Goal: Task Accomplishment & Management: Use online tool/utility

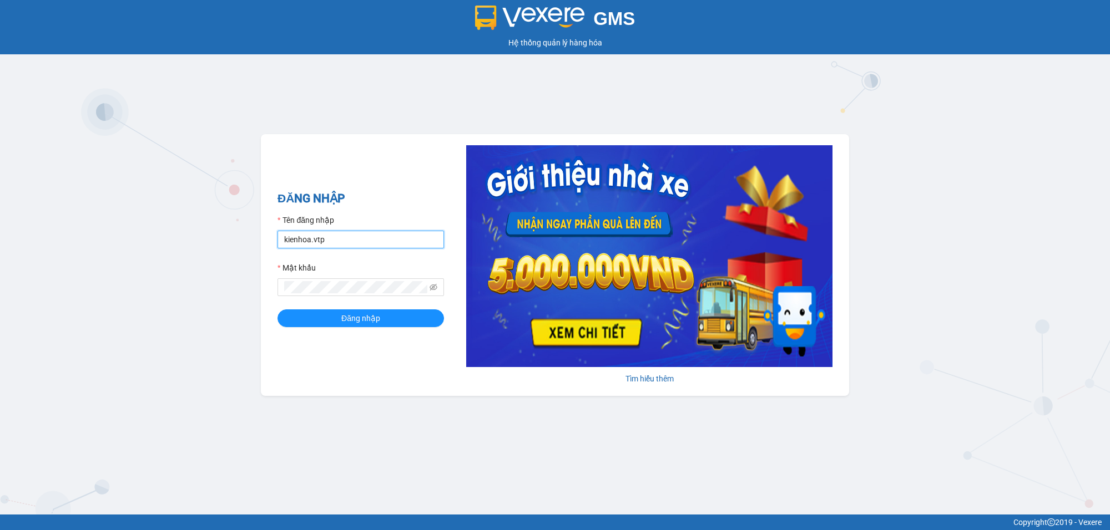
click at [358, 240] on input "kienhoa.vtp" at bounding box center [360, 240] width 166 height 18
type input "ngocgiau.vtp"
click at [277, 310] on button "Đăng nhập" at bounding box center [360, 319] width 166 height 18
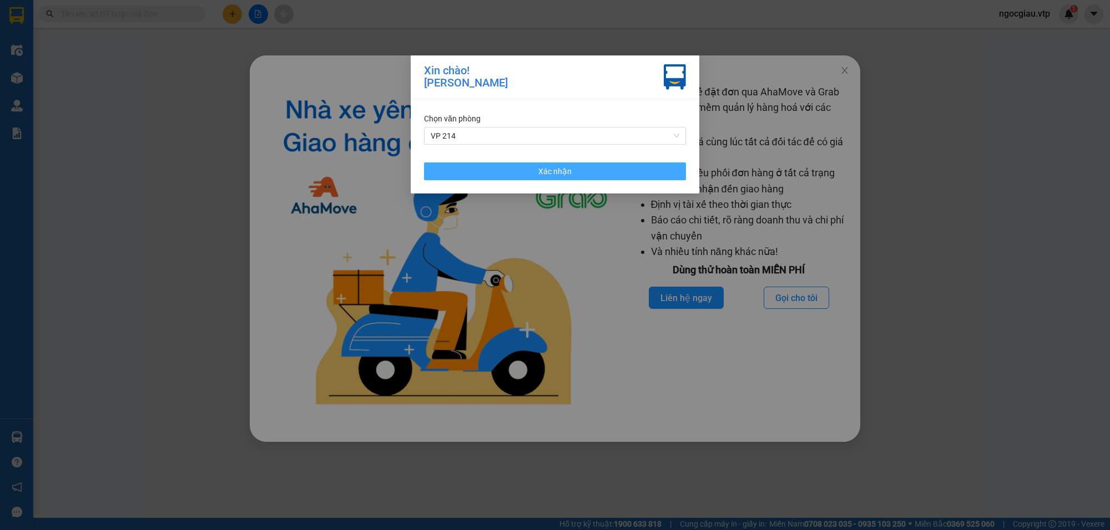
click at [604, 169] on button "Xác nhận" at bounding box center [555, 172] width 262 height 18
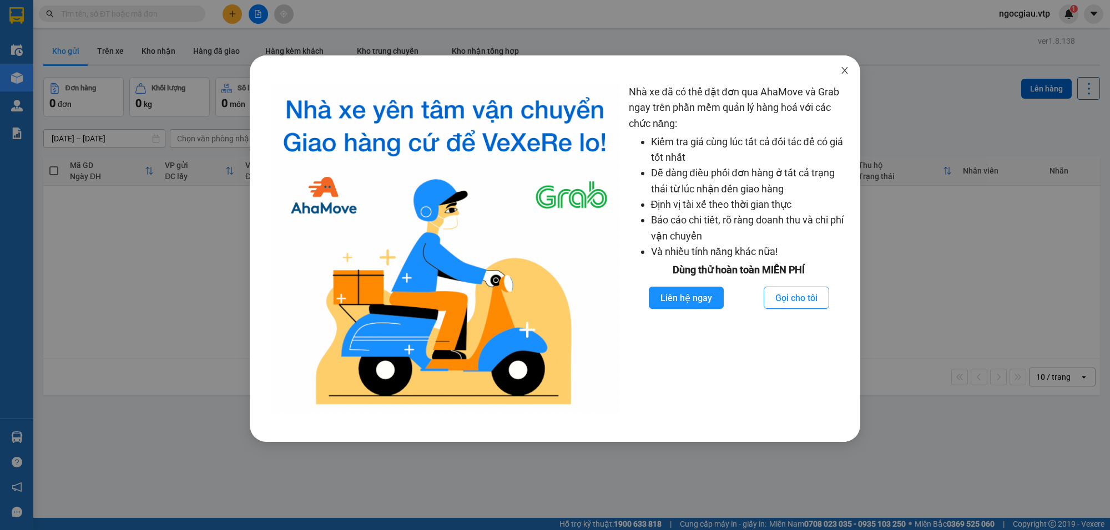
click at [842, 68] on icon "close" at bounding box center [844, 70] width 9 height 9
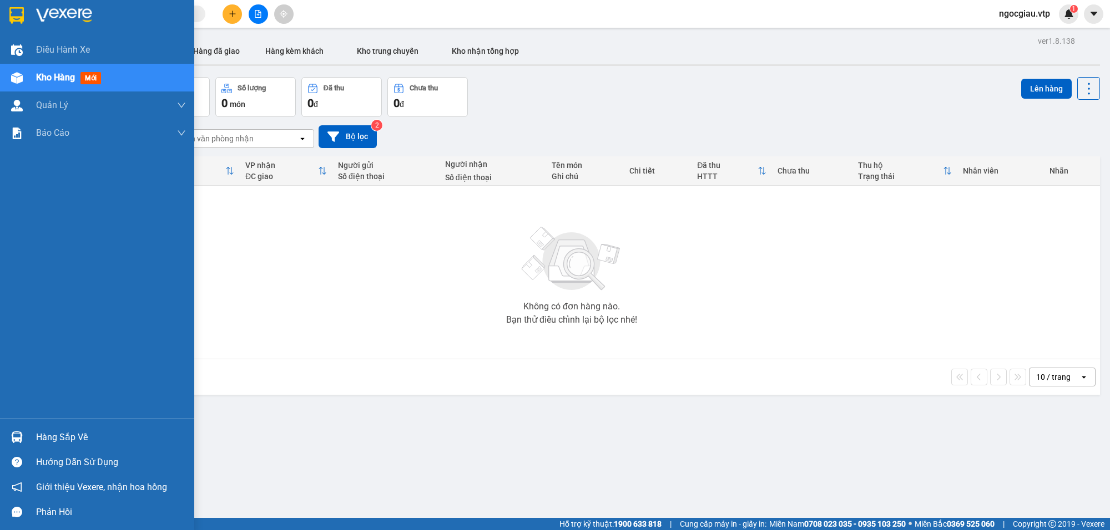
click at [11, 432] on img at bounding box center [17, 438] width 12 height 12
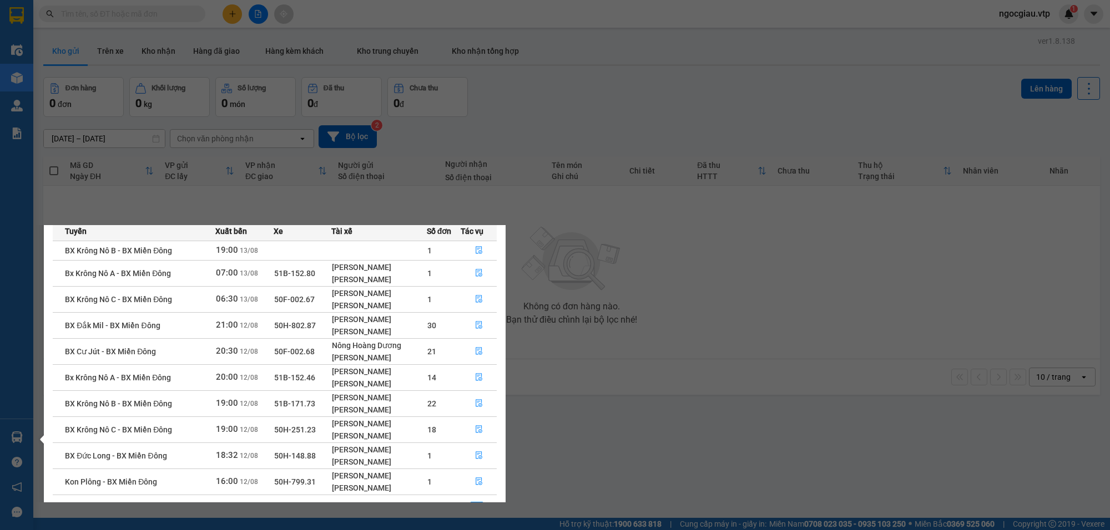
scroll to position [79, 0]
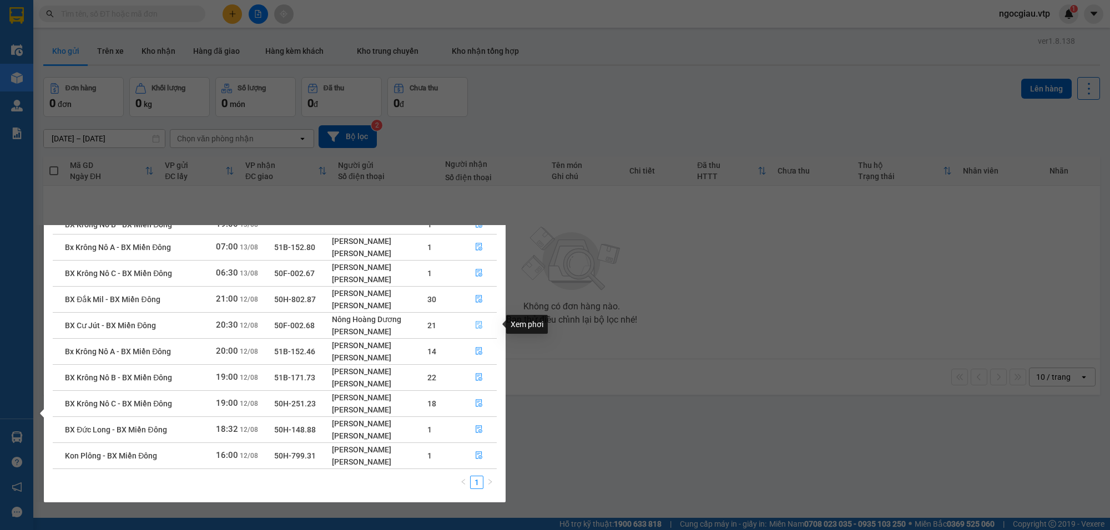
click at [476, 323] on icon "file-done" at bounding box center [479, 325] width 8 height 8
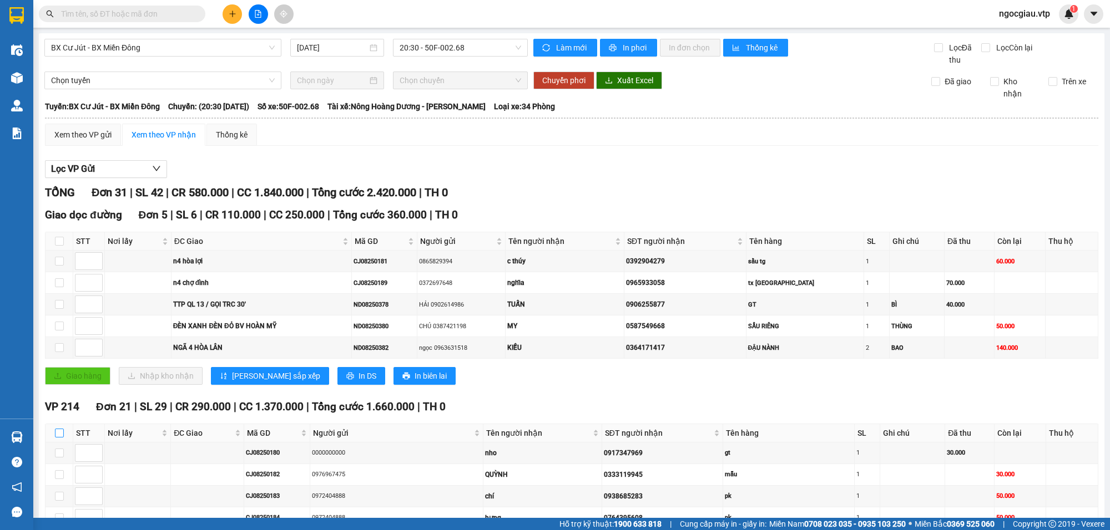
click at [60, 432] on input "checkbox" at bounding box center [59, 433] width 9 height 9
checkbox input "true"
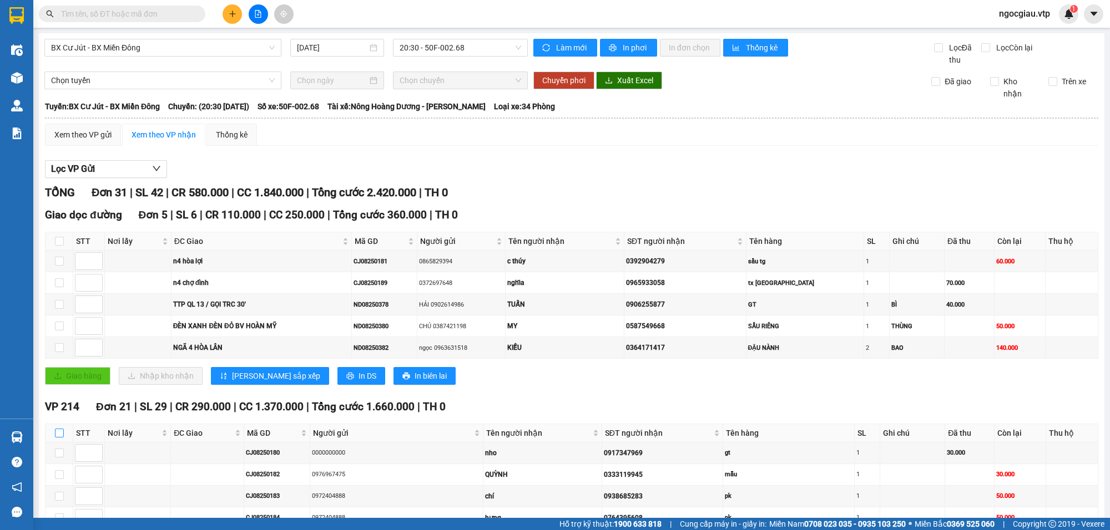
checkbox input "true"
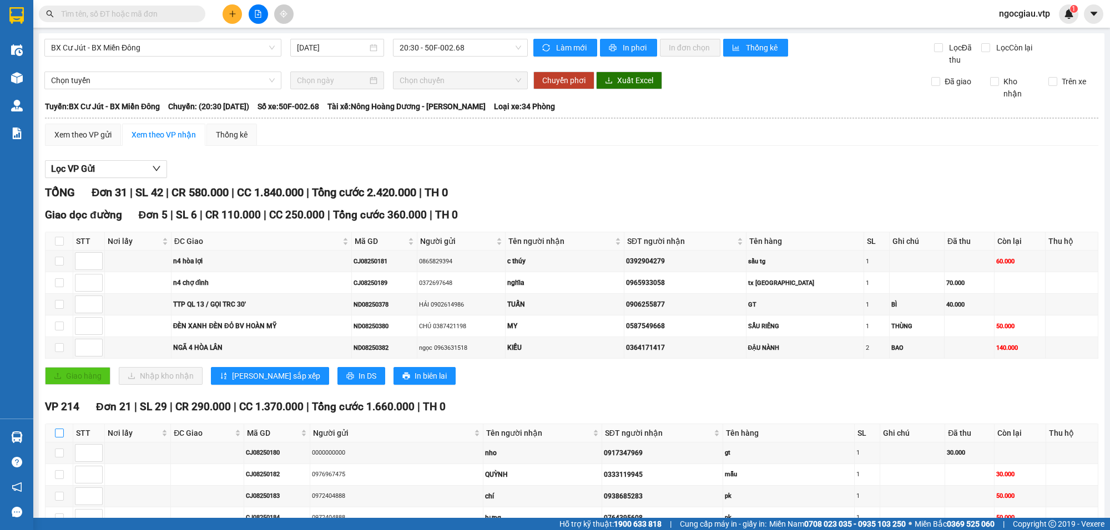
checkbox input "true"
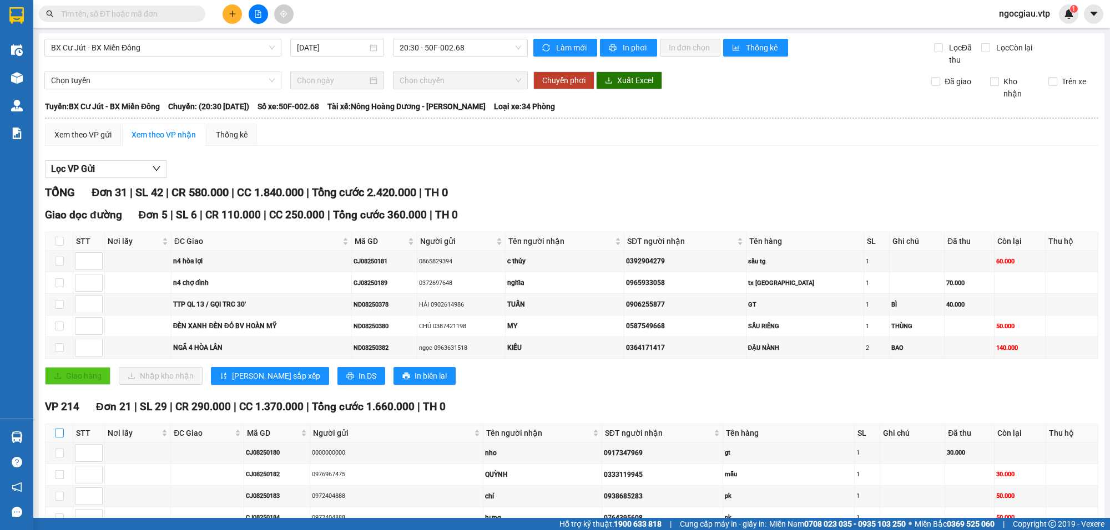
checkbox input "true"
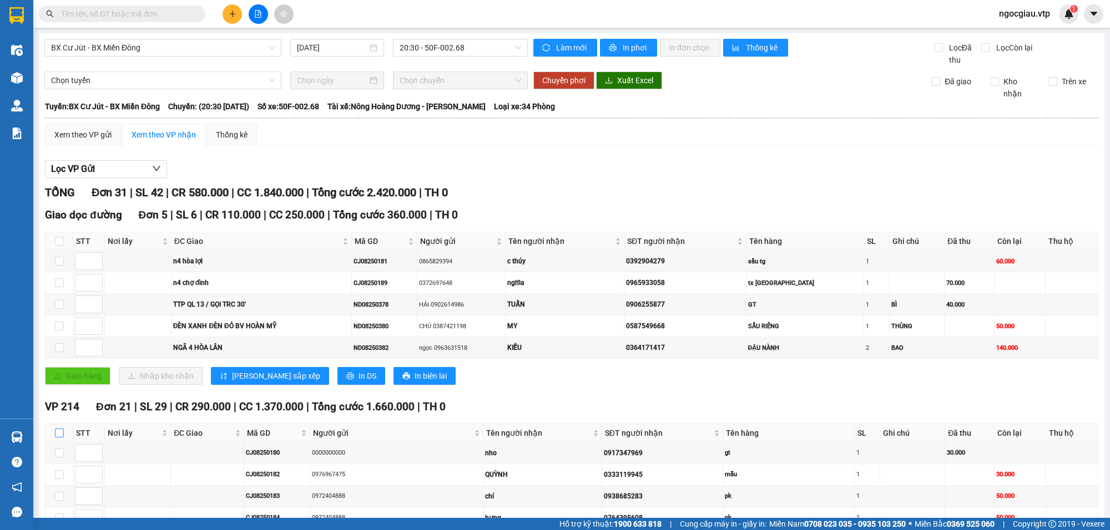
checkbox input "true"
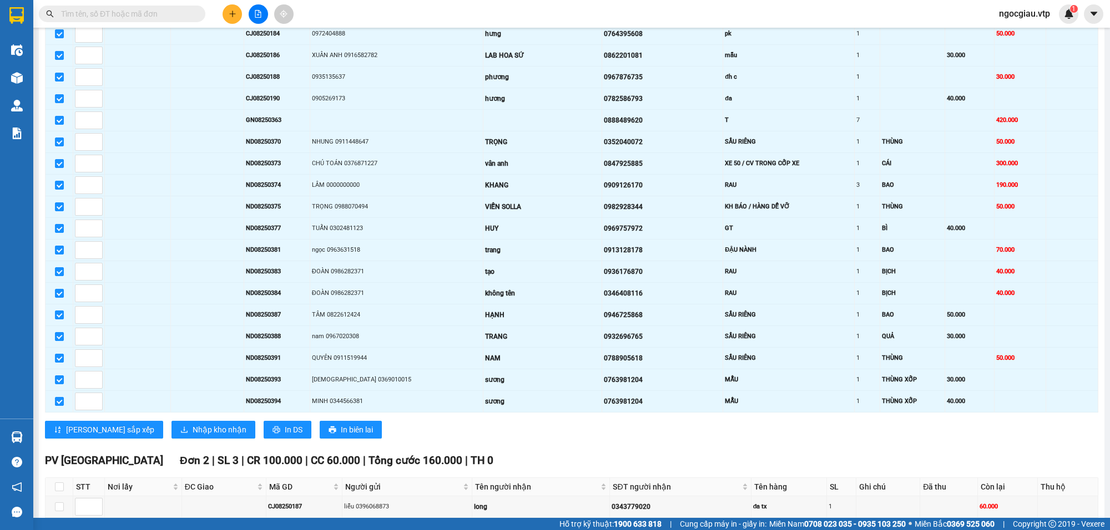
scroll to position [495, 0]
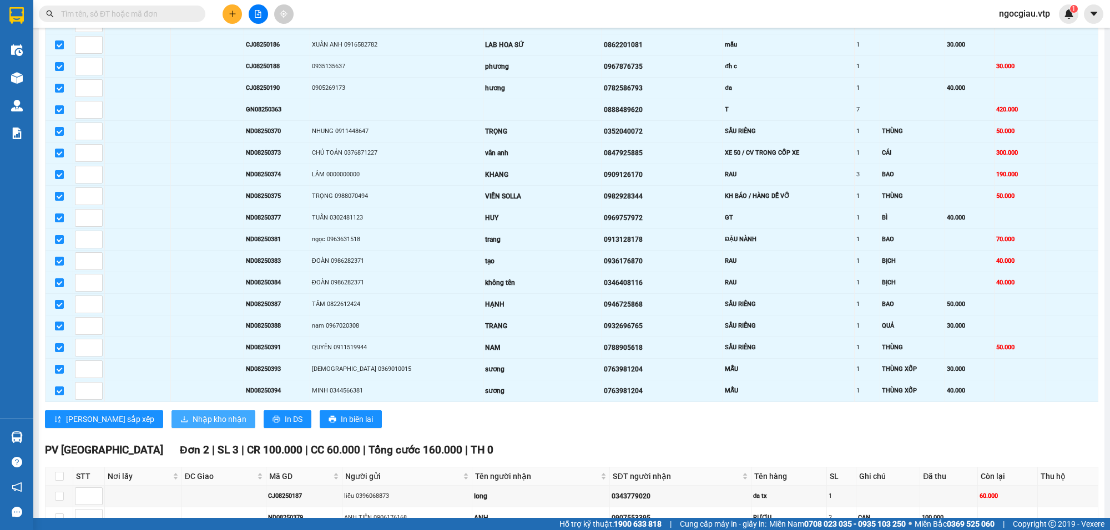
click at [193, 426] on span "Nhập kho nhận" at bounding box center [220, 419] width 54 height 12
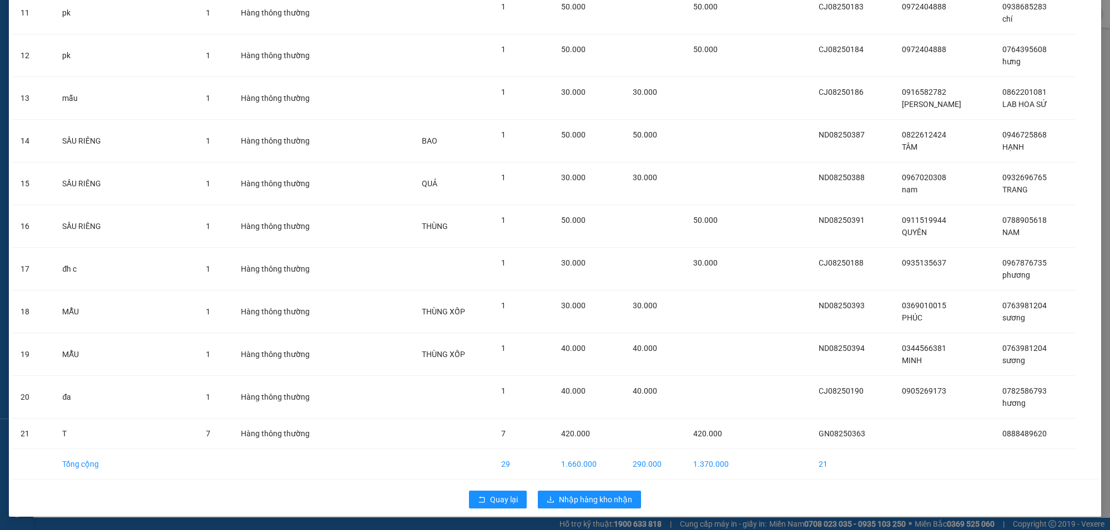
scroll to position [531, 0]
click at [566, 499] on span "Nhập hàng kho nhận" at bounding box center [595, 500] width 73 height 12
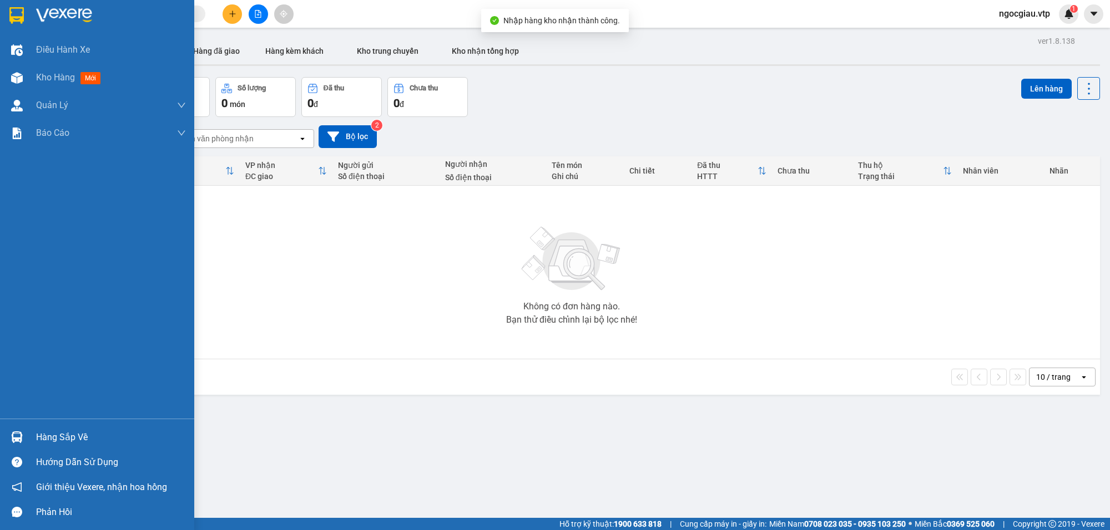
click at [62, 438] on div "Hàng sắp về" at bounding box center [111, 437] width 150 height 17
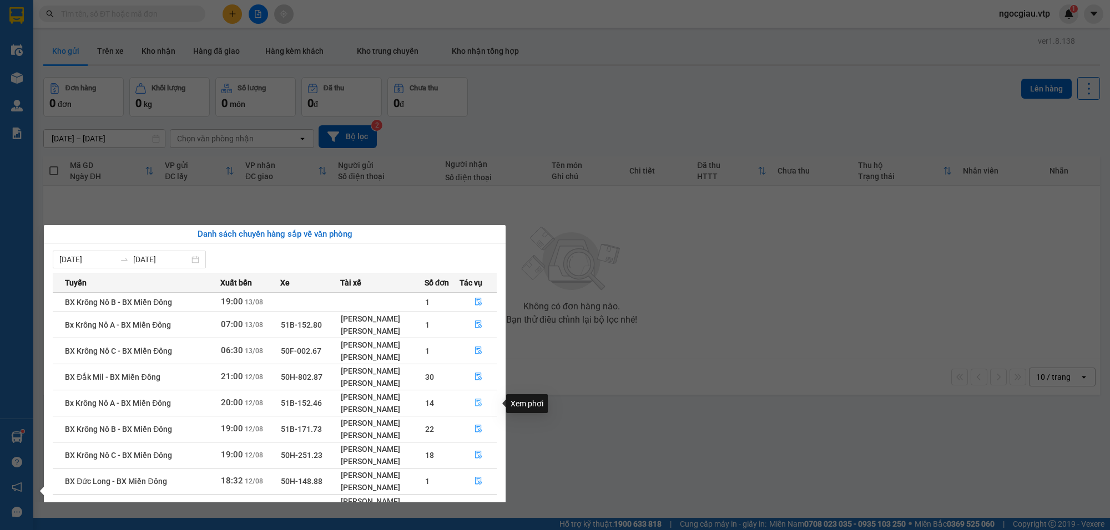
click at [482, 403] on icon "file-done" at bounding box center [478, 403] width 7 height 8
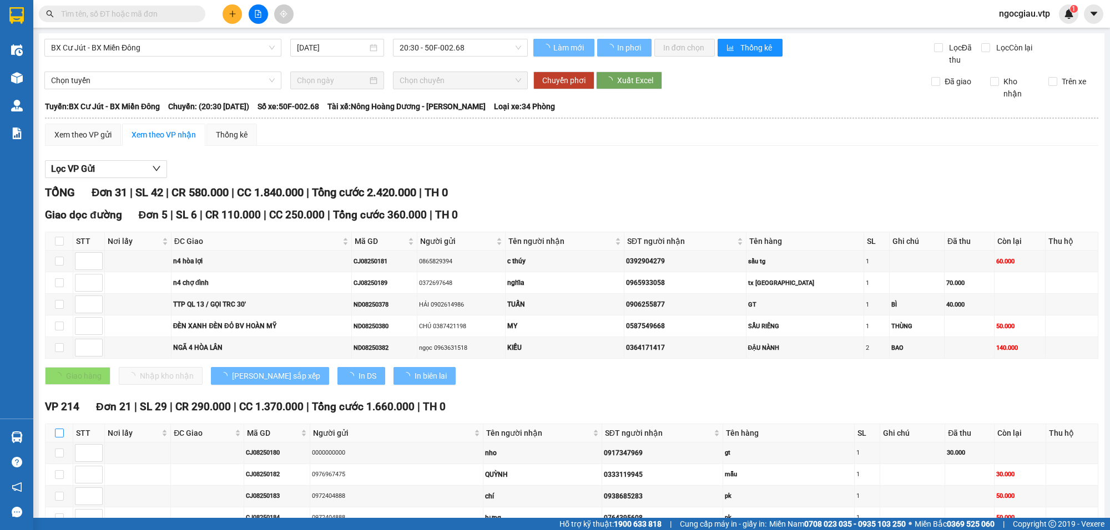
click at [60, 432] on input "checkbox" at bounding box center [59, 433] width 9 height 9
checkbox input "true"
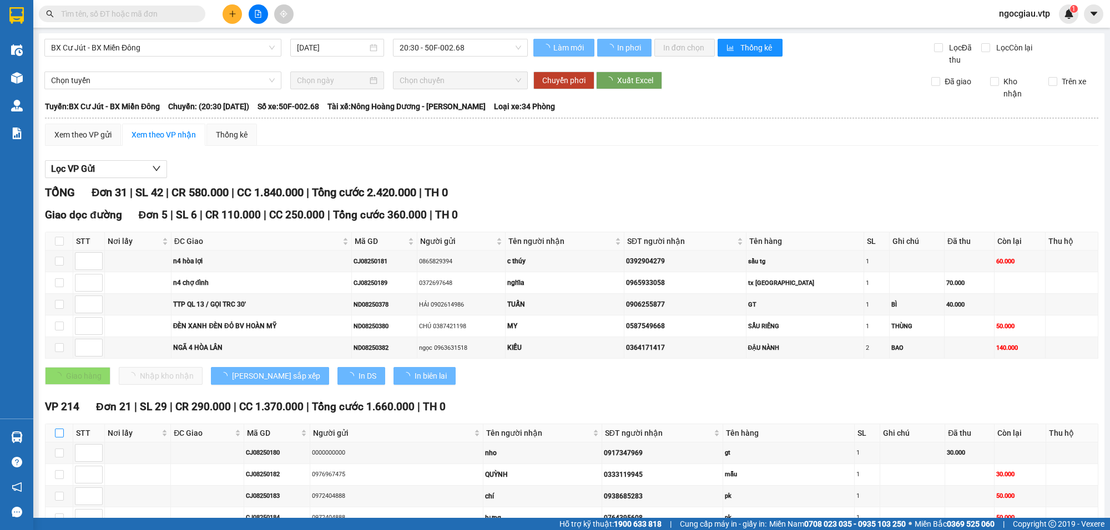
checkbox input "true"
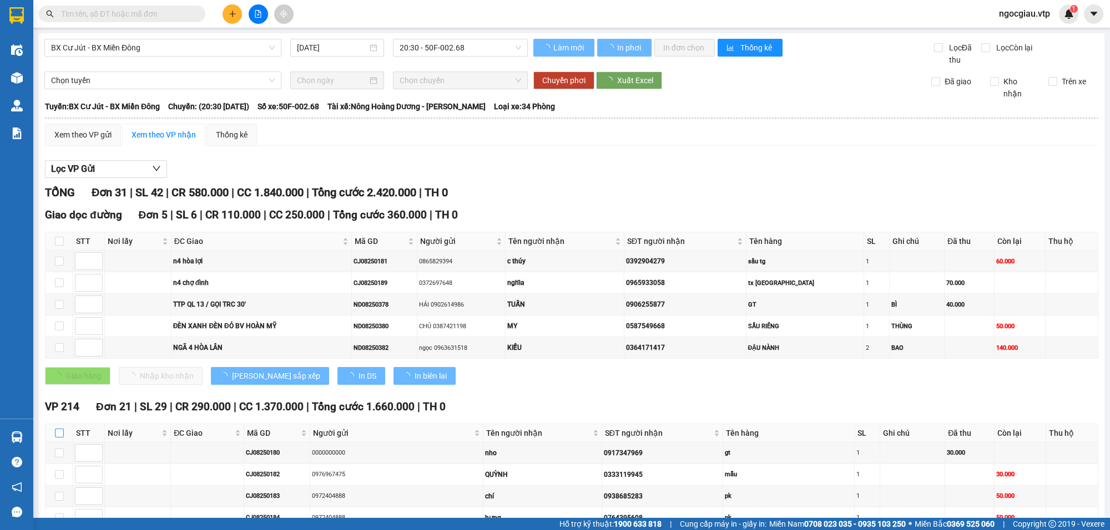
checkbox input "true"
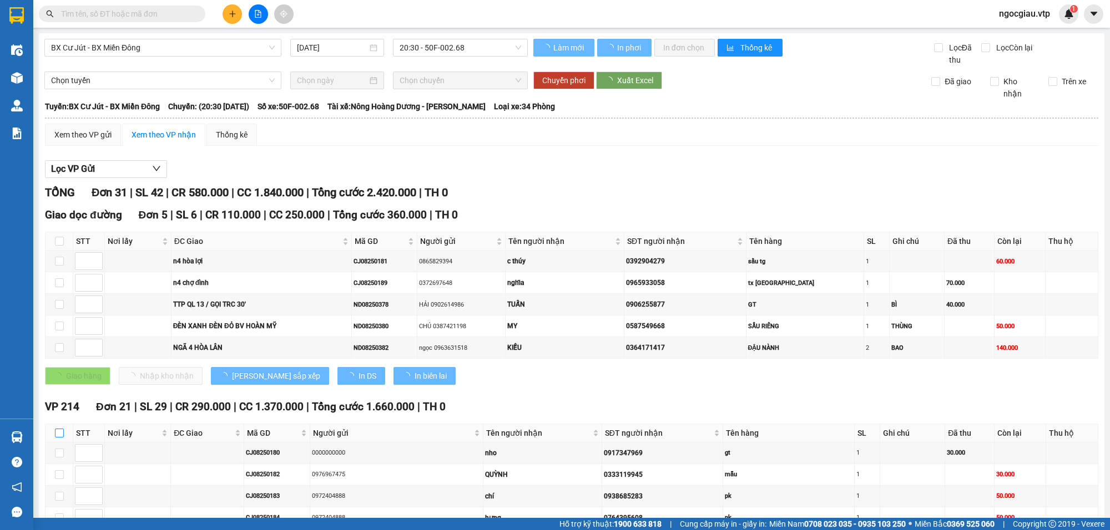
checkbox input "true"
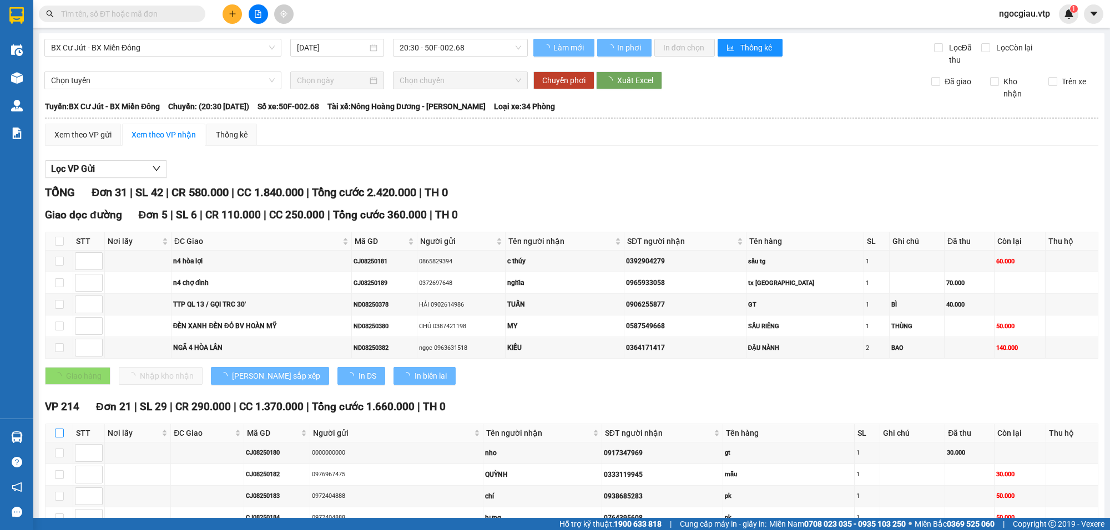
checkbox input "true"
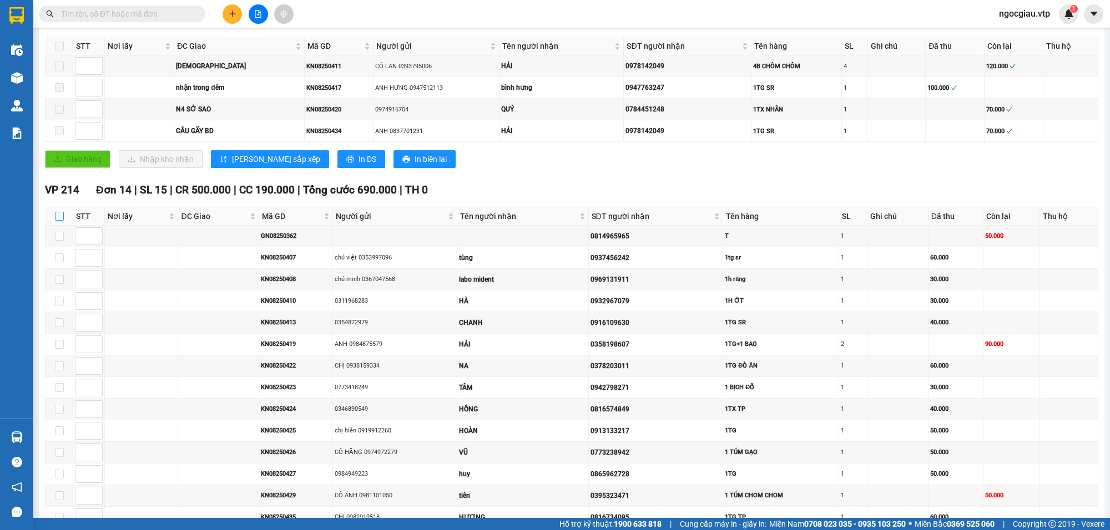
scroll to position [231, 0]
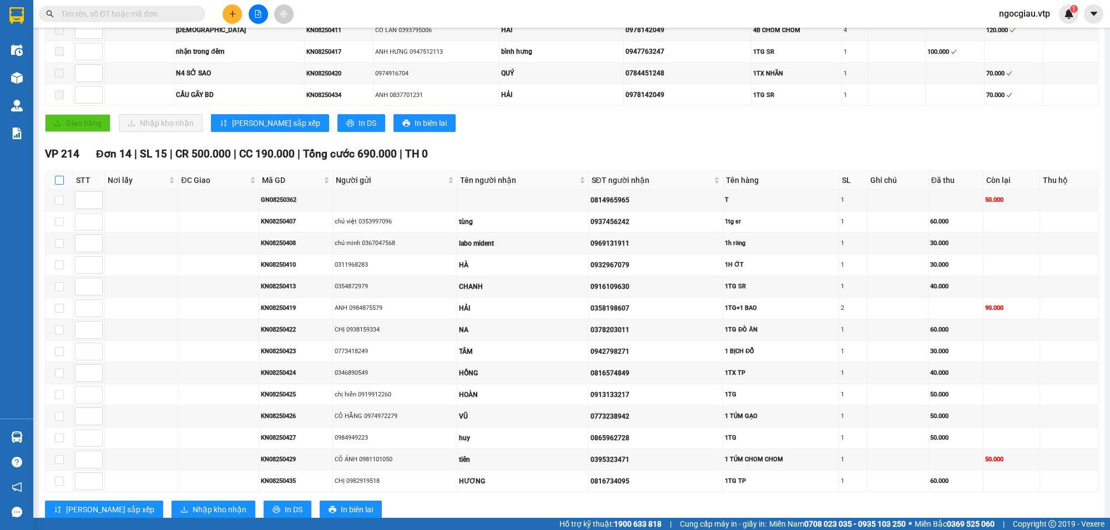
click at [61, 181] on input "checkbox" at bounding box center [59, 180] width 9 height 9
checkbox input "true"
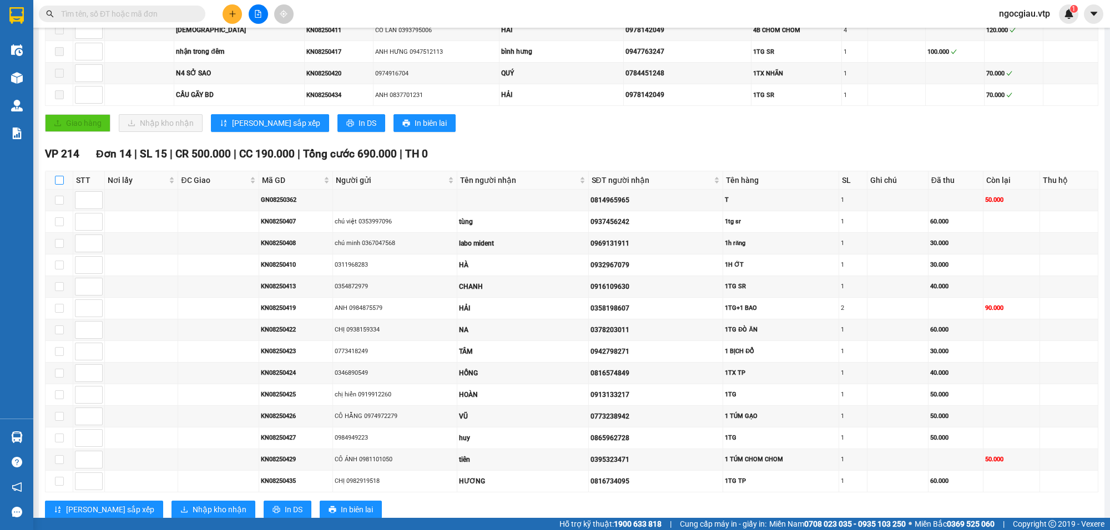
checkbox input "true"
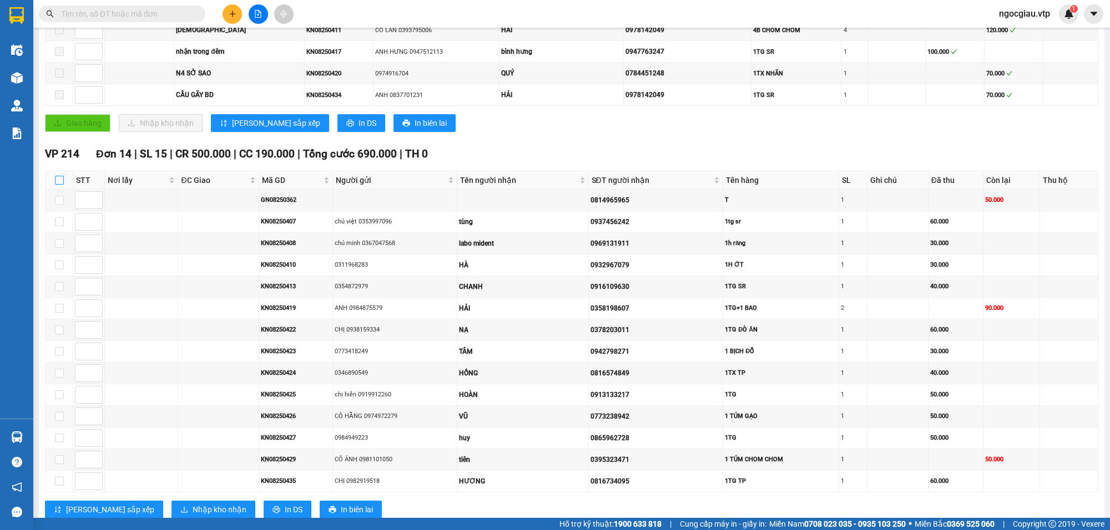
checkbox input "true"
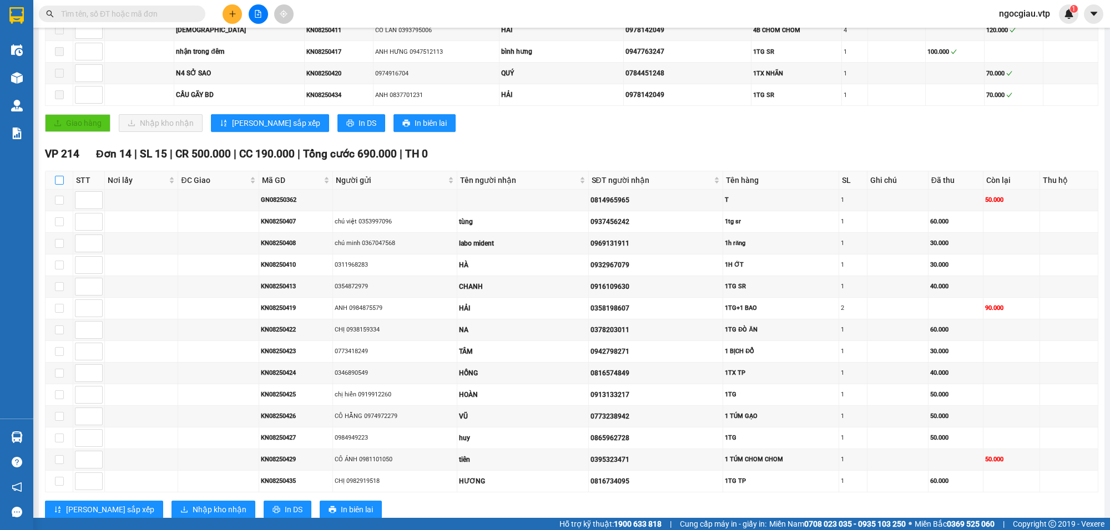
checkbox input "true"
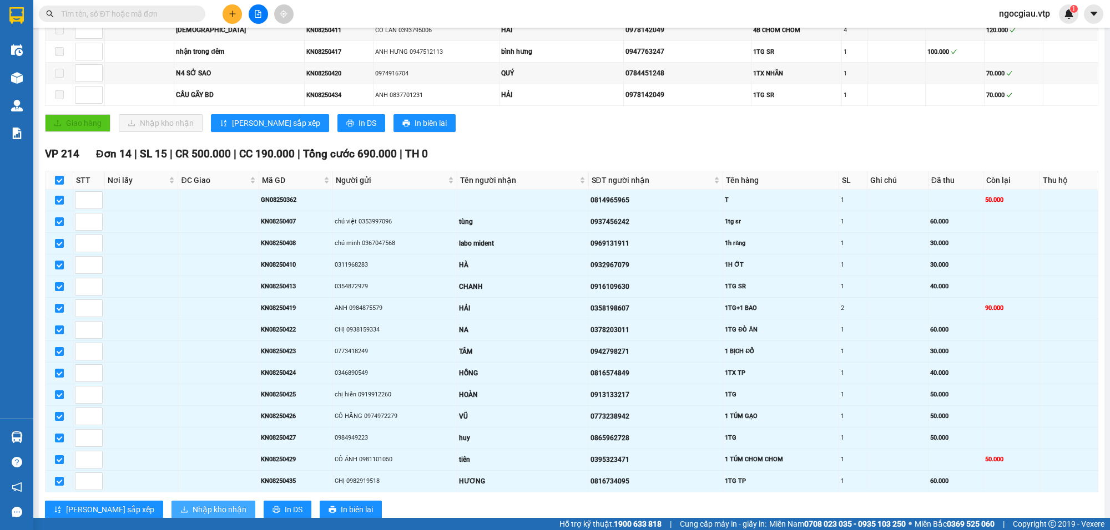
click at [193, 515] on span "Nhập kho nhận" at bounding box center [220, 510] width 54 height 12
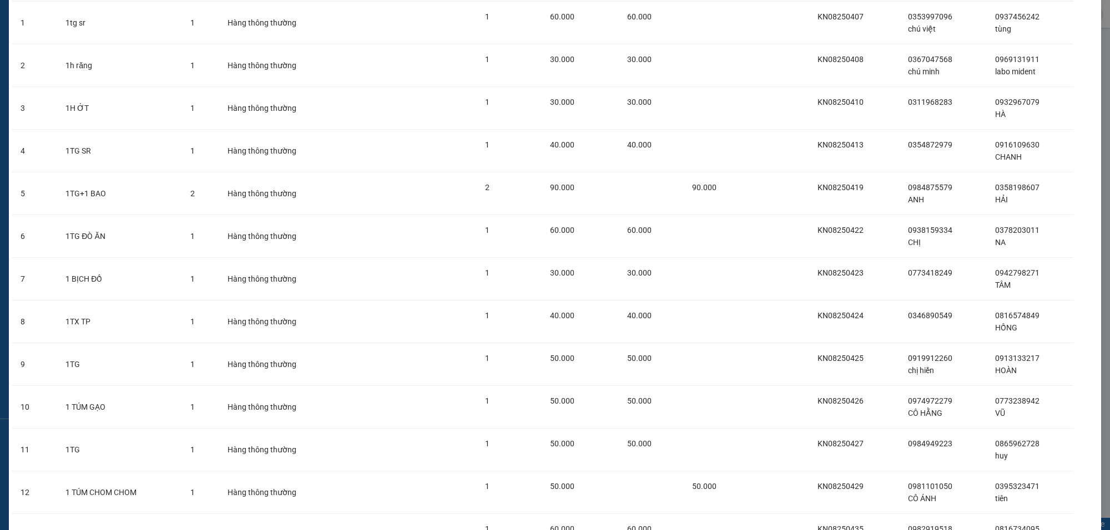
scroll to position [231, 0]
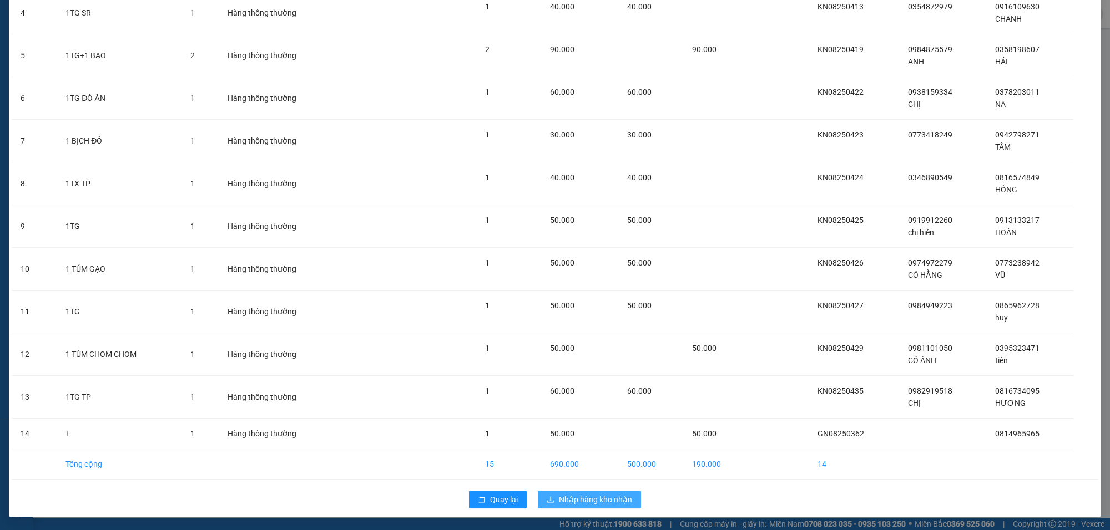
click at [559, 501] on span "Nhập hàng kho nhận" at bounding box center [595, 500] width 73 height 12
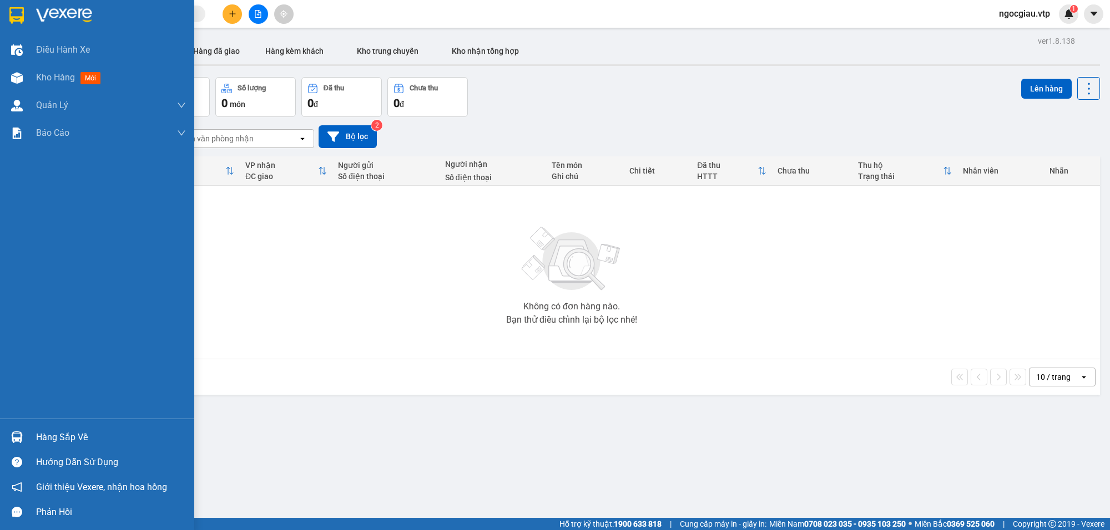
click at [20, 434] on img at bounding box center [17, 438] width 12 height 12
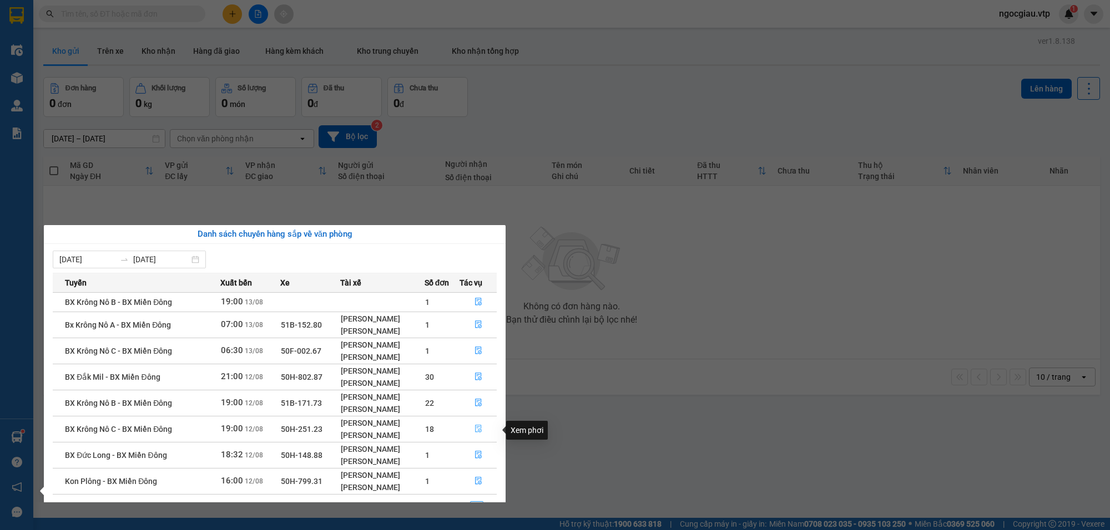
click at [481, 429] on icon "file-done" at bounding box center [478, 429] width 8 height 8
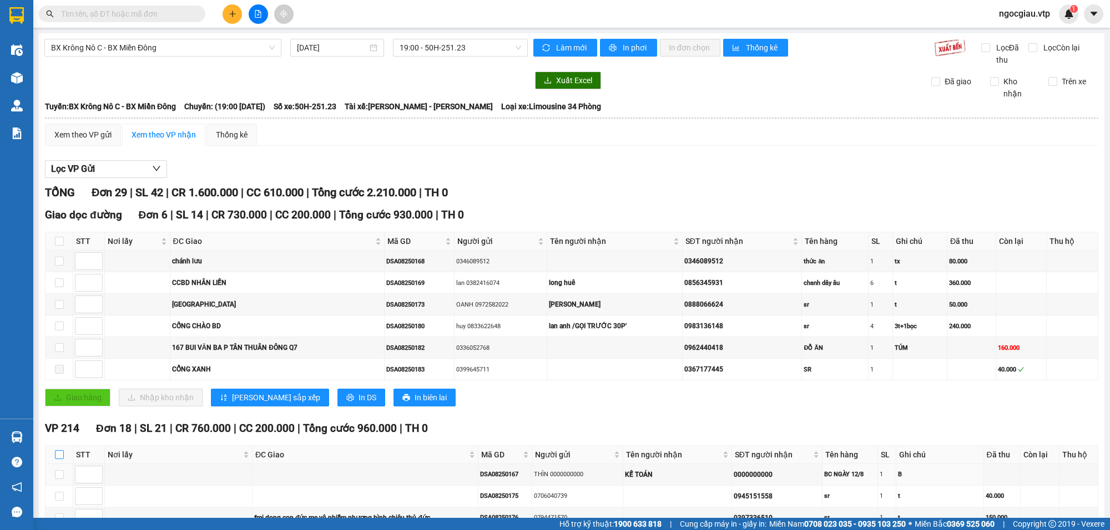
click at [57, 457] on input "checkbox" at bounding box center [59, 454] width 9 height 9
checkbox input "true"
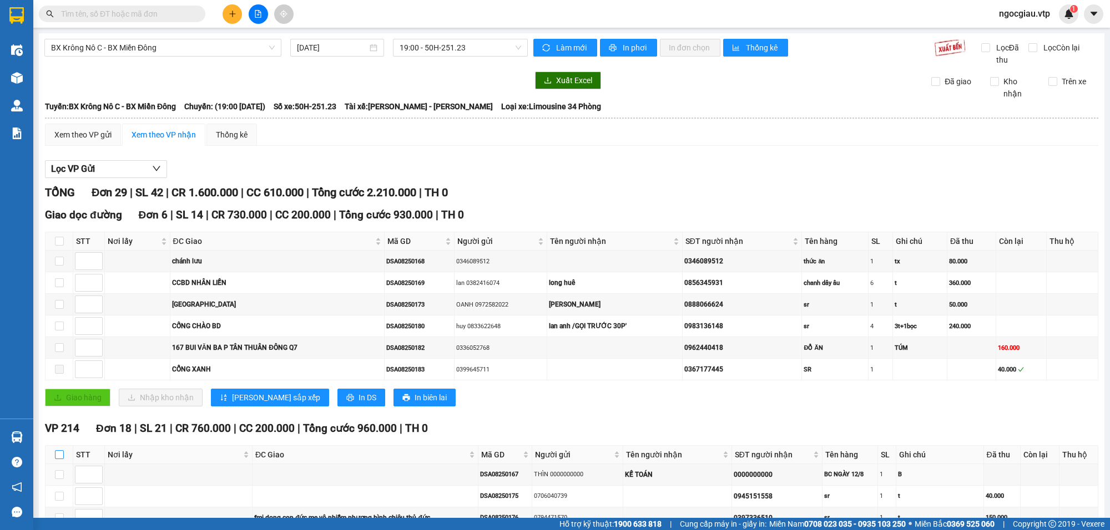
checkbox input "true"
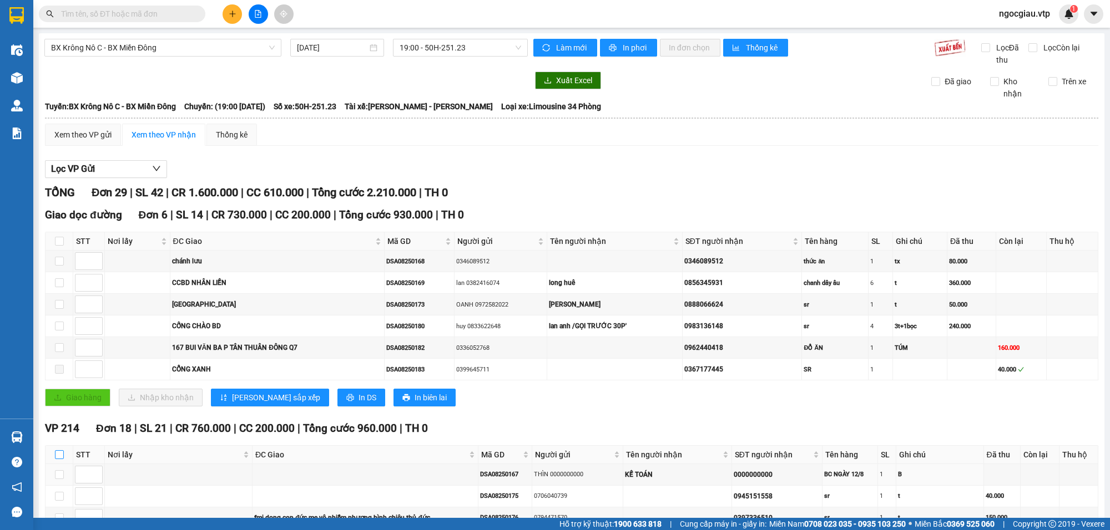
checkbox input "true"
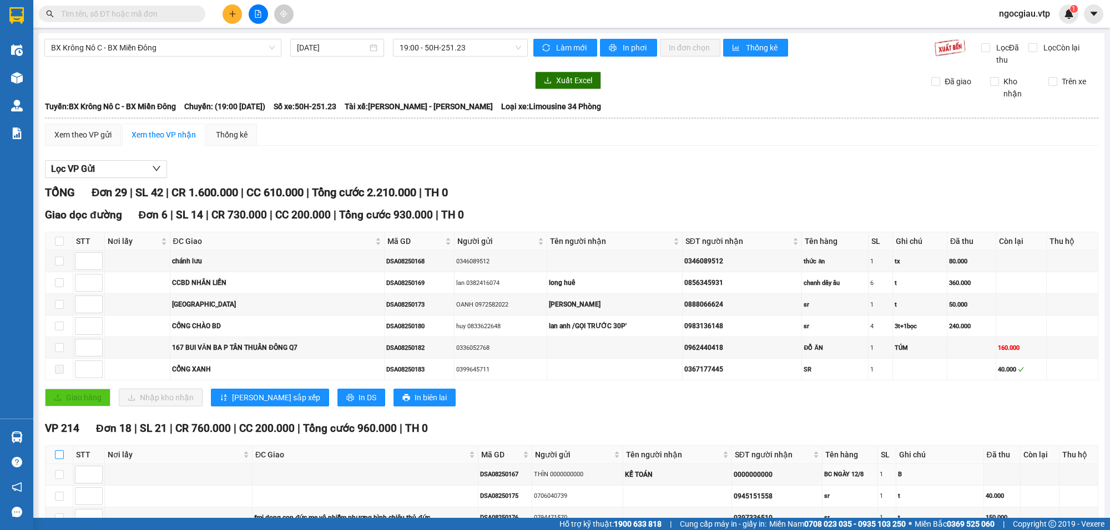
checkbox input "true"
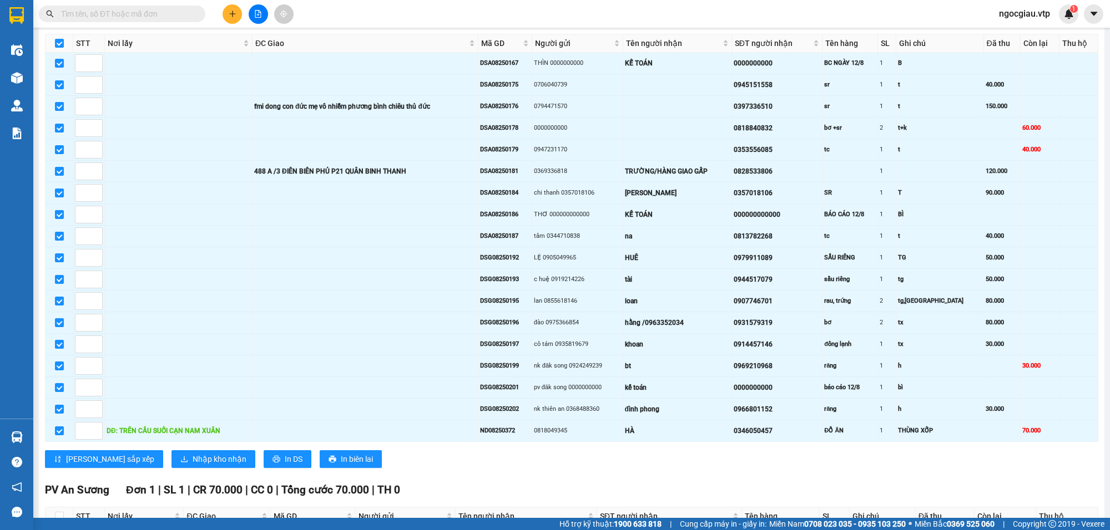
scroll to position [459, 0]
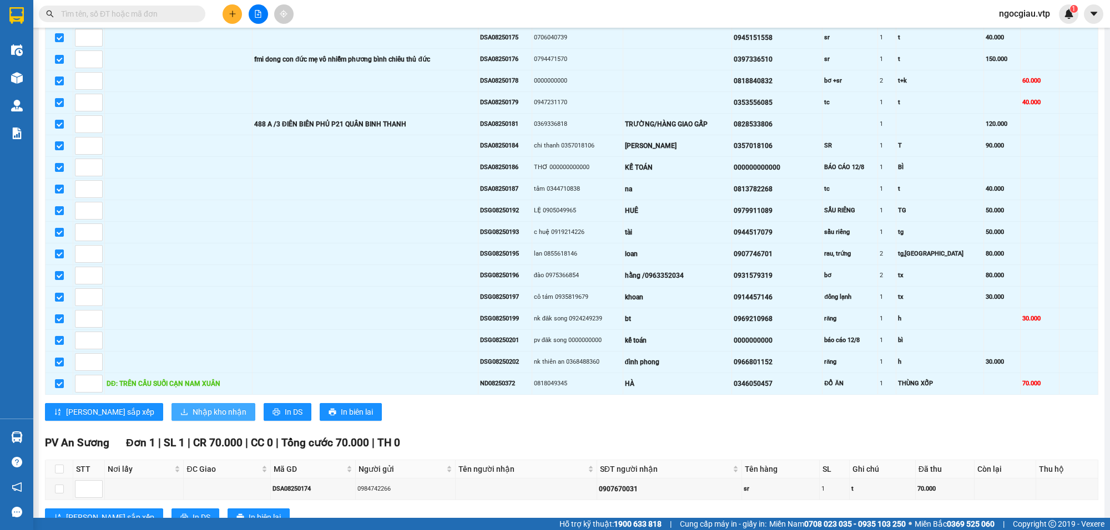
click at [193, 418] on span "Nhập kho nhận" at bounding box center [220, 412] width 54 height 12
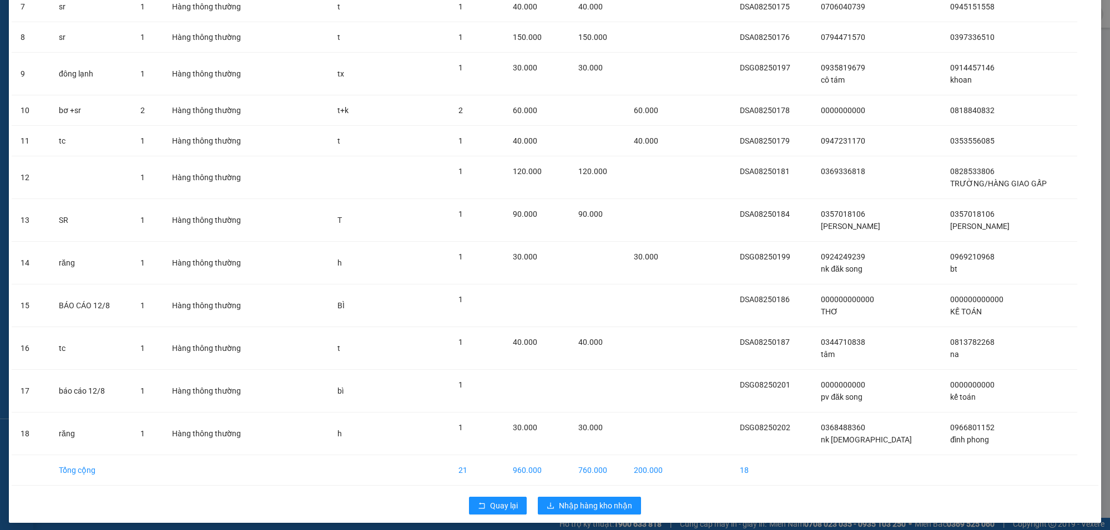
scroll to position [366, 0]
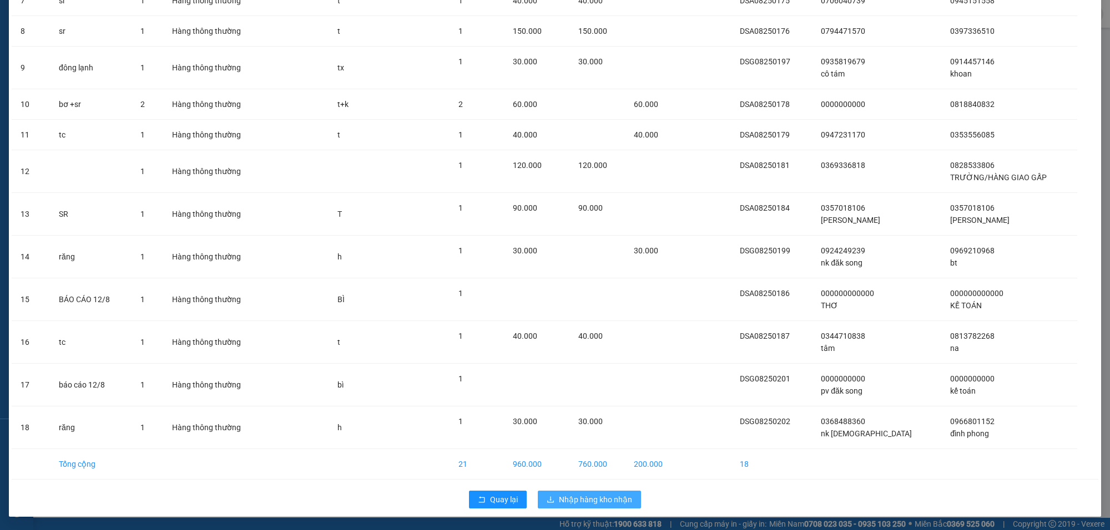
click at [601, 499] on span "Nhập hàng kho nhận" at bounding box center [595, 500] width 73 height 12
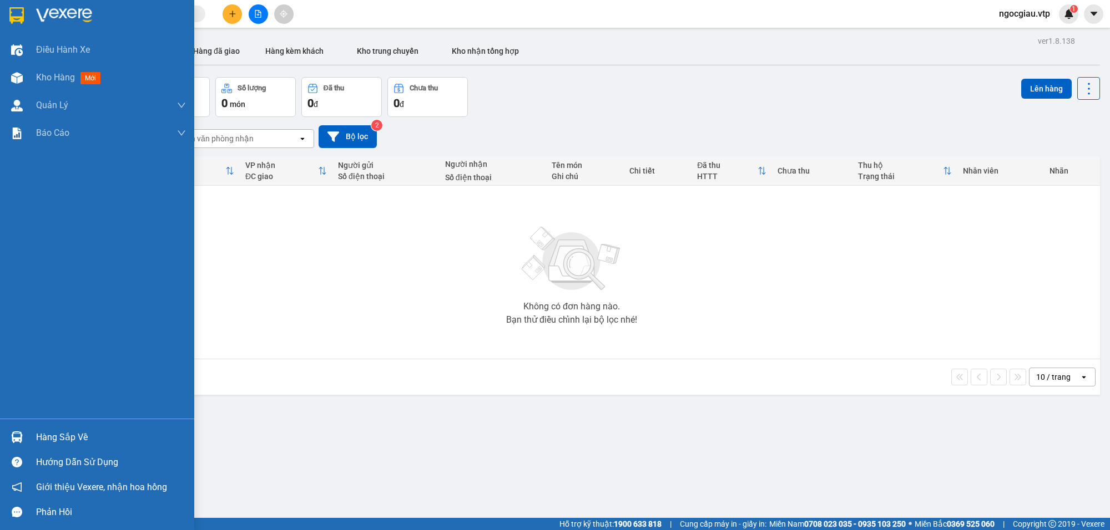
click at [18, 439] on img at bounding box center [17, 438] width 12 height 12
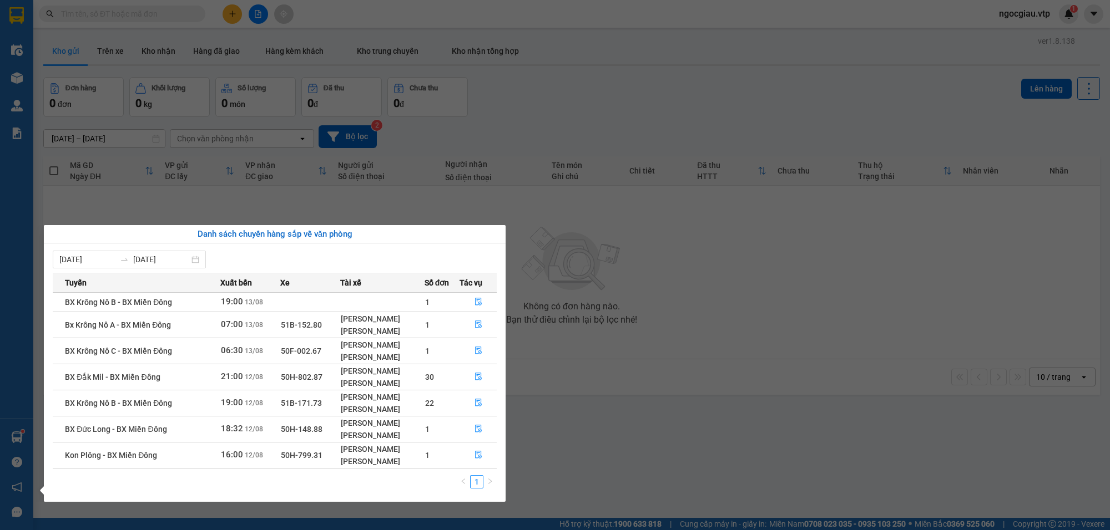
scroll to position [1, 0]
click at [478, 373] on icon "file-done" at bounding box center [478, 377] width 7 height 8
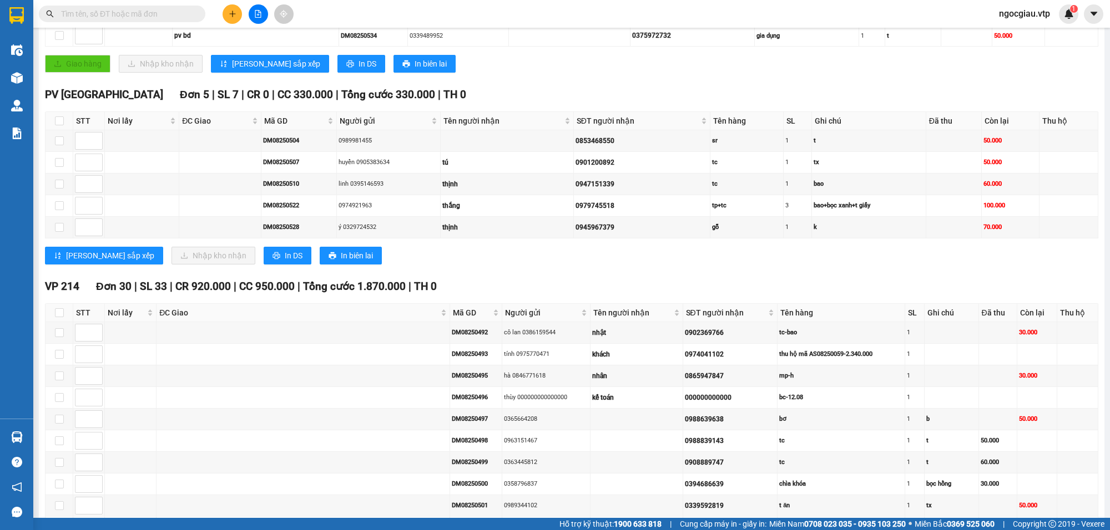
scroll to position [443, 0]
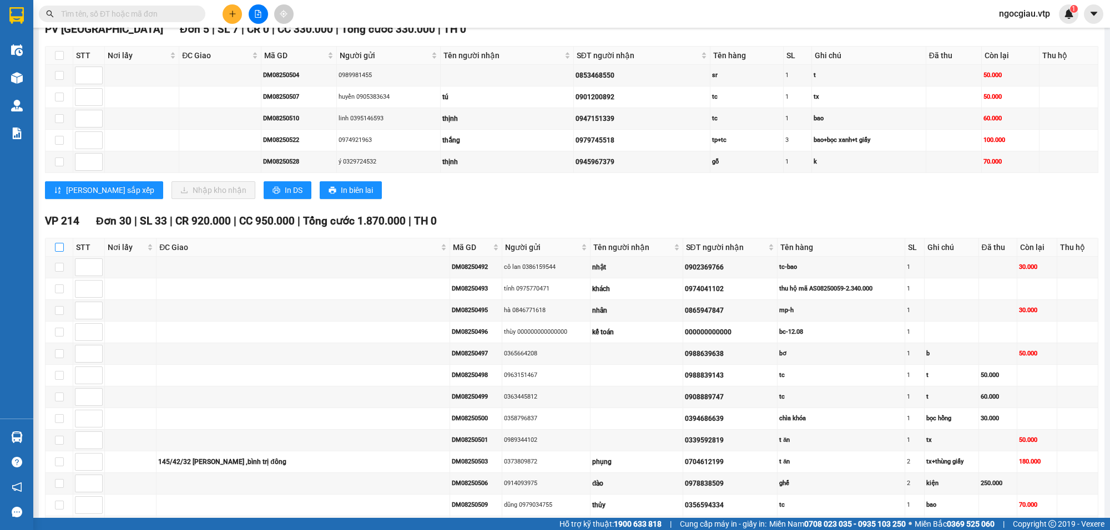
click at [61, 252] on input "checkbox" at bounding box center [59, 247] width 9 height 9
checkbox input "true"
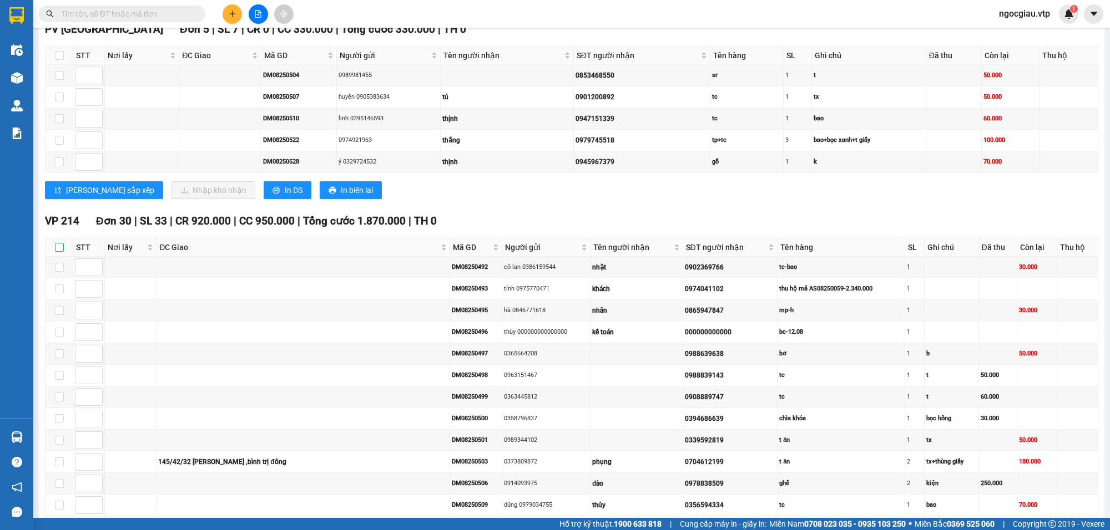
checkbox input "true"
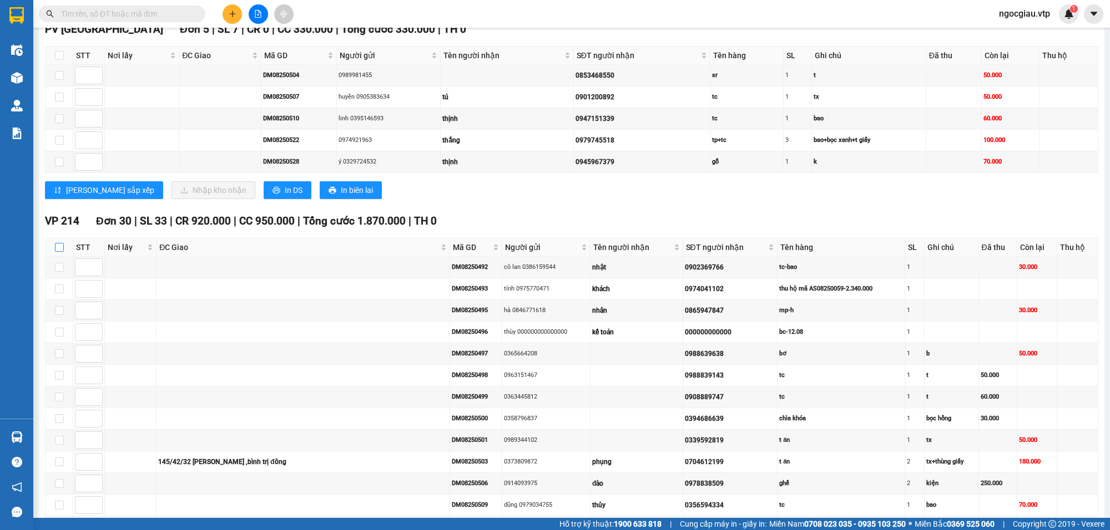
checkbox input "true"
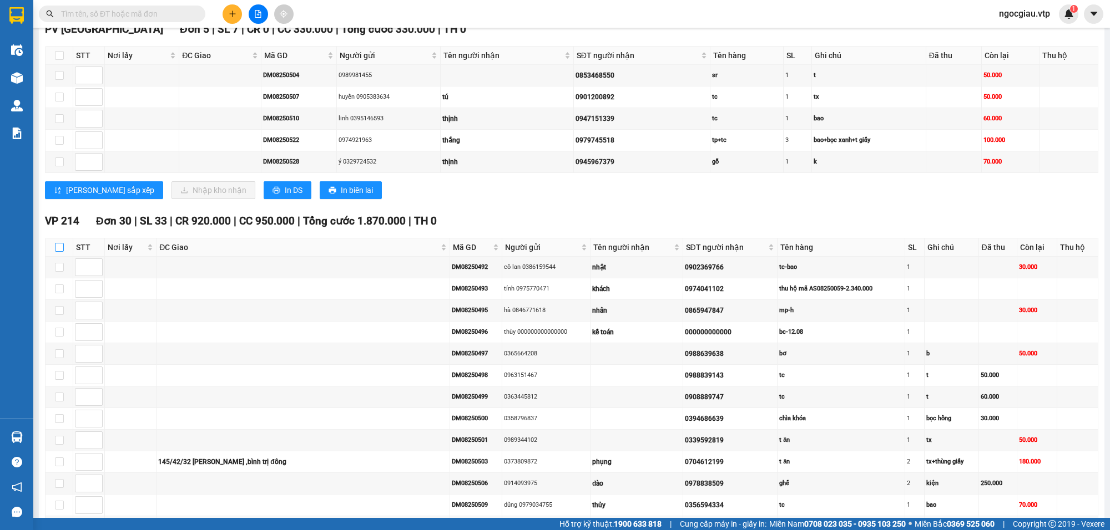
checkbox input "true"
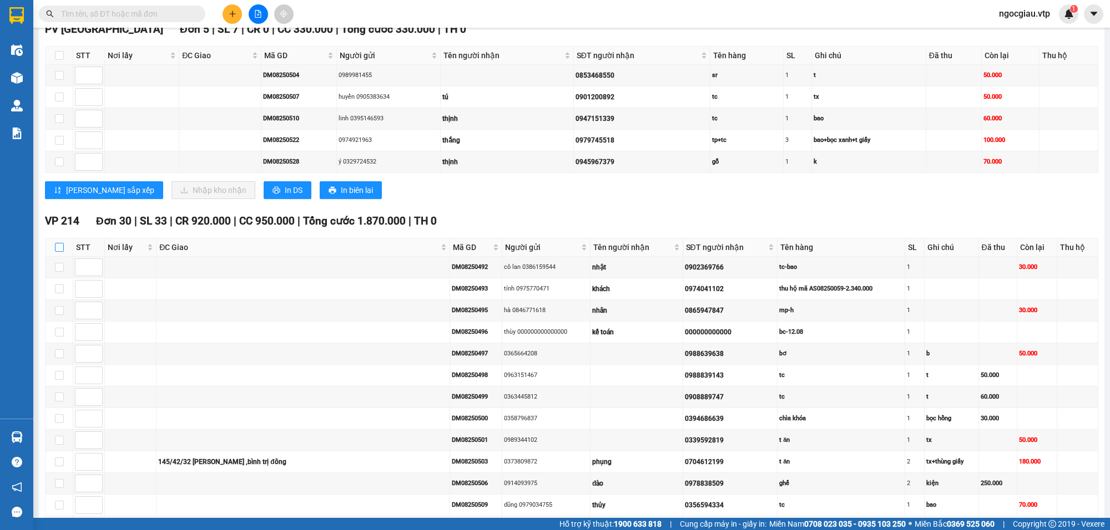
checkbox input "true"
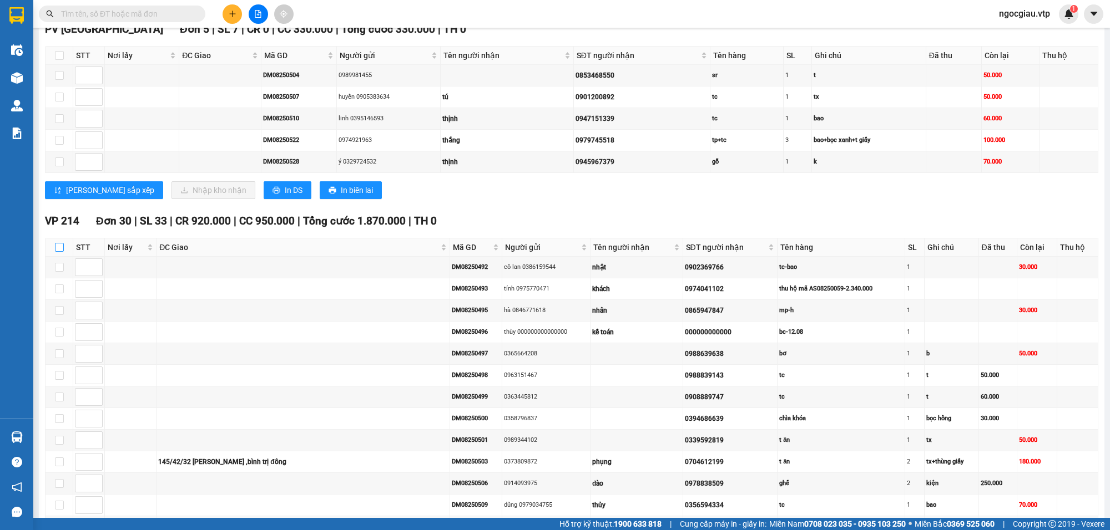
checkbox input "true"
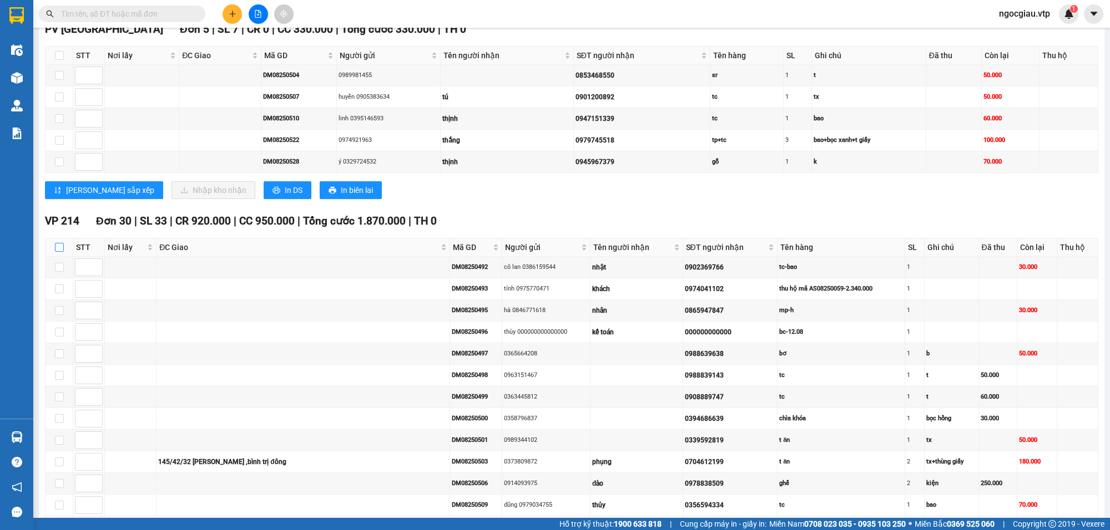
checkbox input "true"
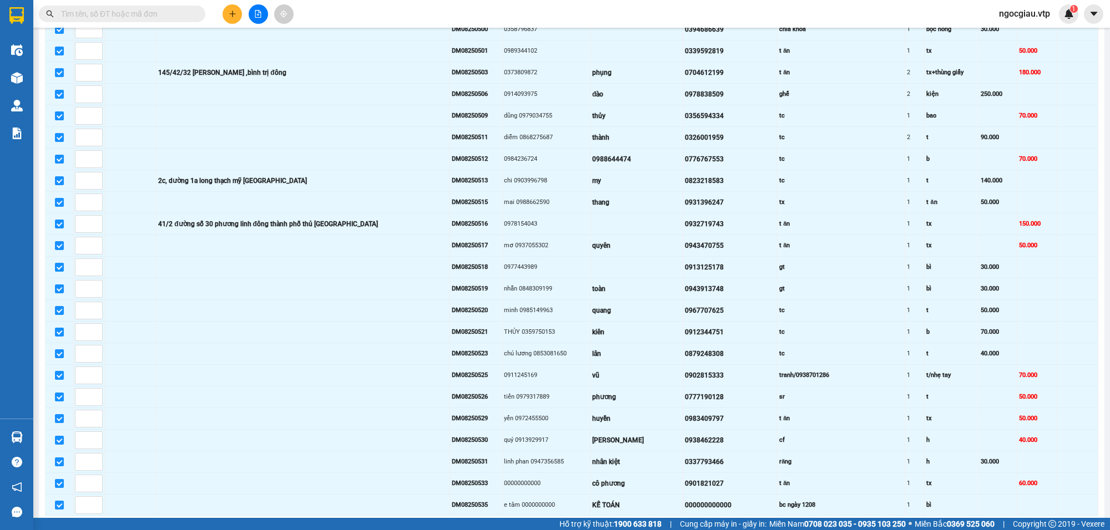
scroll to position [906, 0]
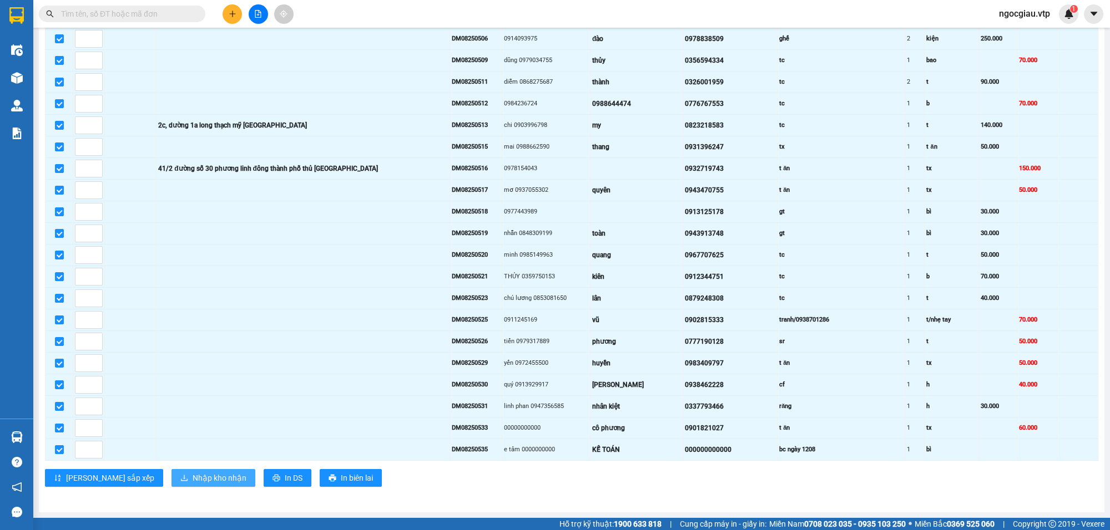
click at [171, 478] on button "Nhập kho nhận" at bounding box center [213, 478] width 84 height 18
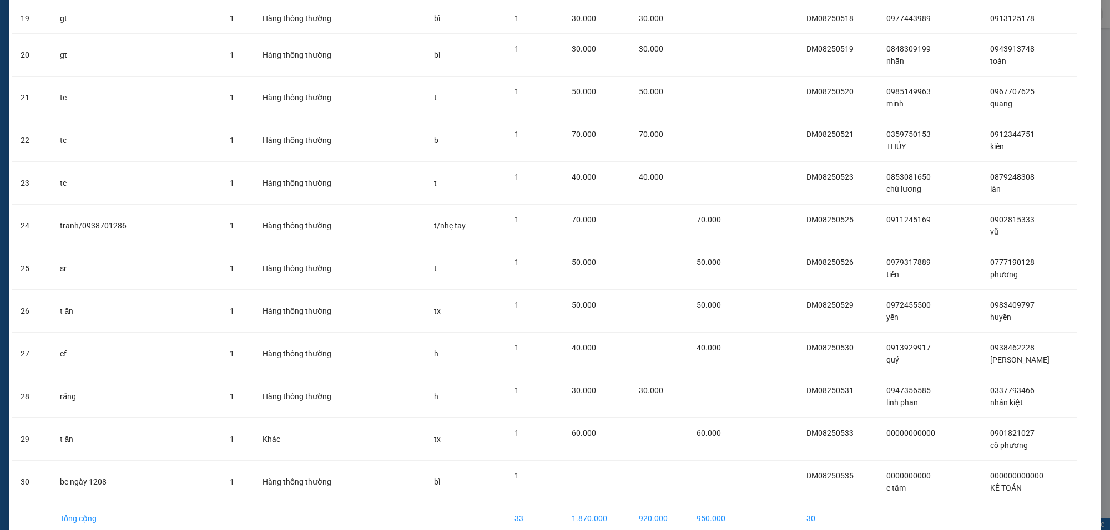
scroll to position [844, 0]
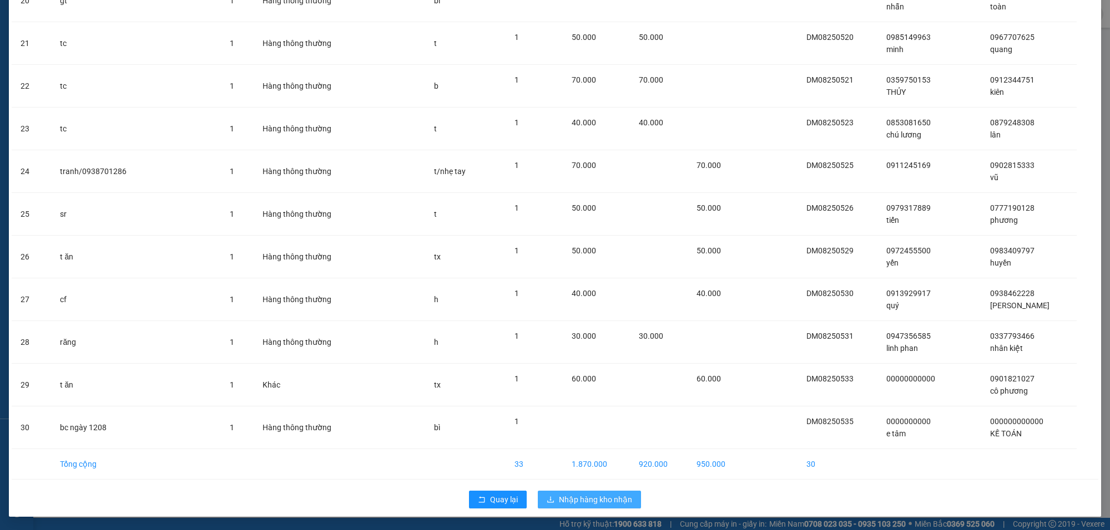
click at [610, 498] on span "Nhập hàng kho nhận" at bounding box center [595, 500] width 73 height 12
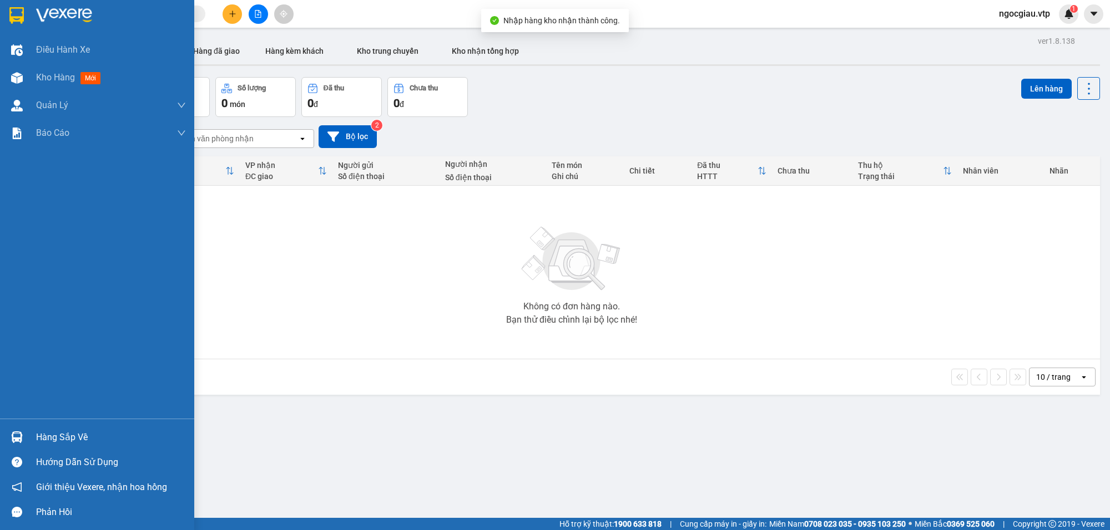
click at [11, 437] on img at bounding box center [17, 438] width 12 height 12
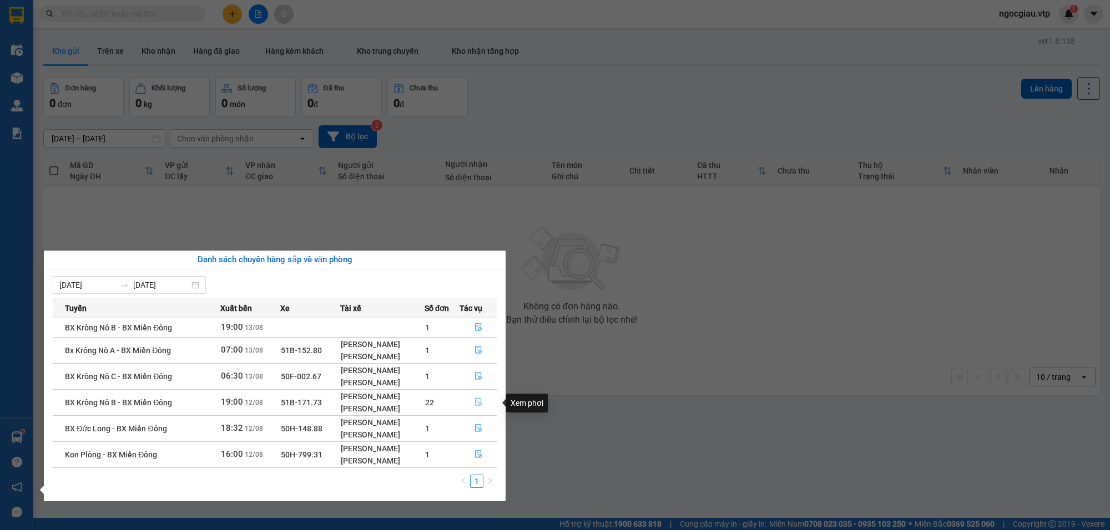
click at [478, 403] on icon "file-done" at bounding box center [478, 402] width 7 height 8
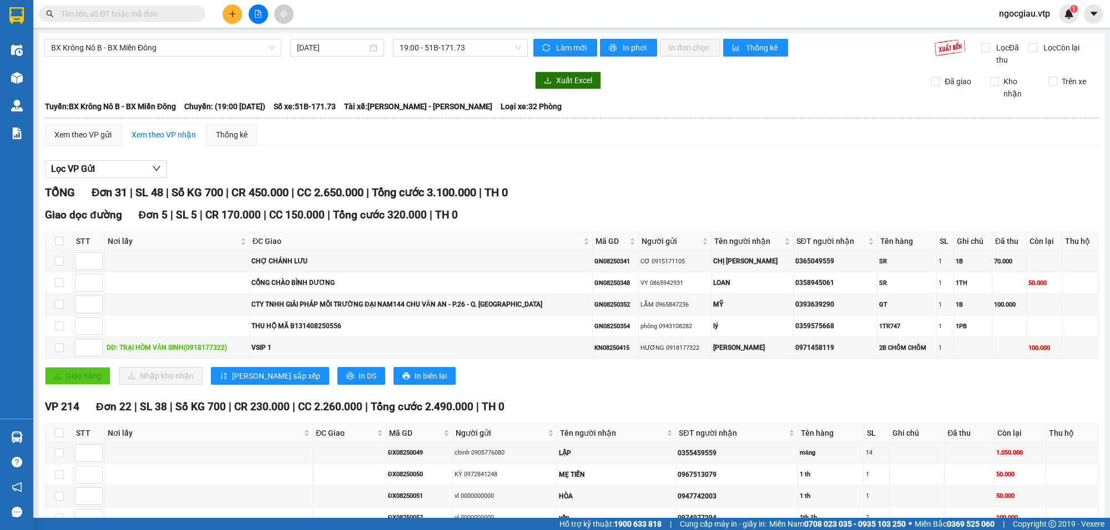
click at [73, 19] on input "text" at bounding box center [126, 14] width 131 height 12
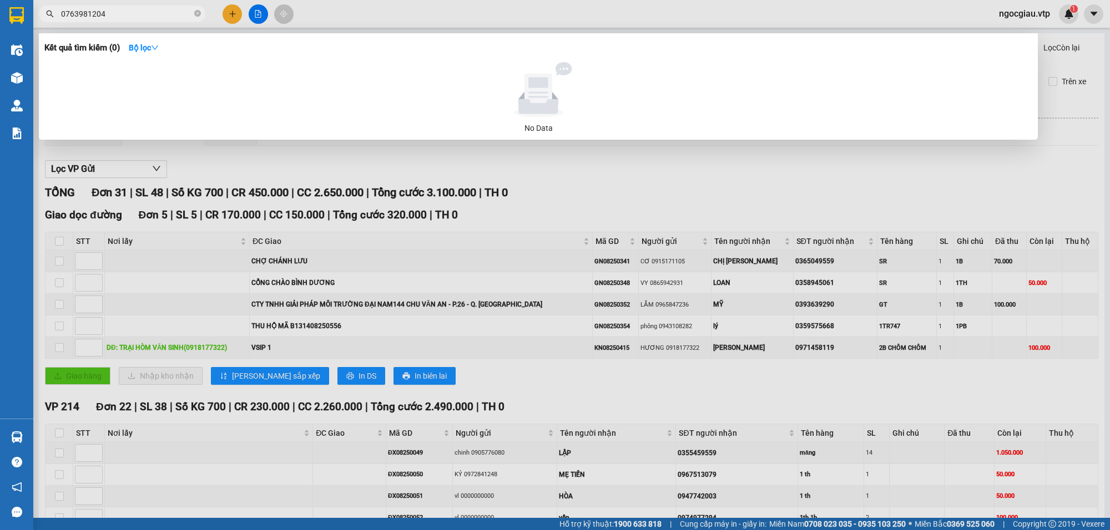
type input "0763981204"
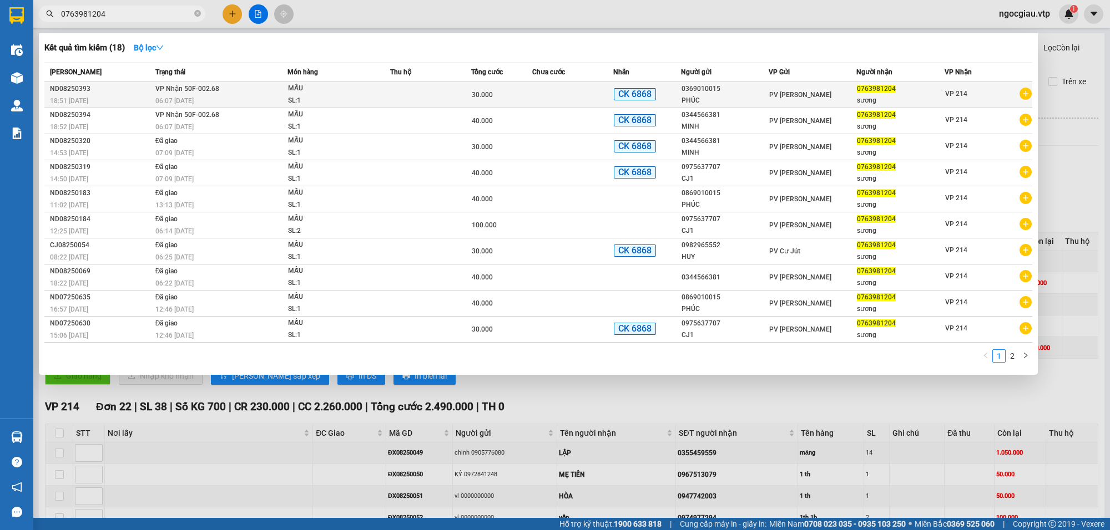
click at [360, 87] on div "MẪU" at bounding box center [329, 89] width 83 height 12
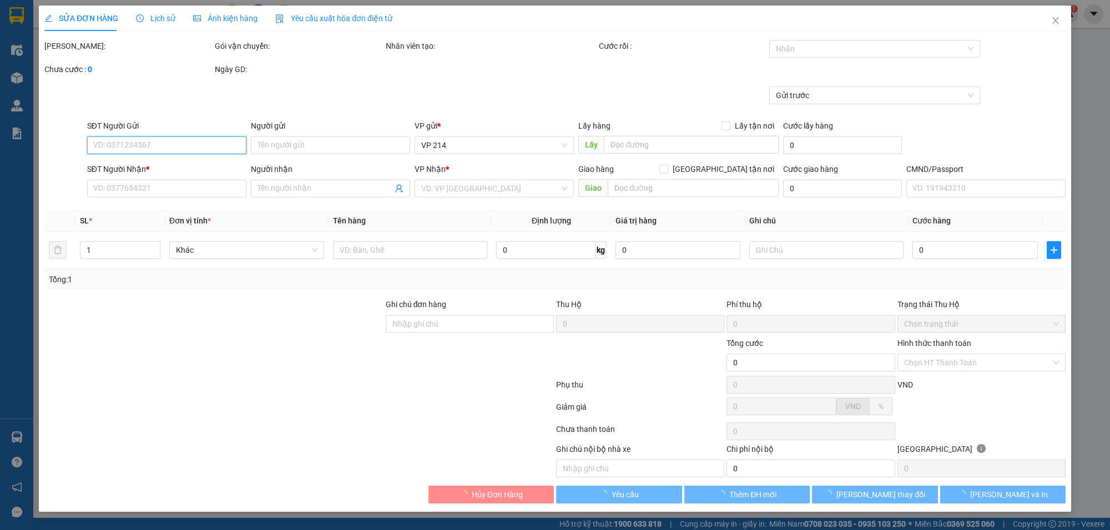
type input "0369010015"
type input "PHÚC"
type input "0763981204"
type input "sương"
type input "ĐÃ CK 30K TK 6868 LÚC 18H51' NGÀY 1208"
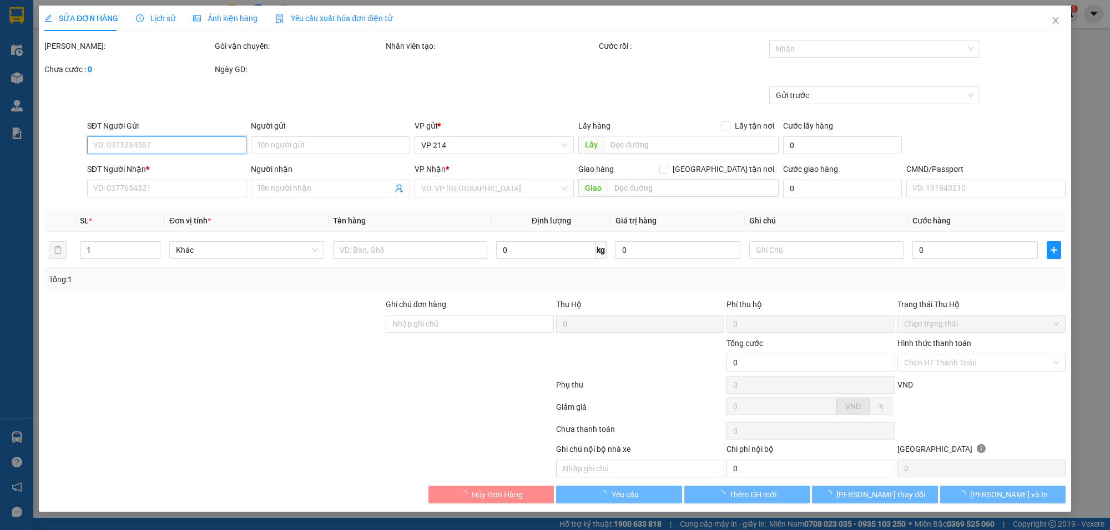
type input "30.000"
type input "1.500"
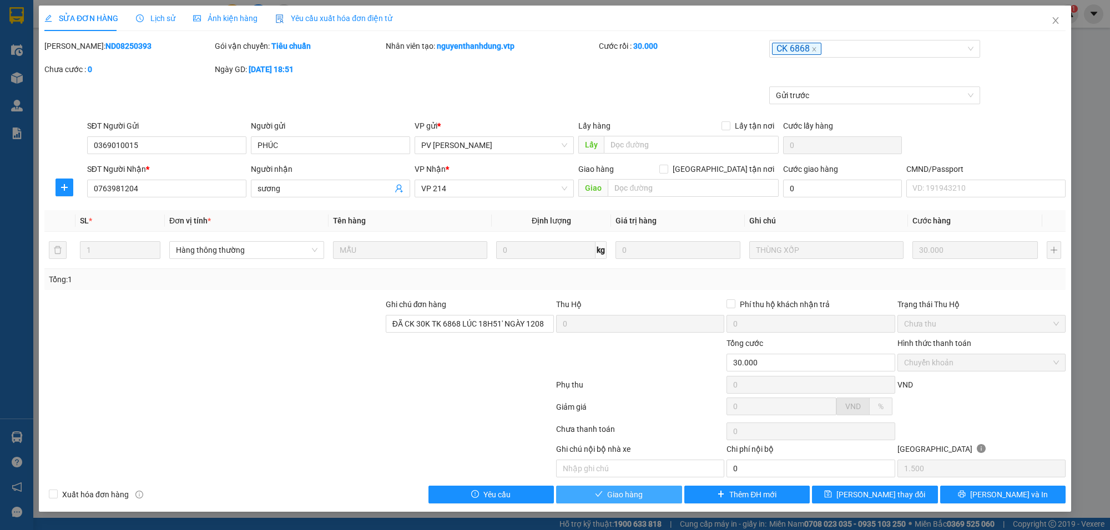
click at [636, 498] on span "Giao hàng" at bounding box center [625, 495] width 36 height 12
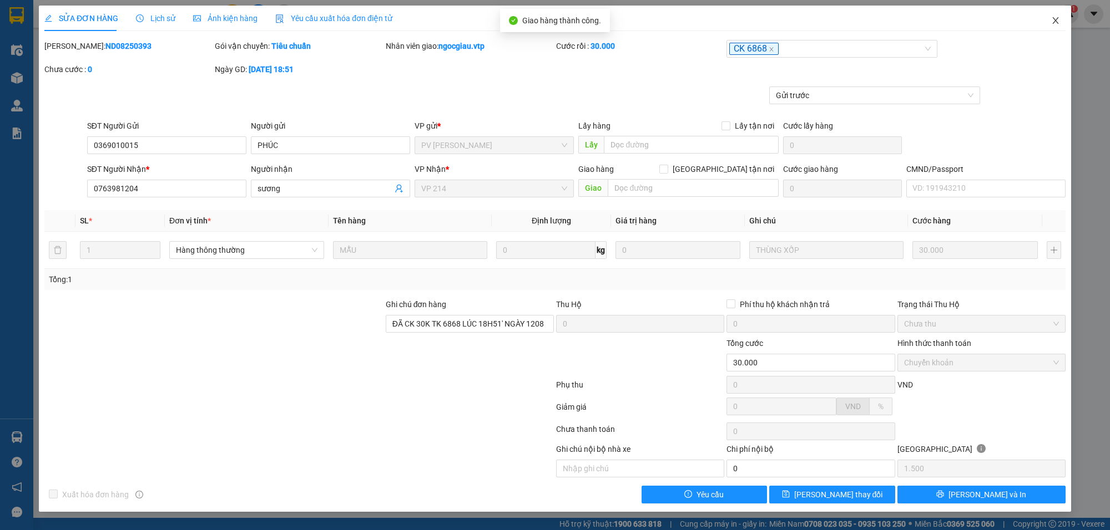
click at [1055, 14] on span "Close" at bounding box center [1055, 21] width 31 height 31
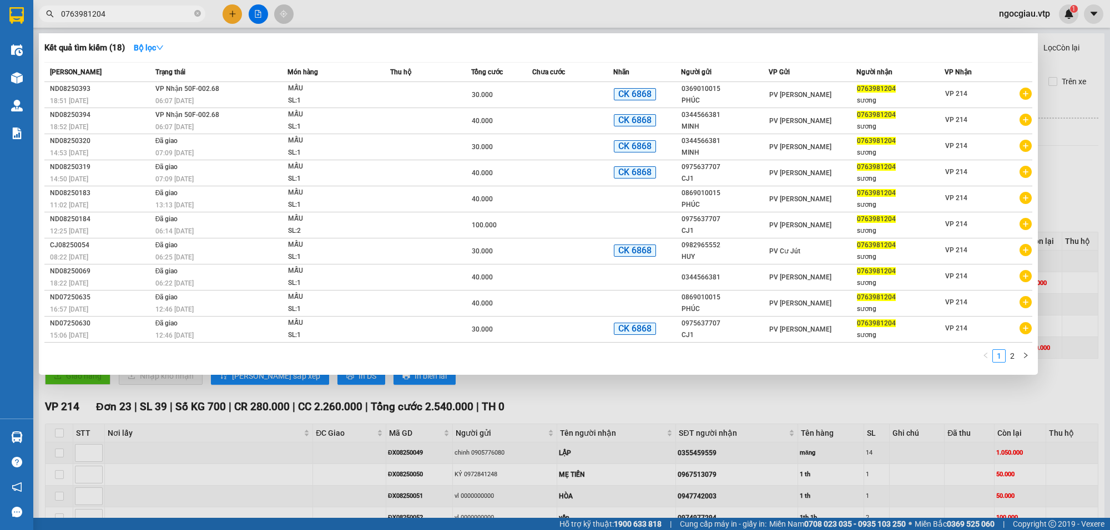
click at [133, 13] on input "0763981204" at bounding box center [126, 14] width 131 height 12
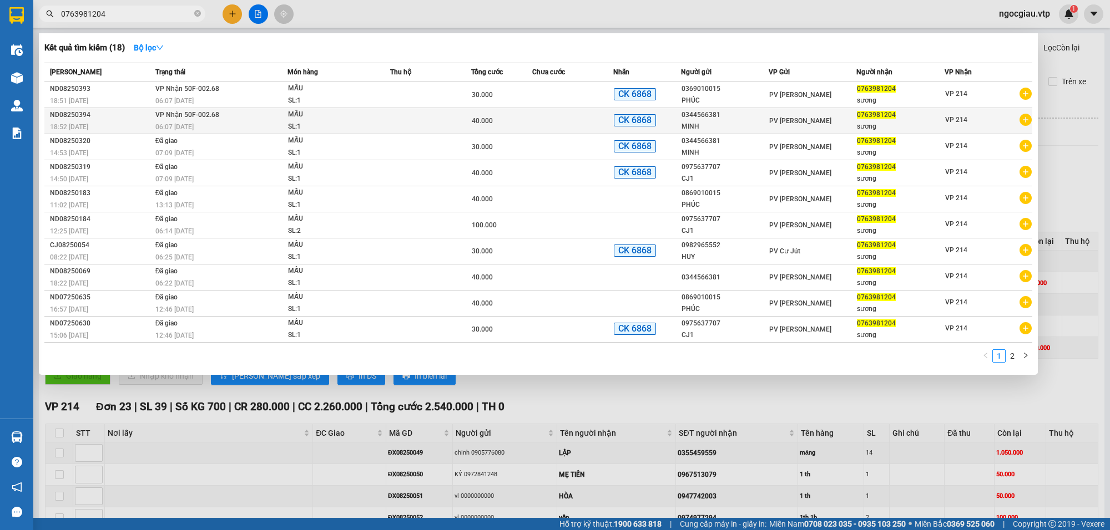
click at [352, 115] on div "MẪU" at bounding box center [329, 115] width 83 height 12
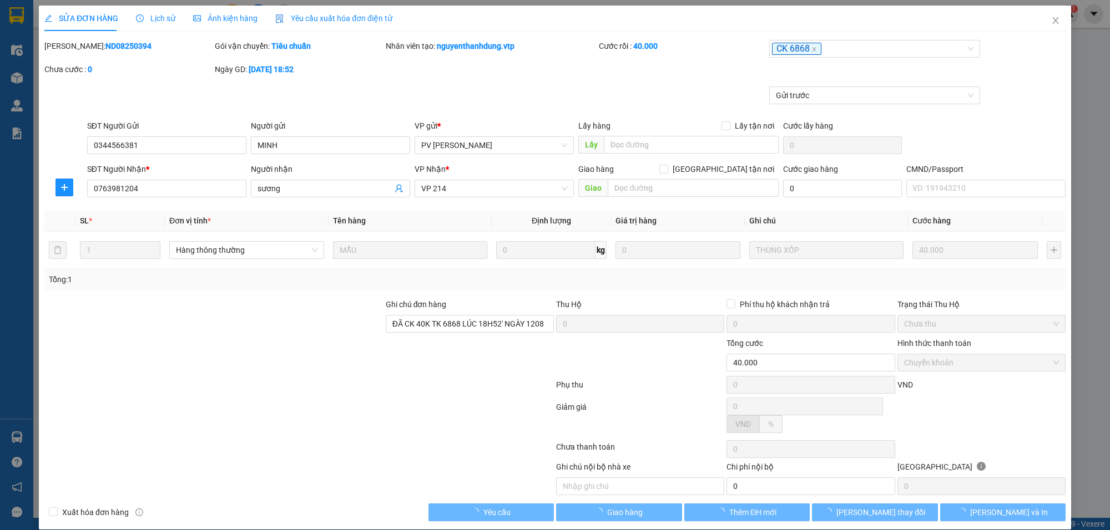
type input "2.000"
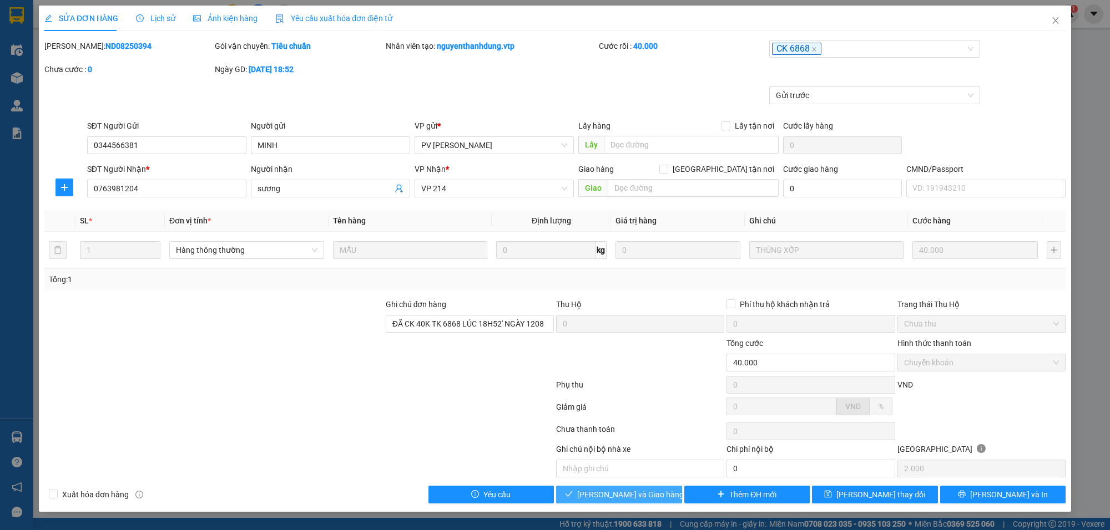
click at [634, 497] on span "[PERSON_NAME] và Giao hàng" at bounding box center [630, 495] width 107 height 12
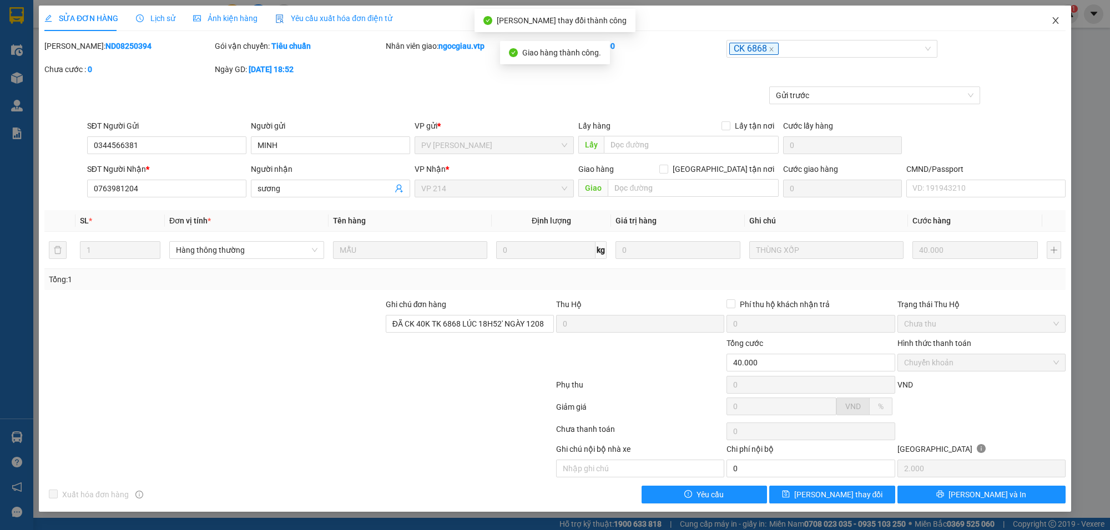
click at [1060, 20] on span "Close" at bounding box center [1055, 21] width 31 height 31
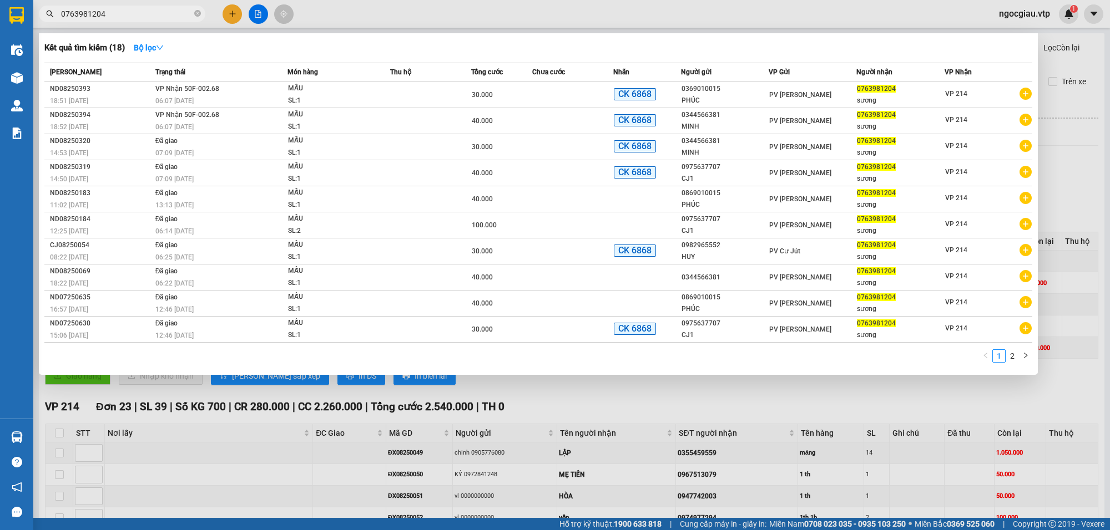
click at [130, 14] on input "0763981204" at bounding box center [126, 14] width 131 height 12
click at [148, 16] on input "0763981204" at bounding box center [126, 14] width 131 height 12
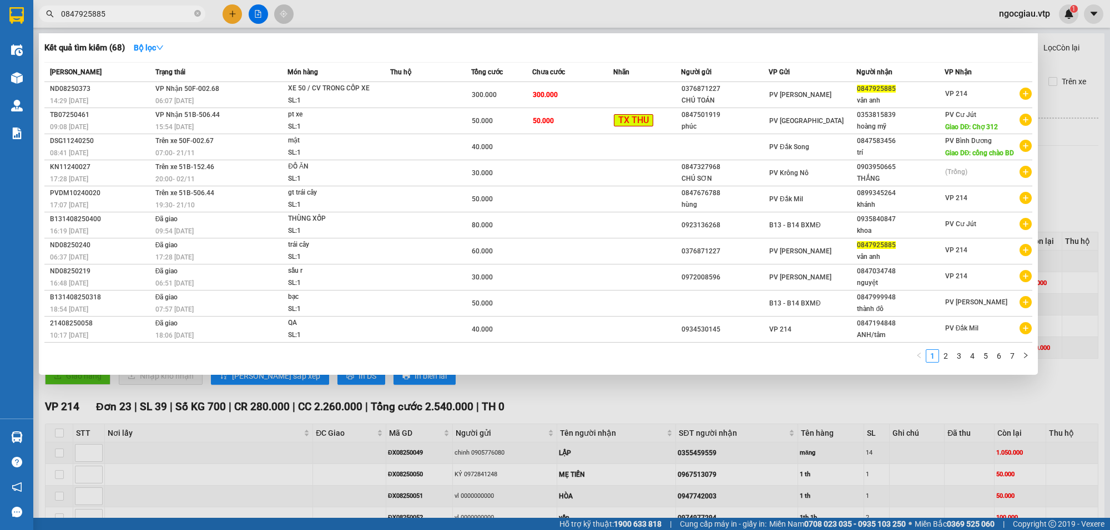
type input "0847925885"
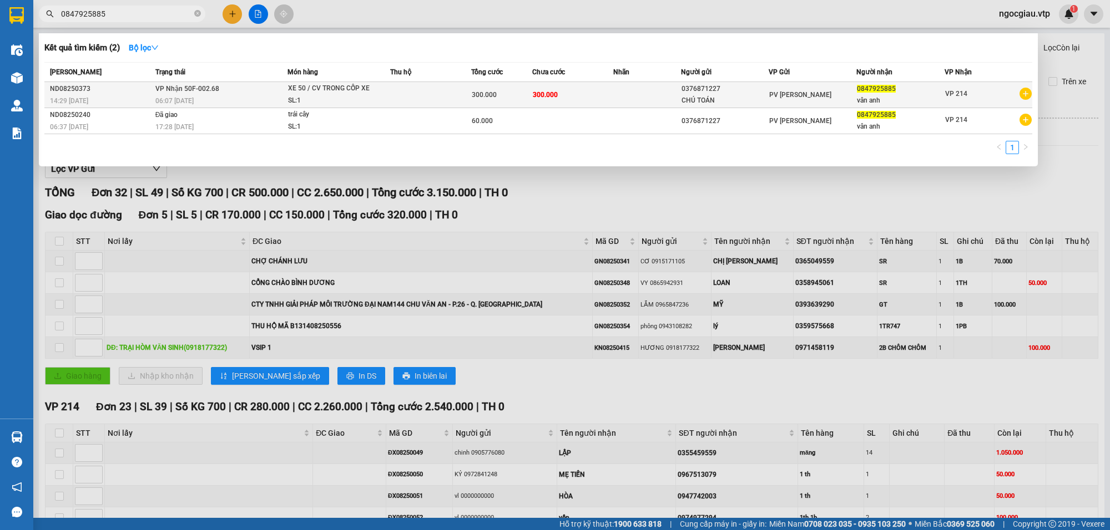
click at [611, 90] on td "300.000" at bounding box center [572, 95] width 81 height 26
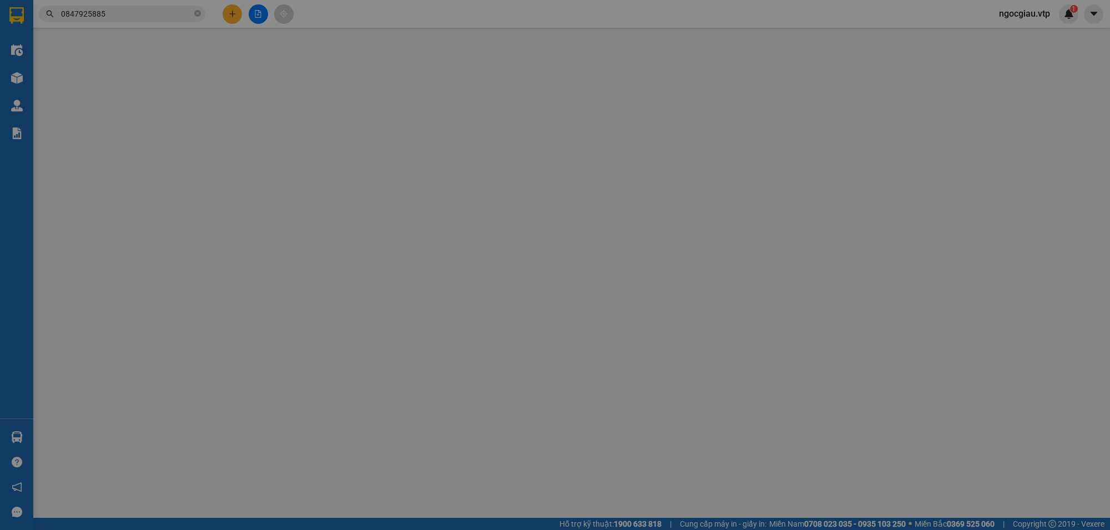
type input "15.000"
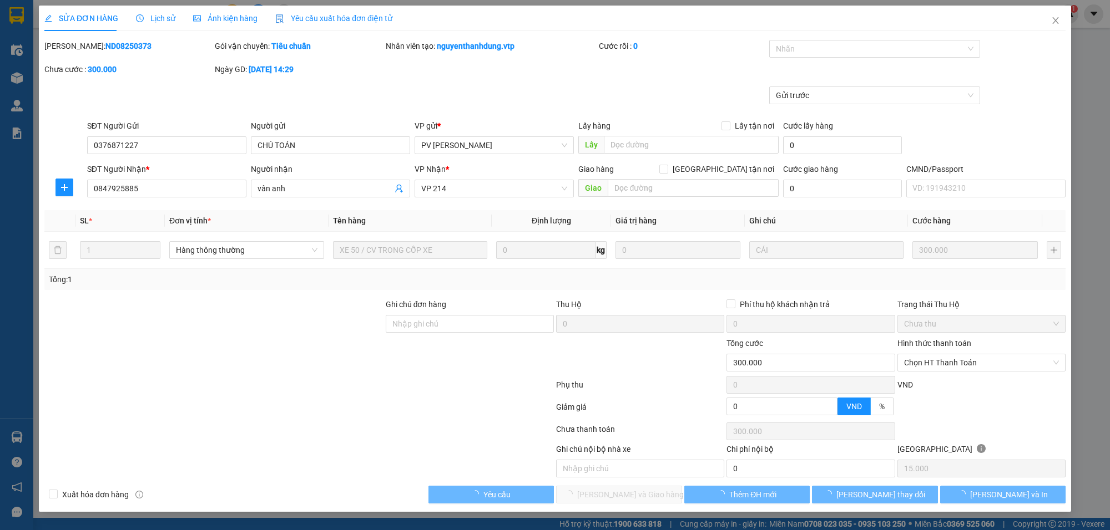
type input "0376871227"
type input "CHÚ TOÁN"
type input "0847925885"
type input "vân anh"
type input "300.000"
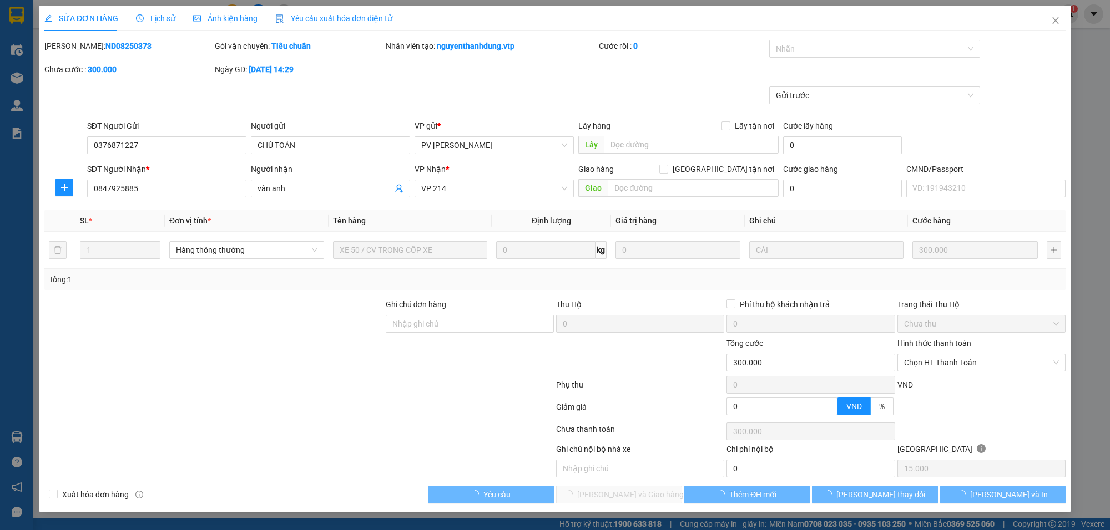
type input "300.000"
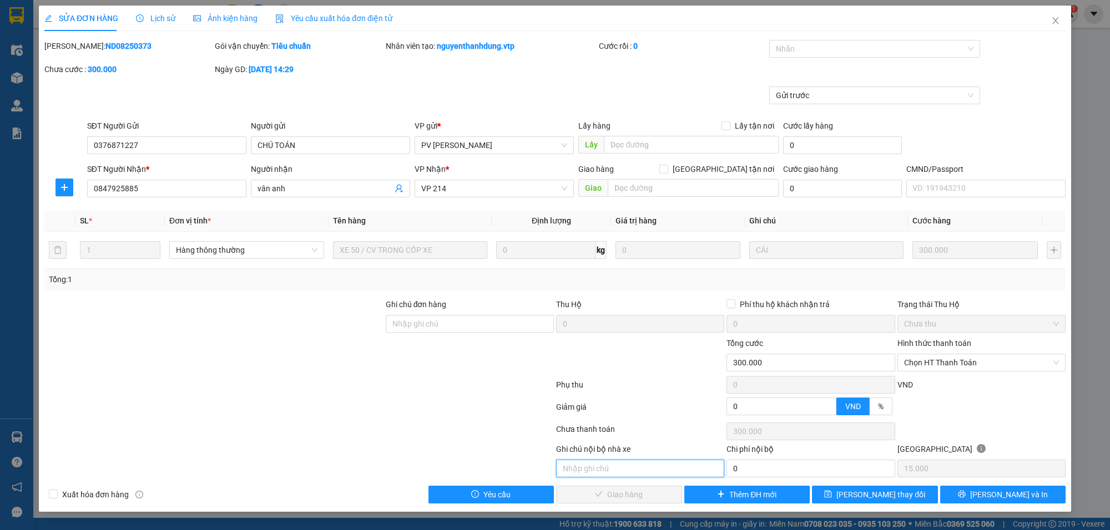
click at [617, 467] on input "text" at bounding box center [640, 469] width 168 height 18
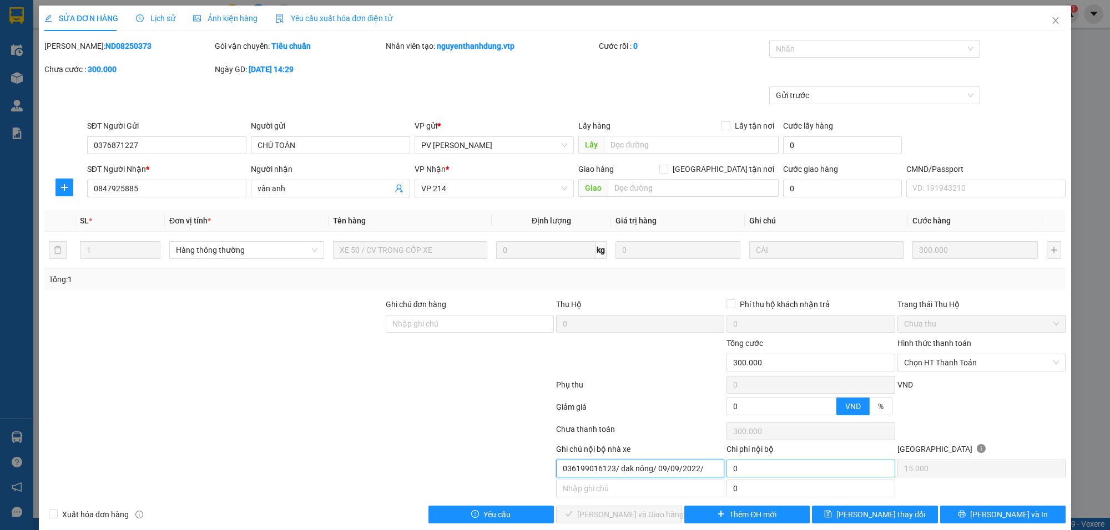
type input "036199016123/ dak nông/ 09/09/2022/"
click at [763, 468] on input "0" at bounding box center [810, 469] width 168 height 18
type input "50.000"
click at [711, 474] on input "036199016123/ dak nông/ 09/09/2022/" at bounding box center [640, 469] width 168 height 18
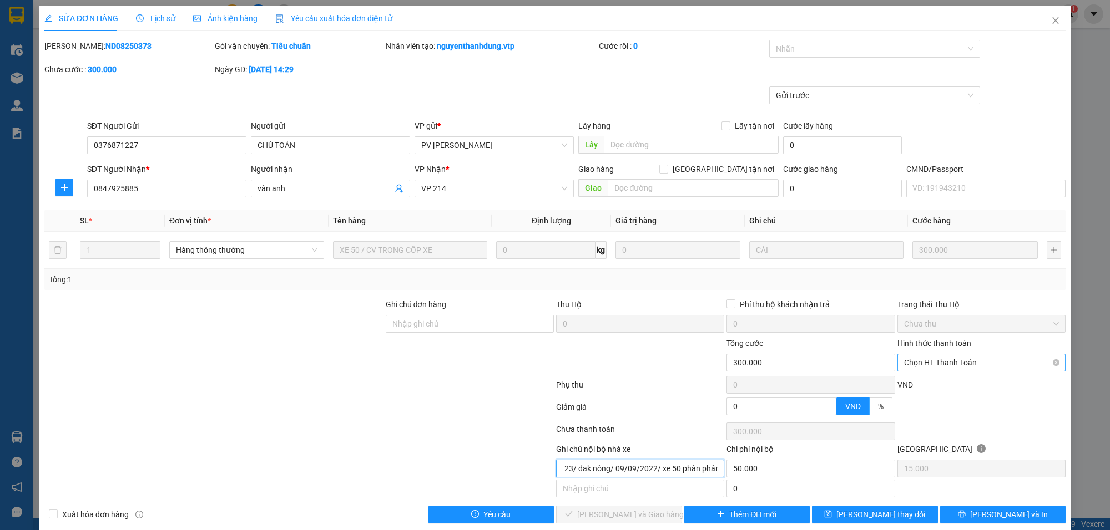
click at [930, 363] on span "Chọn HT Thanh Toán" at bounding box center [981, 363] width 155 height 17
type input "036199016123/ dak nông/ 09/09/2022/ xe 50 phân phân"
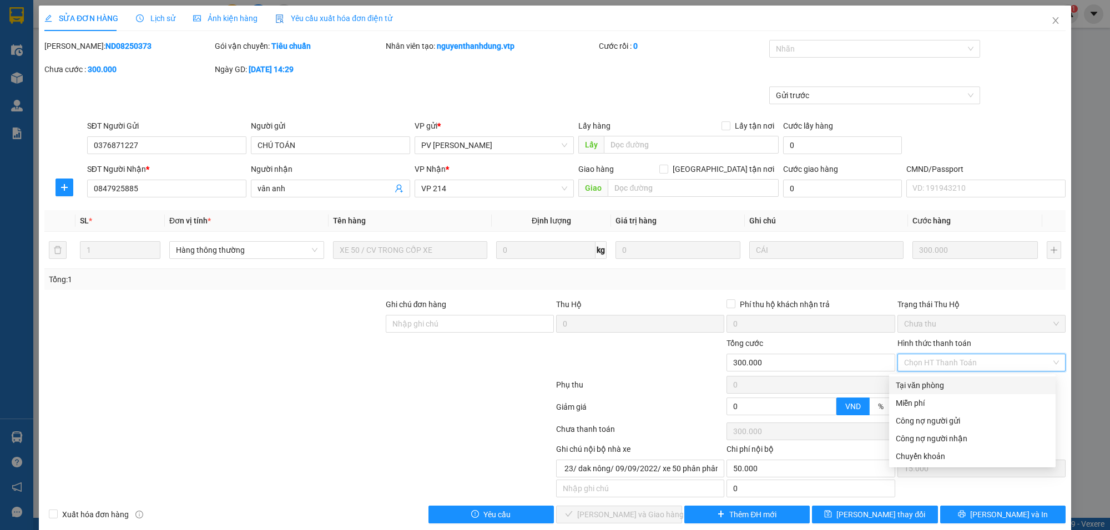
scroll to position [0, 0]
click at [923, 384] on div "Tại văn phòng" at bounding box center [971, 385] width 153 height 12
type input "0"
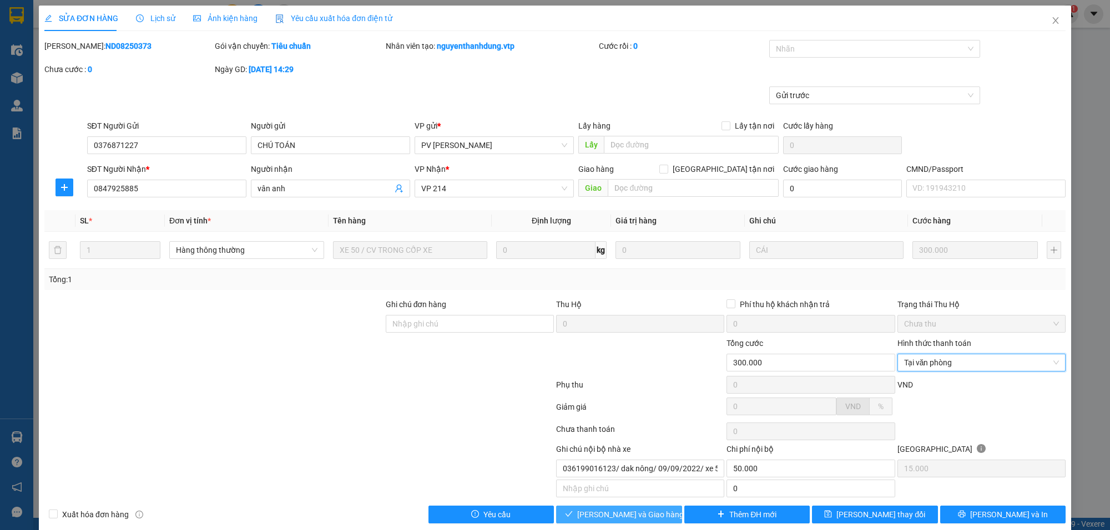
click at [627, 521] on span "[PERSON_NAME] và Giao hàng" at bounding box center [630, 515] width 107 height 12
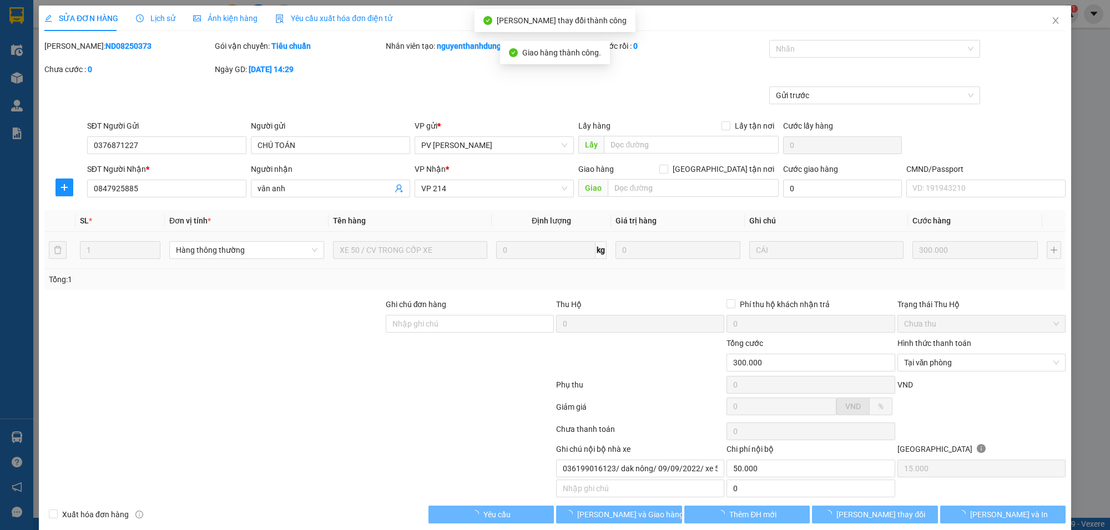
type input "50.000"
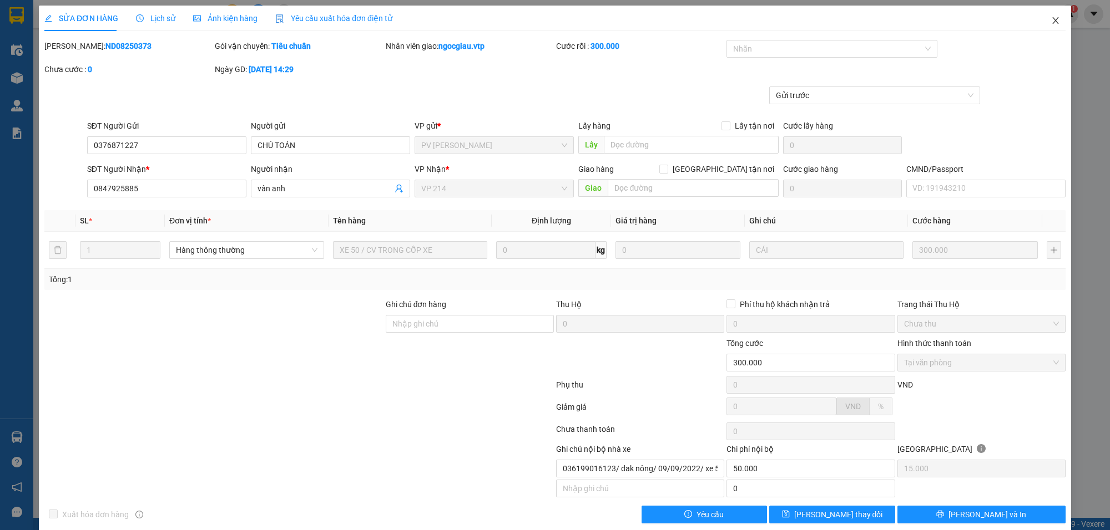
click at [1051, 17] on icon "close" at bounding box center [1055, 20] width 9 height 9
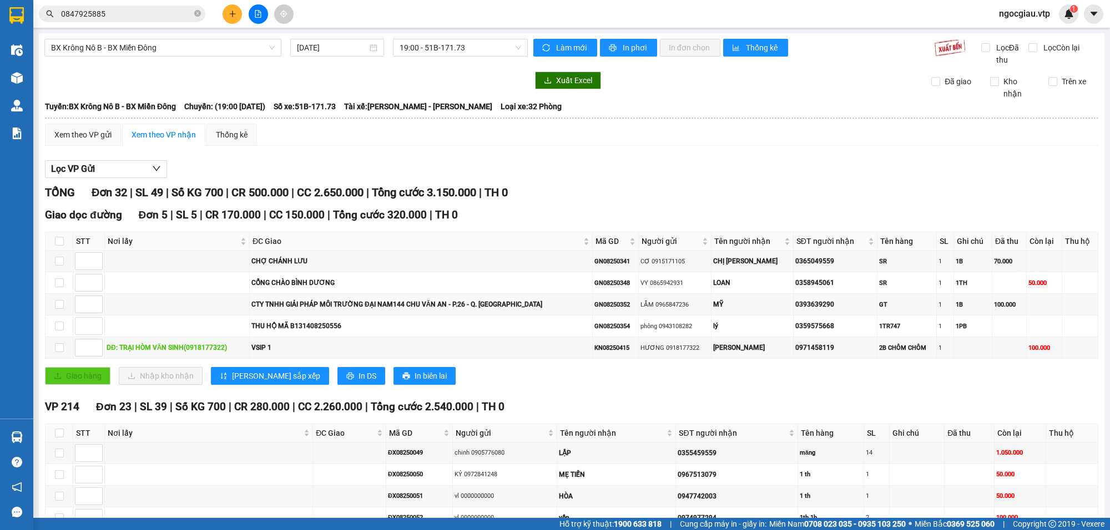
click at [115, 16] on input "0847925885" at bounding box center [126, 14] width 131 height 12
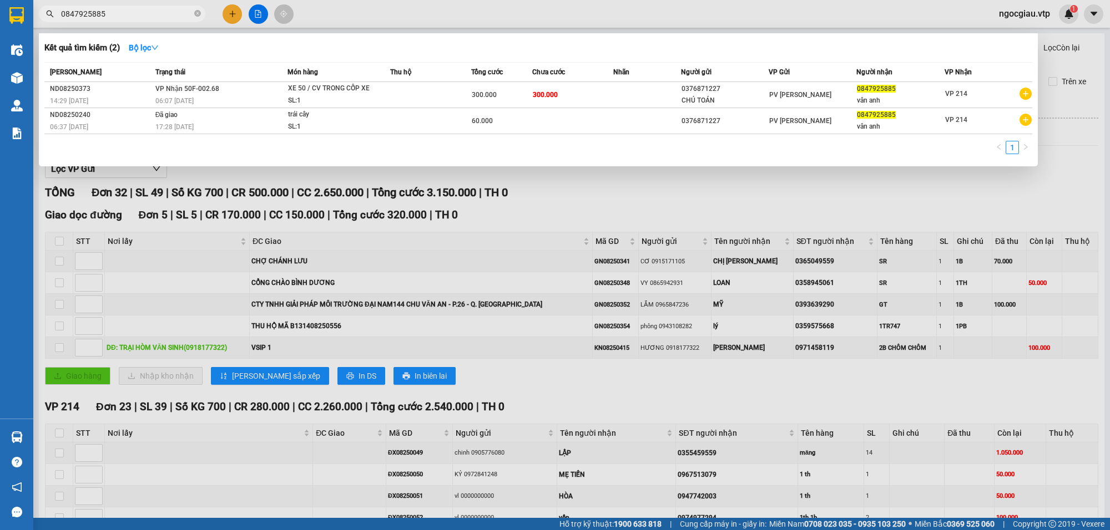
click at [115, 16] on input "0847925885" at bounding box center [126, 14] width 131 height 12
type input "0326001959"
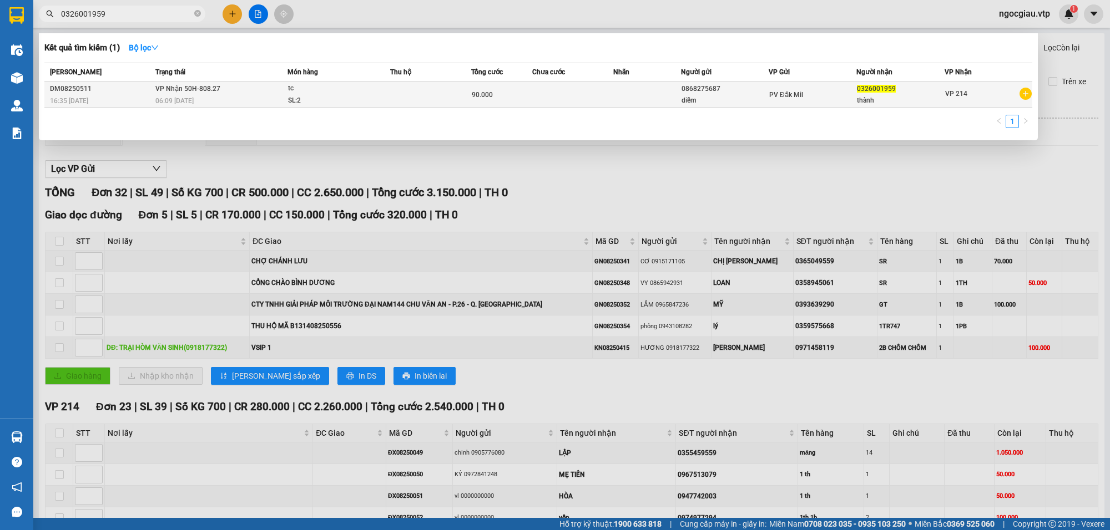
click at [616, 87] on td at bounding box center [647, 95] width 68 height 26
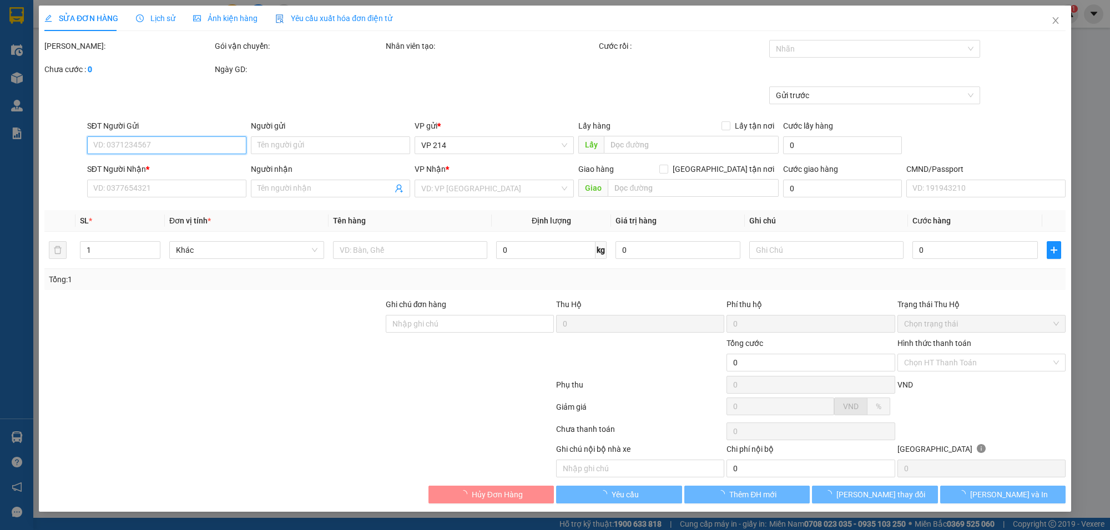
type input "4.500"
type input "0868275687"
type input "diễm"
type input "0326001959"
type input "thành"
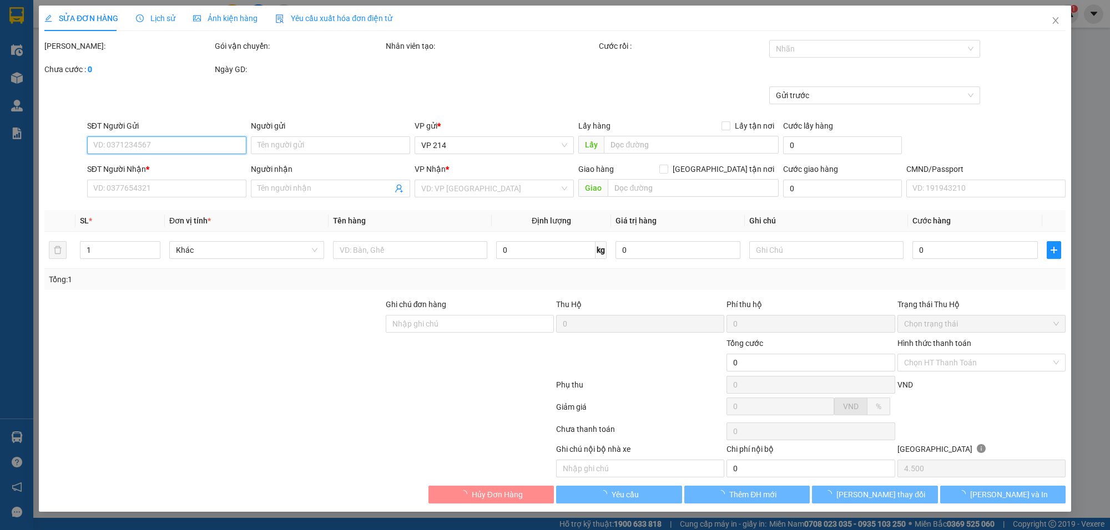
type input "90.000"
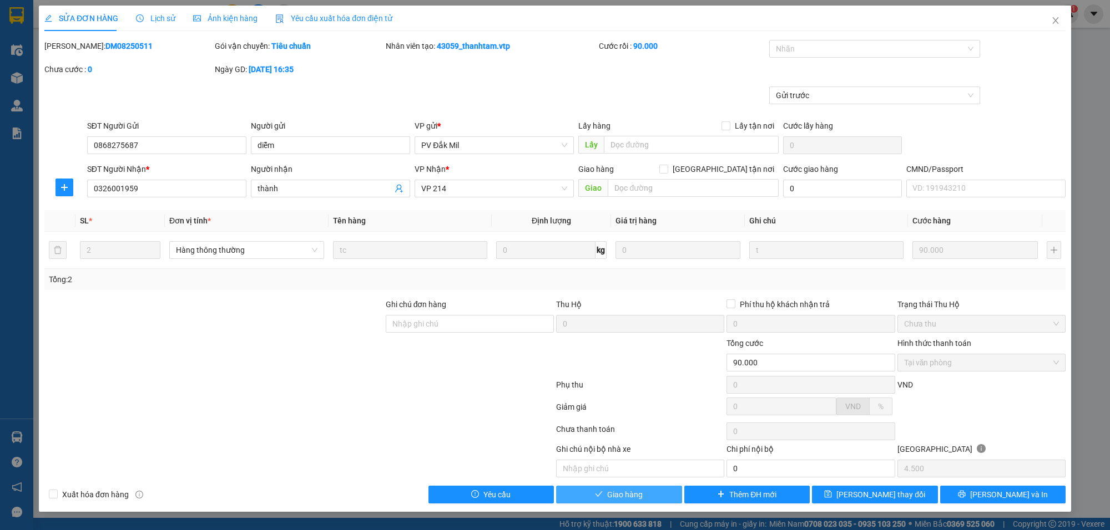
click at [654, 495] on button "Giao hàng" at bounding box center [619, 495] width 126 height 18
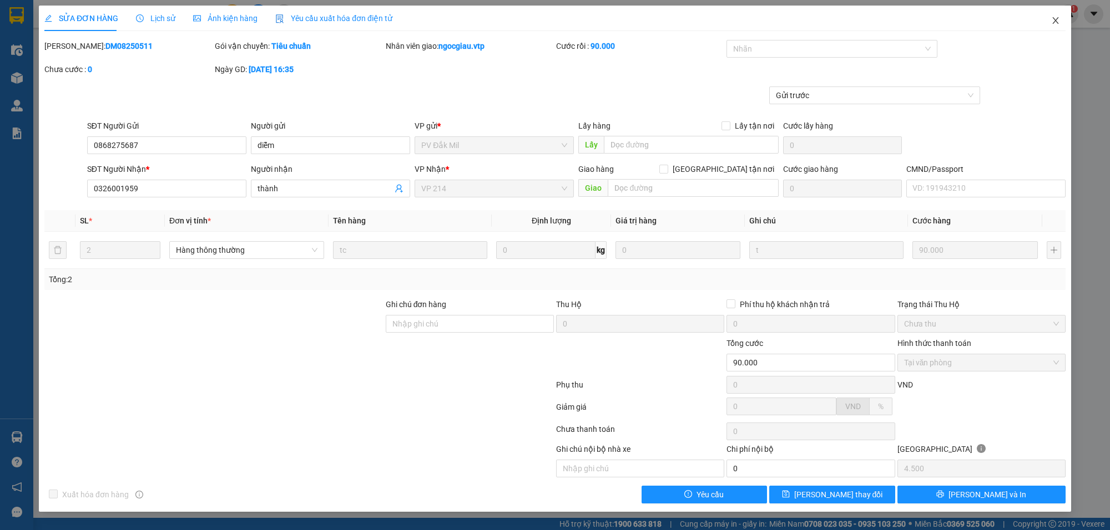
click at [1062, 18] on span "Close" at bounding box center [1055, 21] width 31 height 31
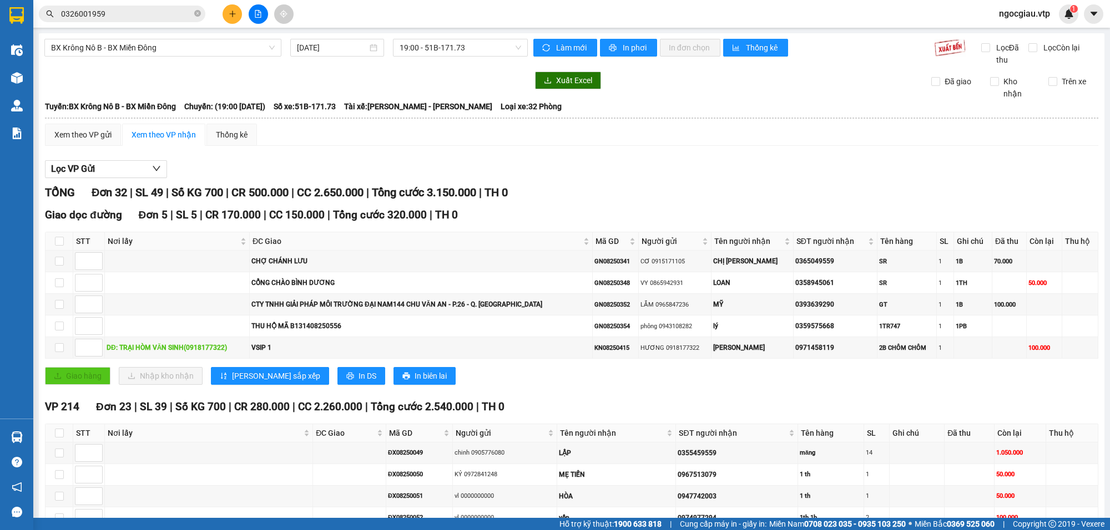
click at [105, 7] on span "0326001959" at bounding box center [122, 14] width 166 height 17
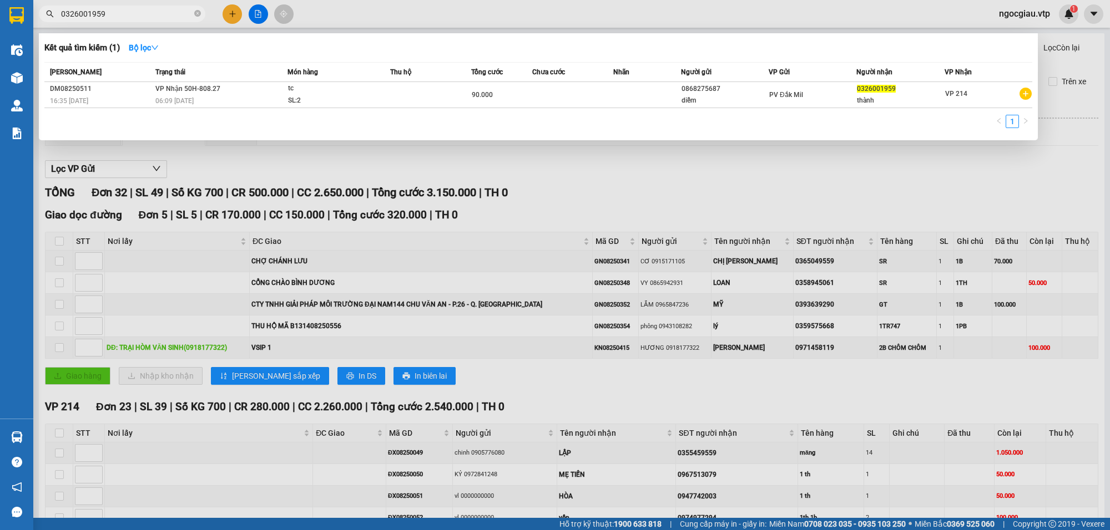
click at [105, 7] on span "0326001959" at bounding box center [122, 14] width 166 height 17
click at [109, 14] on input "0326001959" at bounding box center [126, 14] width 131 height 12
type input "9"
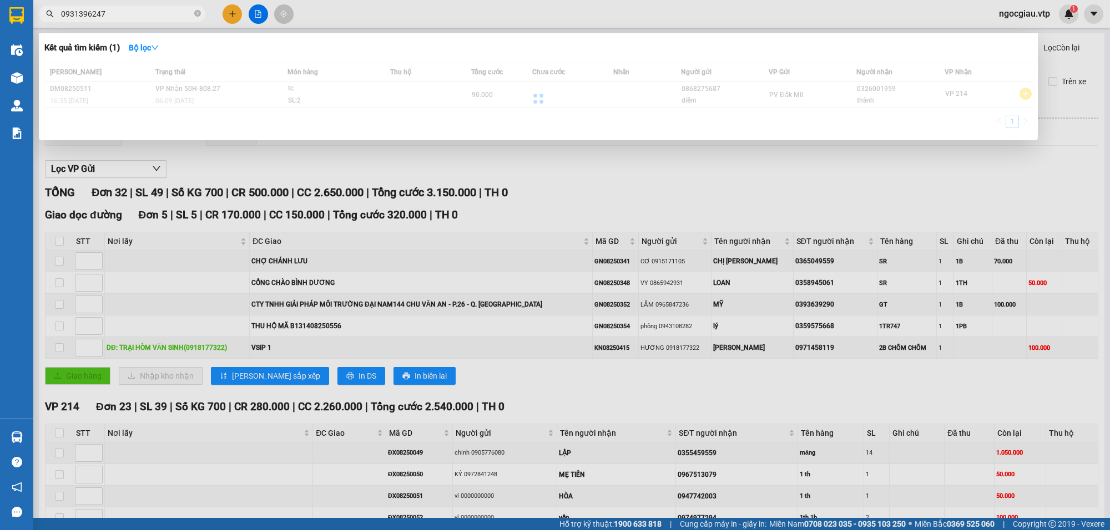
type input "0931396247"
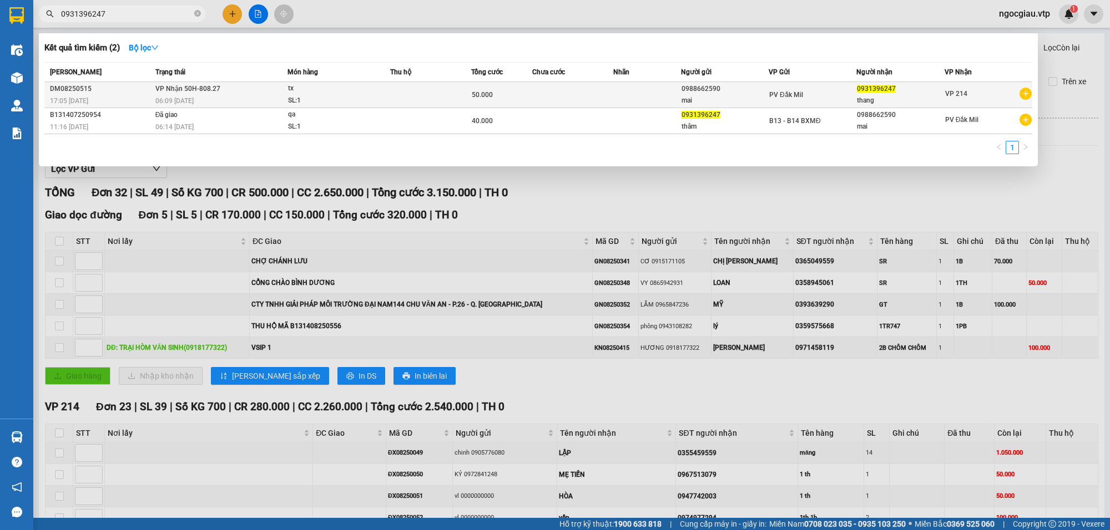
click at [350, 85] on div "tx" at bounding box center [329, 89] width 83 height 12
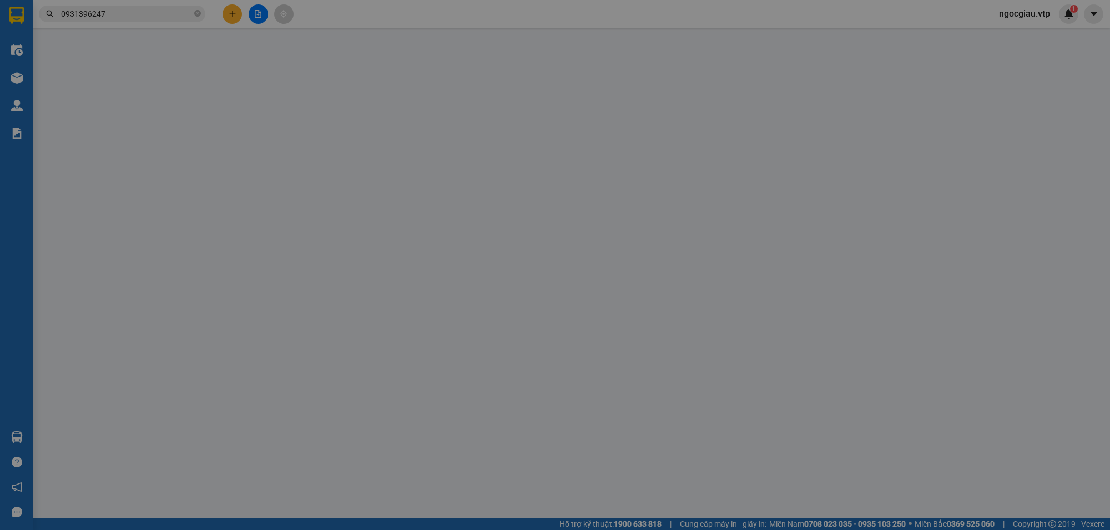
type input "2.500"
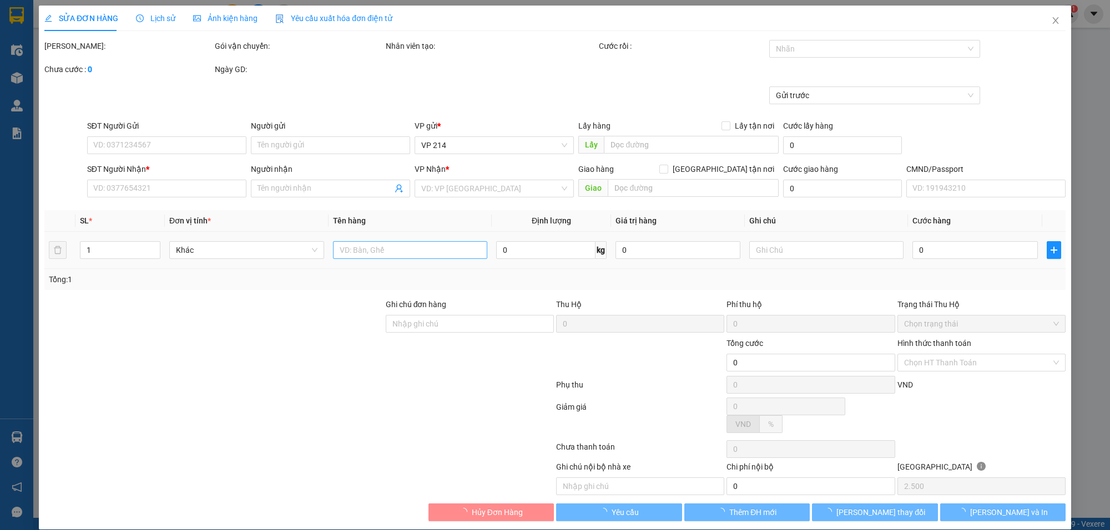
type input "0988662590"
type input "mai"
type input "0931396247"
type input "thang"
type input "50.000"
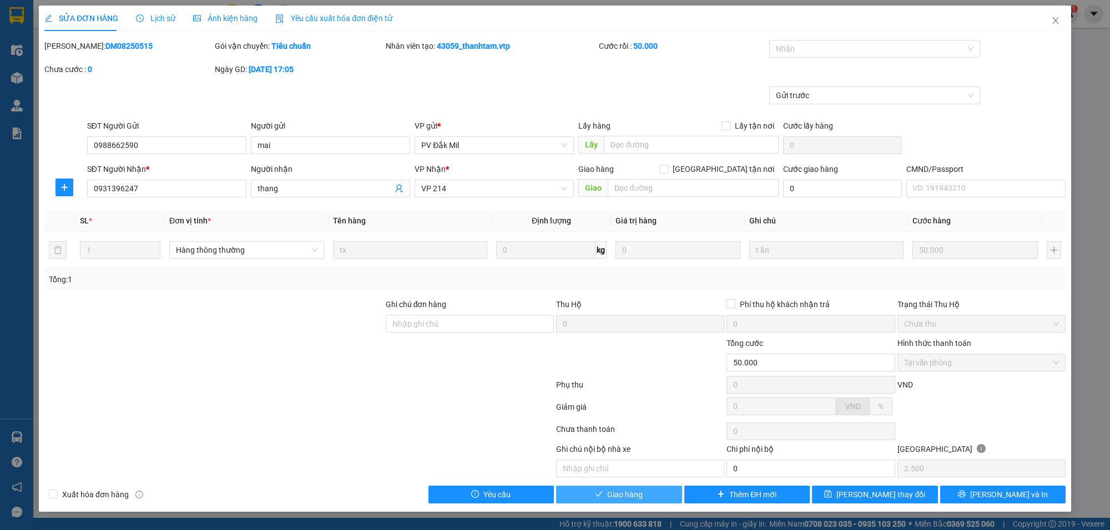
click at [625, 498] on span "Giao hàng" at bounding box center [625, 495] width 36 height 12
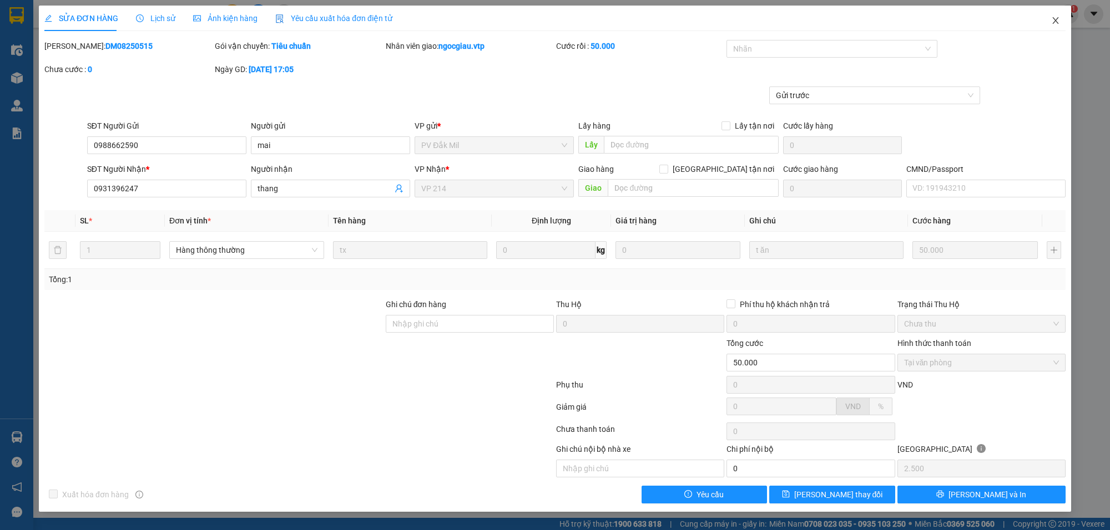
click at [1051, 18] on icon "close" at bounding box center [1055, 20] width 9 height 9
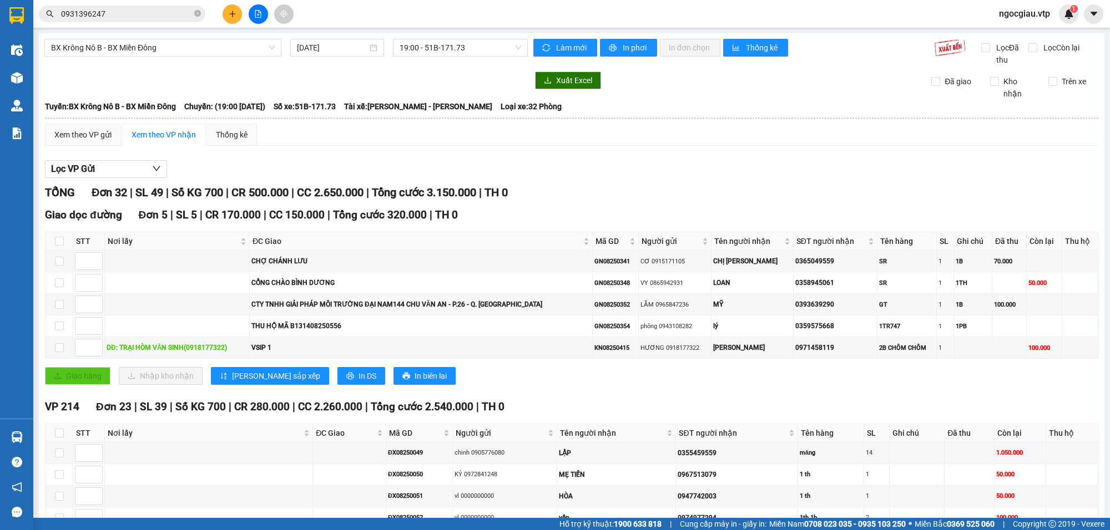
click at [140, 13] on input "0931396247" at bounding box center [126, 14] width 131 height 12
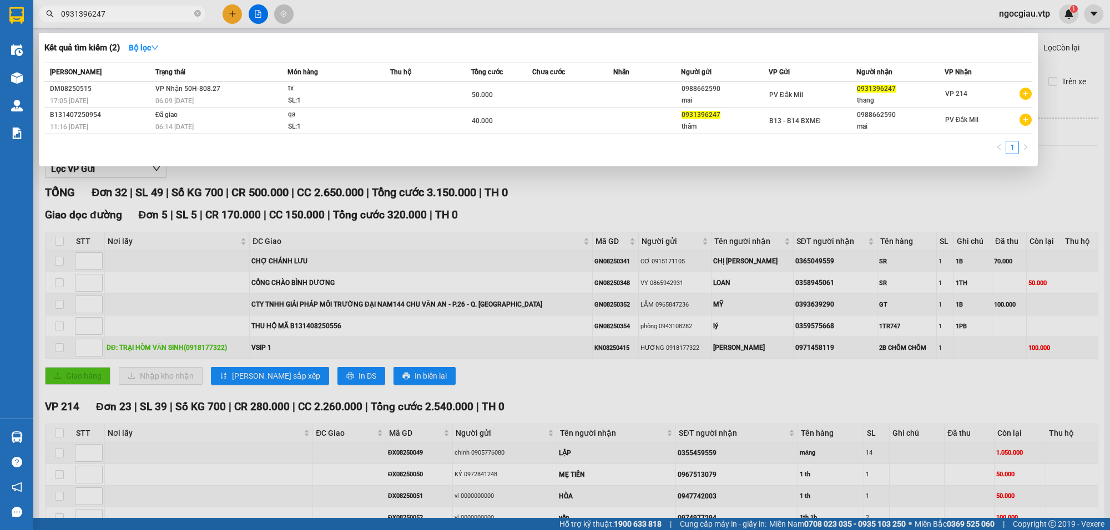
click at [140, 13] on input "0931396247" at bounding box center [126, 14] width 131 height 12
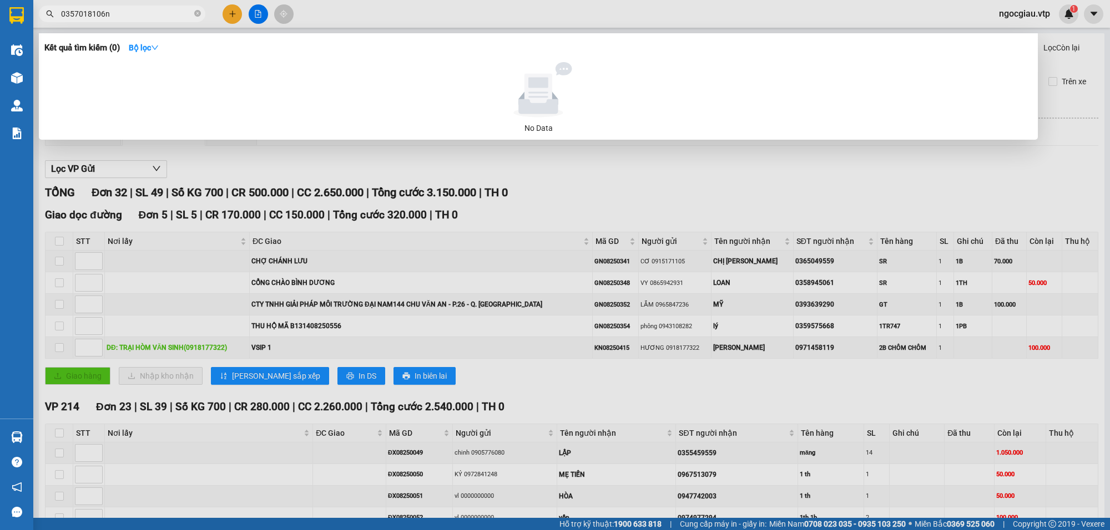
type input "0357018106"
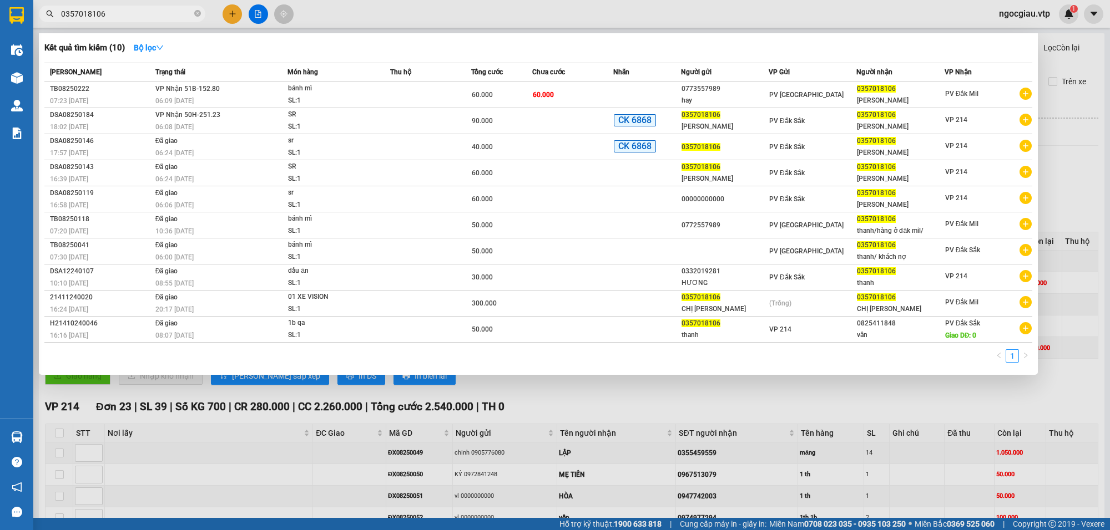
click at [539, 115] on td at bounding box center [572, 121] width 81 height 26
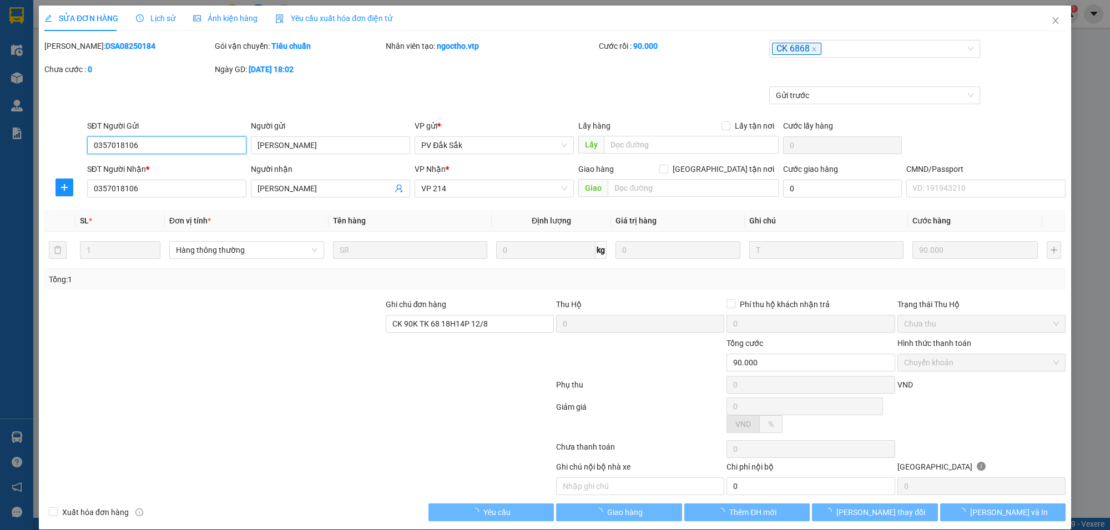
type input "4.500"
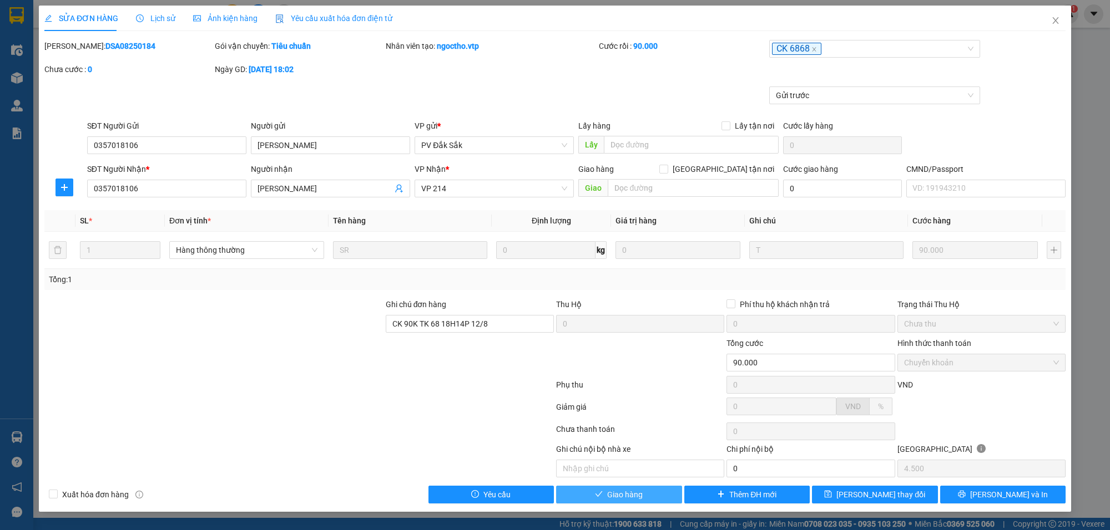
click at [634, 495] on span "Giao hàng" at bounding box center [625, 495] width 36 height 12
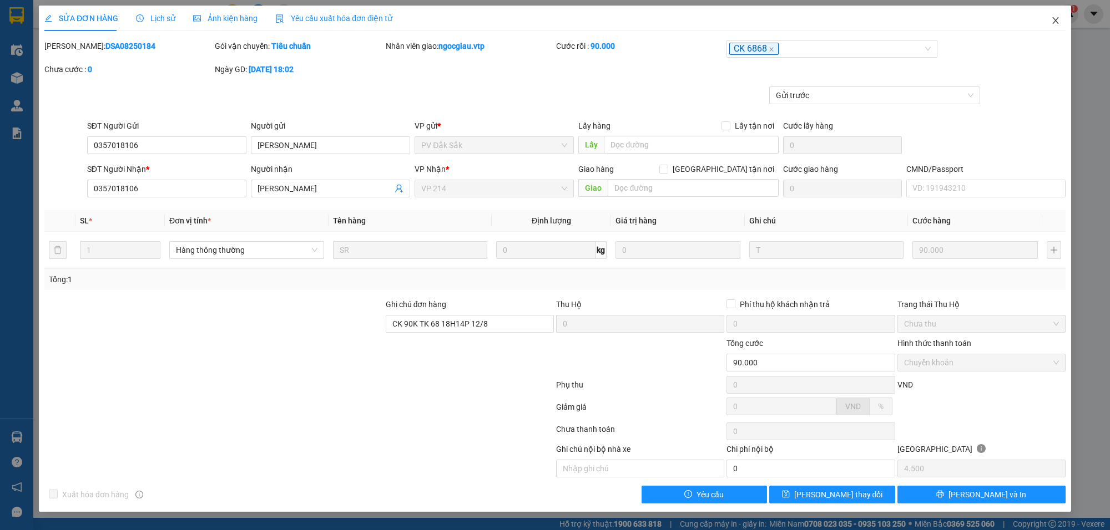
click at [1060, 17] on span "Close" at bounding box center [1055, 21] width 31 height 31
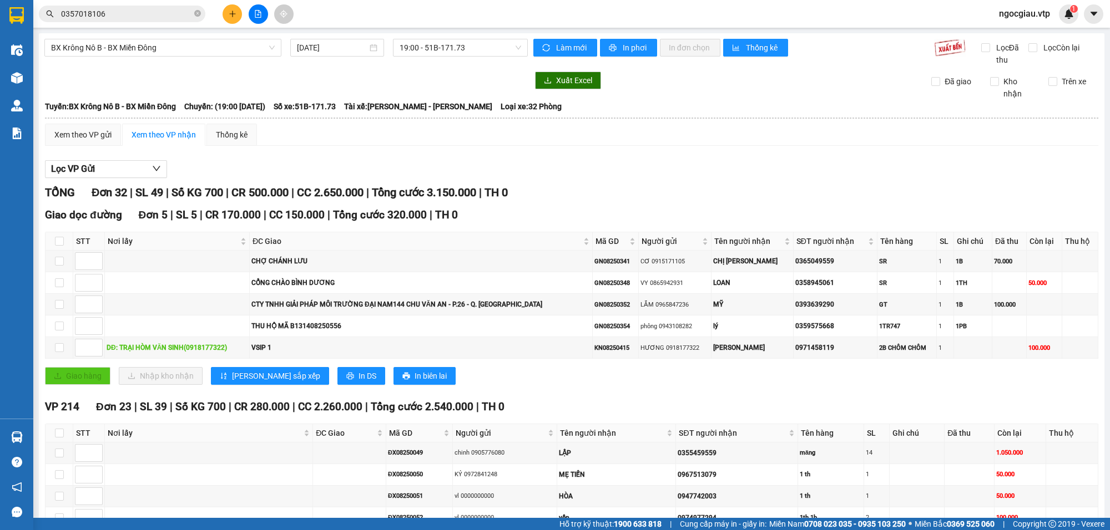
click at [136, 18] on input "0357018106" at bounding box center [126, 14] width 131 height 12
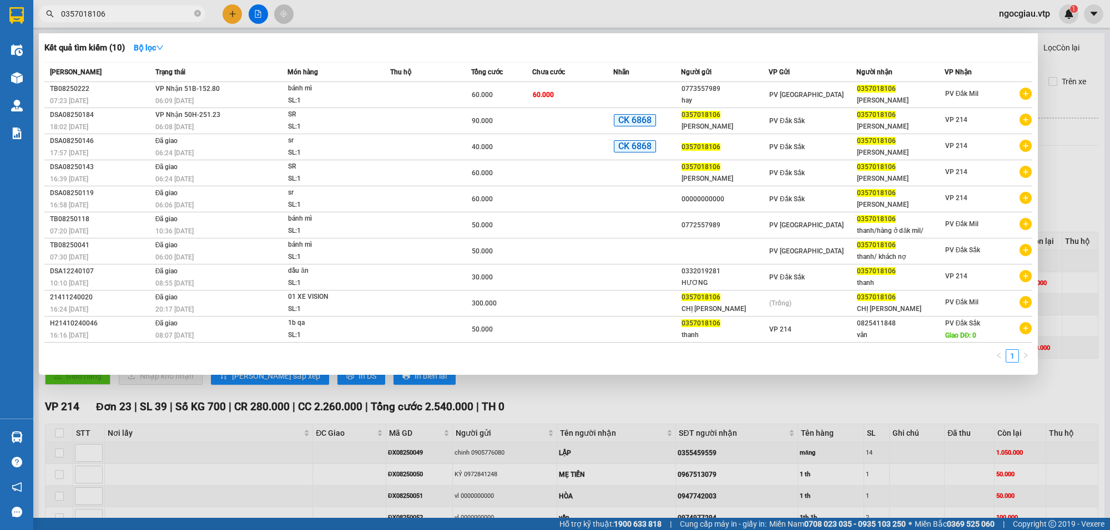
click at [136, 18] on input "0357018106" at bounding box center [126, 14] width 131 height 12
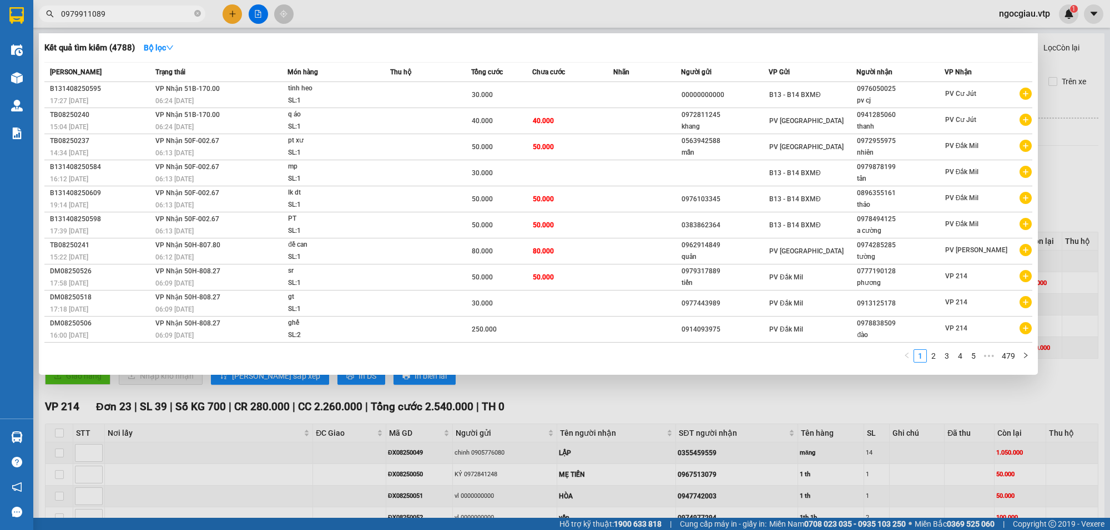
type input "0979911089"
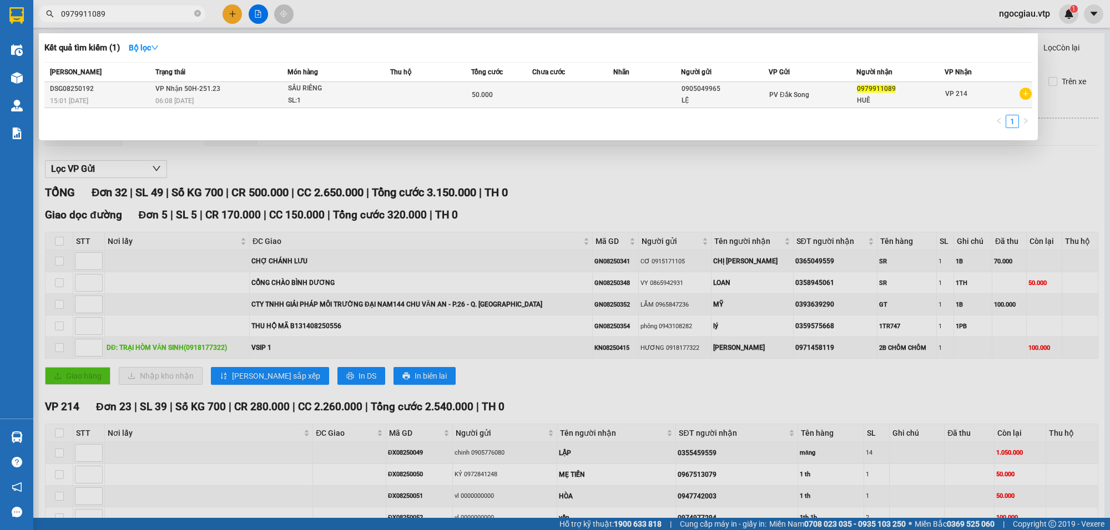
click at [444, 95] on td at bounding box center [430, 95] width 81 height 26
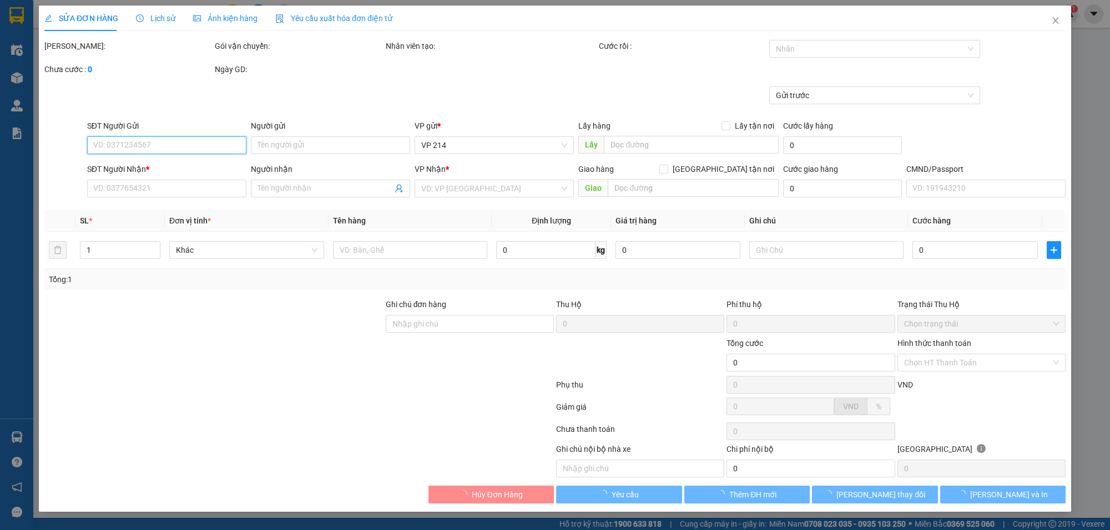
type input "0905049965"
type input "LỆ"
type input "0979911089"
type input "HUÊ"
type input "50.000"
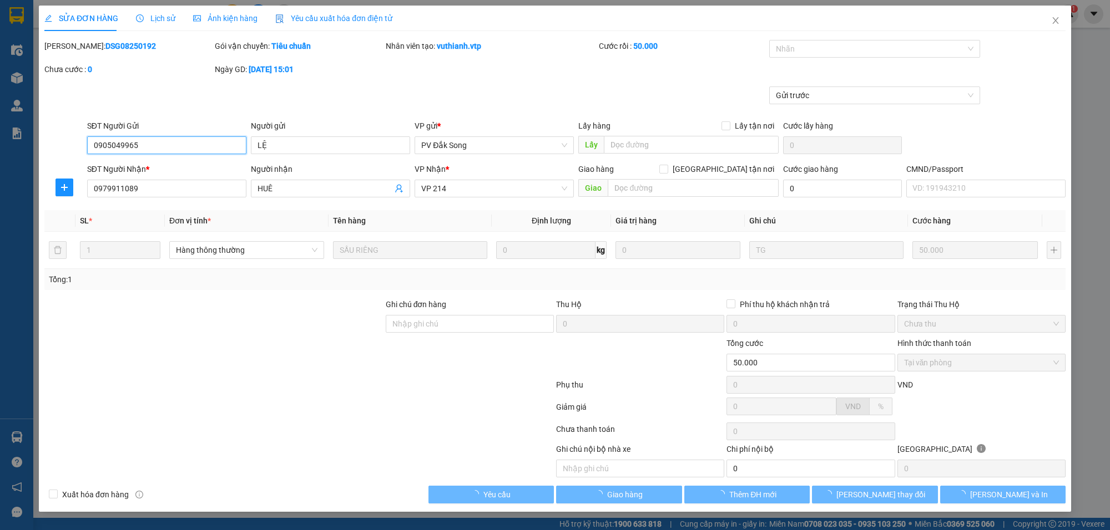
type input "2.500"
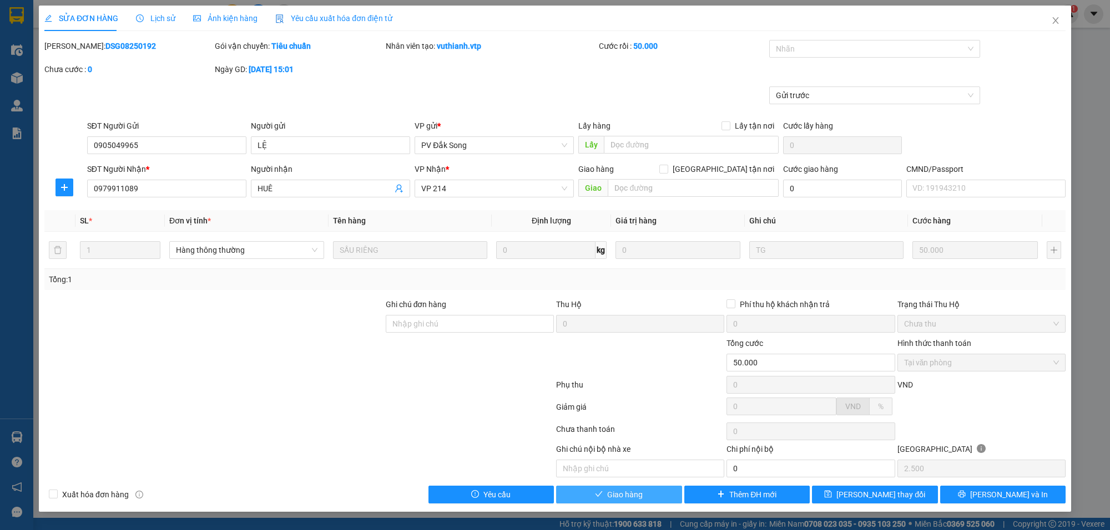
click at [624, 497] on span "Giao hàng" at bounding box center [625, 495] width 36 height 12
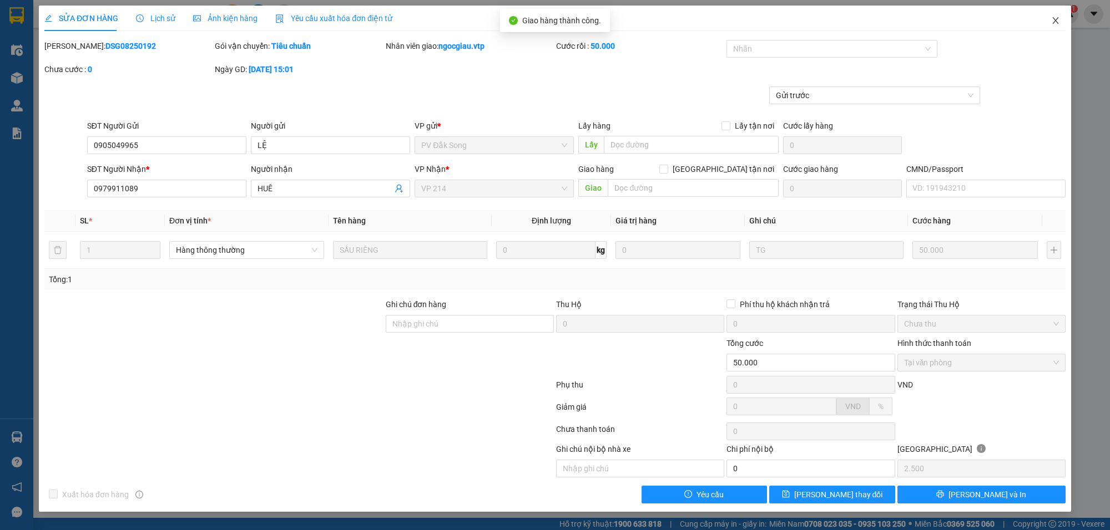
click at [1055, 16] on icon "close" at bounding box center [1055, 20] width 9 height 9
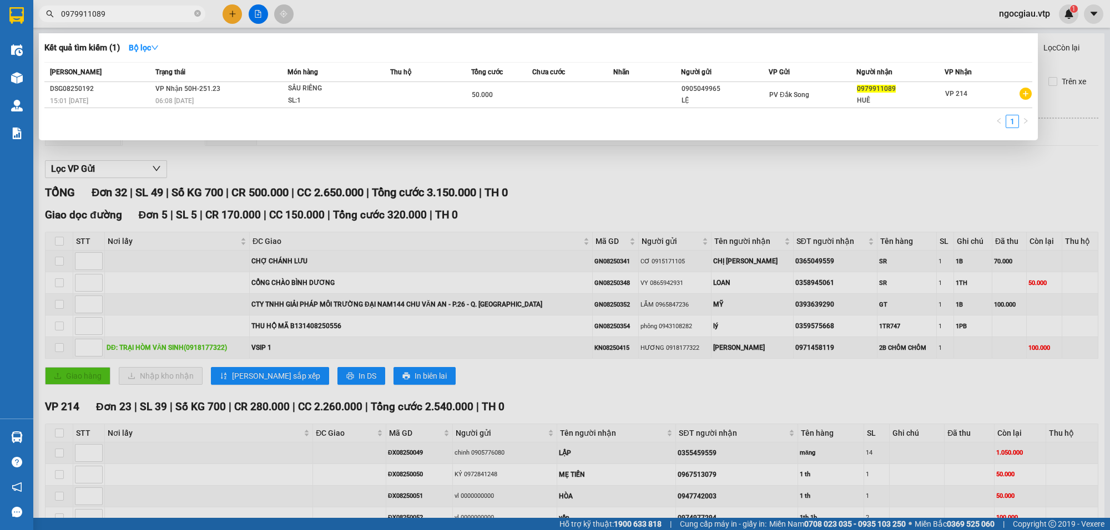
click at [125, 19] on input "0979911089" at bounding box center [126, 14] width 131 height 12
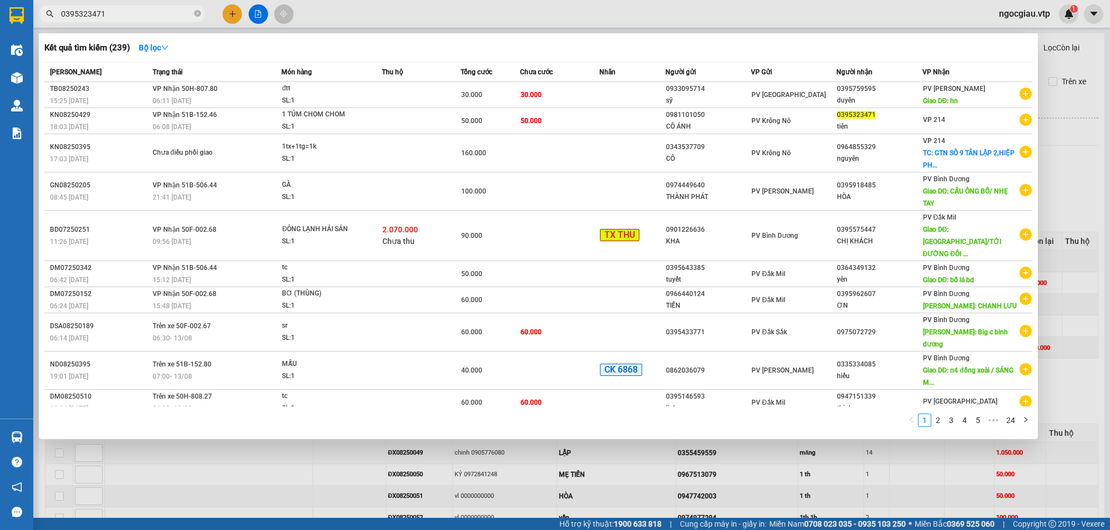
type input "0395323471"
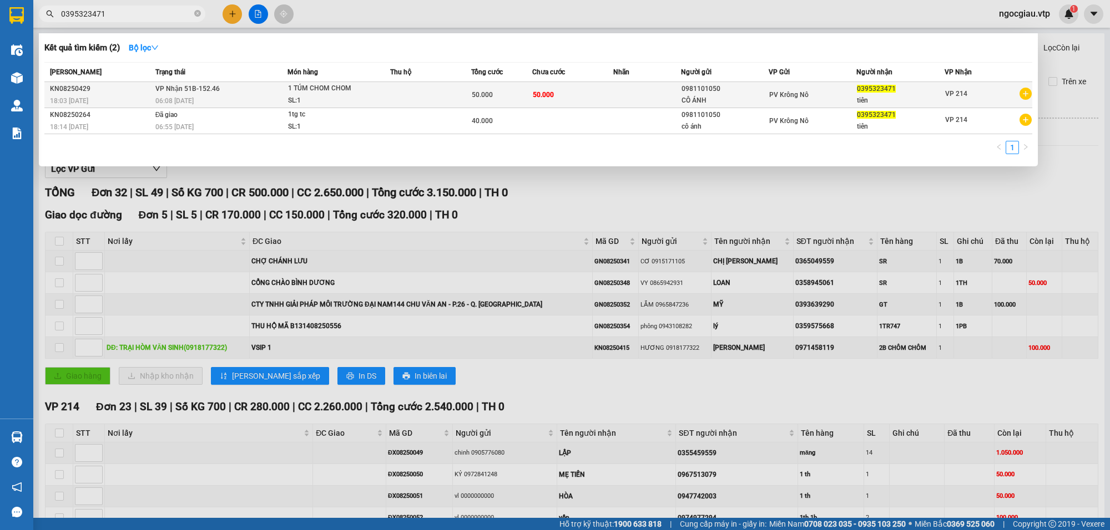
click at [606, 84] on td "50.000" at bounding box center [572, 95] width 81 height 26
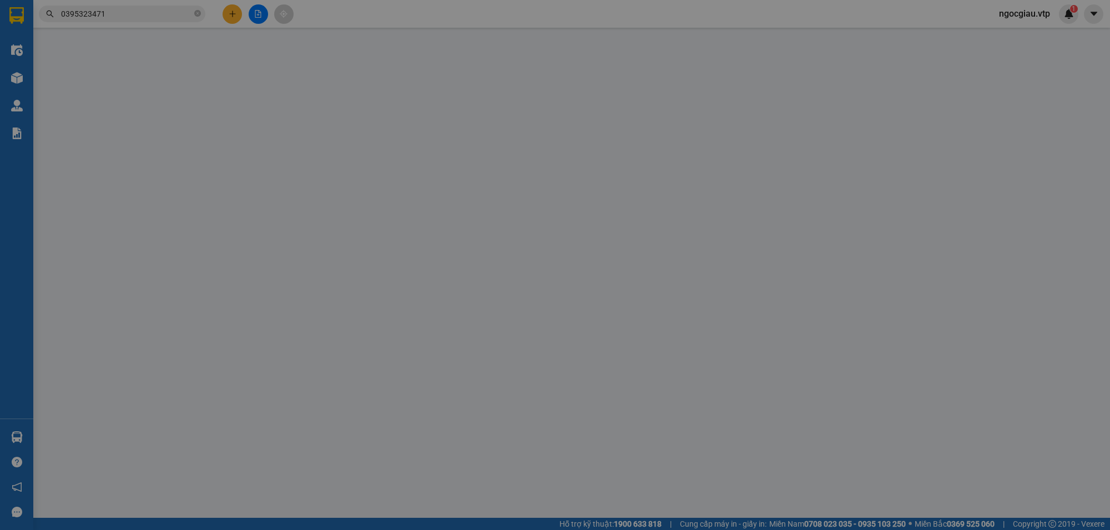
type input "0981101050"
type input "CÔ ÁNH"
type input "0395323471"
type input "tiên"
type input "50.000"
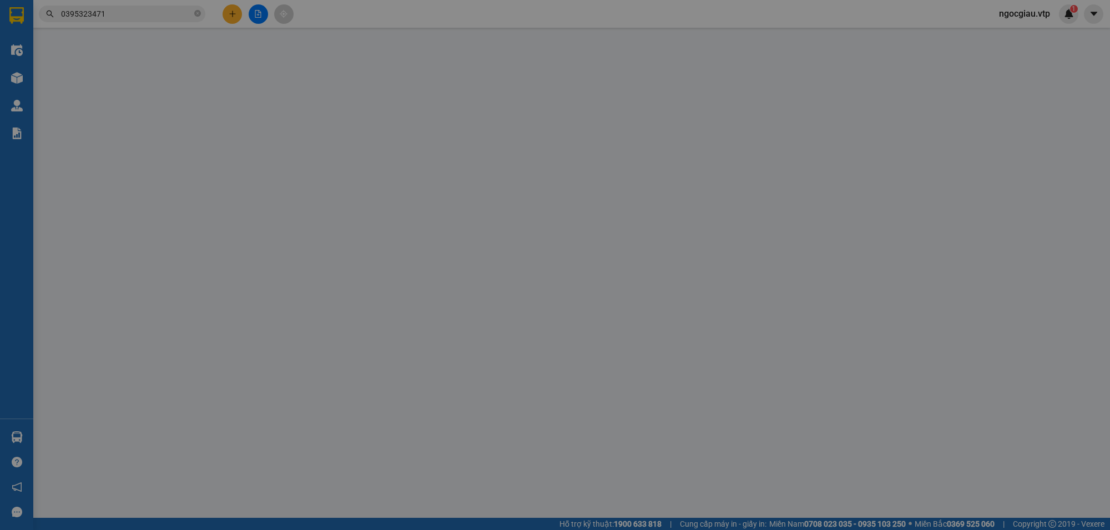
type input "50.000"
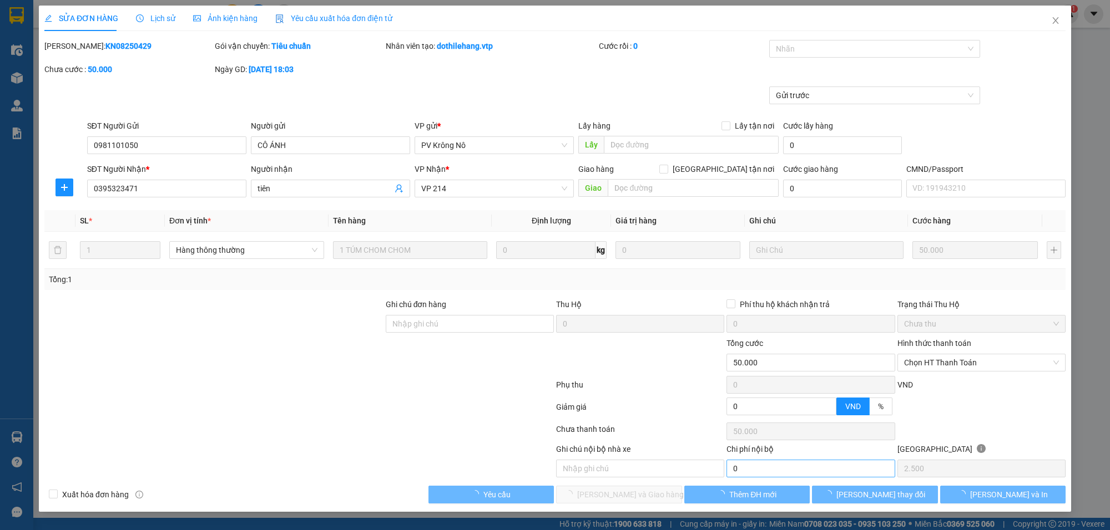
type input "2.500"
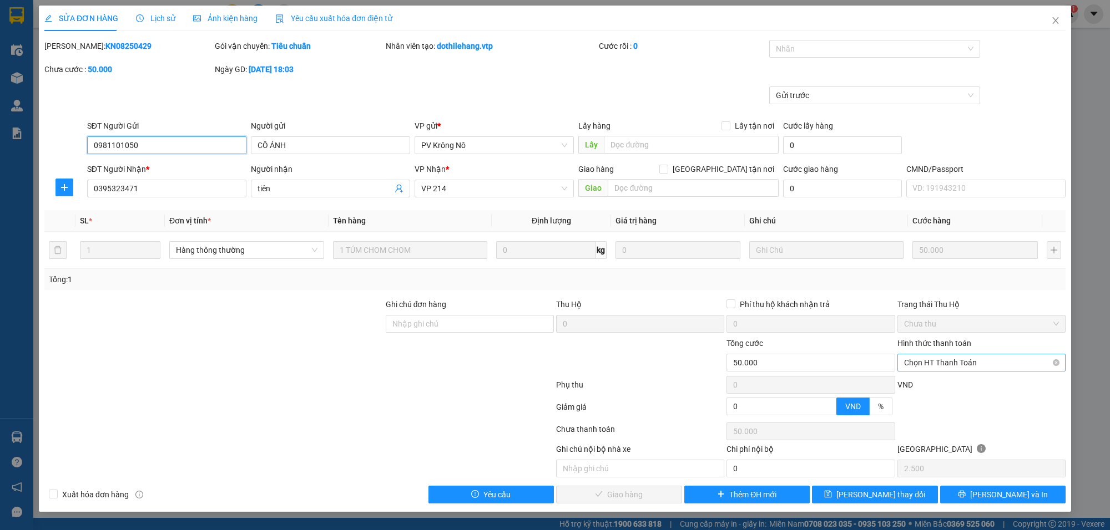
click at [924, 362] on span "Chọn HT Thanh Toán" at bounding box center [981, 363] width 155 height 17
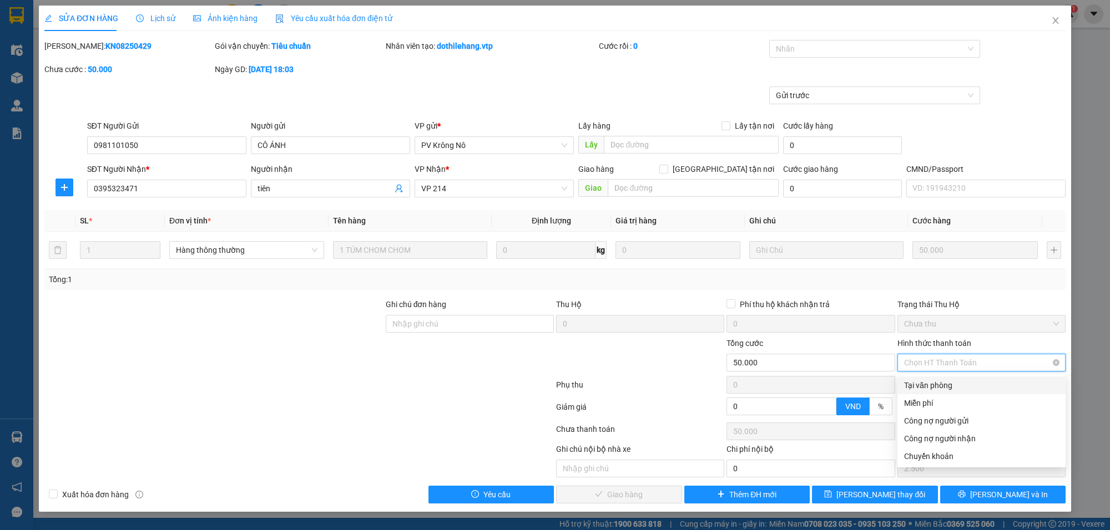
click at [944, 386] on div "Tại văn phòng" at bounding box center [981, 385] width 155 height 12
type input "0"
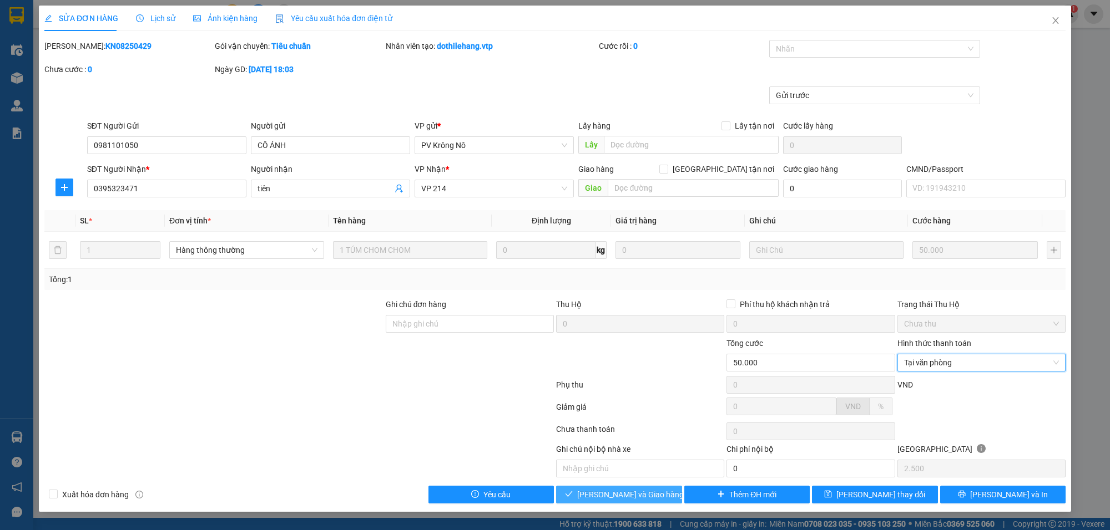
click at [652, 500] on span "[PERSON_NAME] và Giao hàng" at bounding box center [630, 495] width 107 height 12
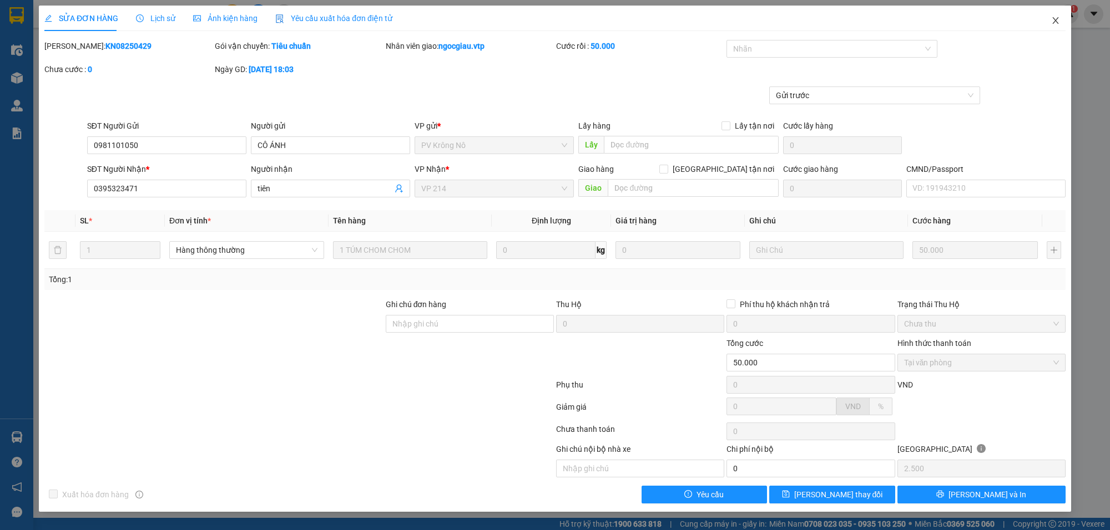
click at [1057, 17] on icon "close" at bounding box center [1055, 20] width 9 height 9
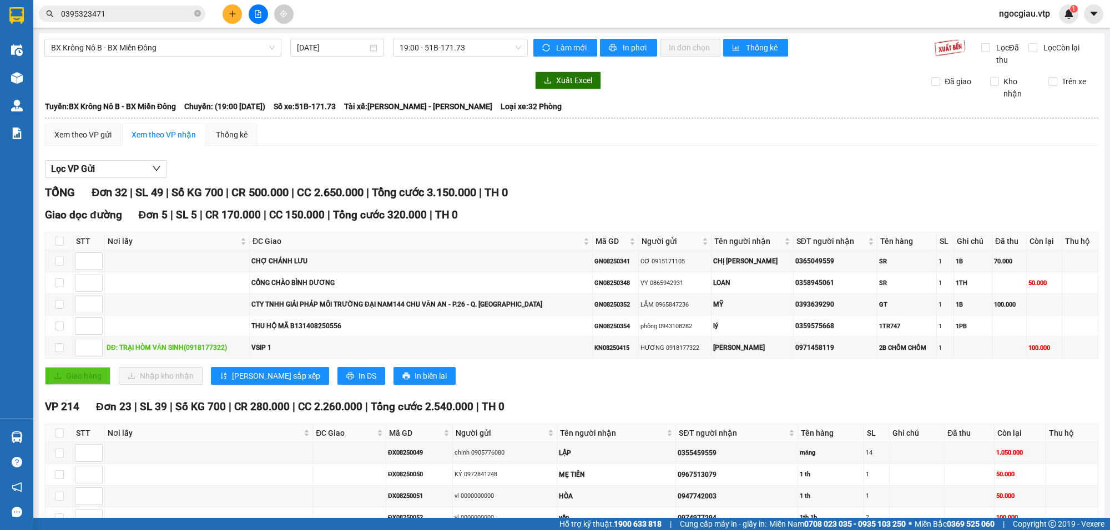
click at [140, 14] on input "0395323471" at bounding box center [126, 14] width 131 height 12
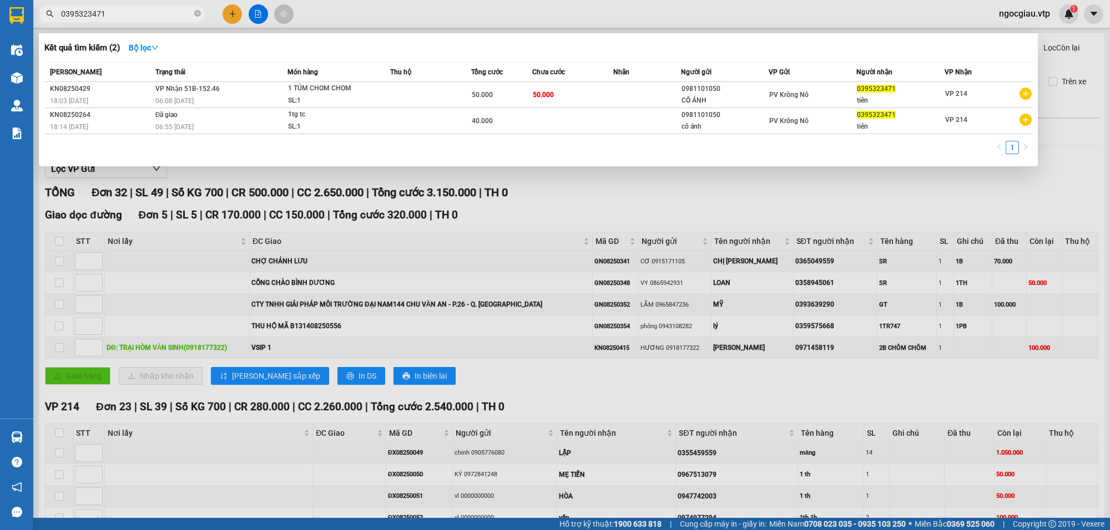
click at [140, 14] on input "0395323471" at bounding box center [126, 14] width 131 height 12
click at [128, 12] on input "0395323471" at bounding box center [126, 14] width 131 height 12
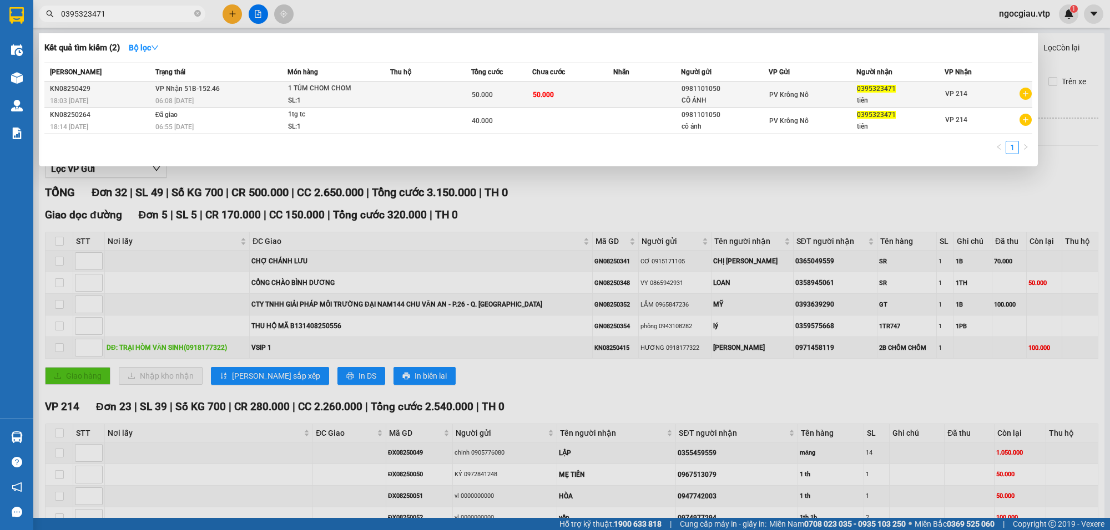
click at [351, 92] on div "1 TÚM CHOM CHOM" at bounding box center [329, 89] width 83 height 12
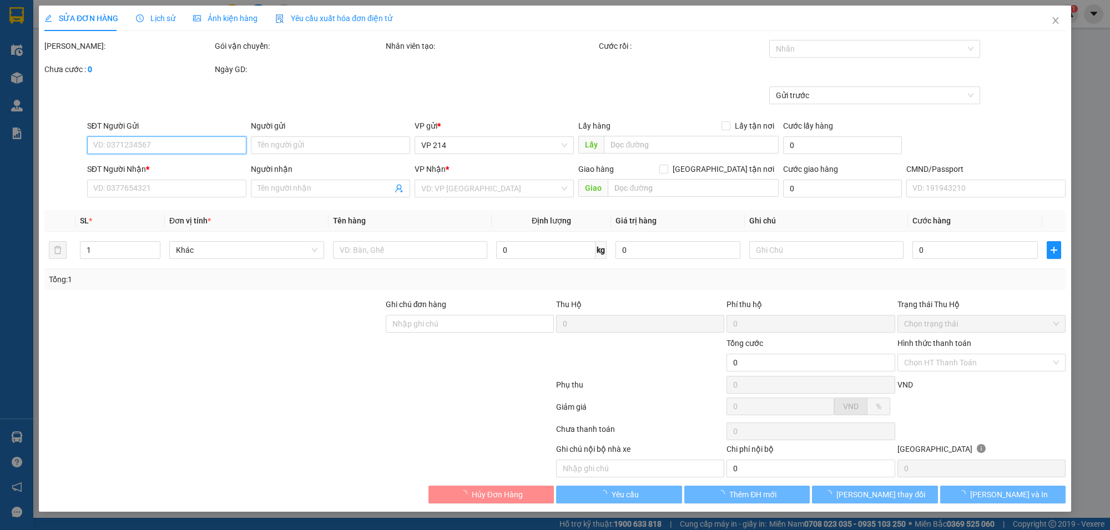
type input "0981101050"
type input "CÔ ÁNH"
type input "0395323471"
type input "tiên"
type input "50.000"
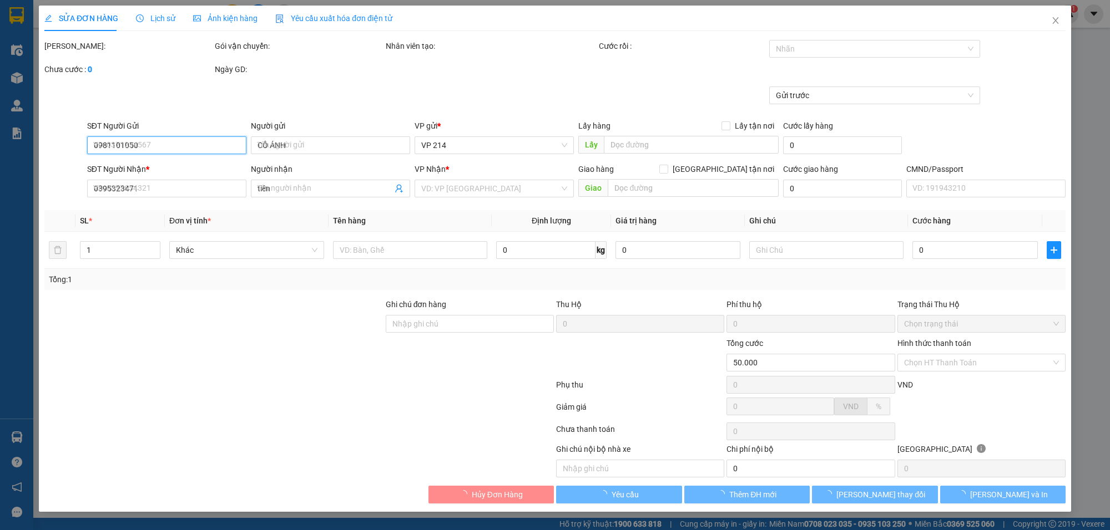
type input "2.500"
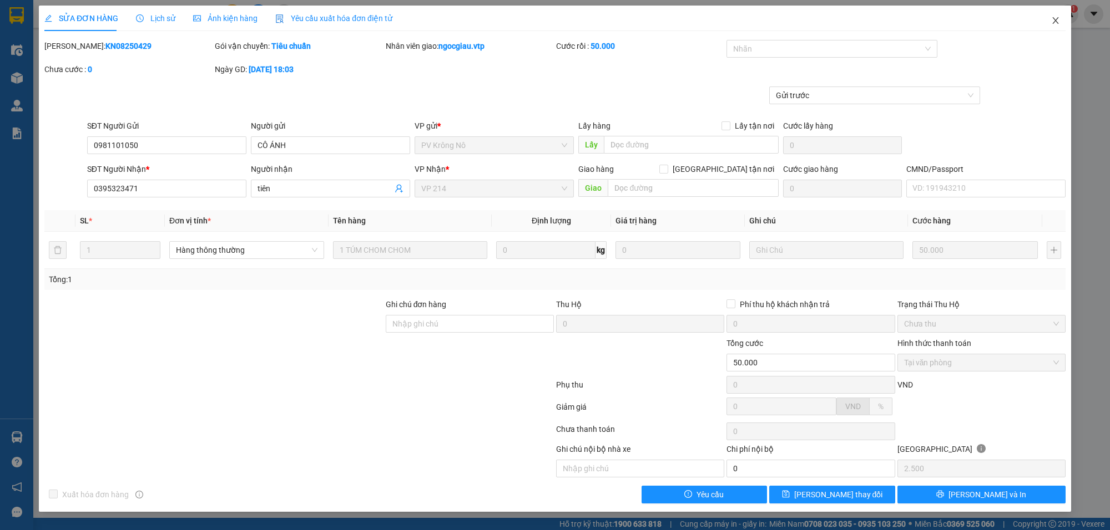
click at [1057, 12] on span "Close" at bounding box center [1055, 21] width 31 height 31
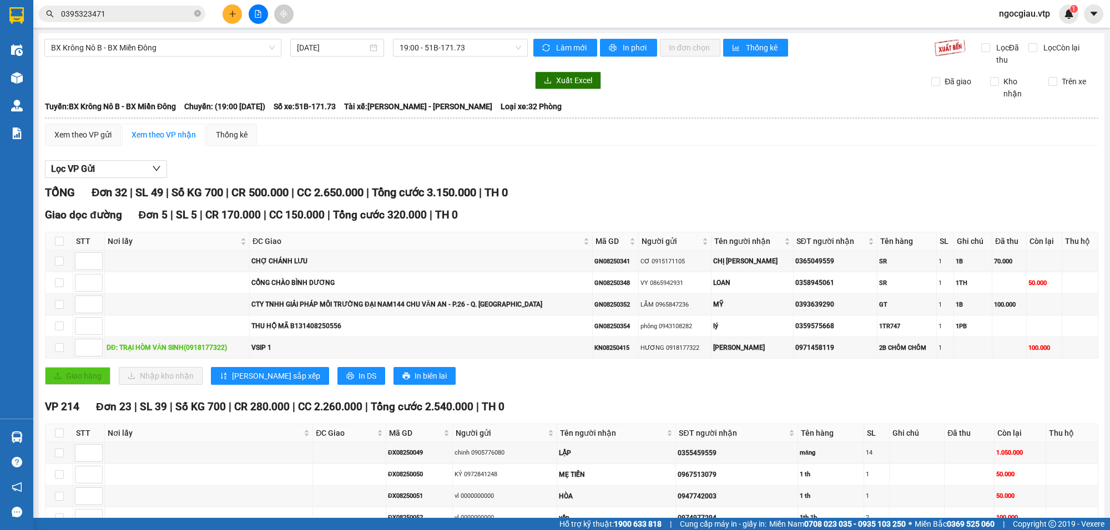
click at [136, 13] on input "0395323471" at bounding box center [126, 14] width 131 height 12
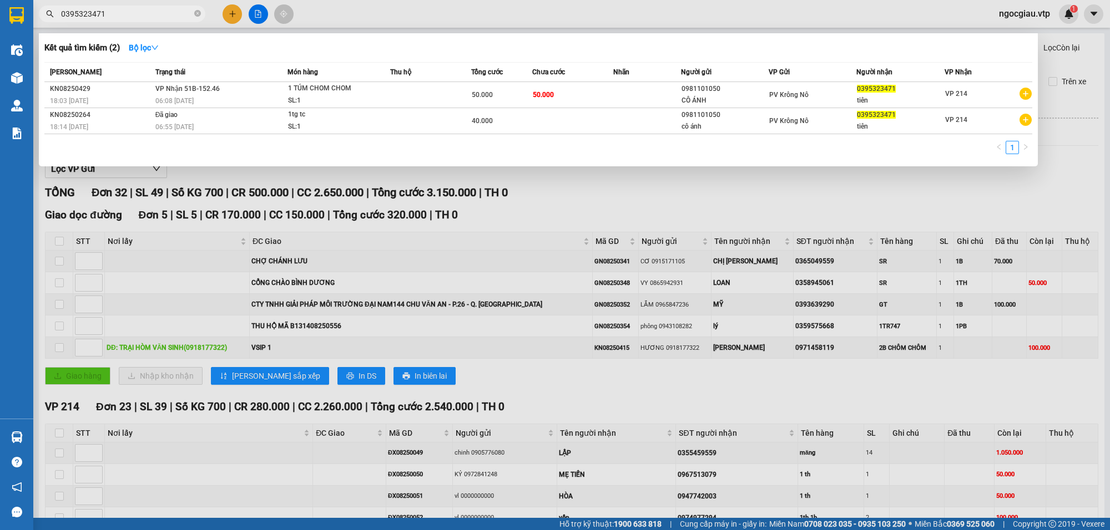
click at [136, 13] on input "0395323471" at bounding box center [126, 14] width 131 height 12
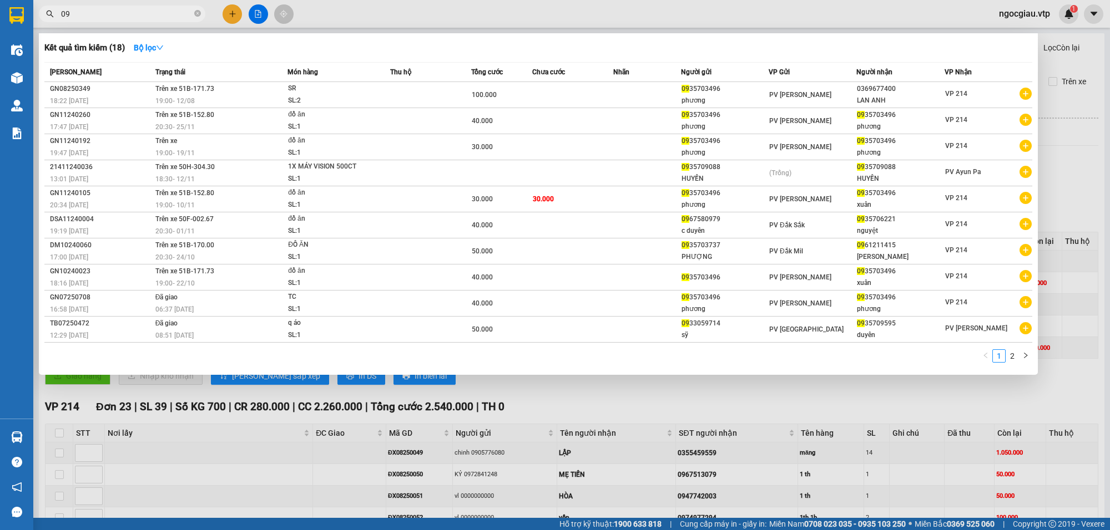
type input "0"
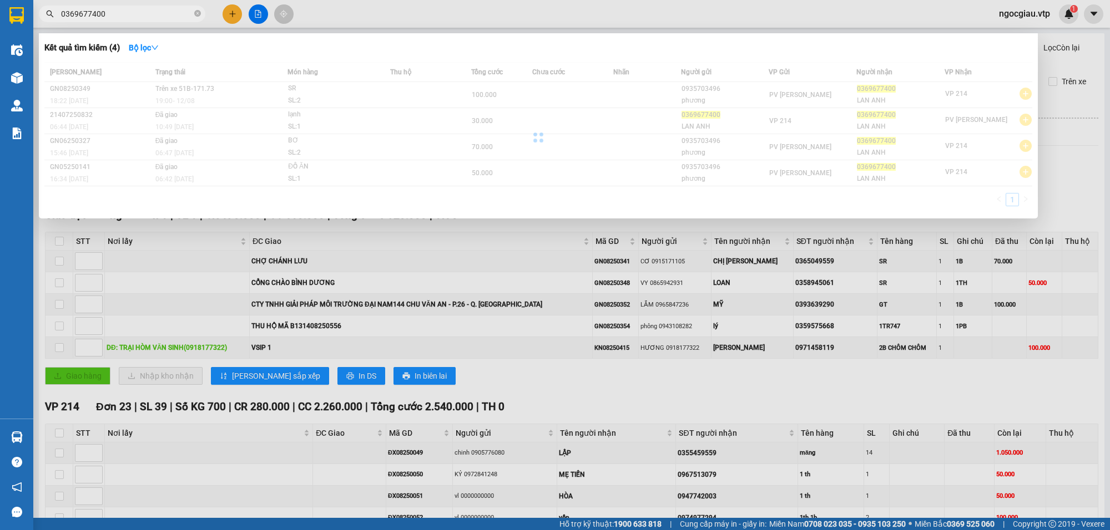
type input "0369677400"
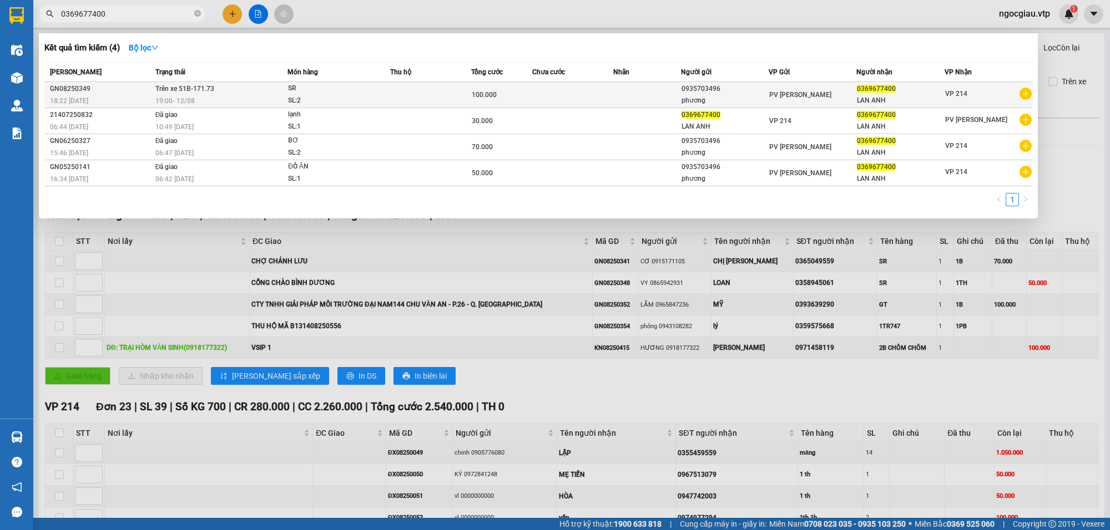
click at [433, 87] on td at bounding box center [430, 95] width 81 height 26
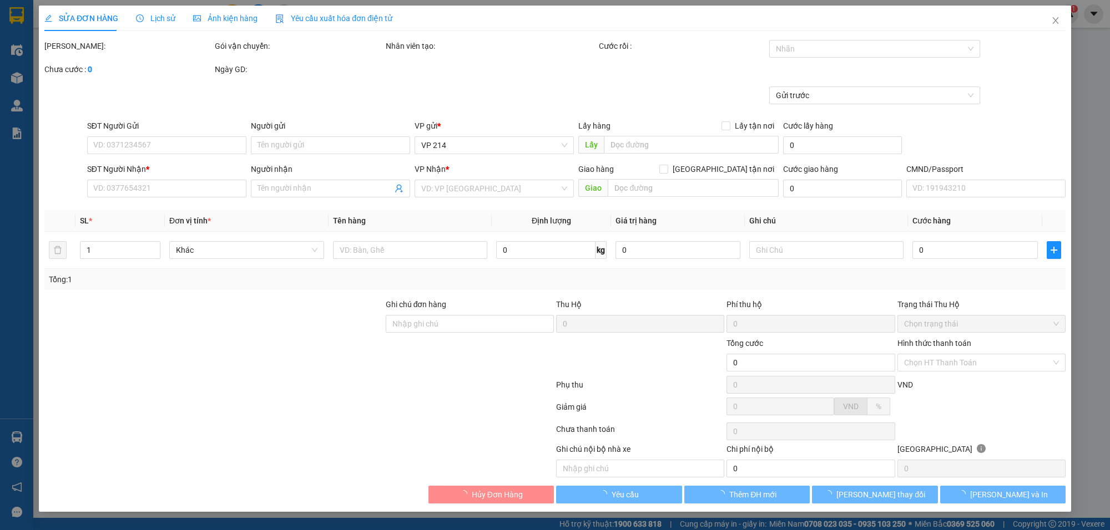
type input "5.000"
type input "0935703496"
type input "phương"
type input "0369677400"
type input "LAN ANH"
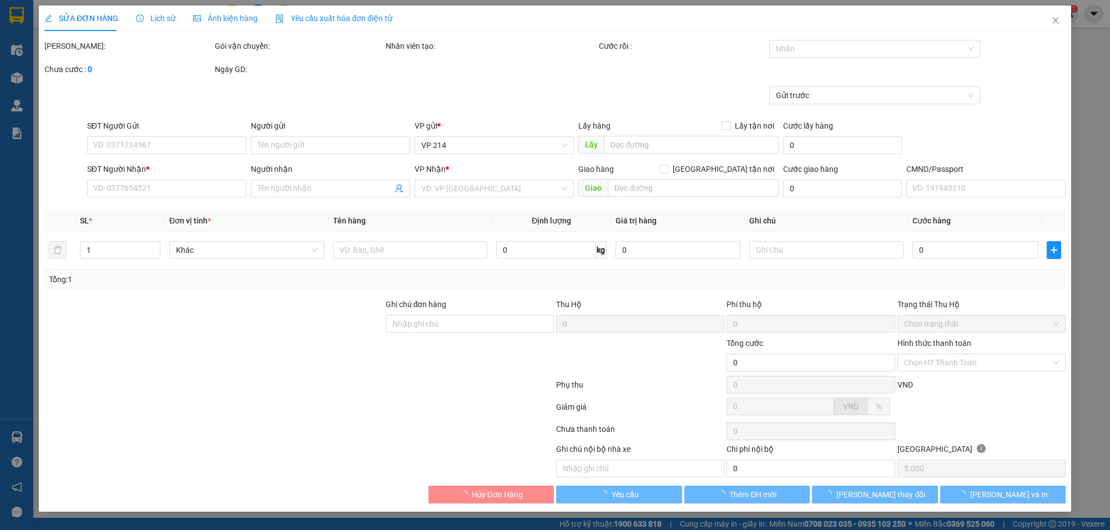
type input "100.000"
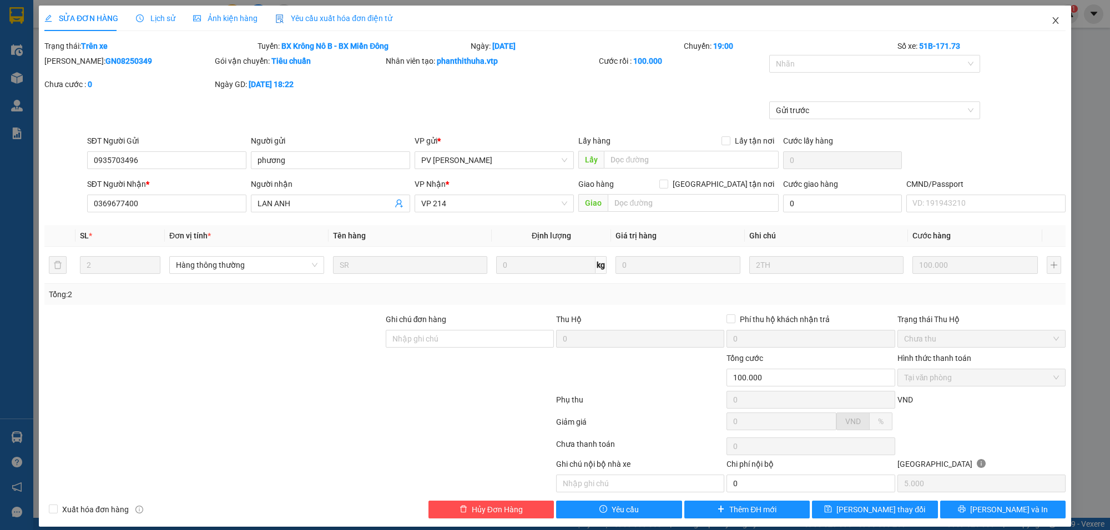
click at [1051, 18] on icon "close" at bounding box center [1055, 20] width 9 height 9
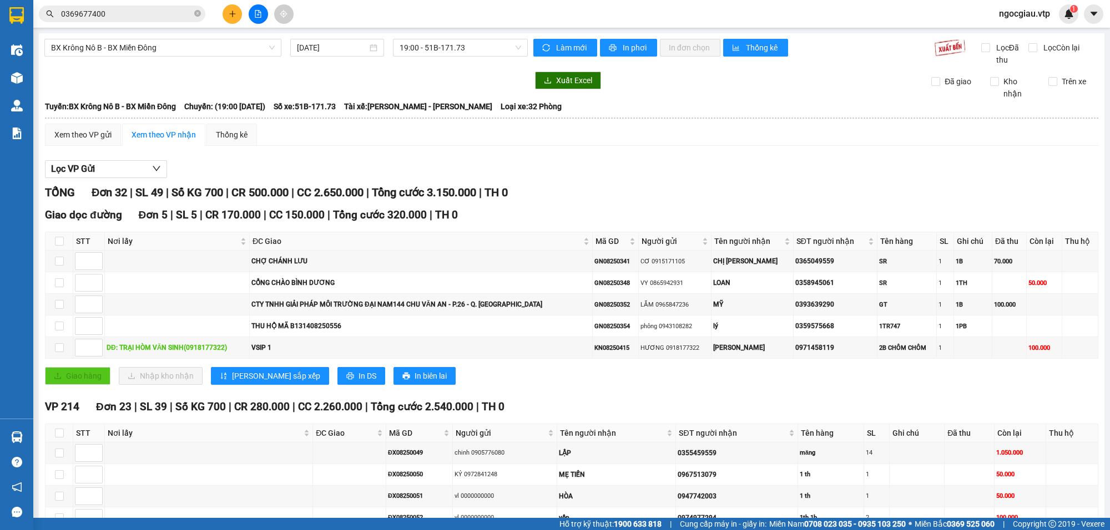
click at [156, 11] on input "0369677400" at bounding box center [126, 14] width 131 height 12
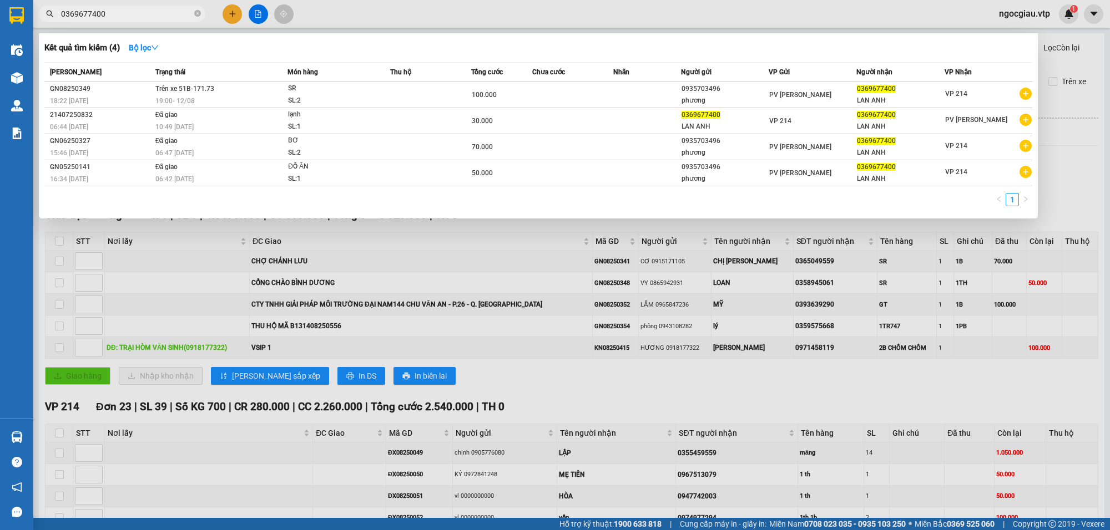
click at [156, 11] on input "0369677400" at bounding box center [126, 14] width 131 height 12
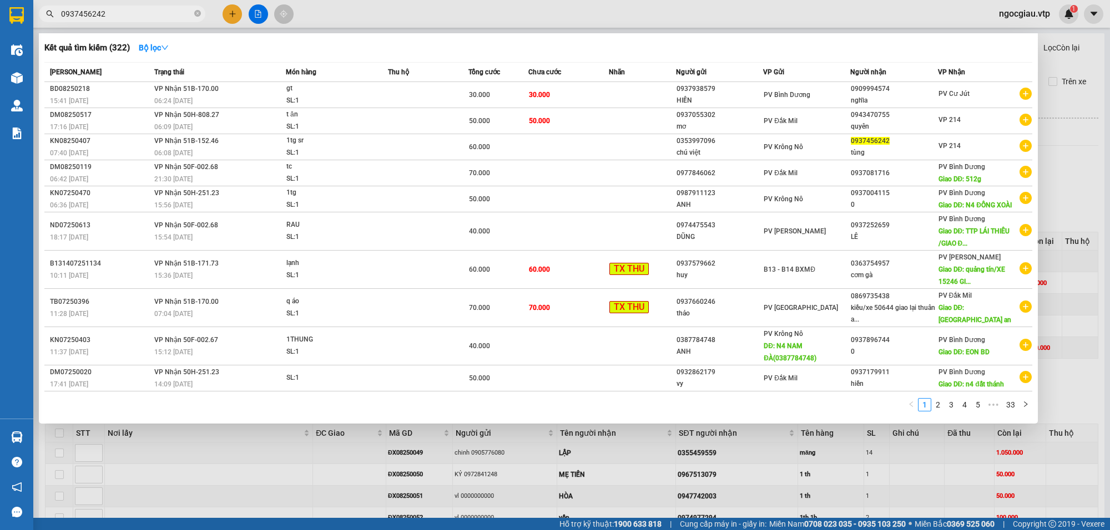
type input "0937456242"
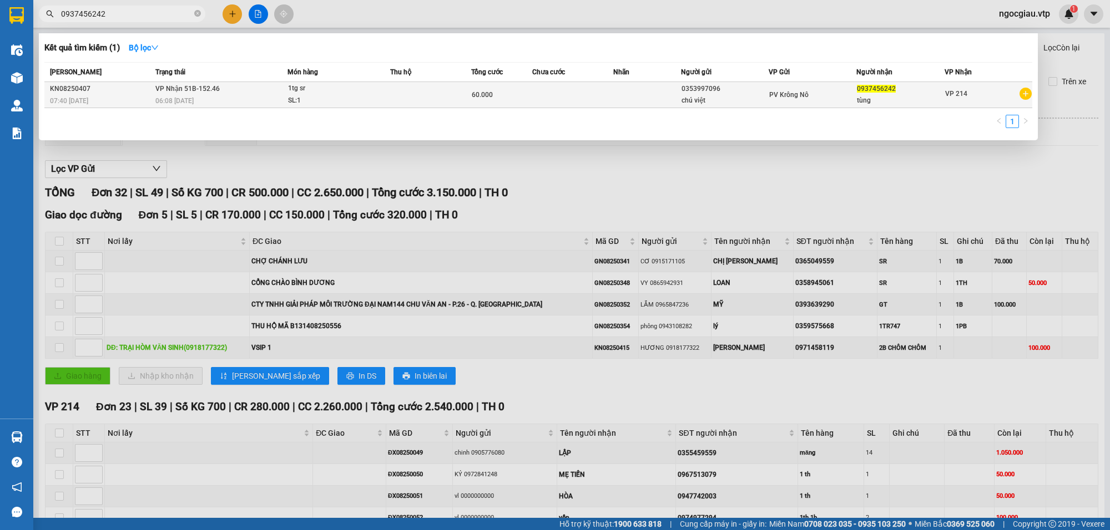
click at [482, 96] on span "60.000" at bounding box center [482, 95] width 21 height 8
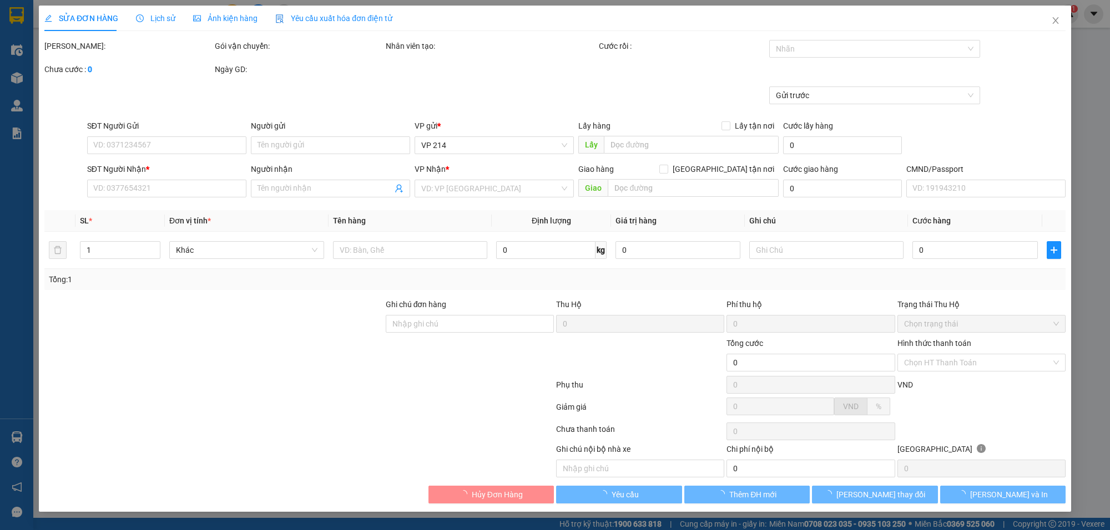
type input "0353997096"
type input "chú việt"
type input "0937456242"
type input "tùng"
type input "60.000"
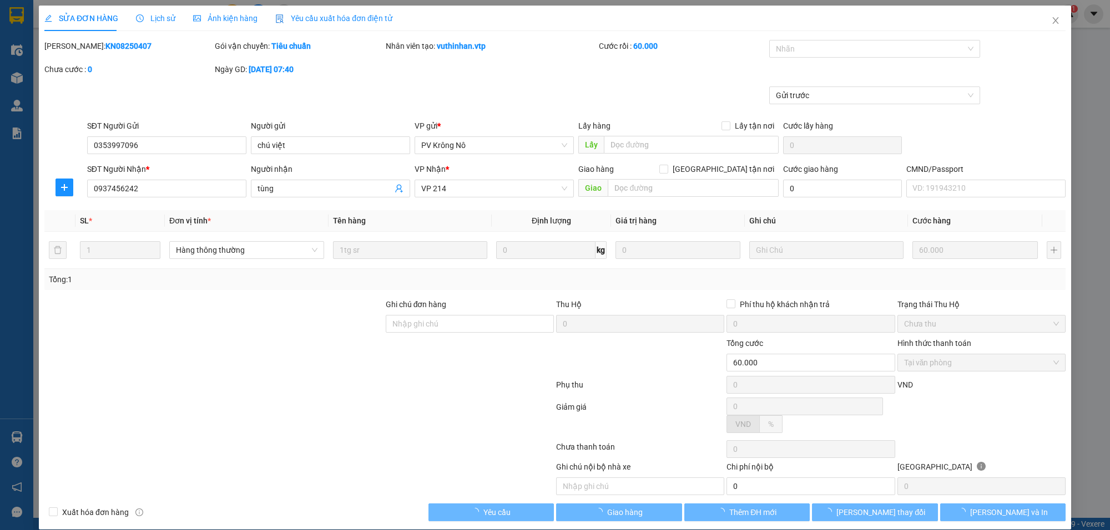
type input "3.000"
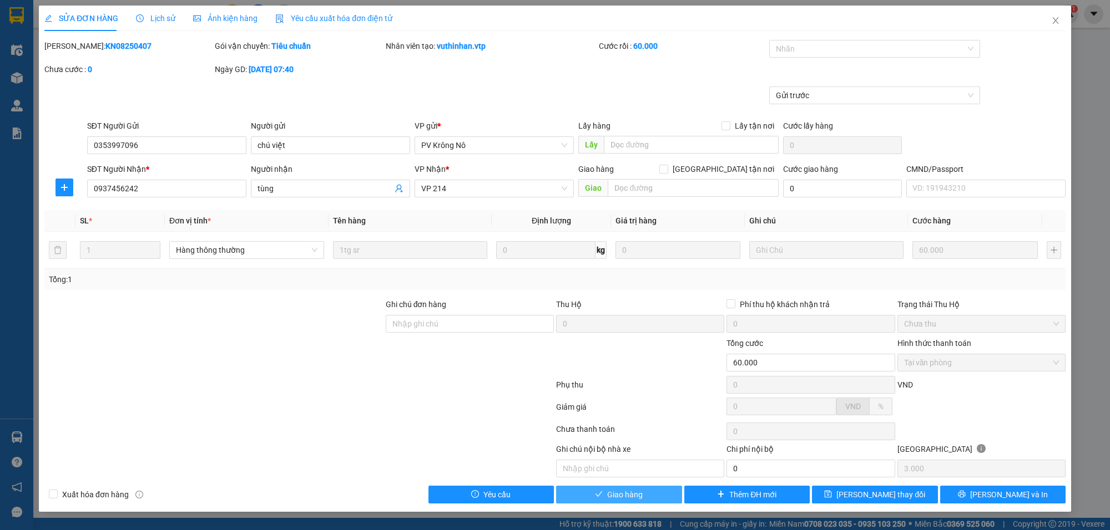
click at [632, 498] on span "Giao hàng" at bounding box center [625, 495] width 36 height 12
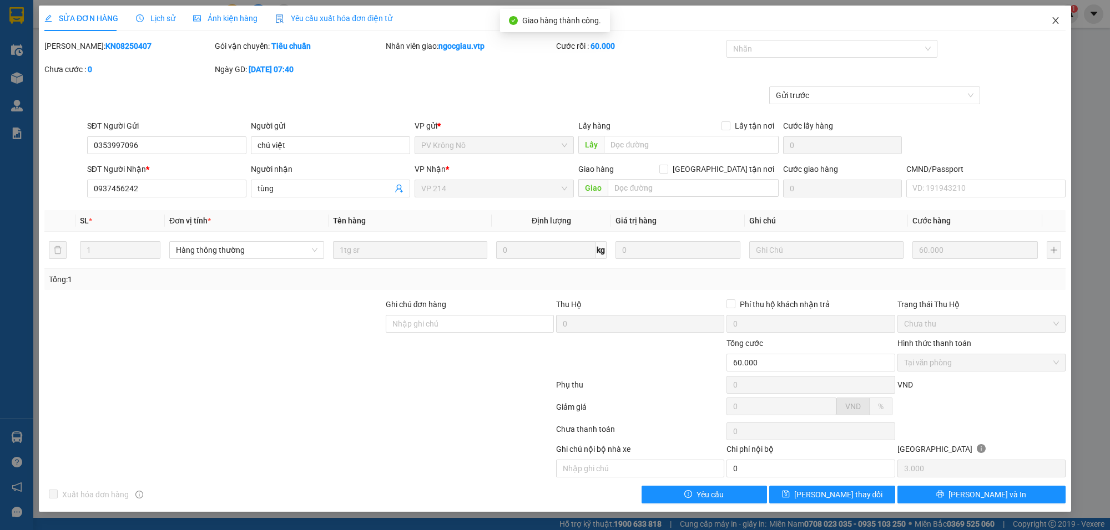
click at [1061, 21] on span "Close" at bounding box center [1055, 21] width 31 height 31
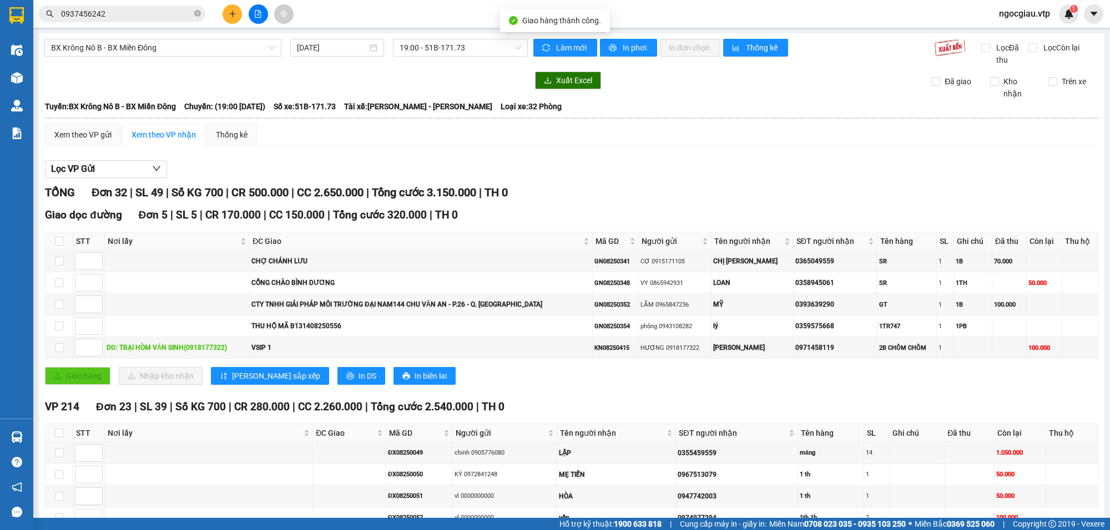
click at [141, 17] on input "0937456242" at bounding box center [126, 14] width 131 height 12
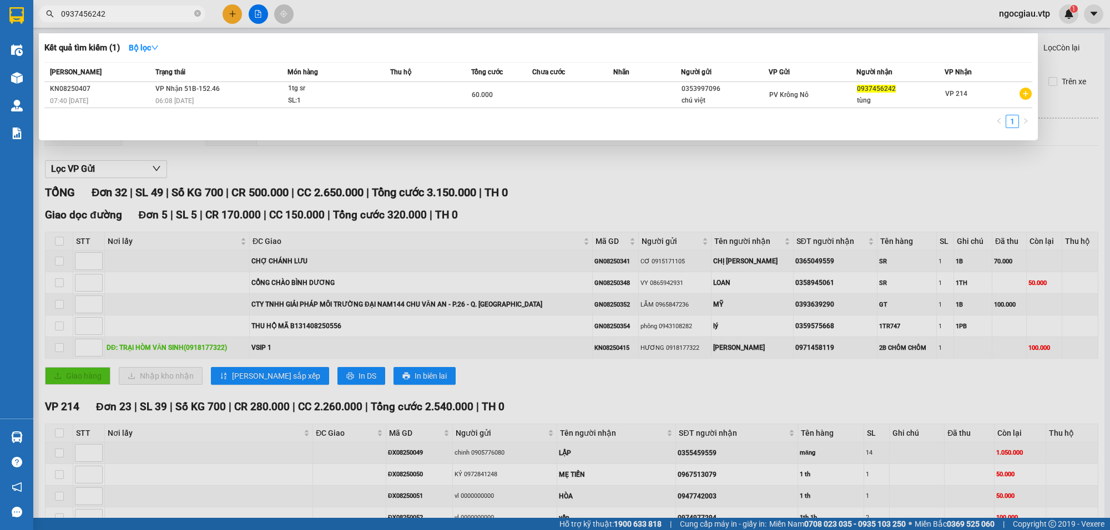
click at [141, 17] on input "0937456242" at bounding box center [126, 14] width 131 height 12
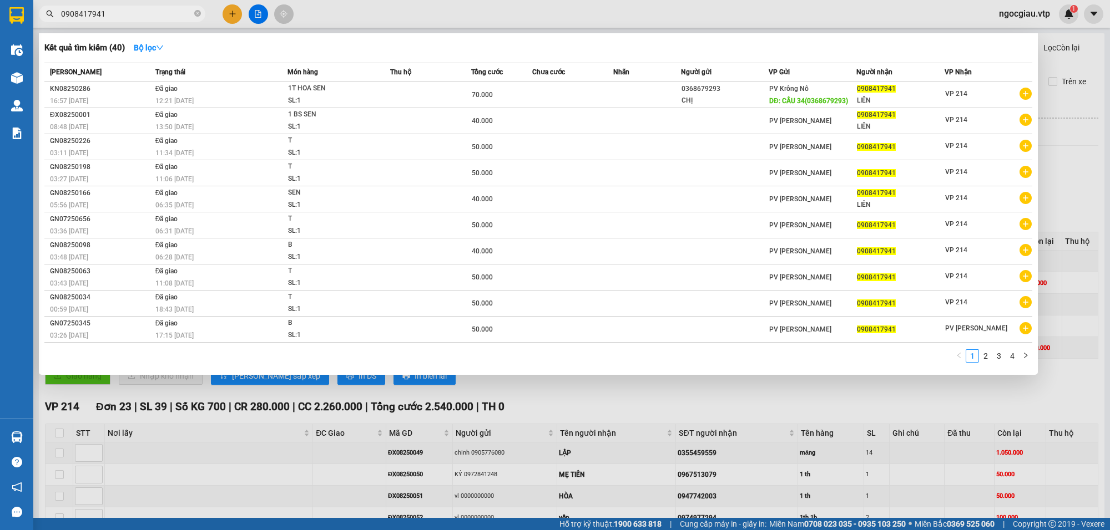
click at [120, 17] on input "0908417941" at bounding box center [126, 14] width 131 height 12
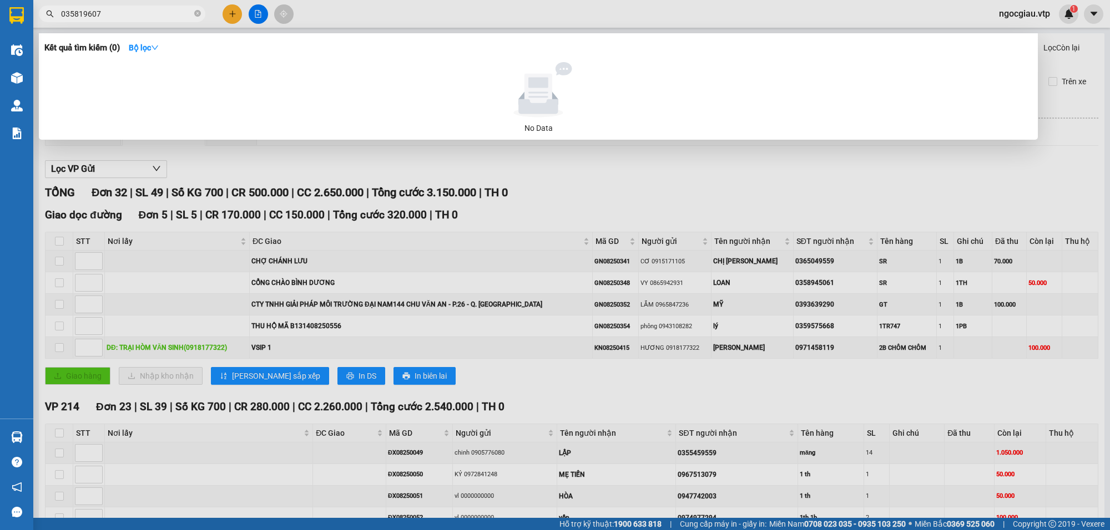
click at [86, 18] on input "035819607" at bounding box center [126, 14] width 131 height 12
type input "0358198607"
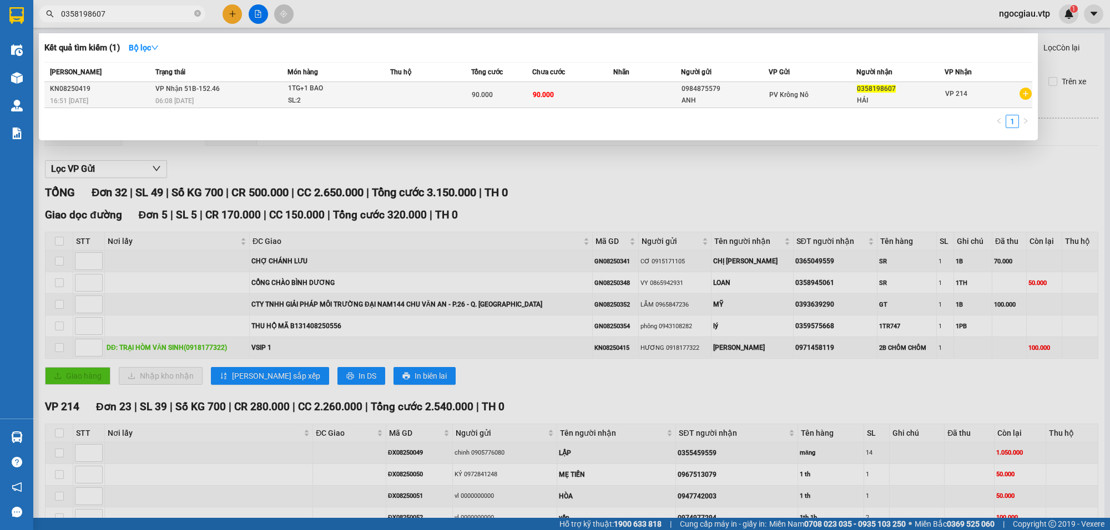
click at [613, 89] on td at bounding box center [647, 95] width 68 height 26
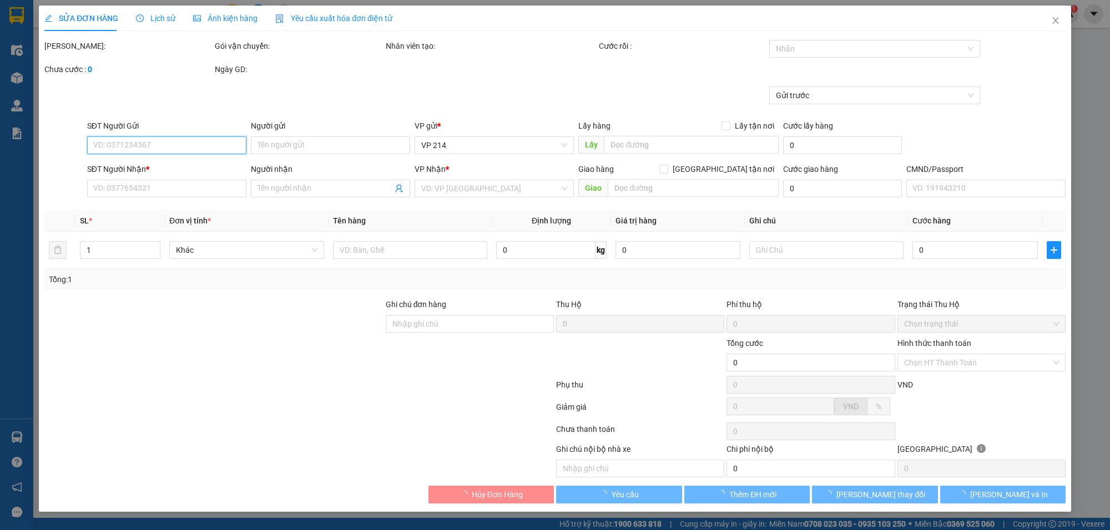
type input "0984875579"
type input "ANH"
type input "0358198607"
type input "HẢI"
type input "90.000"
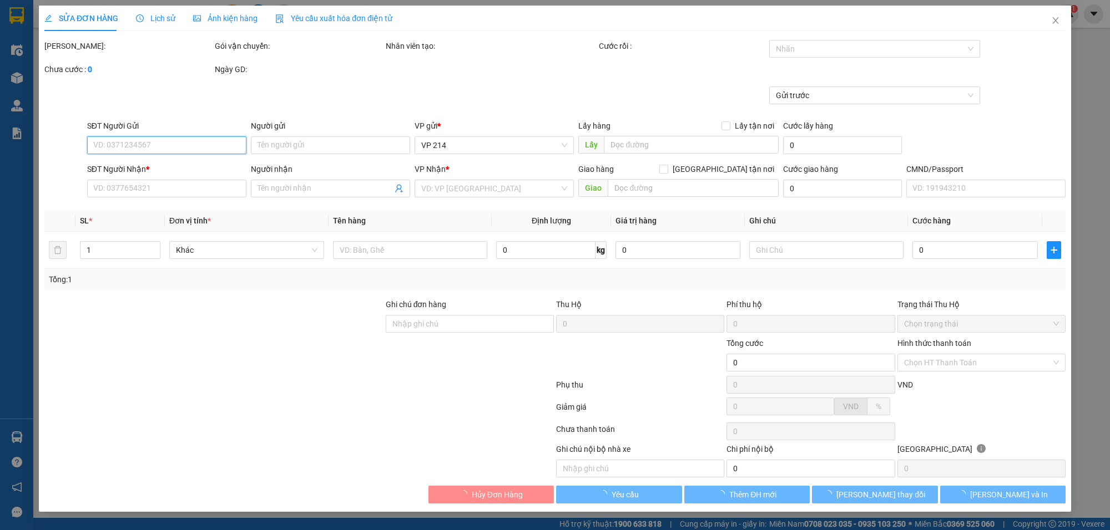
type input "90.000"
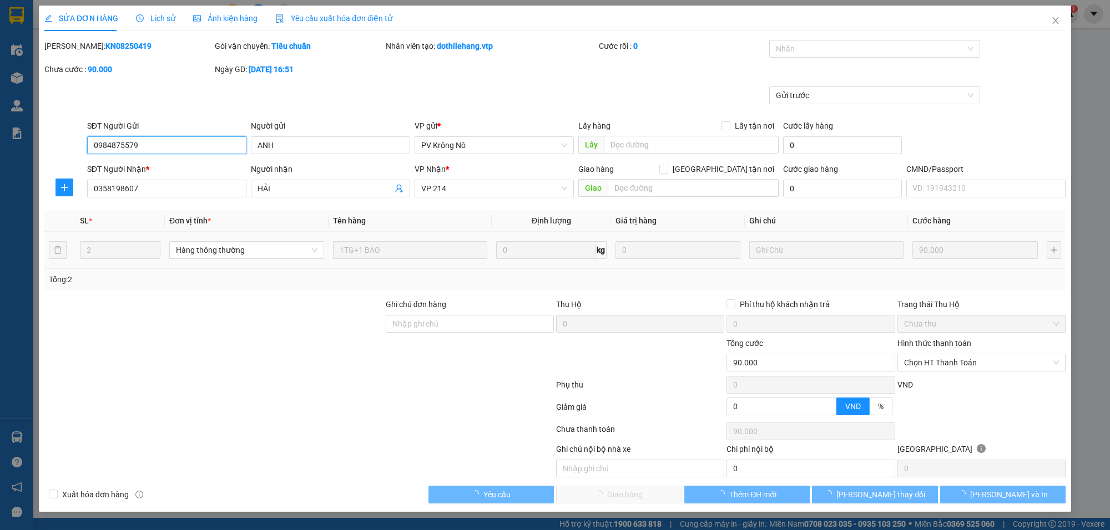
type input "4.500"
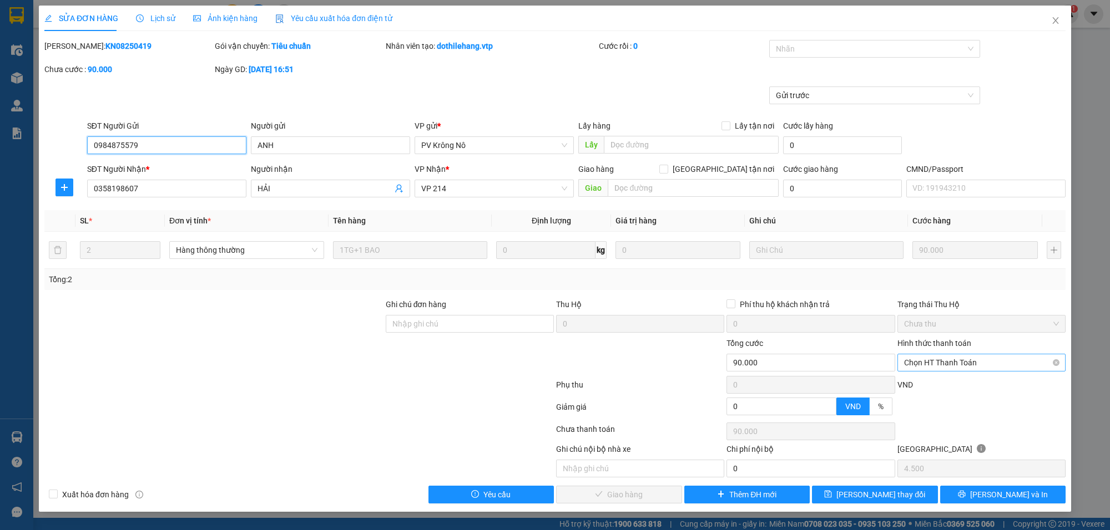
click at [935, 361] on span "Chọn HT Thanh Toán" at bounding box center [981, 363] width 155 height 17
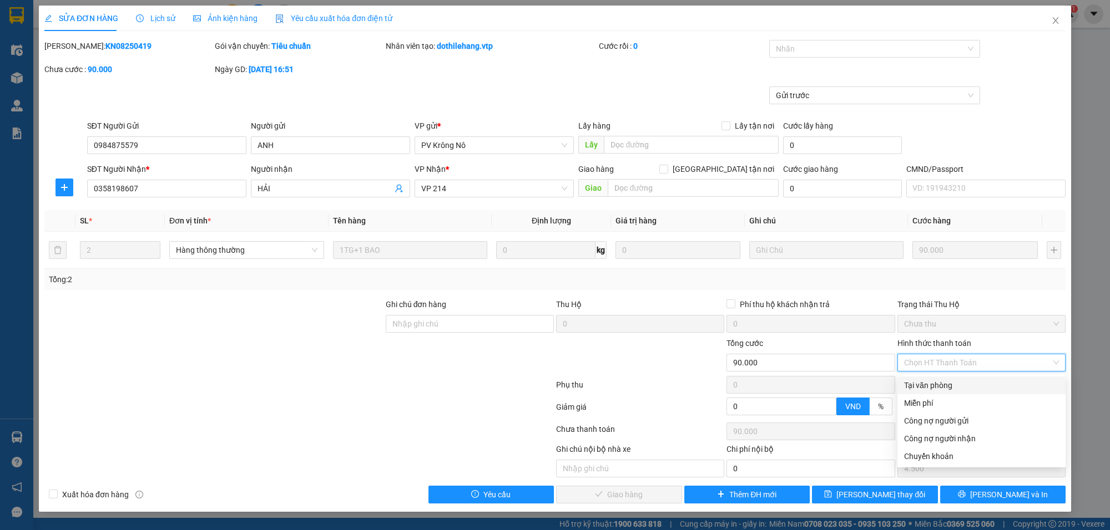
click at [925, 383] on div "Tại văn phòng" at bounding box center [981, 385] width 155 height 12
type input "0"
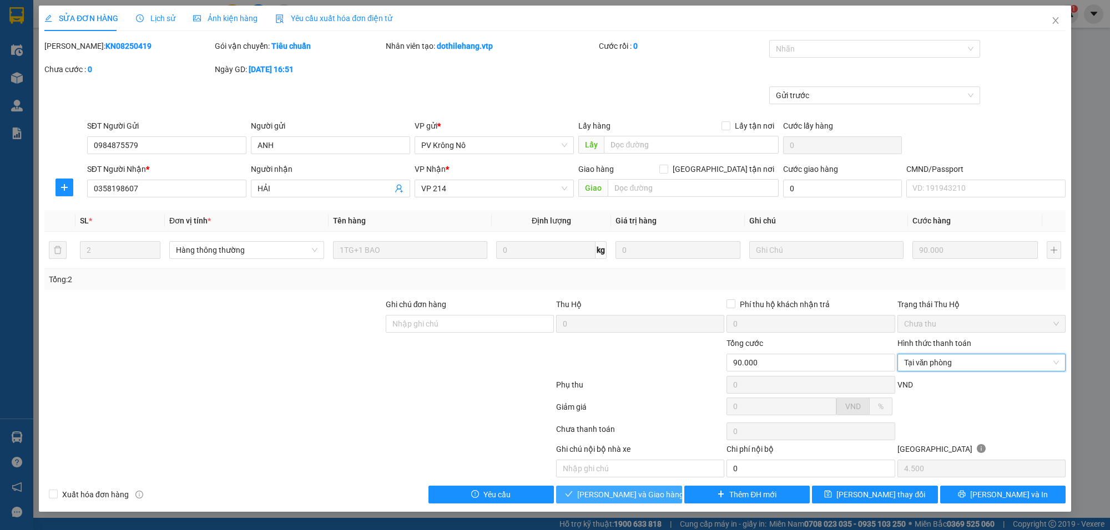
click at [642, 497] on span "[PERSON_NAME] và Giao hàng" at bounding box center [630, 495] width 107 height 12
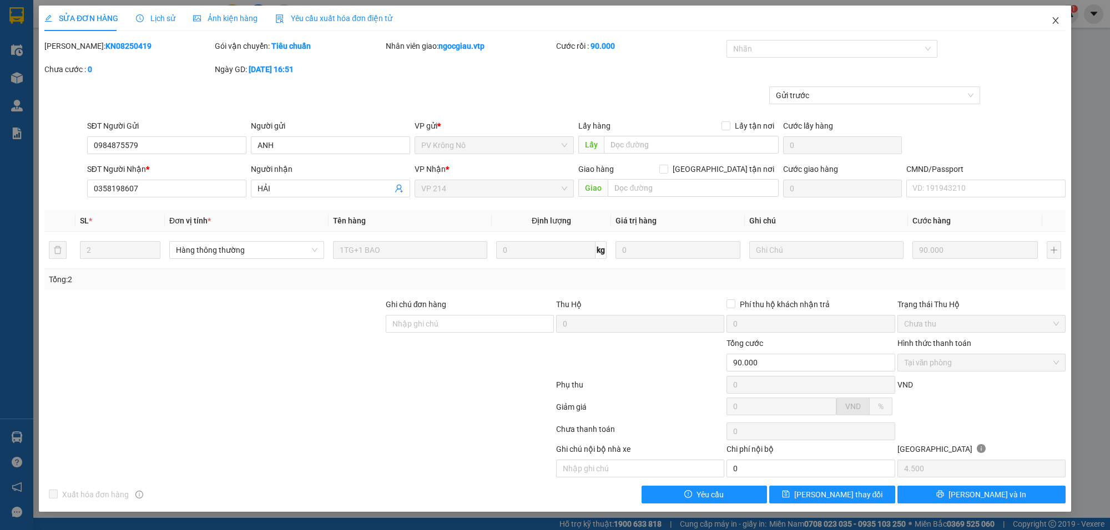
click at [1058, 19] on icon "close" at bounding box center [1055, 20] width 9 height 9
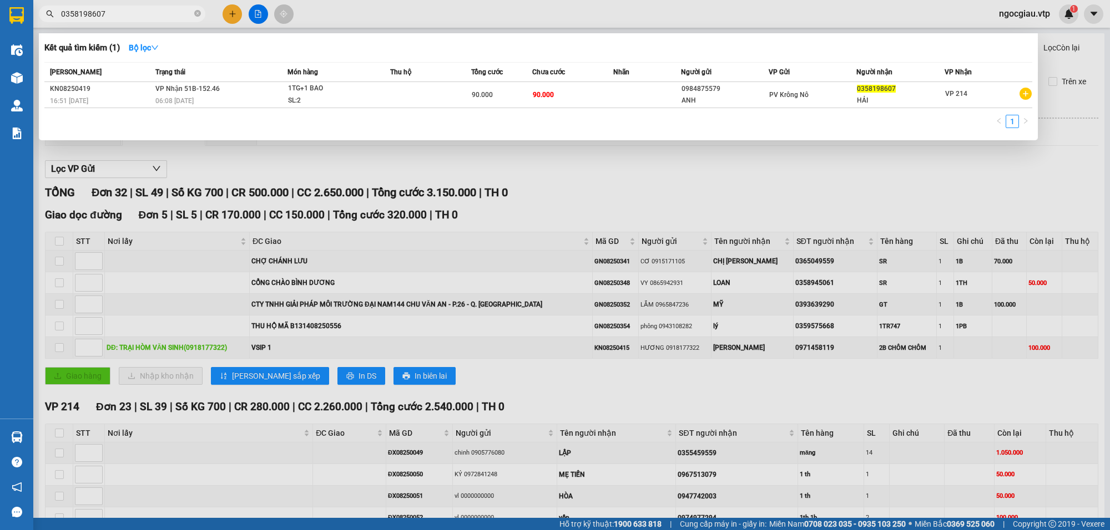
click at [153, 17] on input "0358198607" at bounding box center [126, 14] width 131 height 12
click at [133, 15] on input "0358198607" at bounding box center [126, 14] width 131 height 12
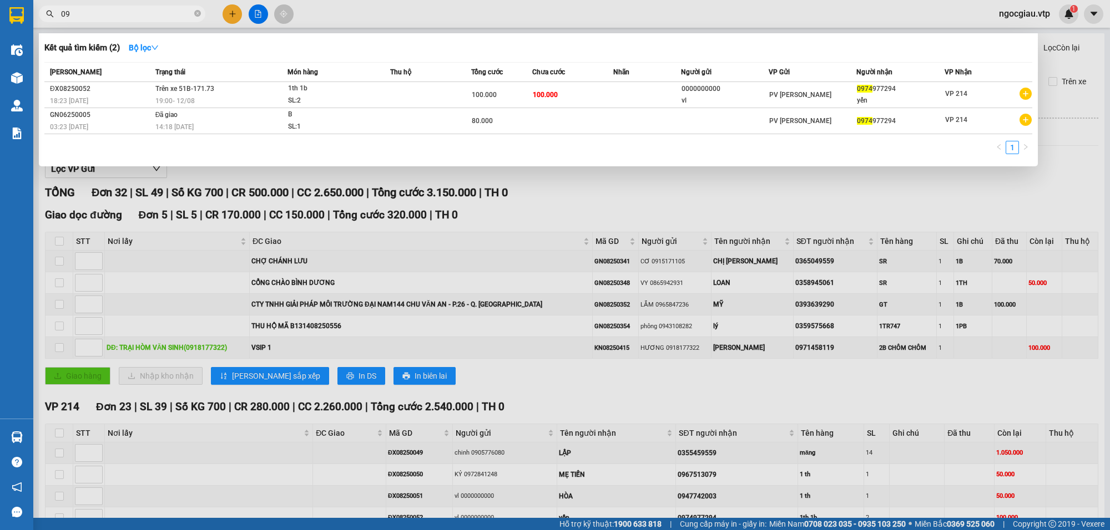
type input "0"
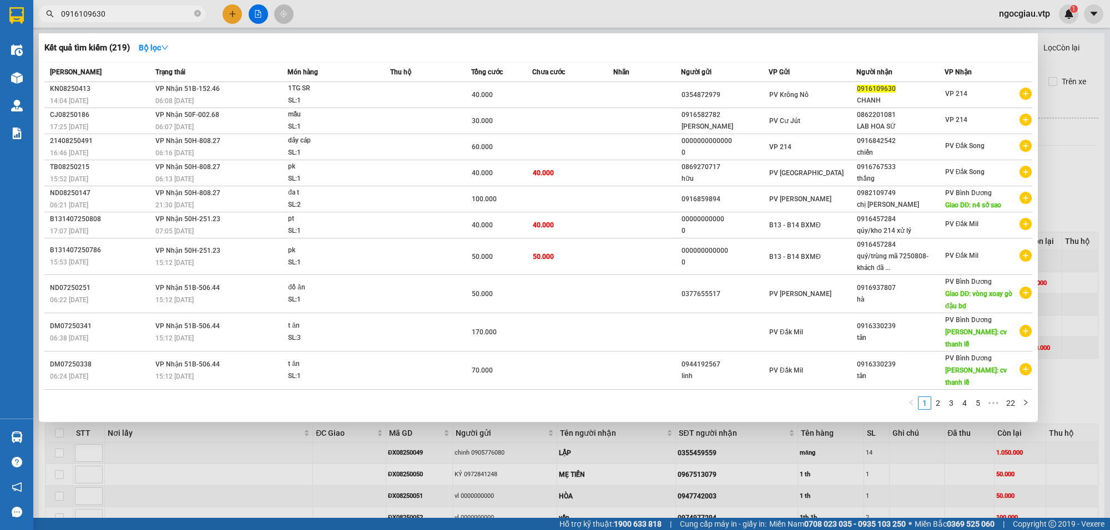
type input "0916109630"
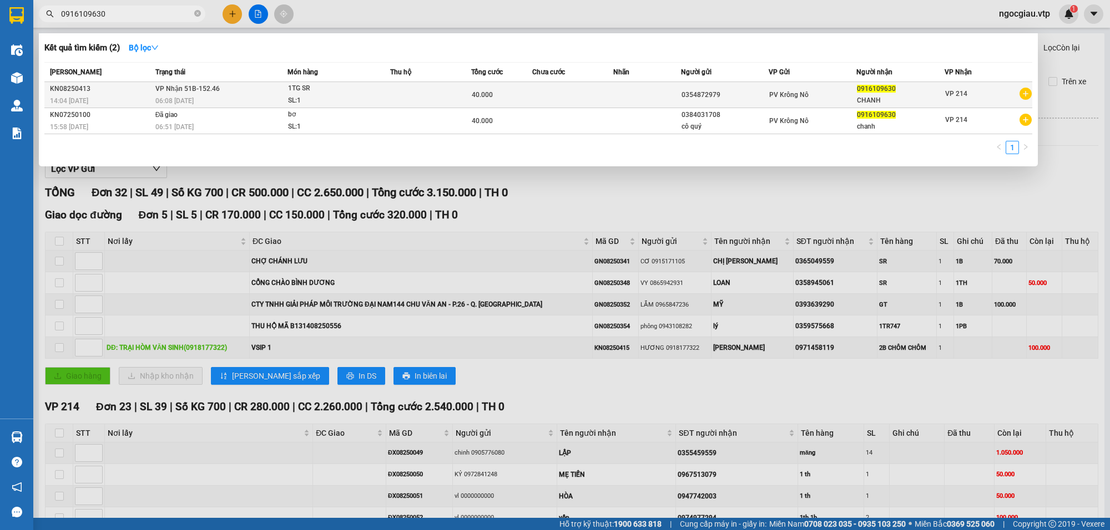
click at [434, 93] on td at bounding box center [430, 95] width 81 height 26
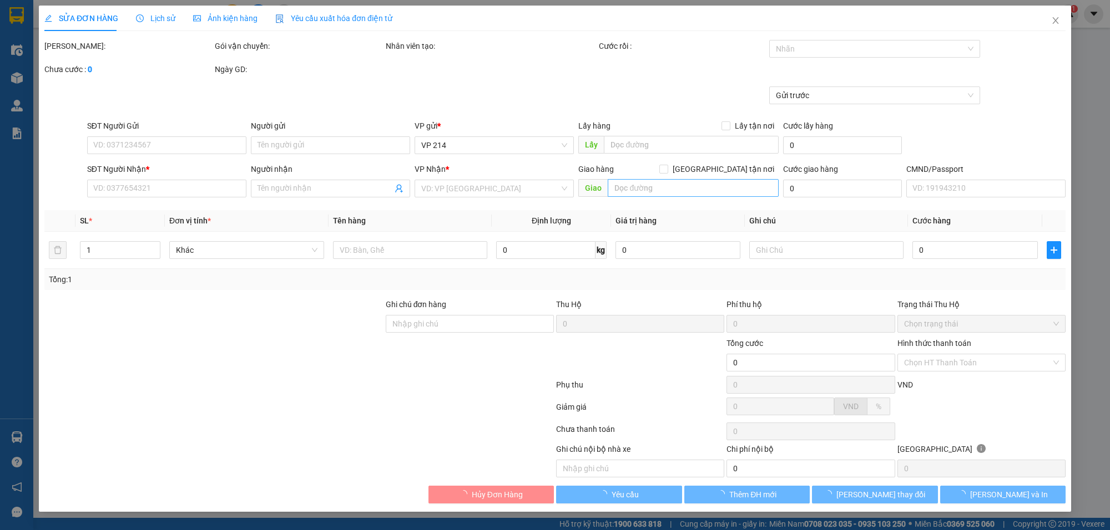
type input "0354872979"
type input "0916109630"
type input "CHANH"
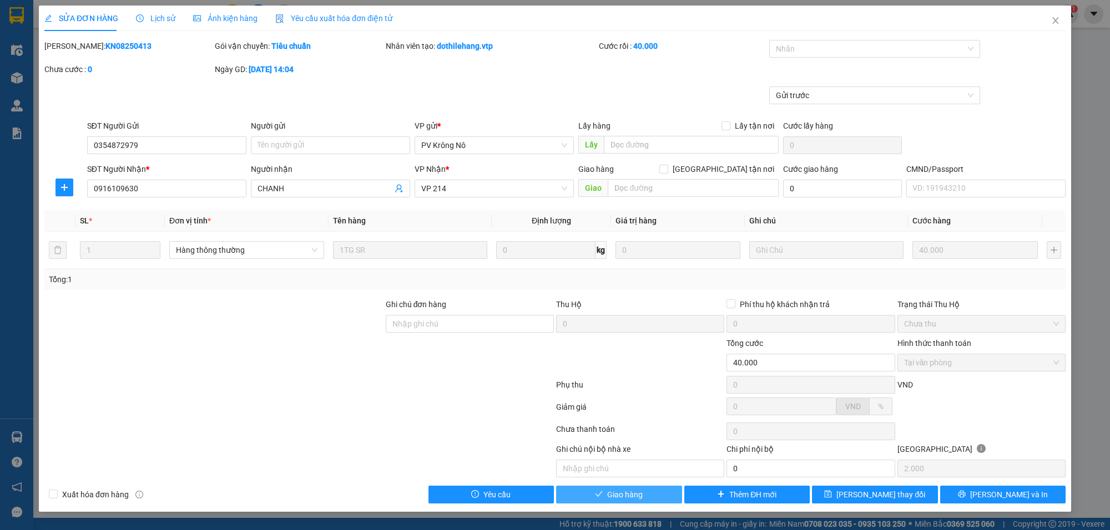
click at [644, 499] on button "Giao hàng" at bounding box center [619, 495] width 126 height 18
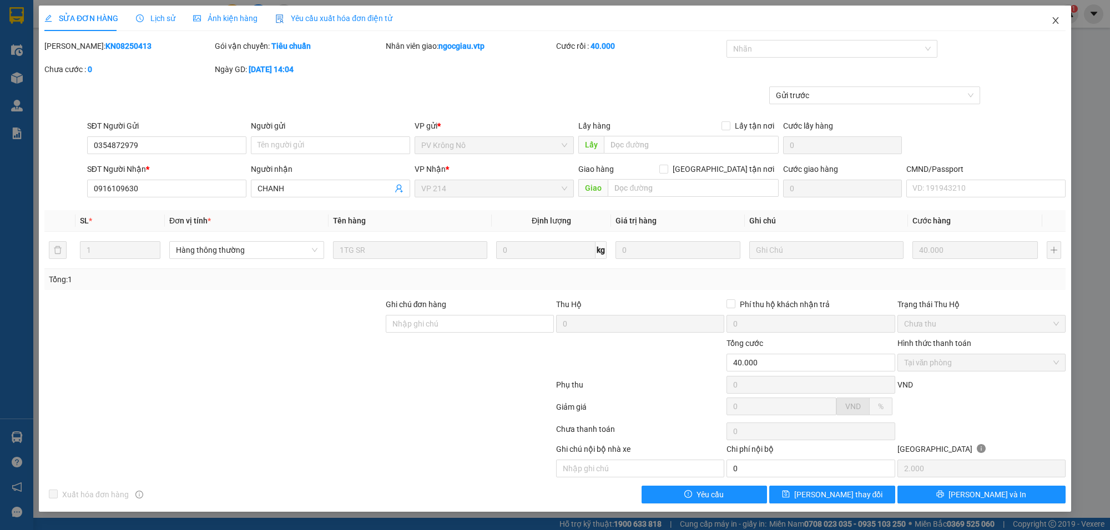
click at [1059, 23] on icon "close" at bounding box center [1055, 20] width 9 height 9
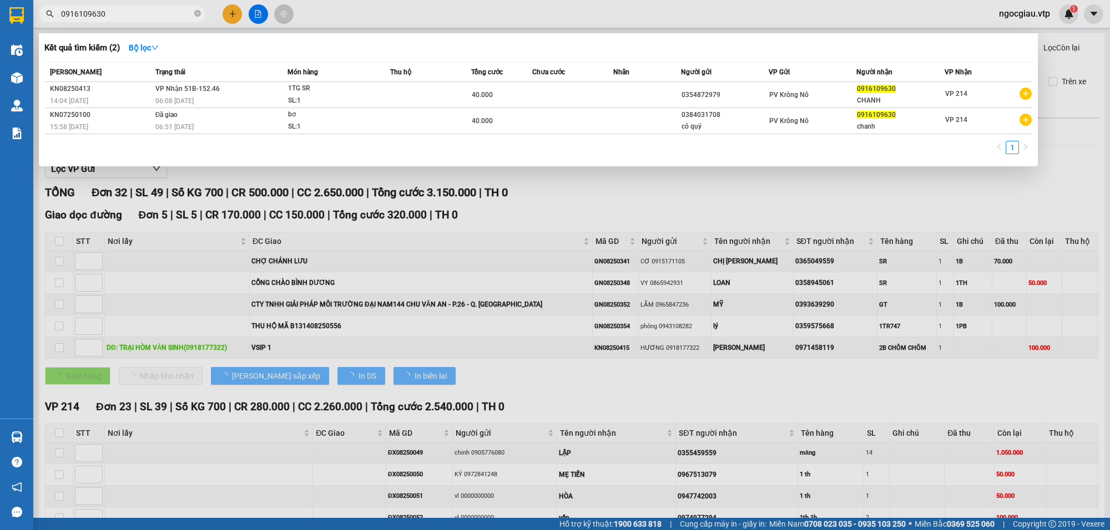
click at [124, 13] on input "0916109630" at bounding box center [126, 14] width 131 height 12
paste input "01821027"
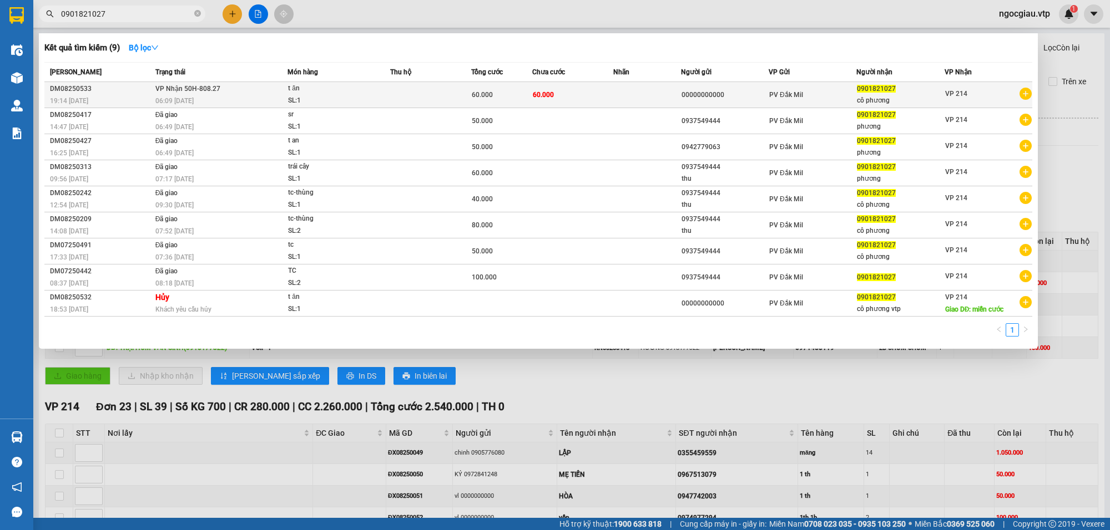
click at [464, 90] on td at bounding box center [430, 95] width 81 height 26
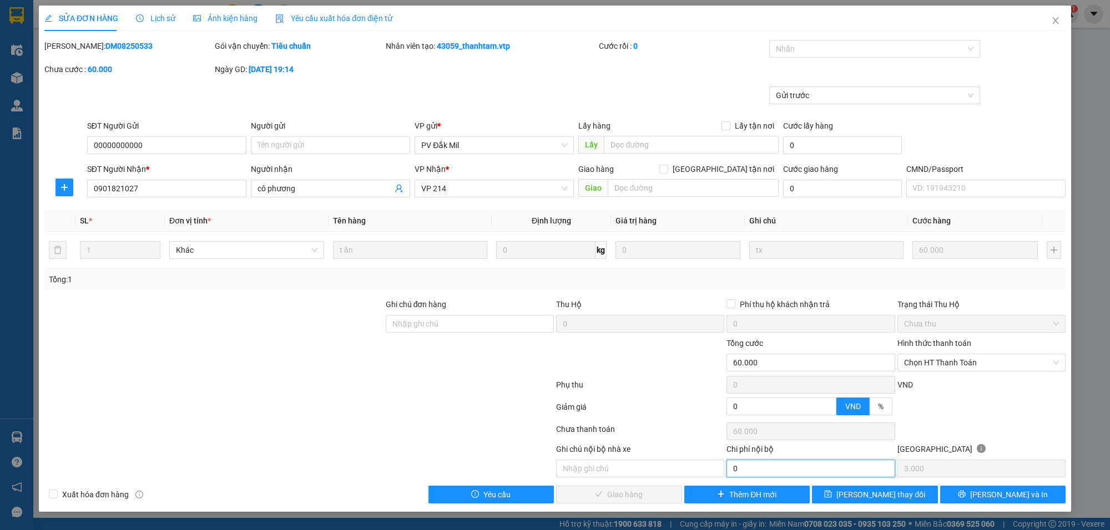
click at [749, 469] on input "0" at bounding box center [810, 469] width 168 height 18
click at [762, 403] on input "0" at bounding box center [781, 406] width 108 height 17
click at [922, 358] on span "Chọn HT Thanh Toán" at bounding box center [981, 363] width 155 height 17
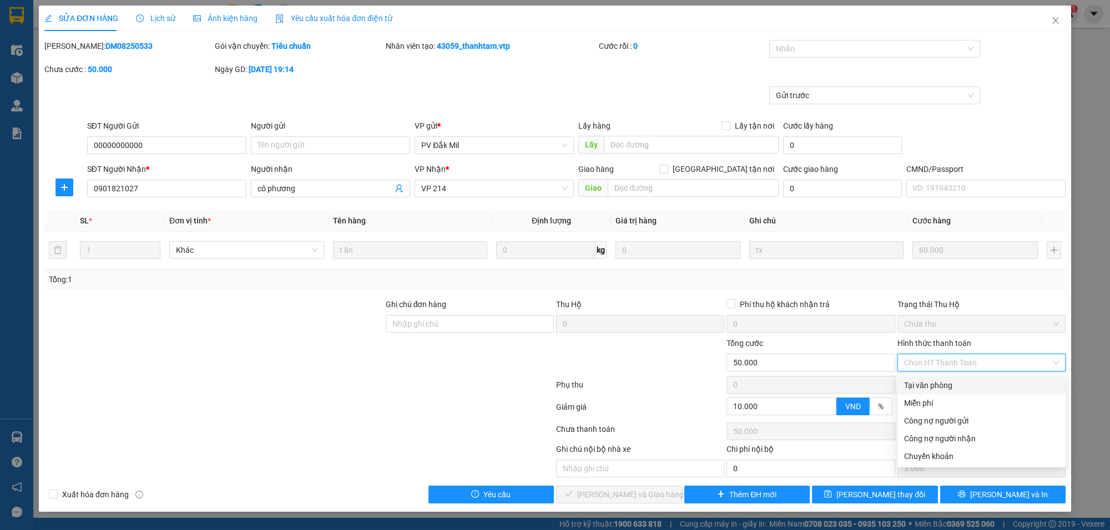
click at [927, 386] on div "Tại văn phòng" at bounding box center [981, 385] width 155 height 12
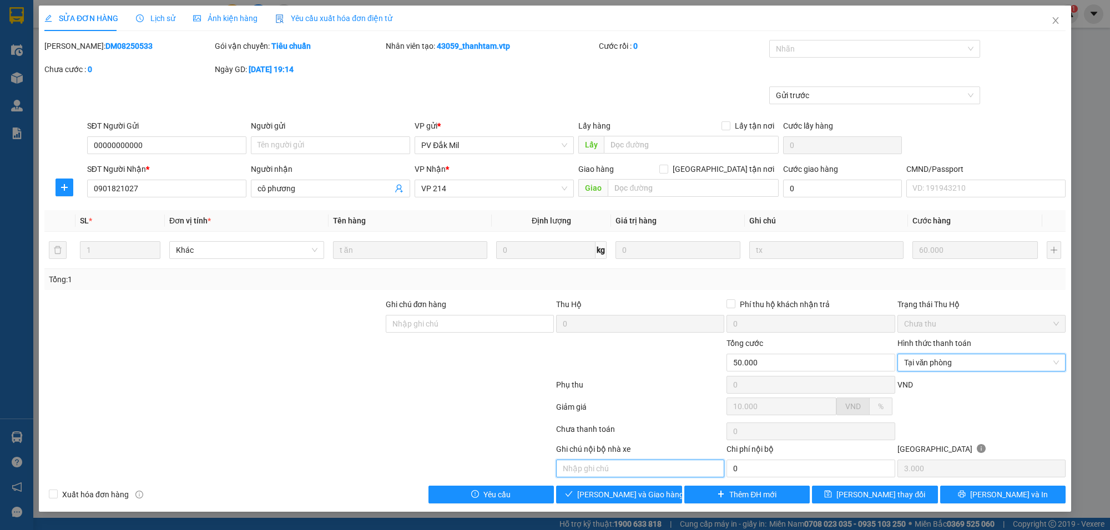
click at [596, 467] on input "text" at bounding box center [640, 469] width 168 height 18
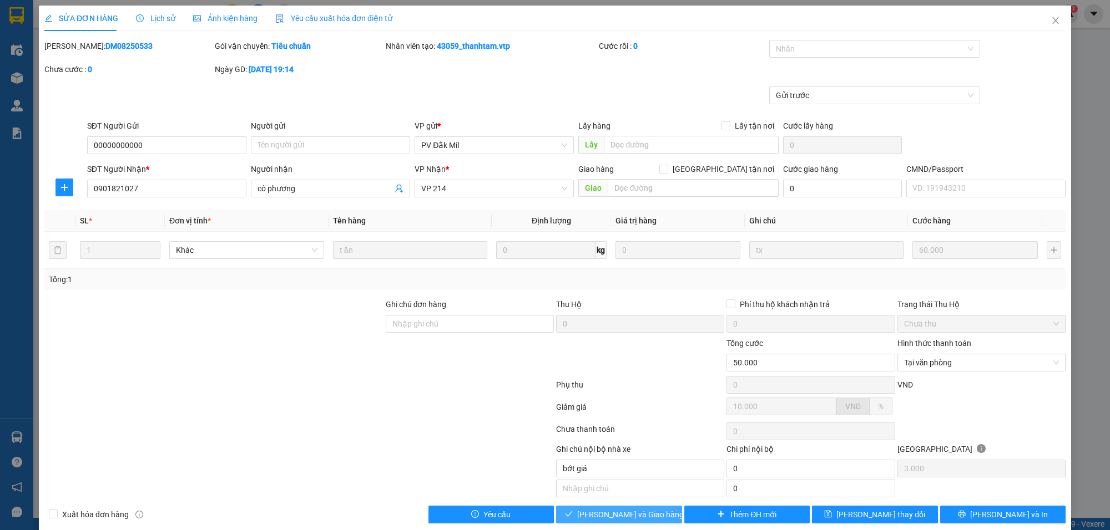
click at [606, 515] on span "[PERSON_NAME] và Giao hàng" at bounding box center [630, 515] width 107 height 12
click at [1053, 19] on span "Close" at bounding box center [1055, 21] width 31 height 31
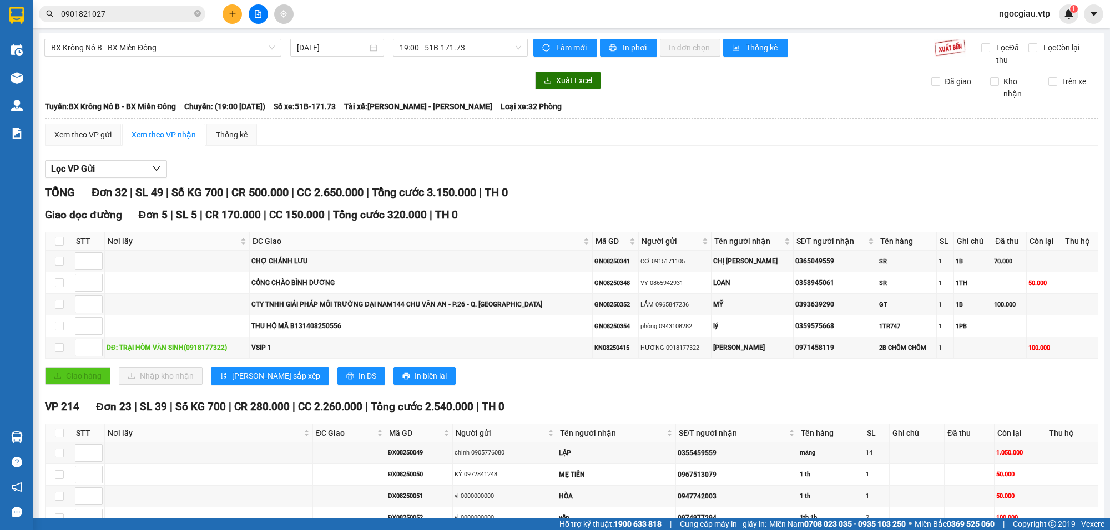
click at [123, 17] on input "0901821027" at bounding box center [126, 14] width 131 height 12
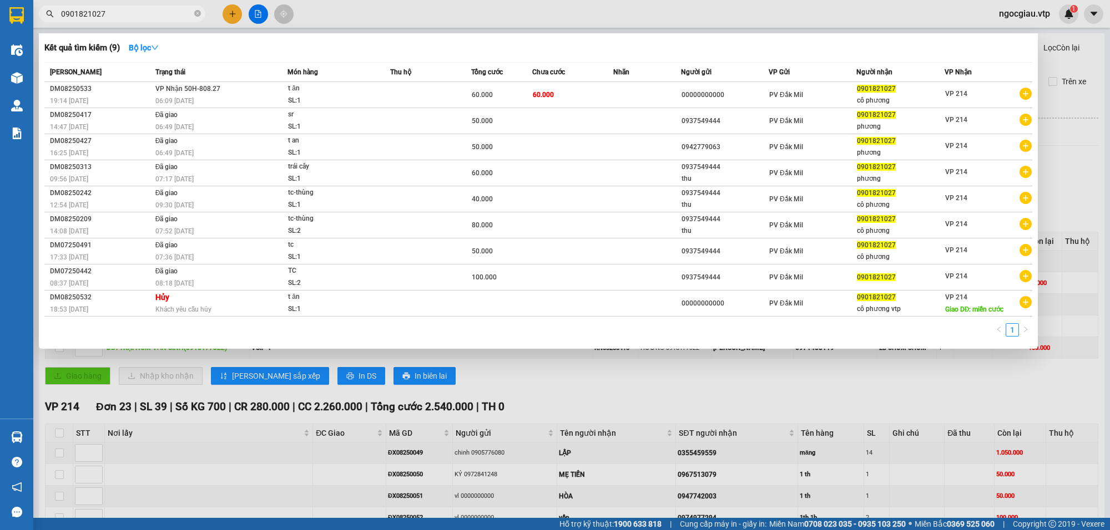
click at [123, 17] on input "0901821027" at bounding box center [126, 14] width 131 height 12
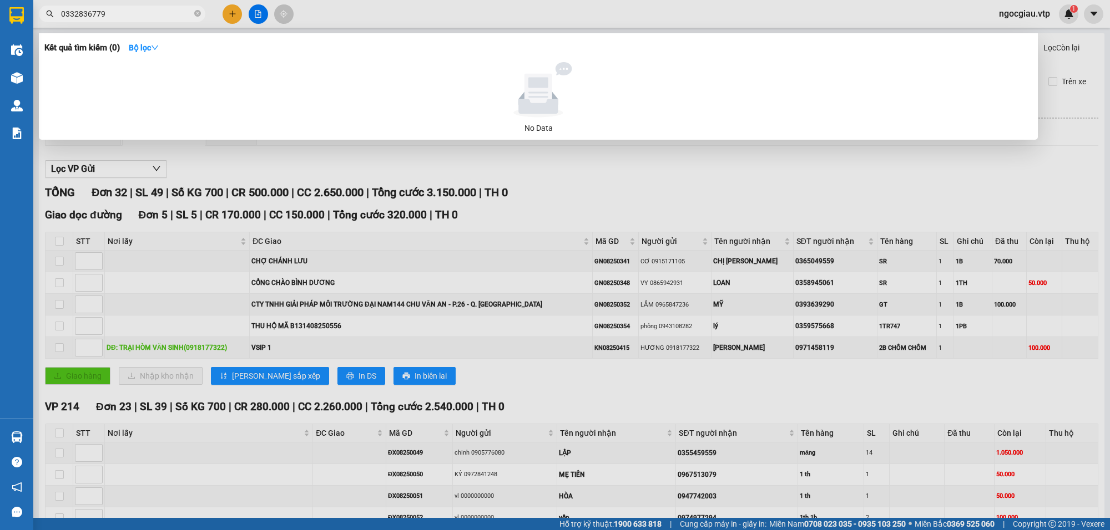
click at [143, 14] on input "0332836779" at bounding box center [126, 14] width 131 height 12
click at [134, 15] on input "0332836779" at bounding box center [126, 14] width 131 height 12
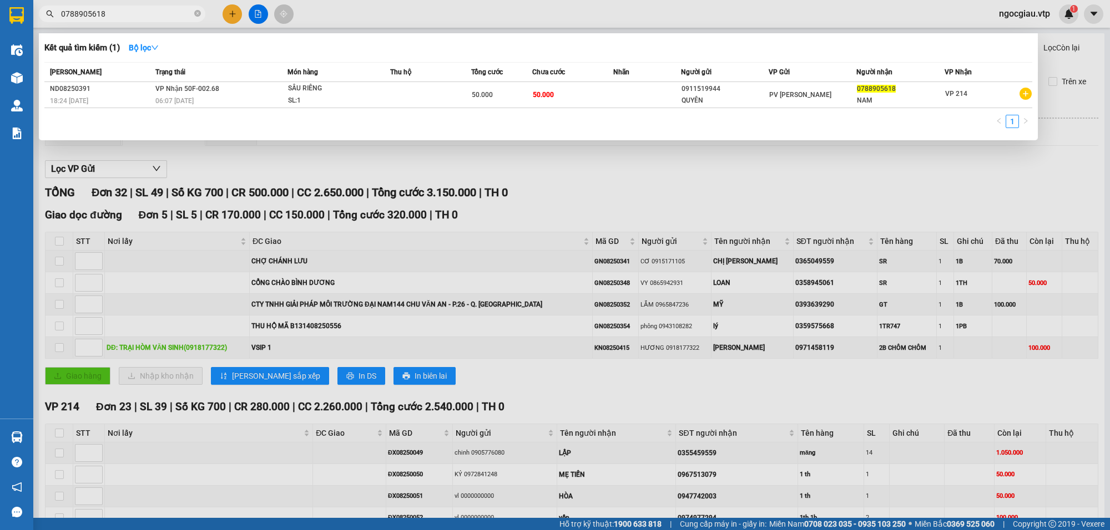
click at [134, 15] on input "0788905618" at bounding box center [126, 14] width 131 height 12
click at [732, 183] on div at bounding box center [555, 265] width 1110 height 530
click at [140, 17] on input "0788905618" at bounding box center [126, 14] width 131 height 12
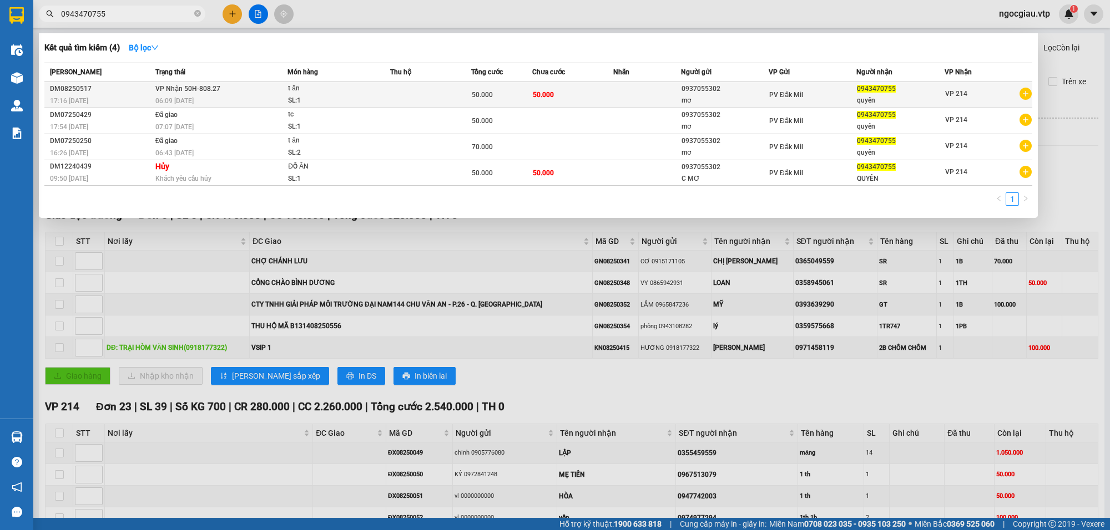
click at [271, 90] on td "VP Nhận 50H-808.27 06:09 - 13/08" at bounding box center [220, 95] width 135 height 26
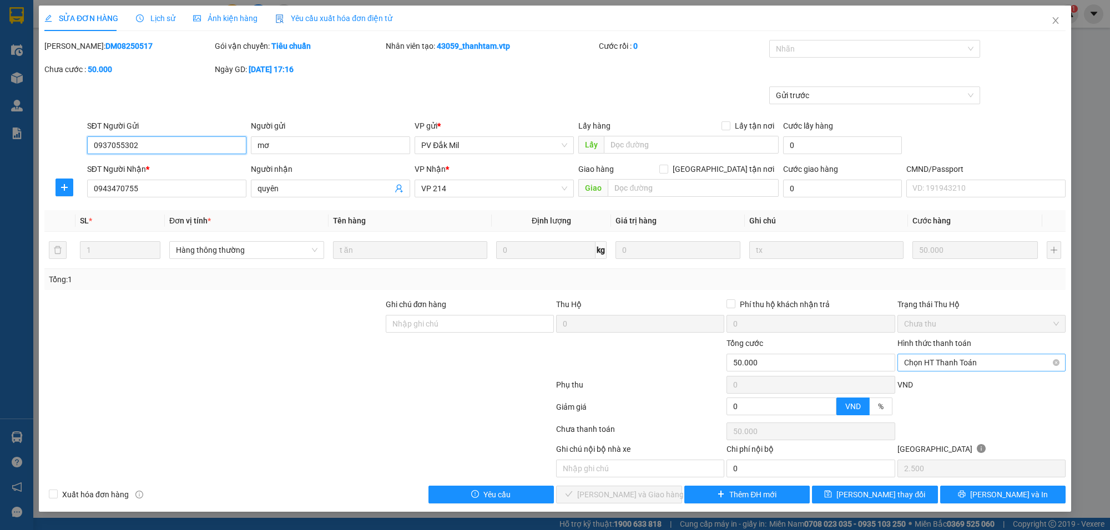
click at [946, 362] on span "Chọn HT Thanh Toán" at bounding box center [981, 363] width 155 height 17
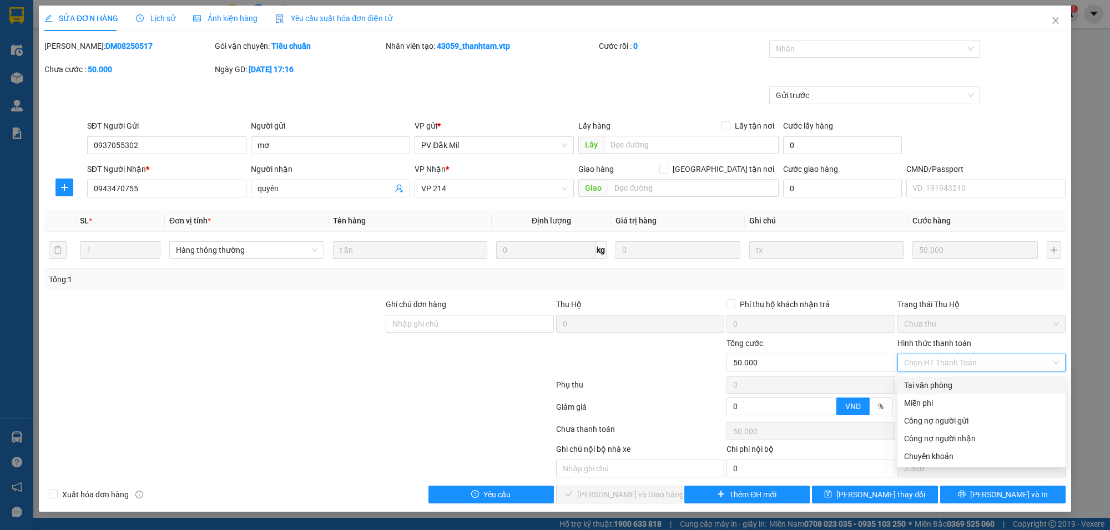
click at [927, 384] on div "Tại văn phòng" at bounding box center [981, 385] width 155 height 12
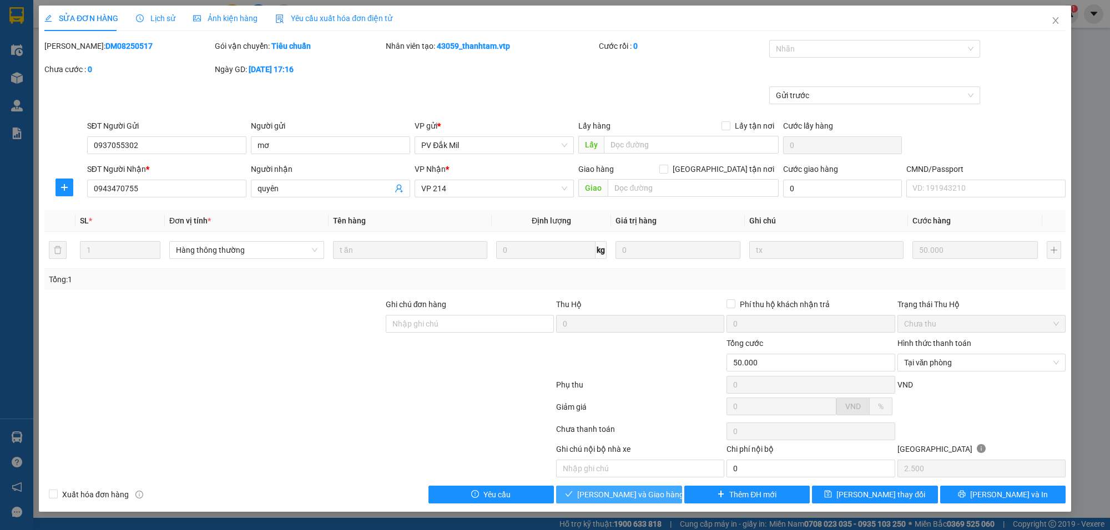
click at [653, 501] on span "[PERSON_NAME] và Giao hàng" at bounding box center [630, 495] width 107 height 12
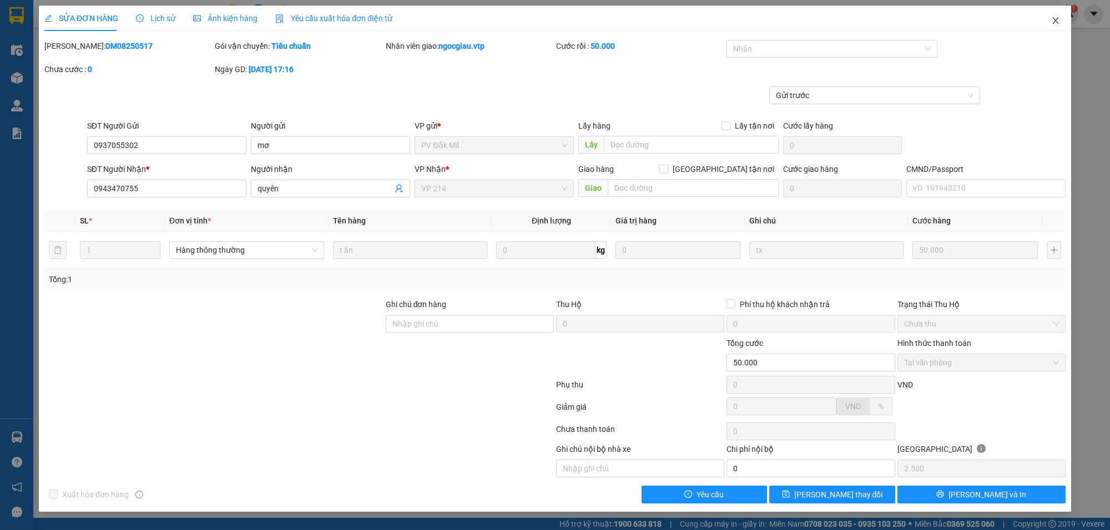
click at [1053, 18] on icon "close" at bounding box center [1055, 20] width 6 height 7
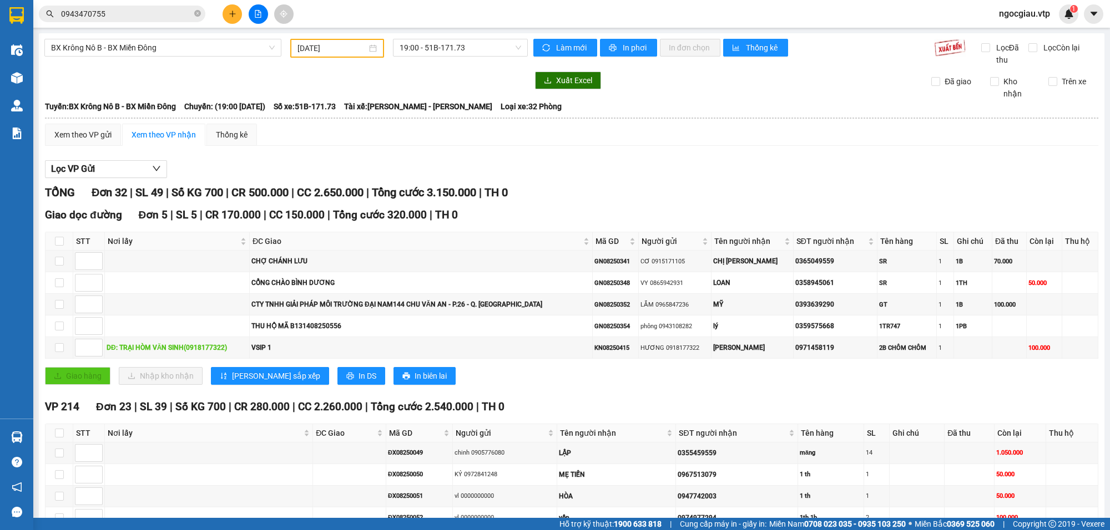
click at [114, 9] on input "0943470755" at bounding box center [126, 14] width 131 height 12
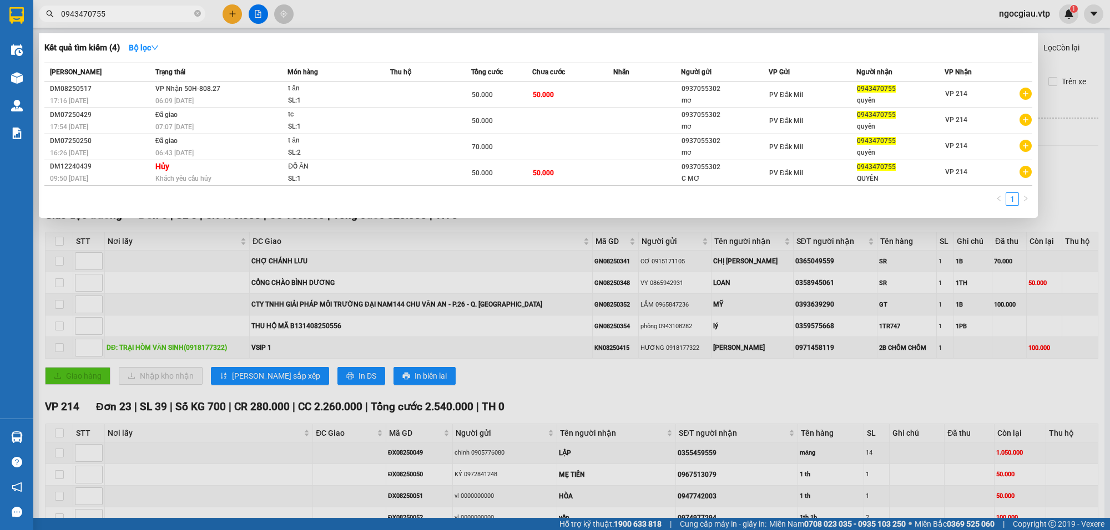
click at [114, 9] on input "0943470755" at bounding box center [126, 14] width 131 height 12
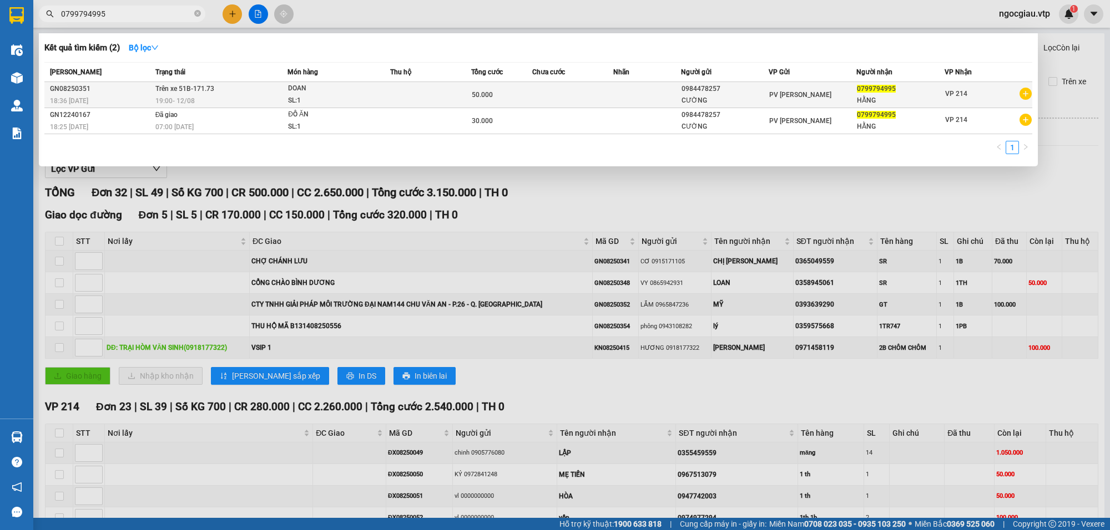
click at [470, 94] on td at bounding box center [430, 95] width 81 height 26
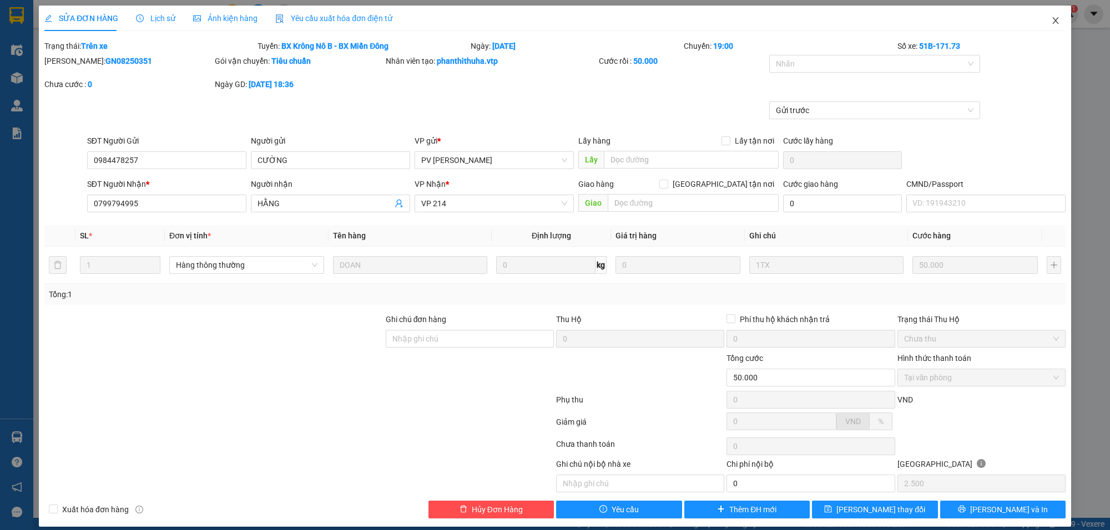
click at [1047, 14] on span "Close" at bounding box center [1055, 21] width 31 height 31
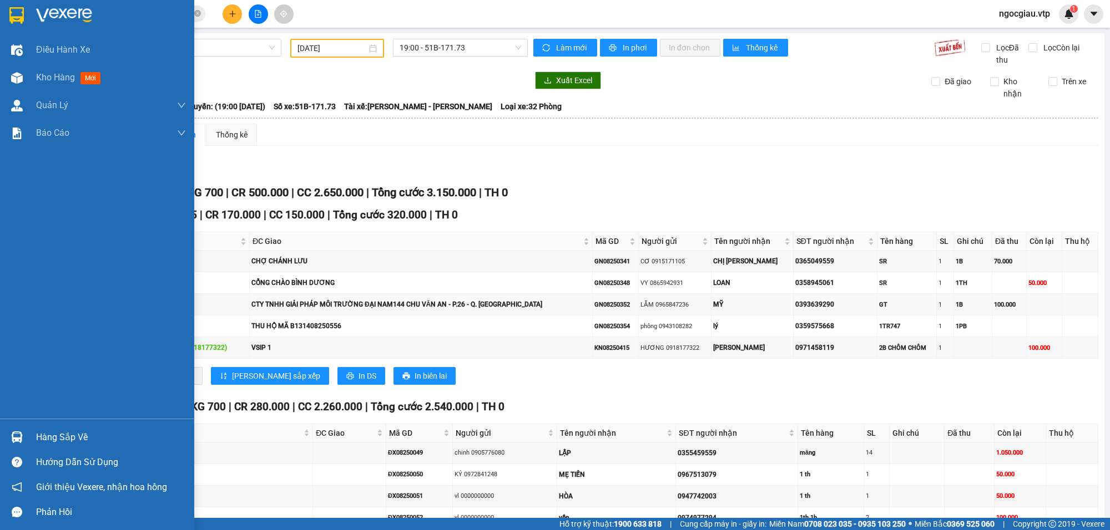
click at [21, 442] on img at bounding box center [17, 438] width 12 height 12
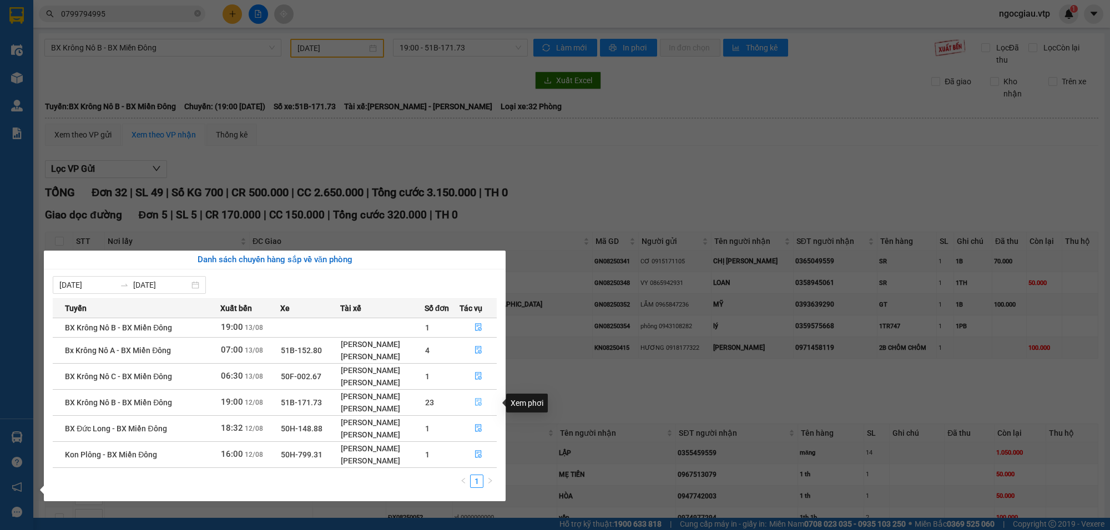
click at [486, 402] on button "button" at bounding box center [478, 403] width 36 height 18
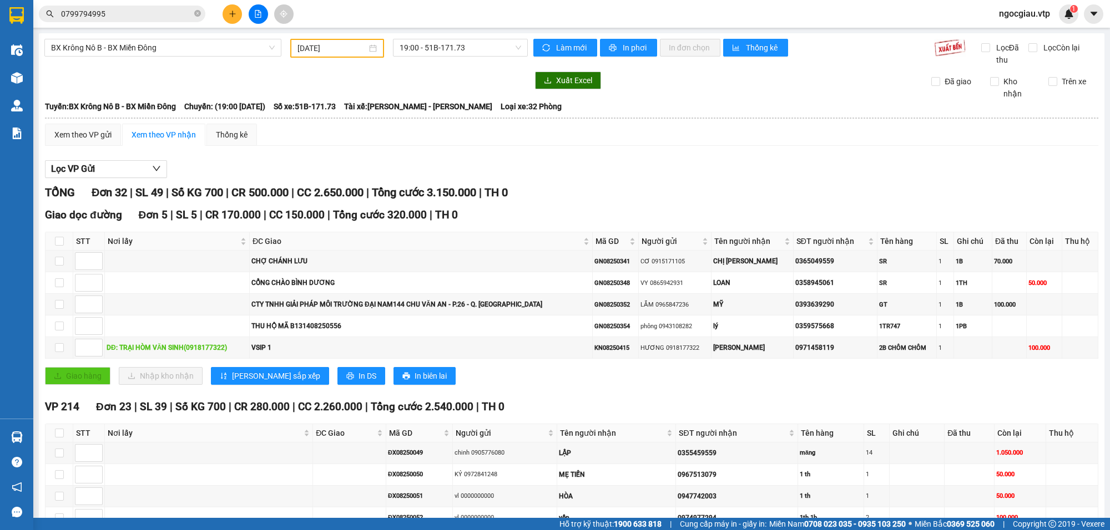
click at [64, 434] on th at bounding box center [59, 433] width 28 height 18
click at [62, 438] on input "checkbox" at bounding box center [59, 433] width 9 height 9
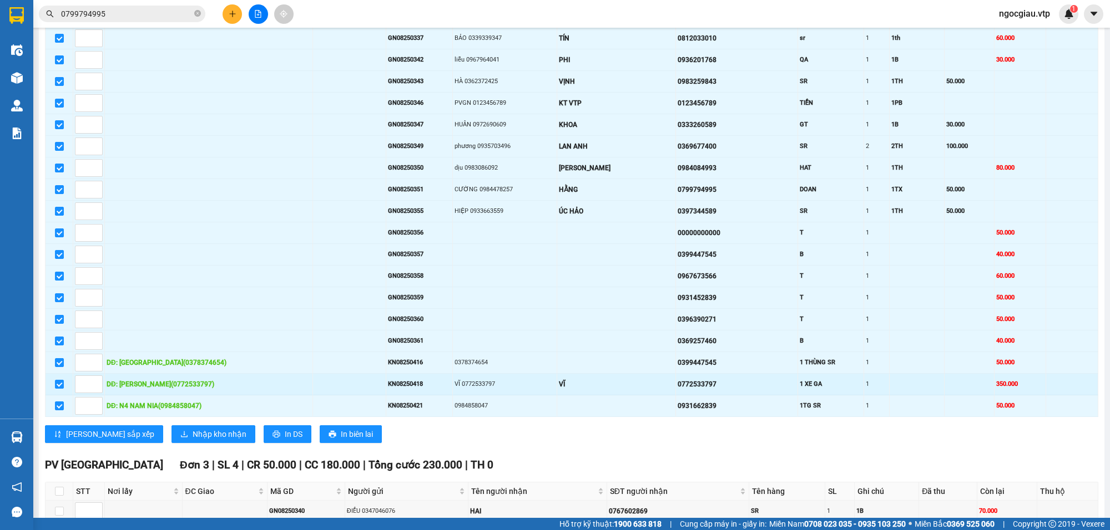
scroll to position [538, 0]
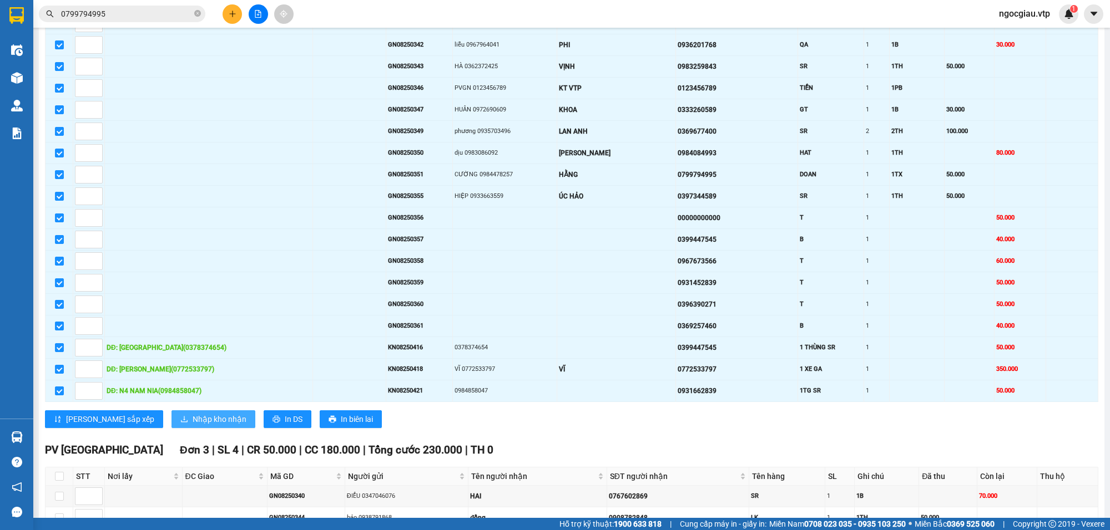
click at [171, 425] on button "Nhập kho nhận" at bounding box center [213, 420] width 84 height 18
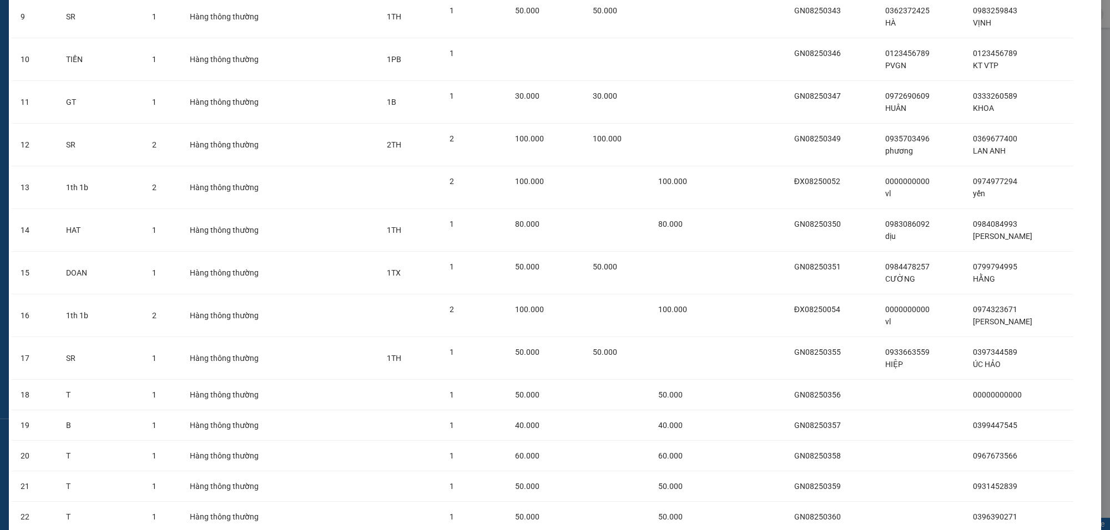
scroll to position [531, 0]
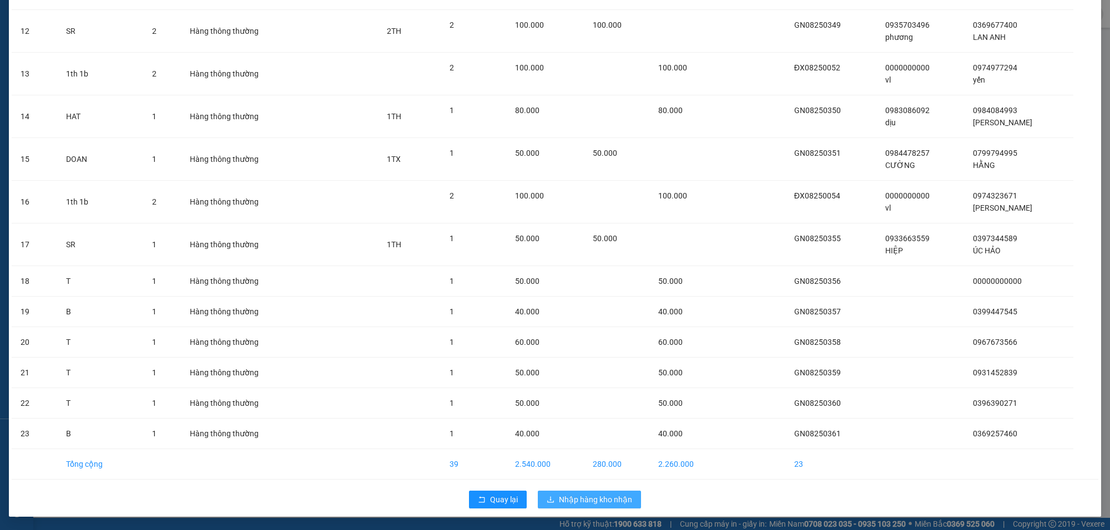
click at [605, 494] on span "Nhập hàng kho nhận" at bounding box center [595, 500] width 73 height 12
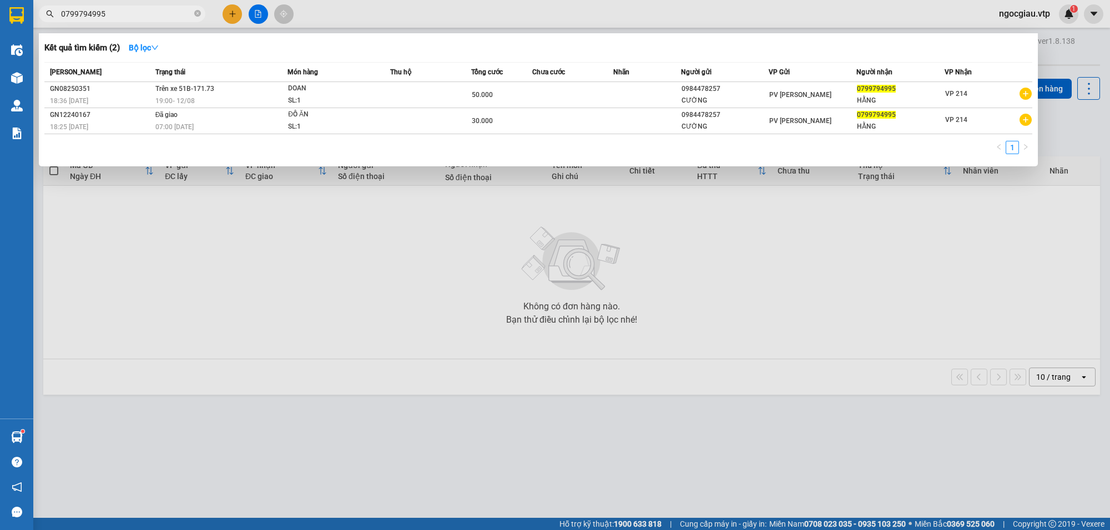
click at [120, 15] on input "0799794995" at bounding box center [126, 14] width 131 height 12
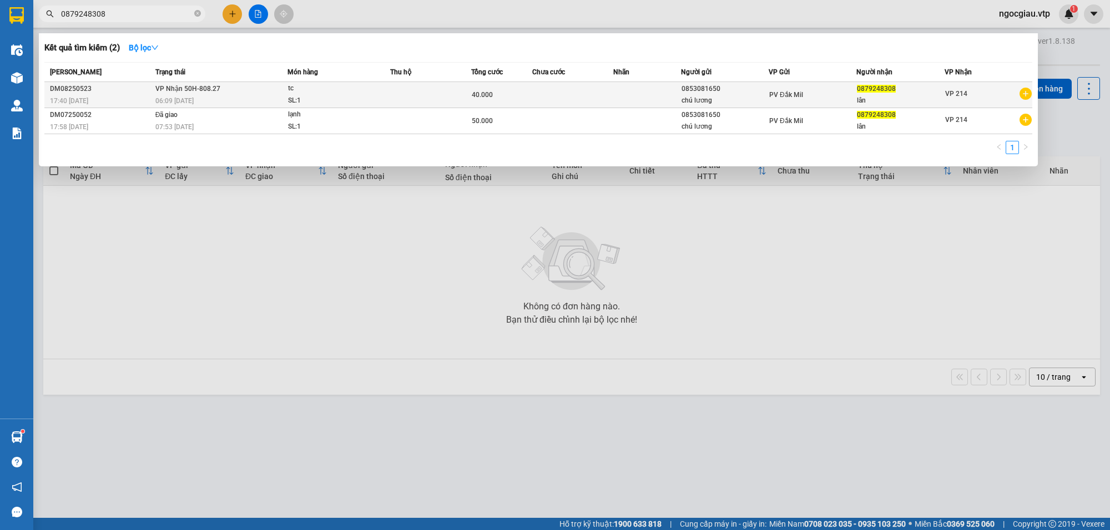
click at [525, 94] on div "40.000" at bounding box center [502, 95] width 60 height 12
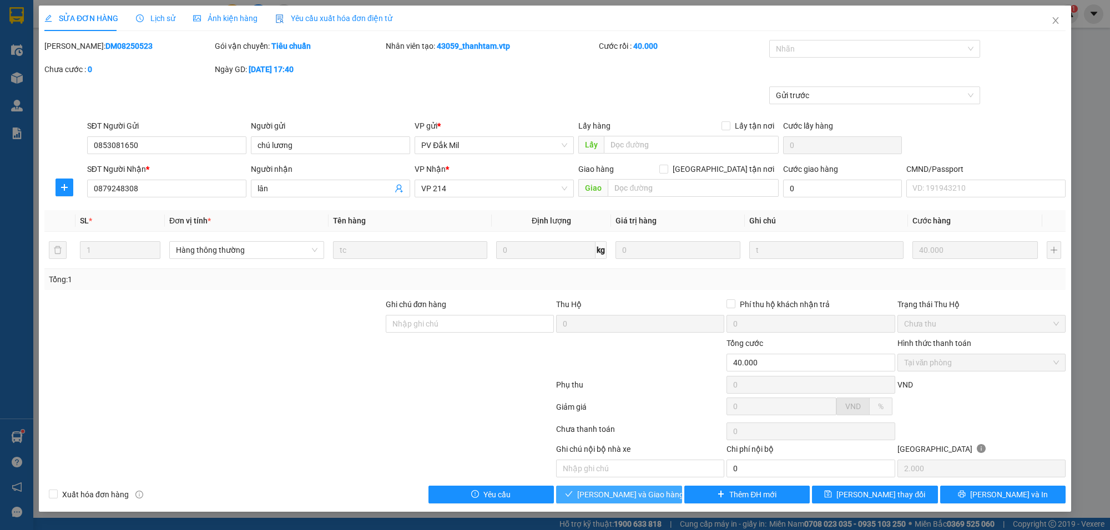
click at [634, 498] on span "[PERSON_NAME] và Giao hàng" at bounding box center [630, 495] width 107 height 12
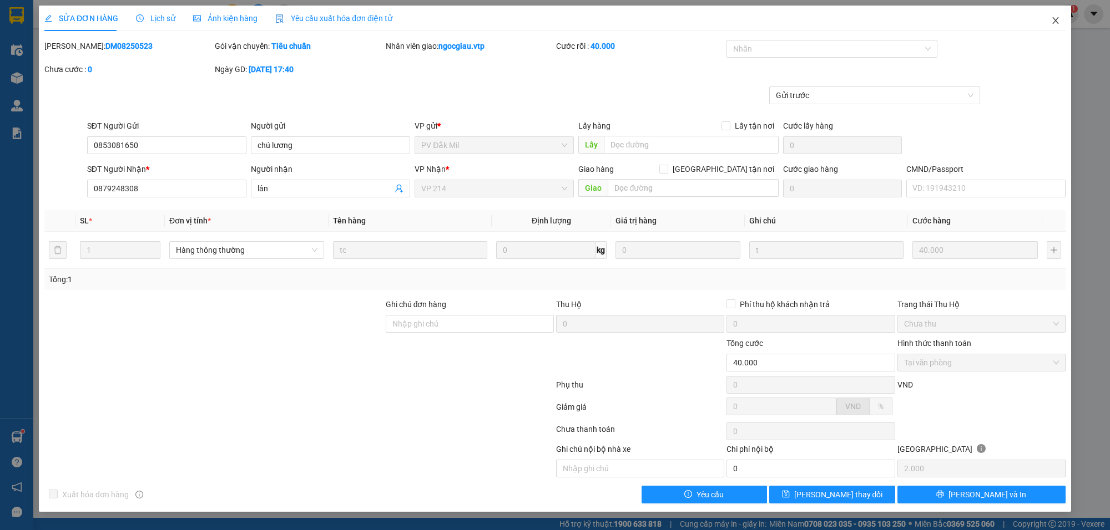
click at [1063, 16] on span "Close" at bounding box center [1055, 21] width 31 height 31
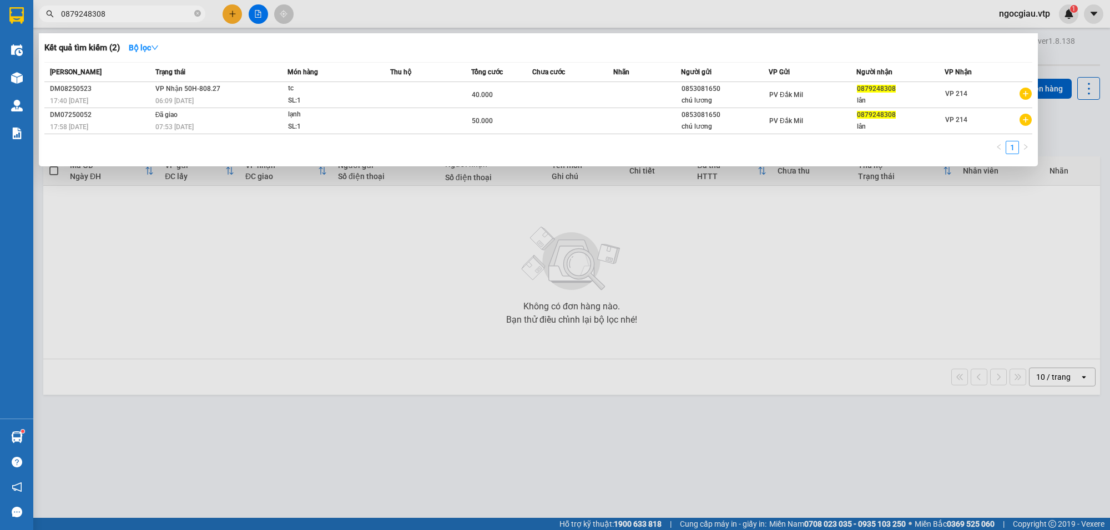
click at [118, 17] on input "0879248308" at bounding box center [126, 14] width 131 height 12
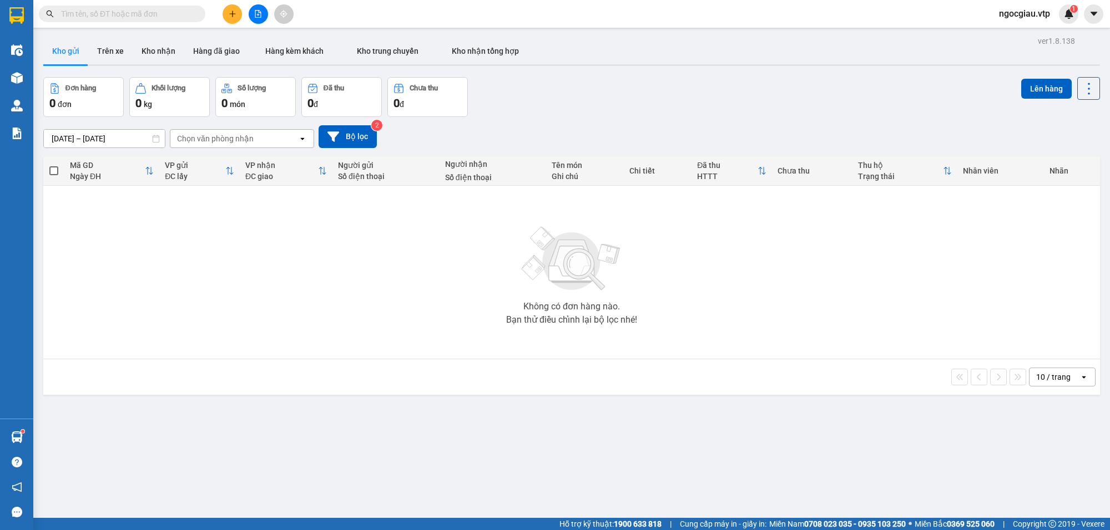
click at [100, 14] on input "text" at bounding box center [126, 14] width 131 height 12
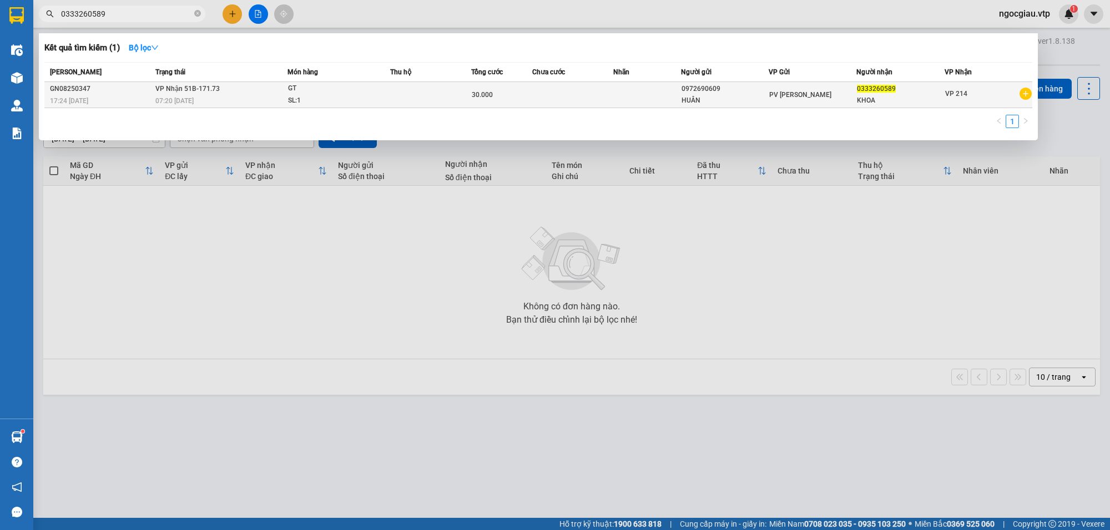
click at [408, 92] on td at bounding box center [430, 95] width 81 height 26
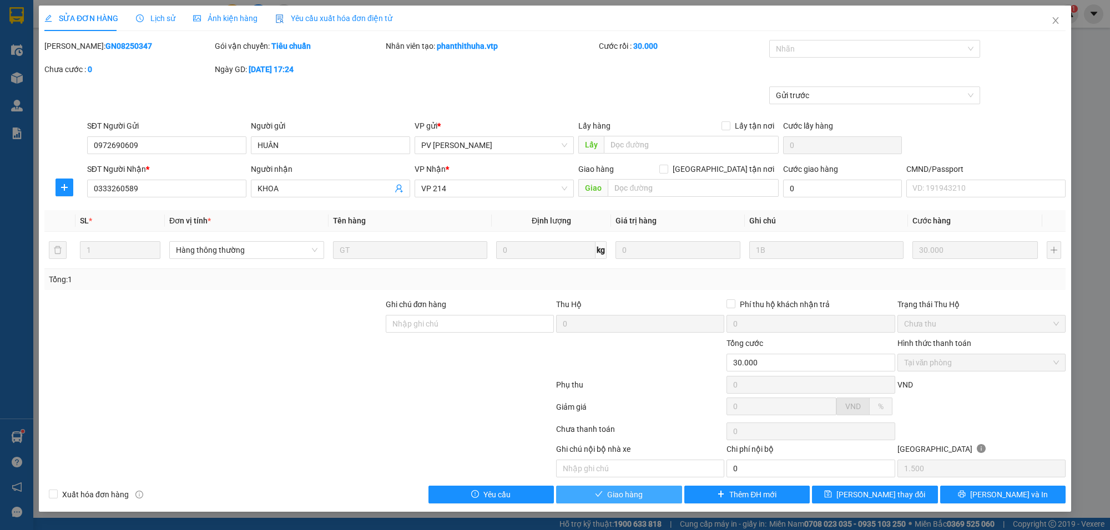
click at [624, 497] on span "Giao hàng" at bounding box center [625, 495] width 36 height 12
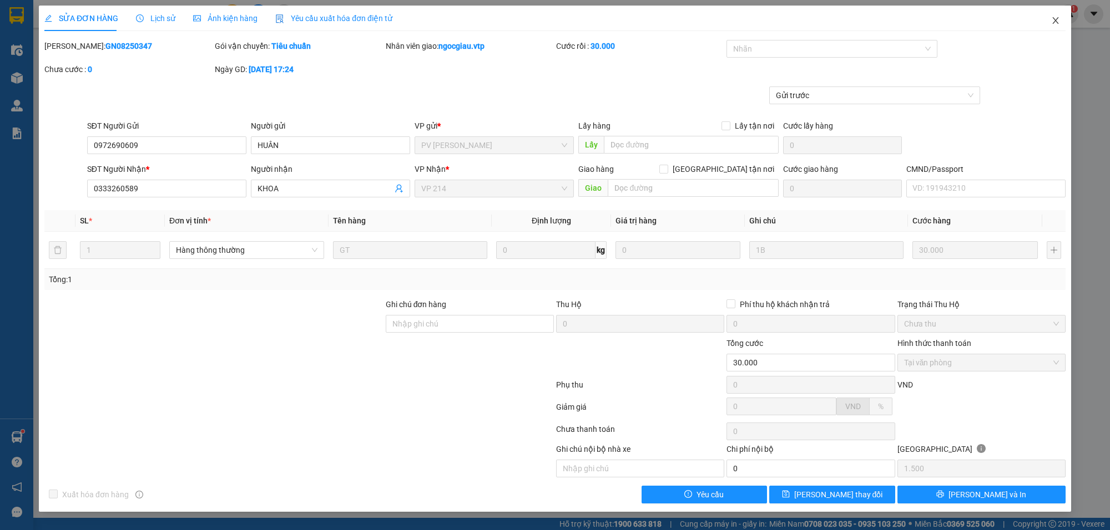
click at [1052, 19] on icon "close" at bounding box center [1055, 20] width 9 height 9
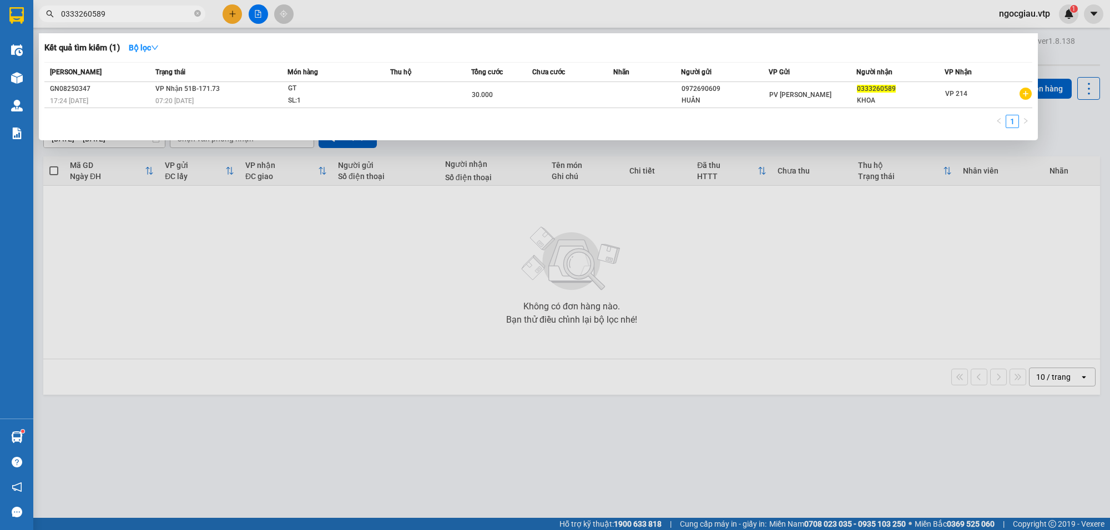
click at [134, 12] on input "0333260589" at bounding box center [126, 14] width 131 height 12
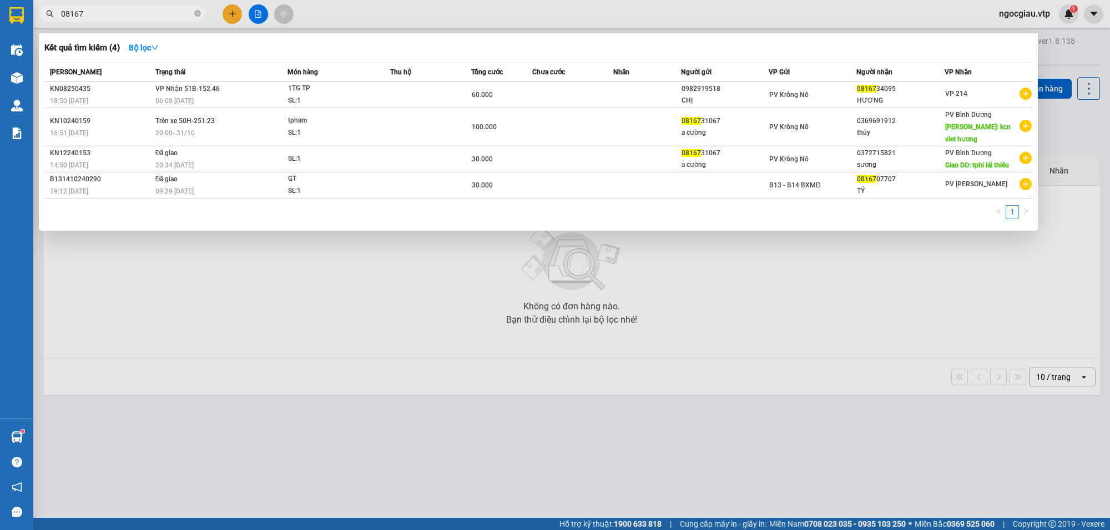
click at [143, 14] on input "08167" at bounding box center [126, 14] width 131 height 12
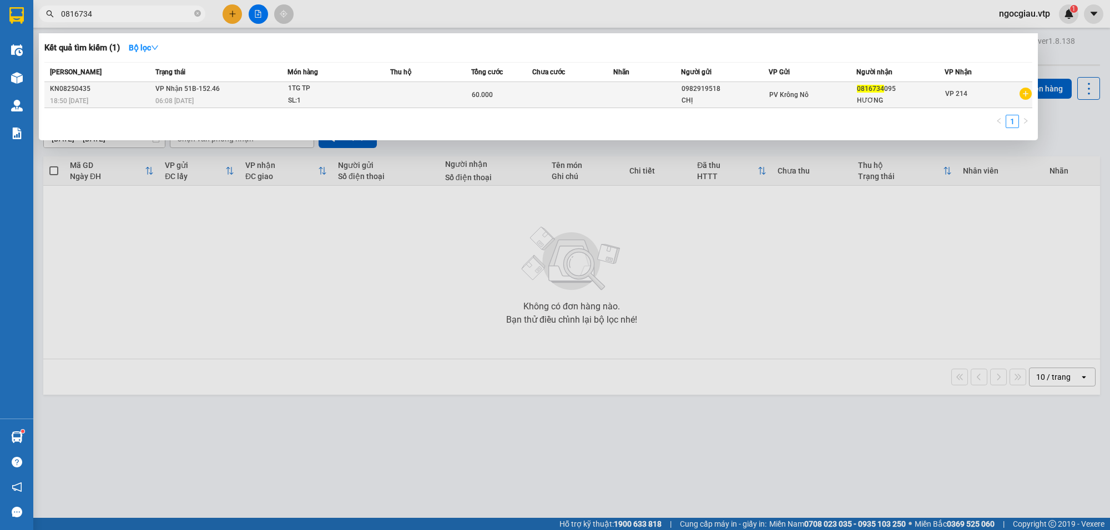
click at [539, 94] on td at bounding box center [572, 95] width 81 height 26
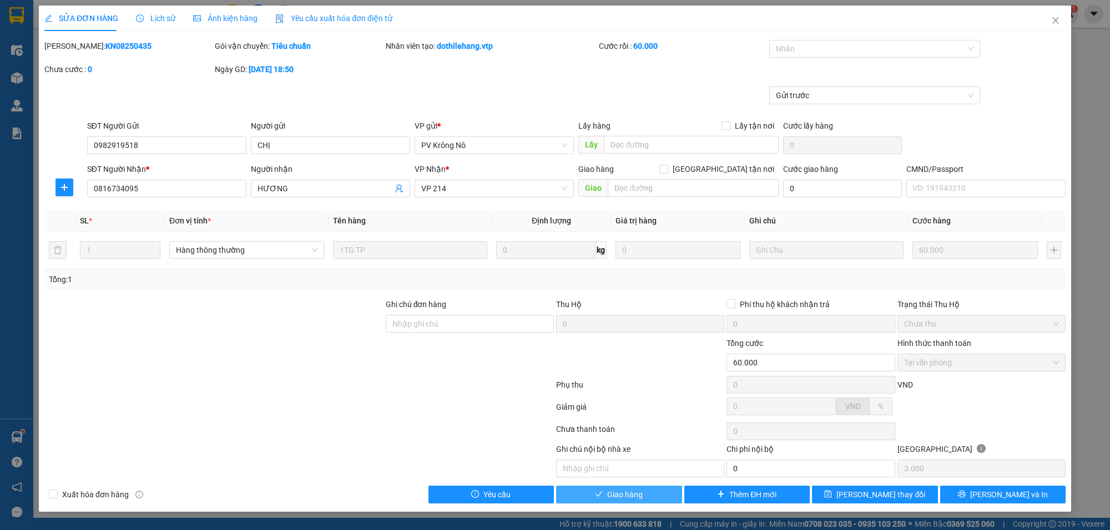
click at [645, 489] on button "Giao hàng" at bounding box center [619, 495] width 126 height 18
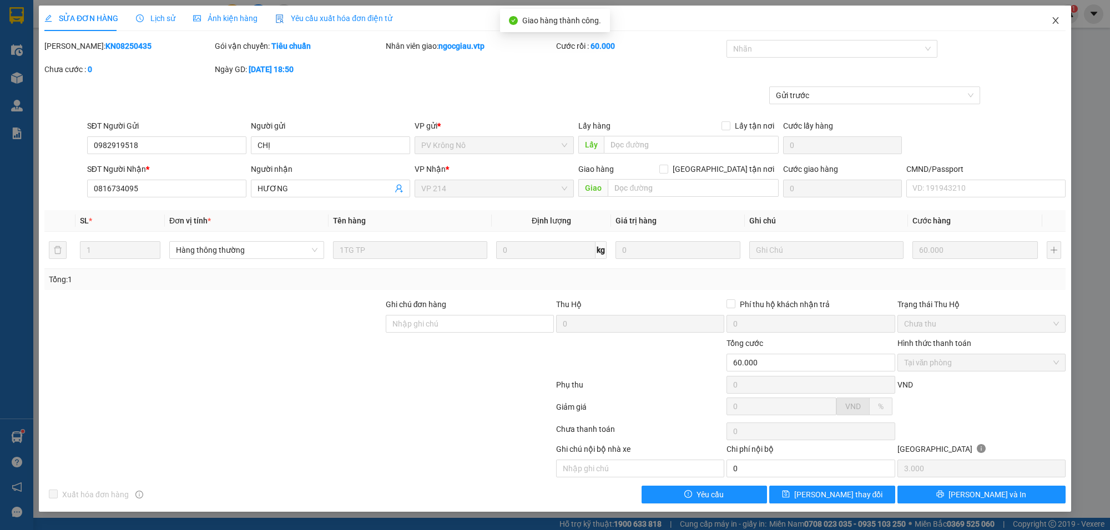
click at [1055, 21] on icon "close" at bounding box center [1055, 20] width 6 height 7
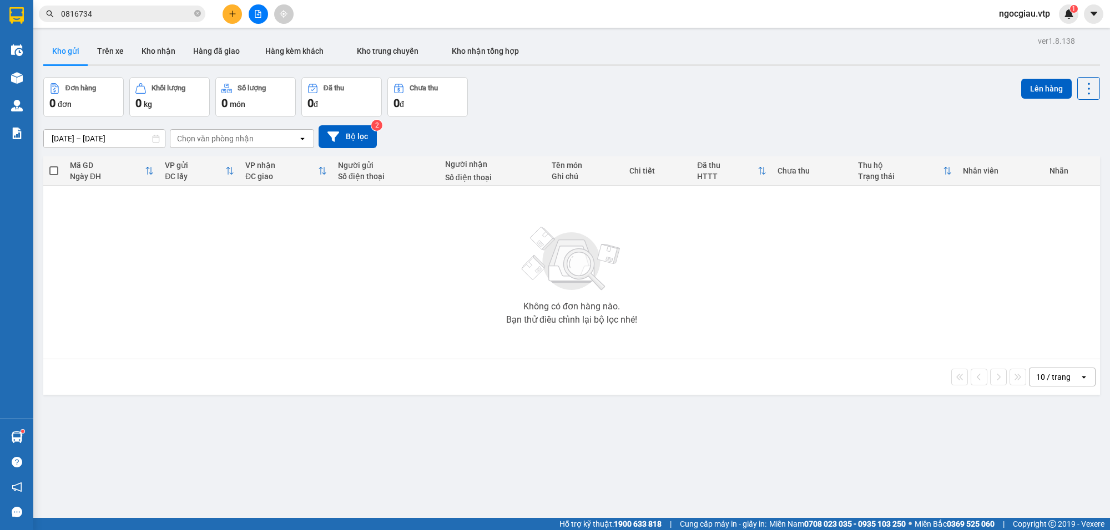
click at [112, 18] on input "0816734" at bounding box center [126, 14] width 131 height 12
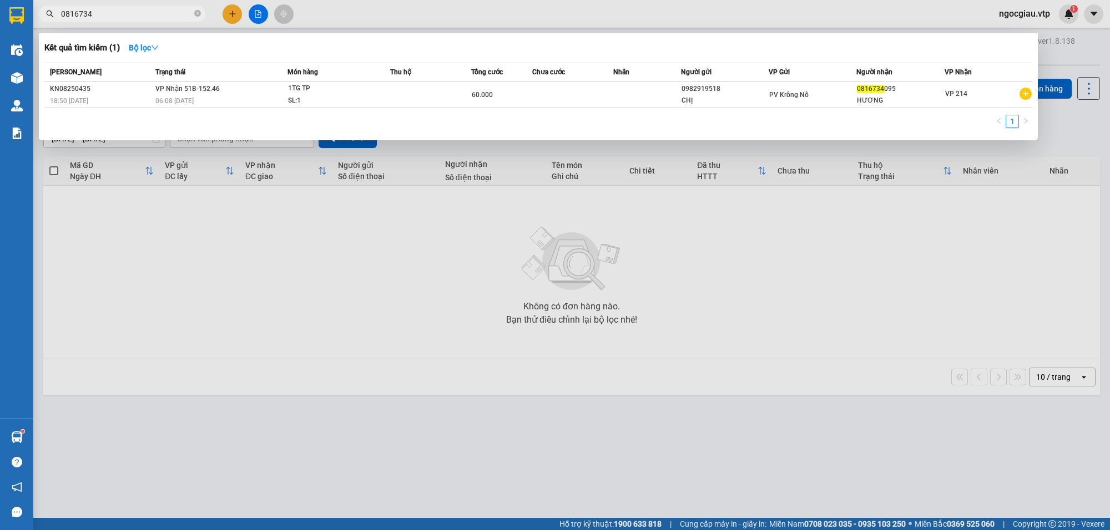
click at [112, 18] on input "0816734" at bounding box center [126, 14] width 131 height 12
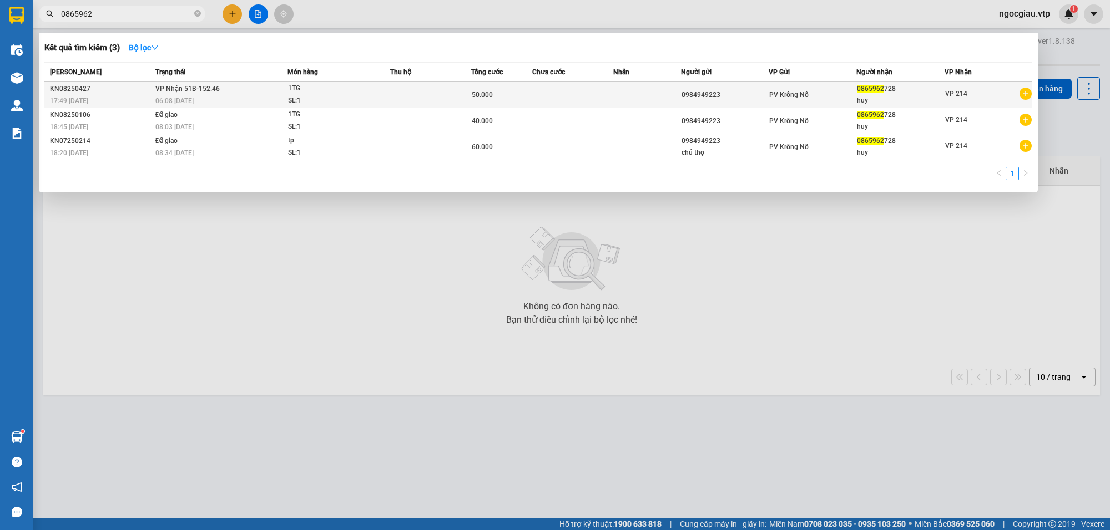
click at [373, 89] on span "1TG SL: 1" at bounding box center [339, 95] width 102 height 24
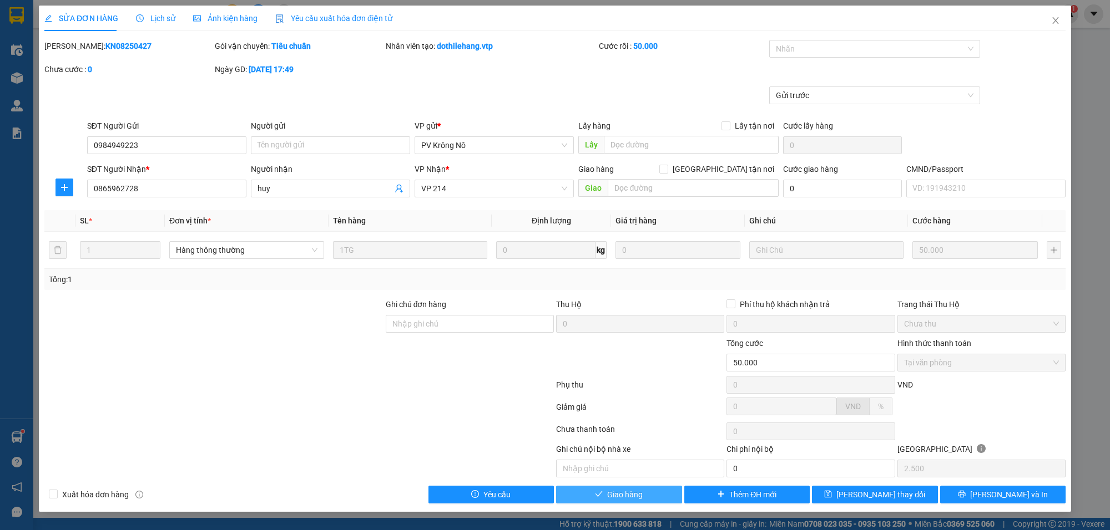
click at [657, 498] on button "Giao hàng" at bounding box center [619, 495] width 126 height 18
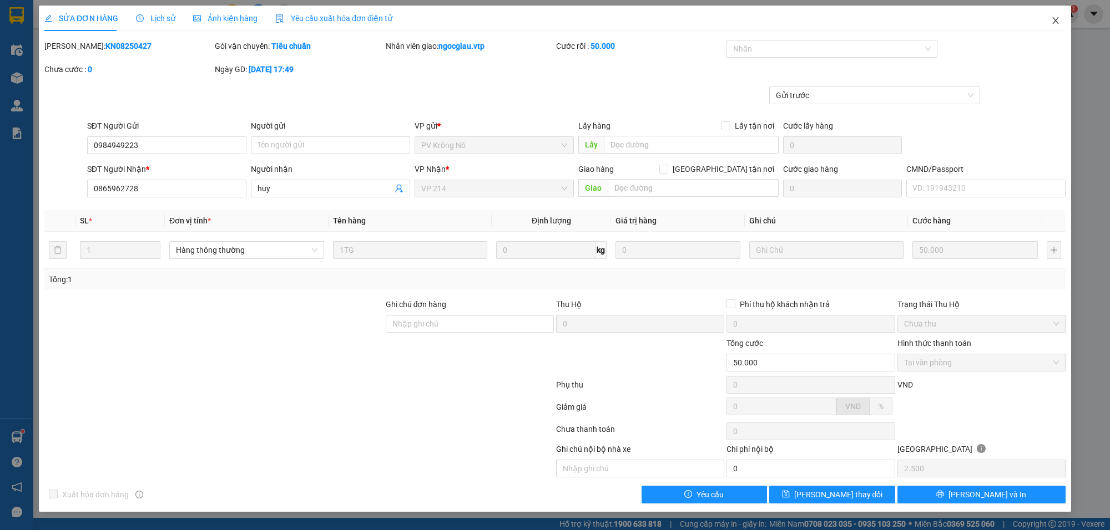
click at [1054, 21] on icon "close" at bounding box center [1055, 20] width 9 height 9
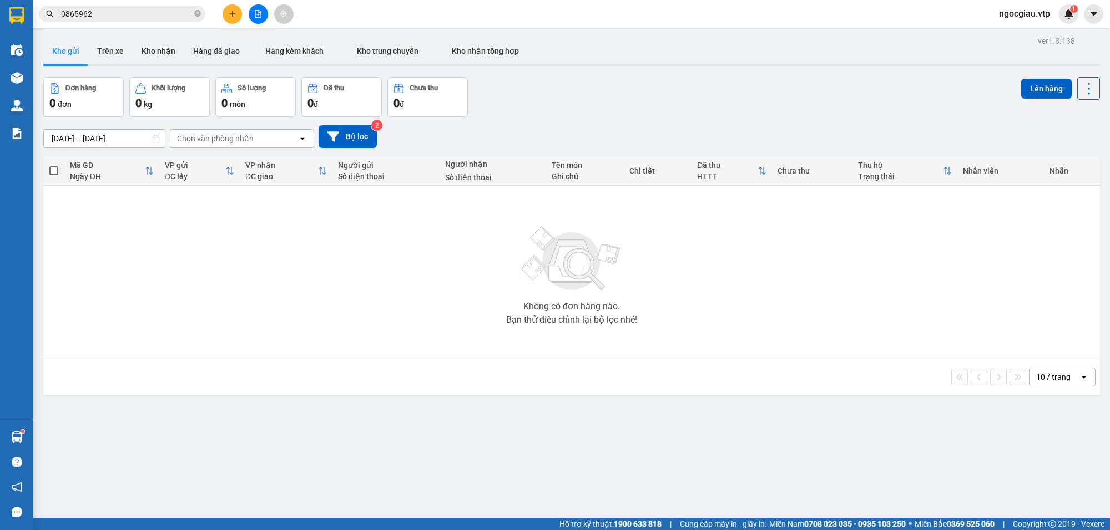
click at [132, 16] on input "0865962" at bounding box center [126, 14] width 131 height 12
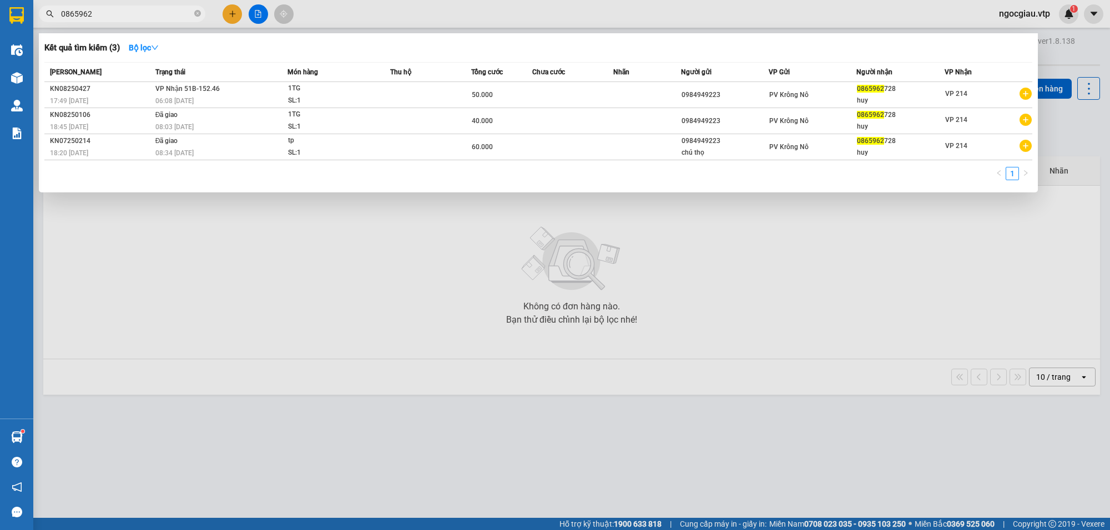
click at [132, 16] on input "0865962" at bounding box center [126, 14] width 131 height 12
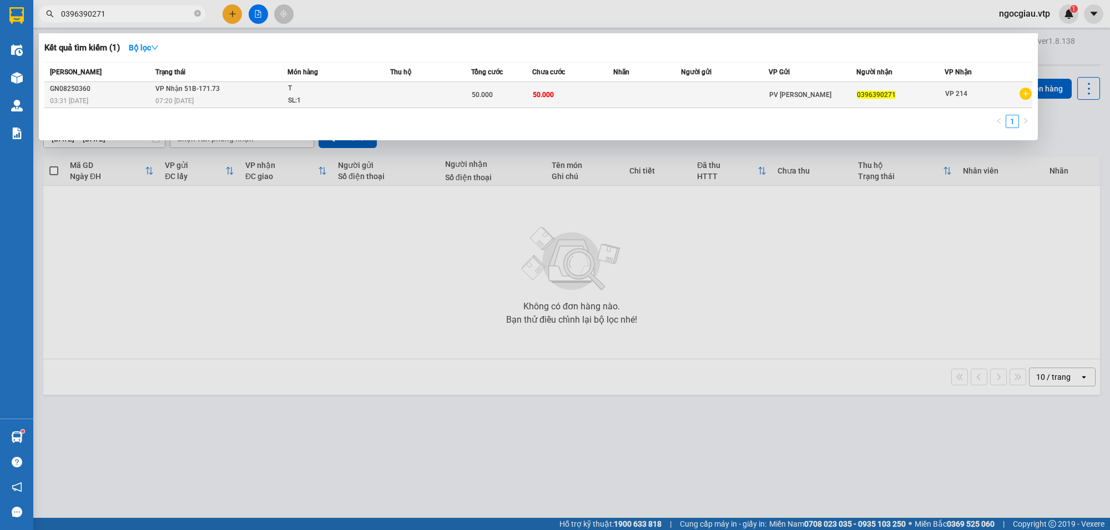
click at [408, 98] on td at bounding box center [430, 95] width 81 height 26
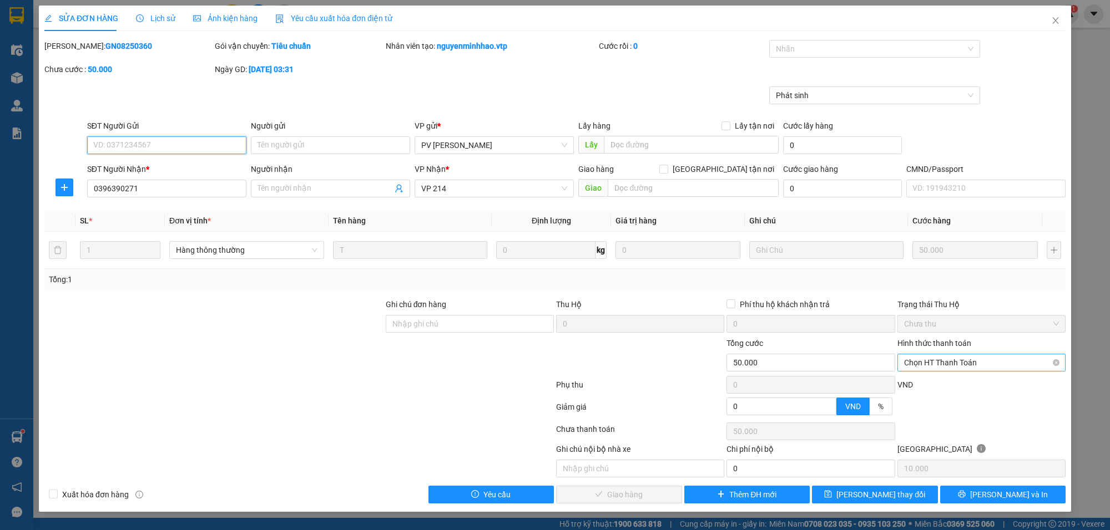
click at [923, 360] on span "Chọn HT Thanh Toán" at bounding box center [981, 363] width 155 height 17
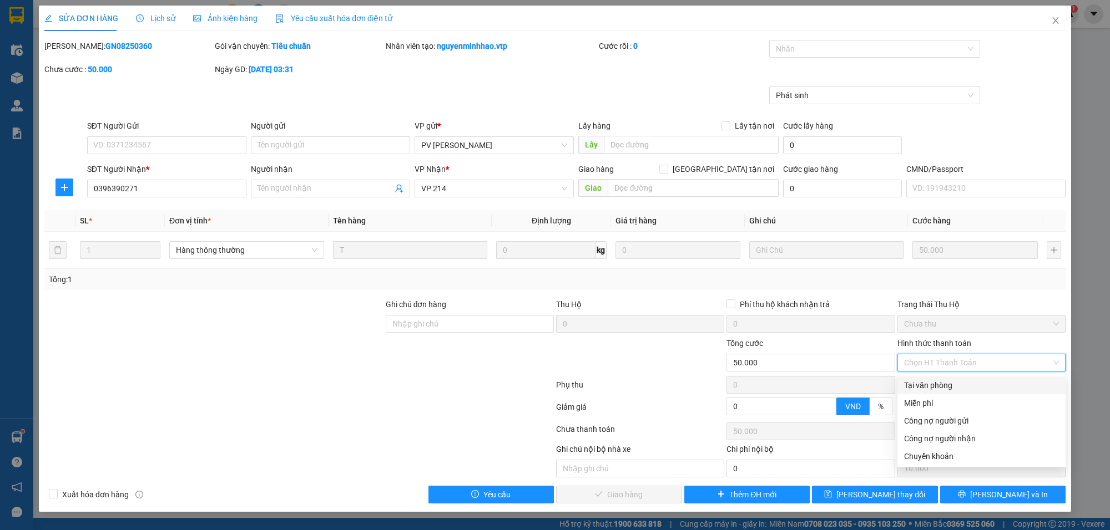
click at [914, 383] on div "Tại văn phòng" at bounding box center [981, 385] width 155 height 12
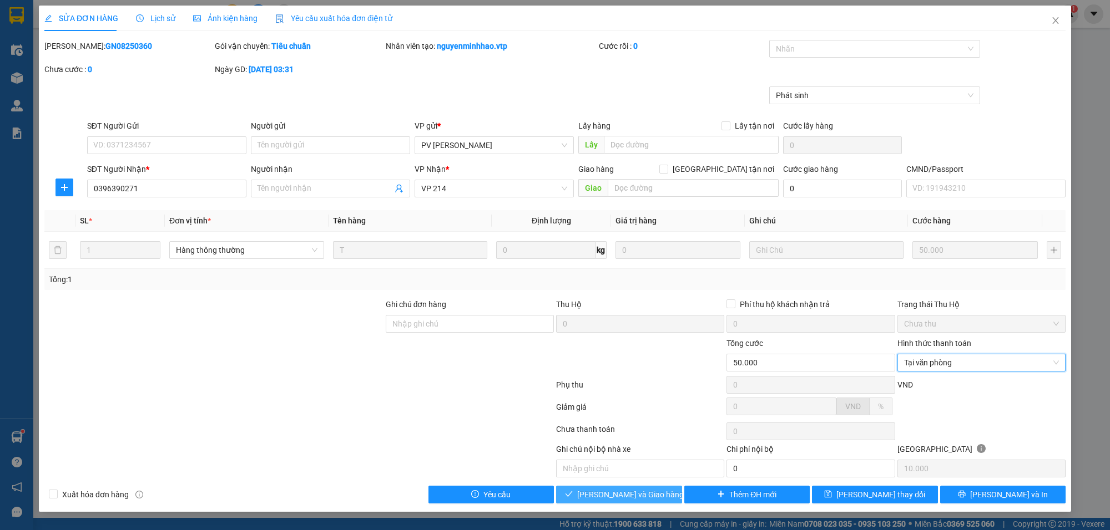
click at [627, 492] on span "[PERSON_NAME] và Giao hàng" at bounding box center [630, 495] width 107 height 12
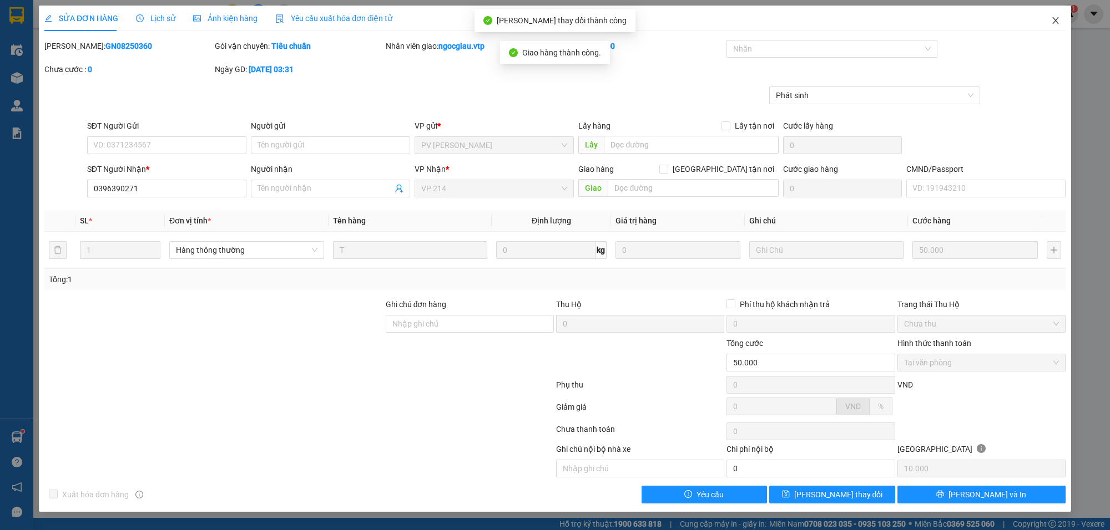
click at [1056, 23] on icon "close" at bounding box center [1055, 20] width 9 height 9
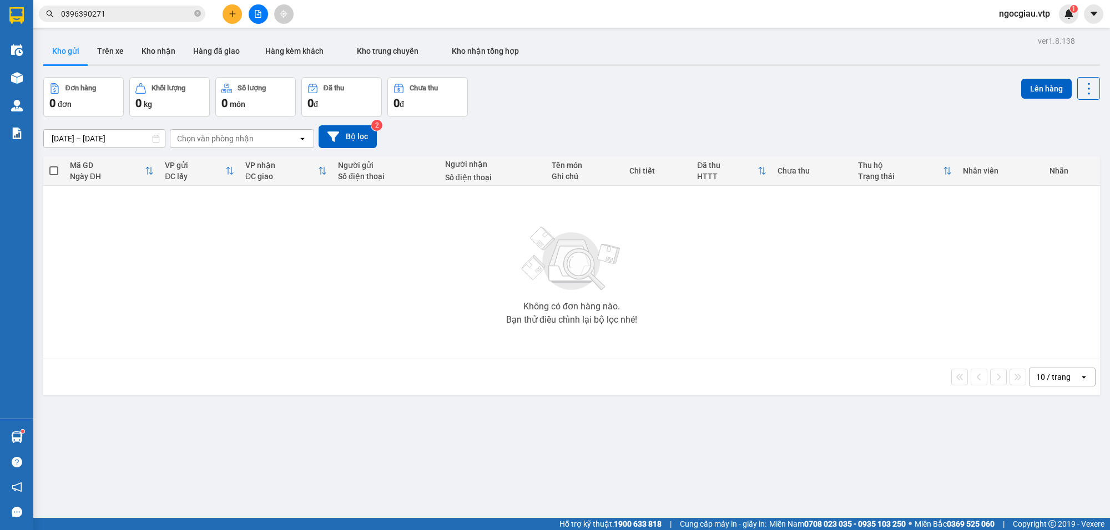
click at [123, 10] on input "0396390271" at bounding box center [126, 14] width 131 height 12
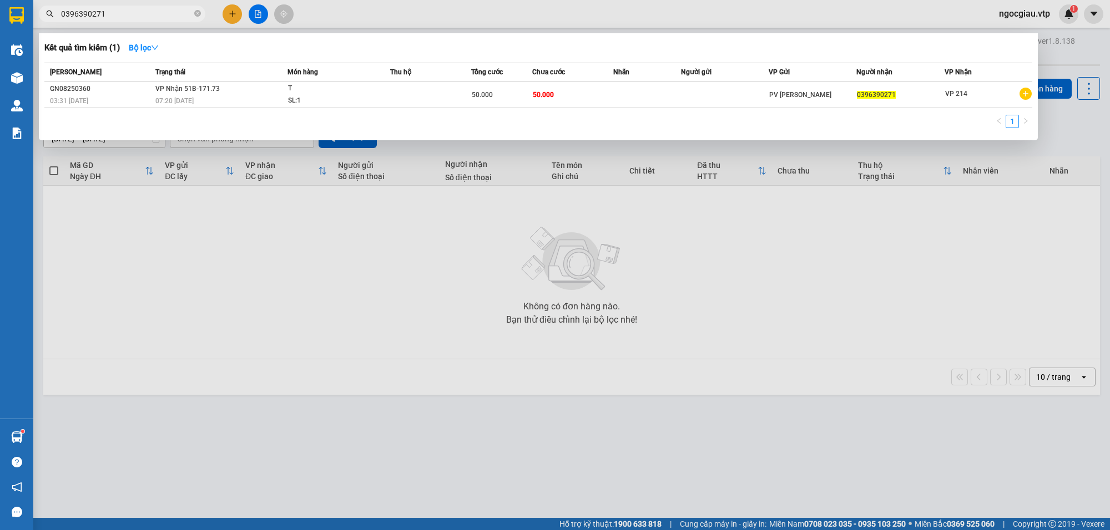
click at [123, 10] on input "0396390271" at bounding box center [126, 14] width 131 height 12
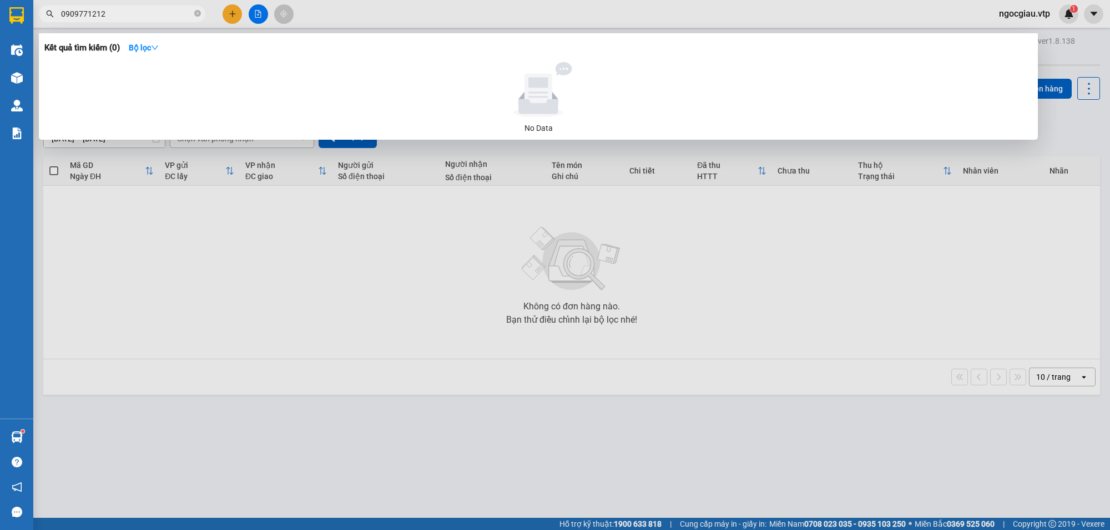
click at [758, 322] on div at bounding box center [555, 265] width 1110 height 530
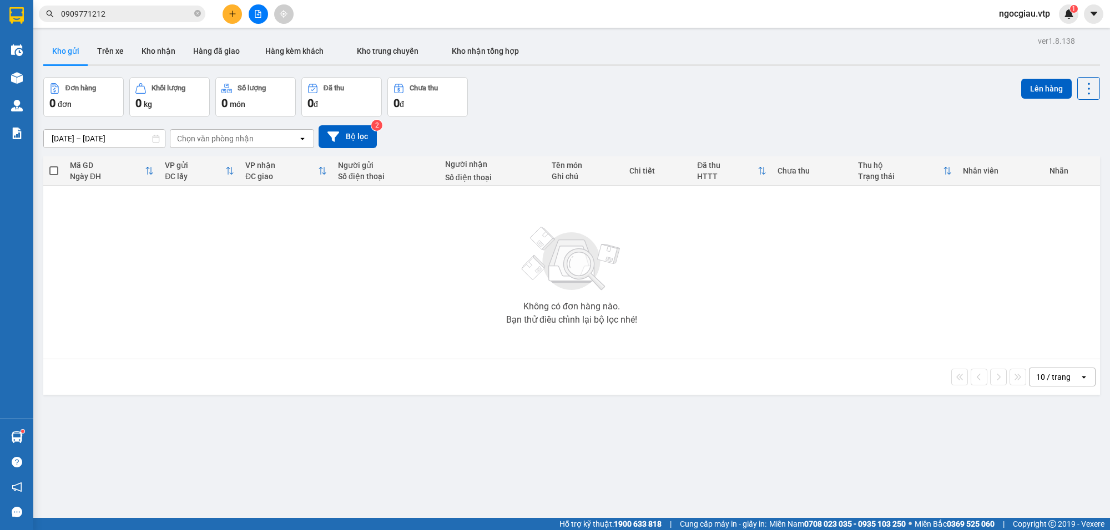
click at [123, 19] on input "0909771212" at bounding box center [126, 14] width 131 height 12
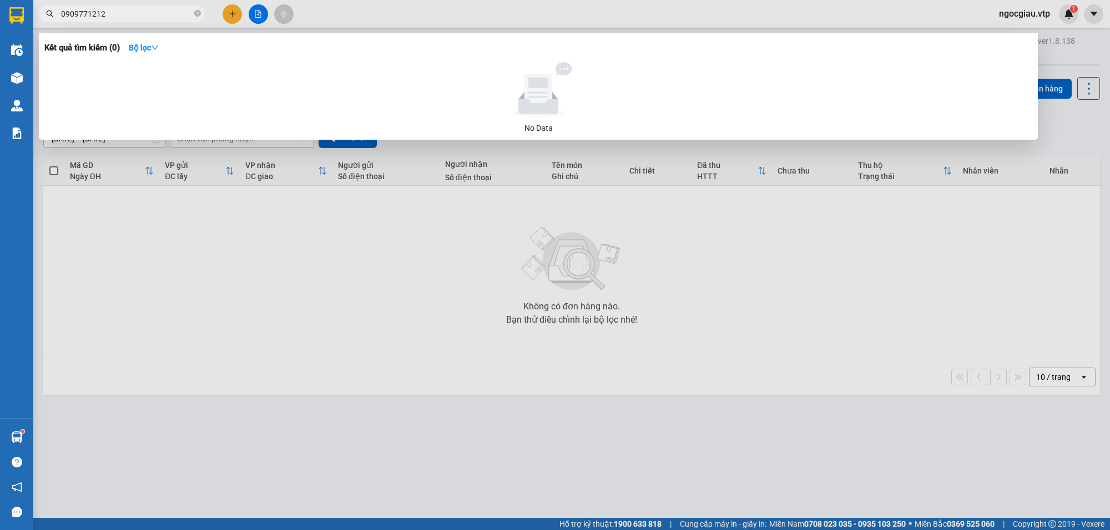
click at [123, 19] on input "0909771212" at bounding box center [126, 14] width 131 height 12
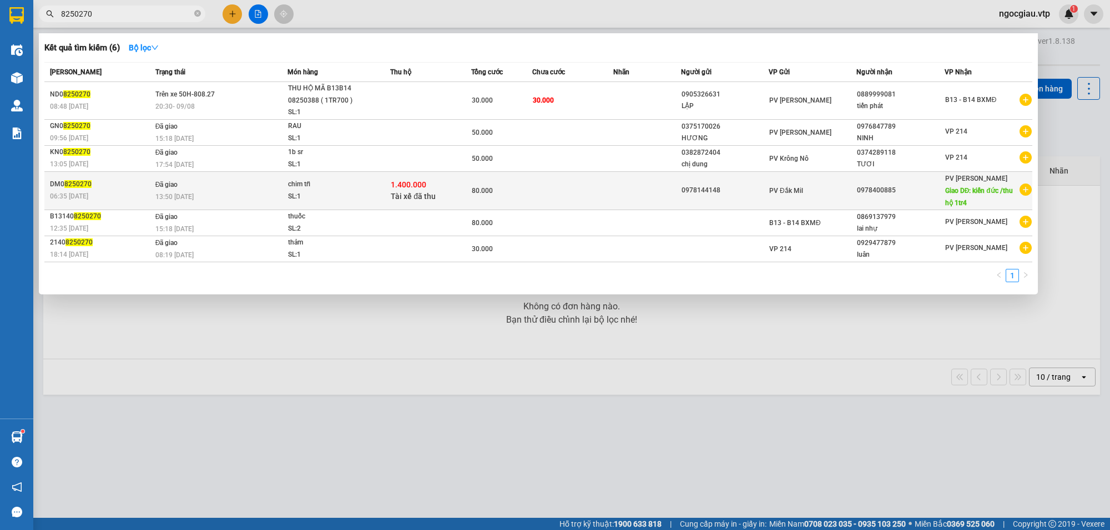
click at [580, 183] on td at bounding box center [572, 190] width 81 height 38
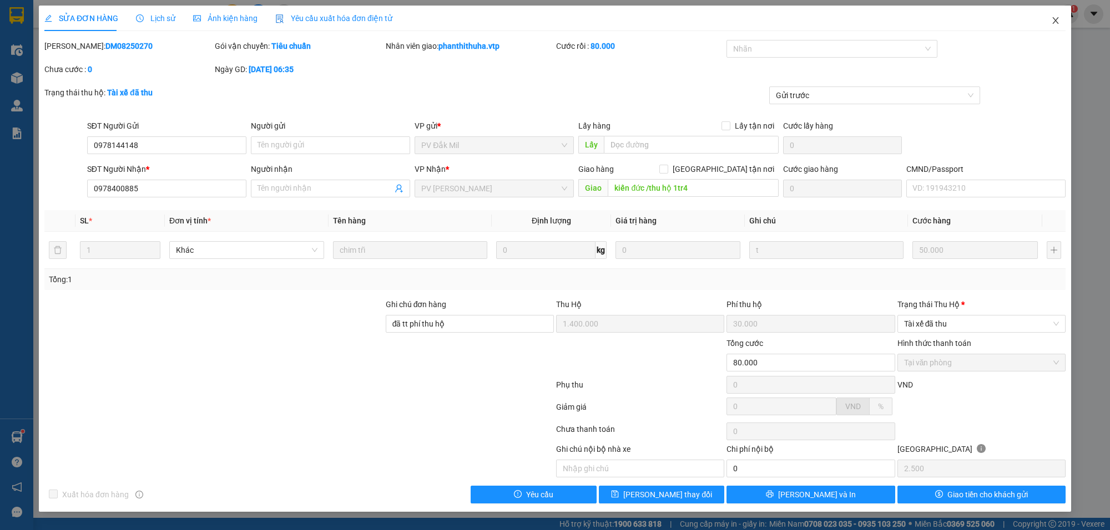
click at [1057, 12] on span "Close" at bounding box center [1055, 21] width 31 height 31
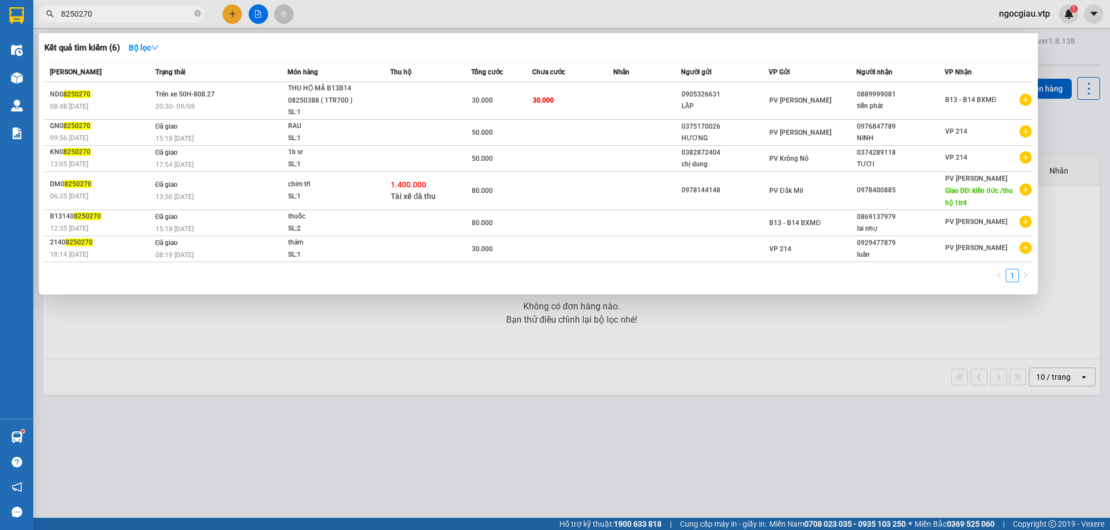
click at [131, 13] on input "8250270" at bounding box center [126, 14] width 131 height 12
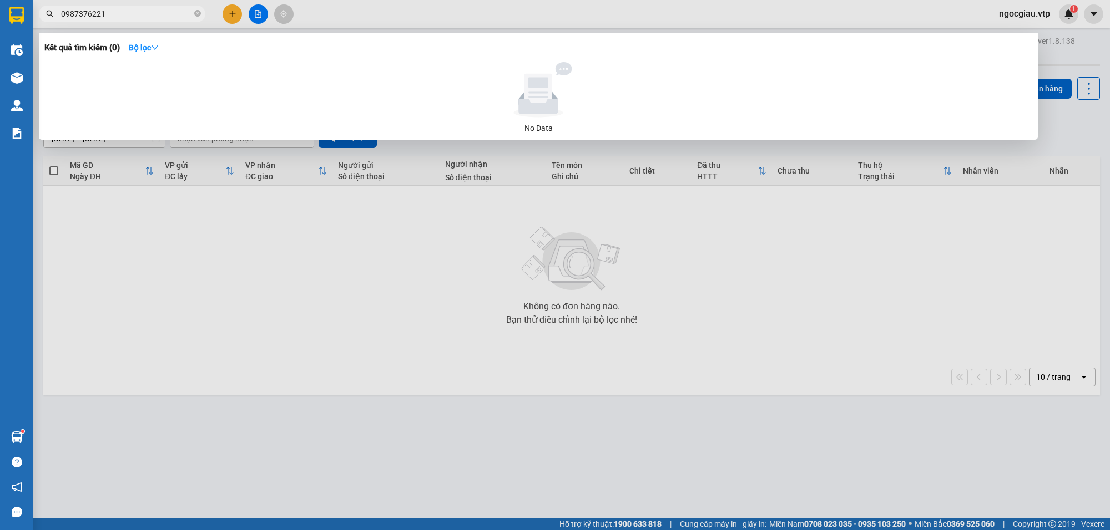
click at [134, 6] on span "0987376221" at bounding box center [122, 14] width 166 height 17
click at [109, 17] on input "0987376221" at bounding box center [126, 14] width 131 height 12
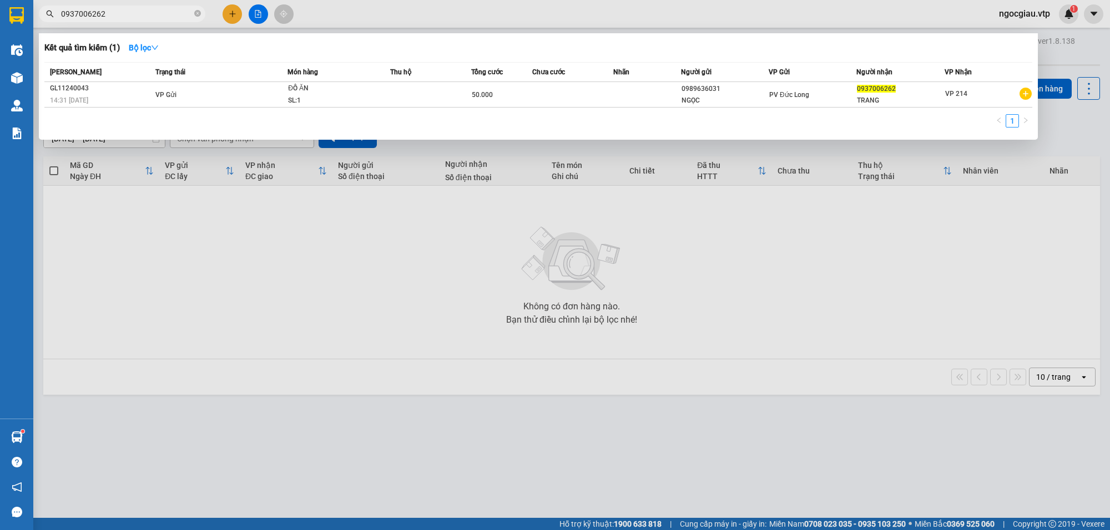
click at [727, 306] on div at bounding box center [555, 265] width 1110 height 530
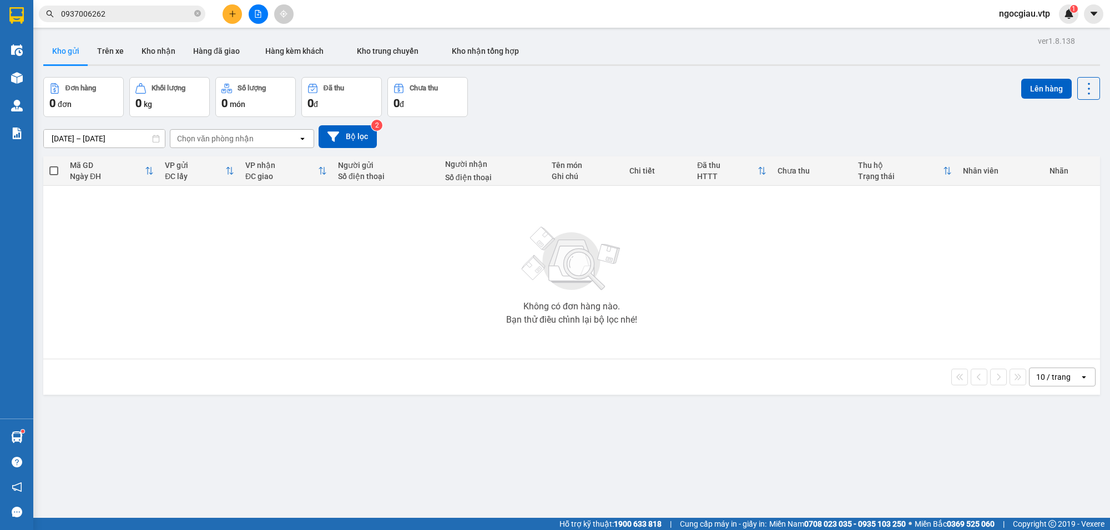
click at [114, 17] on input "0937006262" at bounding box center [126, 14] width 131 height 12
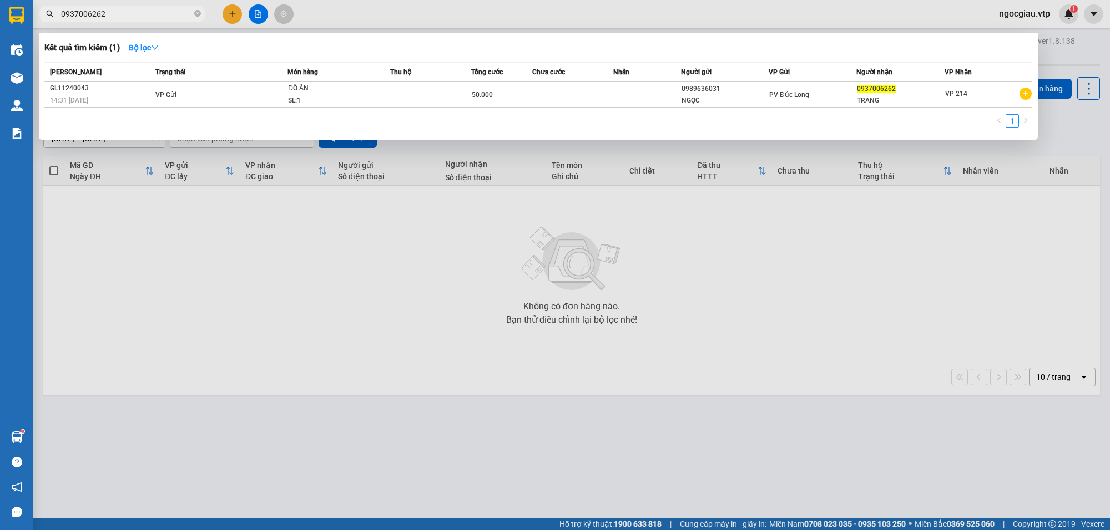
click at [114, 17] on input "0937006262" at bounding box center [126, 14] width 131 height 12
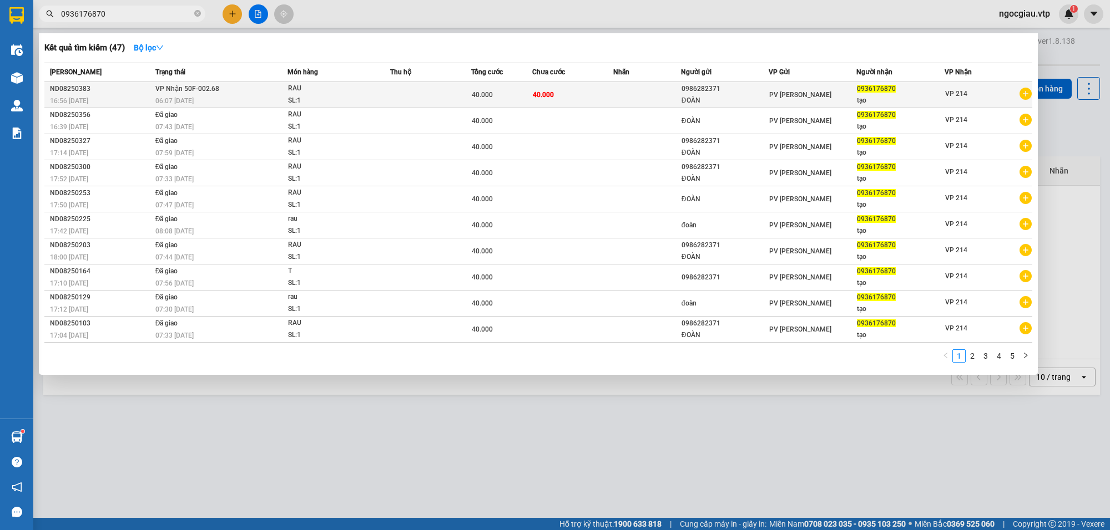
click at [437, 93] on td at bounding box center [430, 95] width 81 height 26
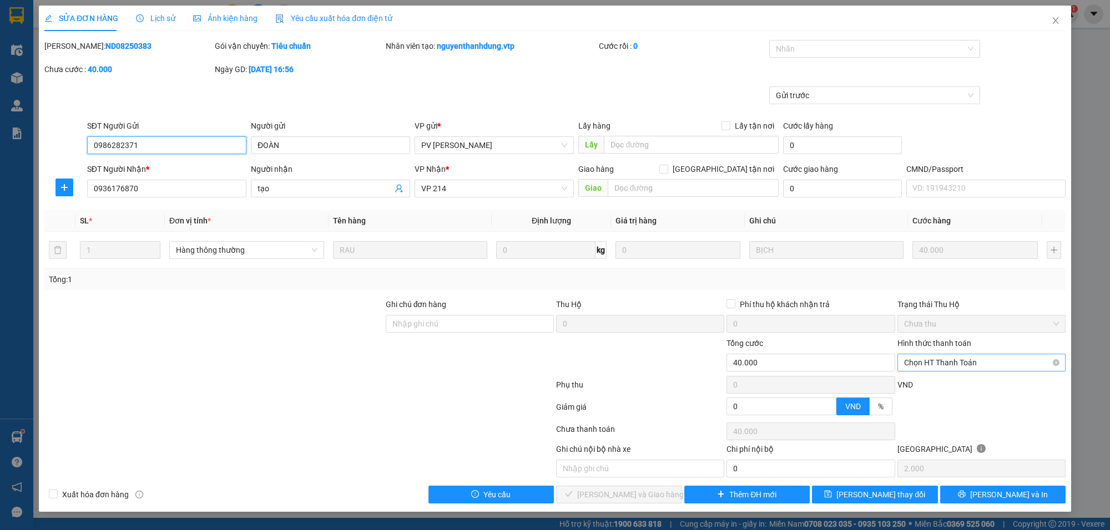
click at [985, 361] on span "Chọn HT Thanh Toán" at bounding box center [981, 363] width 155 height 17
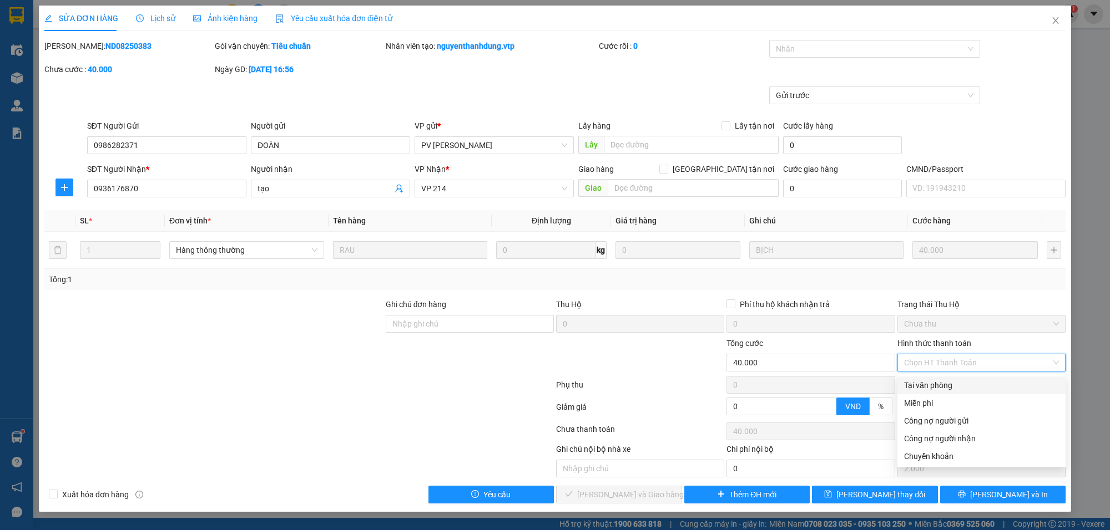
click at [925, 386] on div "Tại văn phòng" at bounding box center [981, 385] width 155 height 12
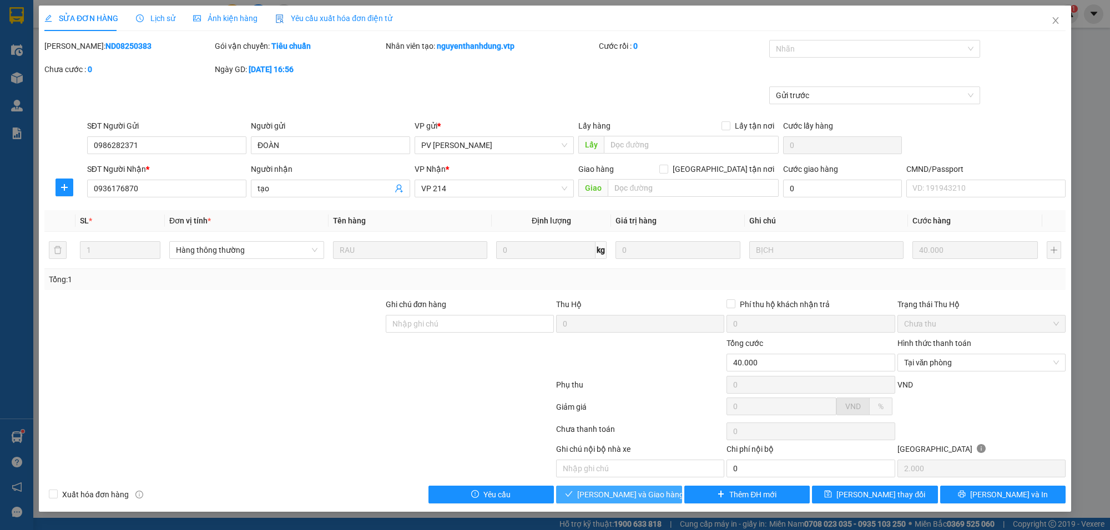
click at [627, 494] on span "[PERSON_NAME] và Giao hàng" at bounding box center [630, 495] width 107 height 12
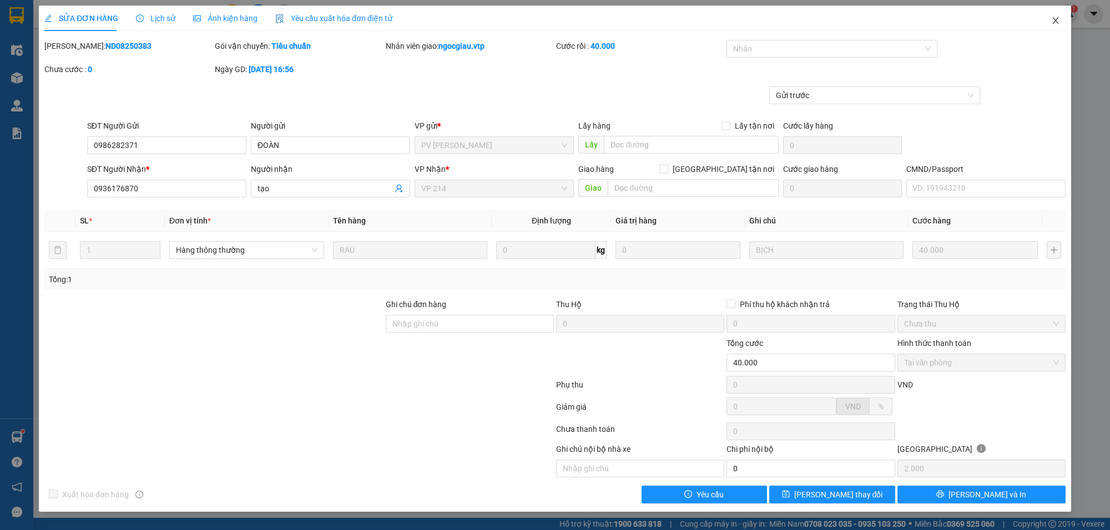
click at [1062, 17] on span "Close" at bounding box center [1055, 21] width 31 height 31
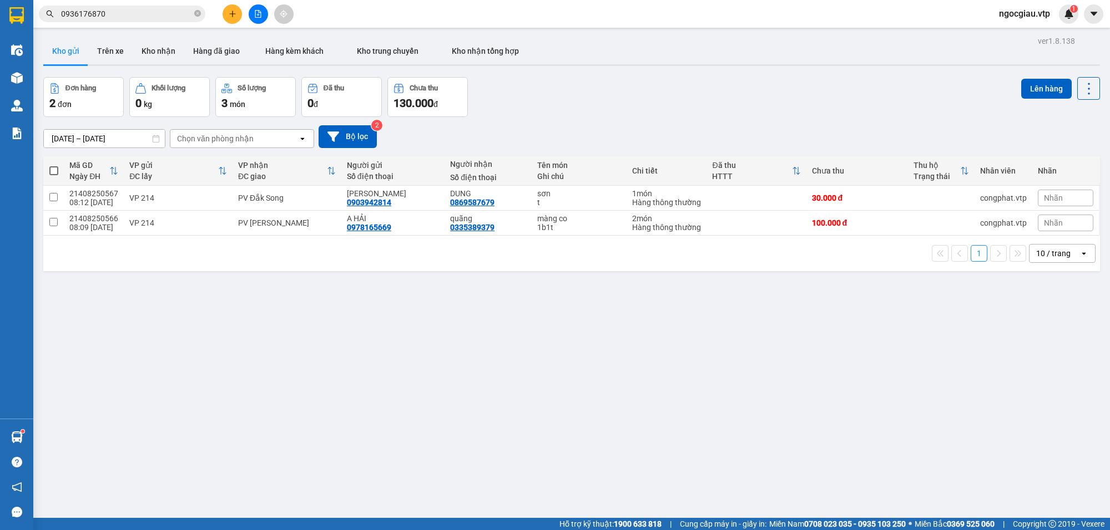
click at [113, 14] on input "0936176870" at bounding box center [126, 14] width 131 height 12
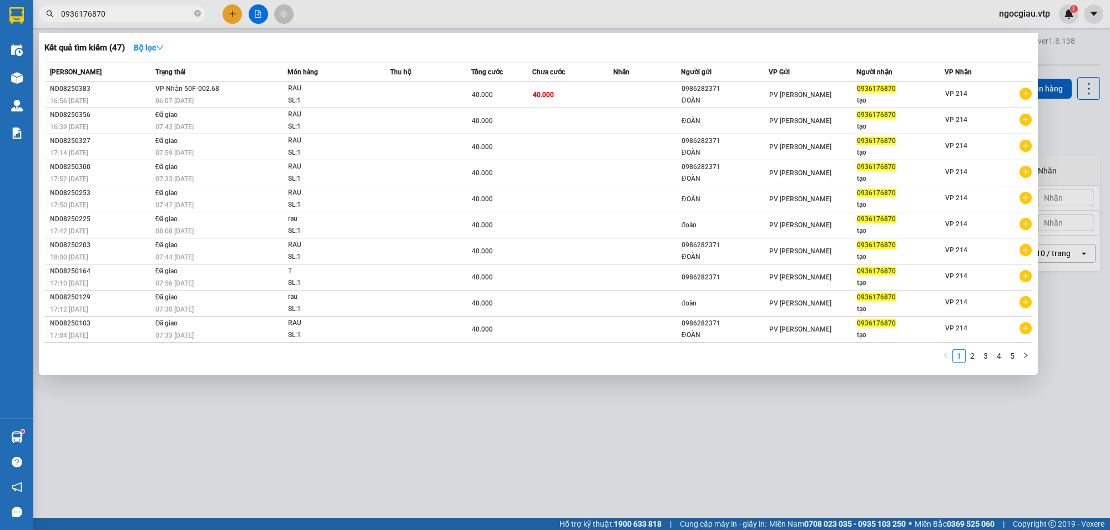
click at [113, 14] on input "0936176870" at bounding box center [126, 14] width 131 height 12
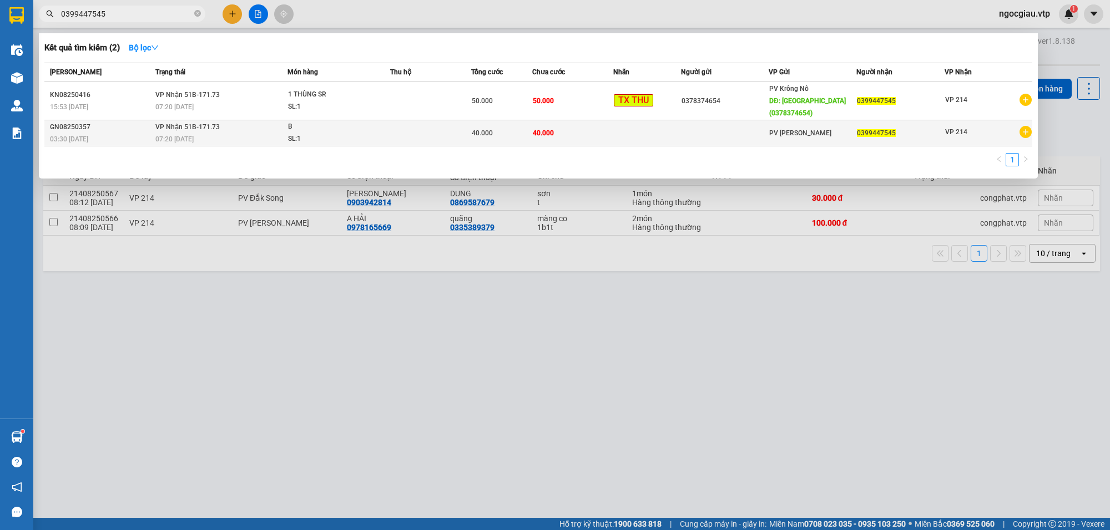
click at [525, 132] on div "40.000" at bounding box center [502, 133] width 60 height 12
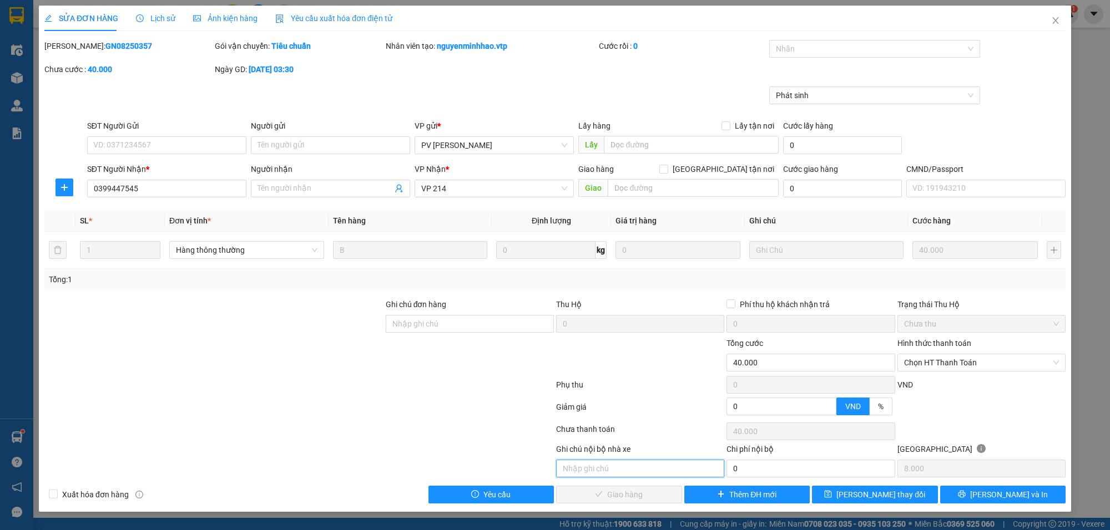
click at [603, 463] on input "text" at bounding box center [640, 469] width 168 height 18
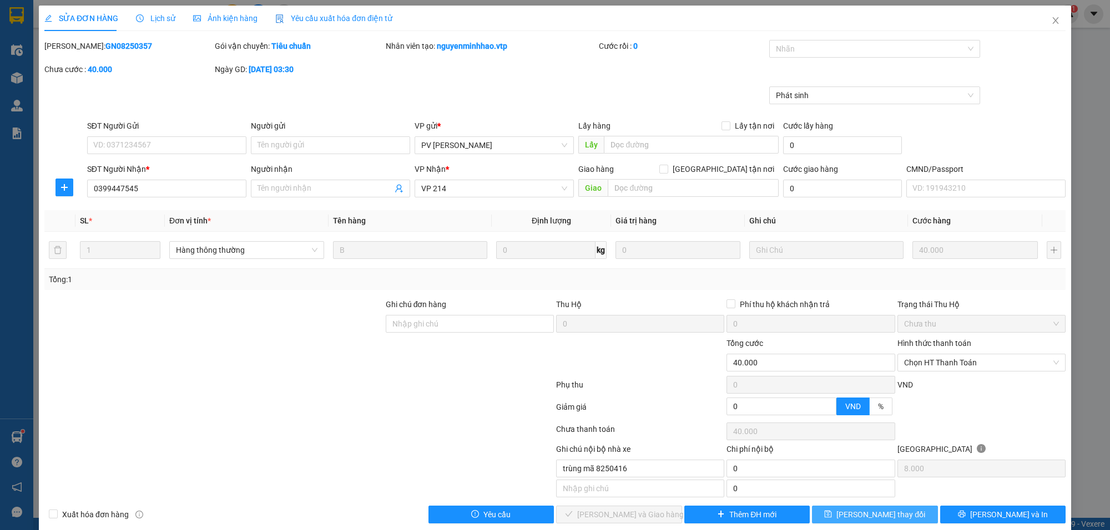
click at [866, 516] on span "[PERSON_NAME] thay đổi" at bounding box center [880, 515] width 89 height 12
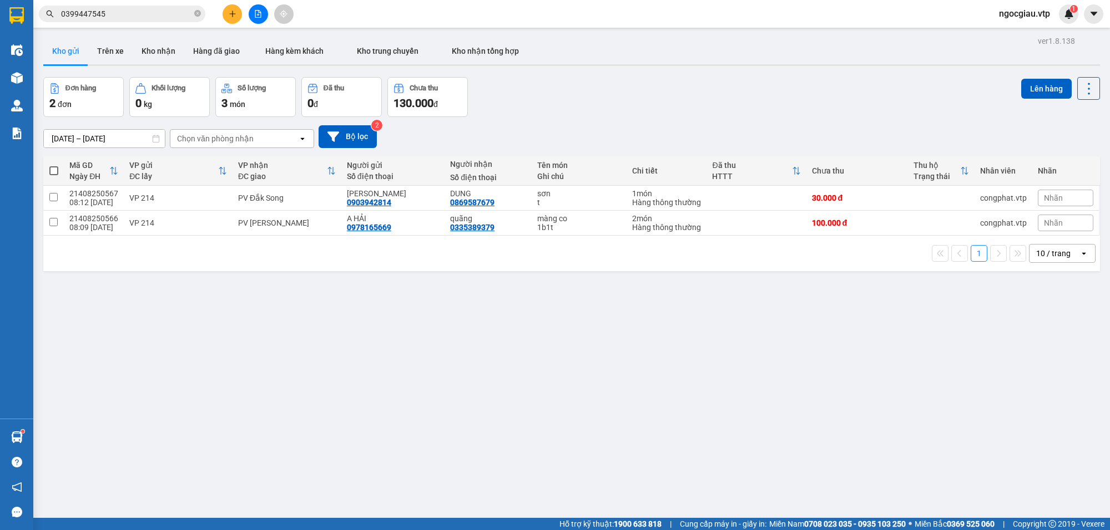
click at [123, 12] on input "0399447545" at bounding box center [126, 14] width 131 height 12
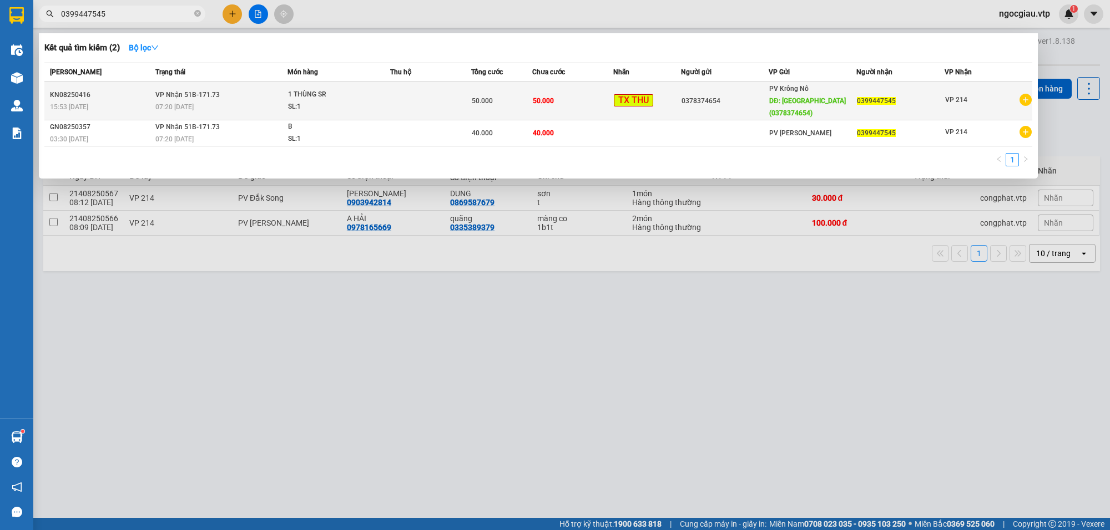
click at [576, 95] on td "50.000" at bounding box center [572, 101] width 81 height 38
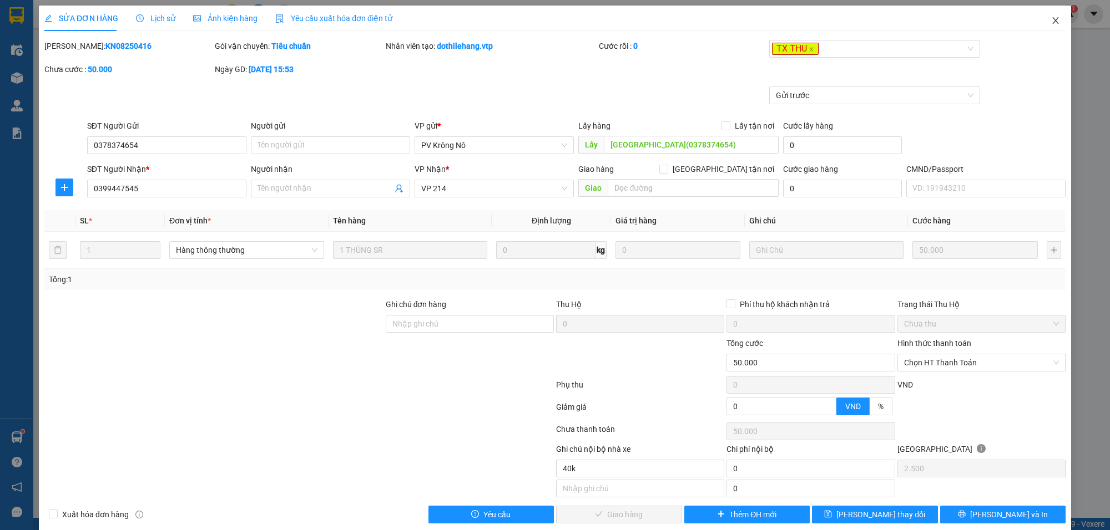
click at [1051, 18] on icon "close" at bounding box center [1055, 20] width 9 height 9
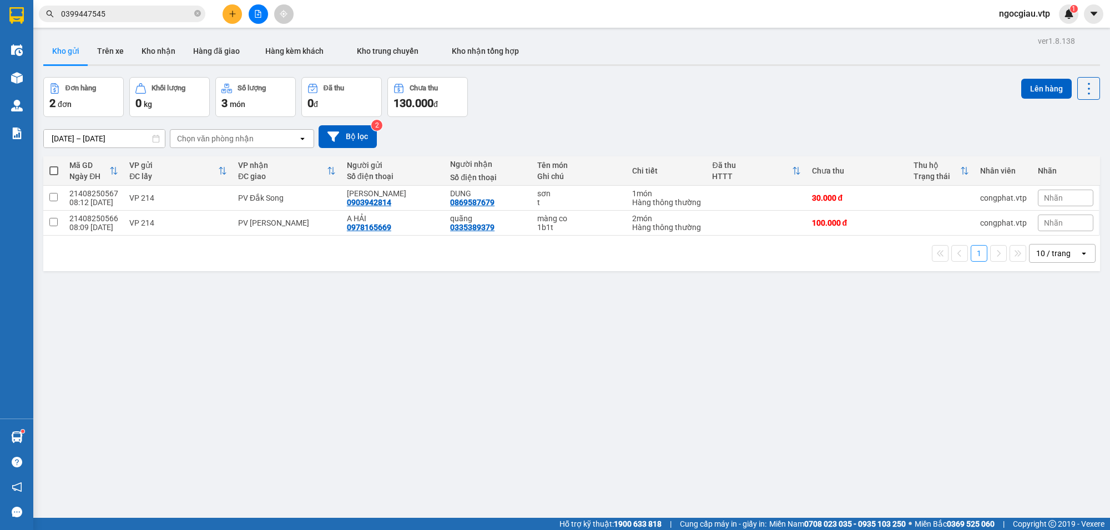
click at [121, 6] on span "0399447545" at bounding box center [122, 14] width 166 height 17
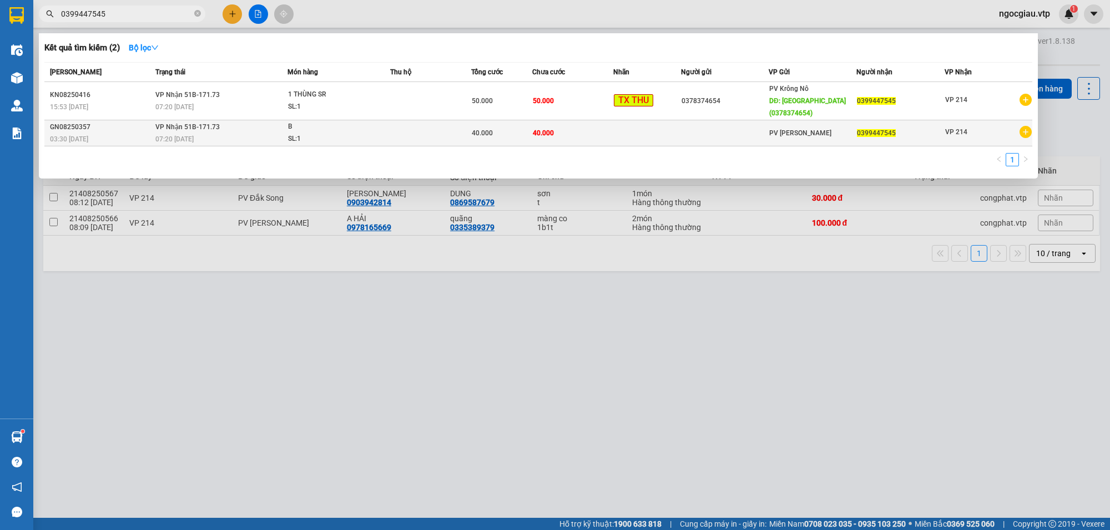
click at [367, 133] on div "SL: 1" at bounding box center [329, 139] width 83 height 12
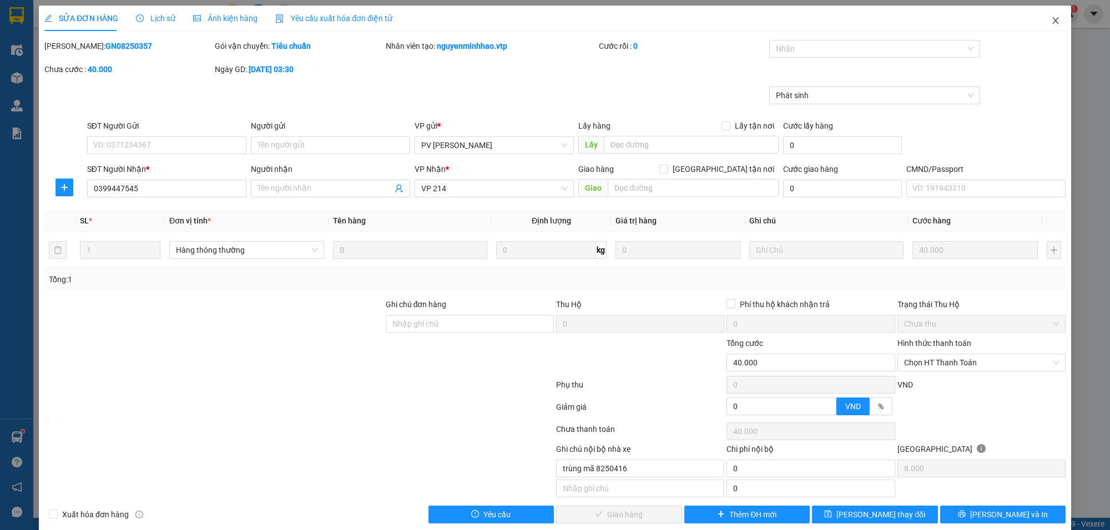
click at [1052, 21] on icon "close" at bounding box center [1055, 20] width 6 height 7
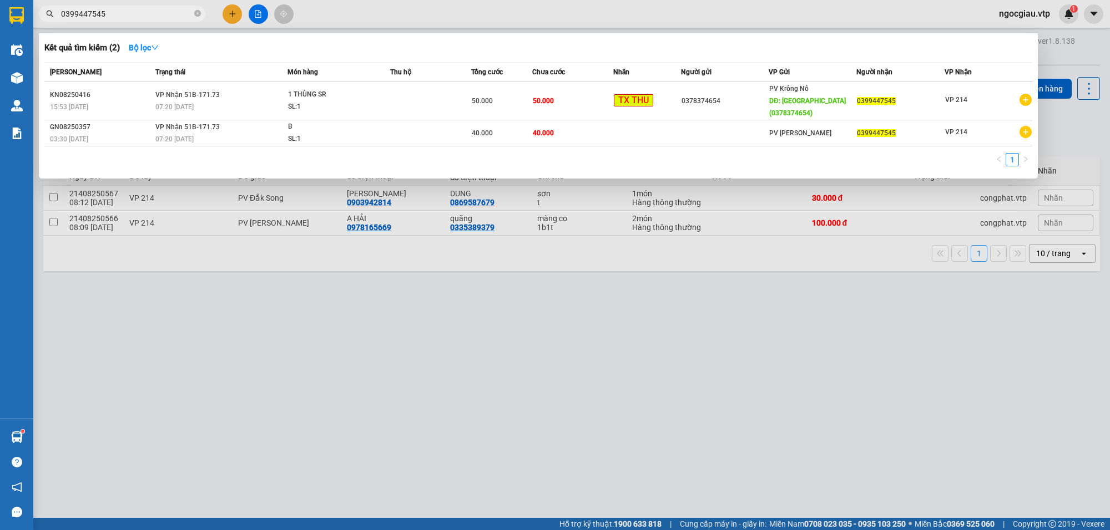
click at [128, 11] on input "0399447545" at bounding box center [126, 14] width 131 height 12
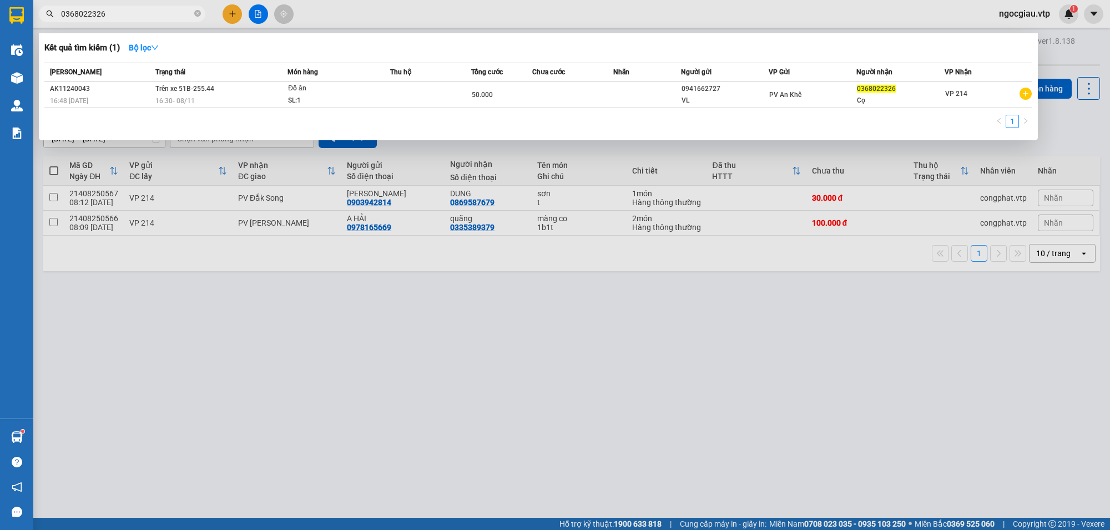
click at [115, 16] on input "0368022326" at bounding box center [126, 14] width 131 height 12
type input "0969131911"
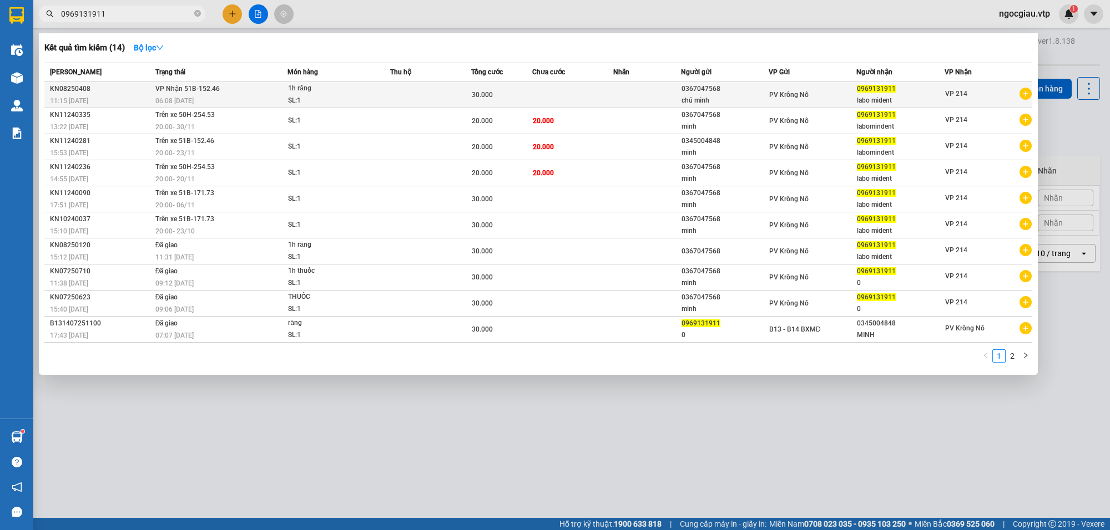
click at [365, 87] on div "1h răng" at bounding box center [329, 89] width 83 height 12
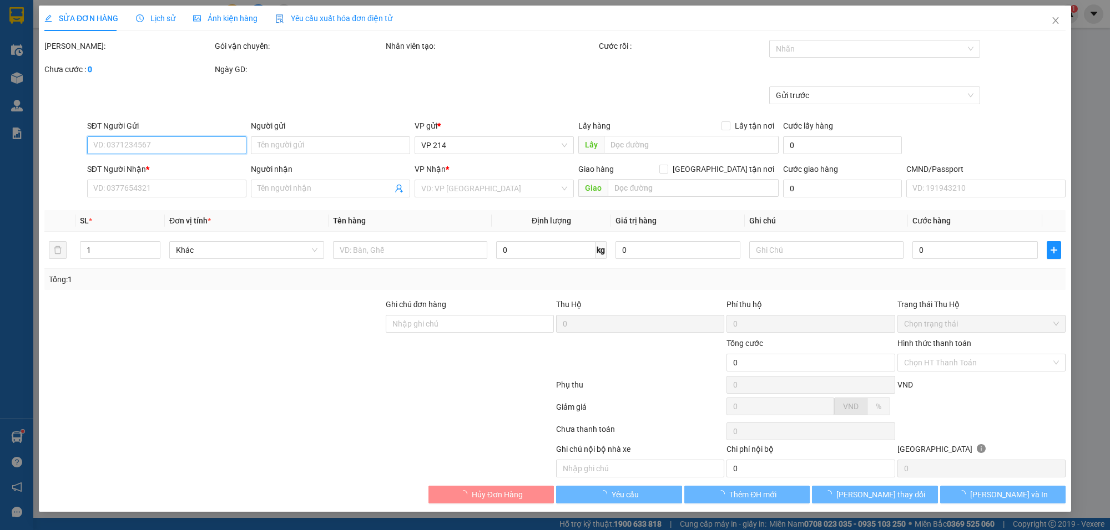
type input "0367047568"
type input "chú minh"
type input "0969131911"
type input "labo mident"
type input "30.000"
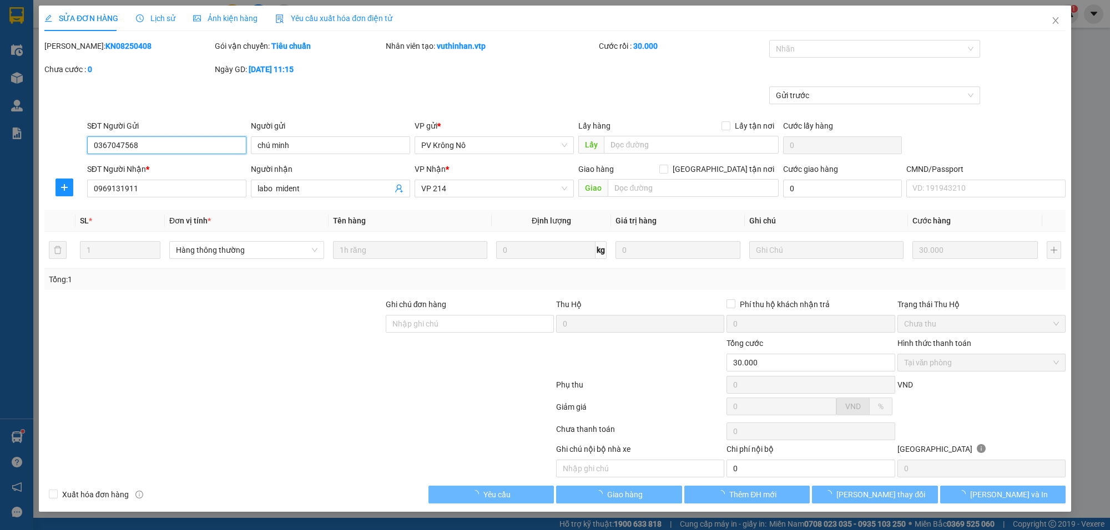
type input "1.500"
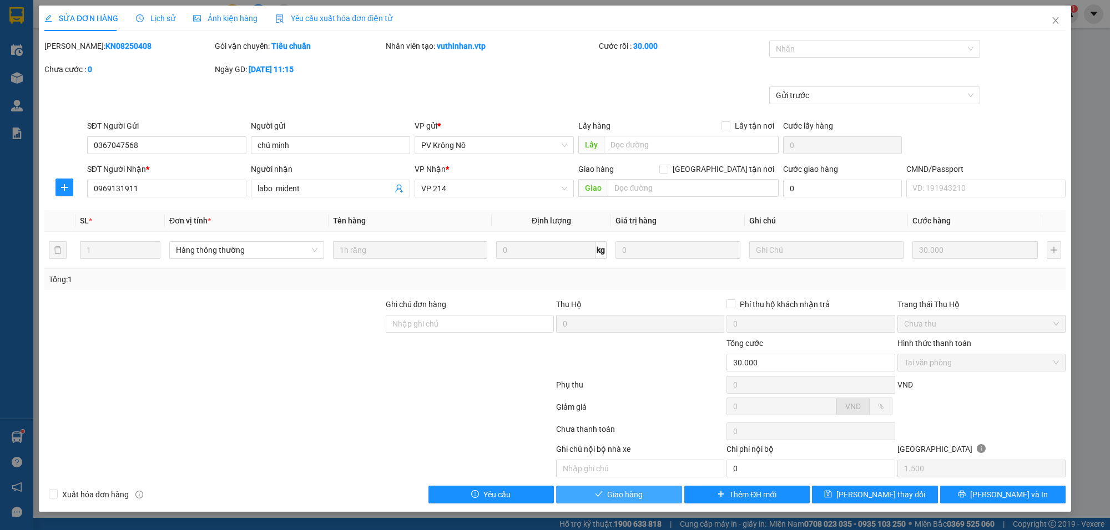
click at [636, 501] on span "Giao hàng" at bounding box center [625, 495] width 36 height 12
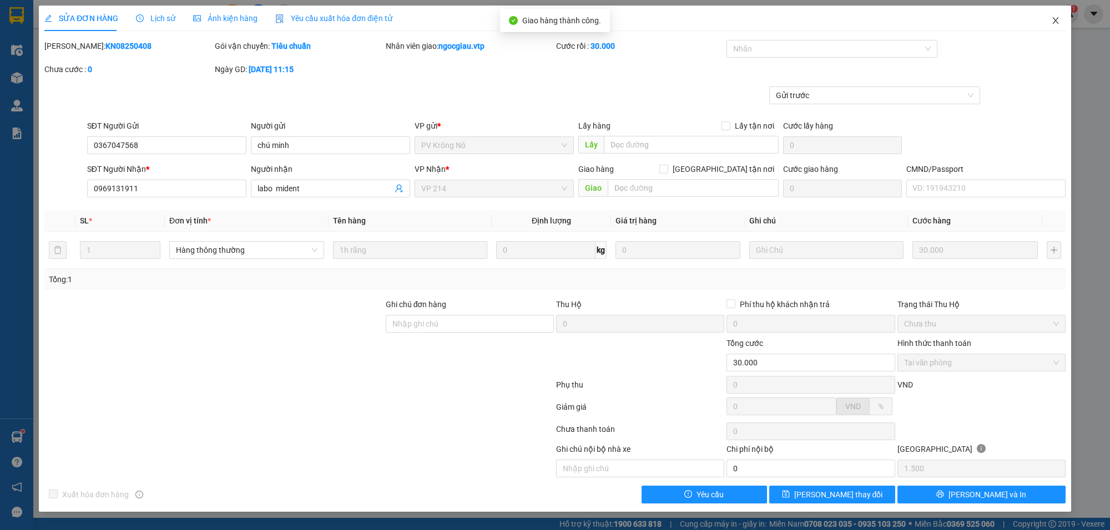
click at [1055, 22] on icon "close" at bounding box center [1055, 20] width 9 height 9
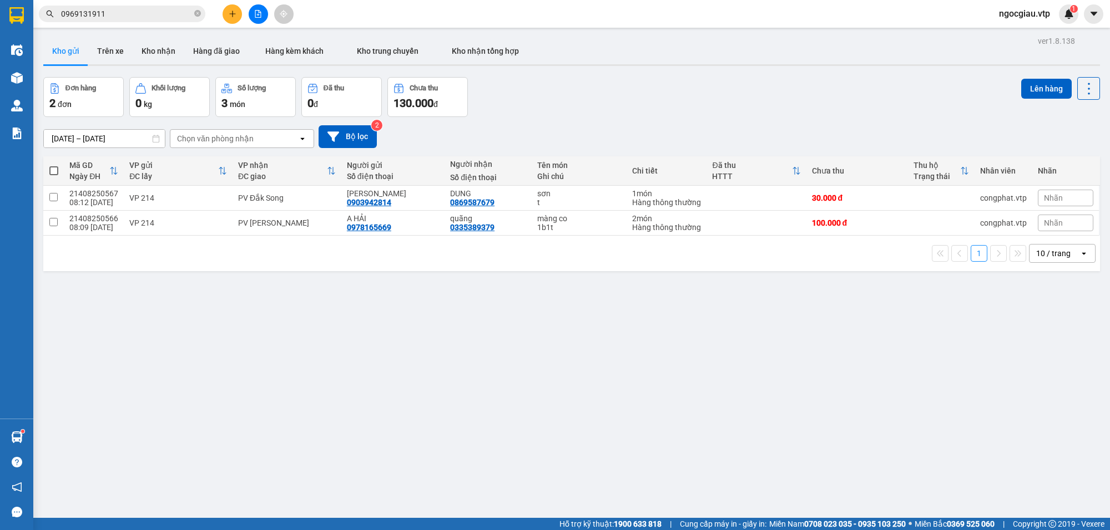
click at [126, 14] on input "0969131911" at bounding box center [126, 14] width 131 height 12
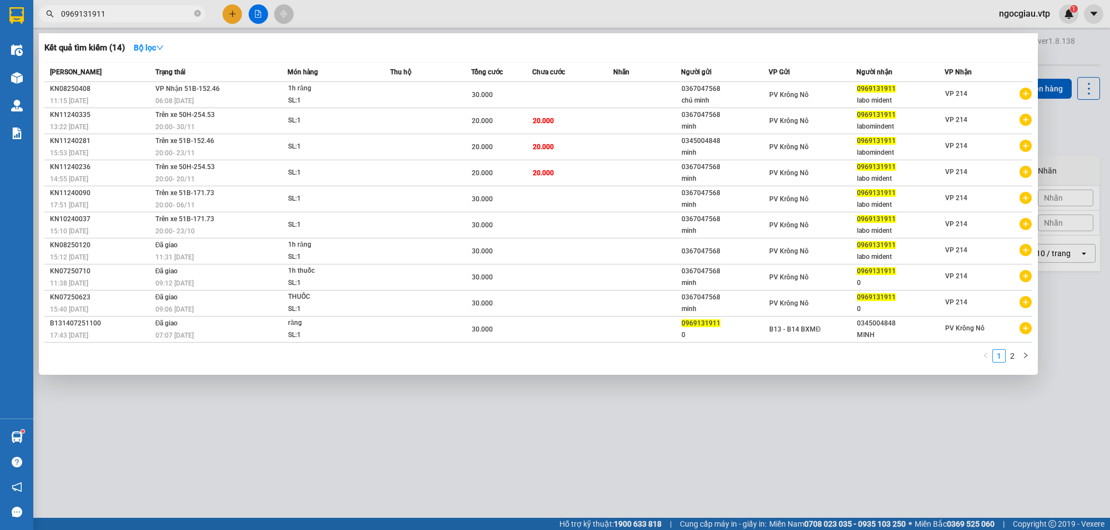
click at [109, 16] on input "0969131911" at bounding box center [126, 14] width 131 height 12
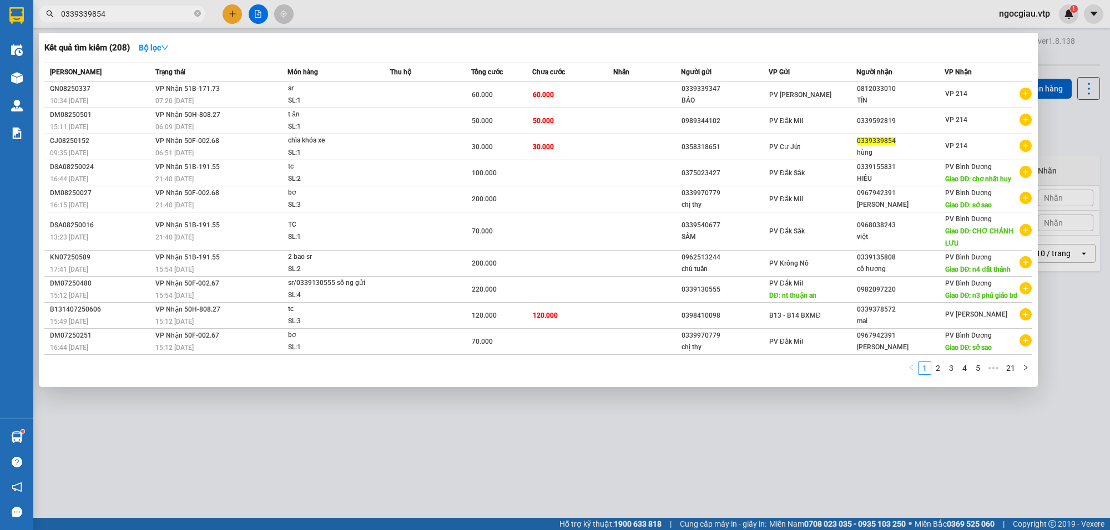
type input "0339339854"
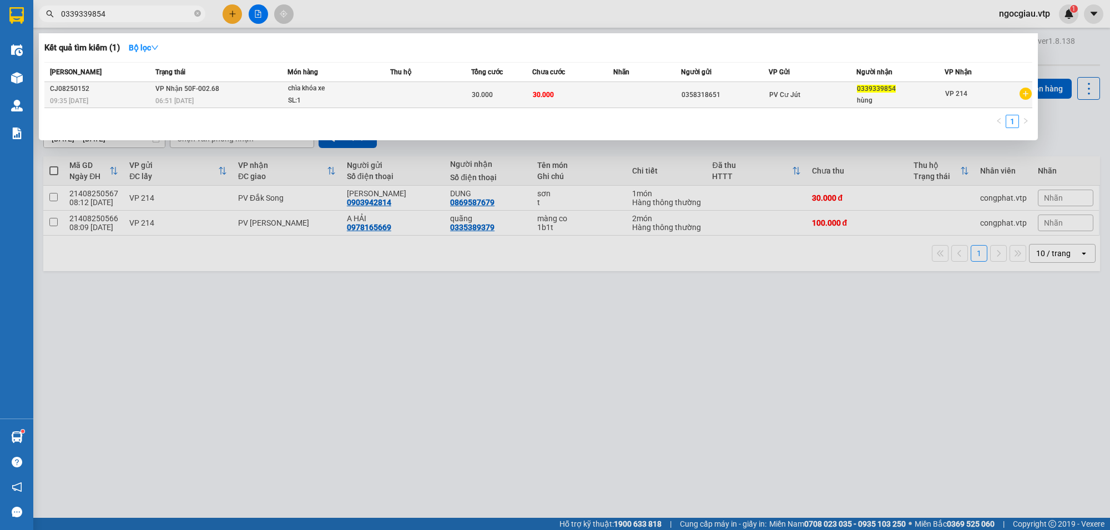
click at [391, 87] on td at bounding box center [430, 95] width 81 height 26
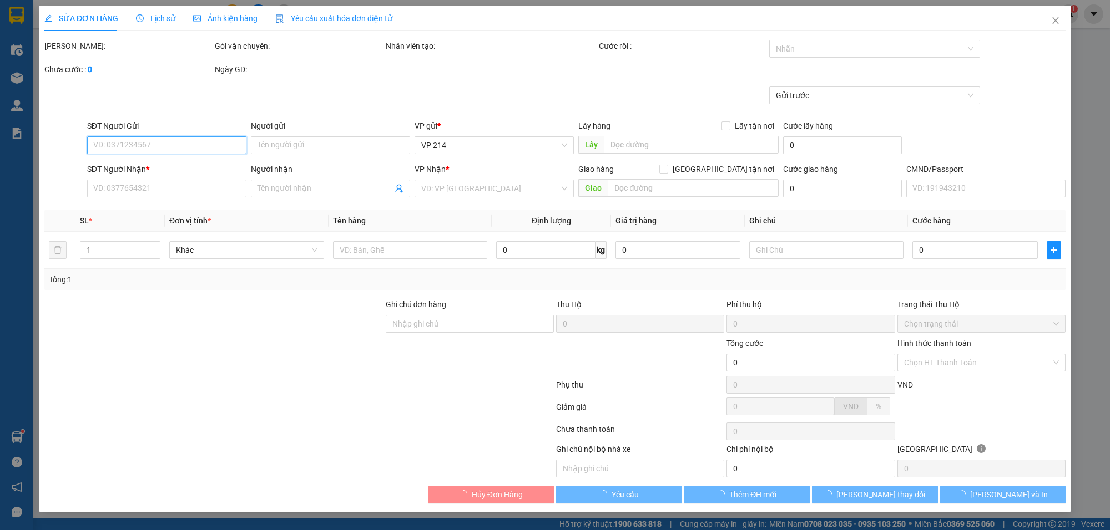
type input "0358318651"
type input "0339339854"
type input "hùng"
type input "30.000"
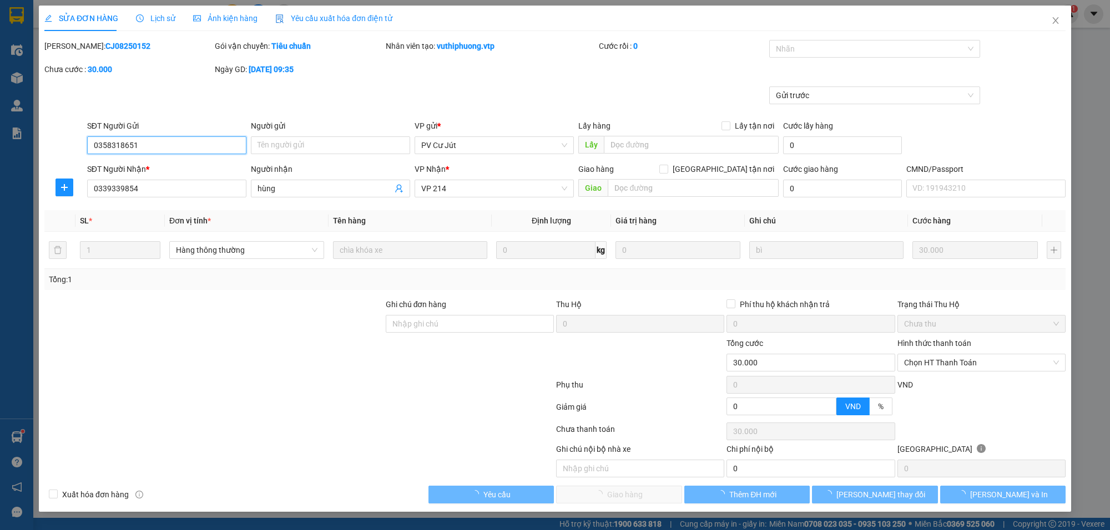
type input "1.500"
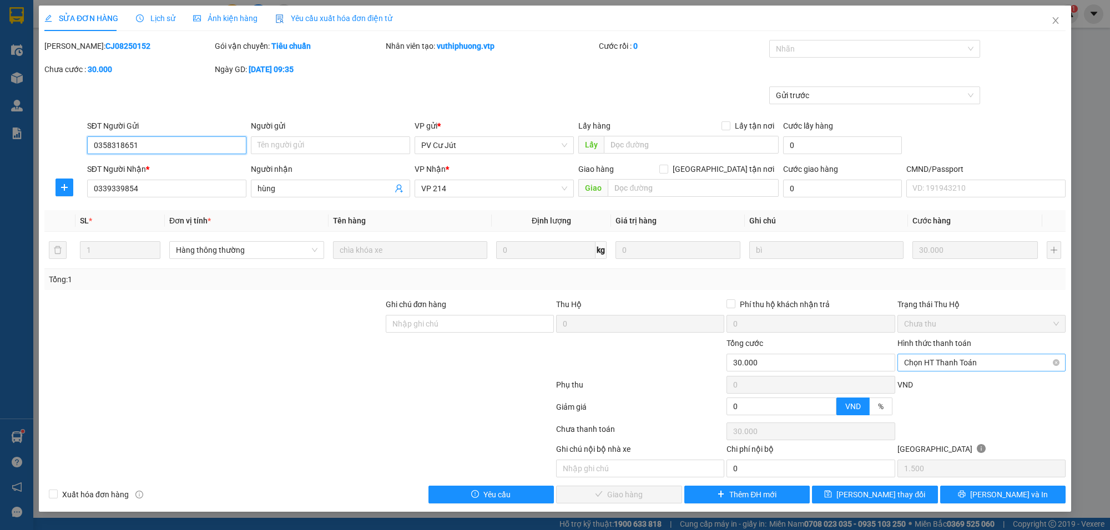
click at [944, 362] on span "Chọn HT Thanh Toán" at bounding box center [981, 363] width 155 height 17
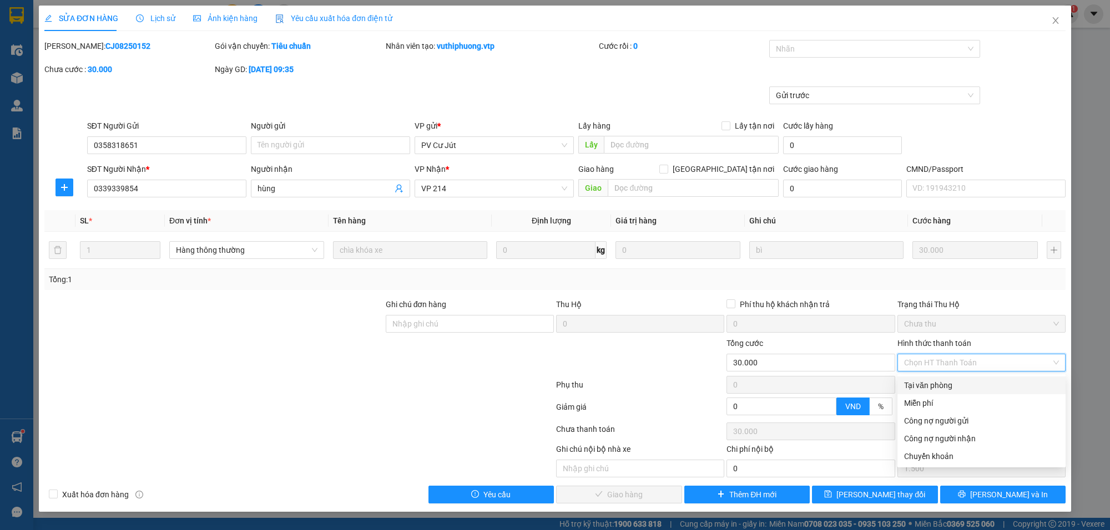
click at [947, 386] on div "Tại văn phòng" at bounding box center [981, 385] width 155 height 12
type input "0"
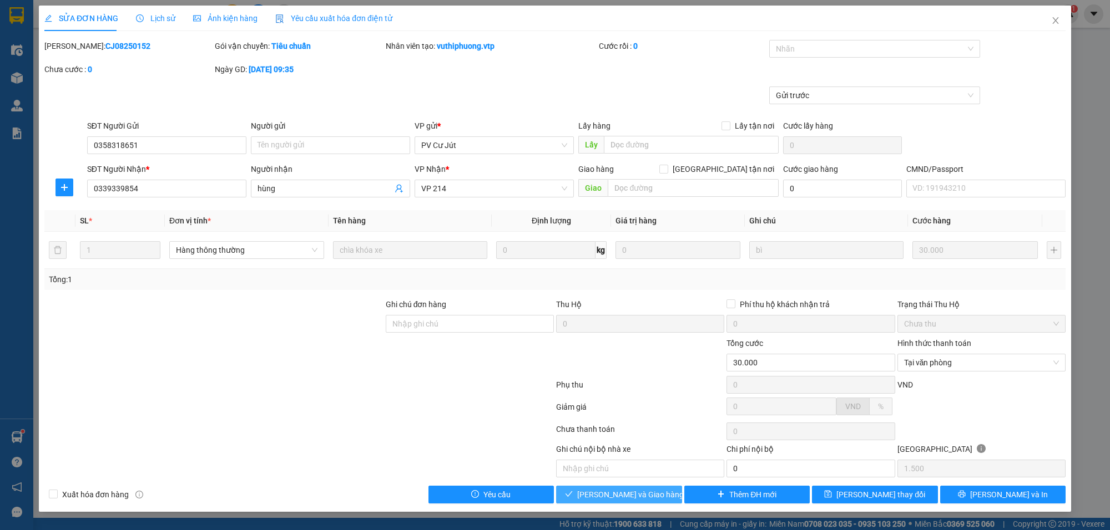
click at [602, 495] on span "[PERSON_NAME] và Giao hàng" at bounding box center [630, 495] width 107 height 12
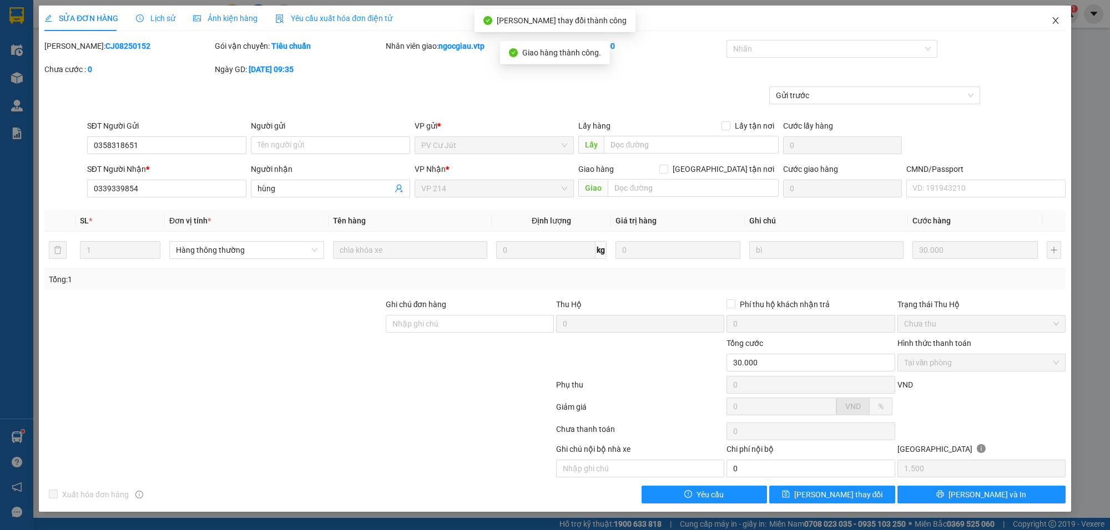
click at [1060, 16] on span "Close" at bounding box center [1055, 21] width 31 height 31
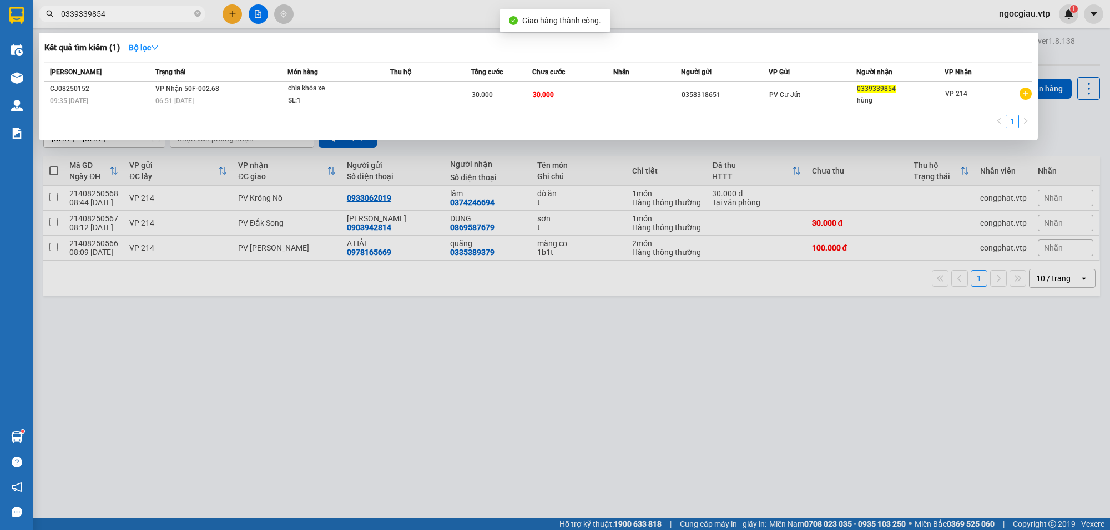
click at [122, 18] on input "0339339854" at bounding box center [126, 14] width 131 height 12
type input "0908889747"
click at [851, 417] on div at bounding box center [555, 265] width 1110 height 530
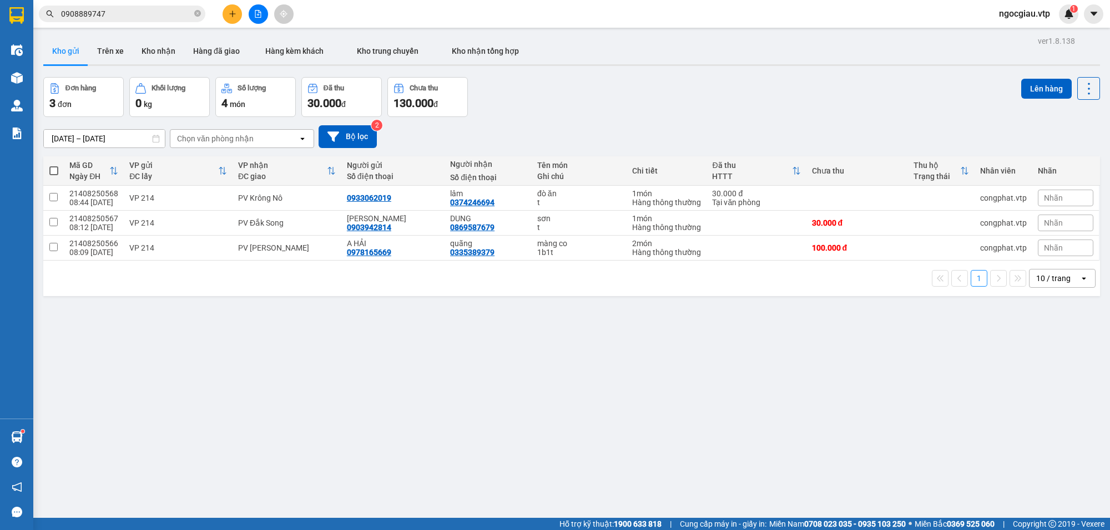
click at [373, 376] on div "ver 1.8.138 Kho gửi Trên xe Kho nhận Hàng đã giao Hàng kèm khách Kho trung chuy…" at bounding box center [571, 298] width 1065 height 530
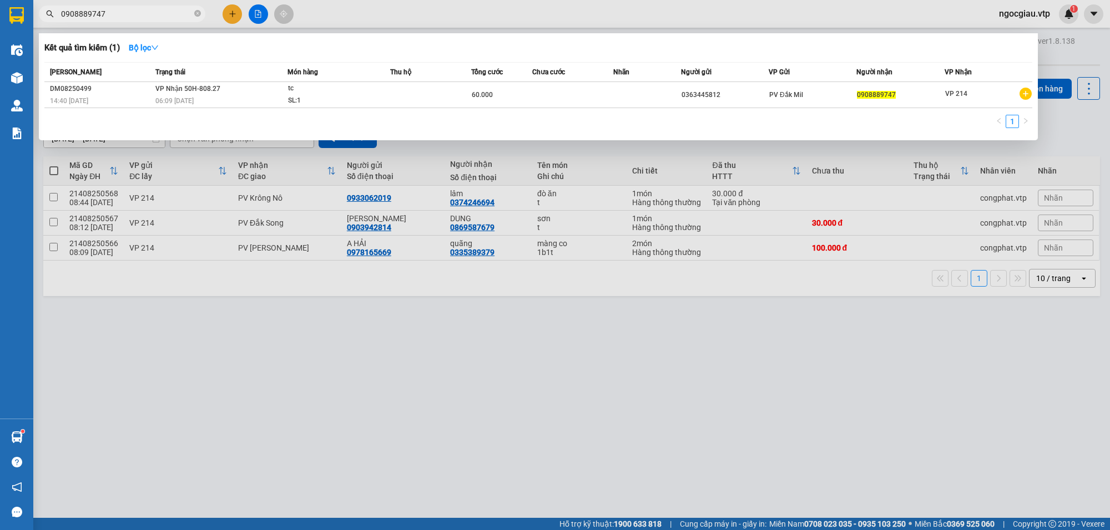
click at [137, 13] on input "0908889747" at bounding box center [126, 14] width 131 height 12
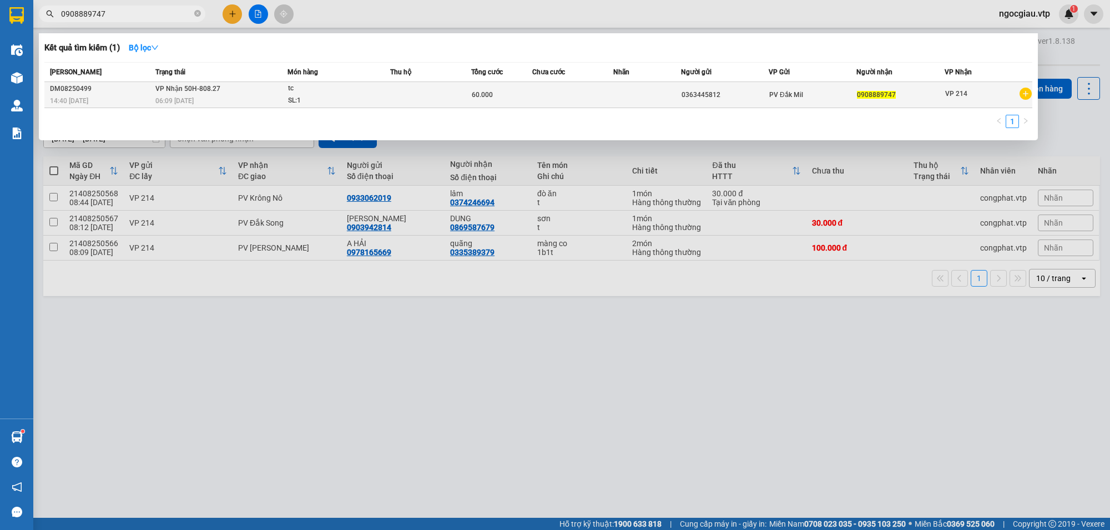
click at [376, 95] on span "tc SL: 1" at bounding box center [339, 95] width 102 height 24
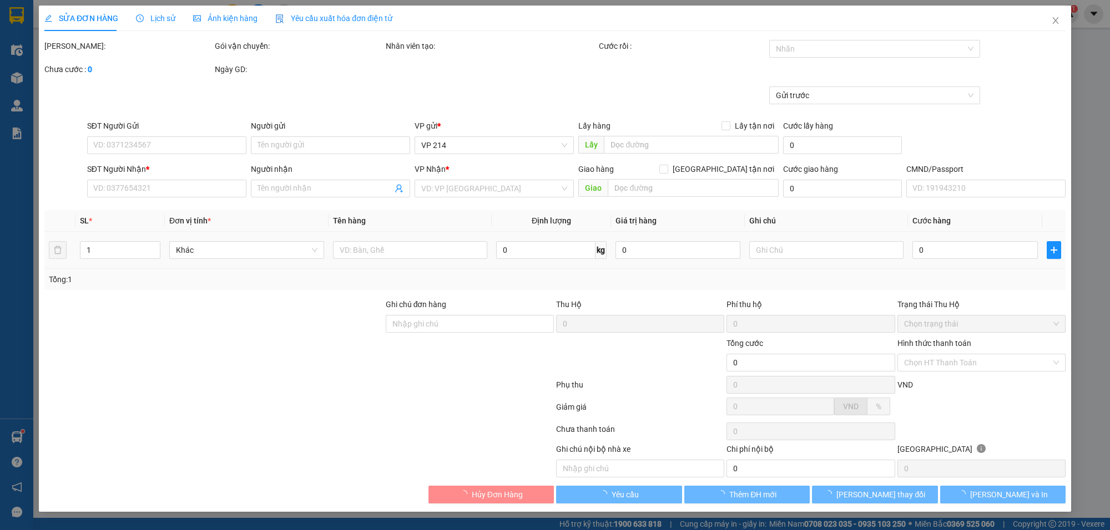
type input "3.000"
type input "0363445812"
type input "0908889747"
type input "60.000"
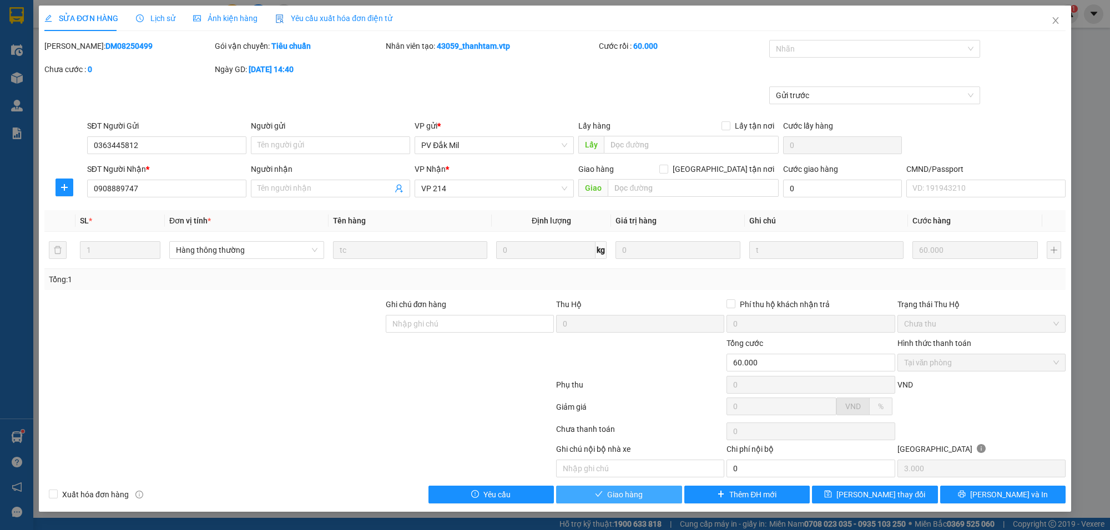
click at [663, 498] on button "Giao hàng" at bounding box center [619, 495] width 126 height 18
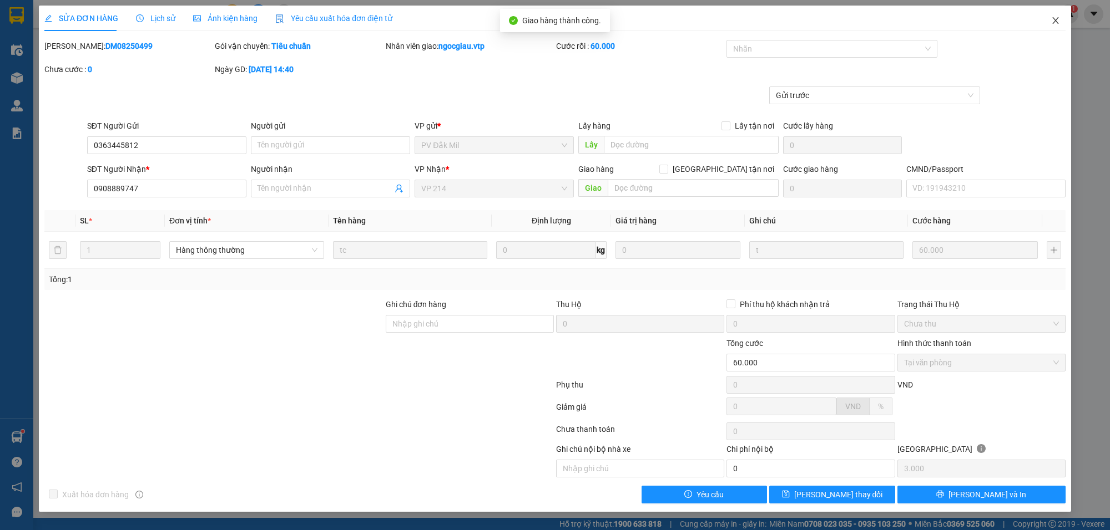
click at [1055, 24] on icon "close" at bounding box center [1055, 20] width 9 height 9
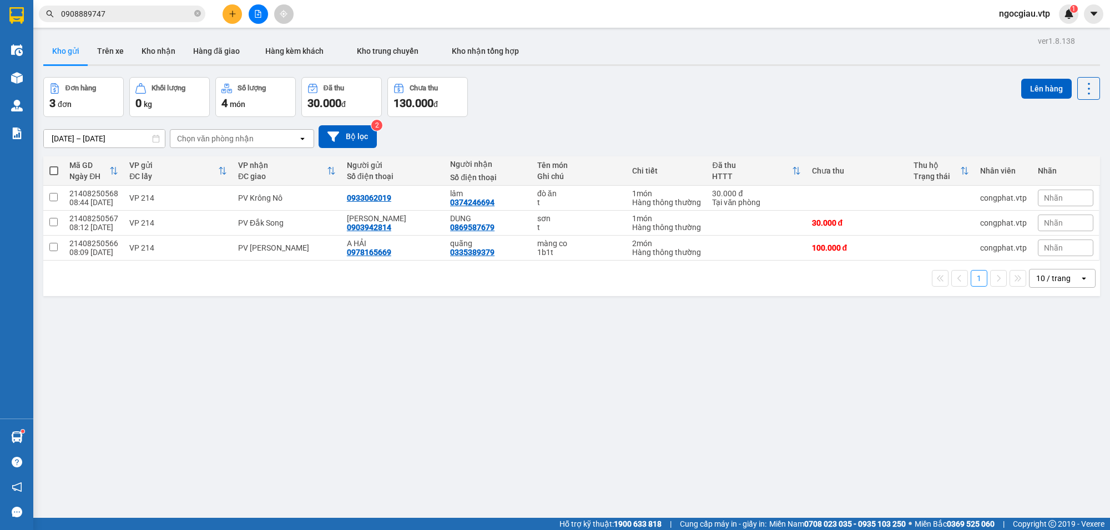
click at [157, 10] on input "0908889747" at bounding box center [126, 14] width 131 height 12
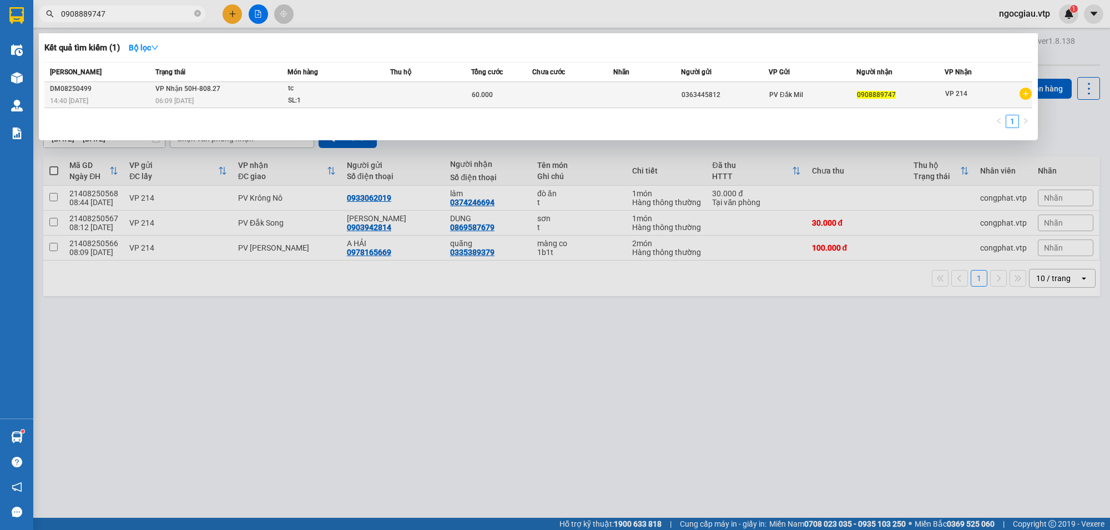
click at [393, 94] on td at bounding box center [430, 95] width 81 height 26
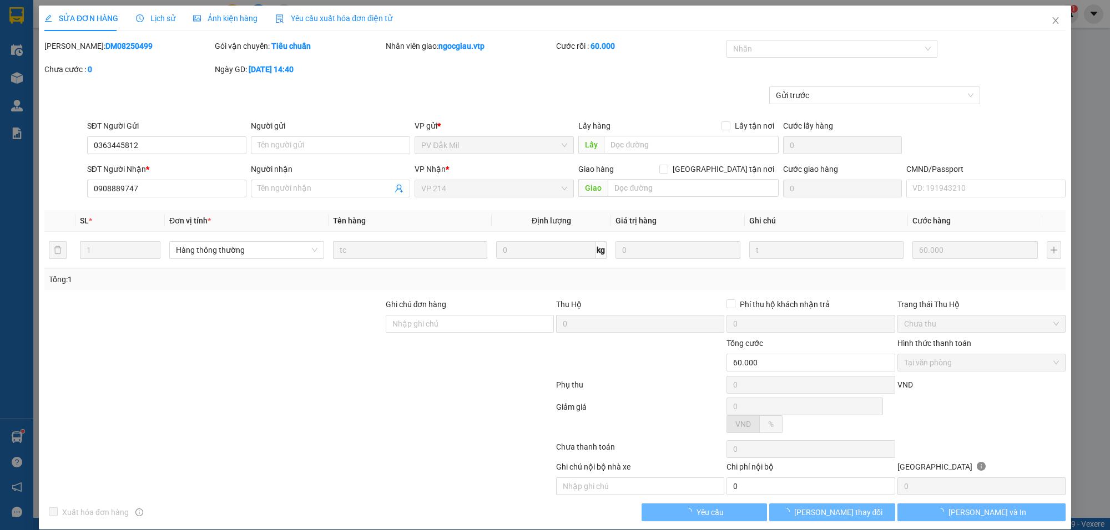
type input "3.000"
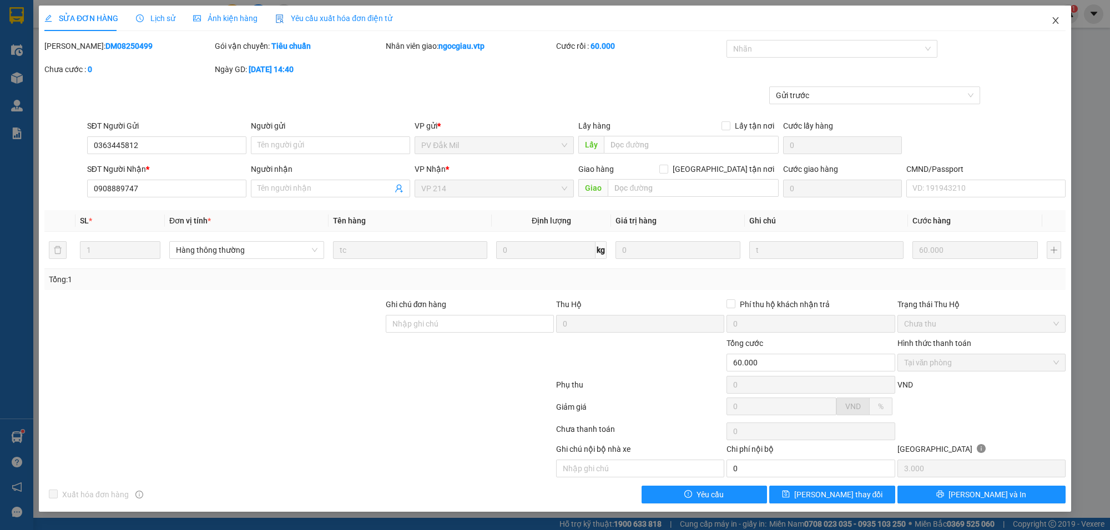
click at [1059, 12] on span "Close" at bounding box center [1055, 21] width 31 height 31
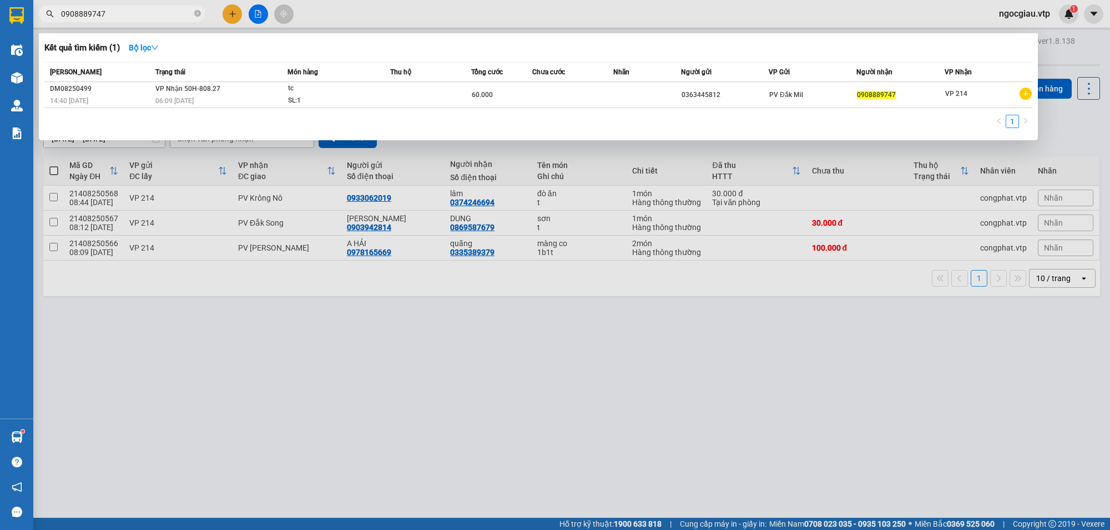
click at [141, 15] on input "0908889747" at bounding box center [126, 14] width 131 height 12
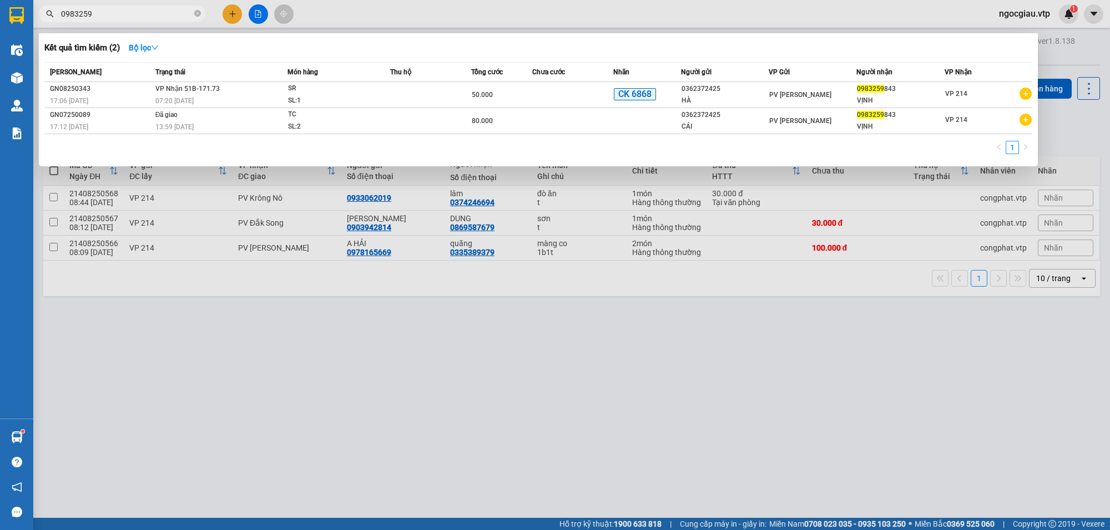
type input "0983259"
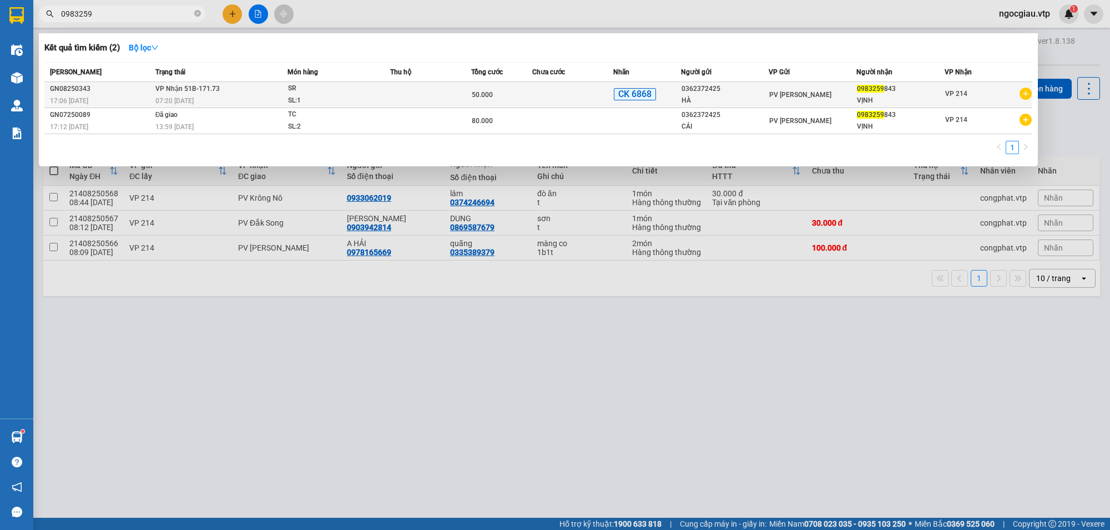
click at [367, 95] on div "SL: 1" at bounding box center [329, 101] width 83 height 12
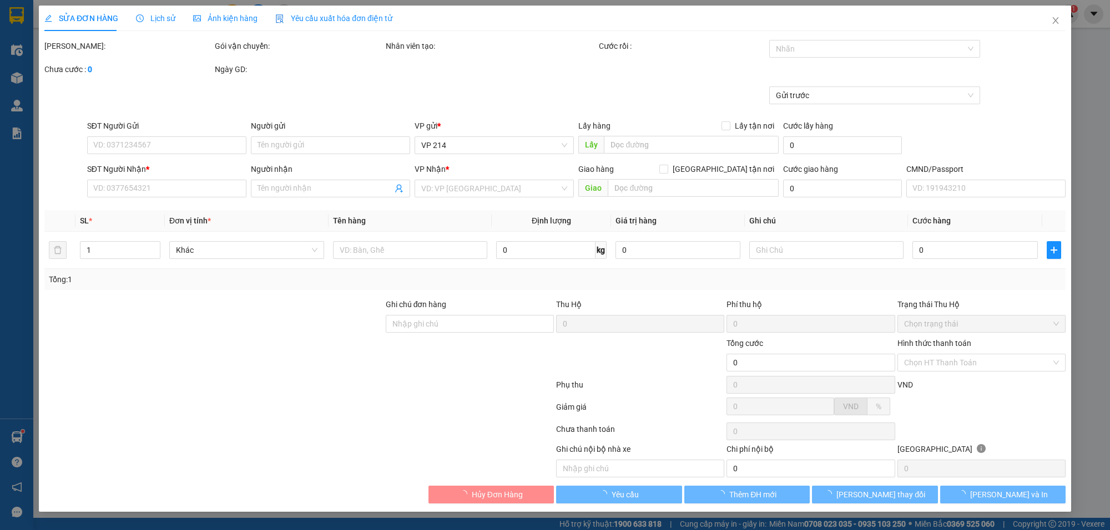
type input "0362372425"
type input "HÀ"
type input "0983259843"
type input "VỊNH"
type input "EX6868 50K 12/8/25 17H06"
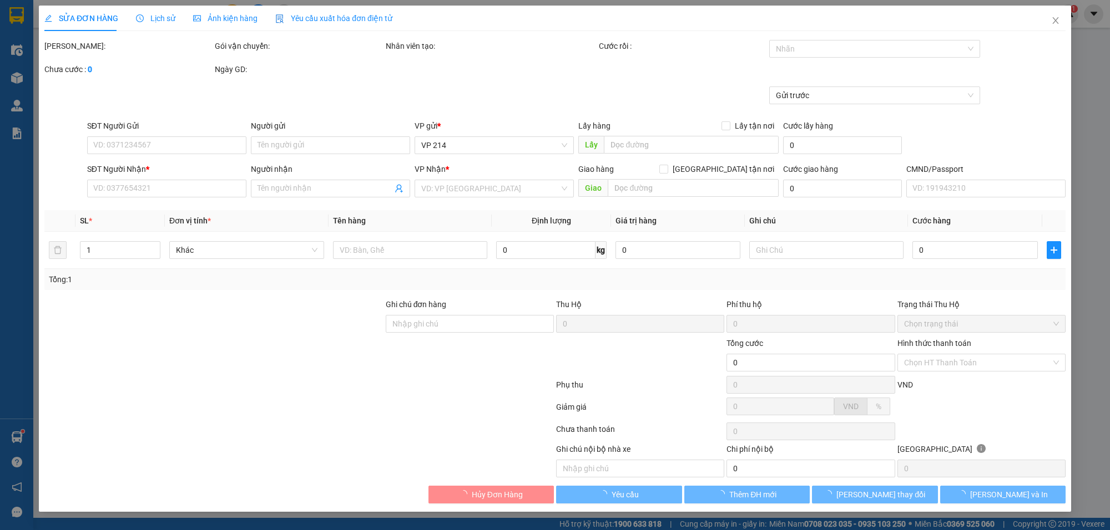
type input "50.000"
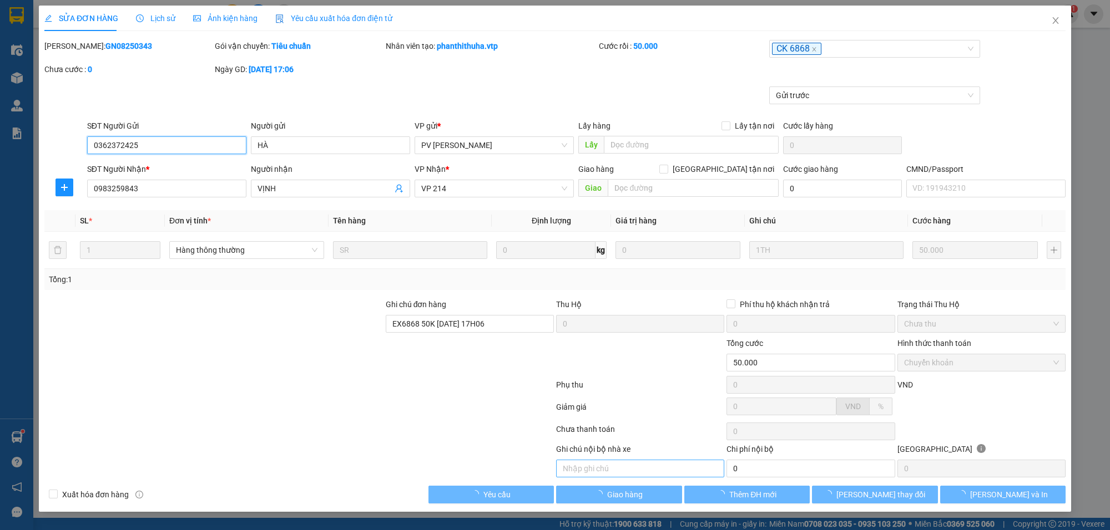
type input "2.500"
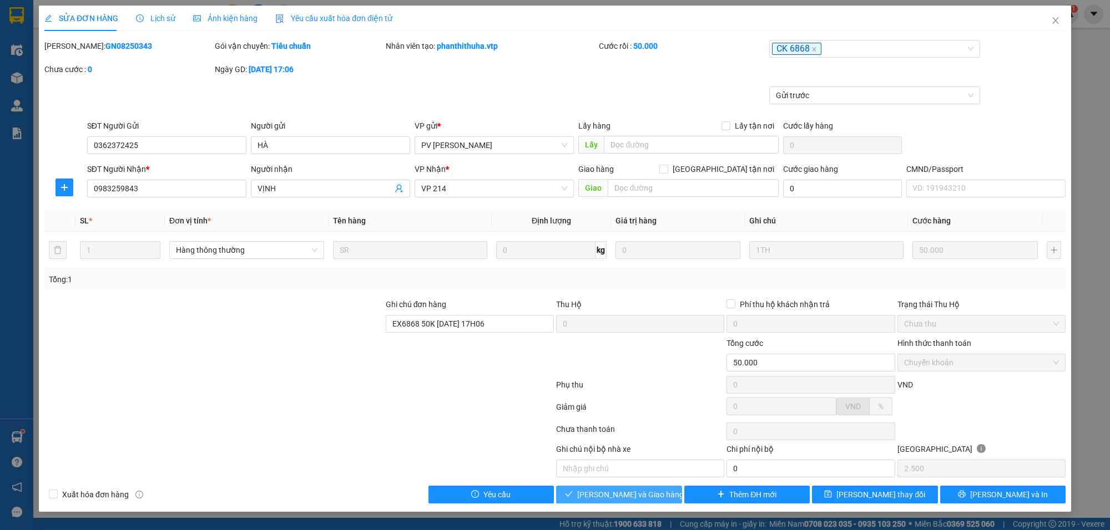
click at [644, 498] on span "[PERSON_NAME] và Giao hàng" at bounding box center [630, 495] width 107 height 12
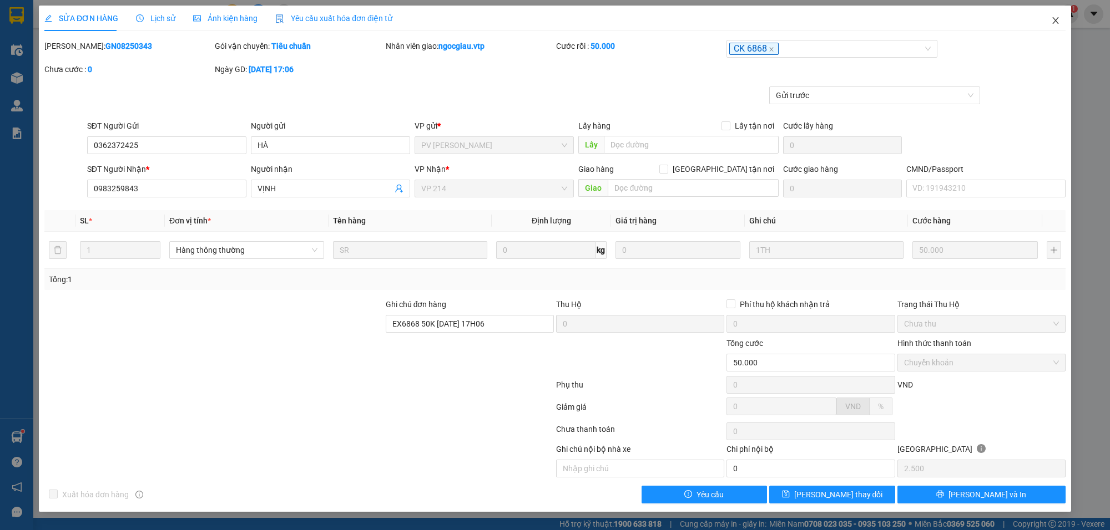
click at [1059, 20] on icon "close" at bounding box center [1055, 20] width 9 height 9
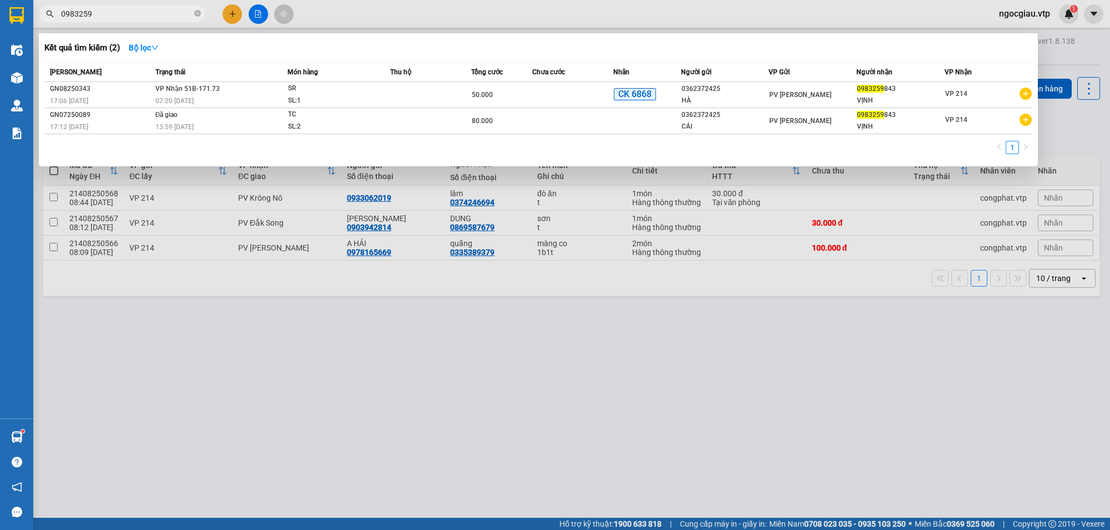
click at [119, 12] on input "0983259" at bounding box center [126, 14] width 131 height 12
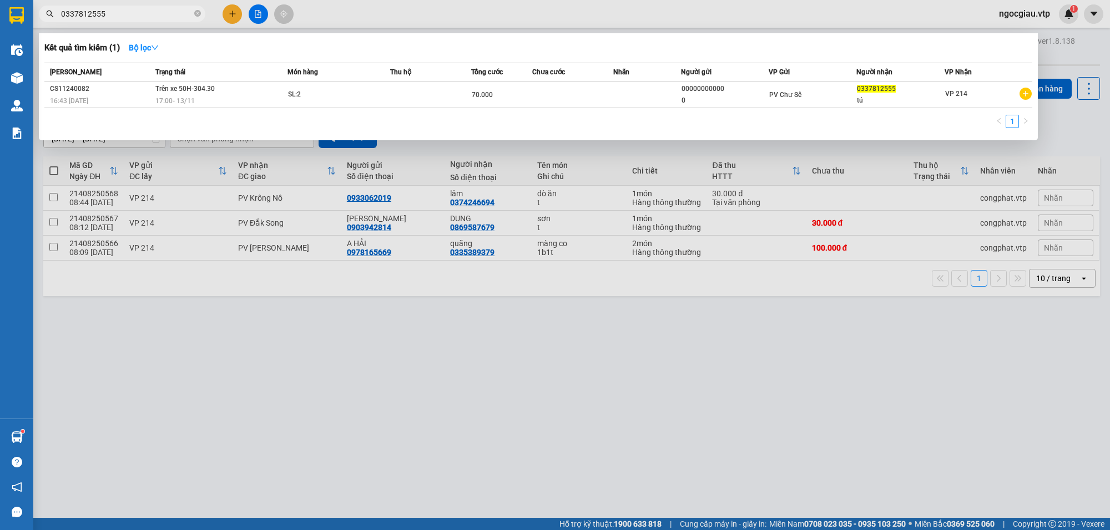
click at [616, 447] on div at bounding box center [555, 265] width 1110 height 530
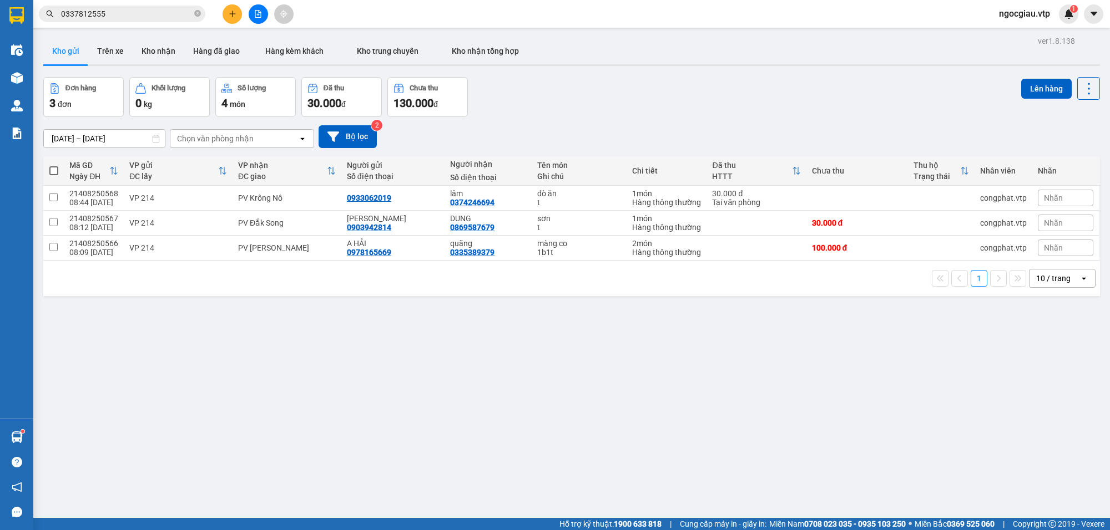
click at [117, 14] on input "0337812555" at bounding box center [126, 14] width 131 height 12
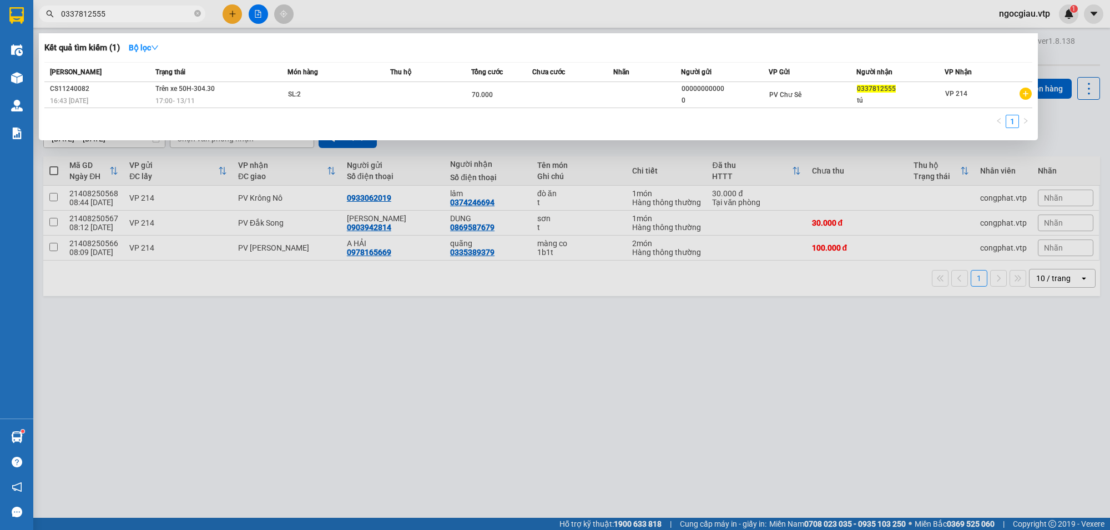
click at [117, 14] on input "0337812555" at bounding box center [126, 14] width 131 height 12
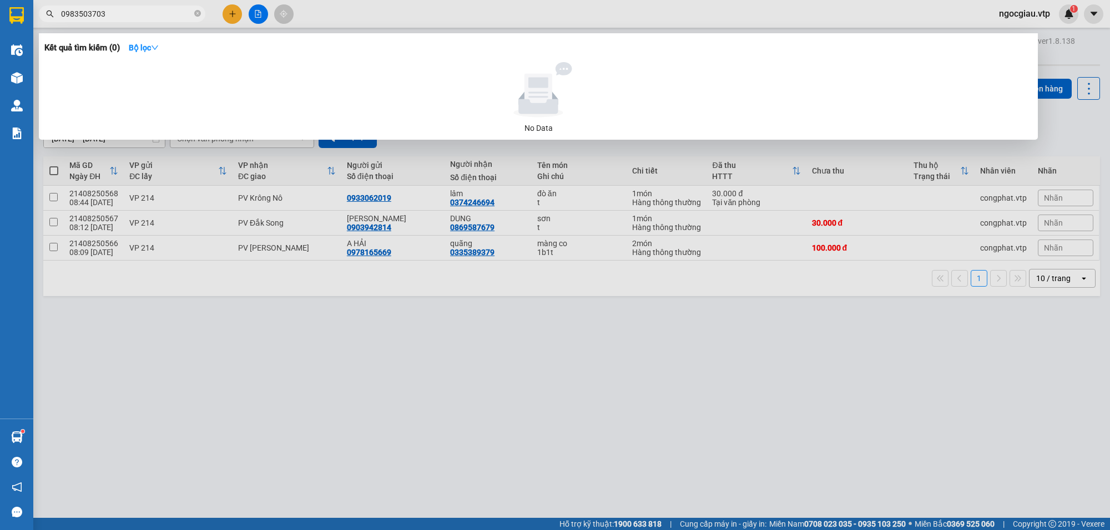
click at [142, 17] on input "0983503703" at bounding box center [126, 14] width 131 height 12
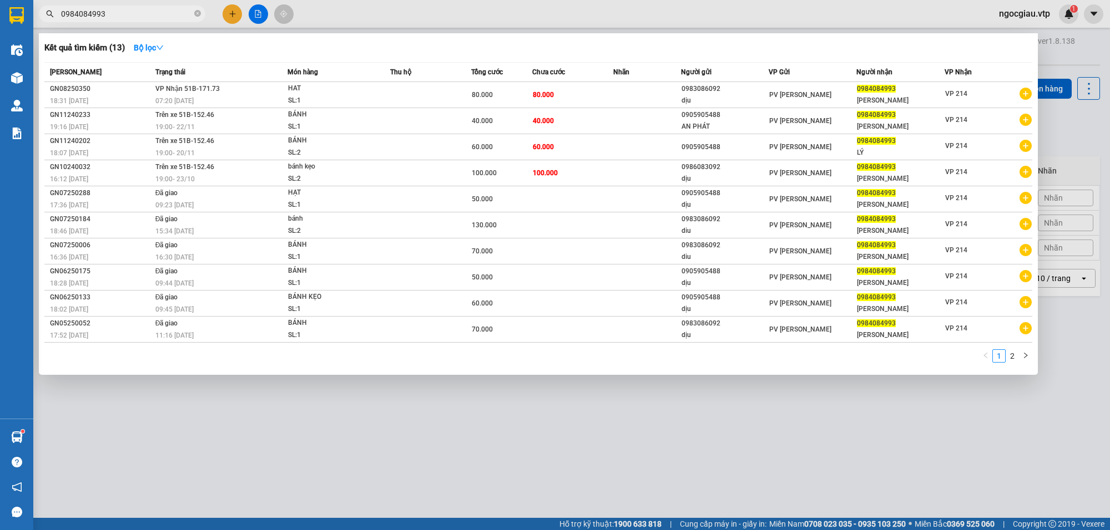
click at [161, 14] on input "0984084993" at bounding box center [126, 14] width 131 height 12
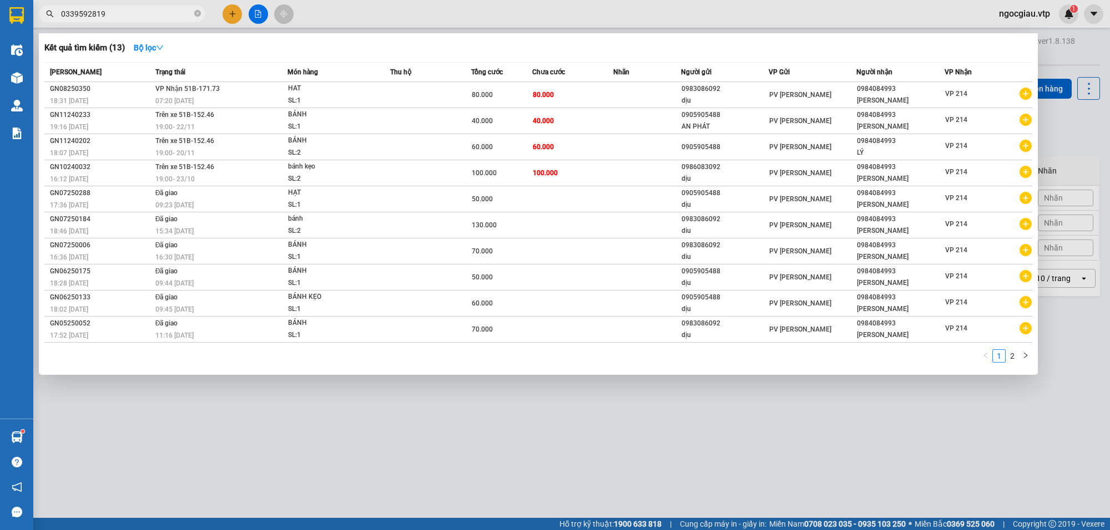
type input "0339592819"
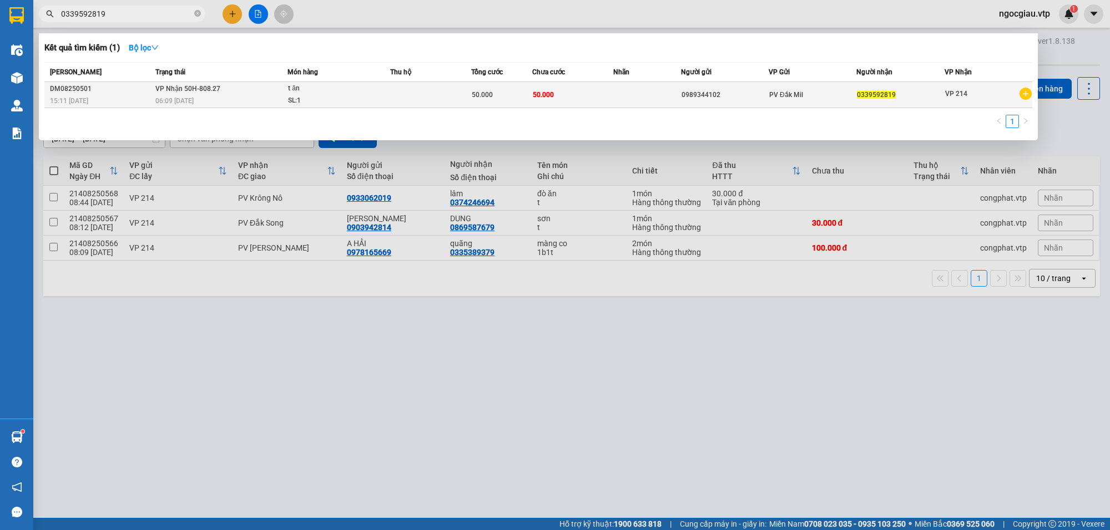
click at [412, 99] on td at bounding box center [430, 95] width 81 height 26
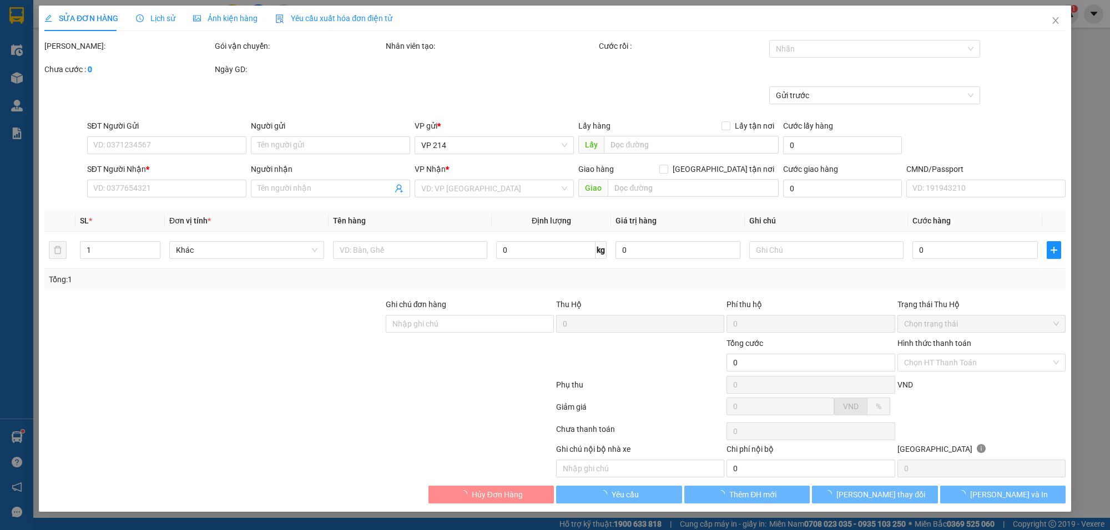
type input "2.500"
type input "0989344102"
type input "0339592819"
type input "50.000"
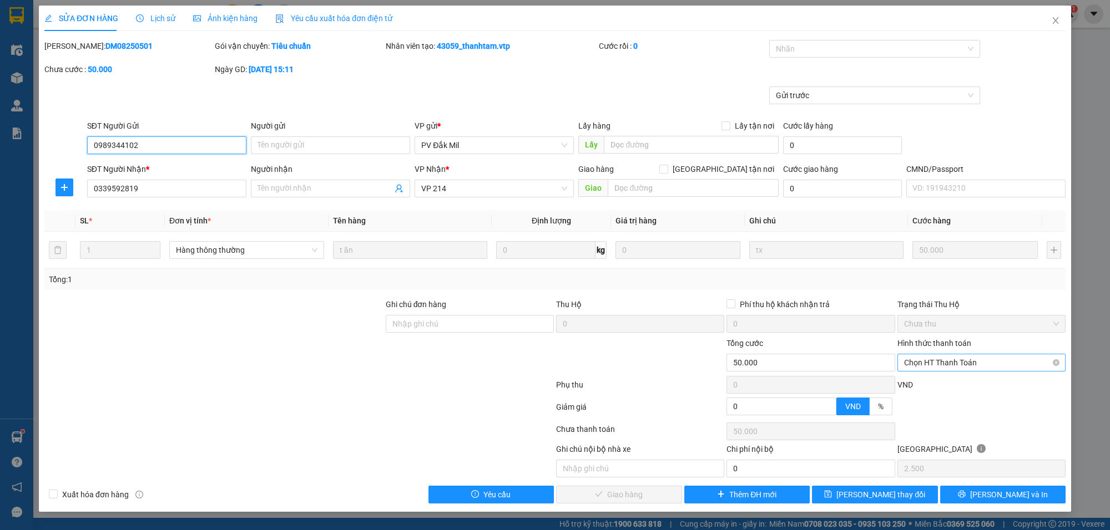
click at [957, 365] on span "Chọn HT Thanh Toán" at bounding box center [981, 363] width 155 height 17
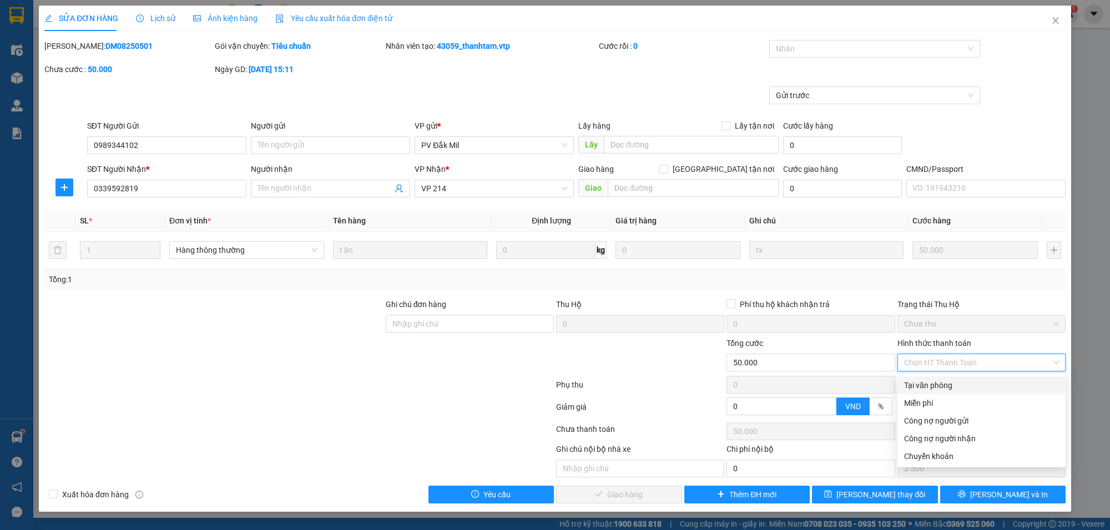
click at [950, 391] on div "Tại văn phòng" at bounding box center [981, 385] width 155 height 12
type input "0"
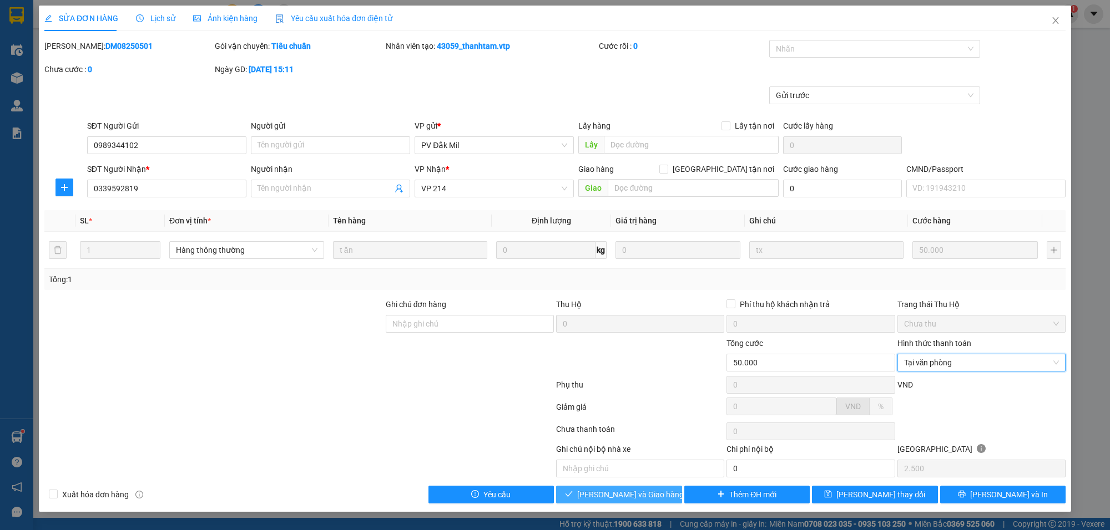
click at [630, 490] on span "[PERSON_NAME] và Giao hàng" at bounding box center [630, 495] width 107 height 12
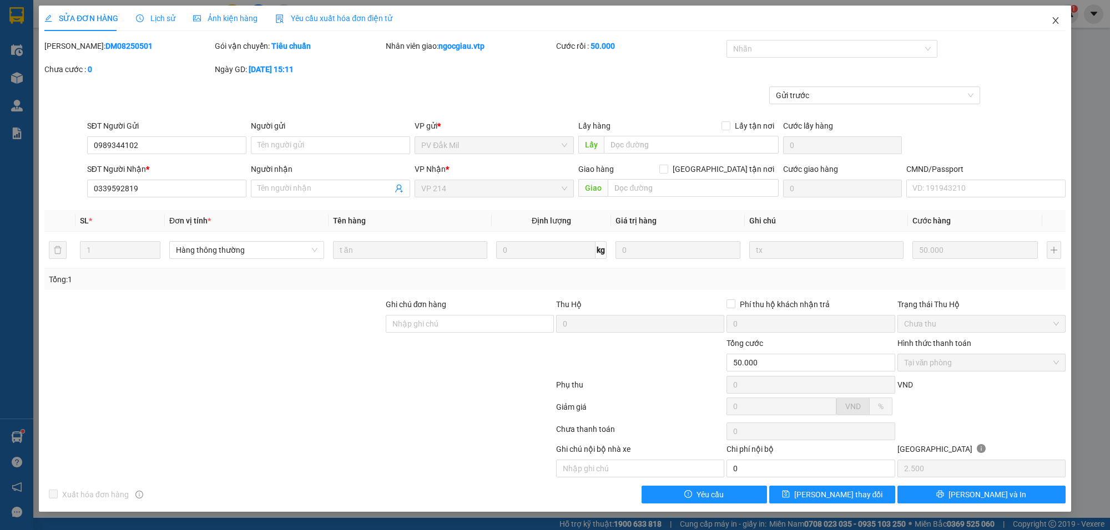
click at [1060, 18] on span "Close" at bounding box center [1055, 21] width 31 height 31
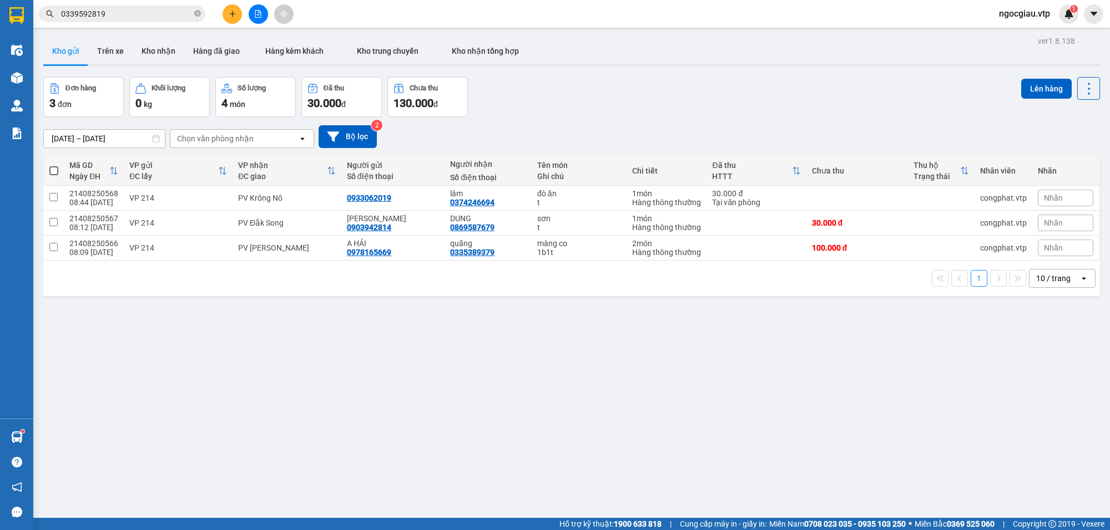
click at [114, 15] on input "0339592819" at bounding box center [126, 14] width 131 height 12
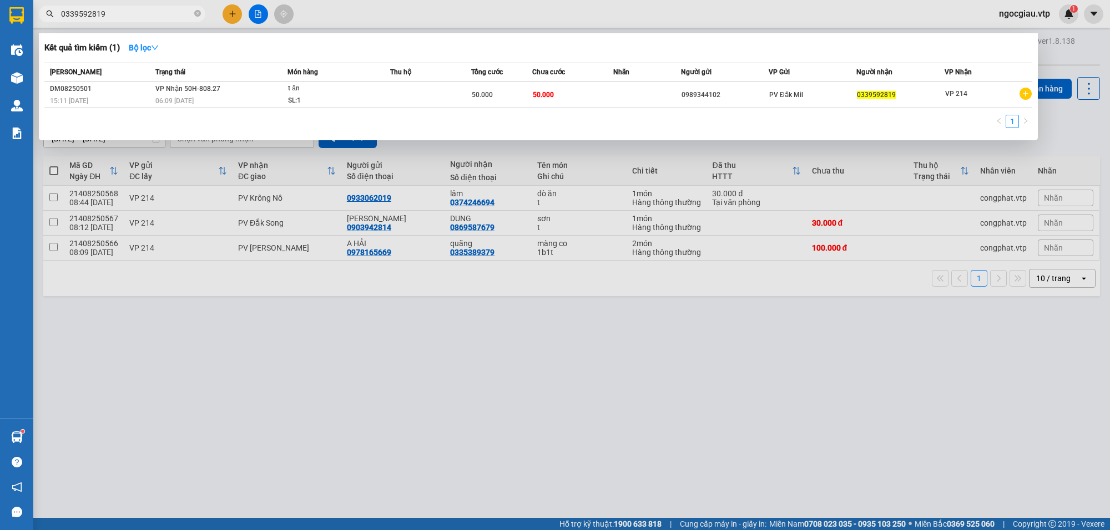
click at [114, 15] on input "0339592819" at bounding box center [126, 14] width 131 height 12
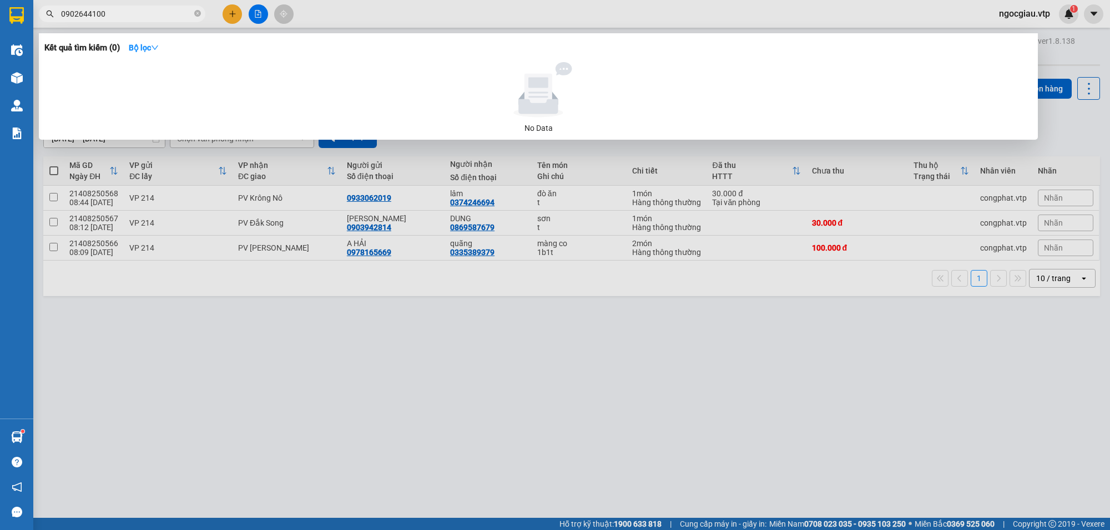
click at [143, 18] on input "0902644100" at bounding box center [126, 14] width 131 height 12
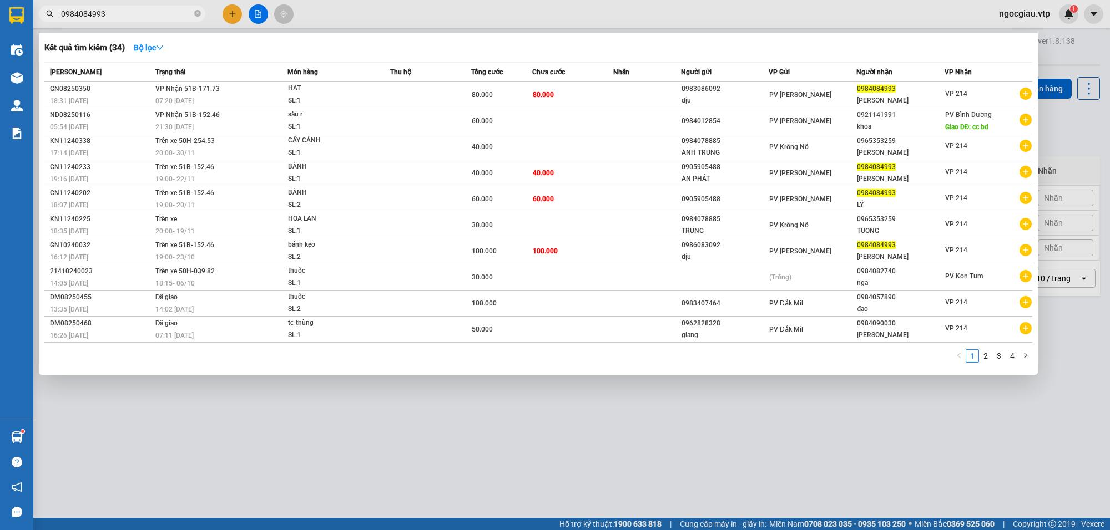
type input "0984084993"
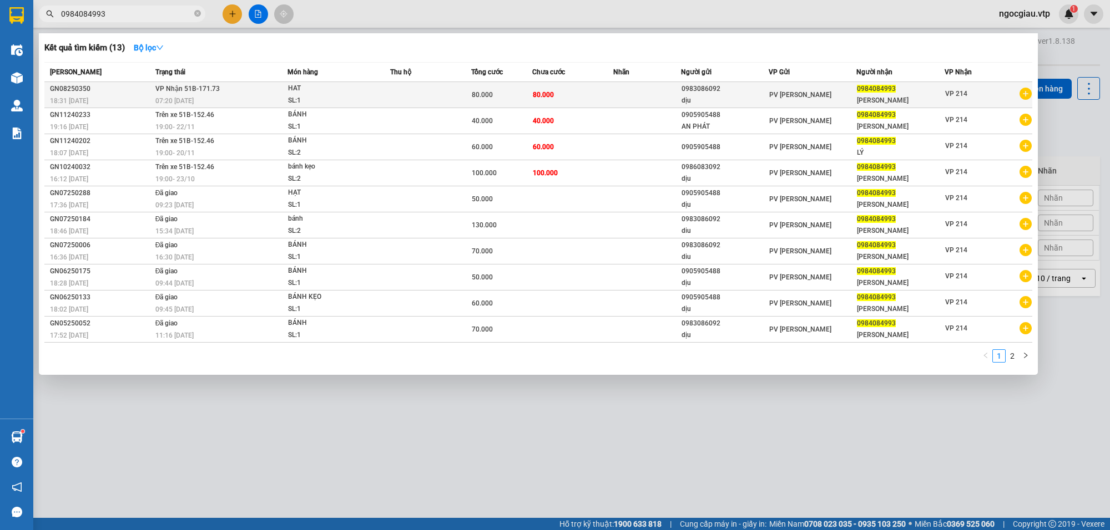
click at [508, 93] on div "80.000" at bounding box center [502, 95] width 60 height 12
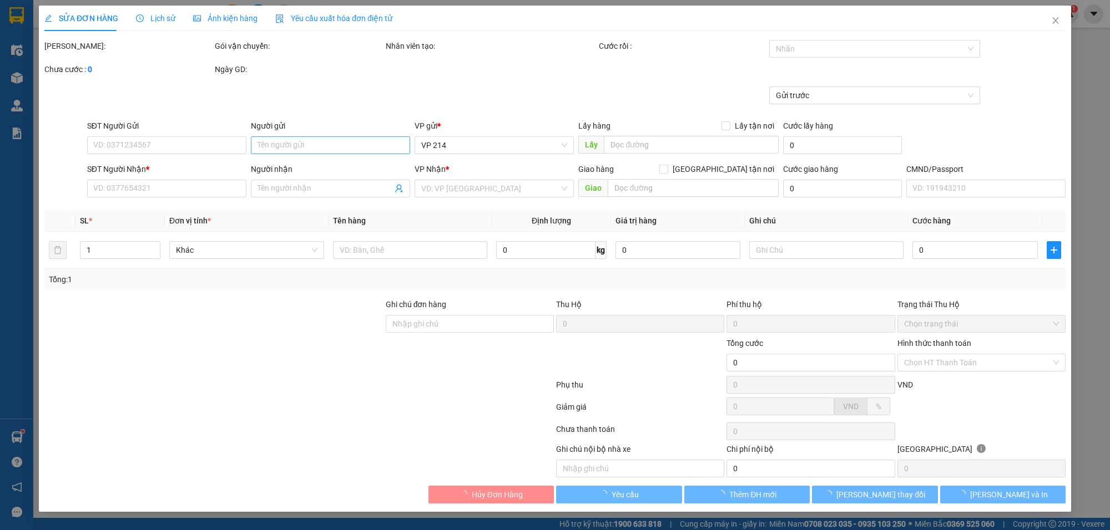
type input "4.000"
type input "0983086092"
type input "dịu"
type input "0984084993"
type input "KIM LÝ"
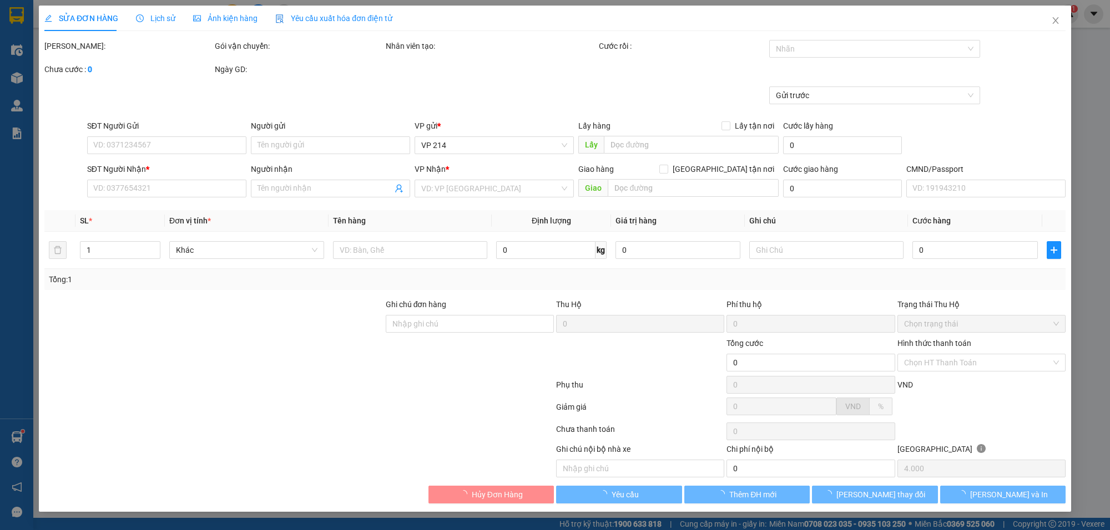
type input "80.000"
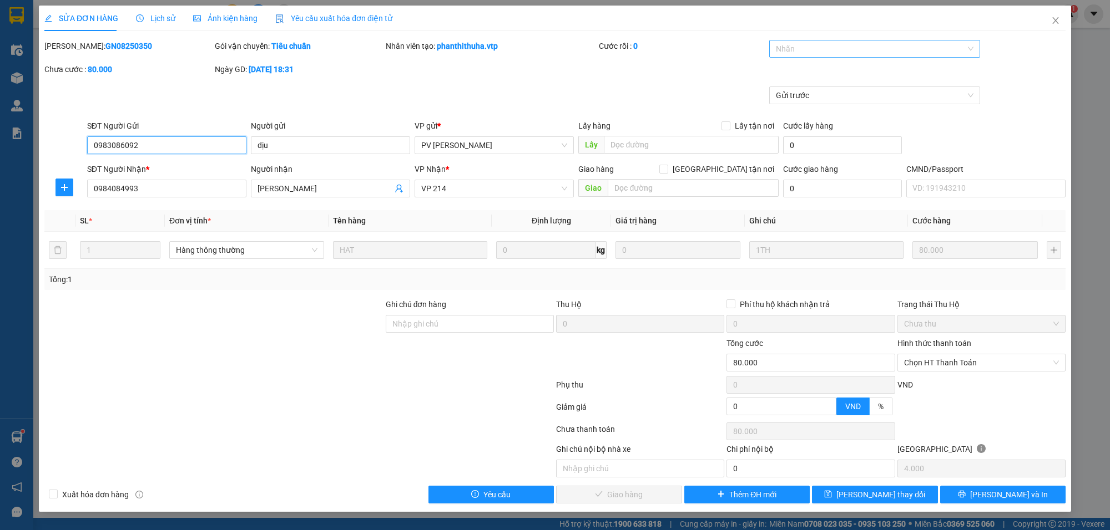
click at [844, 47] on div at bounding box center [869, 48] width 194 height 13
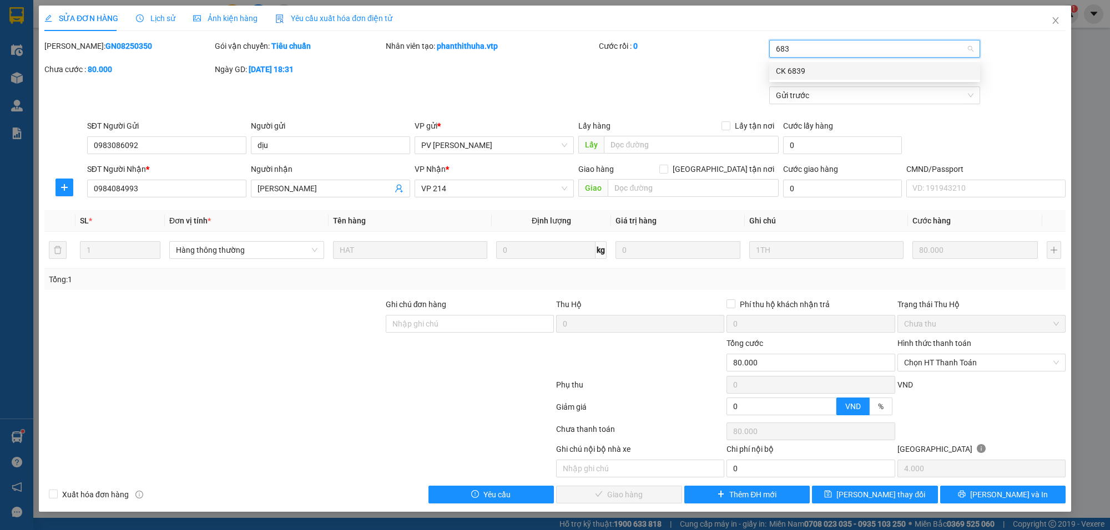
type input "6839"
click at [966, 362] on span "Chọn HT Thanh Toán" at bounding box center [981, 363] width 155 height 17
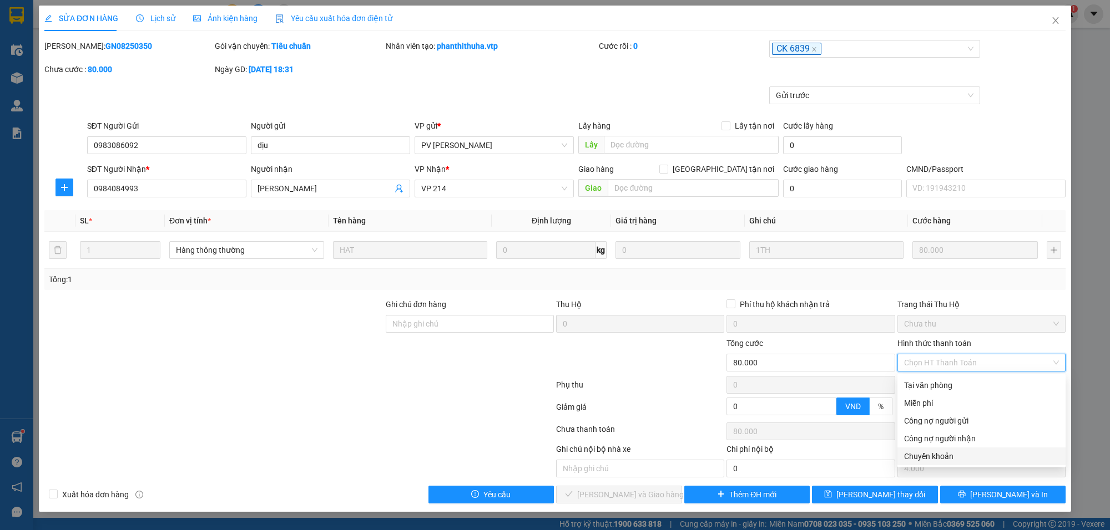
click at [930, 453] on div "Chuyển khoản" at bounding box center [981, 456] width 155 height 12
type input "0"
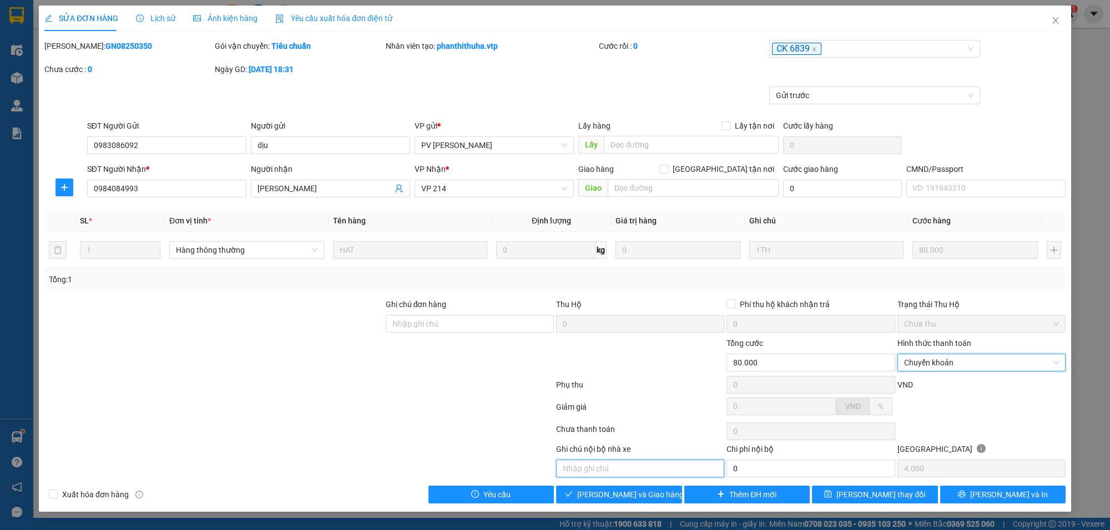
click at [608, 464] on input "text" at bounding box center [640, 469] width 168 height 18
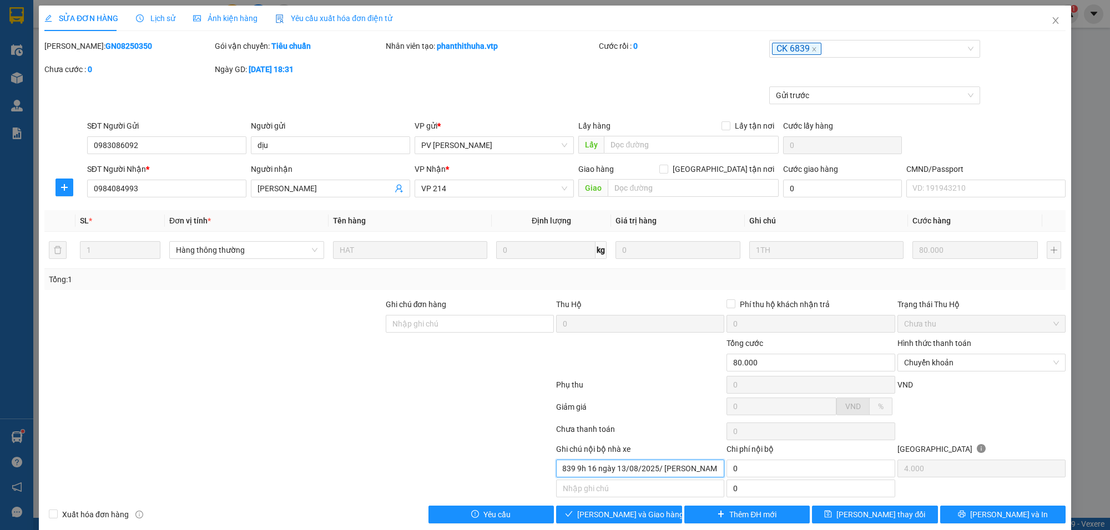
scroll to position [0, 37]
type input "khách ck 6839 9h 16 ngày 13/08/2025/ đong đinh hùng"
click at [650, 512] on button "[PERSON_NAME] và Giao hàng" at bounding box center [619, 515] width 126 height 18
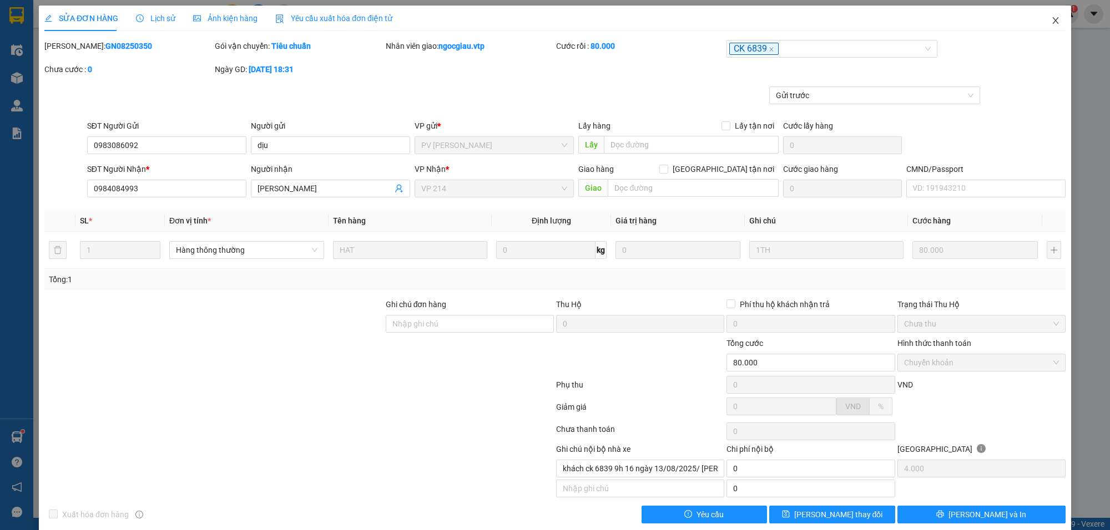
click at [1052, 21] on icon "close" at bounding box center [1055, 20] width 6 height 7
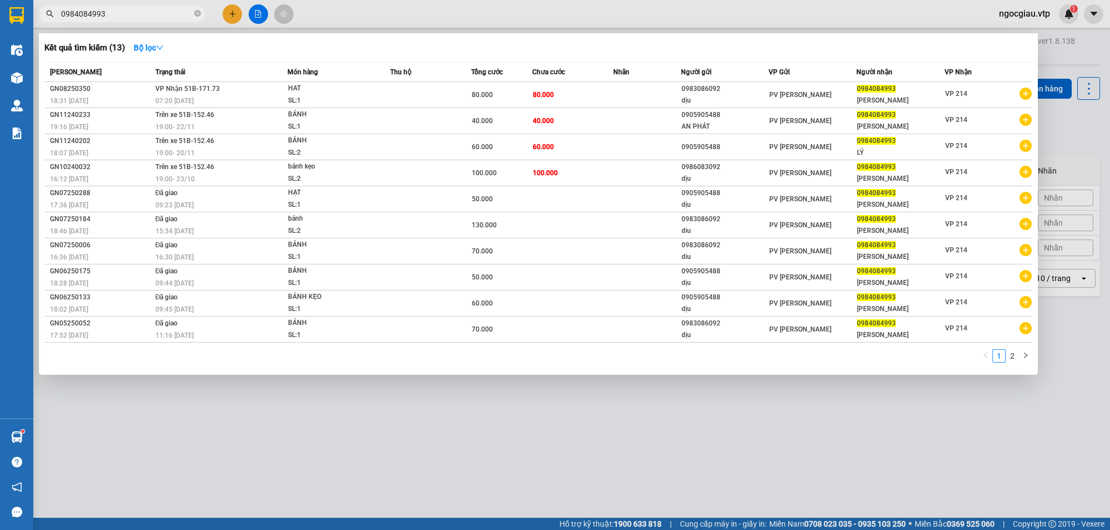
click at [114, 12] on input "0984084993" at bounding box center [126, 14] width 131 height 12
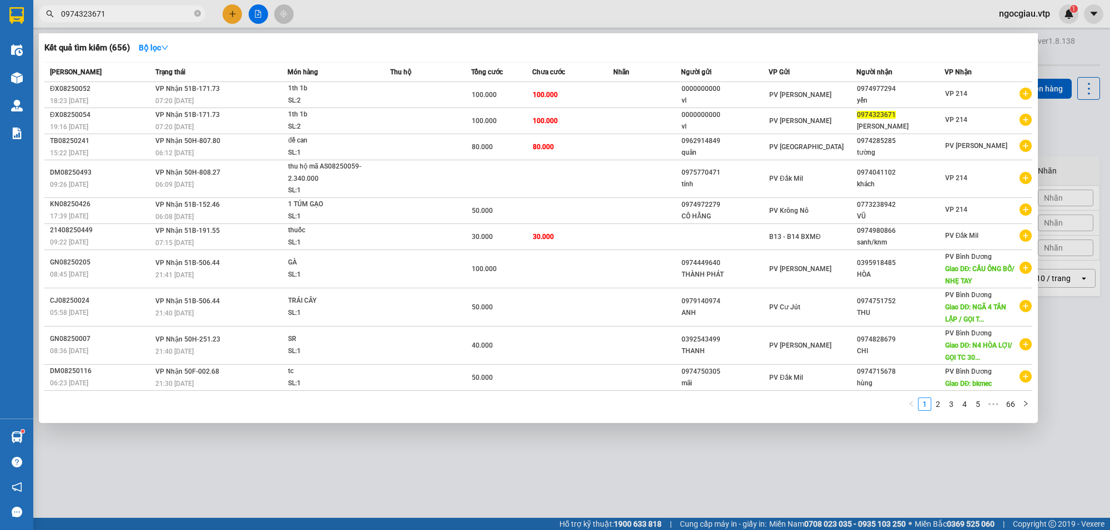
type input "0974323671"
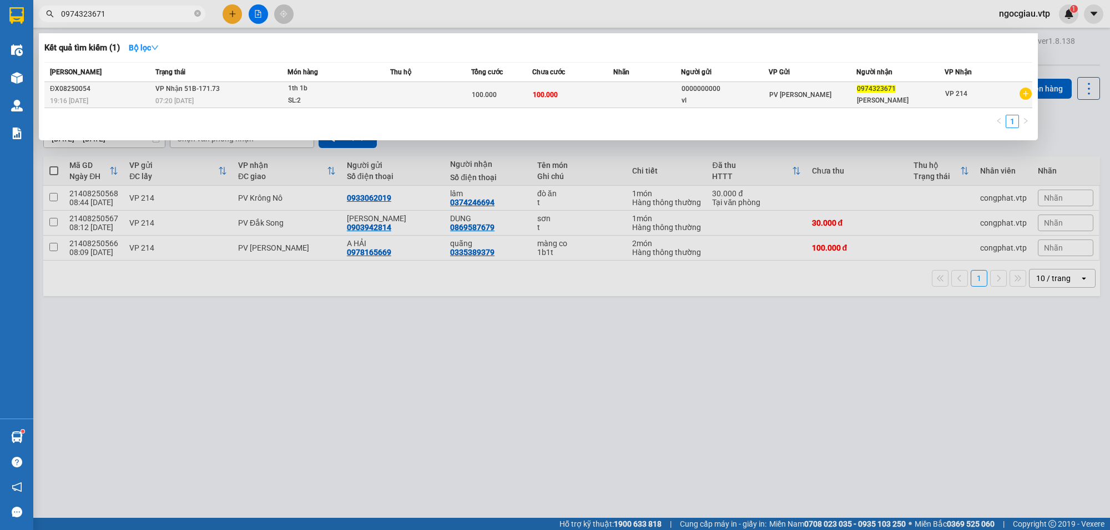
click at [512, 100] on div "100.000" at bounding box center [502, 95] width 60 height 12
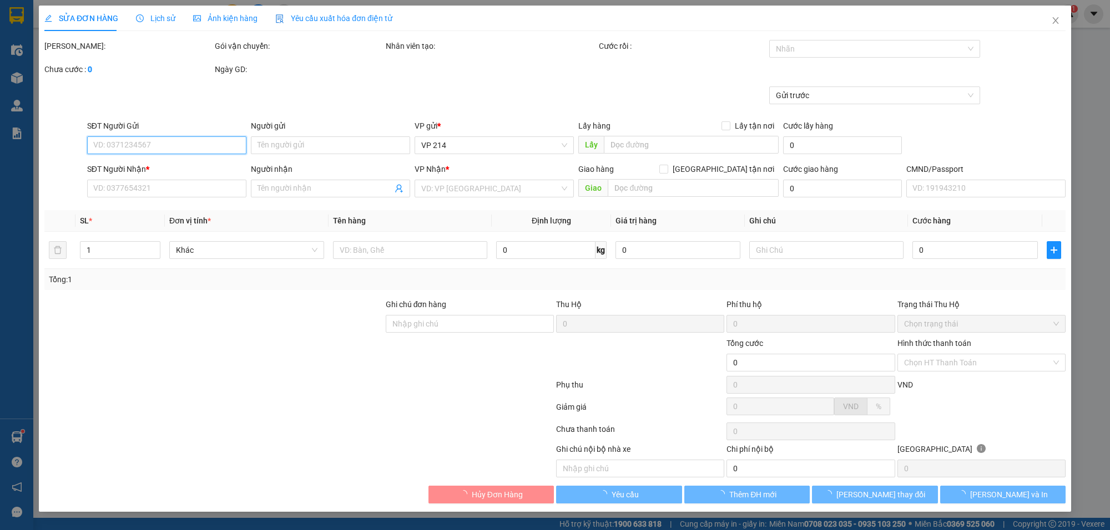
type input "0000000000"
type input "vl"
type input "0974323671"
type input "kim cương"
type input "100.000"
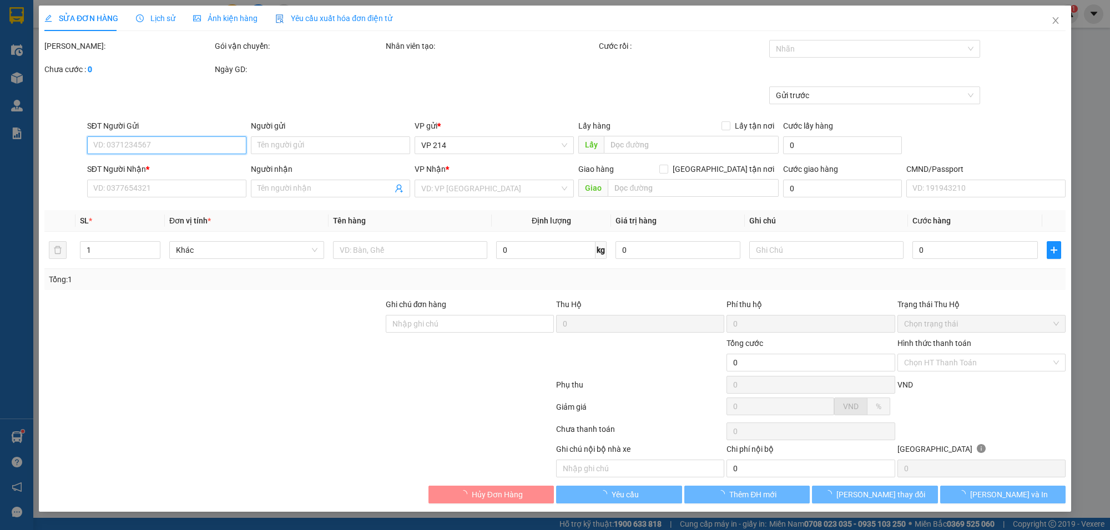
type input "100.000"
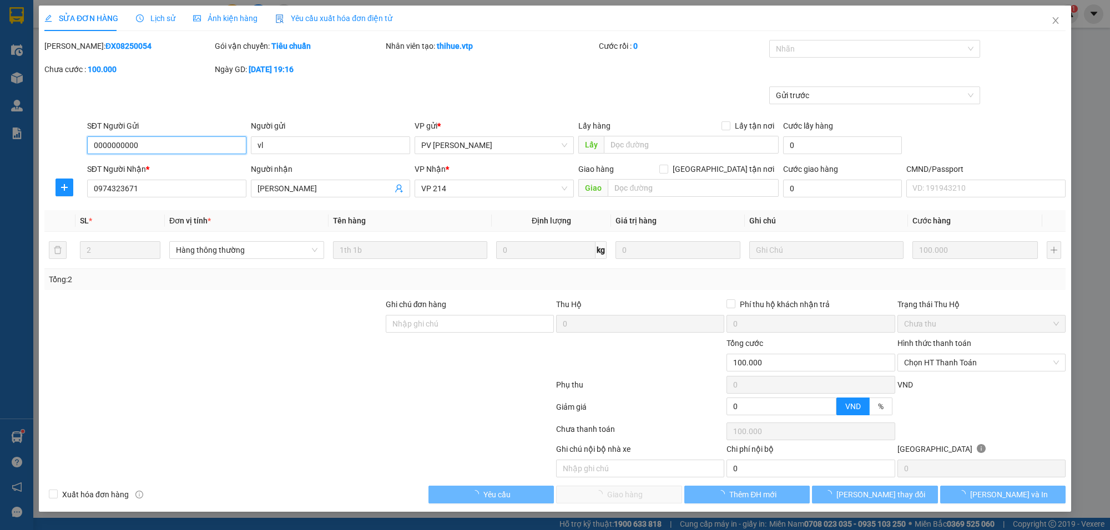
type input "5.000"
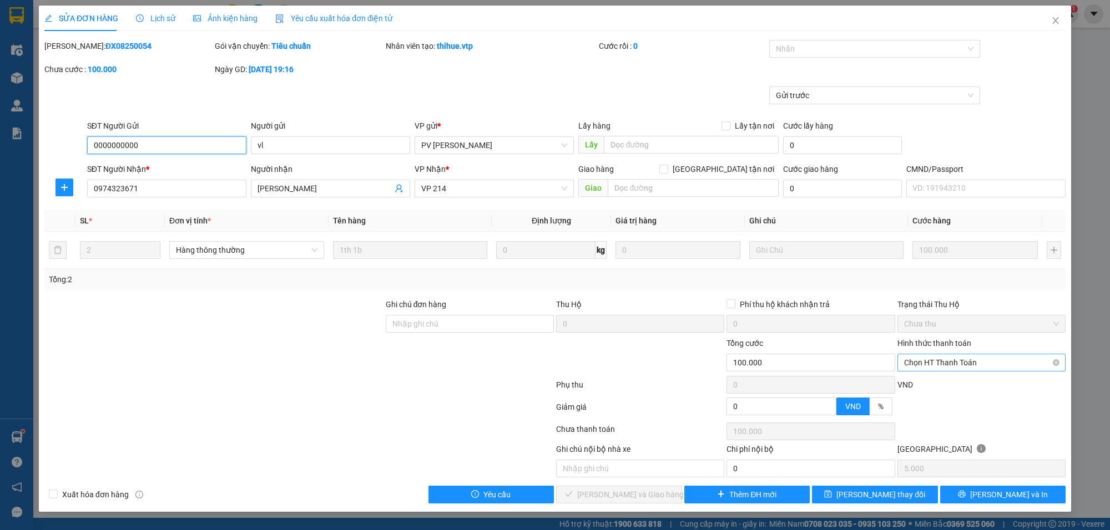
click at [944, 366] on span "Chọn HT Thanh Toán" at bounding box center [981, 363] width 155 height 17
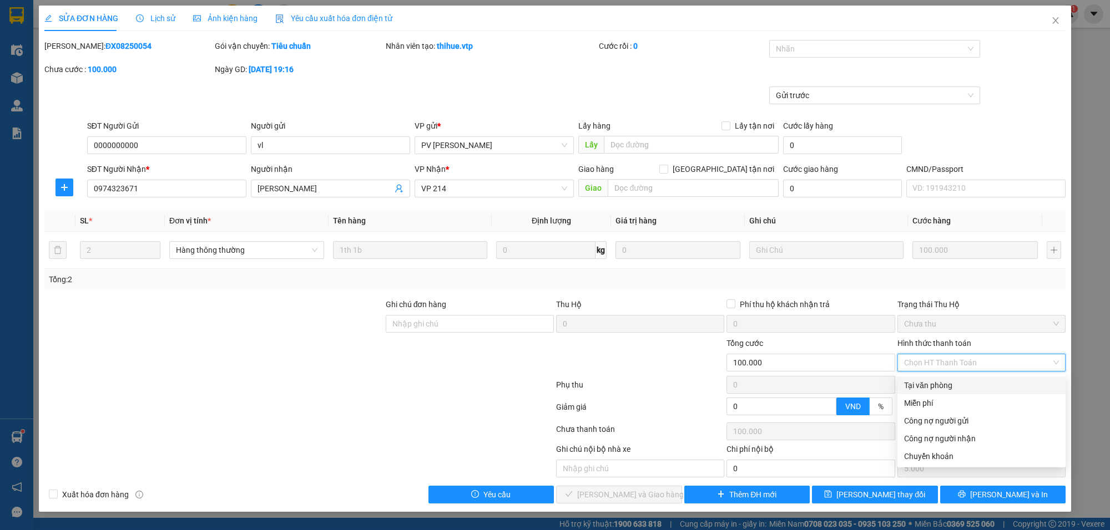
click at [941, 384] on div "Tại văn phòng" at bounding box center [981, 385] width 155 height 12
type input "0"
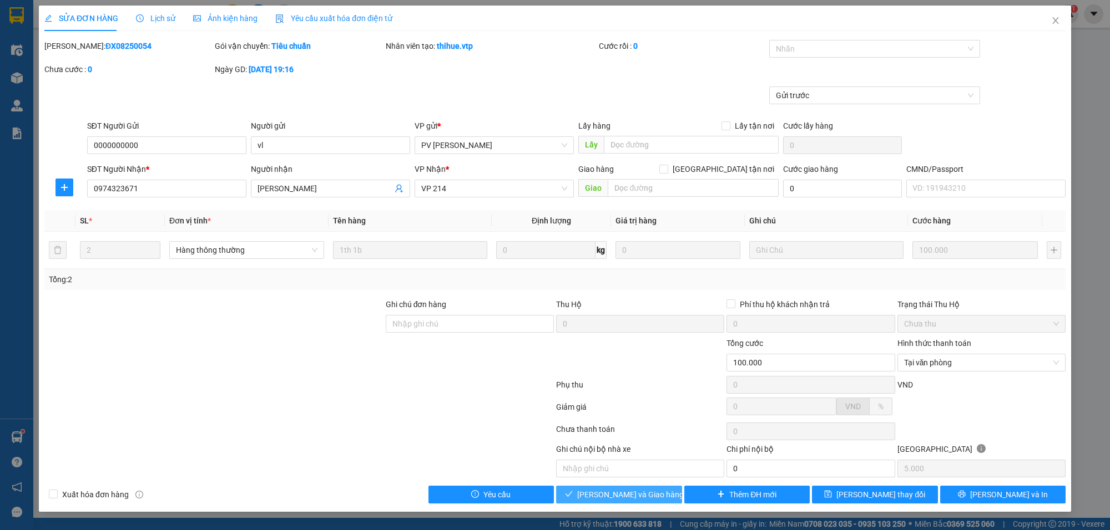
click at [634, 494] on span "[PERSON_NAME] và Giao hàng" at bounding box center [630, 495] width 107 height 12
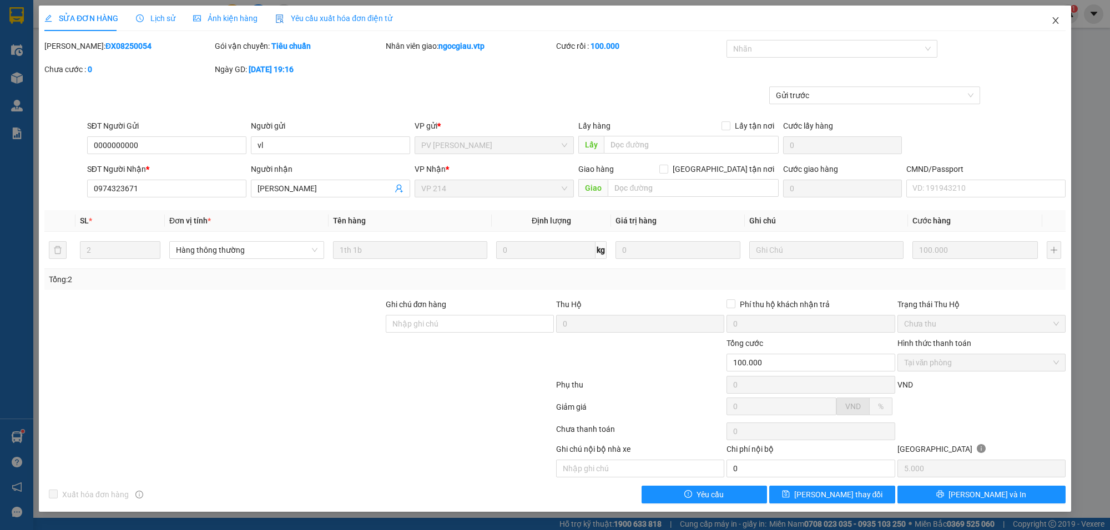
click at [1053, 21] on icon "close" at bounding box center [1055, 20] width 9 height 9
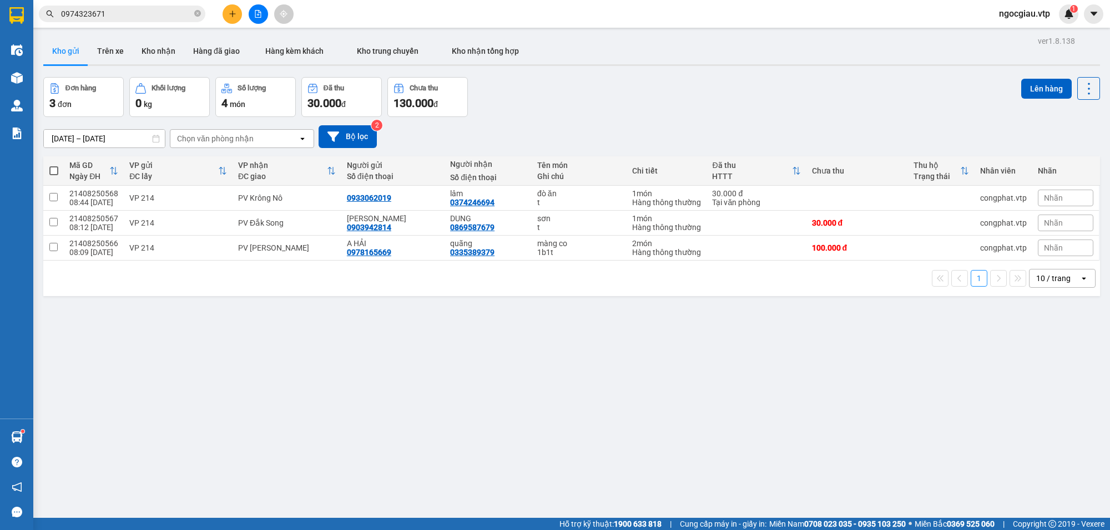
click at [111, 8] on input "0974323671" at bounding box center [126, 14] width 131 height 12
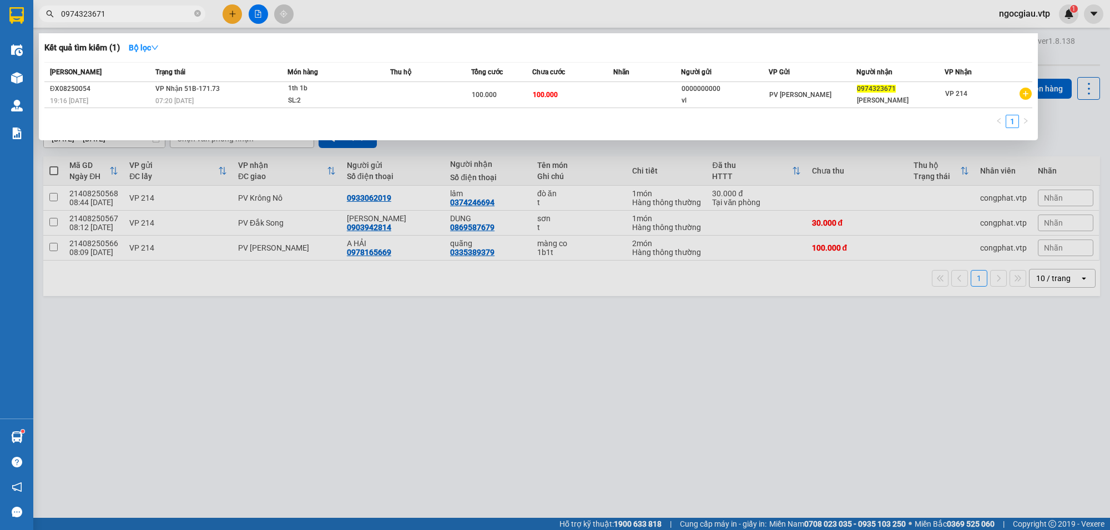
click at [111, 8] on input "0974323671" at bounding box center [126, 14] width 131 height 12
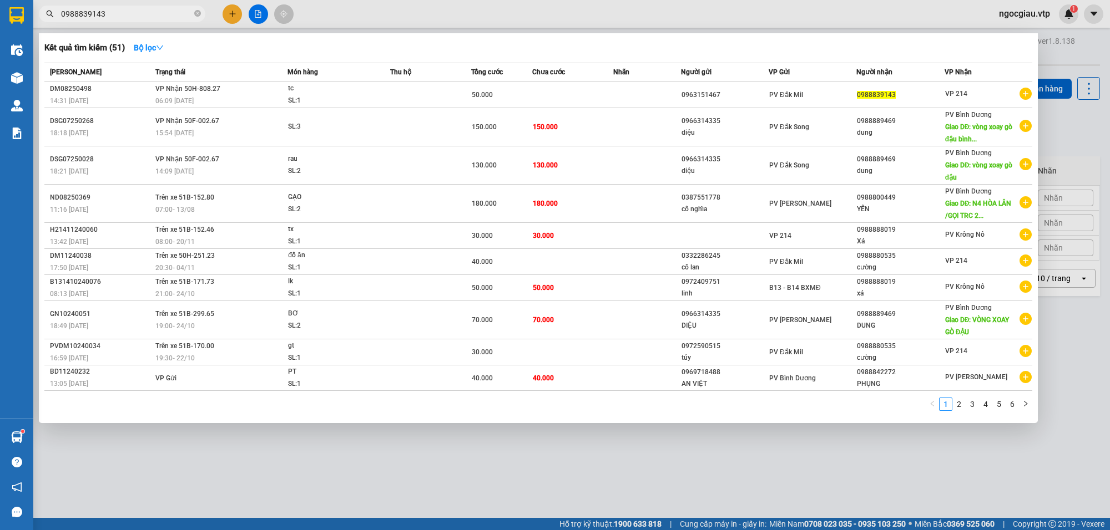
type input "0988839143"
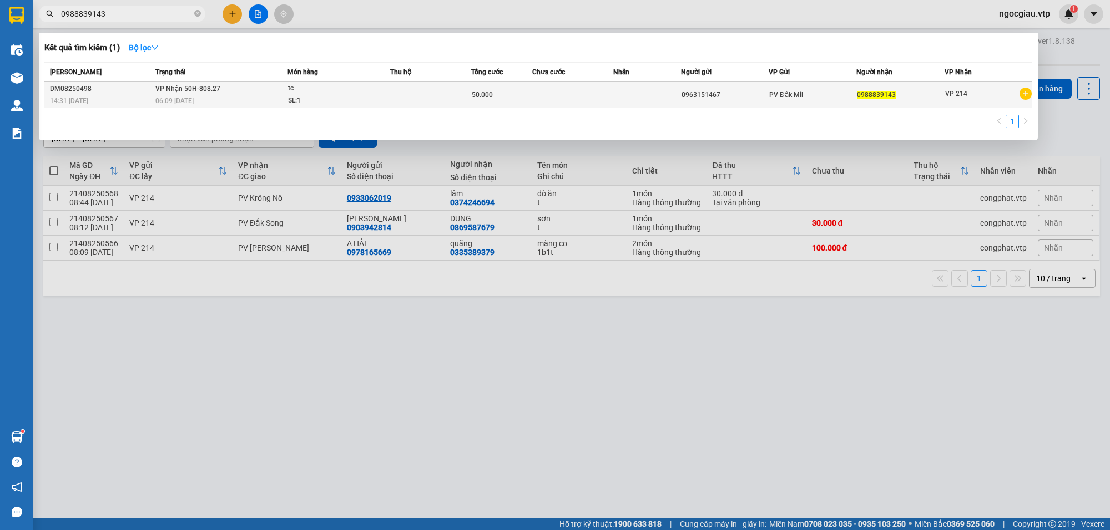
click at [359, 101] on div "SL: 1" at bounding box center [329, 101] width 83 height 12
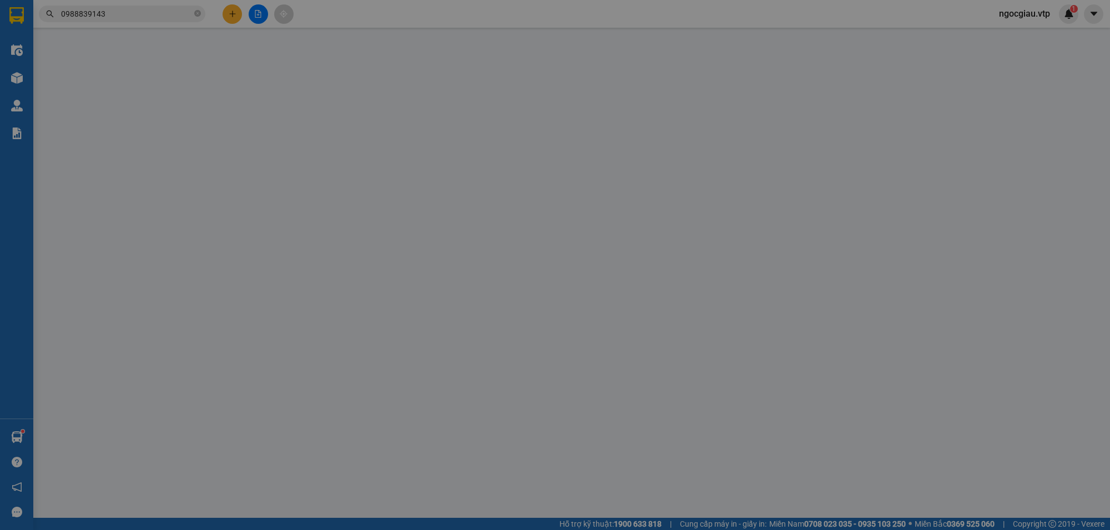
type input "2.500"
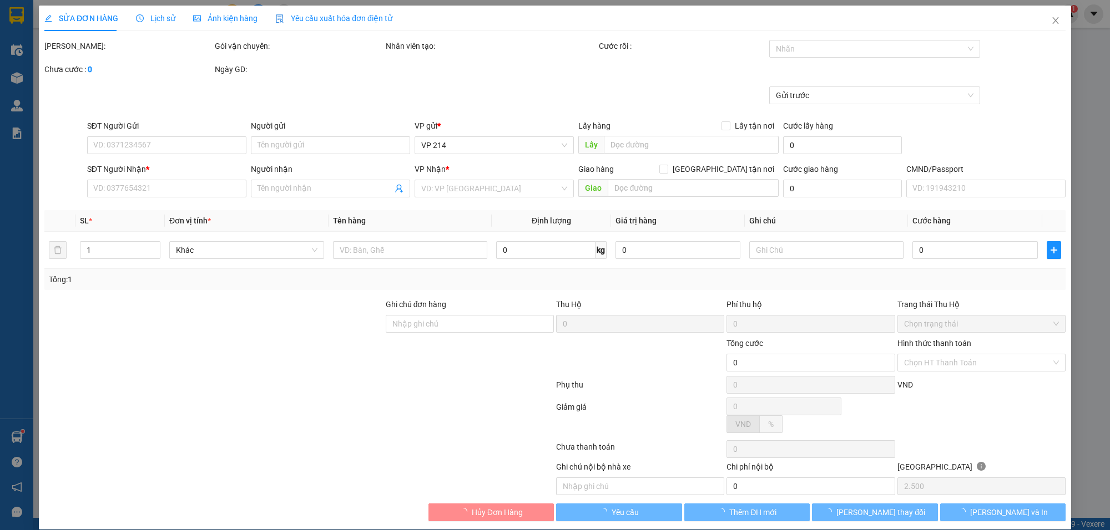
type input "0963151467"
type input "0988839143"
type input "50.000"
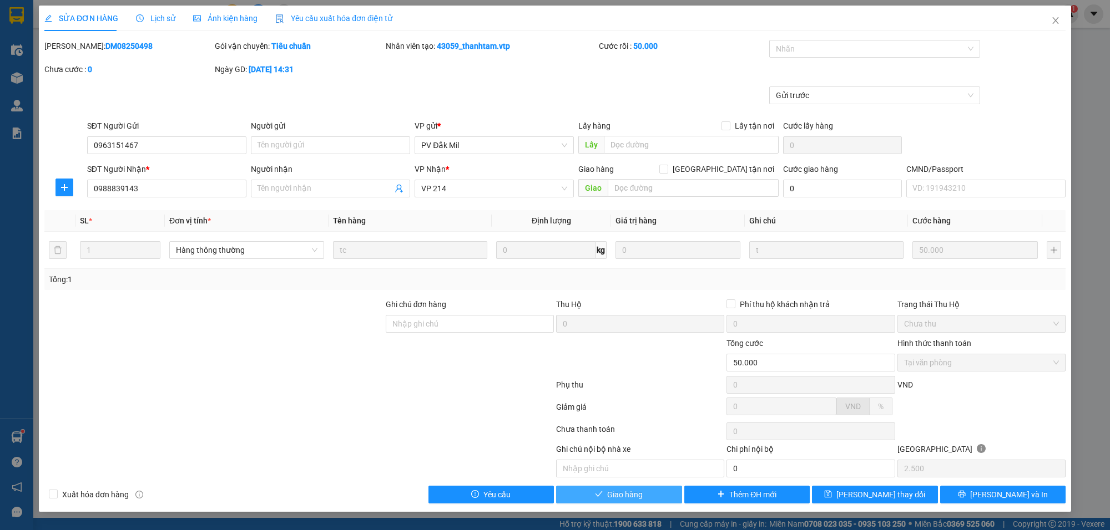
click at [614, 495] on span "Giao hàng" at bounding box center [625, 495] width 36 height 12
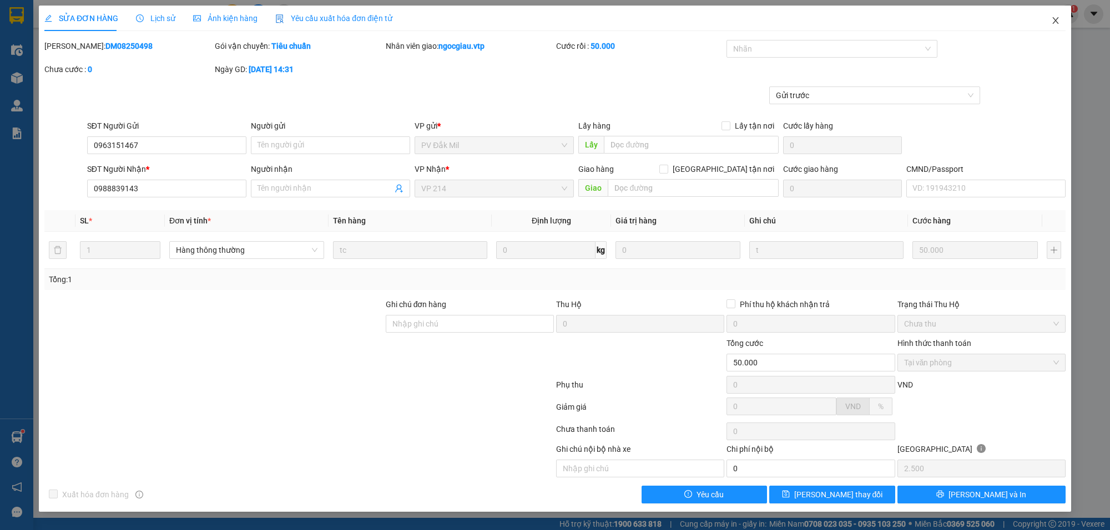
click at [1056, 20] on icon "close" at bounding box center [1055, 20] width 6 height 7
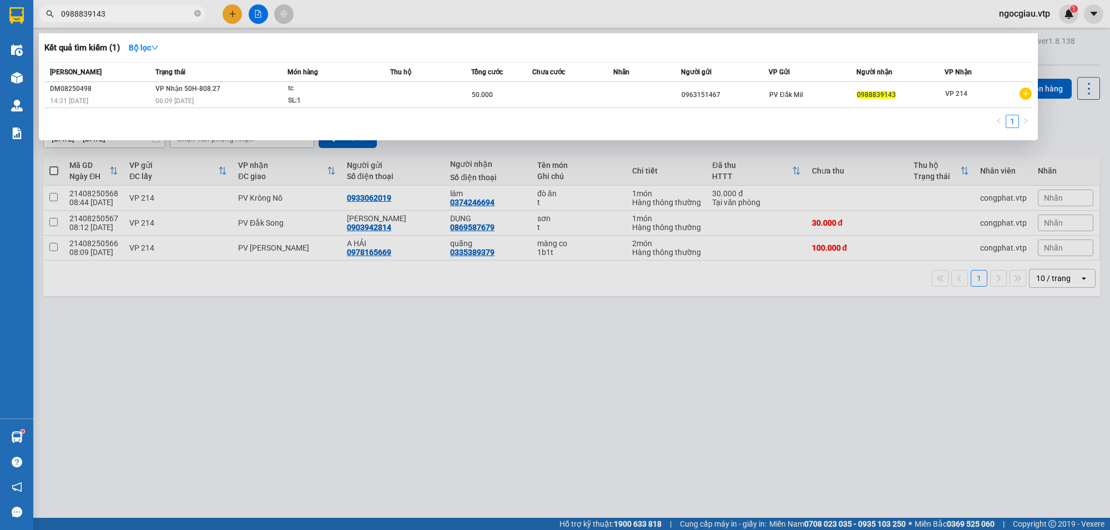
click at [126, 21] on span "0988839143" at bounding box center [122, 14] width 166 height 17
click at [120, 12] on input "0988839143" at bounding box center [126, 14] width 131 height 12
type input "0946725868"
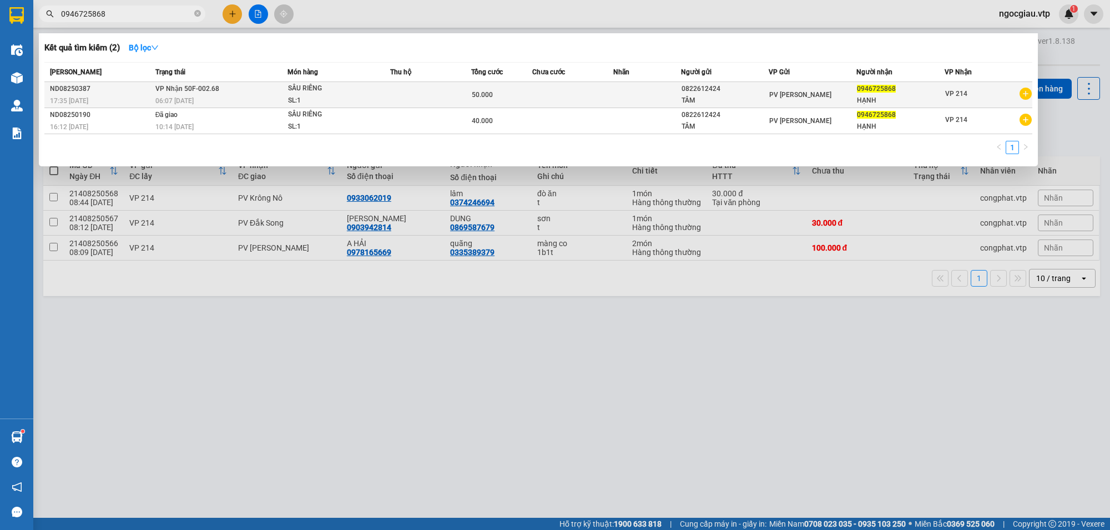
click at [350, 92] on div "SẦU RIÊNG" at bounding box center [329, 89] width 83 height 12
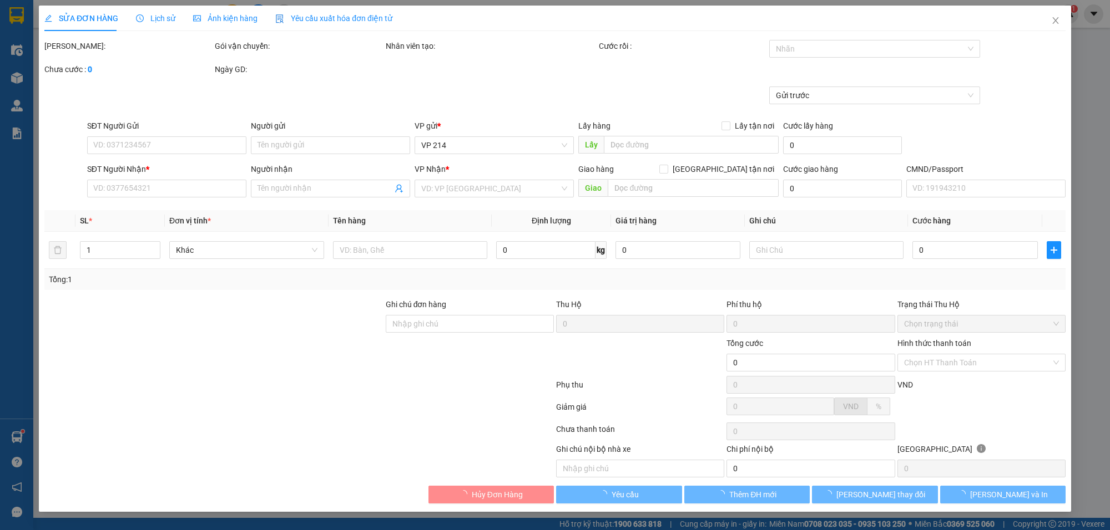
type input "2.500"
type input "0822612424"
type input "TÂM"
type input "0946725868"
type input "HẠNH"
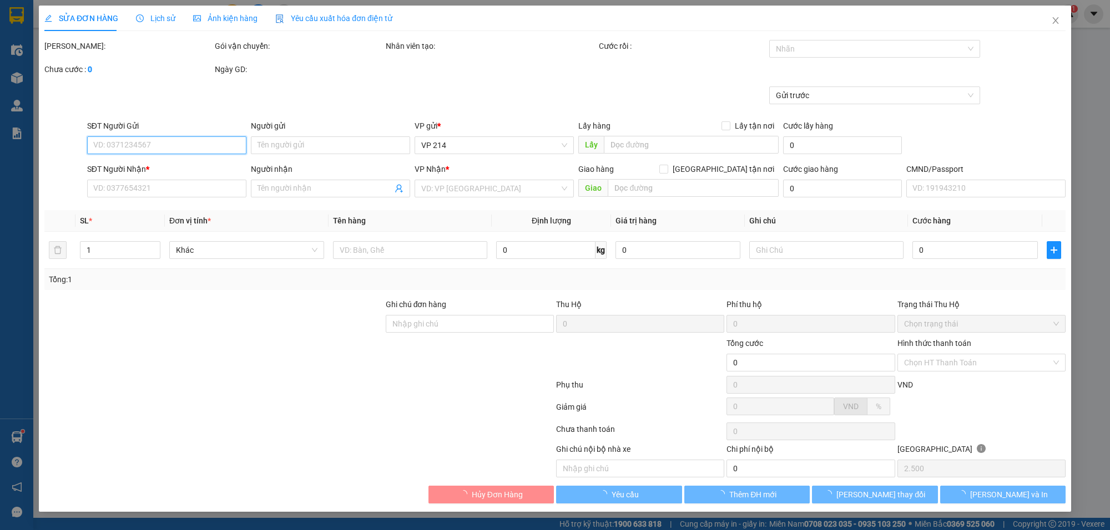
type input "50.000"
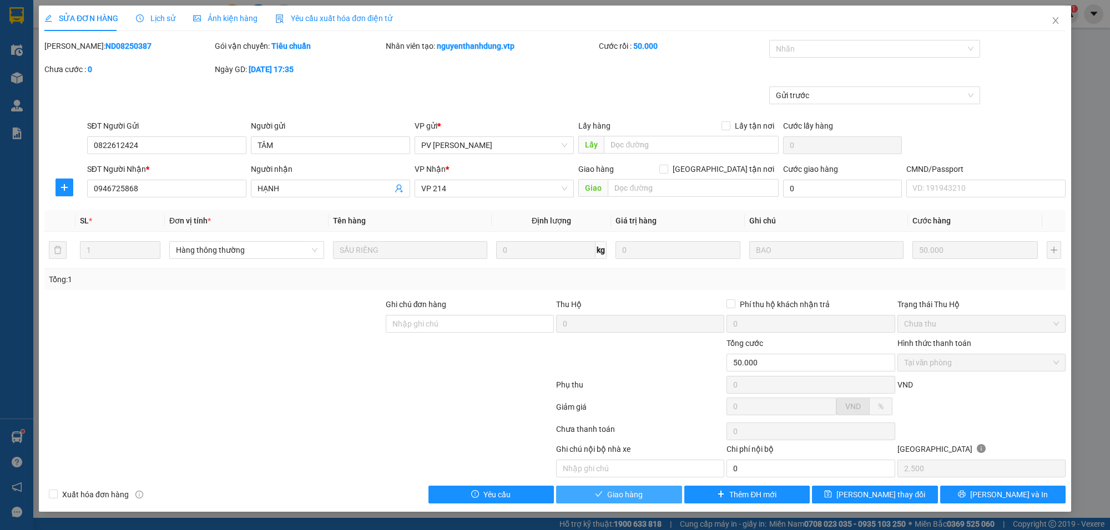
click at [637, 504] on button "Giao hàng" at bounding box center [619, 495] width 126 height 18
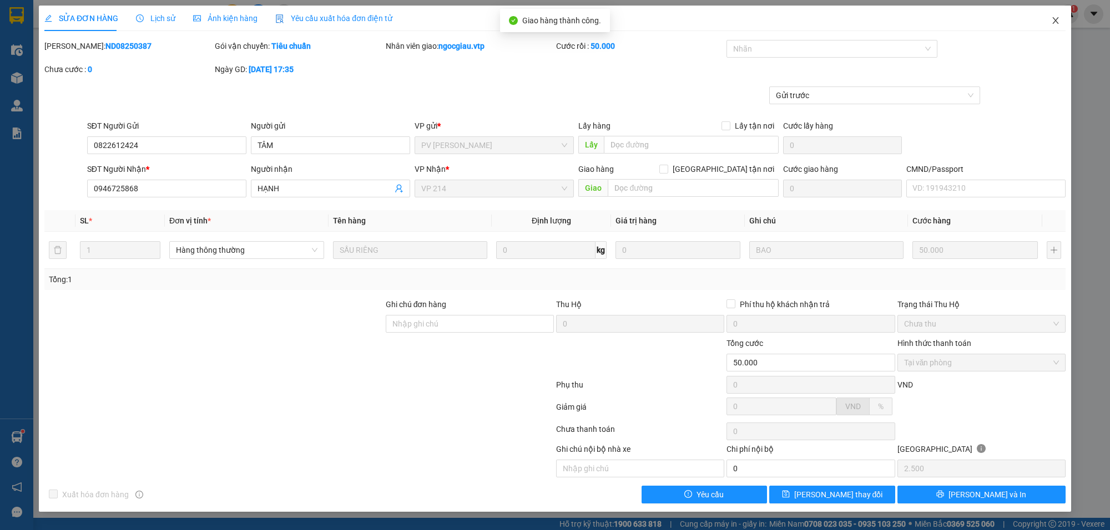
click at [1057, 21] on icon "close" at bounding box center [1055, 20] width 9 height 9
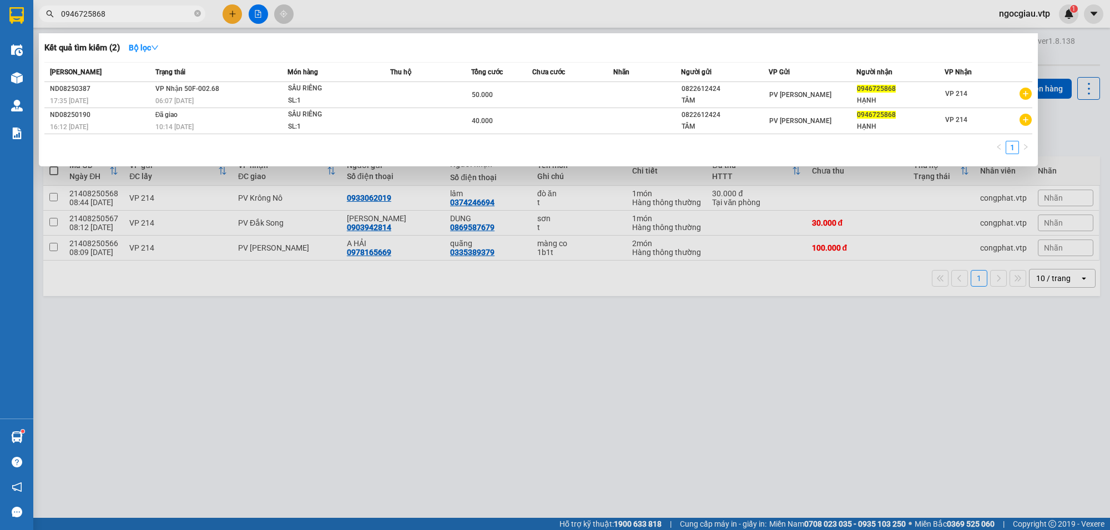
click at [136, 14] on input "0946725868" at bounding box center [126, 14] width 131 height 12
click at [687, 363] on div at bounding box center [555, 265] width 1110 height 530
click at [134, 10] on input "0946725868" at bounding box center [126, 14] width 131 height 12
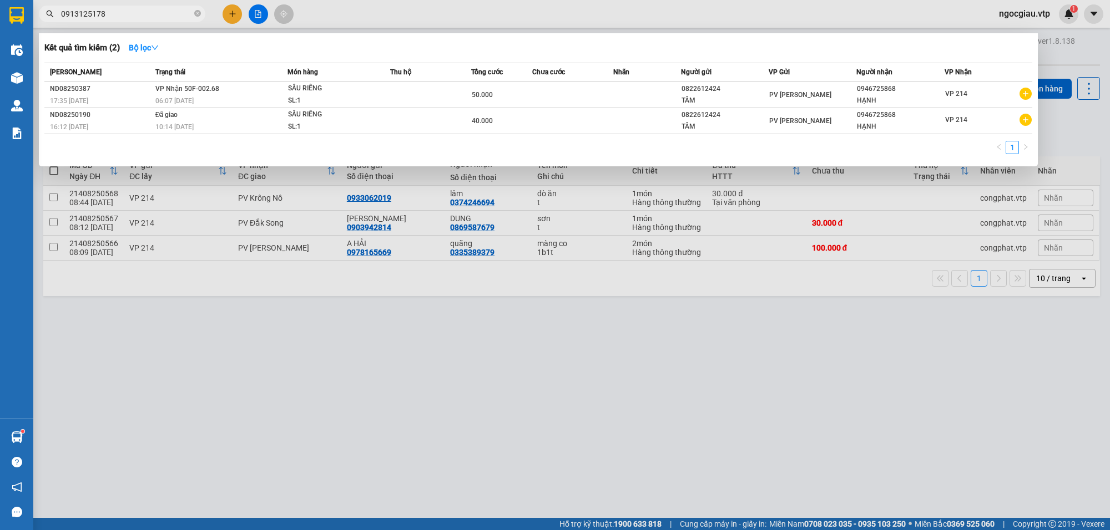
type input "0913125178"
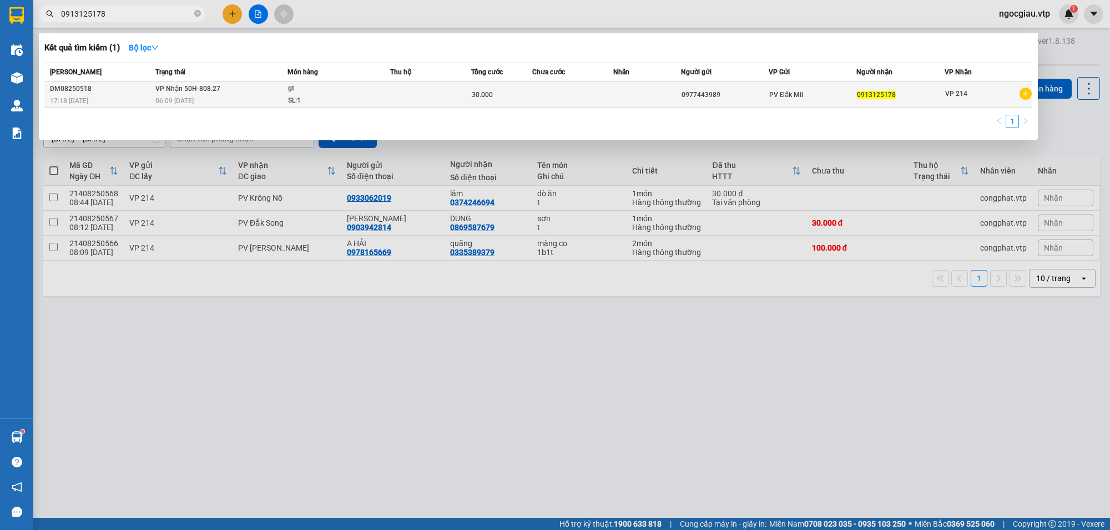
click at [512, 98] on div "30.000" at bounding box center [502, 95] width 60 height 12
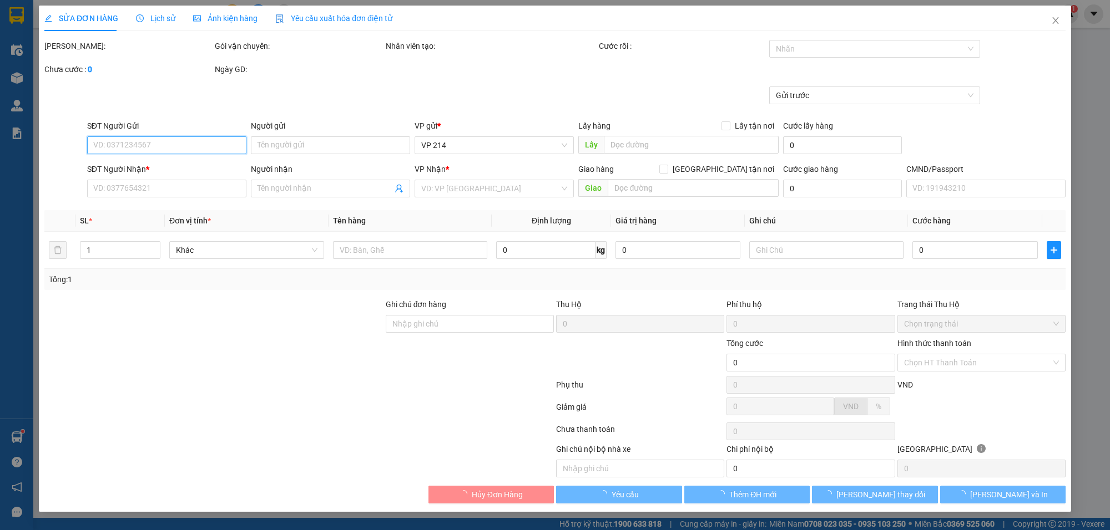
type input "1.500"
type input "0977443989"
type input "0913125178"
type input "30.000"
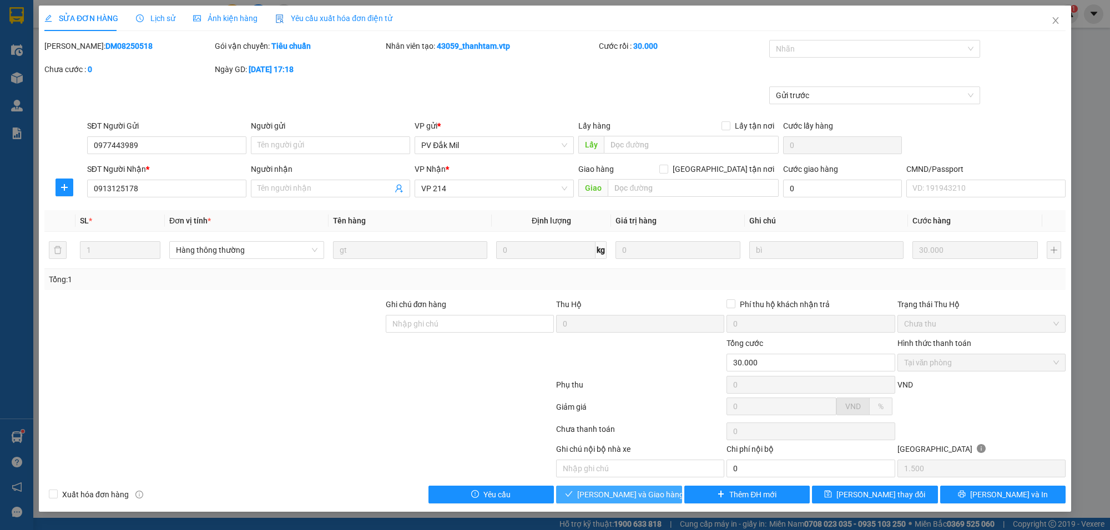
click at [648, 495] on span "[PERSON_NAME] và Giao hàng" at bounding box center [630, 495] width 107 height 12
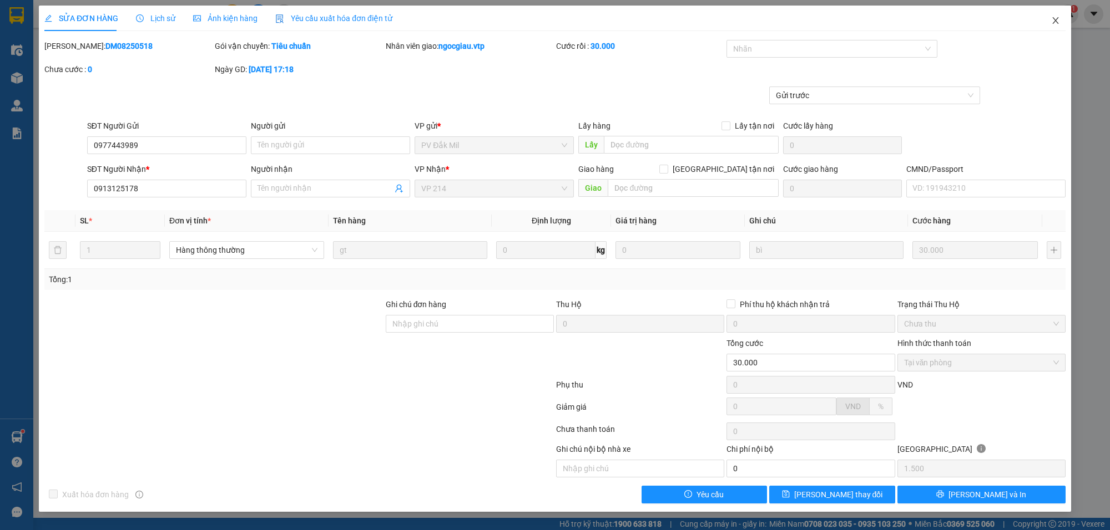
click at [1063, 19] on span "Close" at bounding box center [1055, 21] width 31 height 31
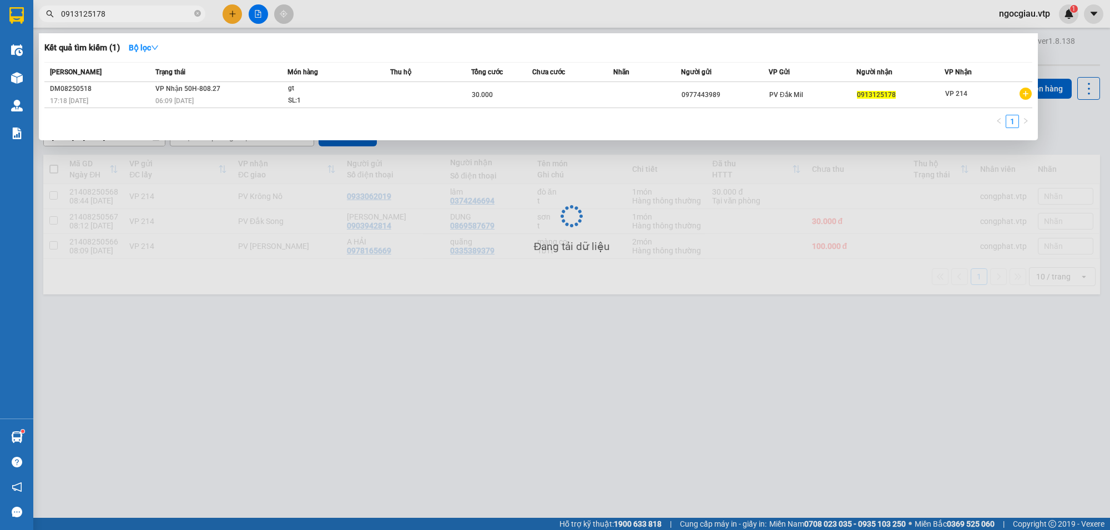
click at [133, 16] on input "0913125178" at bounding box center [126, 14] width 131 height 12
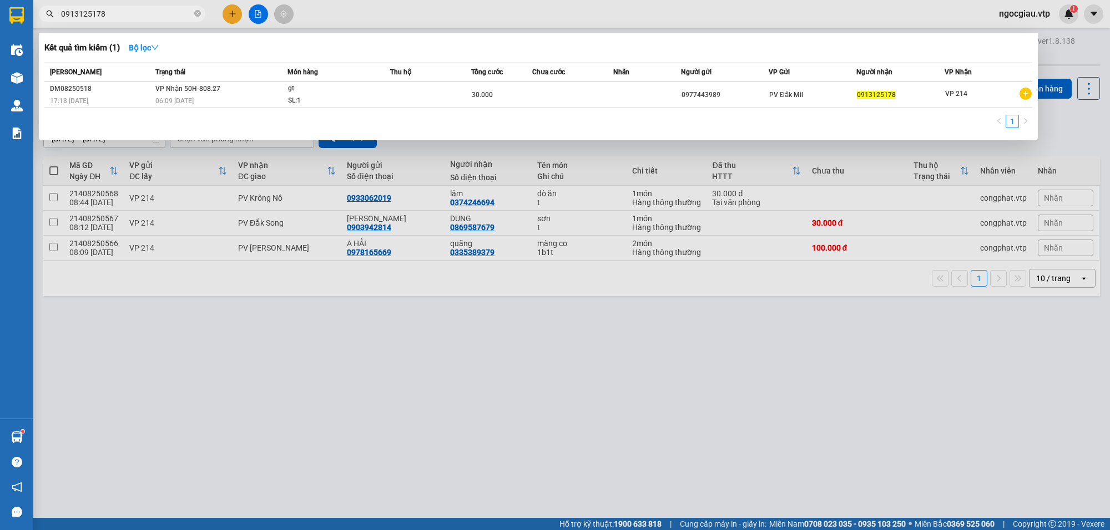
click at [133, 16] on input "0913125178" at bounding box center [126, 14] width 131 height 12
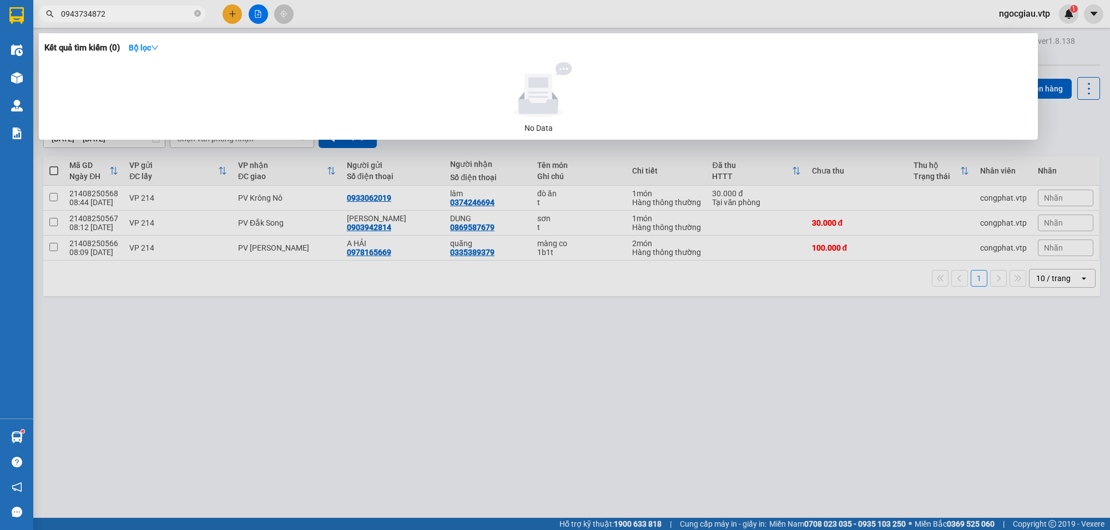
click at [117, 10] on input "0943734872" at bounding box center [126, 14] width 131 height 12
paste input "08489799"
click at [716, 411] on div at bounding box center [555, 265] width 1110 height 530
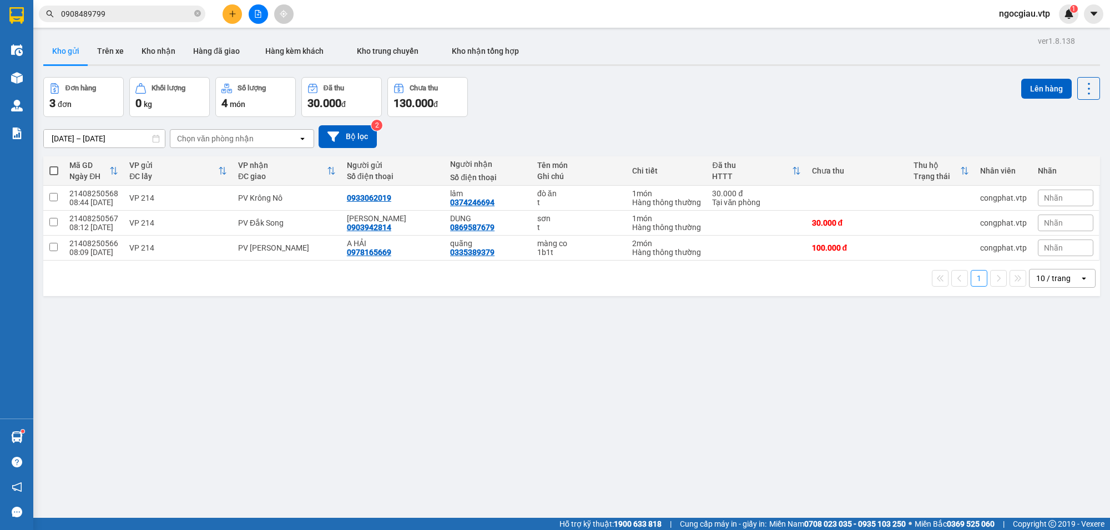
click at [119, 10] on input "0908489799" at bounding box center [126, 14] width 131 height 12
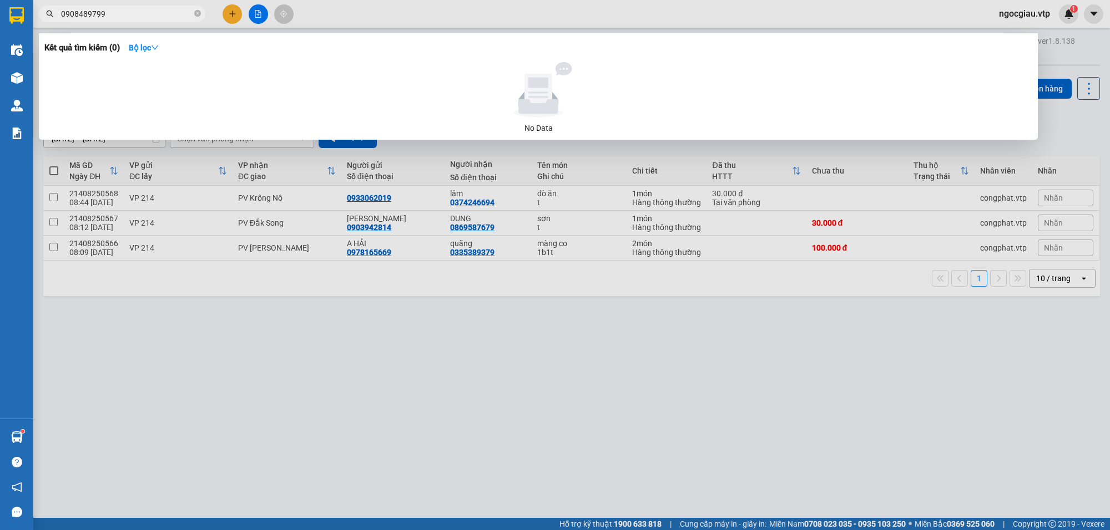
click at [610, 444] on div at bounding box center [555, 265] width 1110 height 530
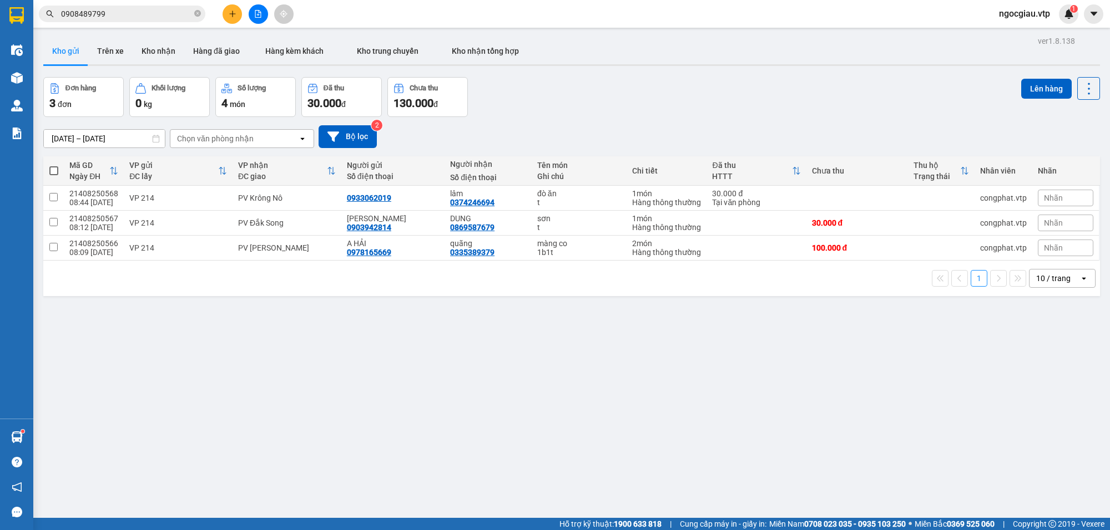
drag, startPoint x: 621, startPoint y: 397, endPoint x: 633, endPoint y: 398, distance: 11.8
click at [624, 397] on div "ver 1.8.138 Kho gửi Trên xe Kho nhận Hàng đã giao Hàng kèm khách Kho trung chuy…" at bounding box center [571, 298] width 1065 height 530
click at [112, 12] on input "0908489799" at bounding box center [126, 14] width 131 height 12
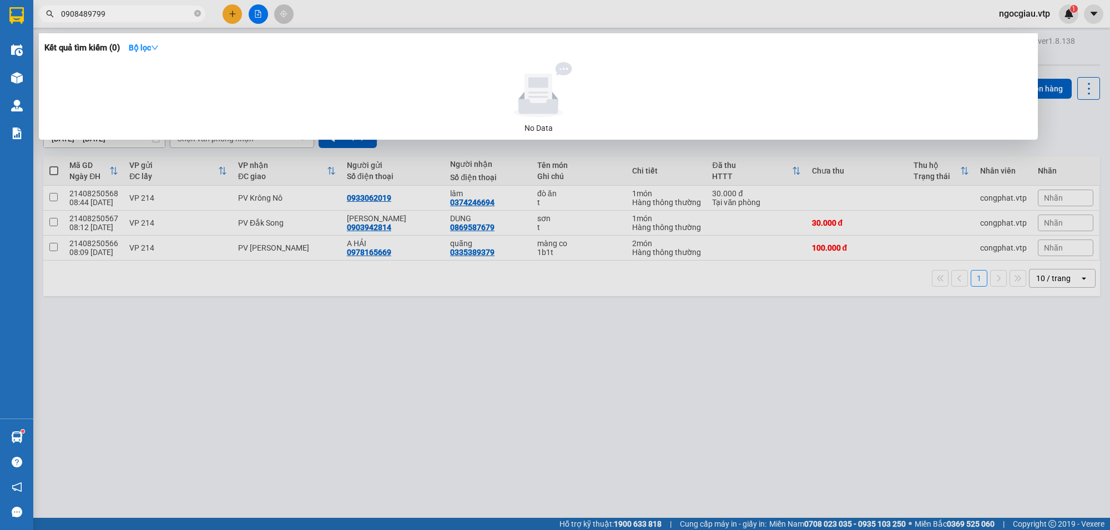
click at [112, 12] on input "0908489799" at bounding box center [126, 14] width 131 height 12
type input "0346408116"
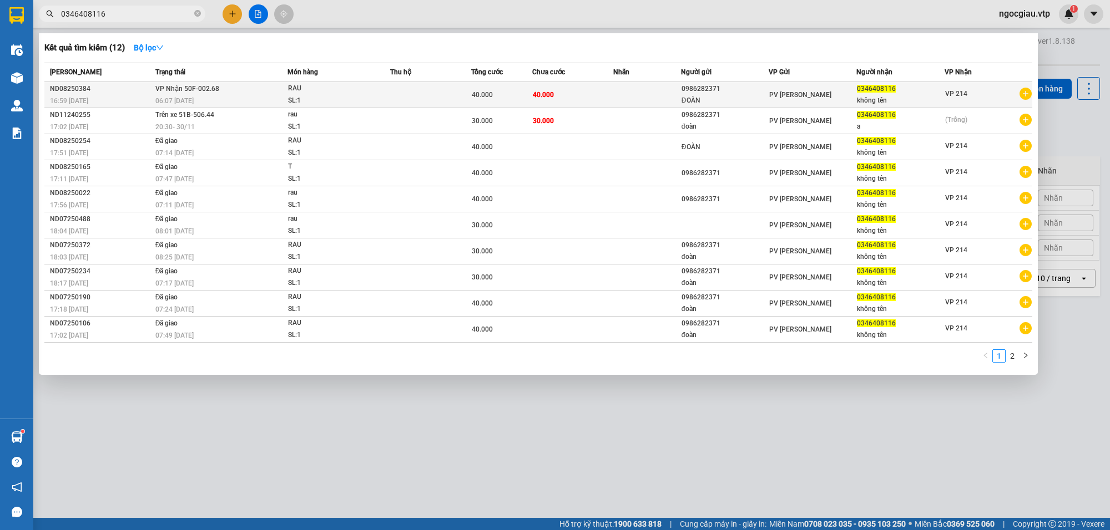
click at [369, 89] on div "RAU" at bounding box center [329, 89] width 83 height 12
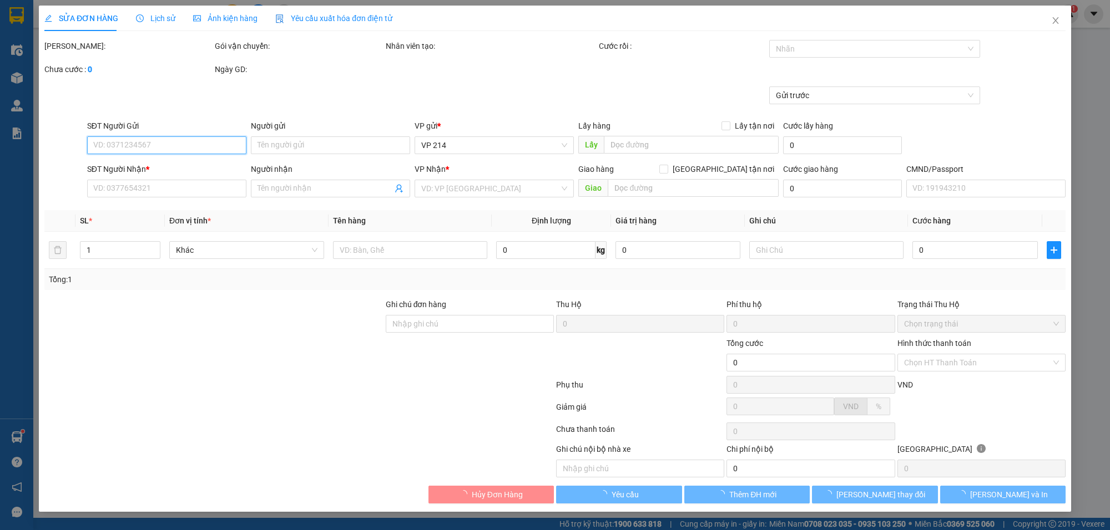
type input "2.000"
type input "0986282371"
type input "ĐOÀN"
type input "0346408116"
type input "không tên"
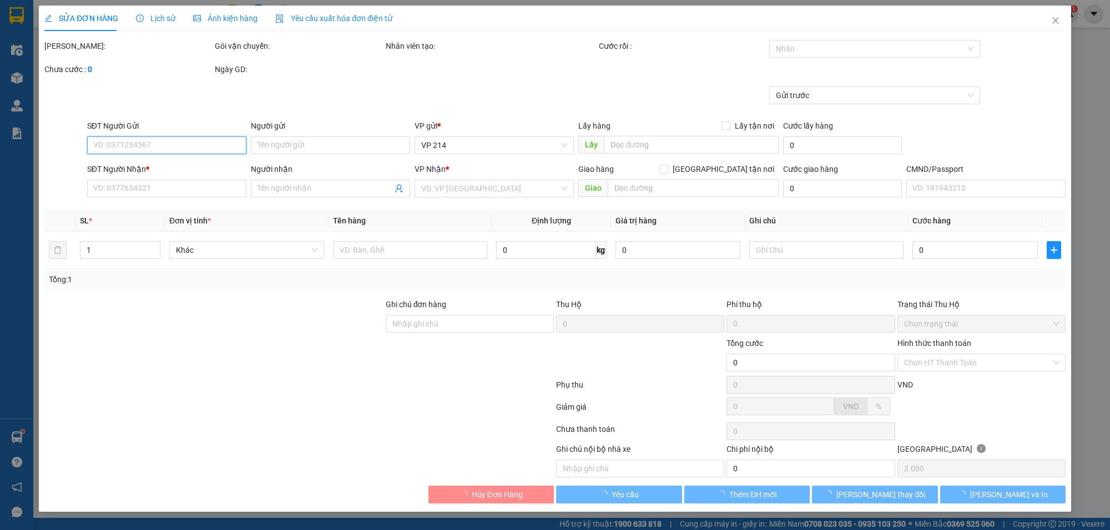
type input "40.000"
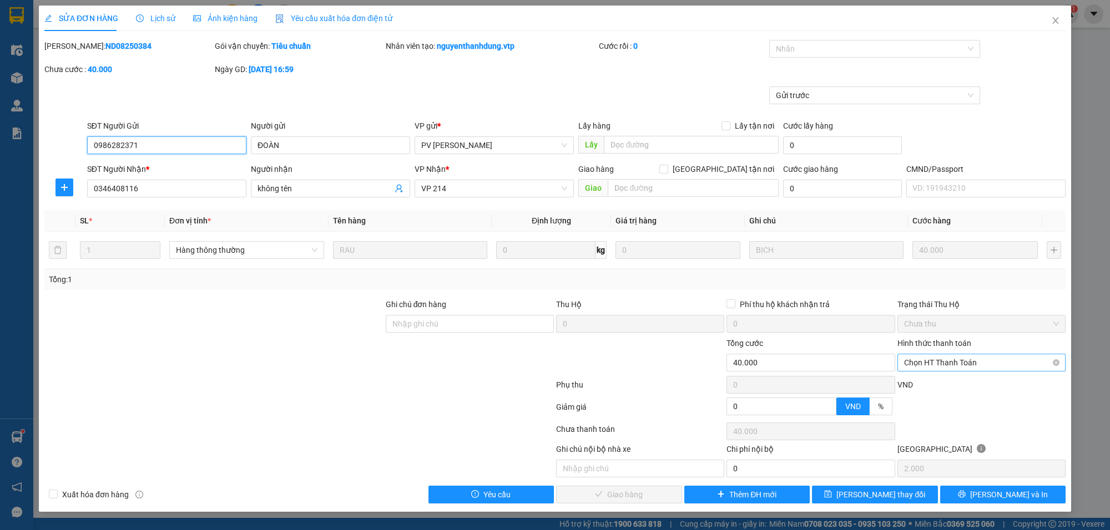
click at [930, 367] on span "Chọn HT Thanh Toán" at bounding box center [981, 363] width 155 height 17
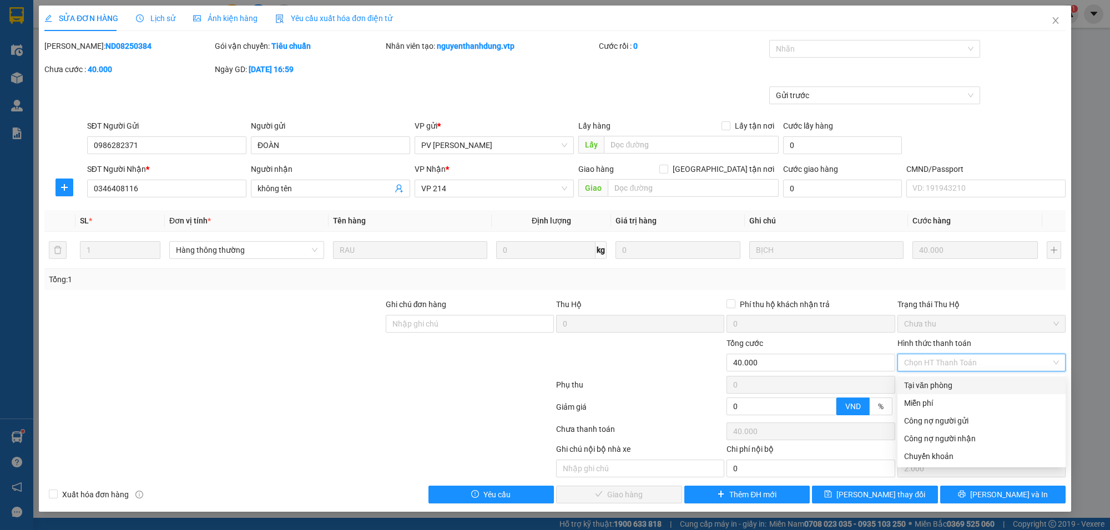
click at [930, 386] on div "Tại văn phòng" at bounding box center [981, 385] width 155 height 12
type input "0"
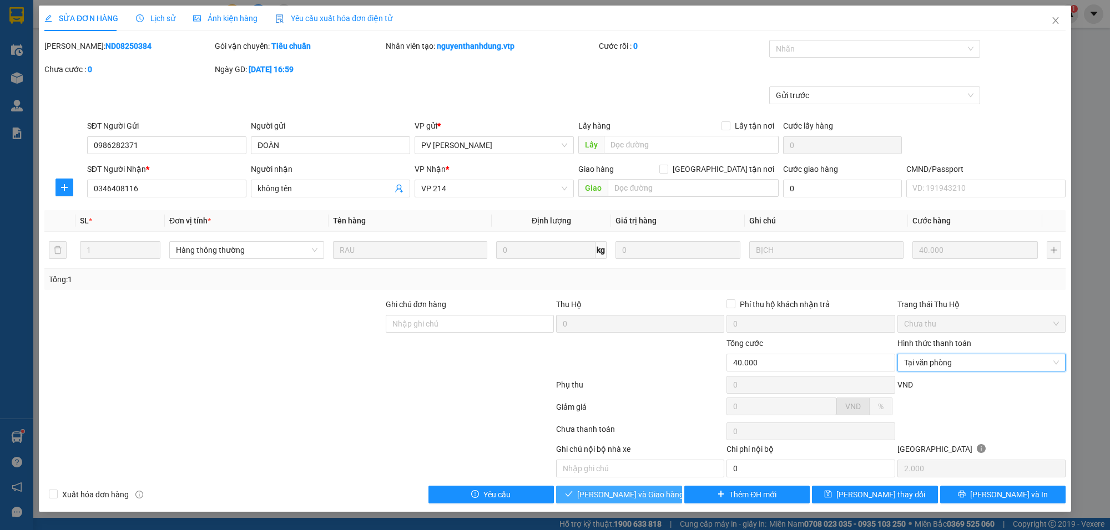
click at [630, 495] on span "[PERSON_NAME] và Giao hàng" at bounding box center [630, 495] width 107 height 12
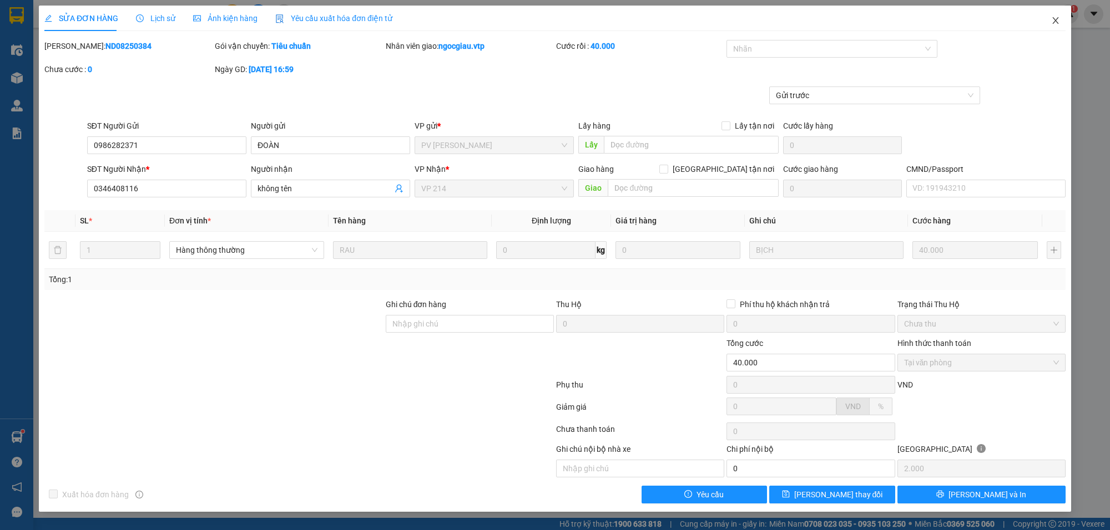
click at [1055, 22] on icon "close" at bounding box center [1055, 20] width 9 height 9
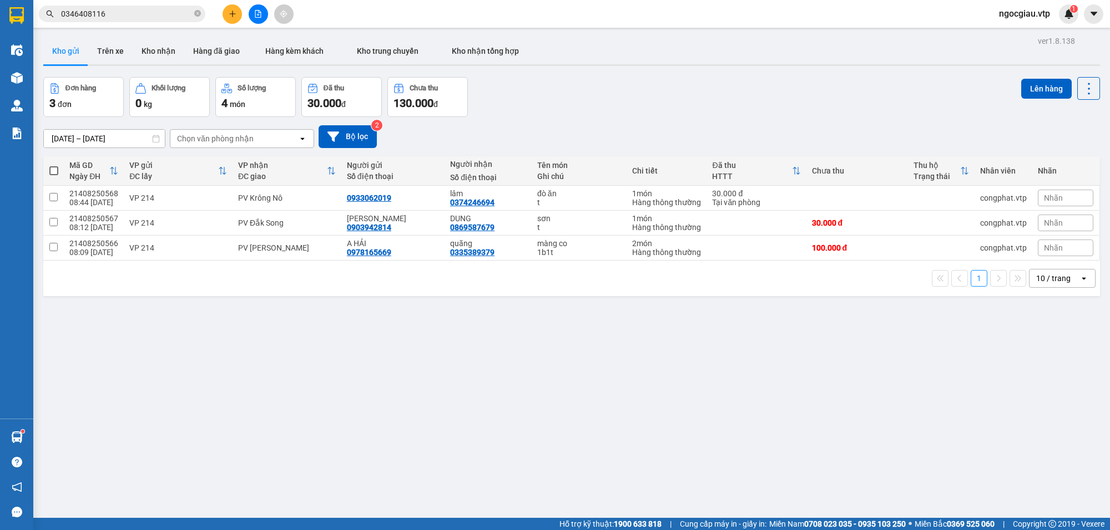
click at [122, 17] on input "0346408116" at bounding box center [126, 14] width 131 height 12
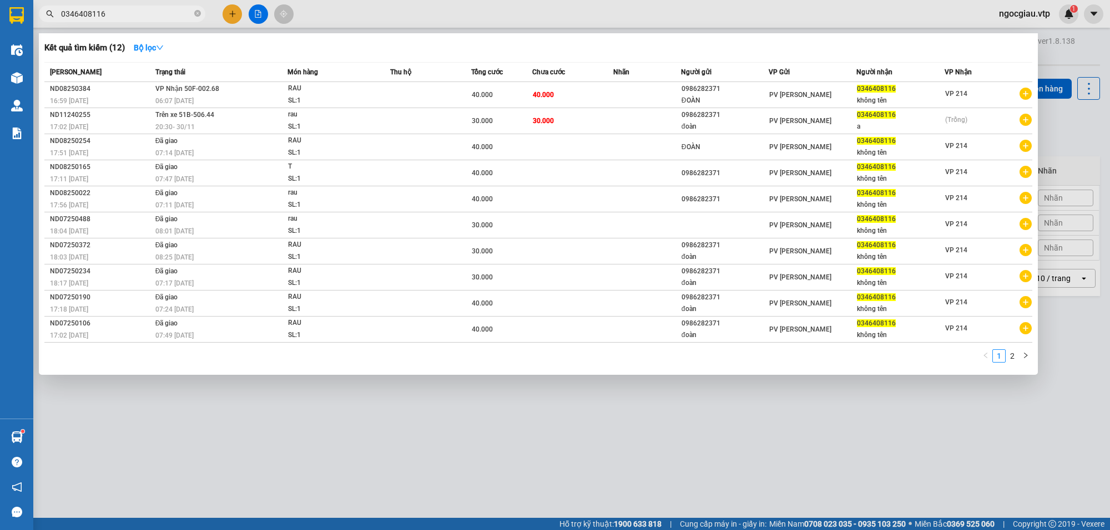
click at [122, 17] on input "0346408116" at bounding box center [126, 14] width 131 height 12
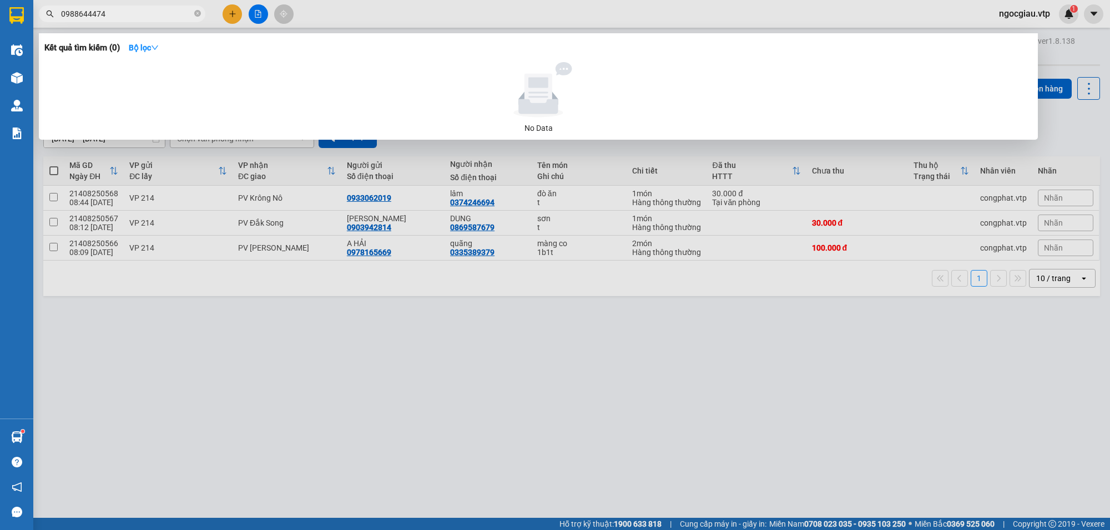
click at [122, 18] on input "0988644474" at bounding box center [126, 14] width 131 height 12
click at [135, 12] on input "0988644474" at bounding box center [126, 14] width 131 height 12
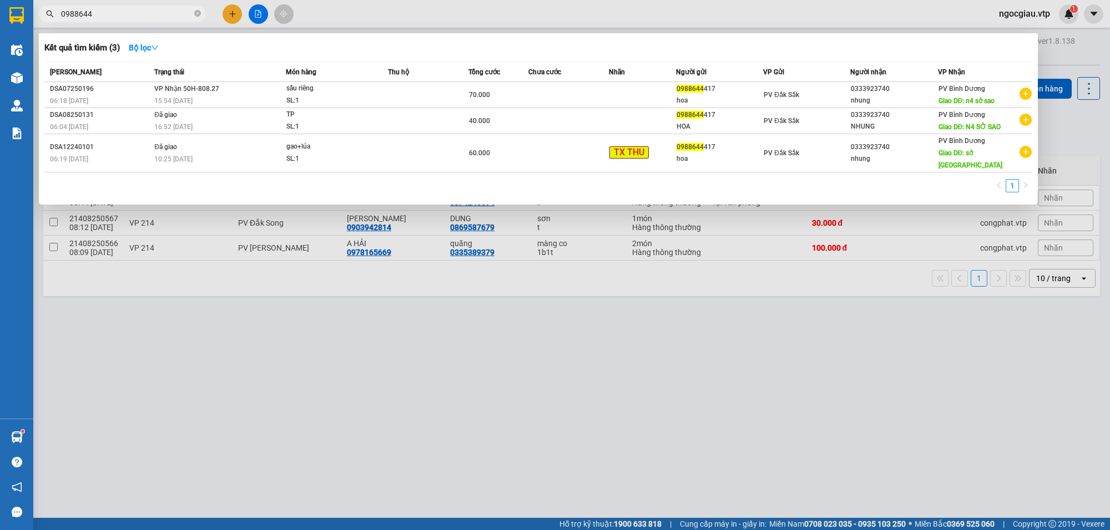
click at [699, 392] on div at bounding box center [555, 265] width 1110 height 530
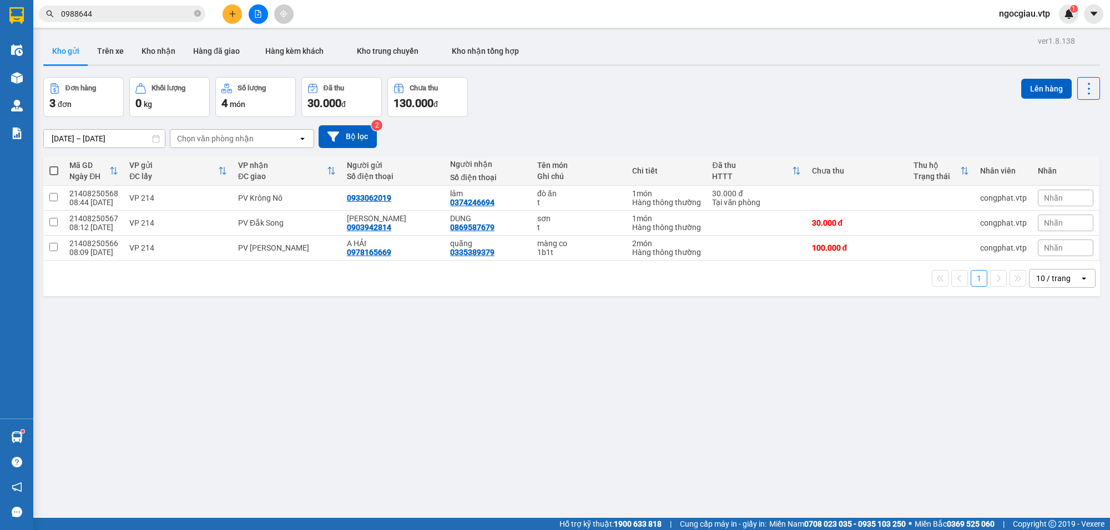
click at [125, 9] on input "0988644" at bounding box center [126, 14] width 131 height 12
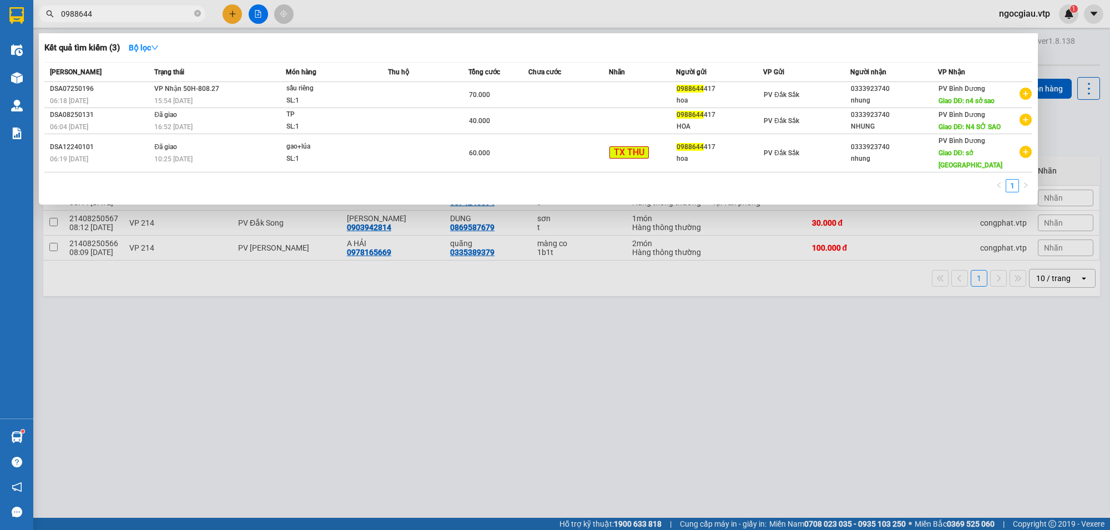
click at [125, 9] on input "0988644" at bounding box center [126, 14] width 131 height 12
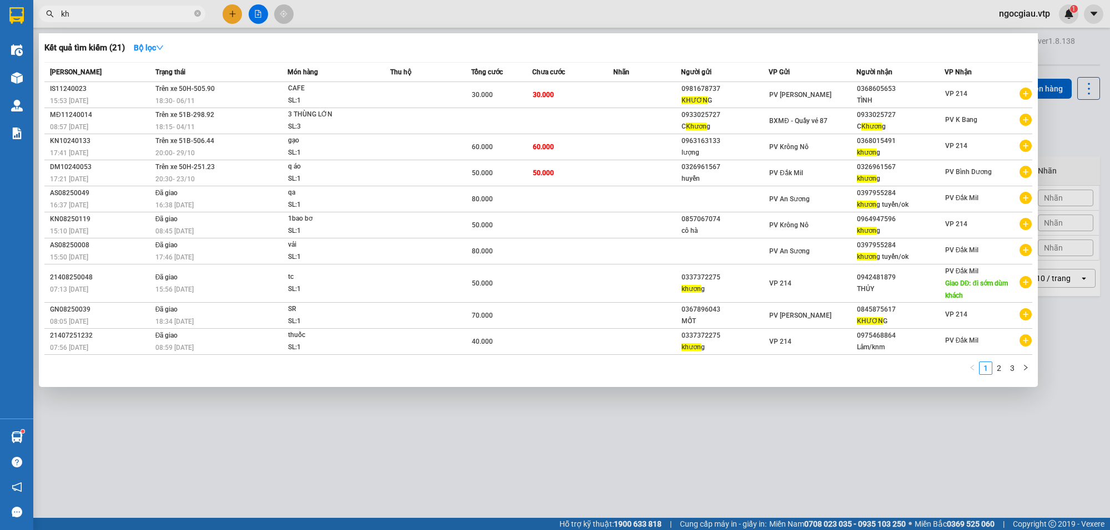
type input "k"
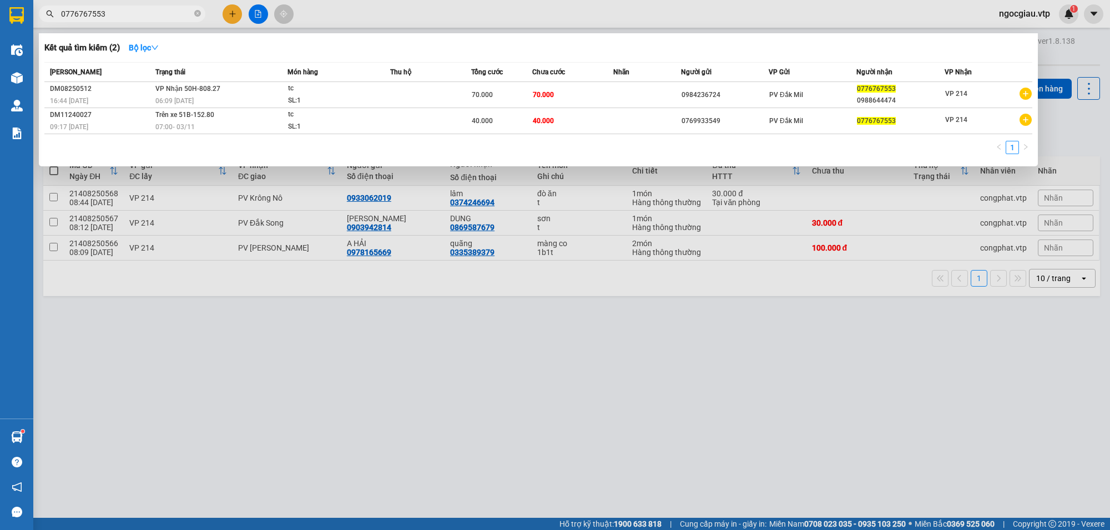
type input "0776767553"
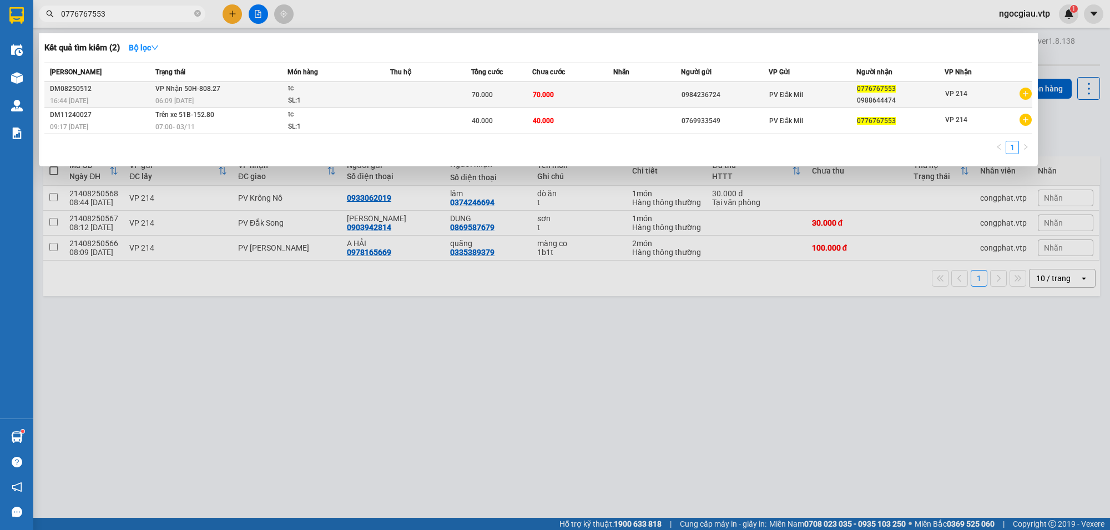
click at [438, 93] on td at bounding box center [430, 95] width 81 height 26
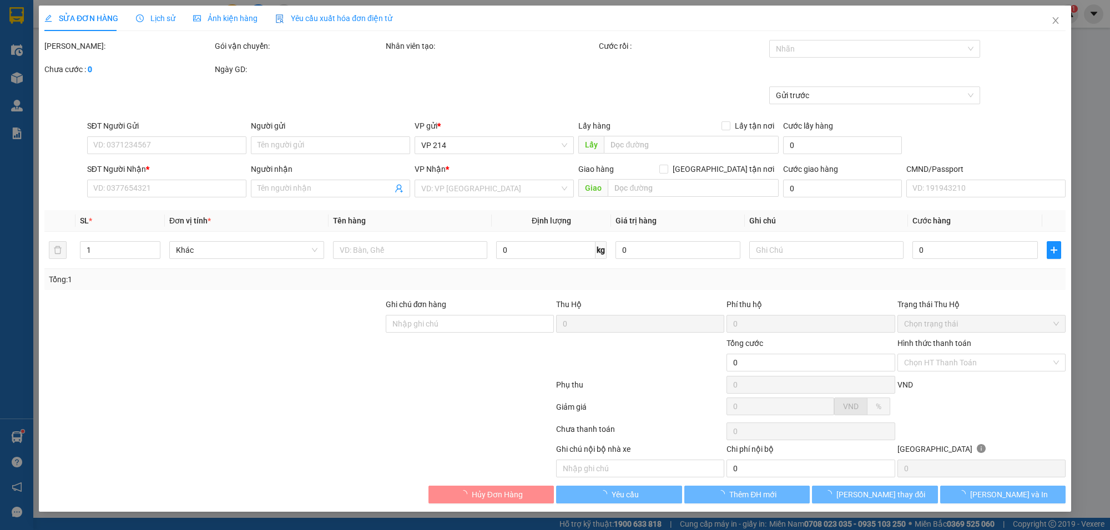
type input "3.500"
type input "0984236724"
type input "0776767553"
type input "0988644474"
type input "70.000"
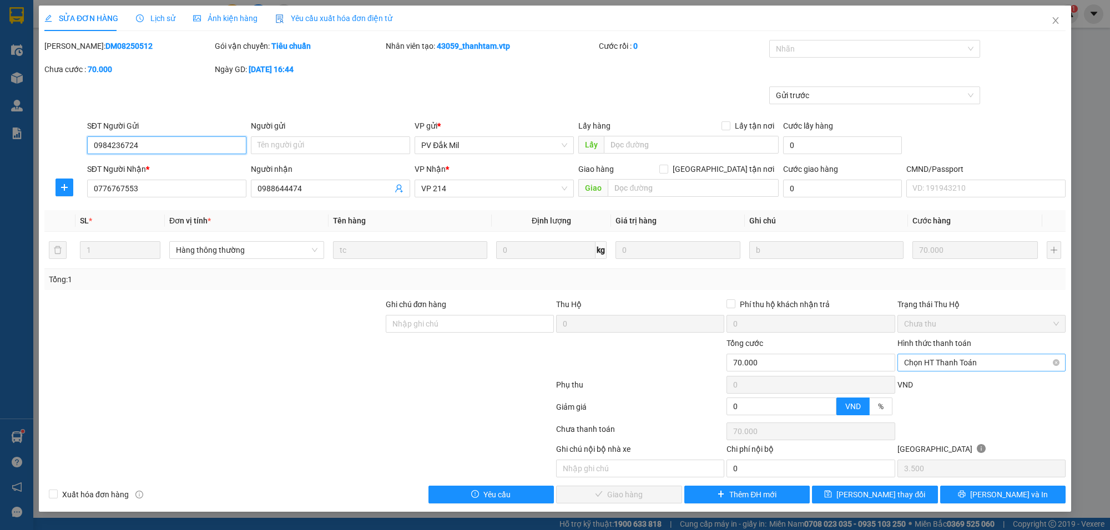
click at [947, 363] on span "Chọn HT Thanh Toán" at bounding box center [981, 363] width 155 height 17
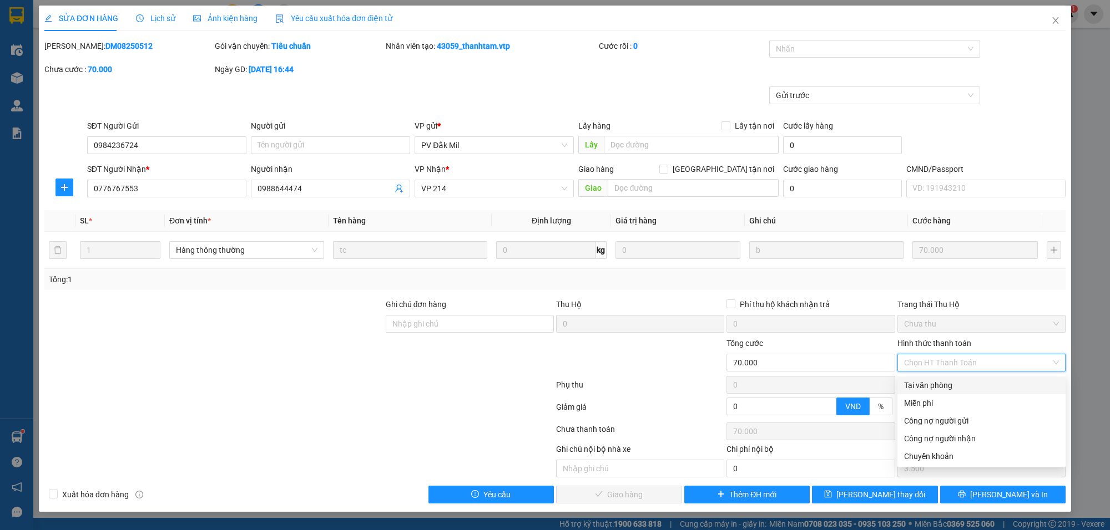
click at [947, 384] on div "Tại văn phòng" at bounding box center [981, 385] width 155 height 12
type input "0"
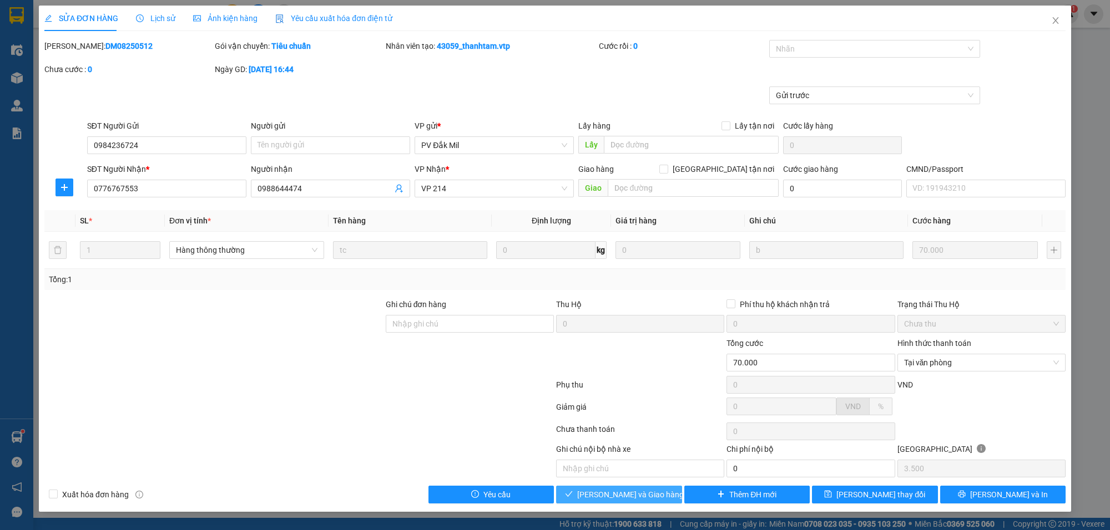
click at [613, 494] on span "[PERSON_NAME] và Giao hàng" at bounding box center [630, 495] width 107 height 12
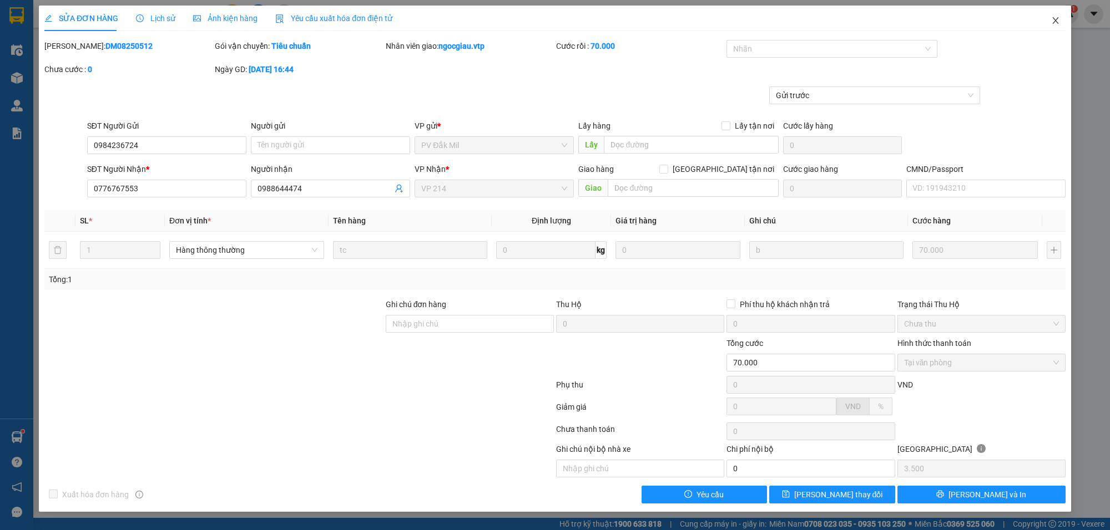
click at [1057, 21] on icon "close" at bounding box center [1055, 20] width 9 height 9
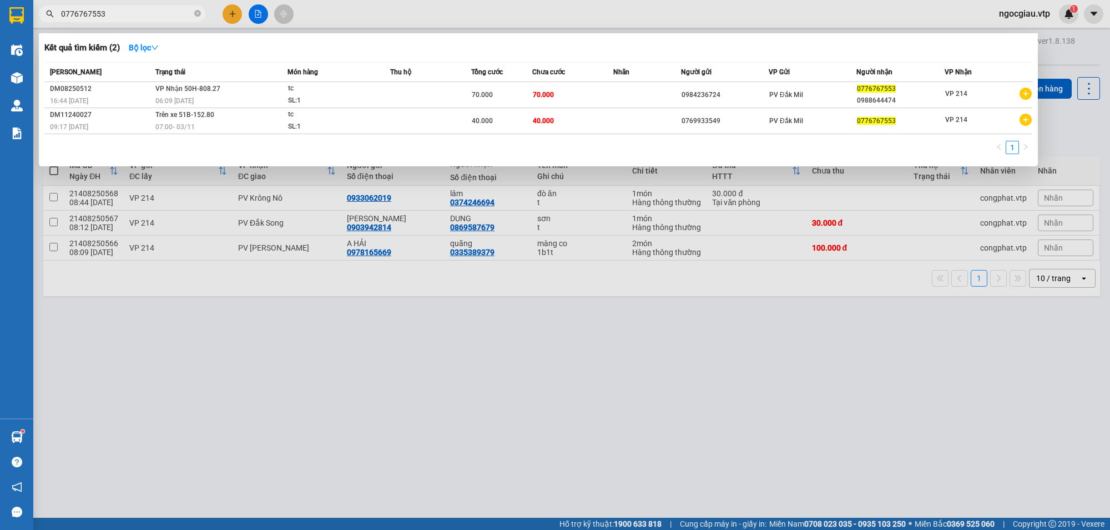
click at [120, 12] on input "0776767553" at bounding box center [126, 14] width 131 height 12
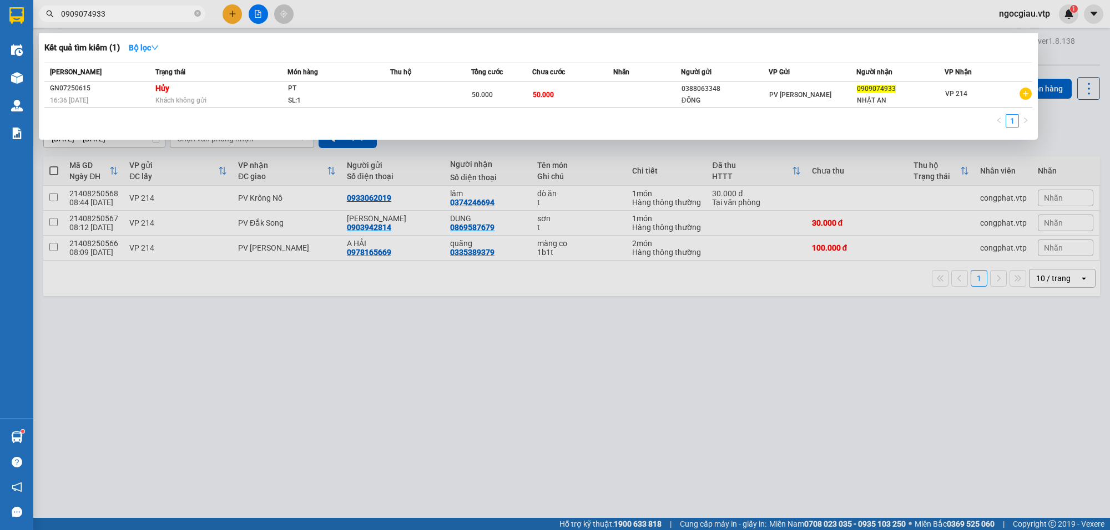
drag, startPoint x: 878, startPoint y: 369, endPoint x: 841, endPoint y: 404, distance: 51.0
click at [877, 370] on div at bounding box center [555, 265] width 1110 height 530
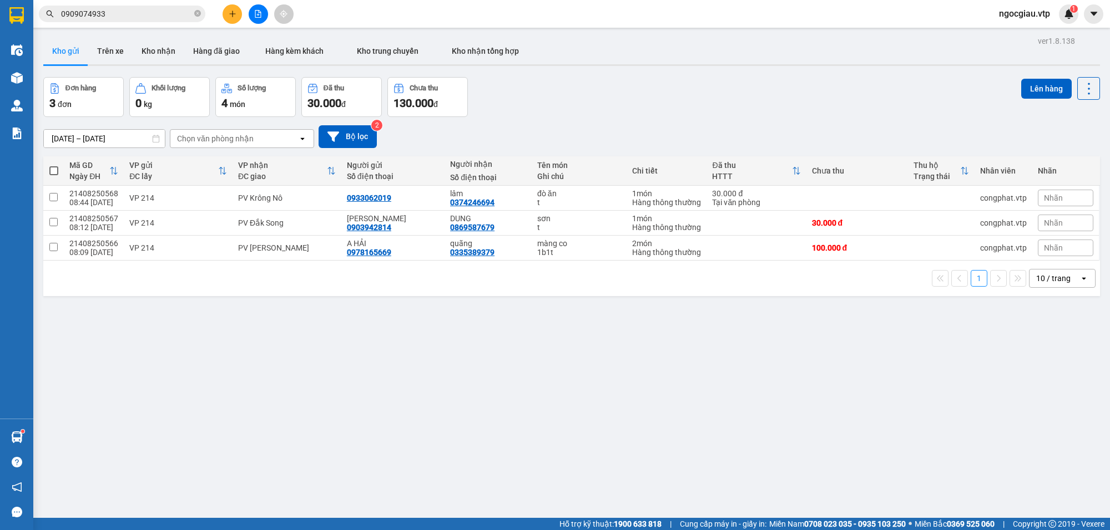
click at [135, 23] on div "Kết quả tìm kiếm ( 1 ) Bộ lọc Mã ĐH Trạng thái Món hàng Thu hộ Tổng cước Chưa c…" at bounding box center [108, 13] width 216 height 19
click at [135, 17] on input "0909074933" at bounding box center [126, 14] width 131 height 12
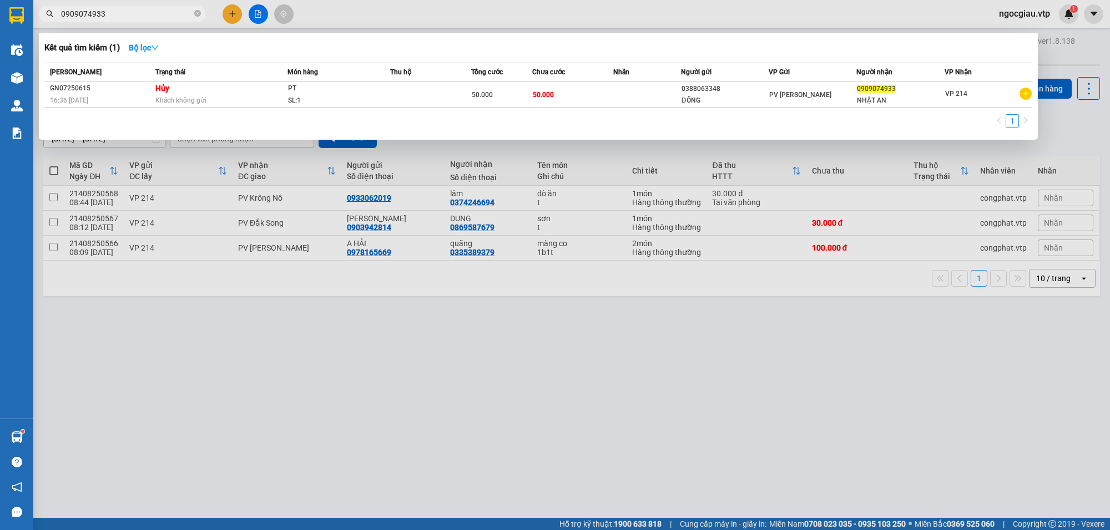
click at [135, 17] on input "0909074933" at bounding box center [126, 14] width 131 height 12
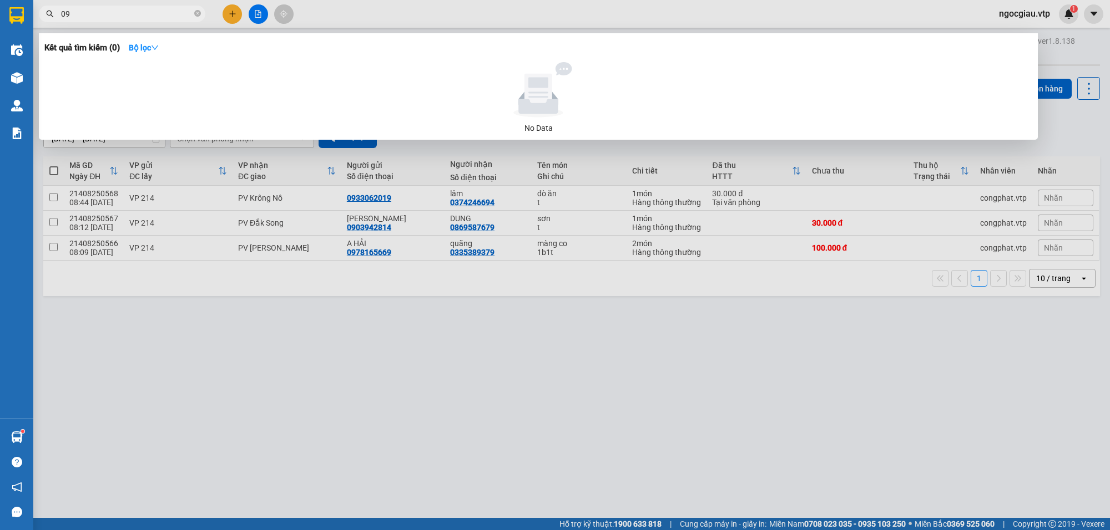
type input "0"
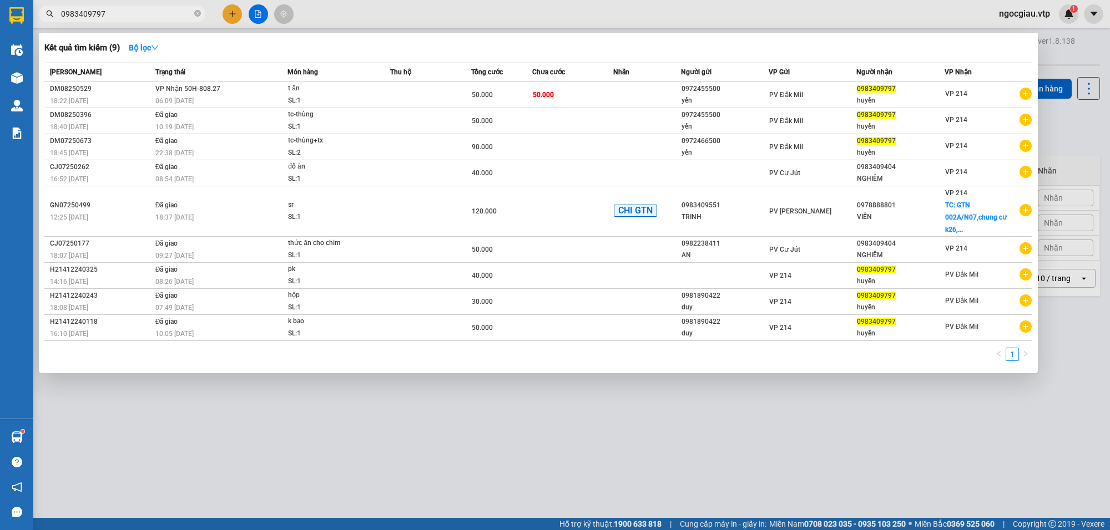
type input "0983409797"
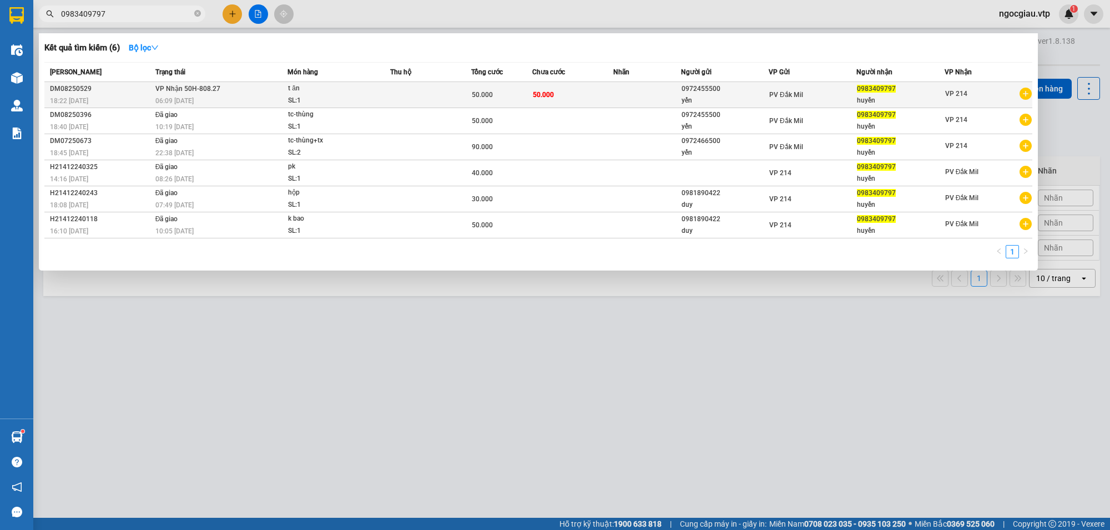
click at [458, 90] on td at bounding box center [430, 95] width 81 height 26
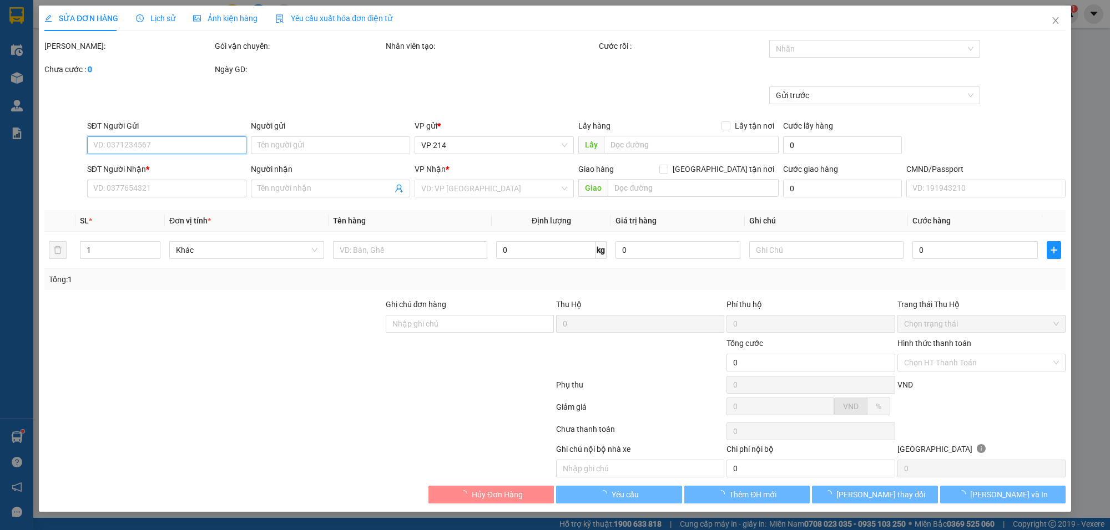
type input "0972455500"
type input "yến"
type input "0983409797"
type input "huyền"
type input "50.000"
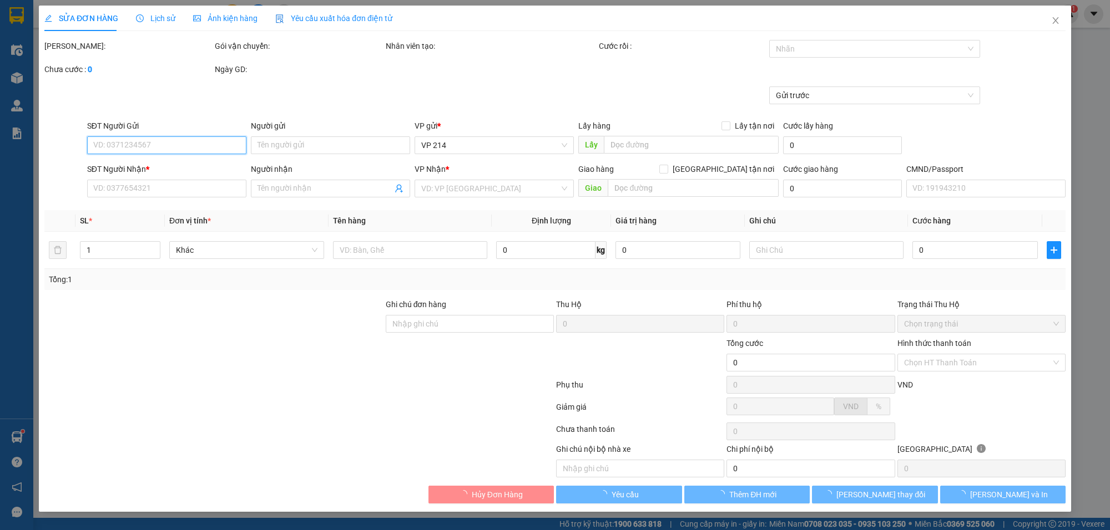
type input "50.000"
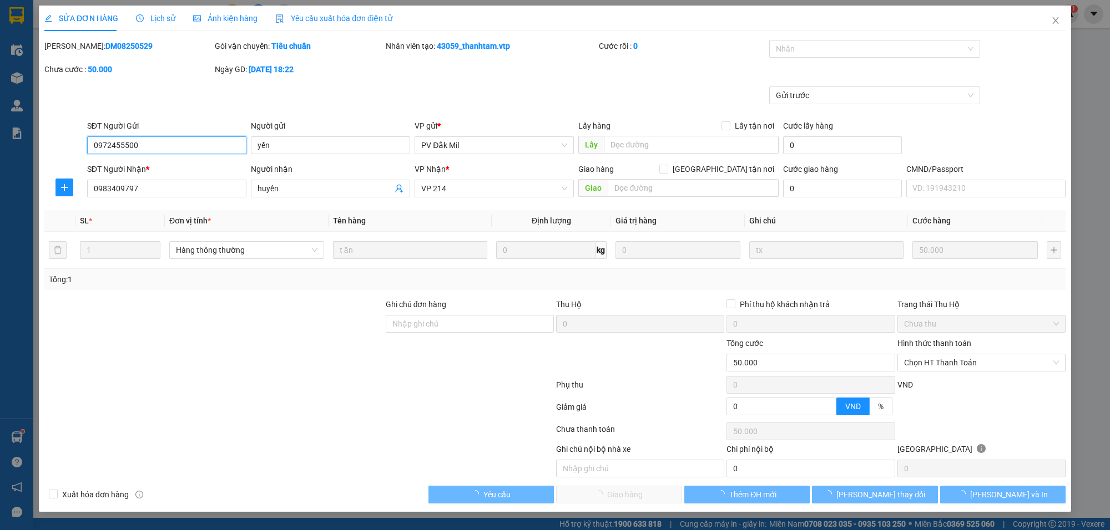
type input "2.500"
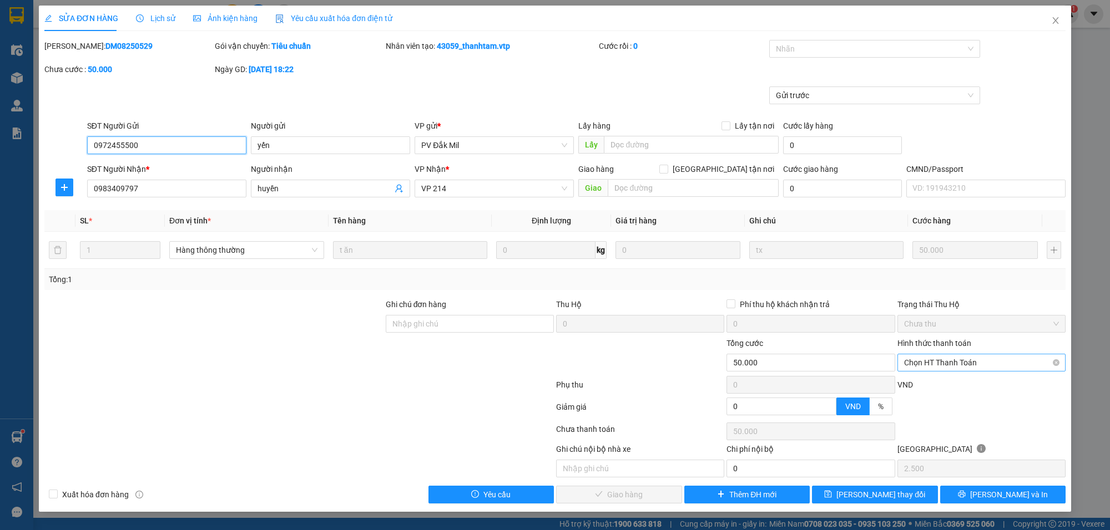
click at [956, 362] on span "Chọn HT Thanh Toán" at bounding box center [981, 363] width 155 height 17
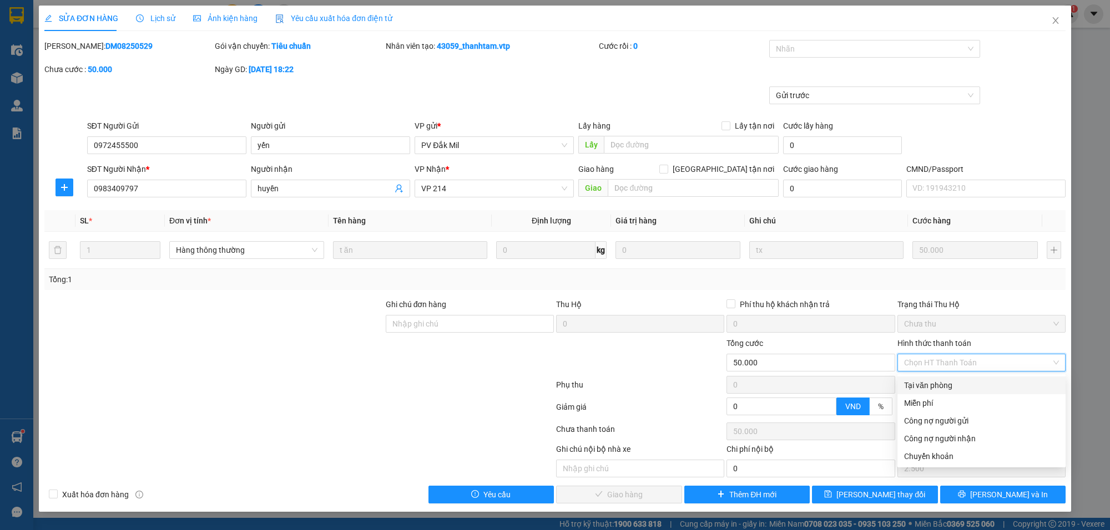
click at [944, 384] on div "Tại văn phòng" at bounding box center [981, 385] width 155 height 12
type input "0"
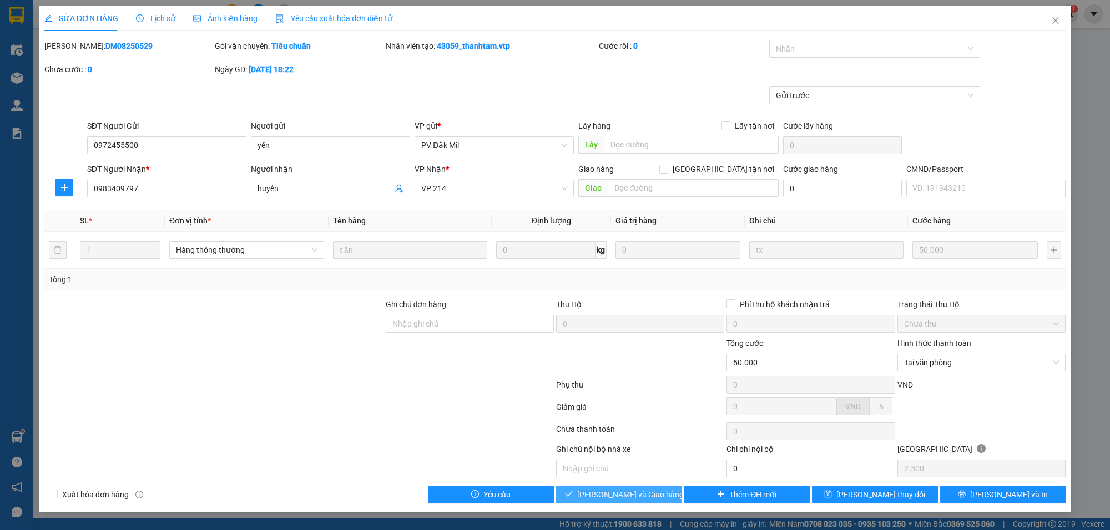
click at [656, 492] on button "[PERSON_NAME] và Giao hàng" at bounding box center [619, 495] width 126 height 18
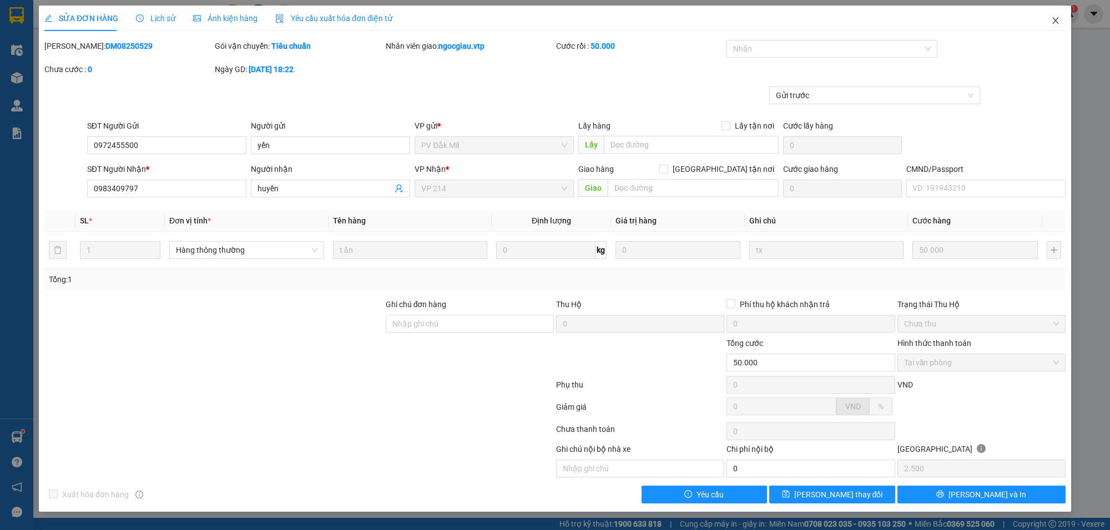
click at [1056, 20] on icon "close" at bounding box center [1055, 20] width 6 height 7
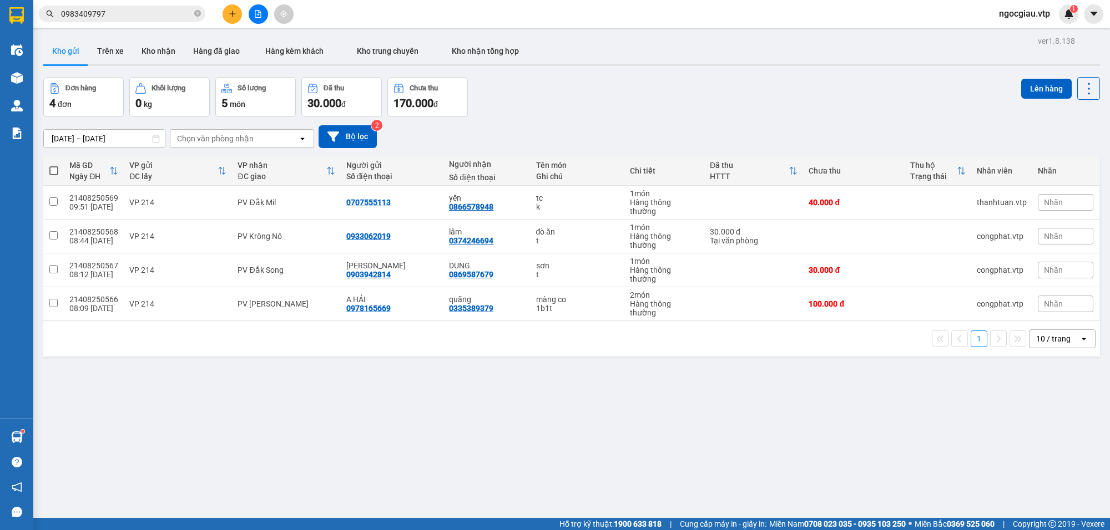
click at [161, 17] on input "0983409797" at bounding box center [126, 14] width 131 height 12
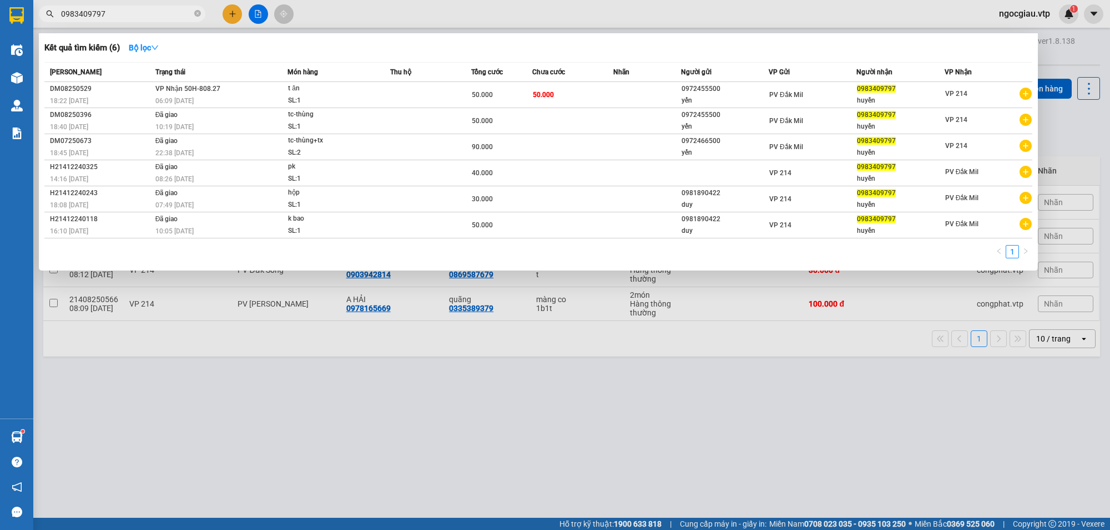
click at [161, 17] on input "0983409797" at bounding box center [126, 14] width 131 height 12
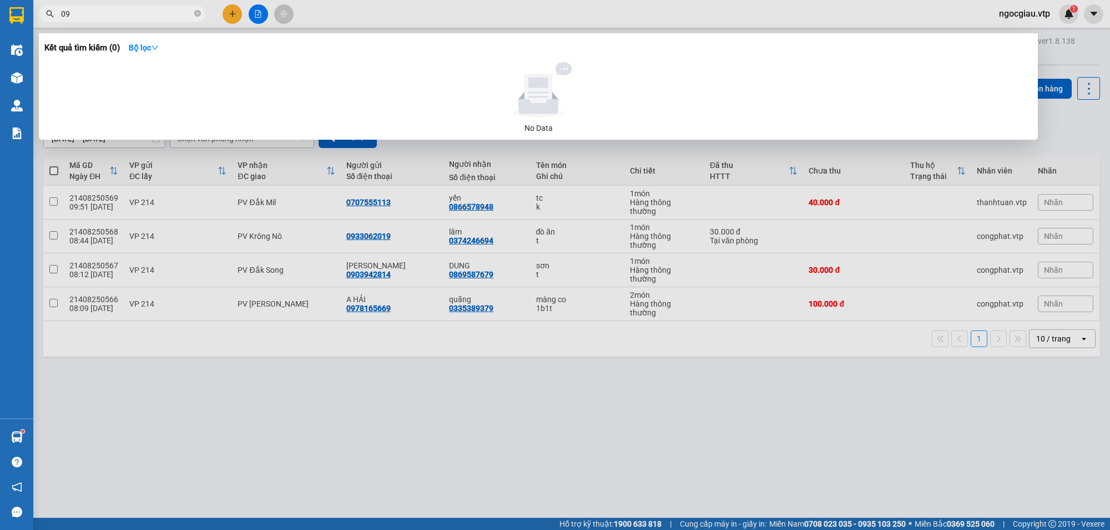
type input "0"
type input "0944517079"
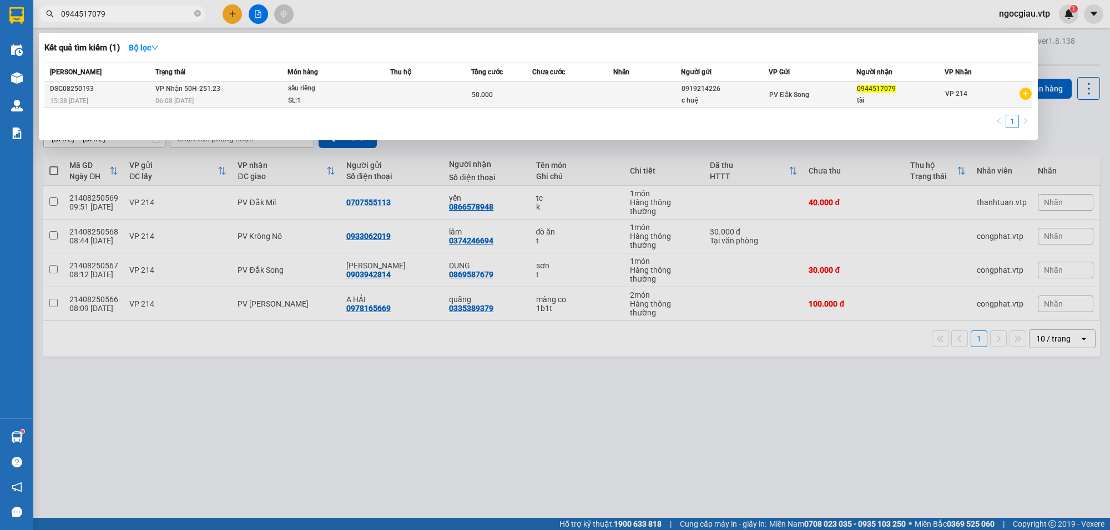
click at [367, 93] on div "sầu riêng" at bounding box center [329, 89] width 83 height 12
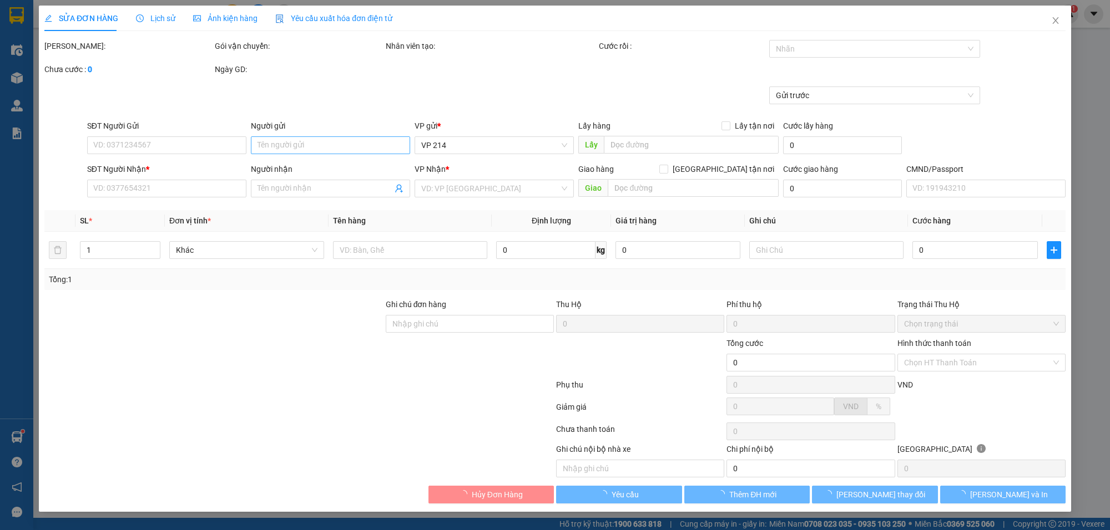
type input "2.500"
type input "0919214226"
type input "c huệ"
type input "0944517079"
type input "tài"
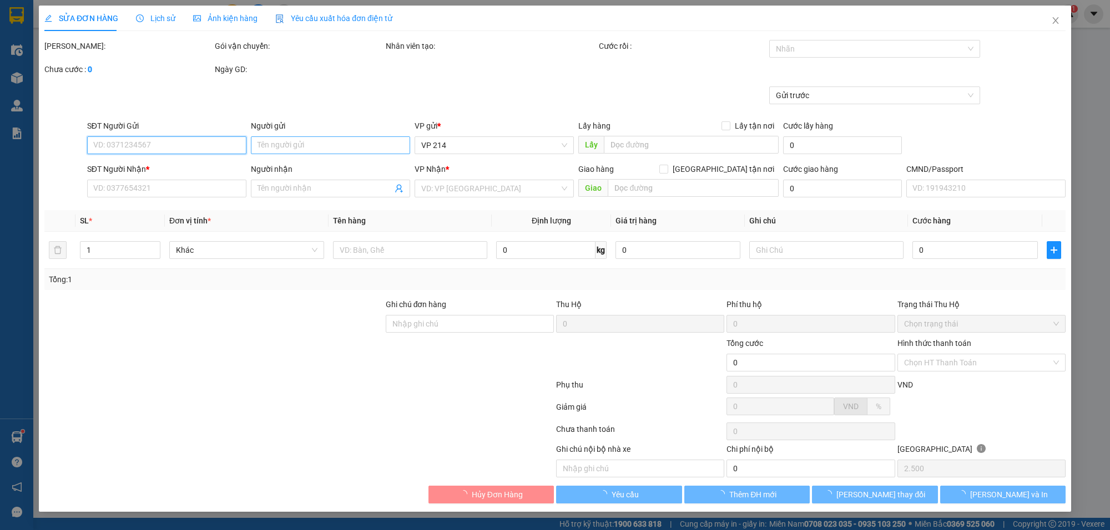
type input "50.000"
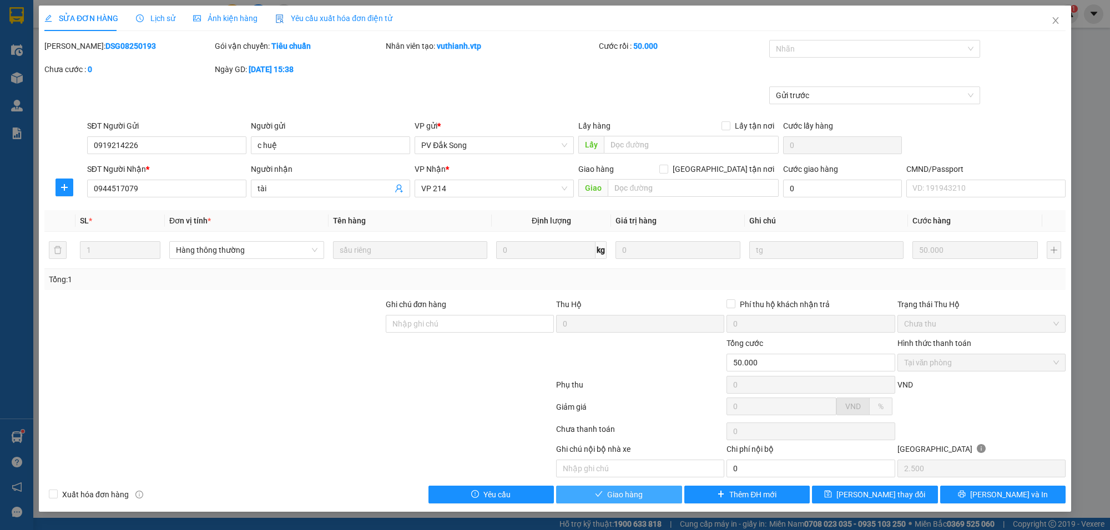
click at [613, 494] on span "Giao hàng" at bounding box center [625, 495] width 36 height 12
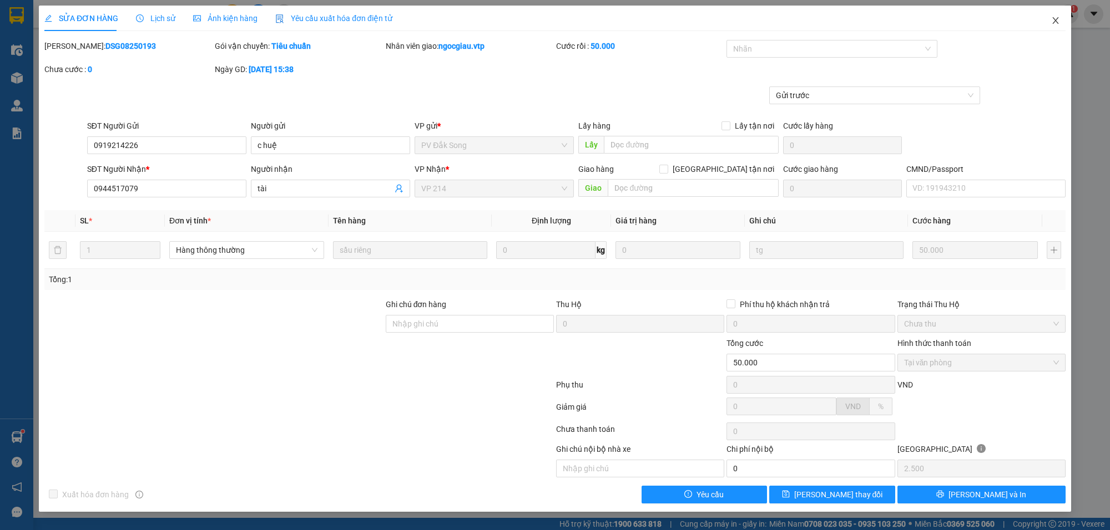
click at [1056, 15] on span "Close" at bounding box center [1055, 21] width 31 height 31
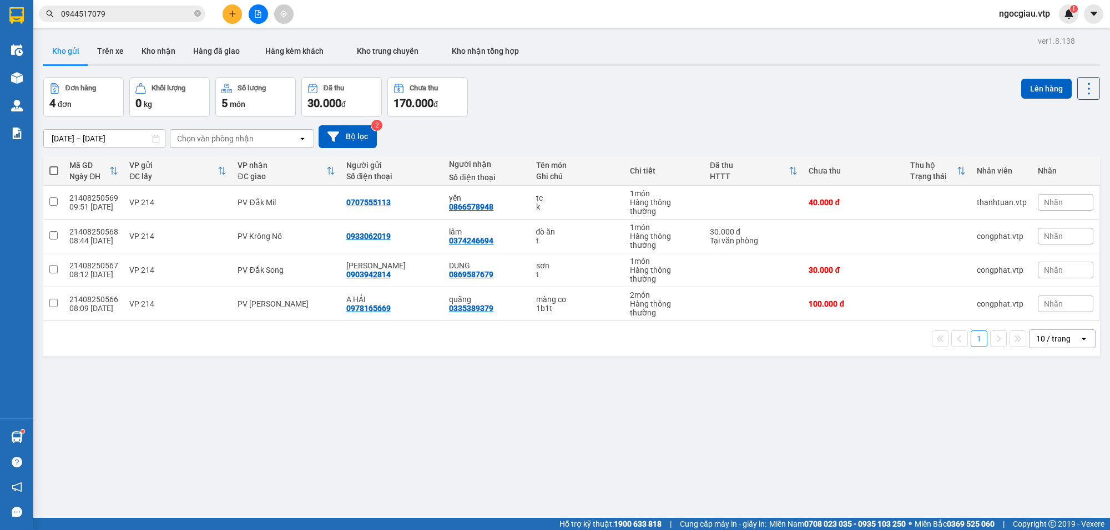
click at [141, 17] on input "0944517079" at bounding box center [126, 14] width 131 height 12
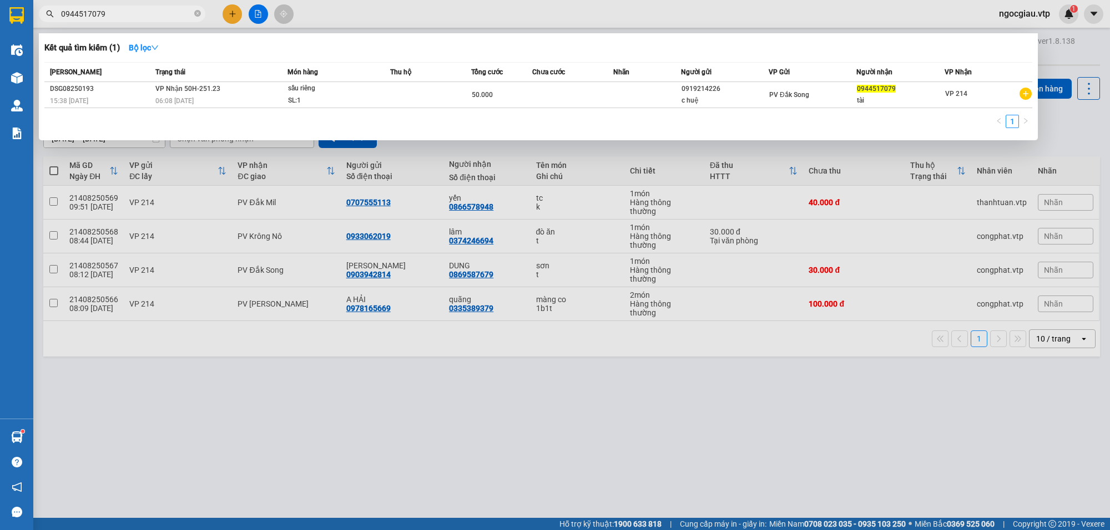
click at [141, 17] on input "0944517079" at bounding box center [126, 14] width 131 height 12
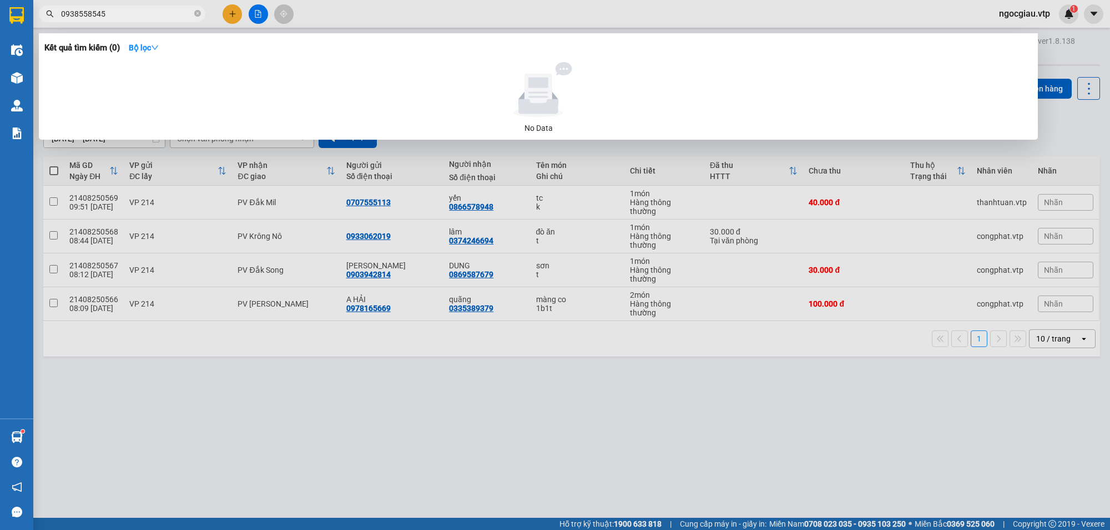
click at [814, 439] on div at bounding box center [555, 265] width 1110 height 530
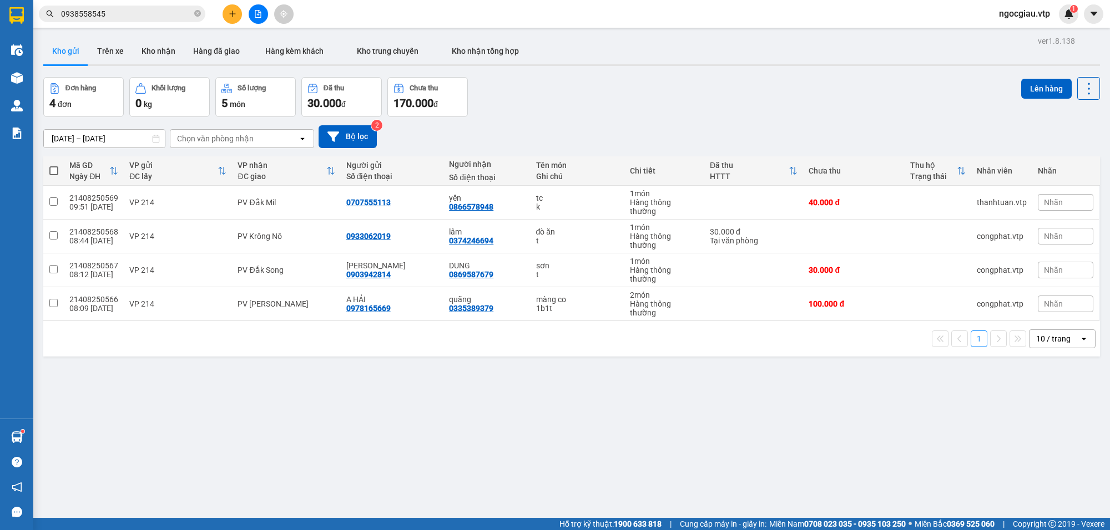
click at [123, 14] on input "0938558545" at bounding box center [126, 14] width 131 height 12
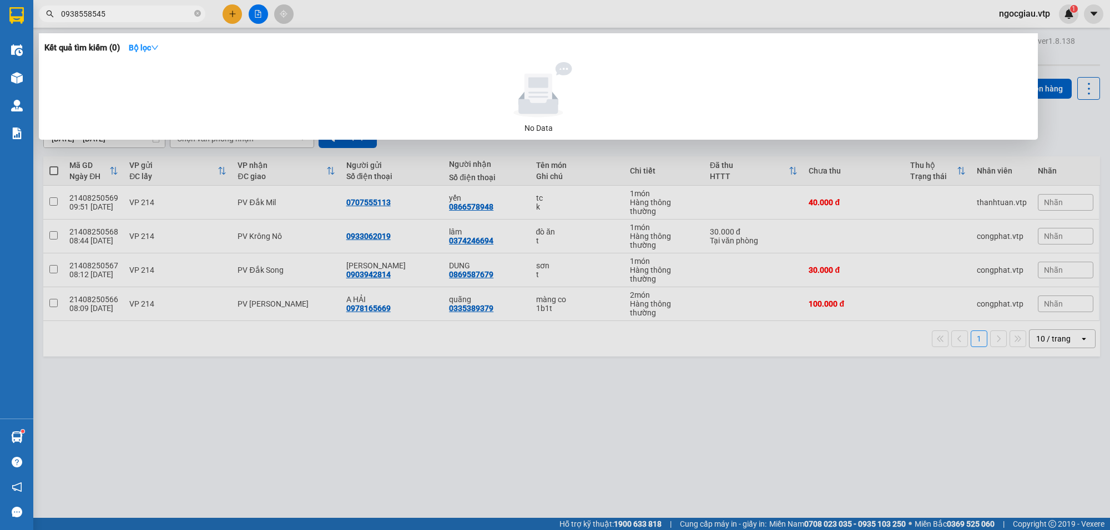
click at [123, 14] on input "0938558545" at bounding box center [126, 14] width 131 height 12
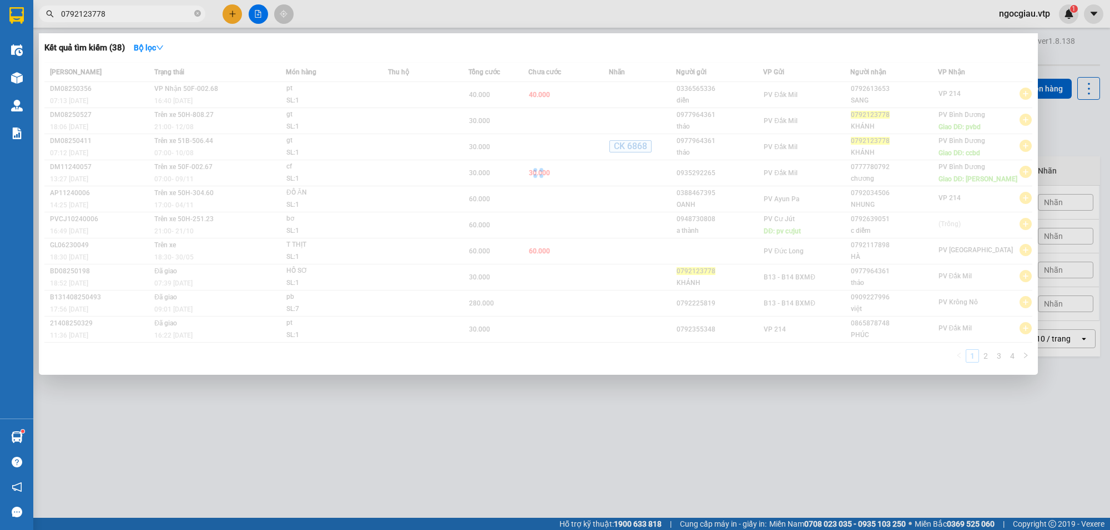
type input "0792123778"
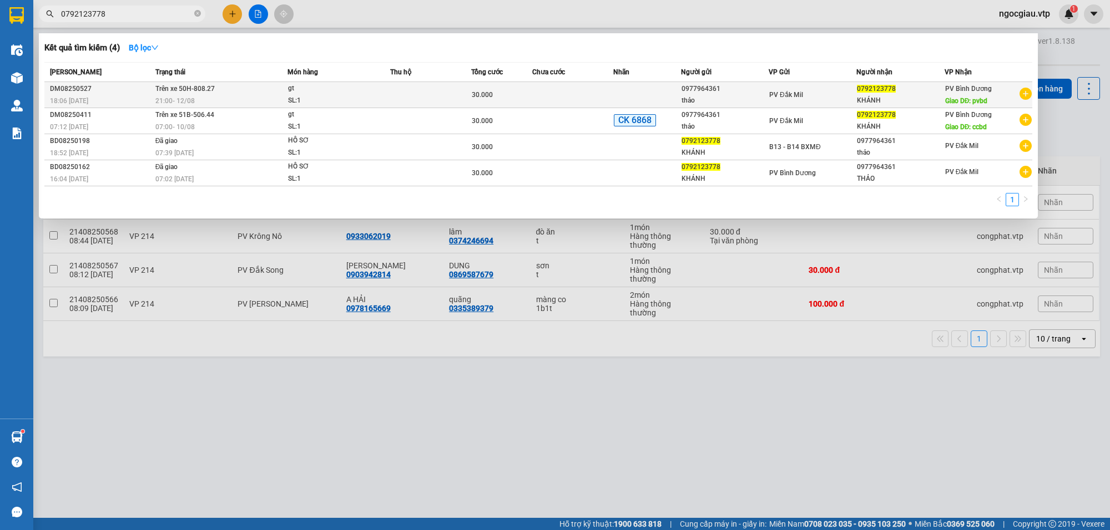
click at [514, 96] on div "30.000" at bounding box center [502, 95] width 60 height 12
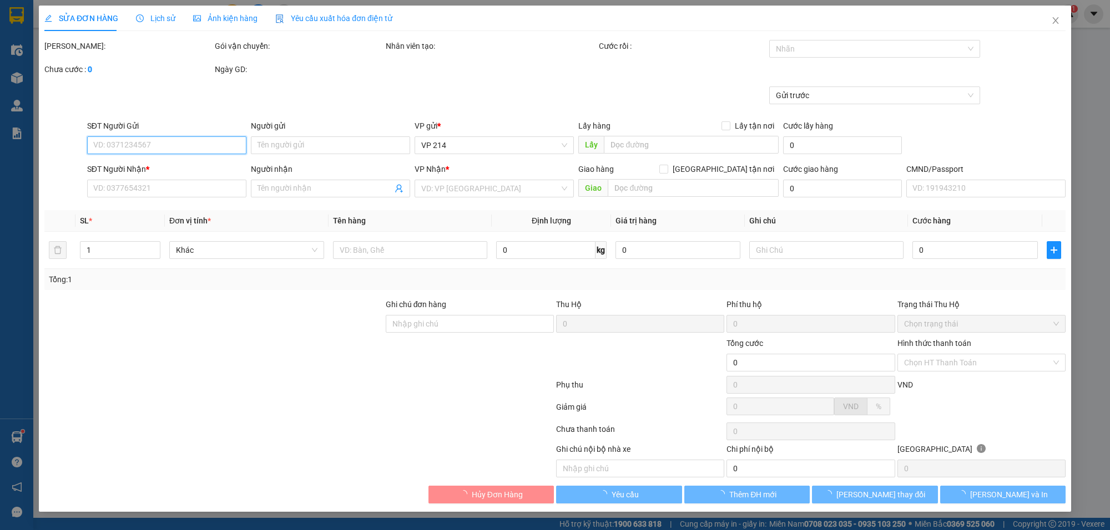
type input "1.500"
type input "0977964361"
type input "thảo"
type input "0792123778"
type input "KHÁNH"
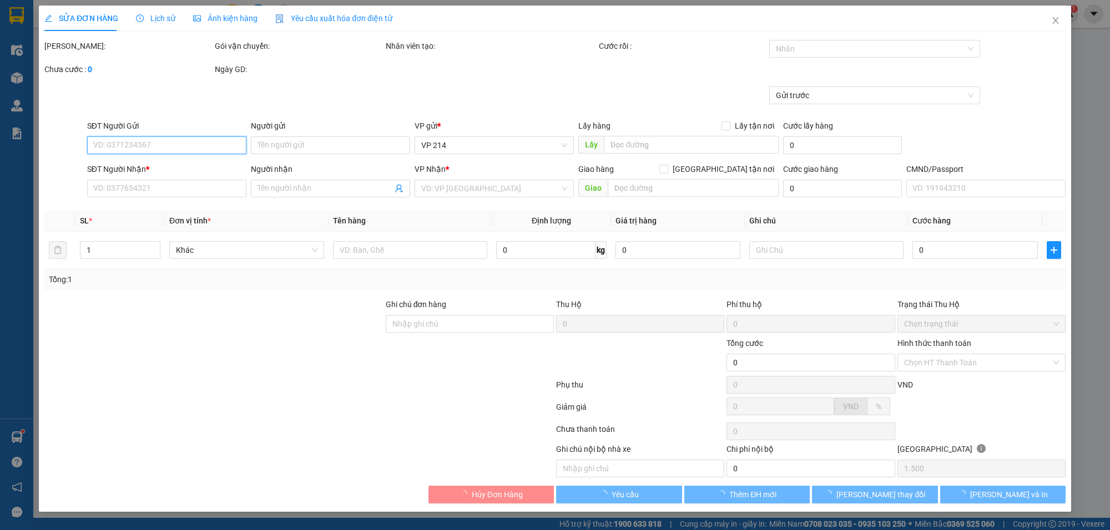
type input "pvbd"
type input "đã 30k 6868/18h06p ngày 1208"
type input "30.000"
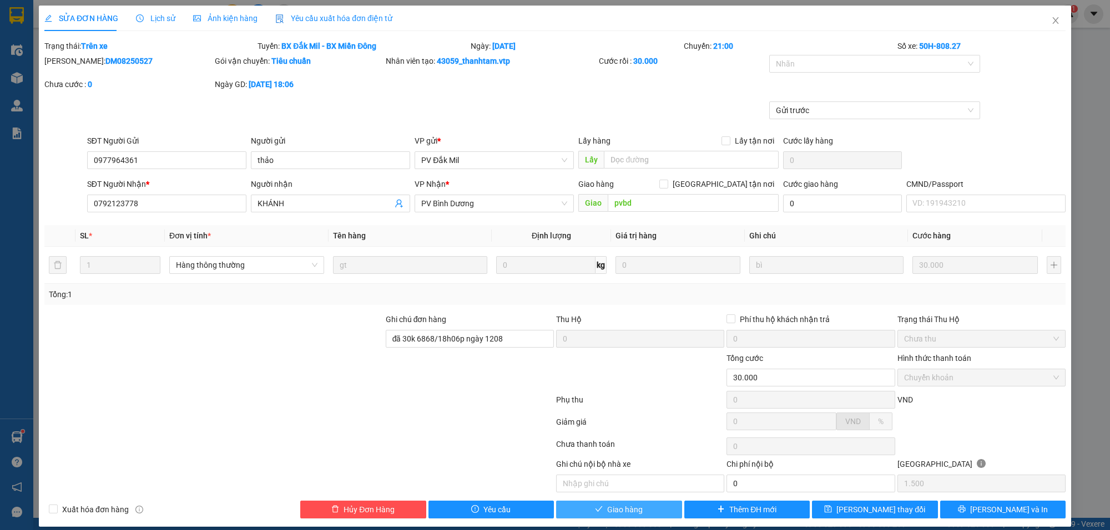
click at [624, 519] on button "Giao hàng" at bounding box center [619, 510] width 126 height 18
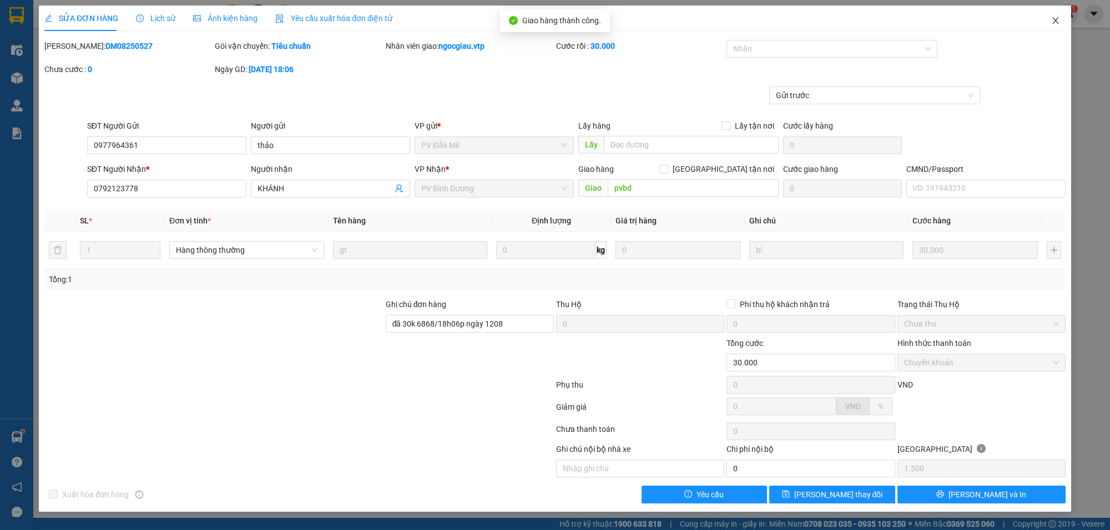
click at [1057, 21] on icon "close" at bounding box center [1055, 20] width 9 height 9
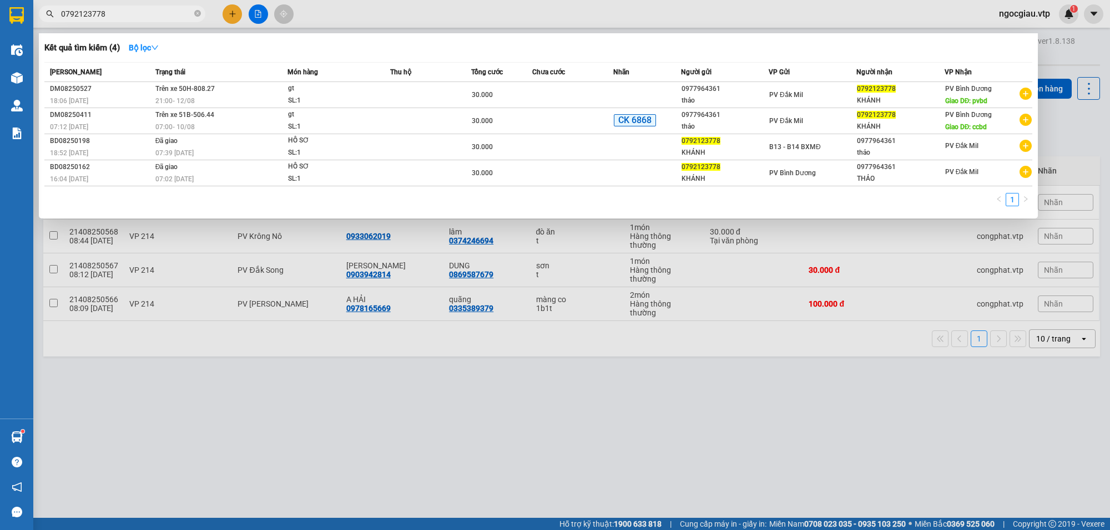
click at [122, 9] on input "0792123778" at bounding box center [126, 14] width 131 height 12
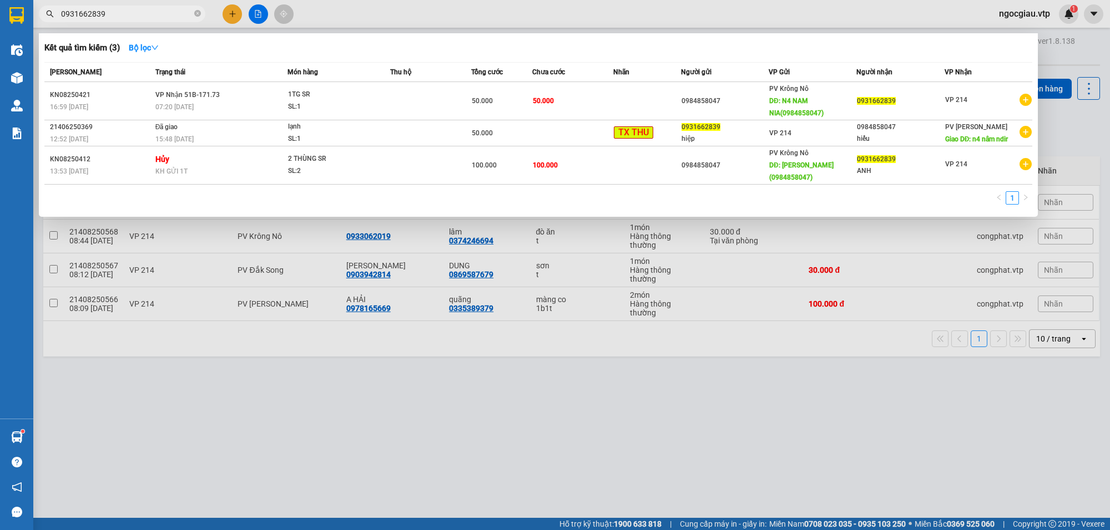
drag, startPoint x: 713, startPoint y: 412, endPoint x: 770, endPoint y: 519, distance: 121.4
click at [715, 412] on div at bounding box center [555, 265] width 1110 height 530
click at [148, 14] on input "0931662839" at bounding box center [126, 14] width 131 height 12
type input "0333119945"
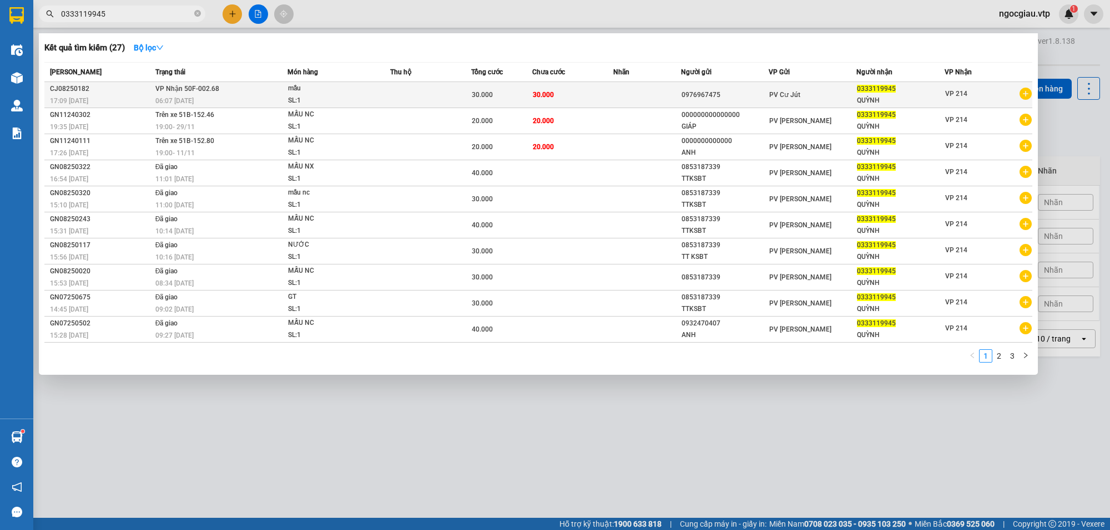
click at [404, 93] on td at bounding box center [430, 95] width 81 height 26
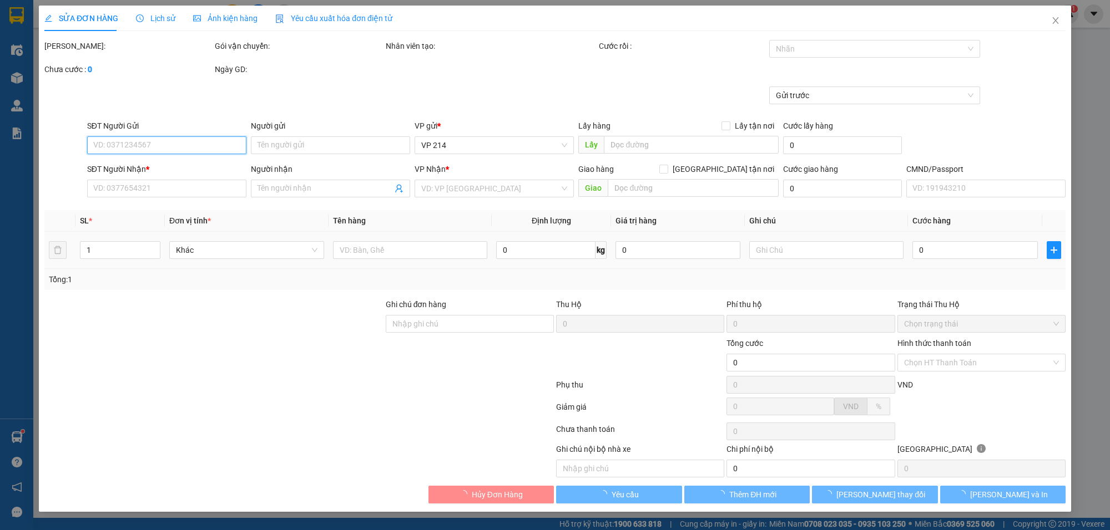
type input "0976967475"
type input "0333119945"
type input "QUỲNH"
type input "30.000"
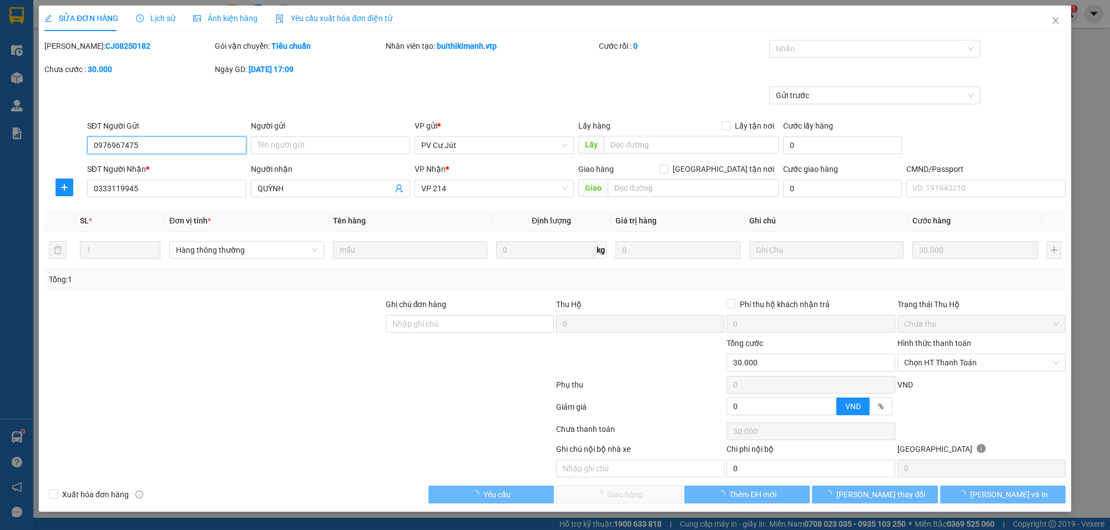
type input "1.500"
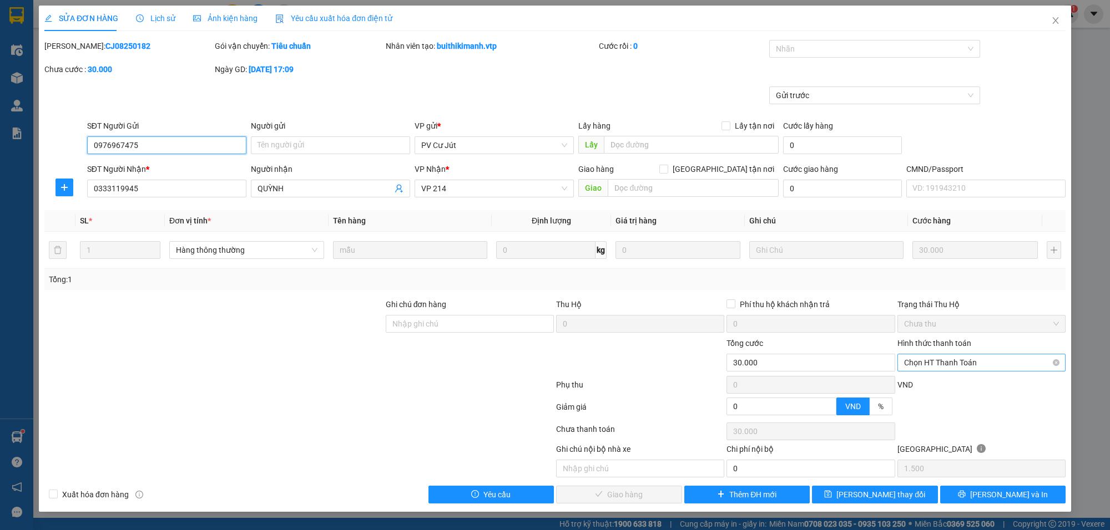
click at [932, 361] on span "Chọn HT Thanh Toán" at bounding box center [981, 363] width 155 height 17
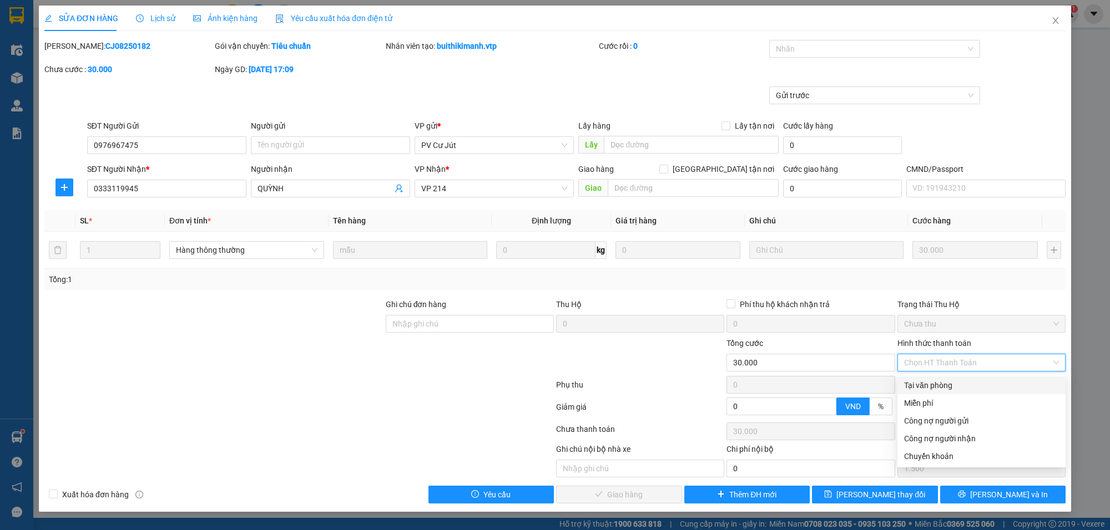
click at [931, 387] on div "Tại văn phòng" at bounding box center [981, 385] width 155 height 12
type input "0"
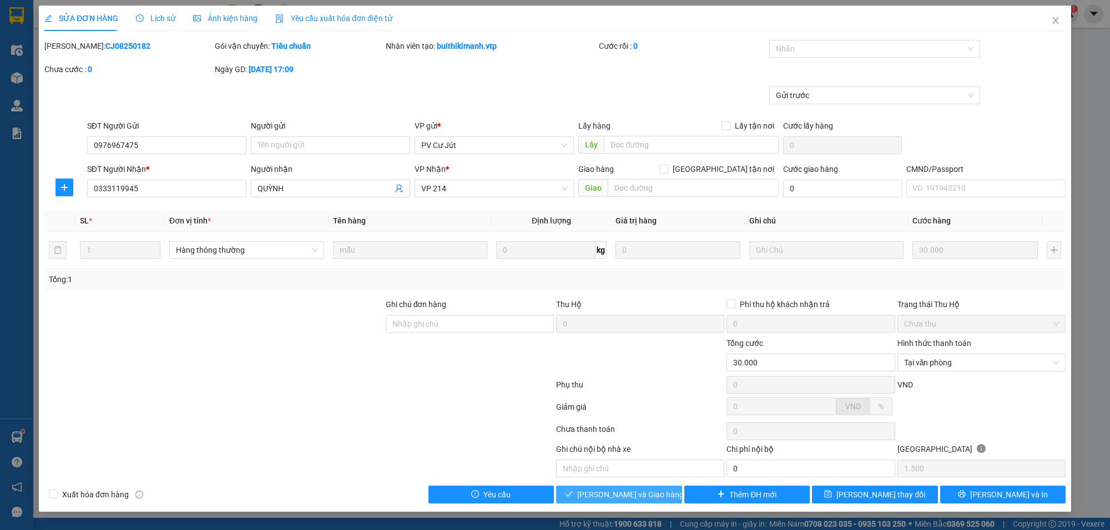
click at [647, 495] on span "[PERSON_NAME] và Giao hàng" at bounding box center [630, 495] width 107 height 12
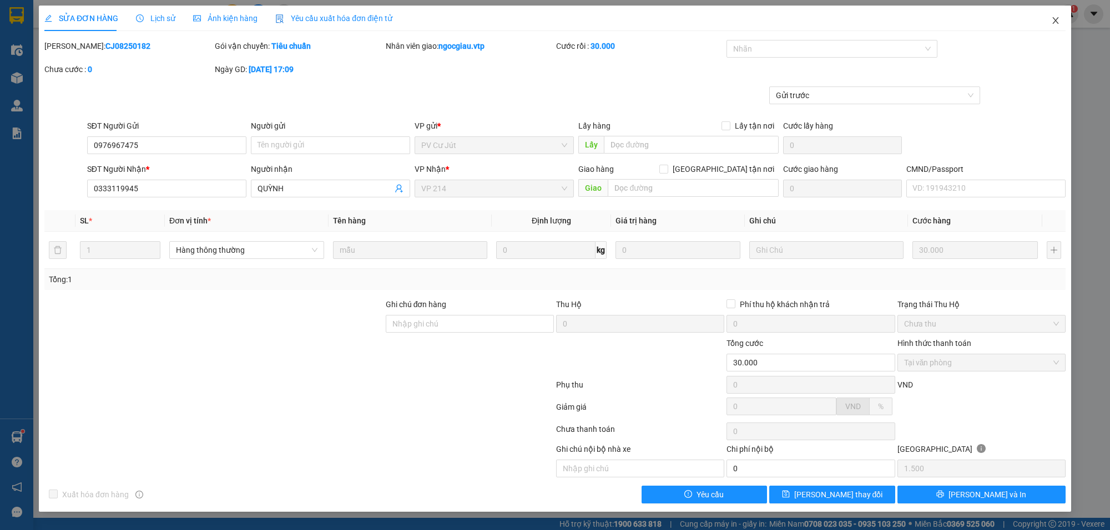
click at [1051, 19] on icon "close" at bounding box center [1055, 20] width 9 height 9
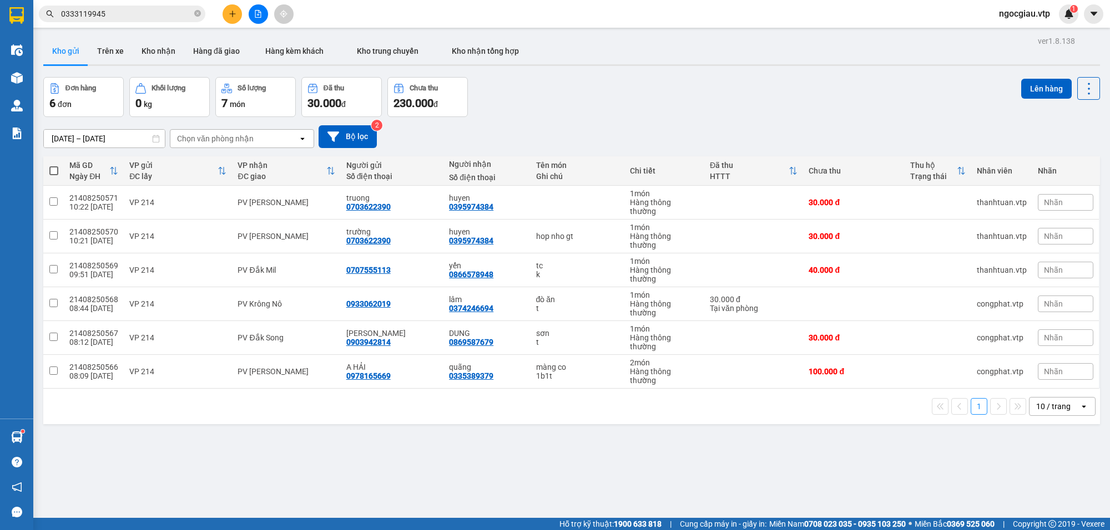
click at [129, 14] on input "0333119945" at bounding box center [126, 14] width 131 height 12
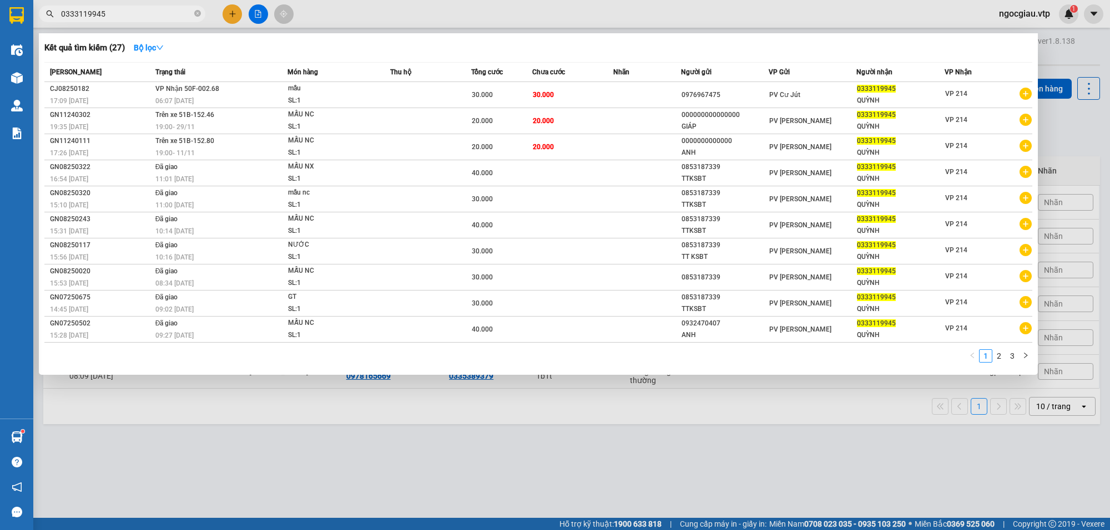
click at [129, 14] on input "0333119945" at bounding box center [126, 14] width 131 height 12
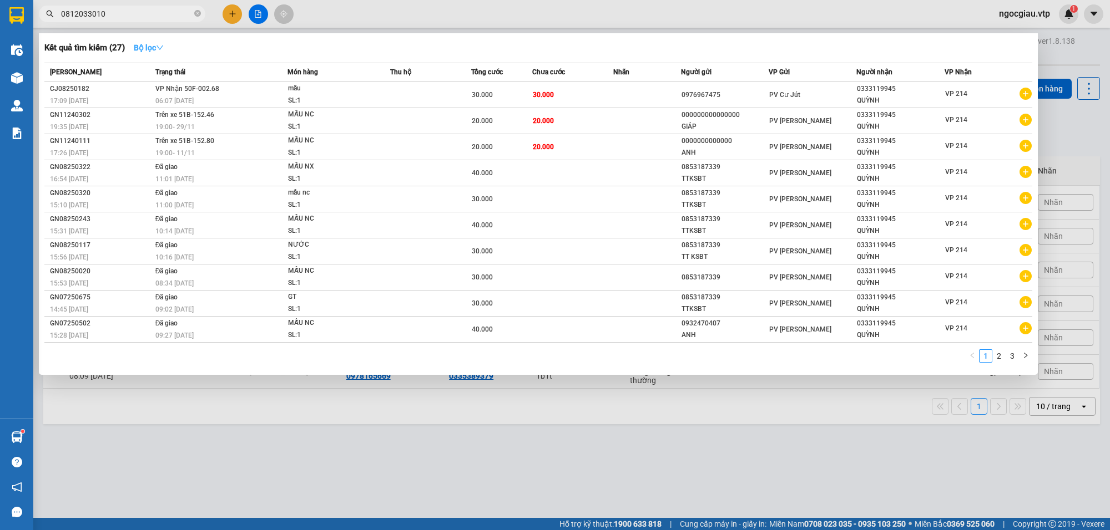
type input "0812033010"
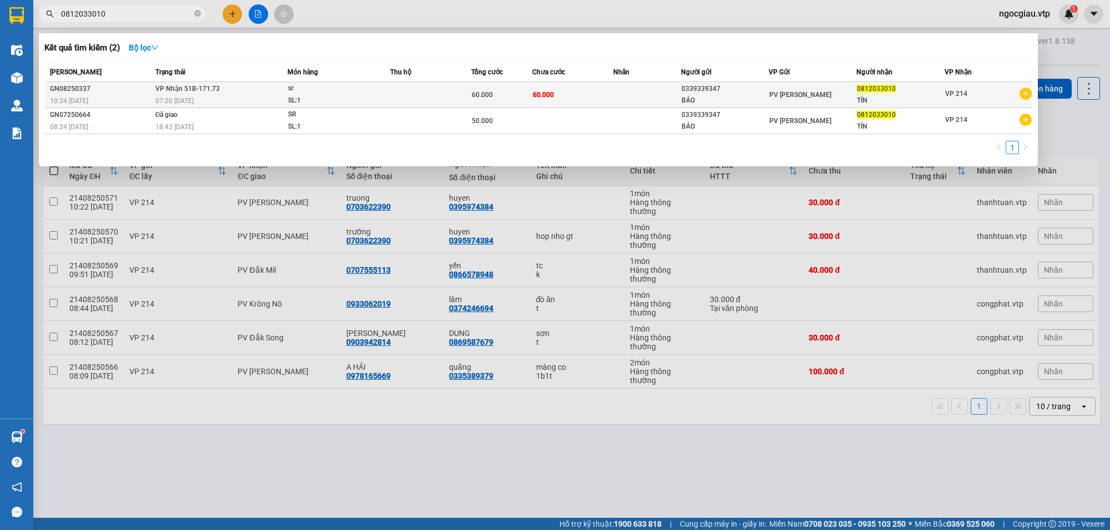
click at [420, 101] on td at bounding box center [430, 95] width 81 height 26
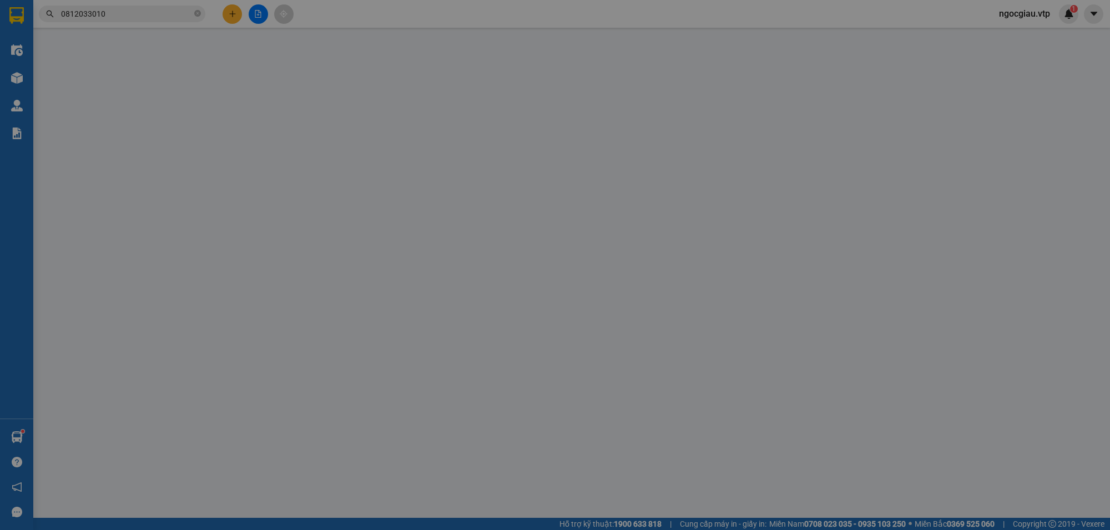
type input "0339339347"
type input "BẢO"
type input "0812033010"
type input "TÍN"
type input "60.000"
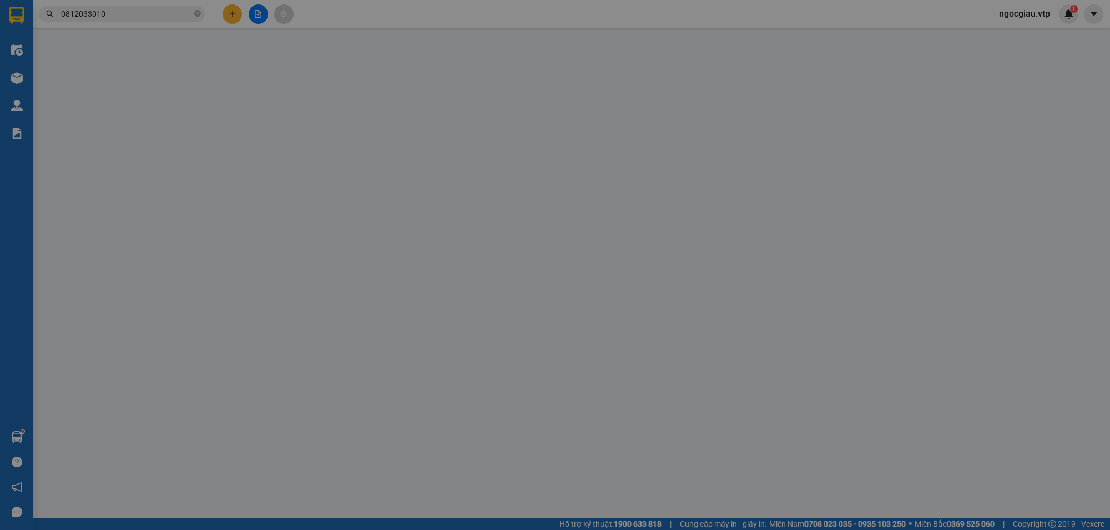
type input "60.000"
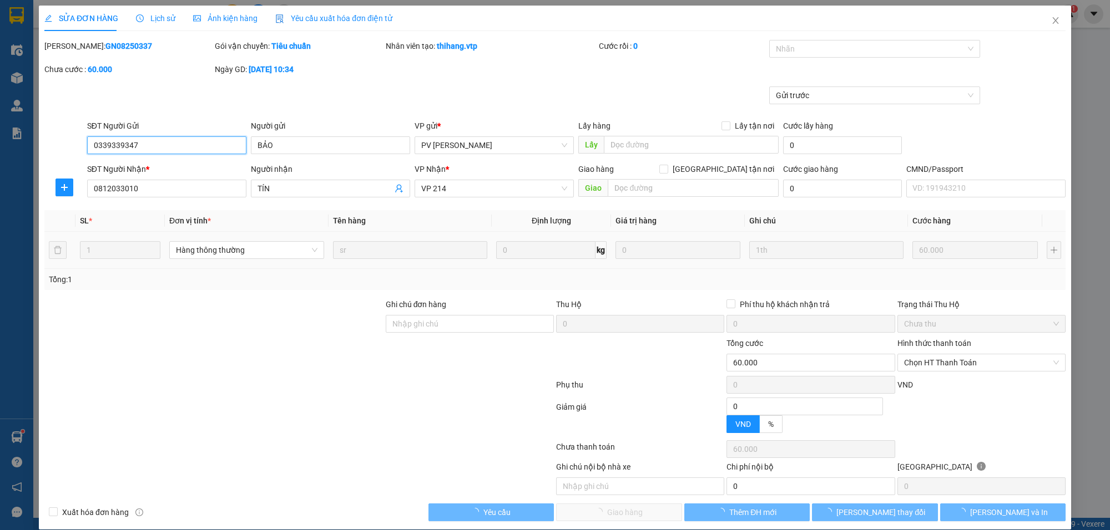
type input "3.000"
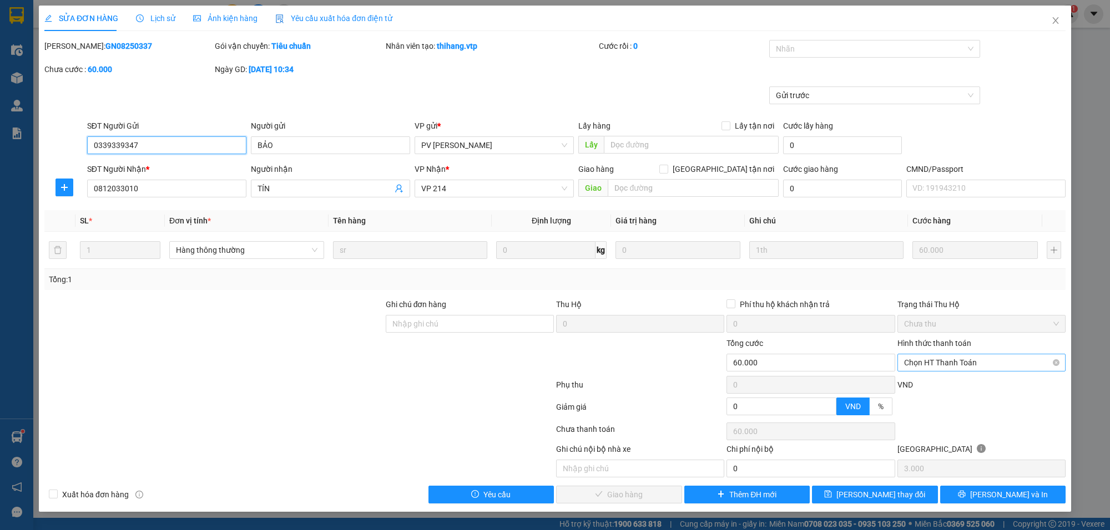
click at [944, 361] on span "Chọn HT Thanh Toán" at bounding box center [981, 363] width 155 height 17
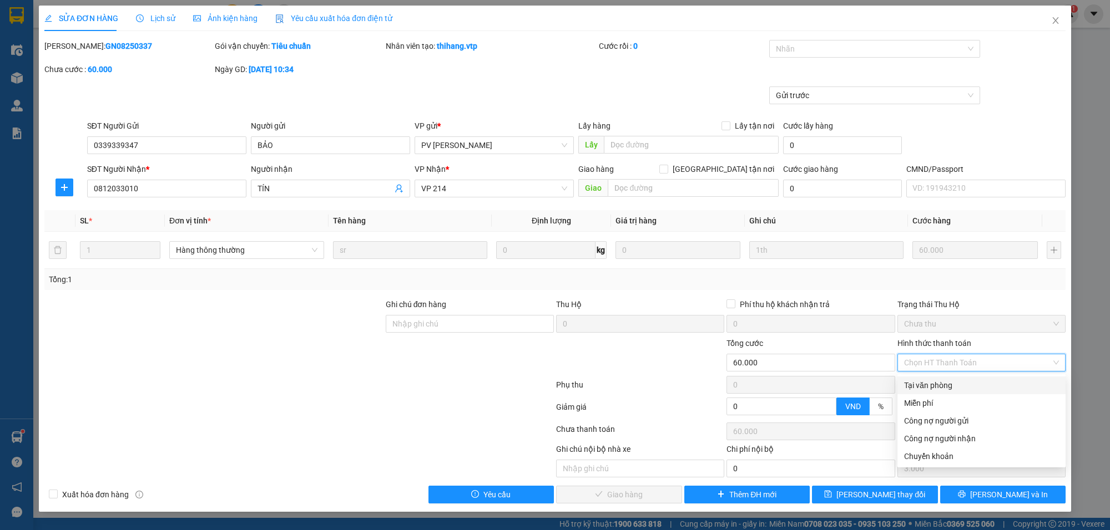
click at [936, 383] on div "Tại văn phòng" at bounding box center [981, 385] width 155 height 12
type input "0"
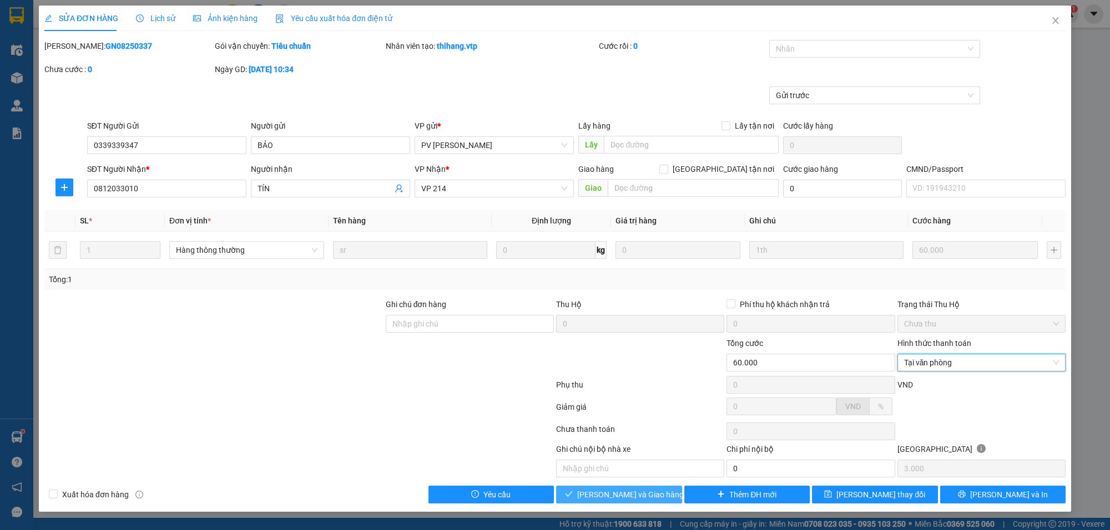
click at [632, 498] on span "[PERSON_NAME] và Giao hàng" at bounding box center [630, 495] width 107 height 12
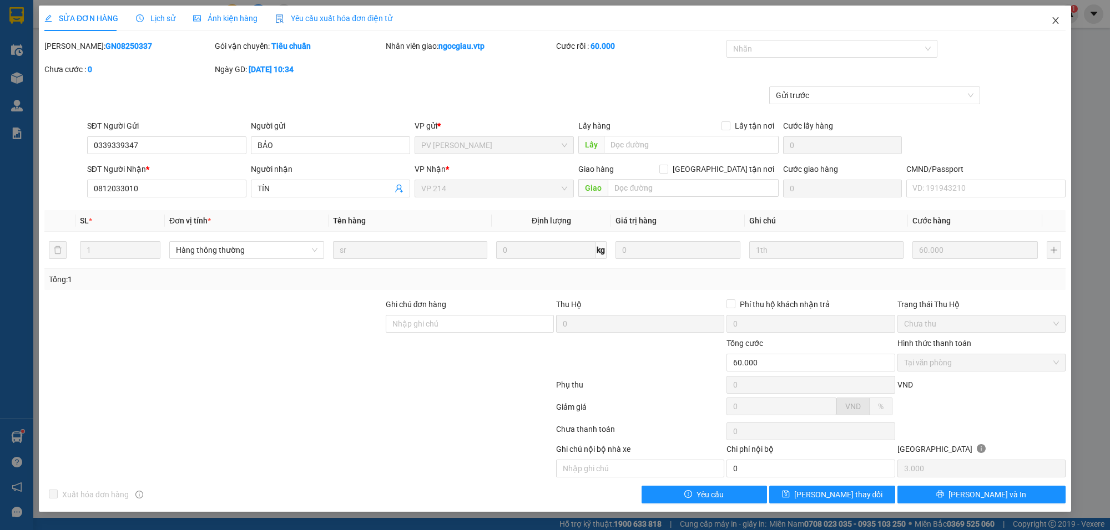
click at [1055, 22] on icon "close" at bounding box center [1055, 20] width 9 height 9
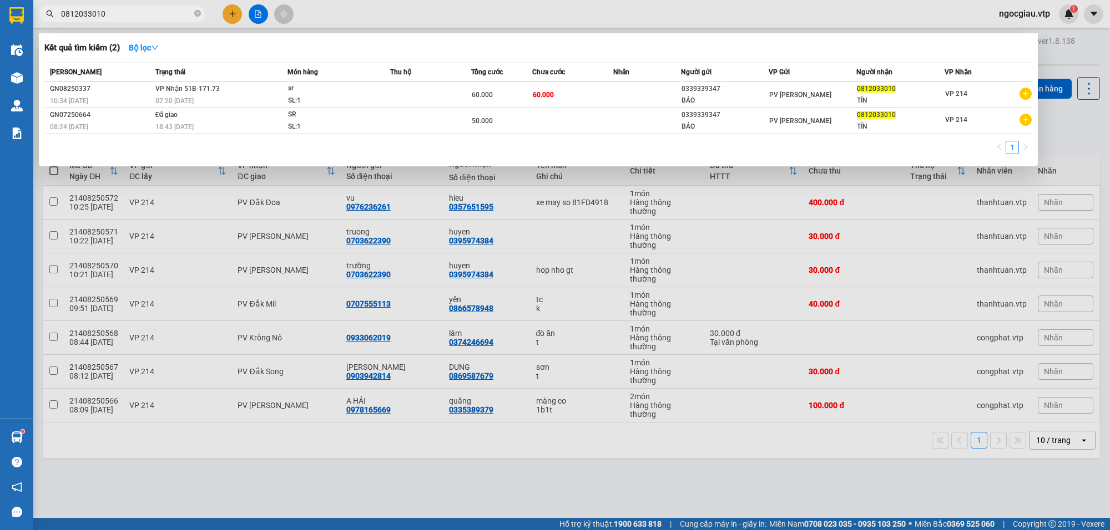
click at [115, 9] on input "0812033010" at bounding box center [126, 14] width 131 height 12
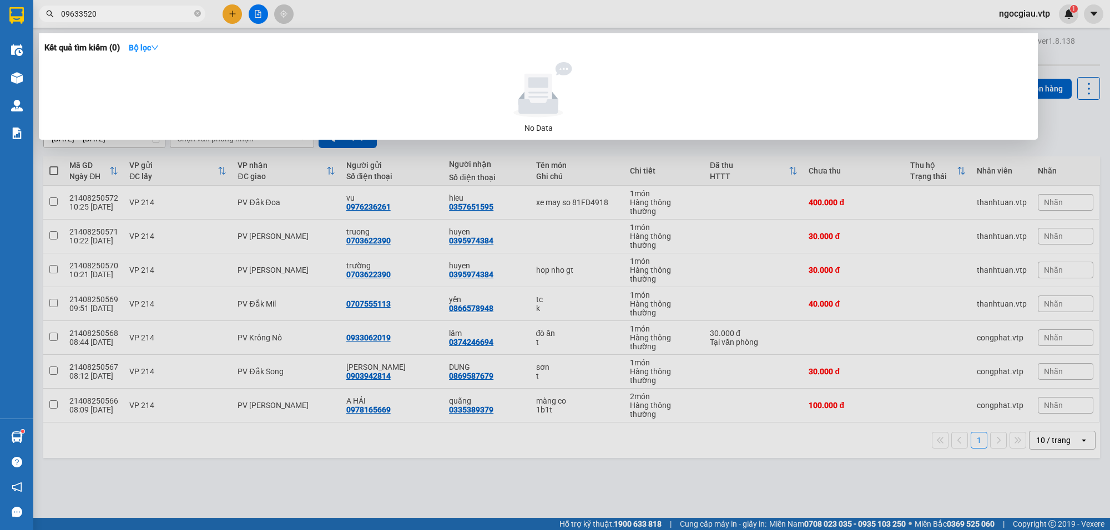
click at [803, 466] on div at bounding box center [555, 265] width 1110 height 530
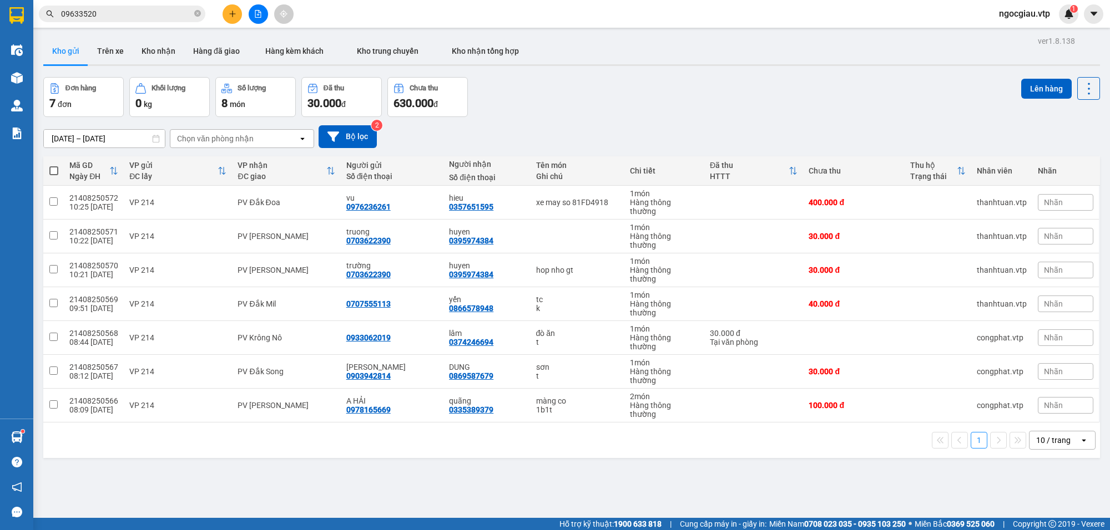
click at [123, 11] on input "09633520" at bounding box center [126, 14] width 131 height 12
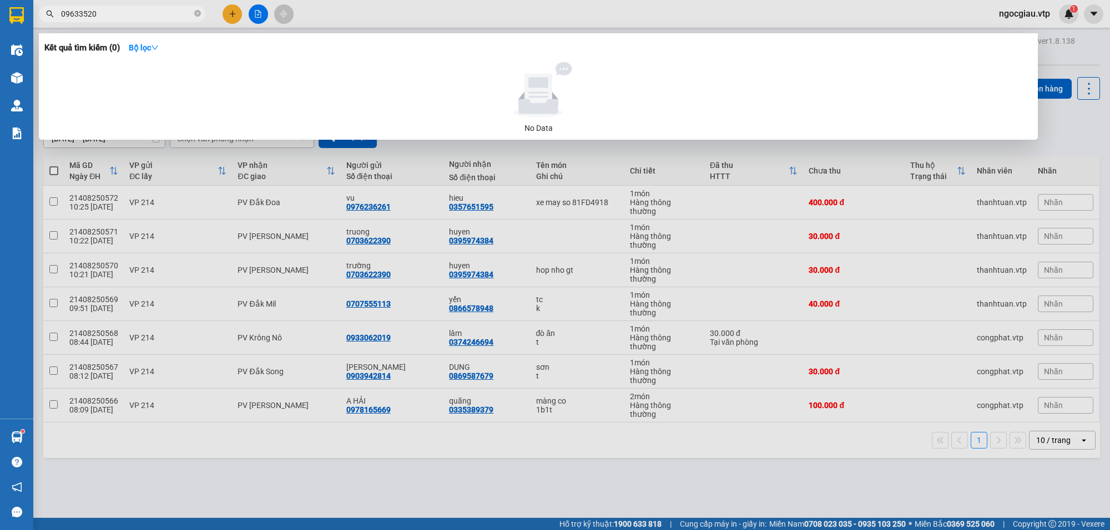
click at [123, 11] on input "09633520" at bounding box center [126, 14] width 131 height 12
type input "250196"
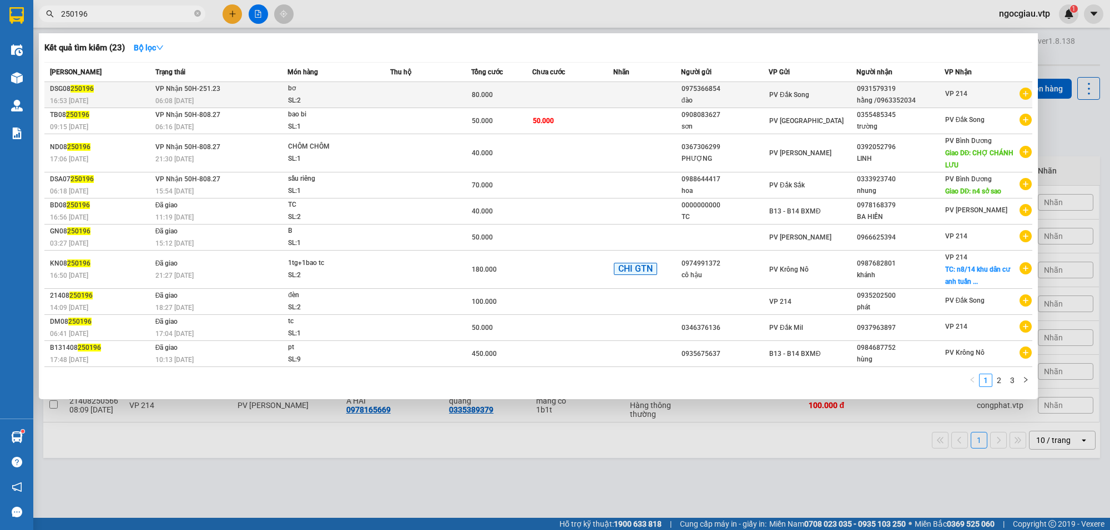
click at [530, 93] on div "80.000" at bounding box center [502, 95] width 60 height 12
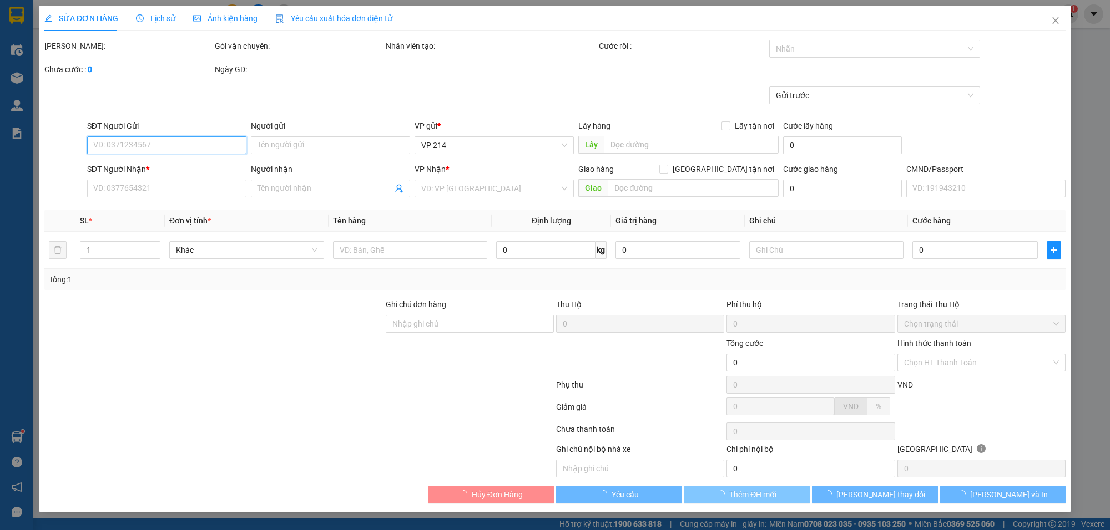
type input "4.000"
type input "0975366854"
type input "đào"
type input "0931579319"
type input "hằng /0963352034"
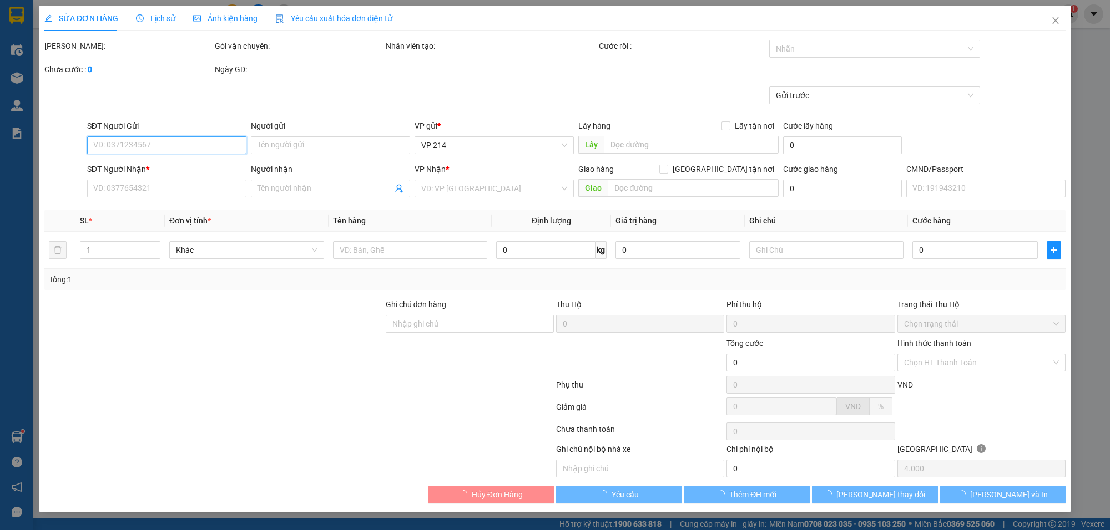
type input "80.000"
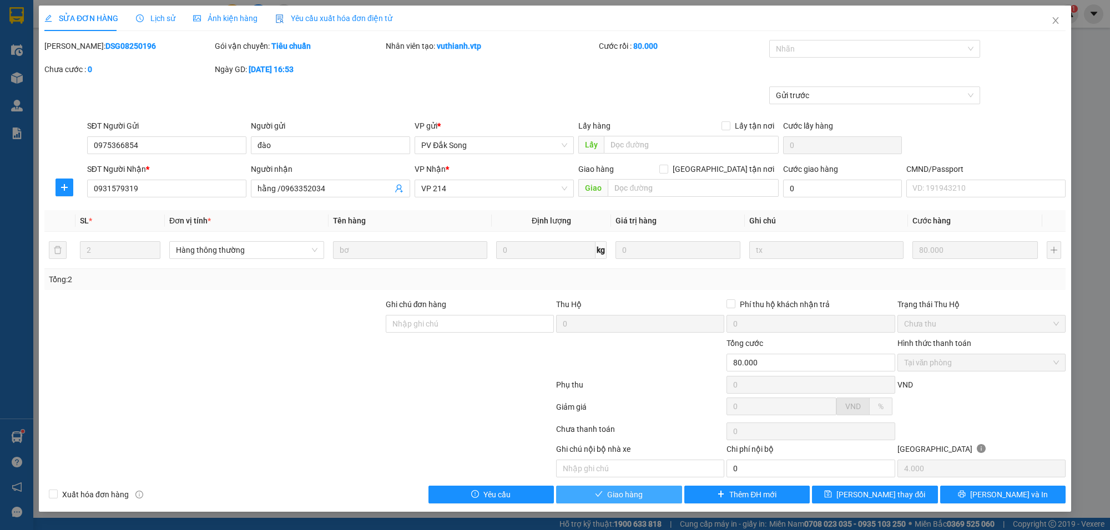
click at [625, 497] on span "Giao hàng" at bounding box center [625, 495] width 36 height 12
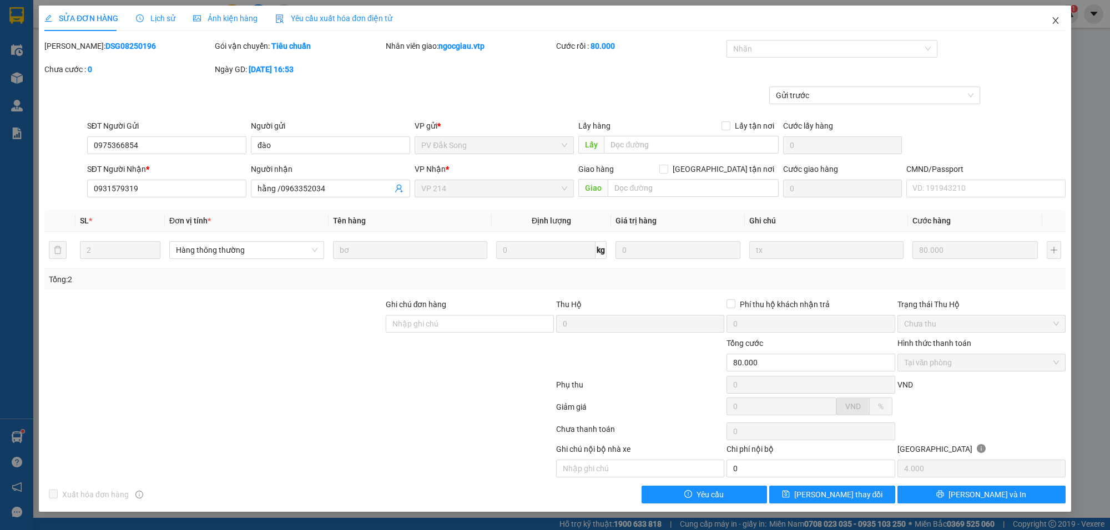
click at [1059, 14] on span "Close" at bounding box center [1055, 21] width 31 height 31
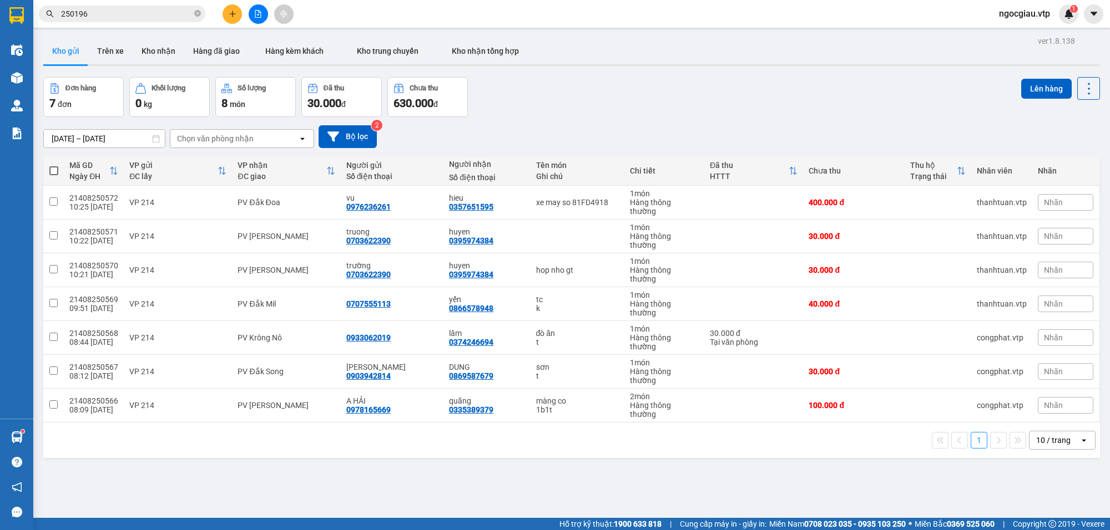
click at [105, 20] on span "250196" at bounding box center [122, 14] width 166 height 17
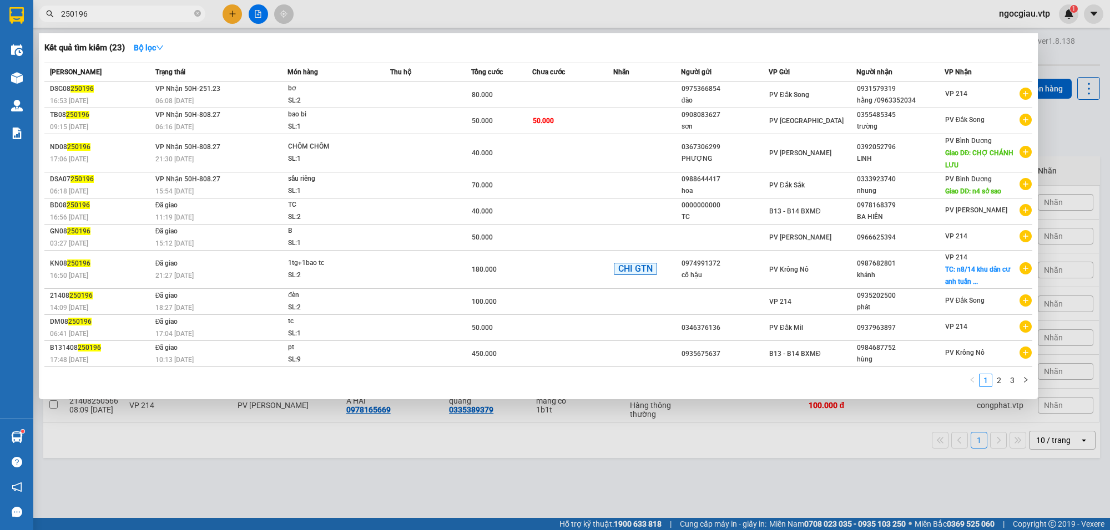
click at [104, 12] on input "250196" at bounding box center [126, 14] width 131 height 12
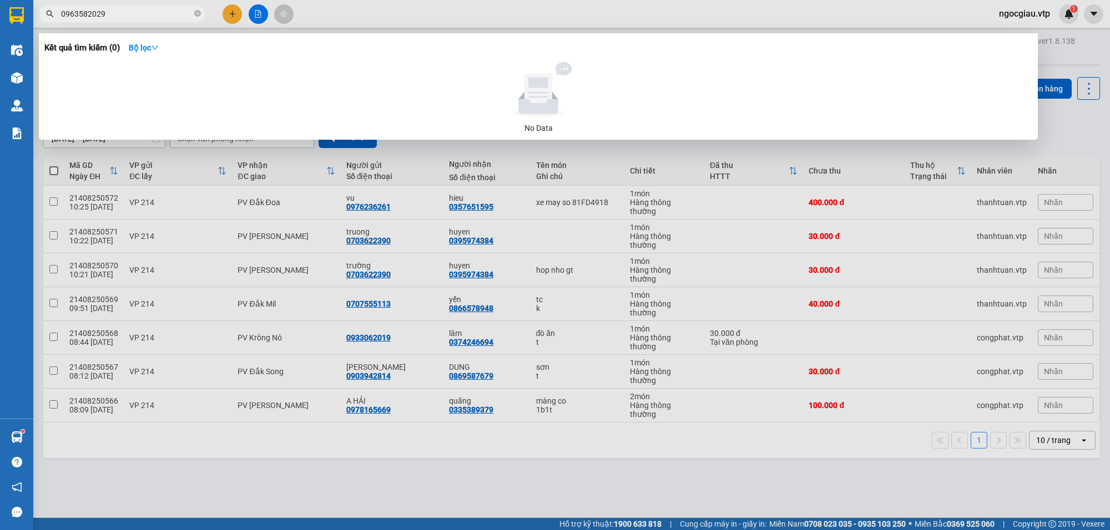
click at [104, 12] on input "0963582029" at bounding box center [126, 14] width 131 height 12
click at [864, 479] on div at bounding box center [555, 265] width 1110 height 530
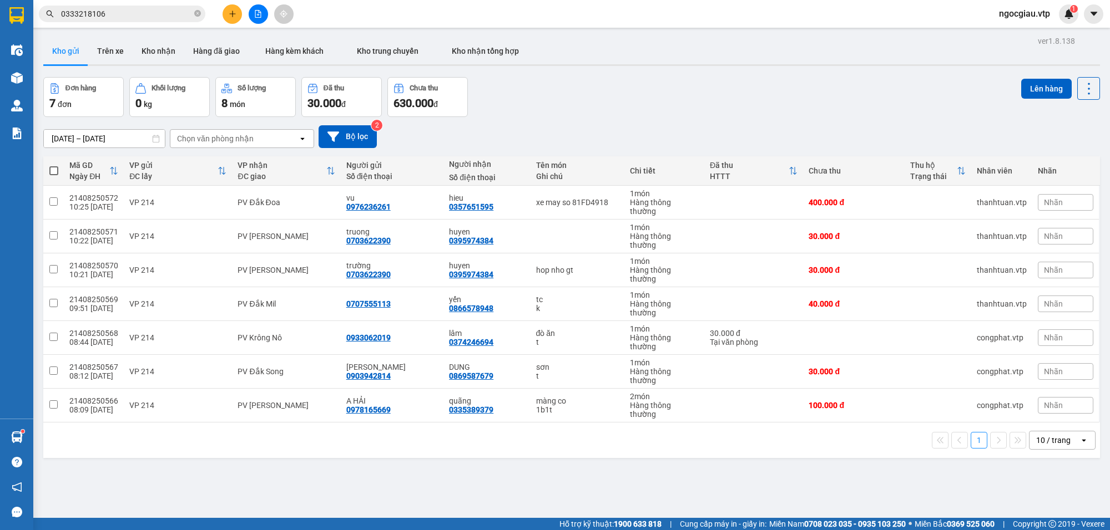
click at [113, 14] on input "0333218106" at bounding box center [126, 14] width 131 height 12
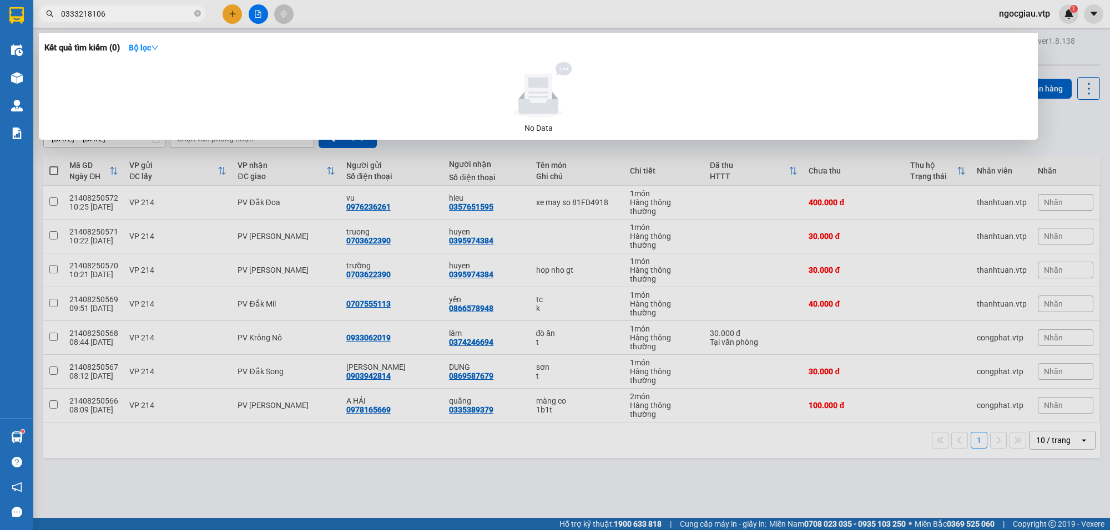
click at [113, 14] on input "0333218106" at bounding box center [126, 14] width 131 height 12
type input "0913133217"
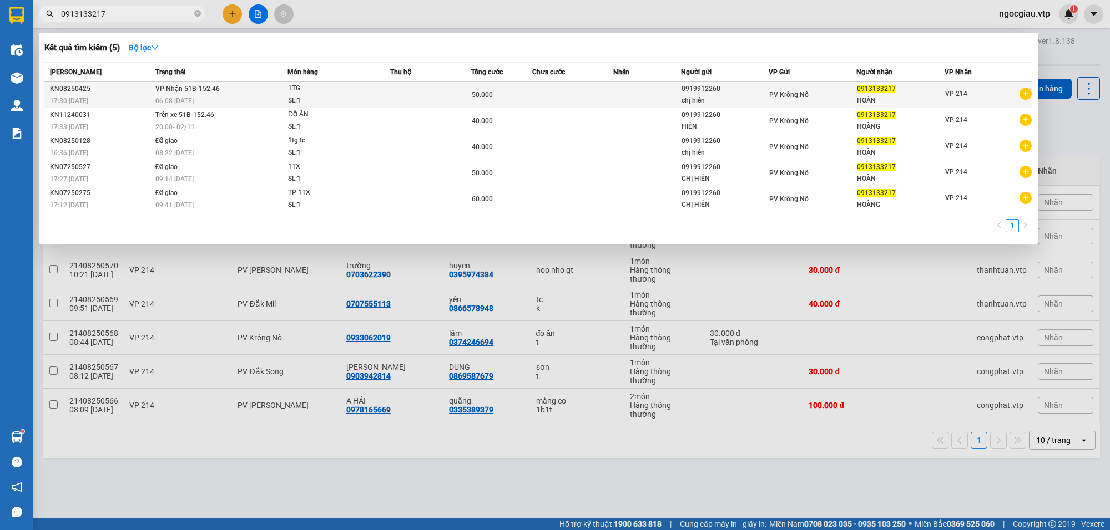
click at [323, 98] on div "SL: 1" at bounding box center [329, 101] width 83 height 12
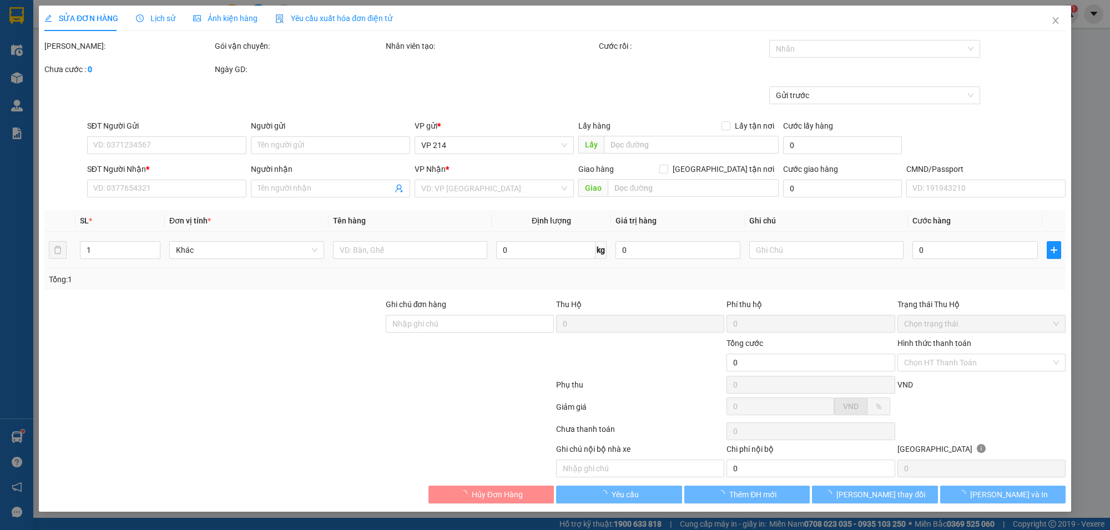
type input "2.500"
type input "0919912260"
type input "chị hiền"
type input "0913133217"
type input "HOÀN"
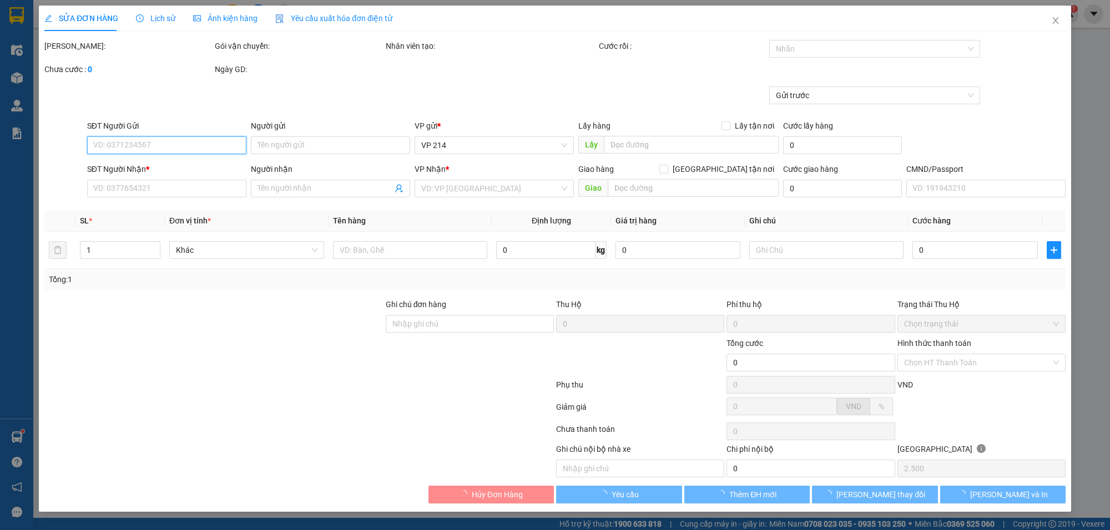
type input "50.000"
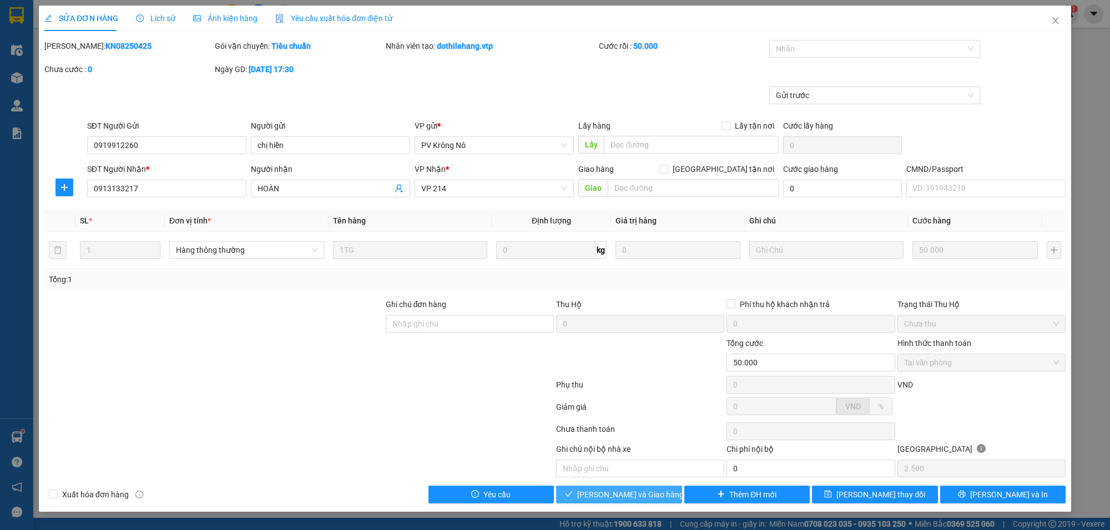
click at [636, 497] on span "[PERSON_NAME] và Giao hàng" at bounding box center [630, 495] width 107 height 12
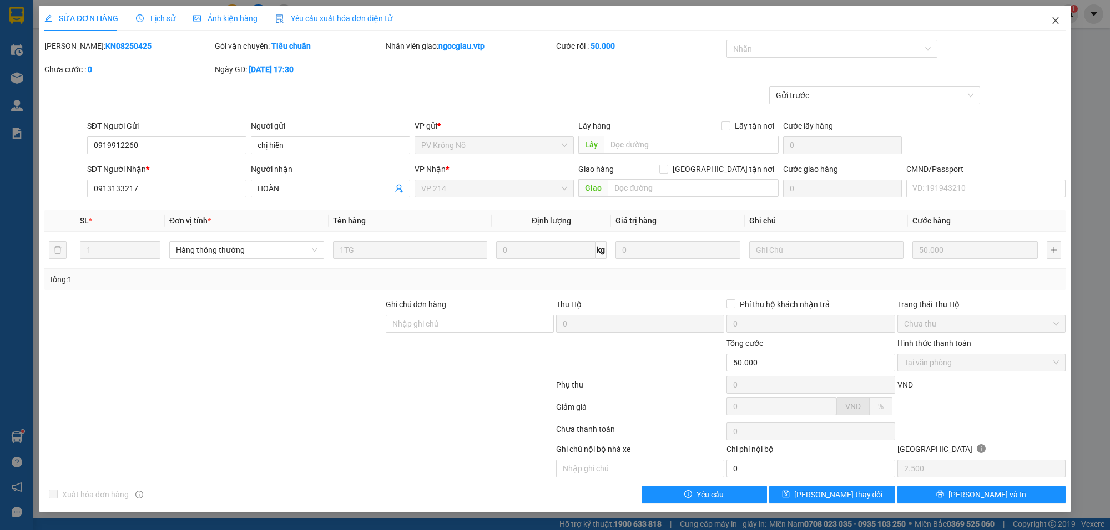
click at [1057, 17] on icon "close" at bounding box center [1055, 20] width 9 height 9
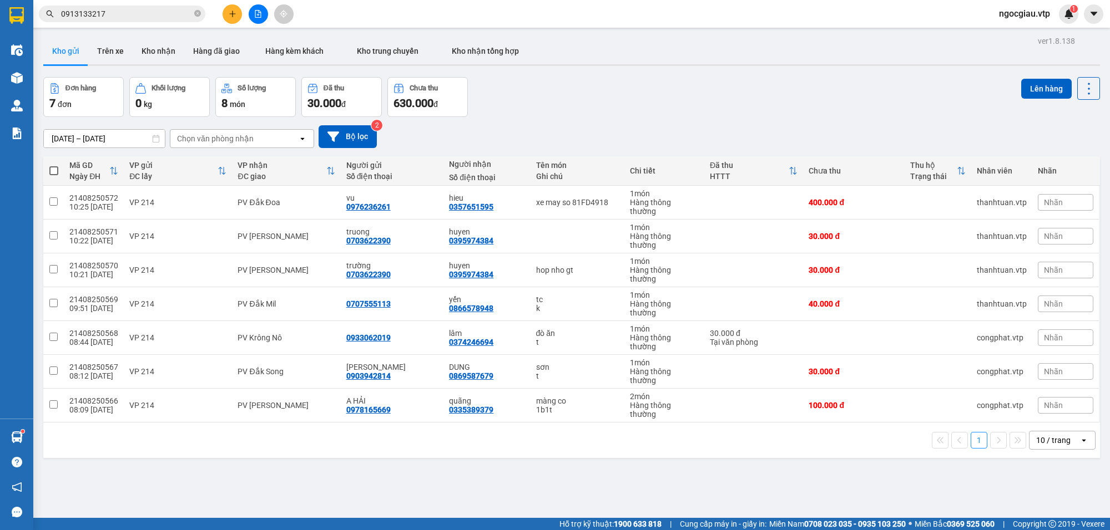
click at [136, 13] on input "0913133217" at bounding box center [126, 14] width 131 height 12
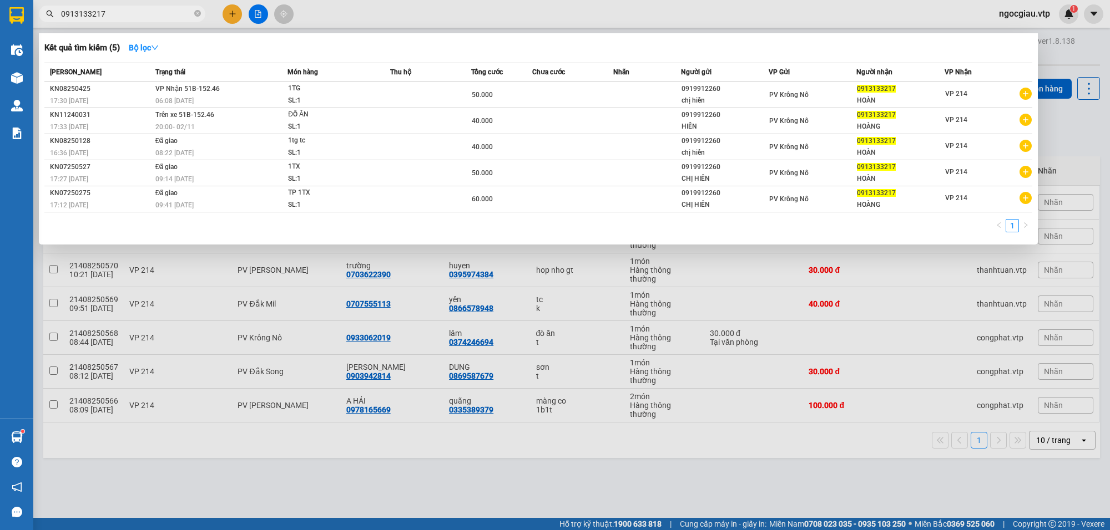
click at [136, 13] on input "0913133217" at bounding box center [126, 14] width 131 height 12
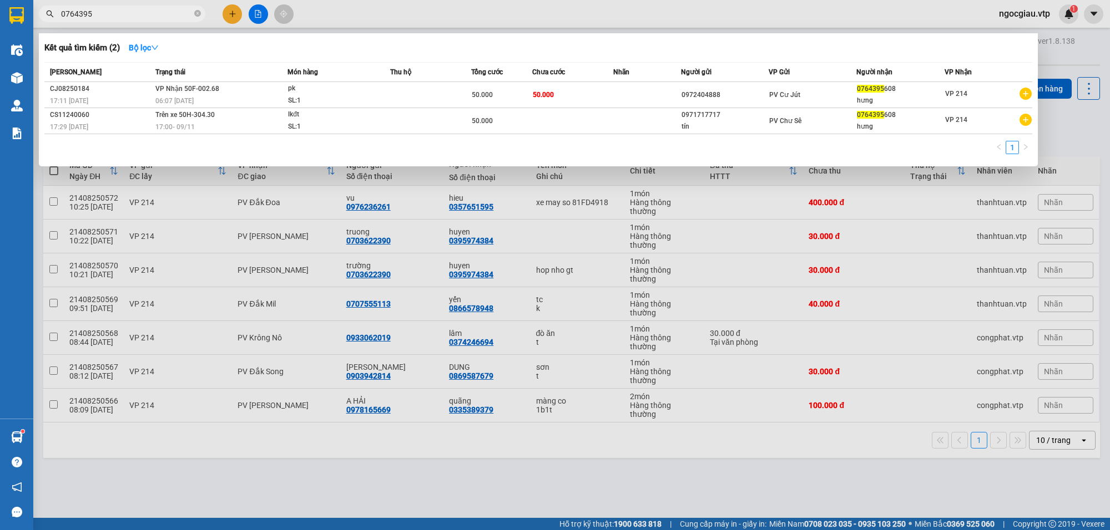
type input "0764395"
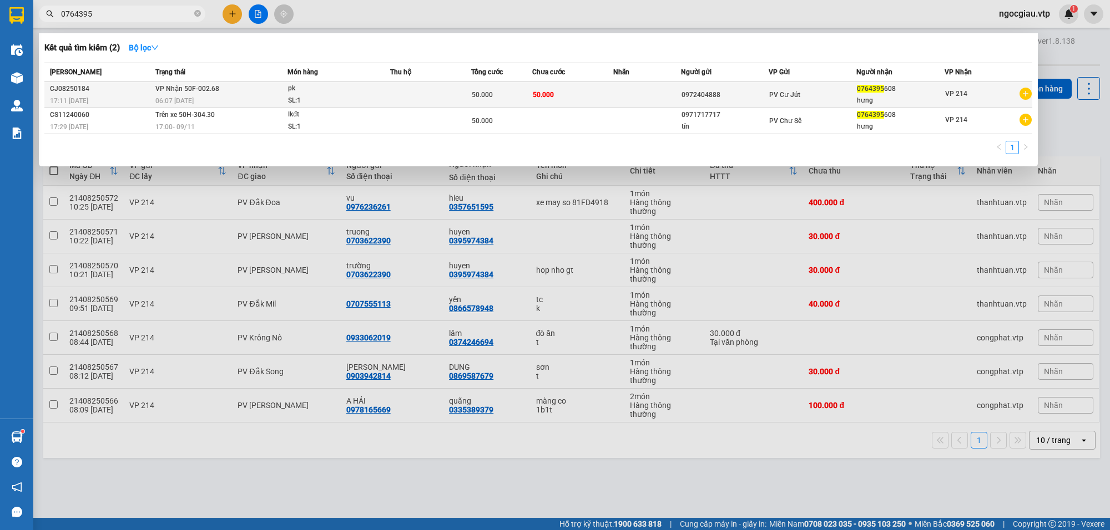
click at [448, 89] on td at bounding box center [430, 95] width 81 height 26
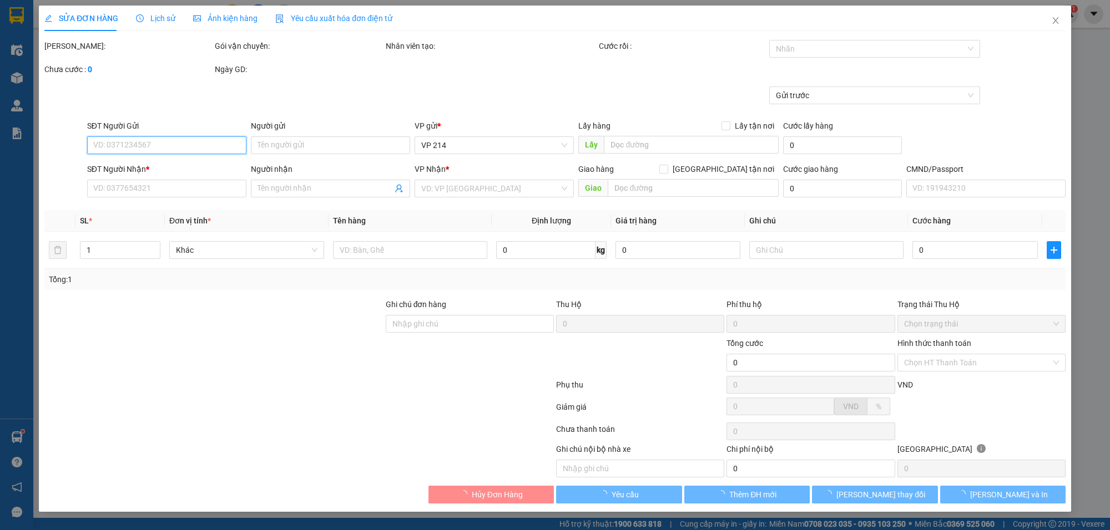
type input "0972404888"
type input "0764395608"
type input "hưng"
type input "50.000"
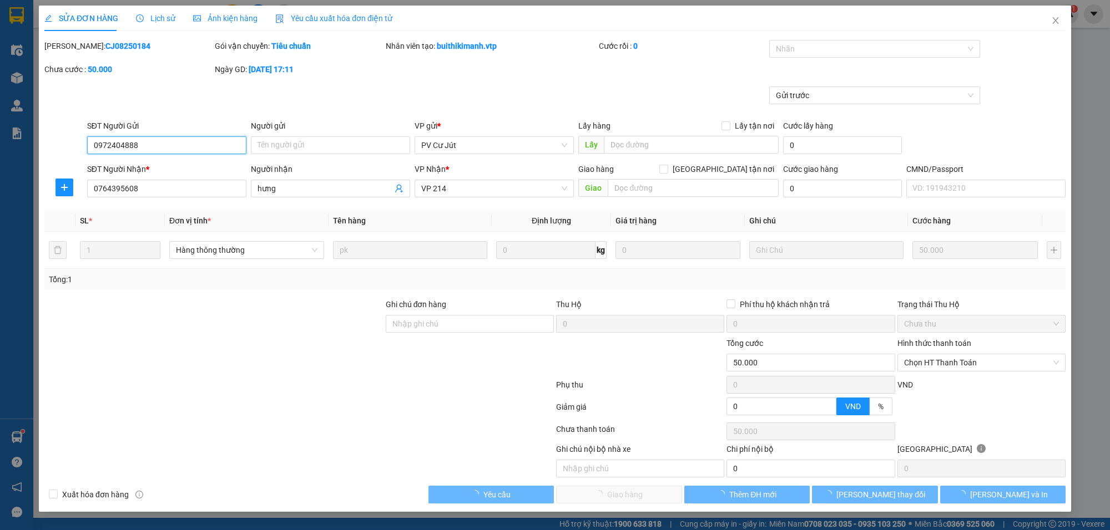
type input "2.500"
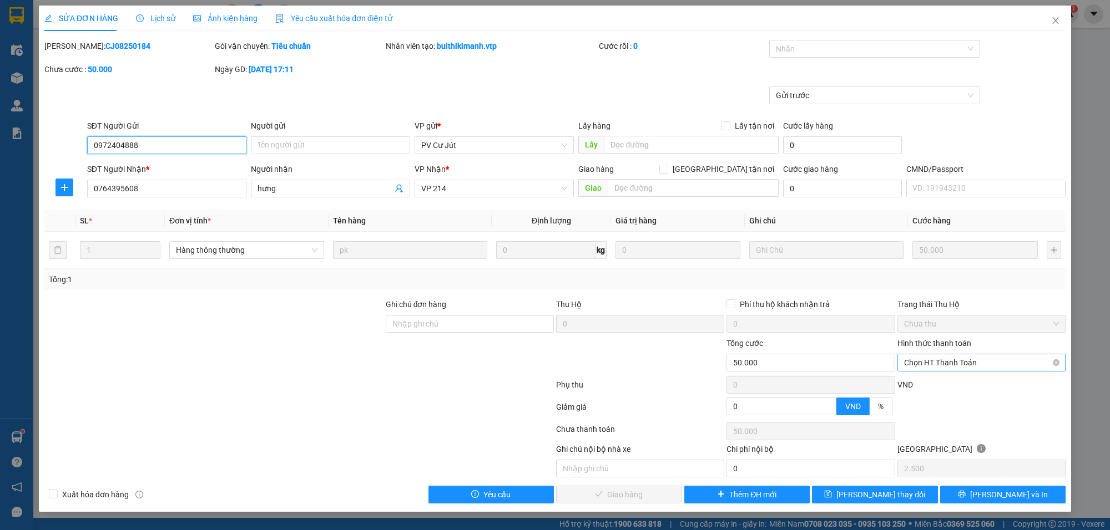
click at [931, 367] on span "Chọn HT Thanh Toán" at bounding box center [981, 363] width 155 height 17
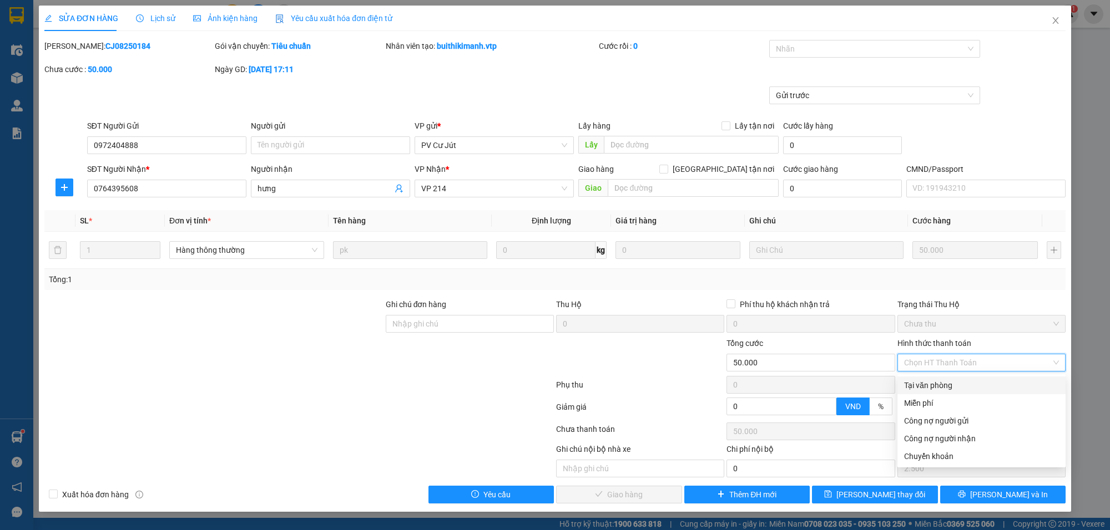
click at [938, 386] on div "Tại văn phòng" at bounding box center [981, 385] width 155 height 12
type input "0"
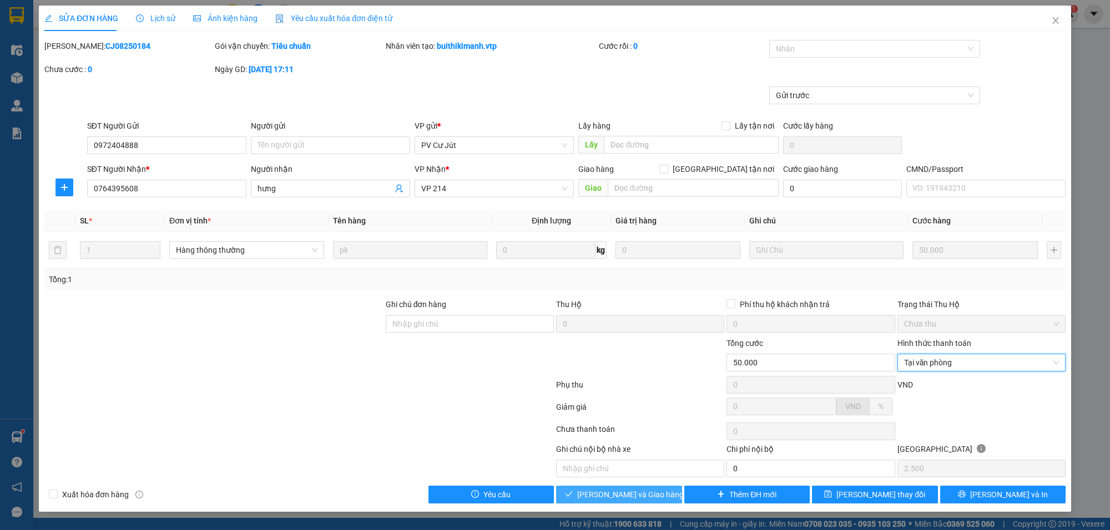
click at [642, 499] on span "[PERSON_NAME] và Giao hàng" at bounding box center [630, 495] width 107 height 12
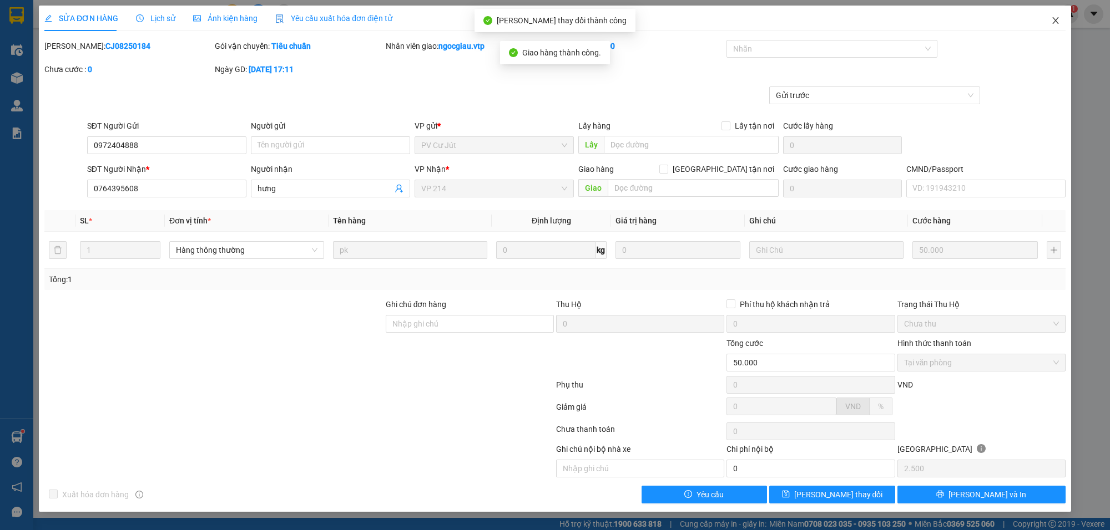
click at [1060, 18] on span "Close" at bounding box center [1055, 21] width 31 height 31
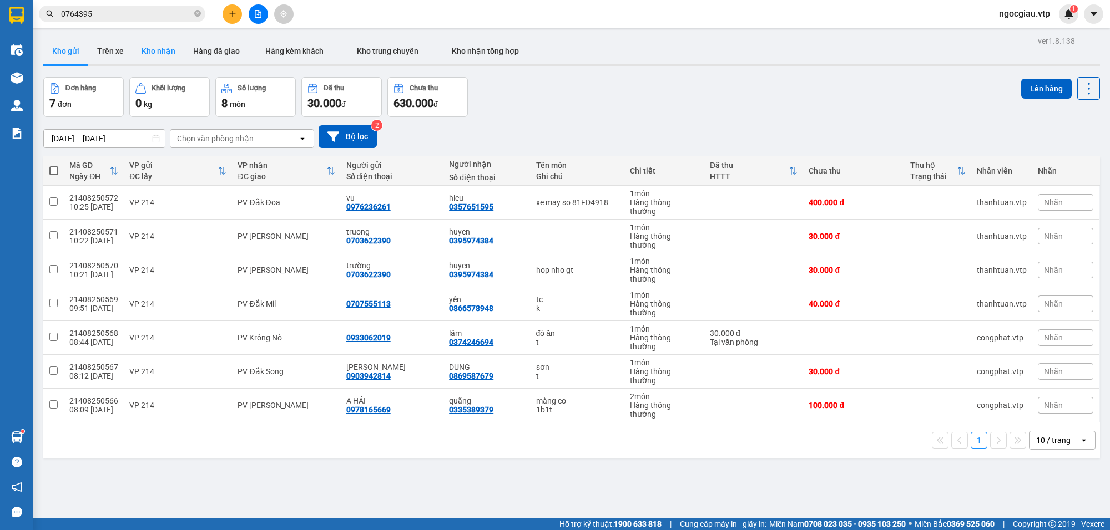
click at [151, 47] on button "Kho nhận" at bounding box center [159, 51] width 52 height 27
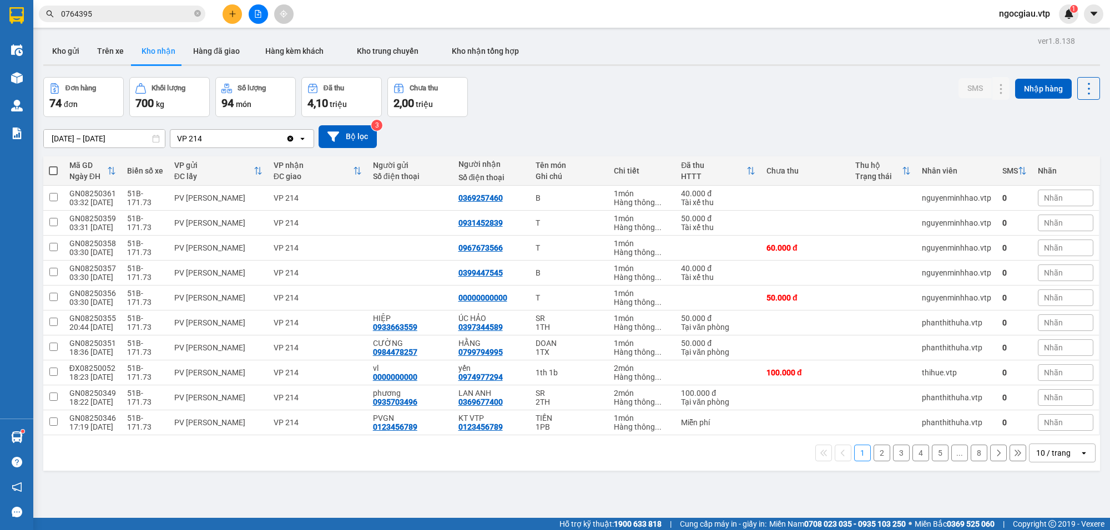
click at [103, 11] on input "0764395" at bounding box center [126, 14] width 131 height 12
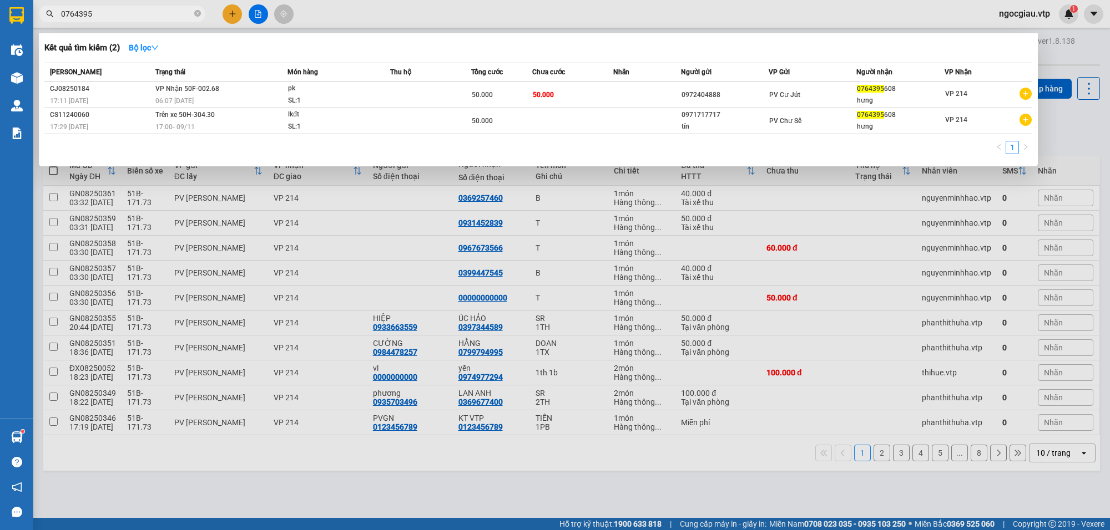
click at [103, 11] on input "0764395" at bounding box center [126, 14] width 131 height 12
type input "0797033701"
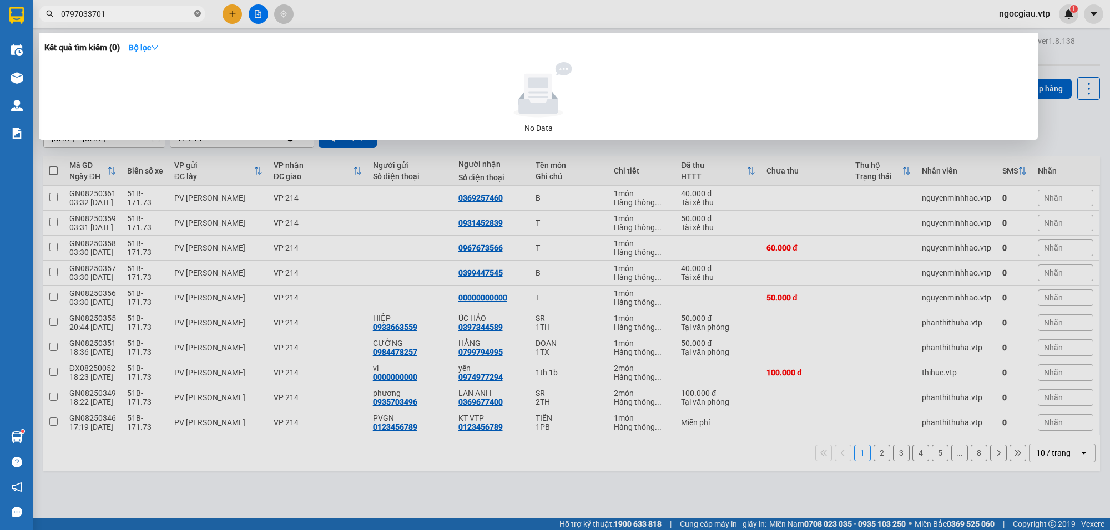
click at [198, 9] on span at bounding box center [197, 14] width 7 height 11
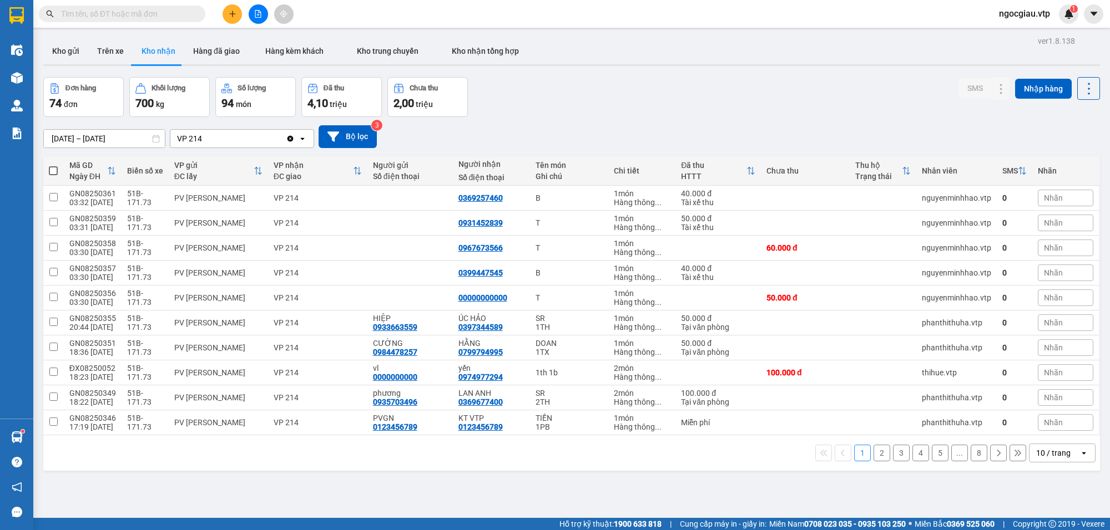
paste input "0354570150"
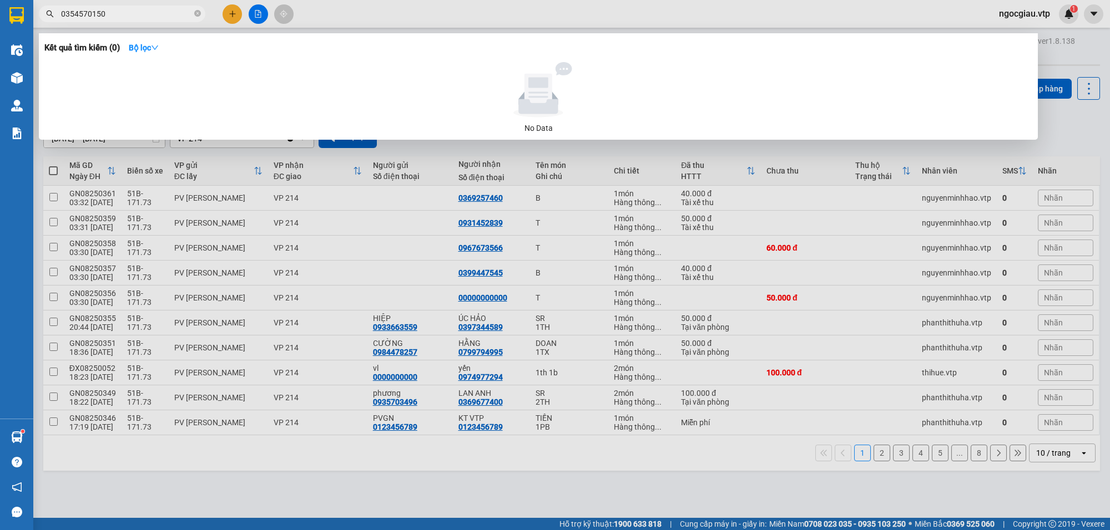
type input "0354570150"
click at [194, 13] on icon "close-circle" at bounding box center [197, 13] width 7 height 7
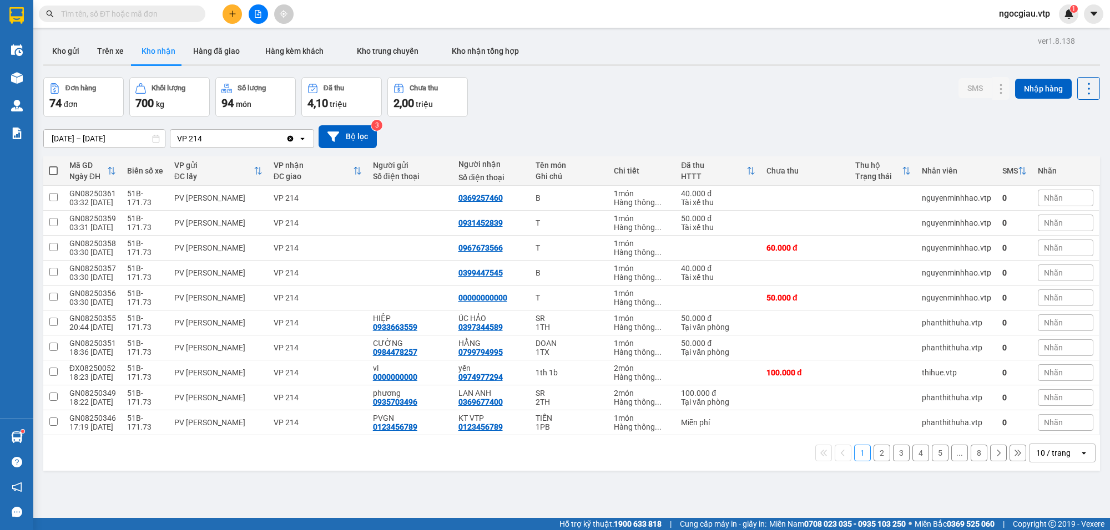
paste input "0986995340"
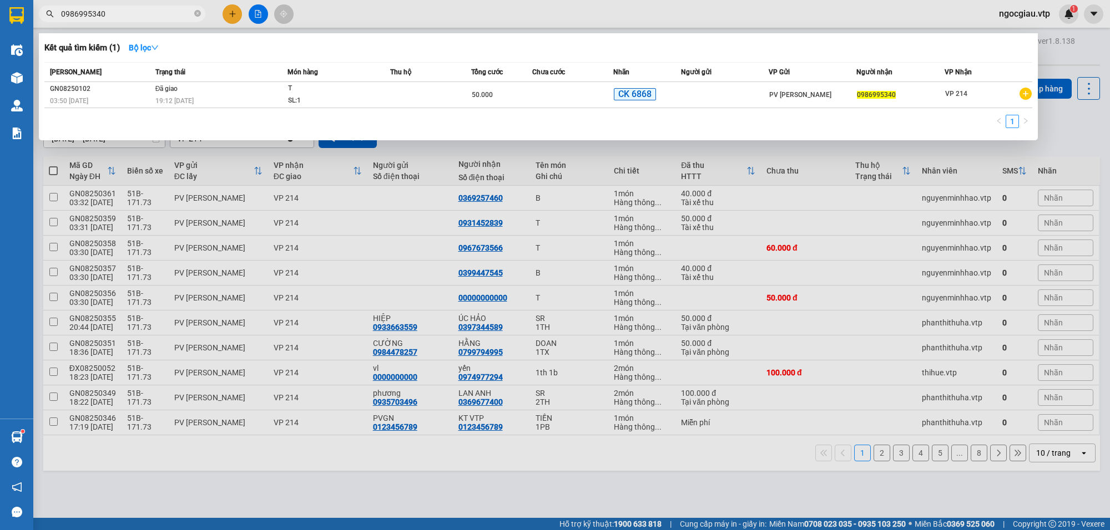
drag, startPoint x: 137, startPoint y: 15, endPoint x: 54, endPoint y: 54, distance: 92.1
click at [54, 24] on div "Kết quả tìm kiếm ( 1 ) Bộ lọc Mã ĐH Trạng thái Món hàng Thu hộ Tổng cước Chưa c…" at bounding box center [108, 13] width 216 height 19
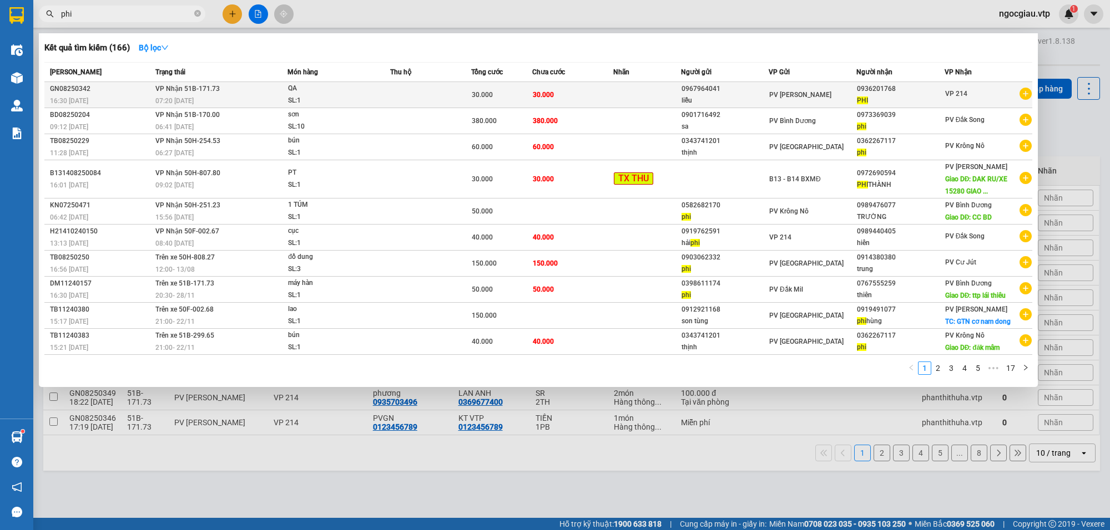
type input "phi"
click at [922, 95] on div "PHI" at bounding box center [900, 101] width 87 height 12
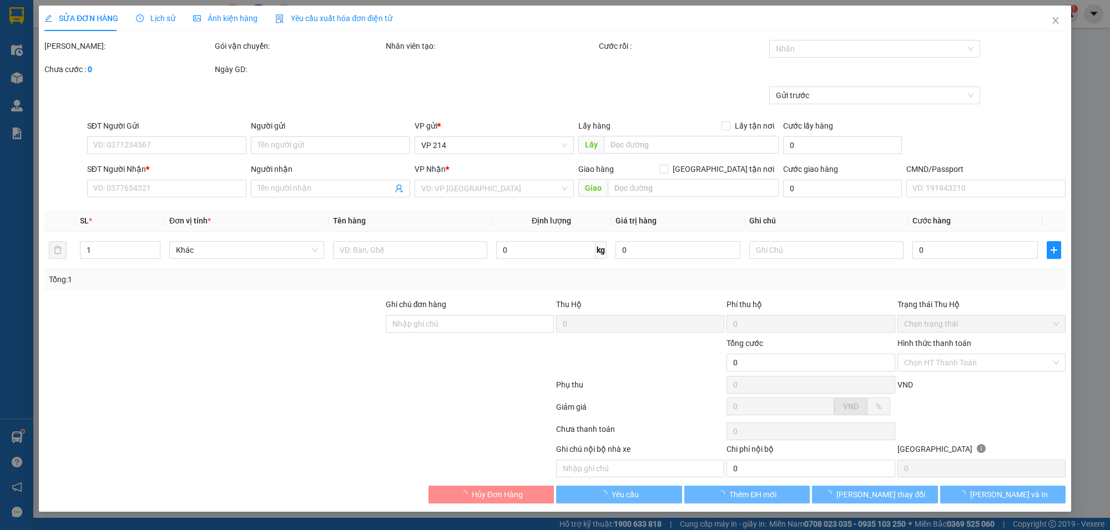
type input "0967964041"
type input "liễu"
type input "0936201768"
type input "PHI"
type input "30.000"
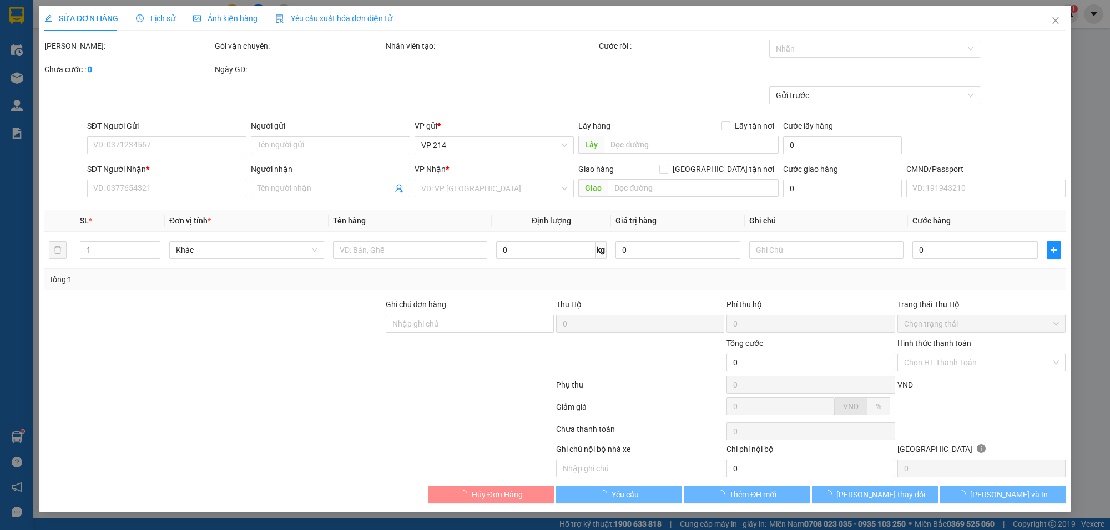
type input "30.000"
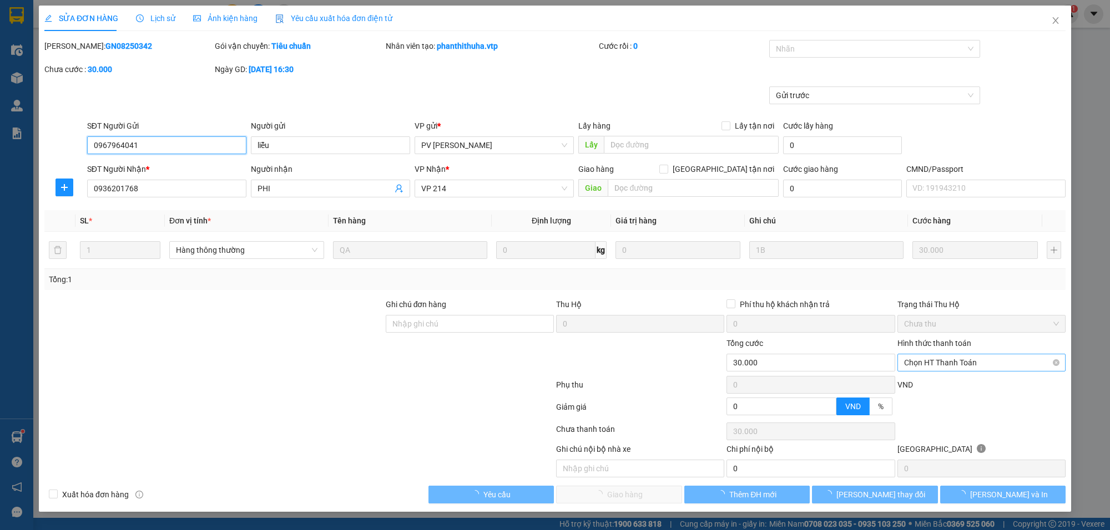
type input "1.500"
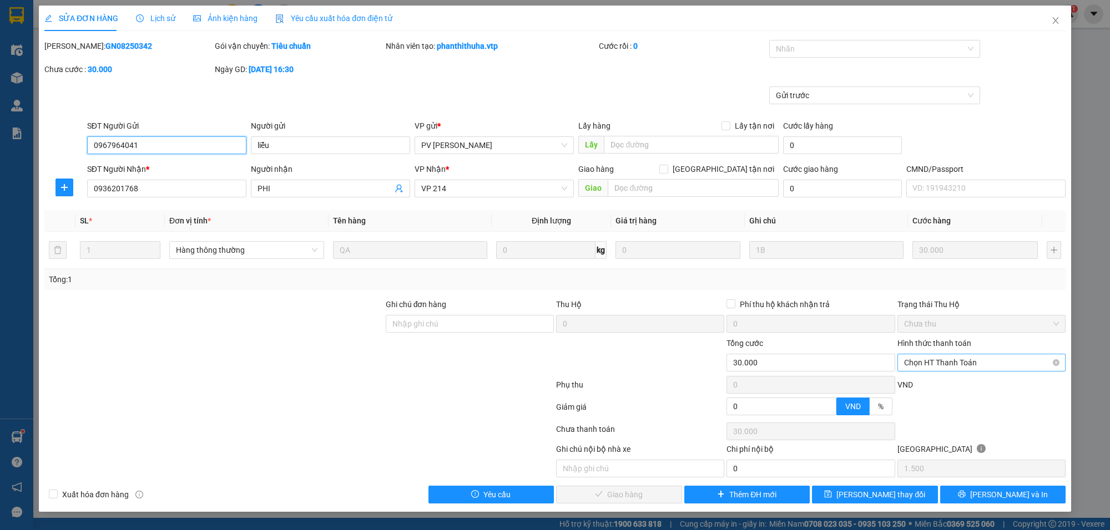
click at [966, 366] on span "Chọn HT Thanh Toán" at bounding box center [981, 363] width 155 height 17
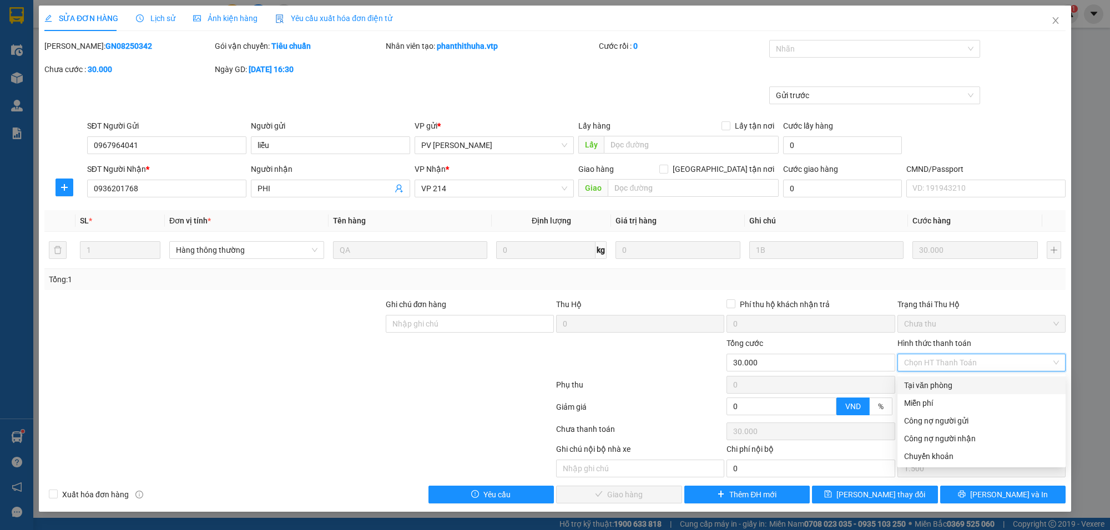
click at [961, 383] on div "Tại văn phòng" at bounding box center [981, 385] width 155 height 12
type input "0"
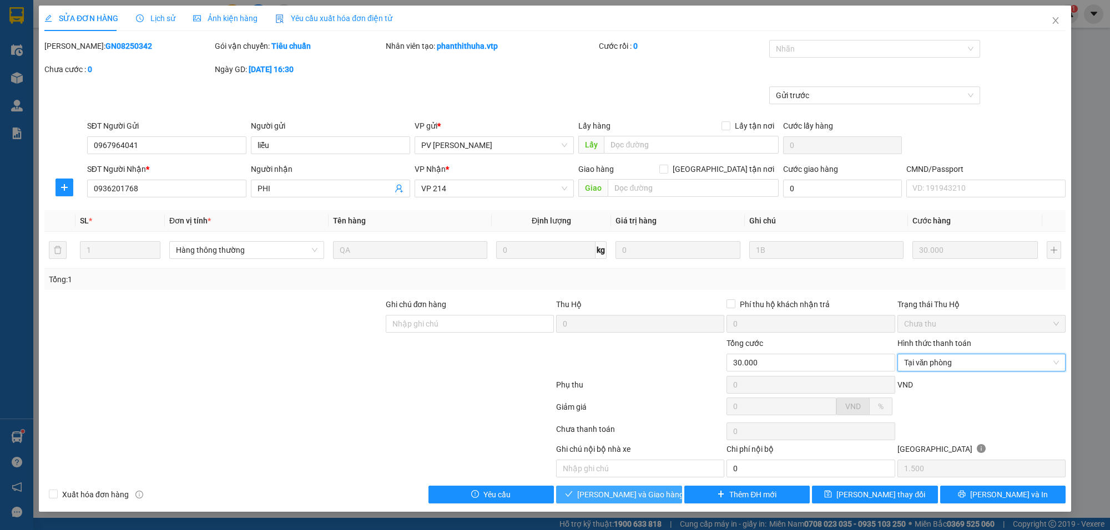
click at [655, 495] on button "[PERSON_NAME] và Giao hàng" at bounding box center [619, 495] width 126 height 18
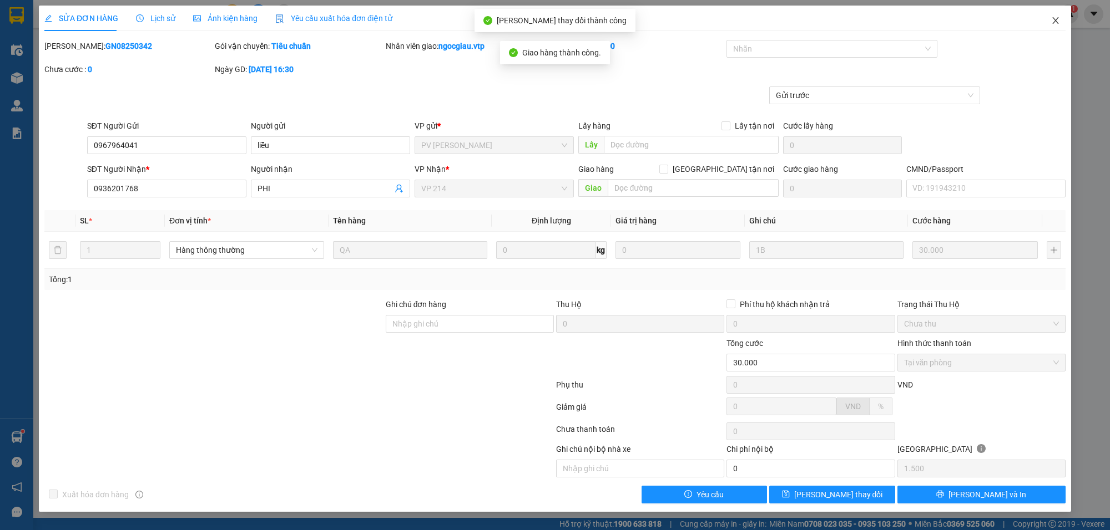
click at [1054, 14] on span "Close" at bounding box center [1055, 21] width 31 height 31
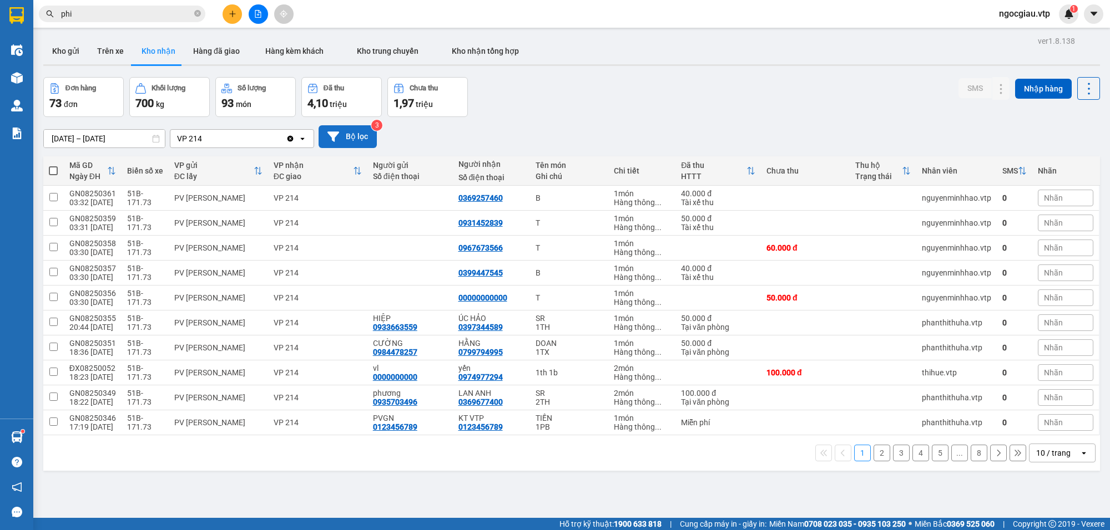
click at [364, 139] on button "Bộ lọc" at bounding box center [347, 136] width 58 height 23
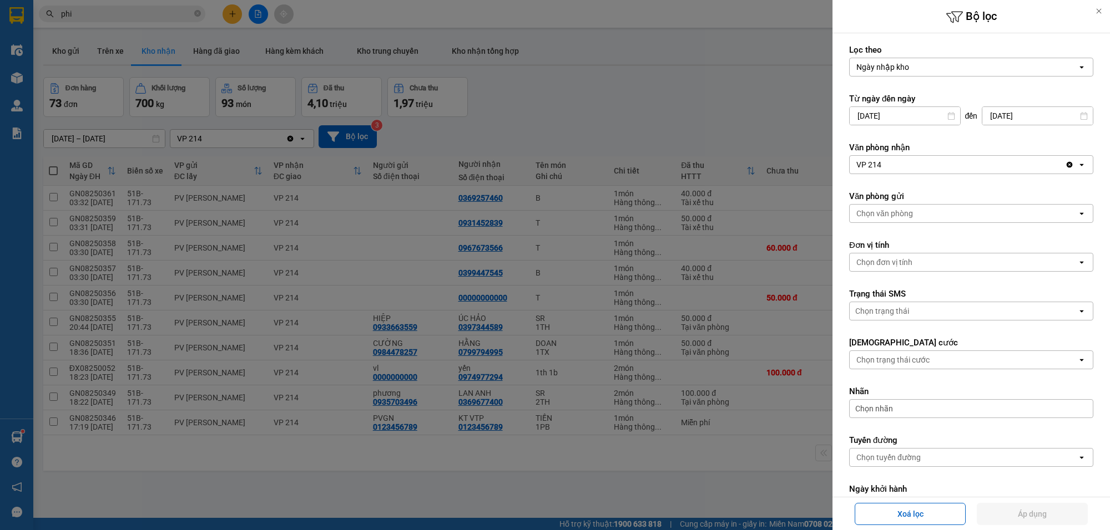
click at [948, 114] on icon at bounding box center [951, 116] width 8 height 8
click at [950, 114] on input "11/08/2025" at bounding box center [904, 116] width 110 height 18
click at [947, 114] on icon at bounding box center [951, 116] width 8 height 8
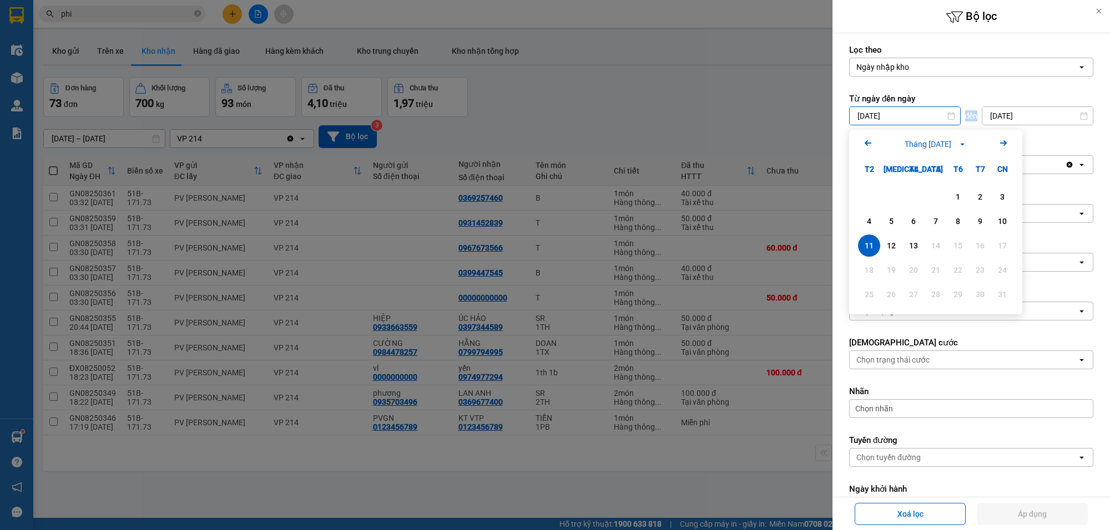
click at [885, 241] on div "12" at bounding box center [891, 245] width 16 height 13
type input "12/08/2025"
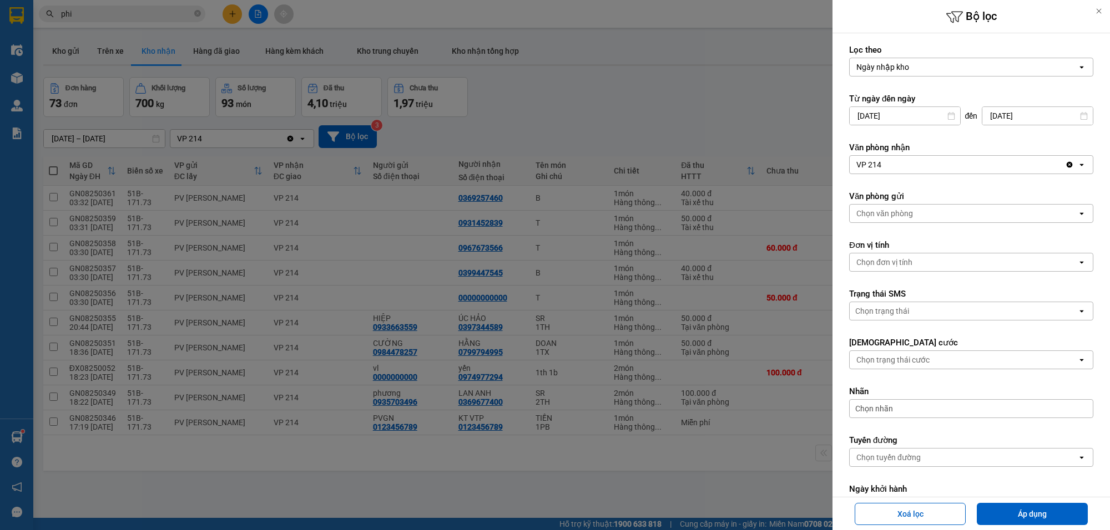
click at [1035, 141] on form "Lọc theo Ngày nhập kho open Từ ngày đến ngày 12/08/2025 Press the down arrow ke…" at bounding box center [971, 361] width 244 height 635
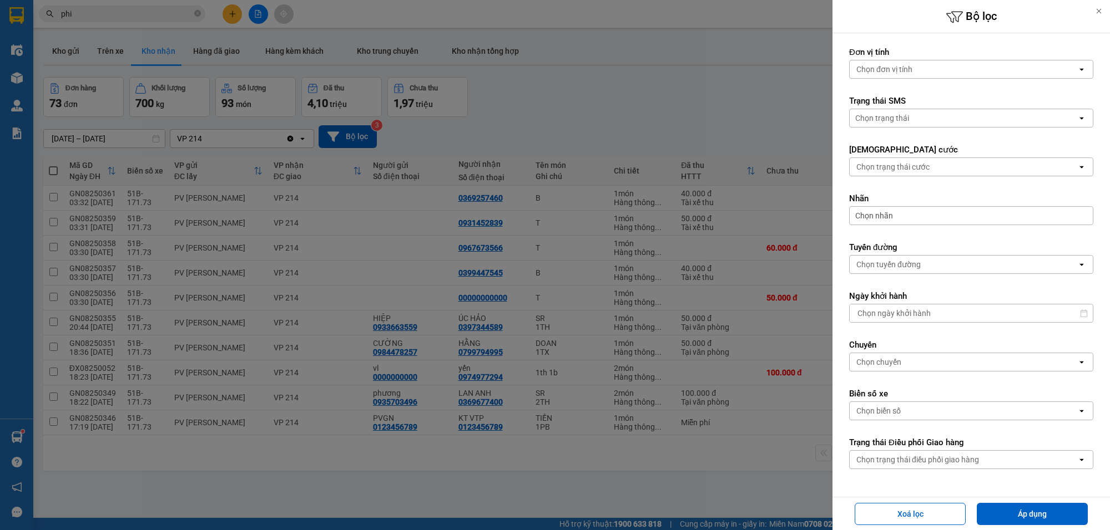
click at [923, 411] on div "Chọn biển số" at bounding box center [962, 411] width 227 height 18
type input "17173"
click at [914, 428] on div "51B-171.73" at bounding box center [966, 434] width 234 height 20
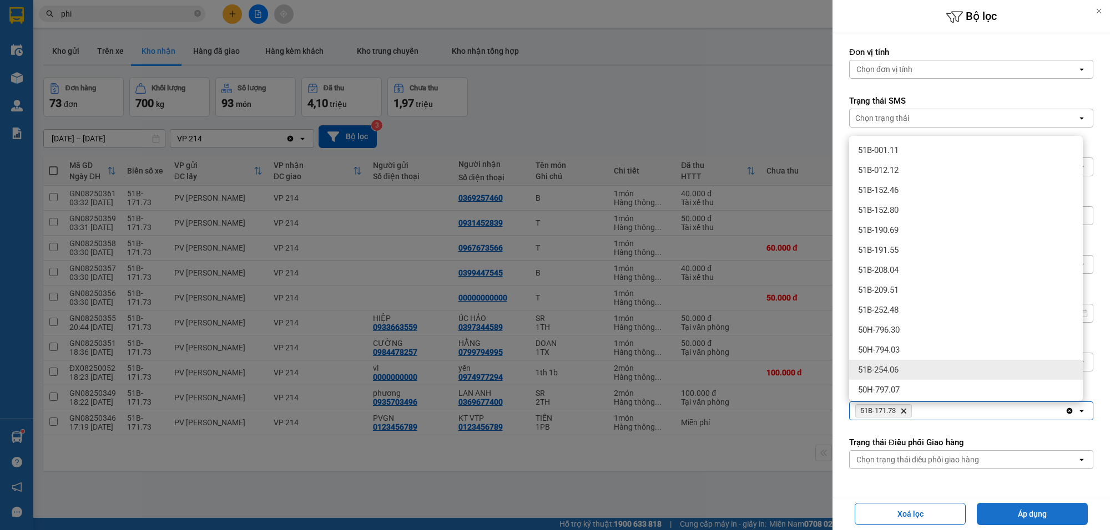
click at [1050, 508] on button "Áp dụng" at bounding box center [1031, 514] width 111 height 22
type input "12/08/2025 – 13/08/2025"
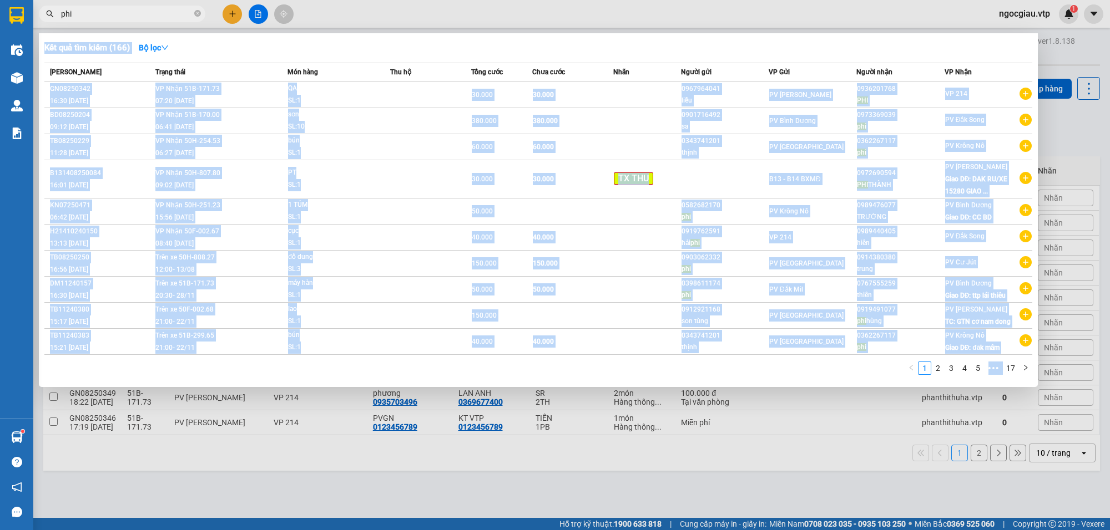
drag, startPoint x: 146, startPoint y: 7, endPoint x: 102, endPoint y: 24, distance: 47.6
click at [102, 24] on div "Kết quả tìm kiếm ( 166 ) Bộ lọc Mã ĐH Trạng thái Món hàng Thu hộ Tổng cước Chưa…" at bounding box center [108, 13] width 216 height 19
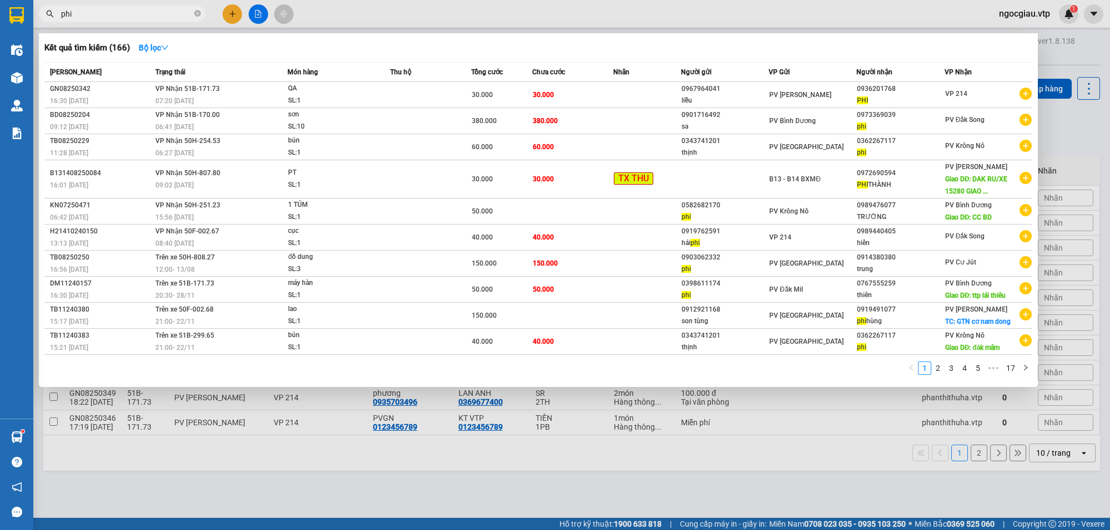
click at [126, 16] on input "phi" at bounding box center [126, 14] width 131 height 12
drag, startPoint x: 118, startPoint y: 12, endPoint x: 58, endPoint y: 32, distance: 62.8
click at [58, 24] on div "Kết quả tìm kiếm ( 166 ) Bộ lọc Mã ĐH Trạng thái Món hàng Thu hộ Tổng cước Chưa…" at bounding box center [108, 13] width 216 height 19
paste input "0832618879"
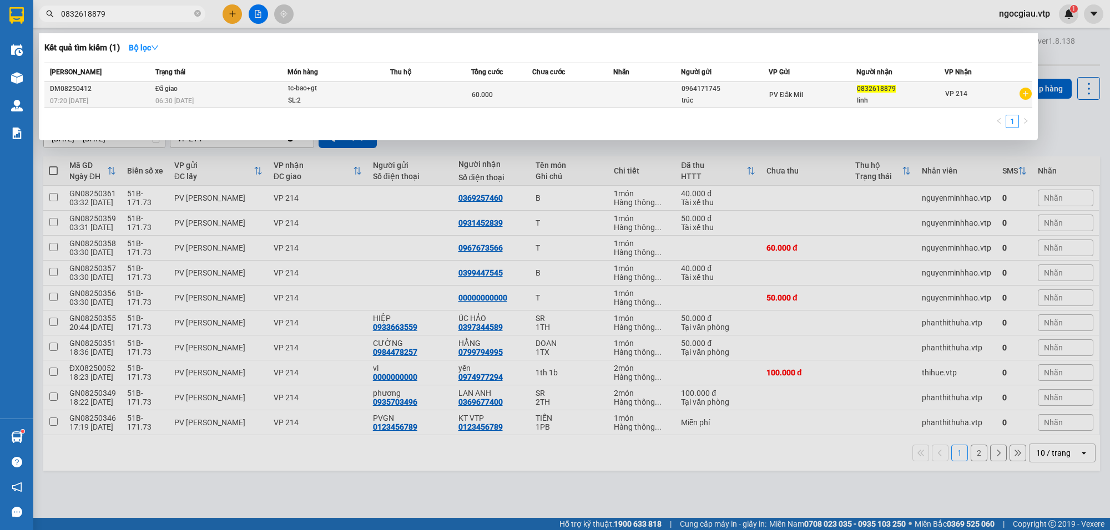
type input "0832618879"
click at [235, 106] on div "06:30 - 11/08" at bounding box center [221, 101] width 132 height 12
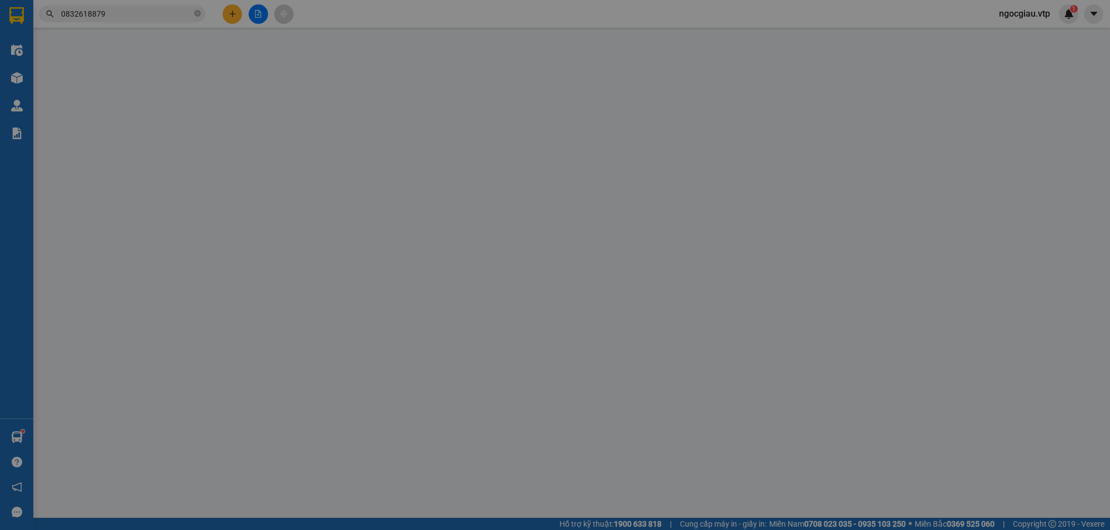
type input "0964171745"
type input "trúc"
type input "0832618879"
type input "linh"
type input "60.000"
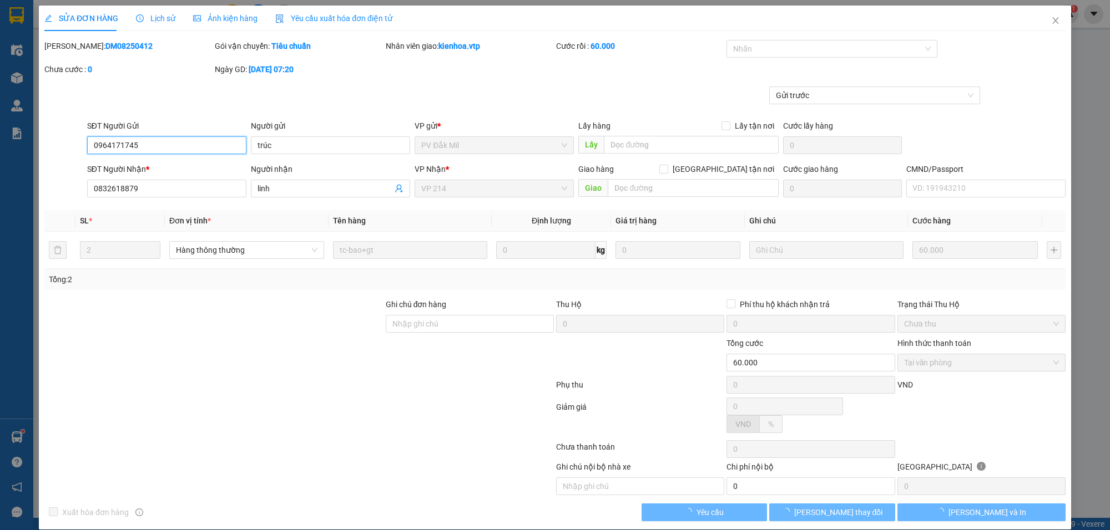
type input "3.000"
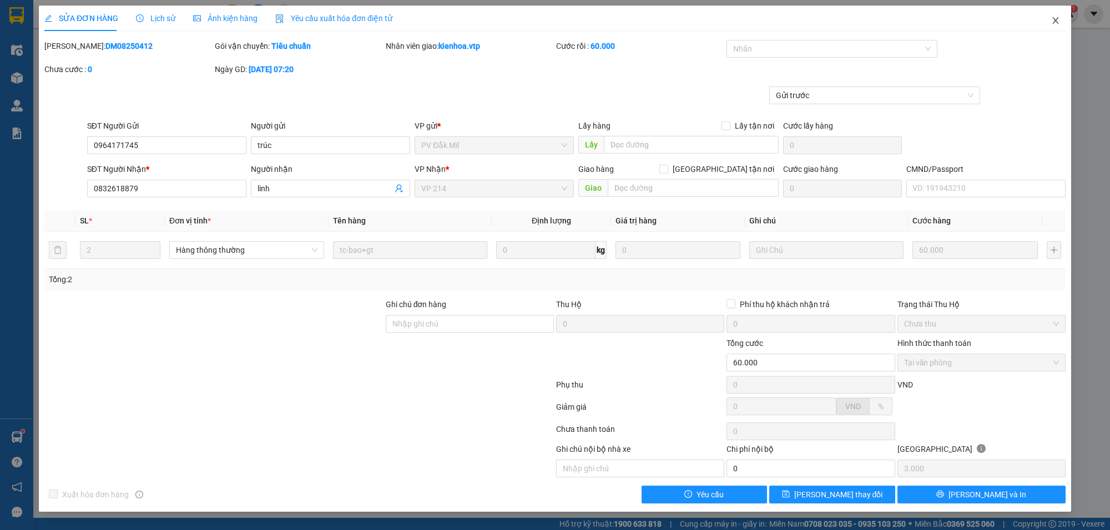
click at [1060, 16] on span "Close" at bounding box center [1055, 21] width 31 height 31
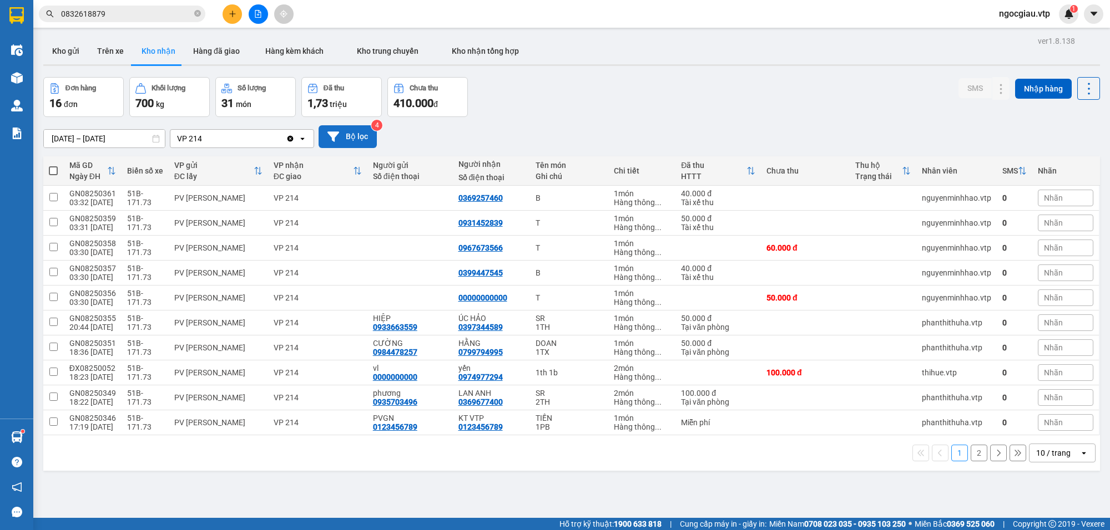
click at [338, 142] on icon at bounding box center [333, 137] width 12 height 12
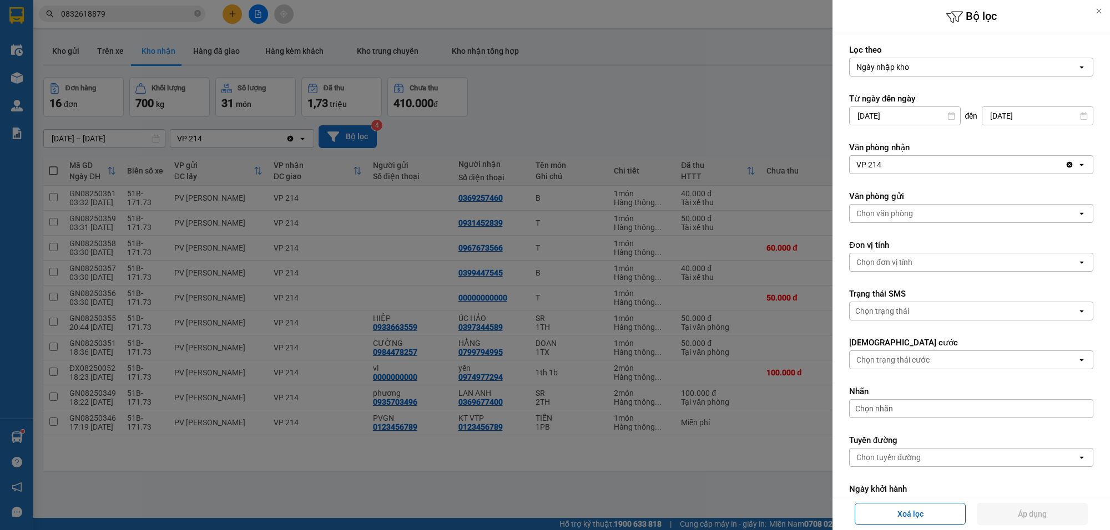
click at [947, 117] on icon at bounding box center [951, 116] width 8 height 8
click at [948, 117] on icon at bounding box center [951, 116] width 8 height 8
click at [949, 120] on input "12/08/2025" at bounding box center [904, 116] width 110 height 18
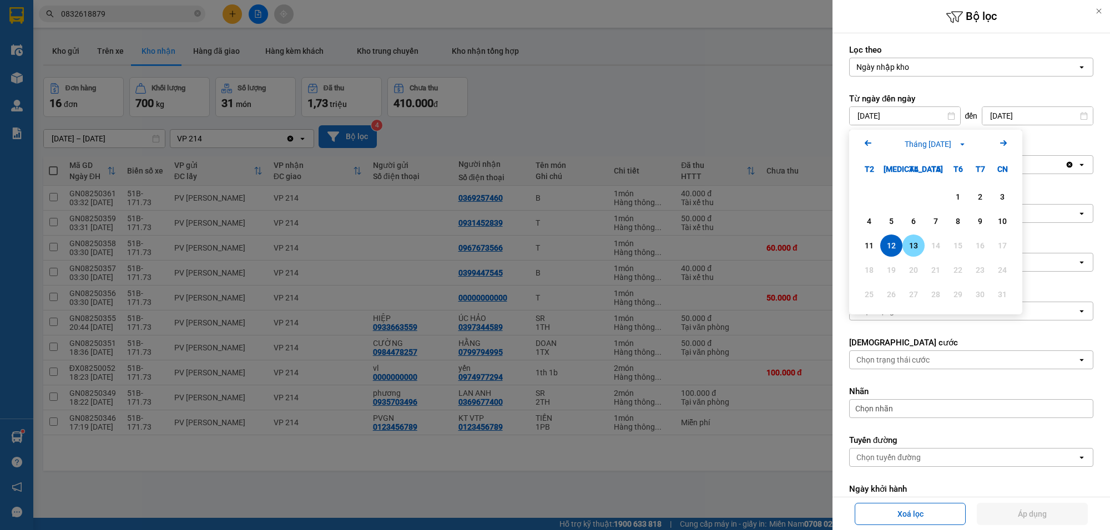
click at [908, 239] on div "13" at bounding box center [913, 245] width 16 height 13
type input "13/08/2025"
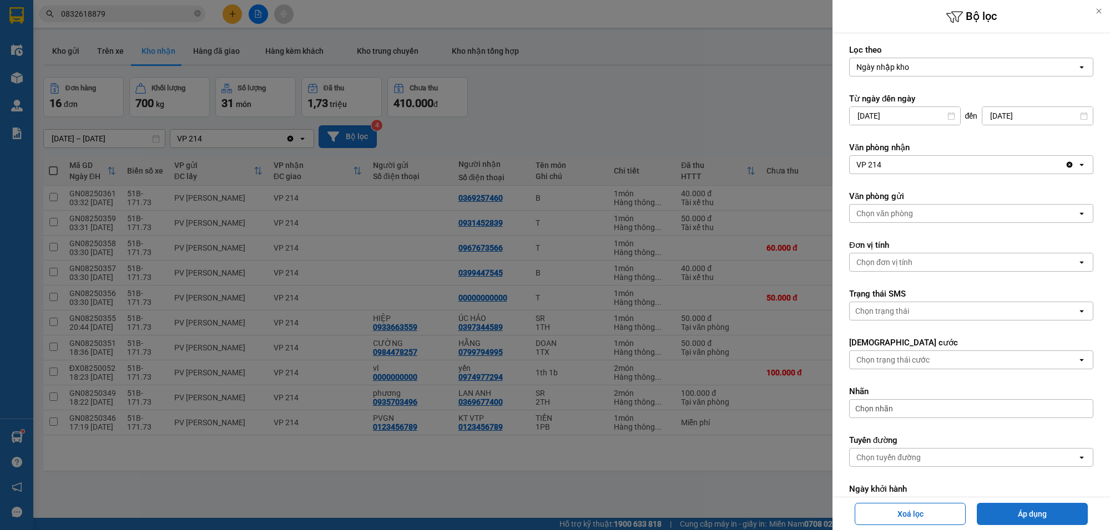
click at [1022, 518] on button "Áp dụng" at bounding box center [1031, 514] width 111 height 22
type input "[DATE] – [DATE]"
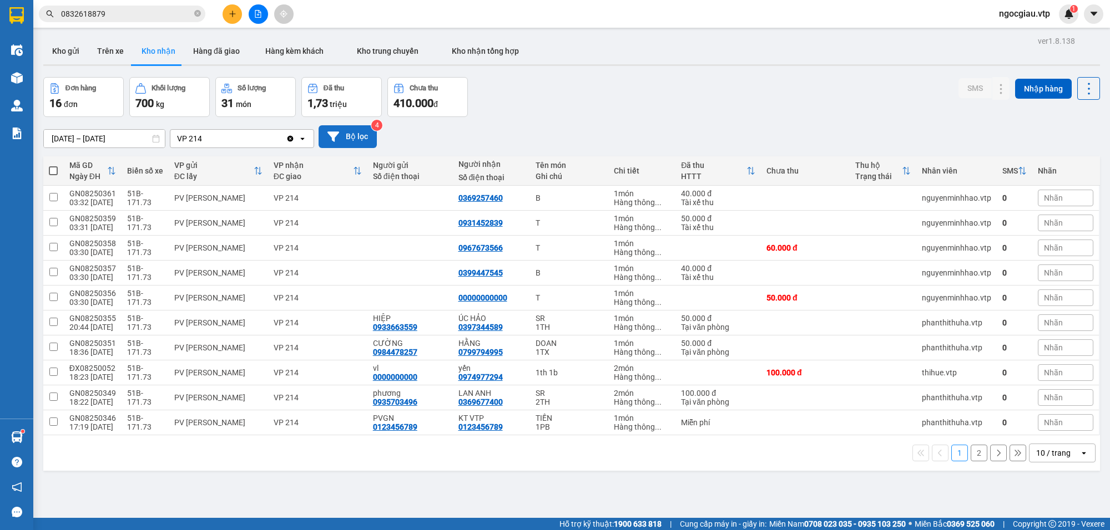
click at [1036, 459] on div "10 / trang" at bounding box center [1053, 453] width 34 height 11
click at [1057, 392] on span "50 / trang" at bounding box center [1045, 391] width 36 height 11
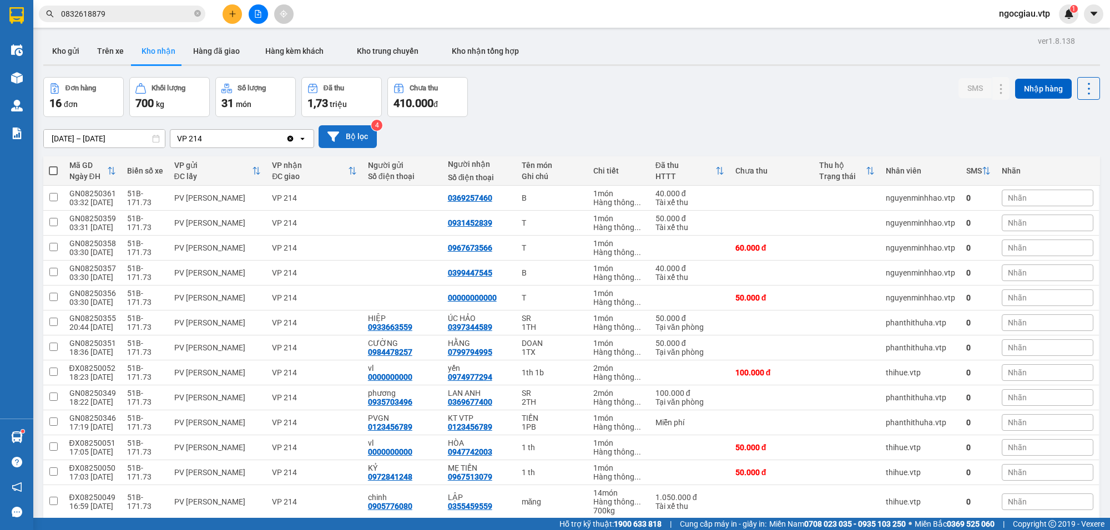
click at [864, 52] on div "Kho gửi Trên xe Kho nhận Hàng đã giao Hàng kèm khách Kho trung chuyển Kho nhận …" at bounding box center [571, 52] width 1056 height 29
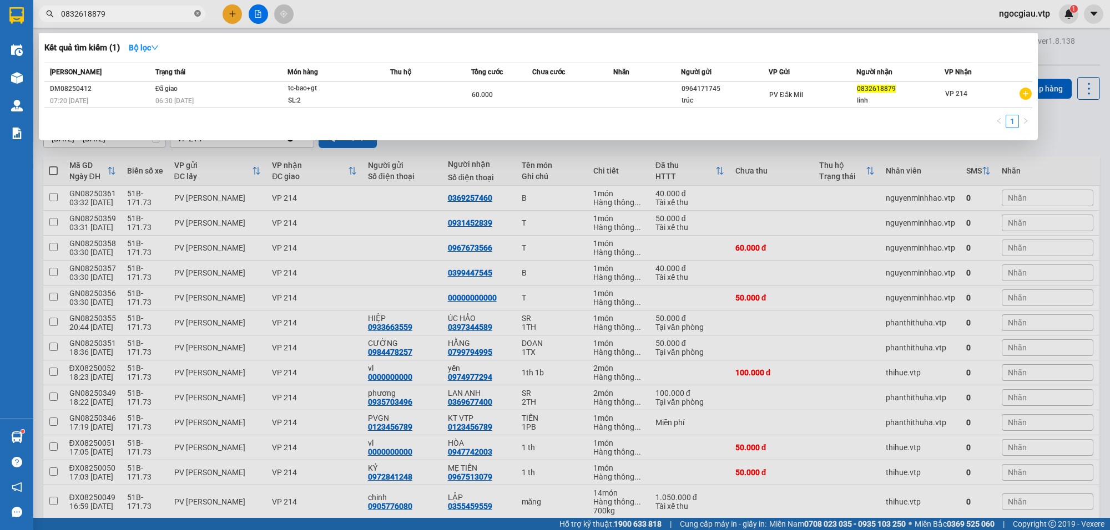
click at [197, 12] on icon "close-circle" at bounding box center [197, 13] width 7 height 7
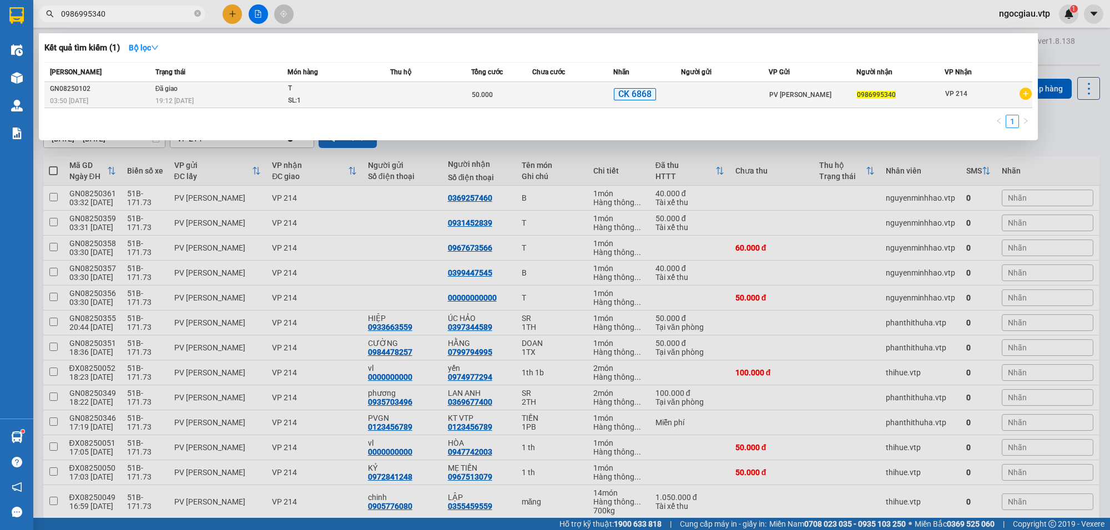
type input "0986995340"
click at [357, 98] on div "SL: 1" at bounding box center [329, 101] width 83 height 12
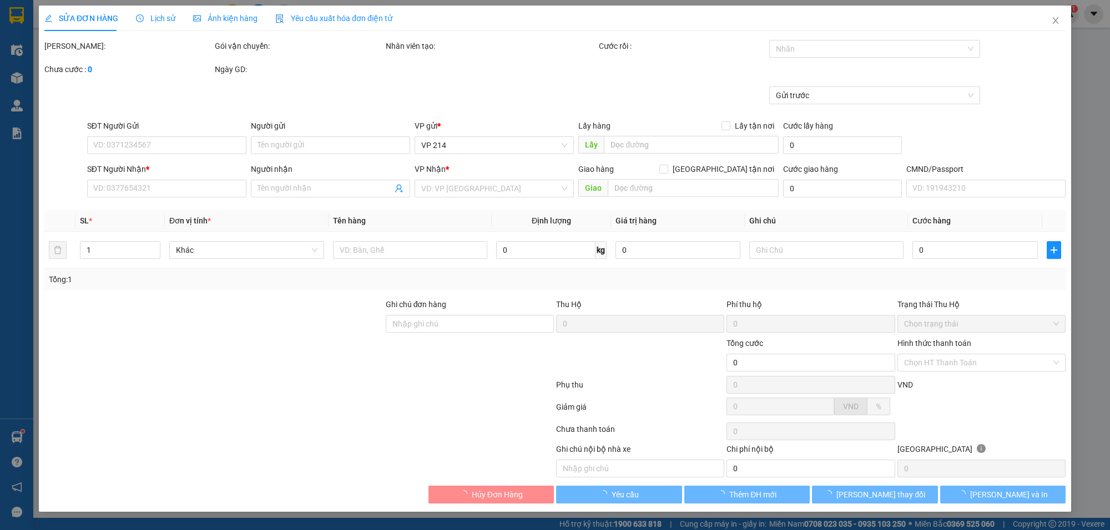
type input "10.000"
type input "0986995340"
type input "50.000"
type input "khách ck 6839 6h 50 ngày 04/08/2025 / 50k"
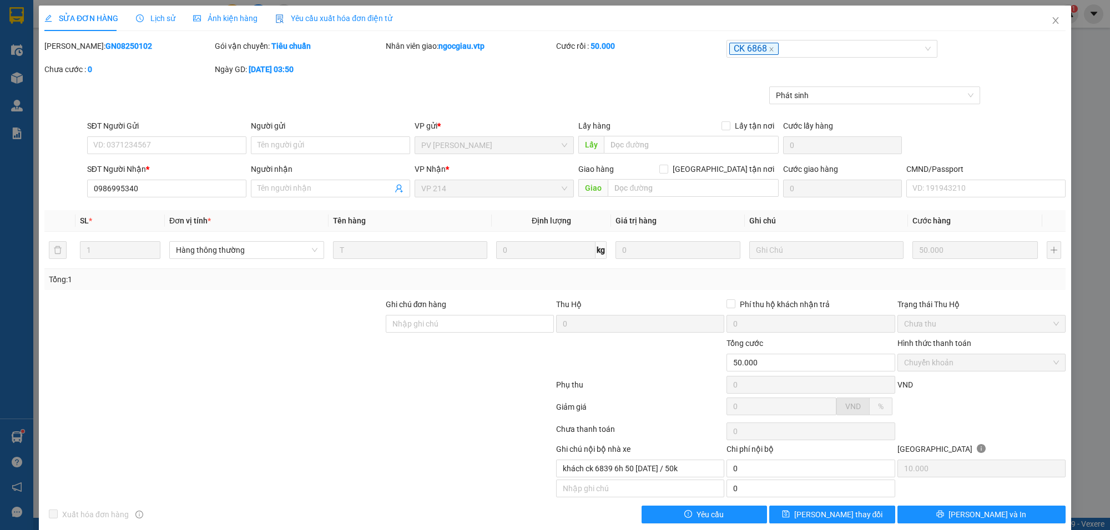
click at [158, 16] on span "Lịch sử" at bounding box center [155, 18] width 39 height 9
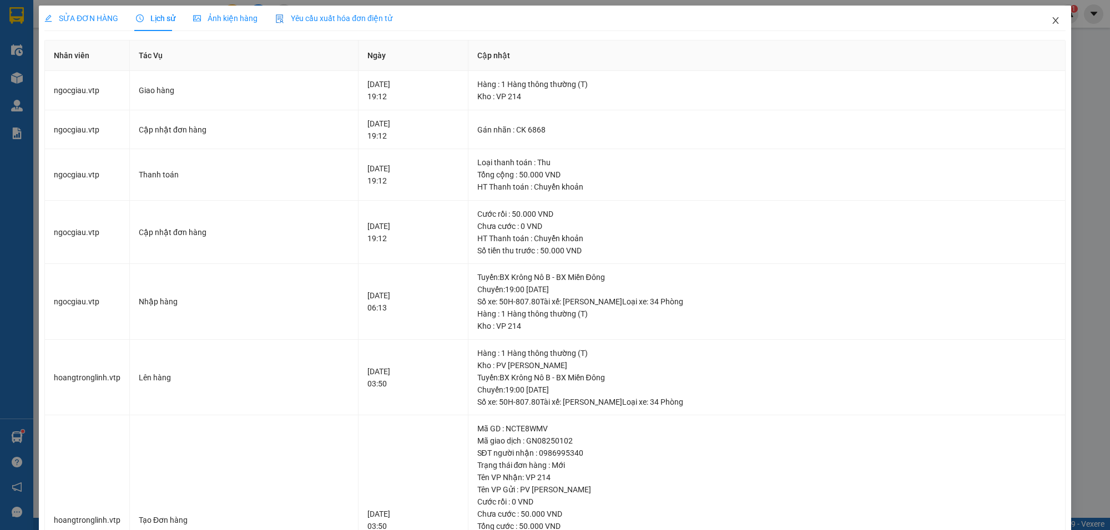
click at [1051, 19] on icon "close" at bounding box center [1055, 20] width 9 height 9
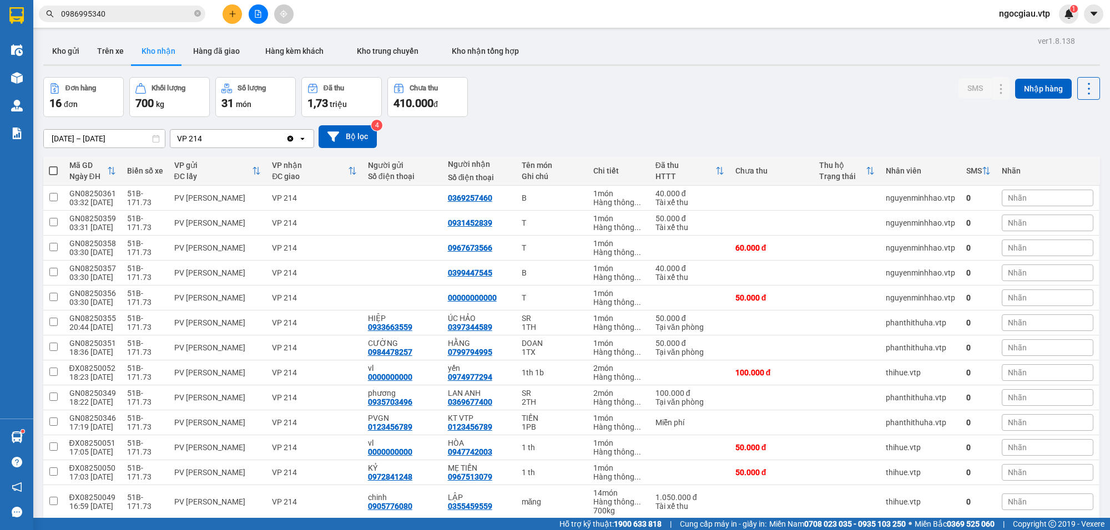
click at [178, 23] on div "Kết quả tìm kiếm ( 1 ) Bộ lọc Mã ĐH Trạng thái Món hàng Thu hộ Tổng cước Chưa c…" at bounding box center [555, 14] width 1110 height 28
click at [198, 14] on icon "close-circle" at bounding box center [197, 13] width 7 height 7
paste input "0773238942"
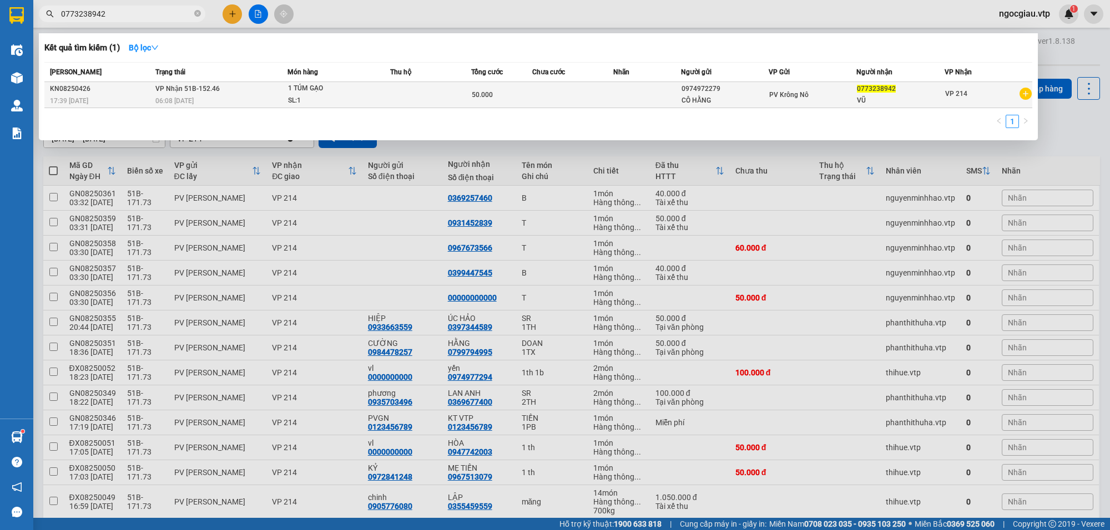
type input "0773238942"
click at [442, 103] on td at bounding box center [430, 95] width 81 height 26
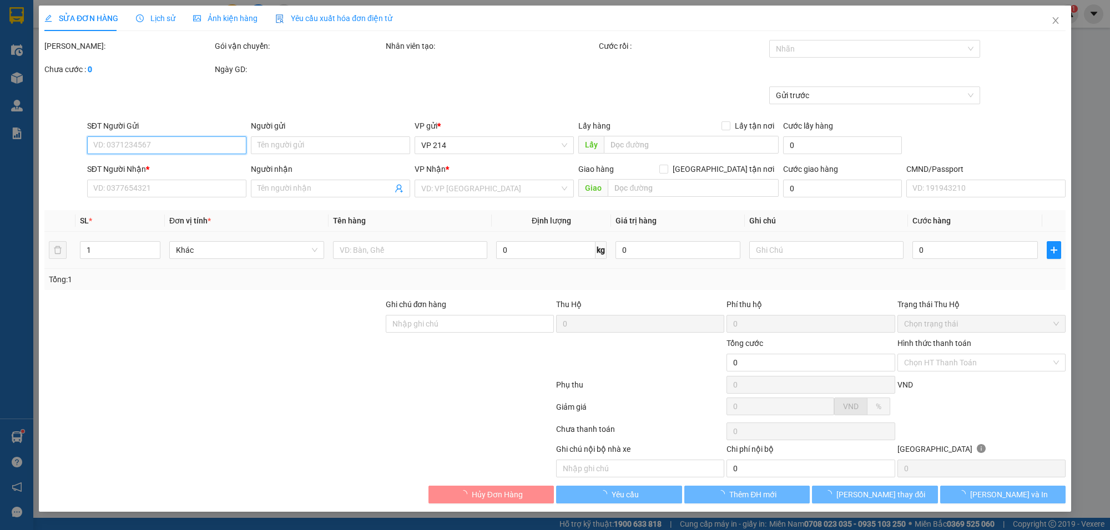
type input "2.500"
type input "0974972279"
type input "CÔ HẰNG"
type input "0773238942"
type input "VŨ"
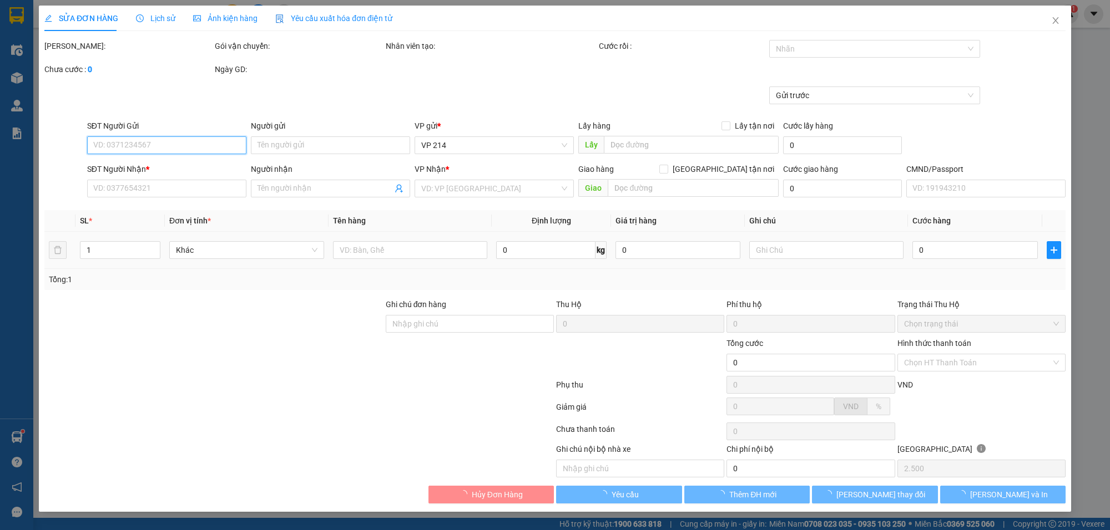
type input "50.000"
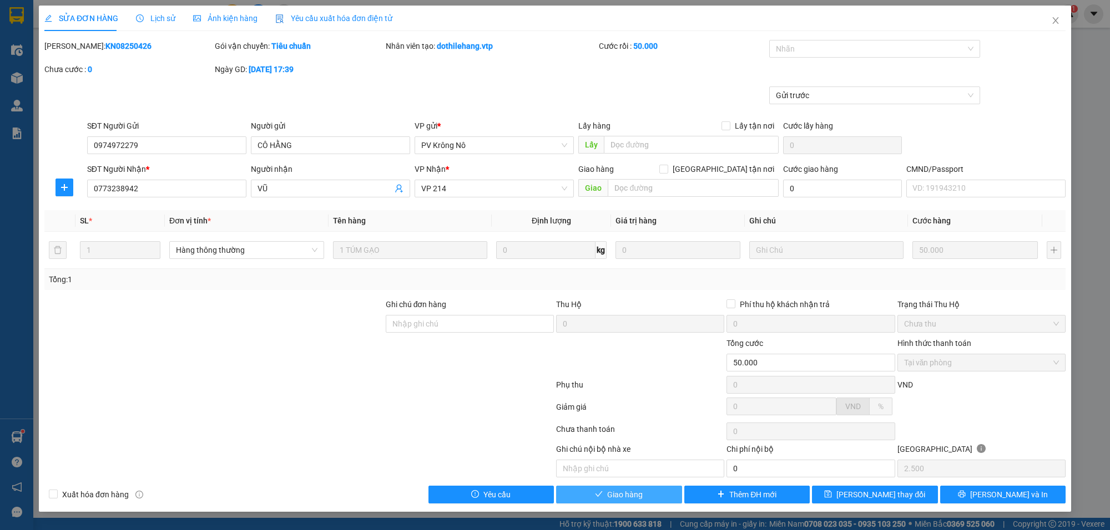
click at [656, 495] on button "Giao hàng" at bounding box center [619, 495] width 126 height 18
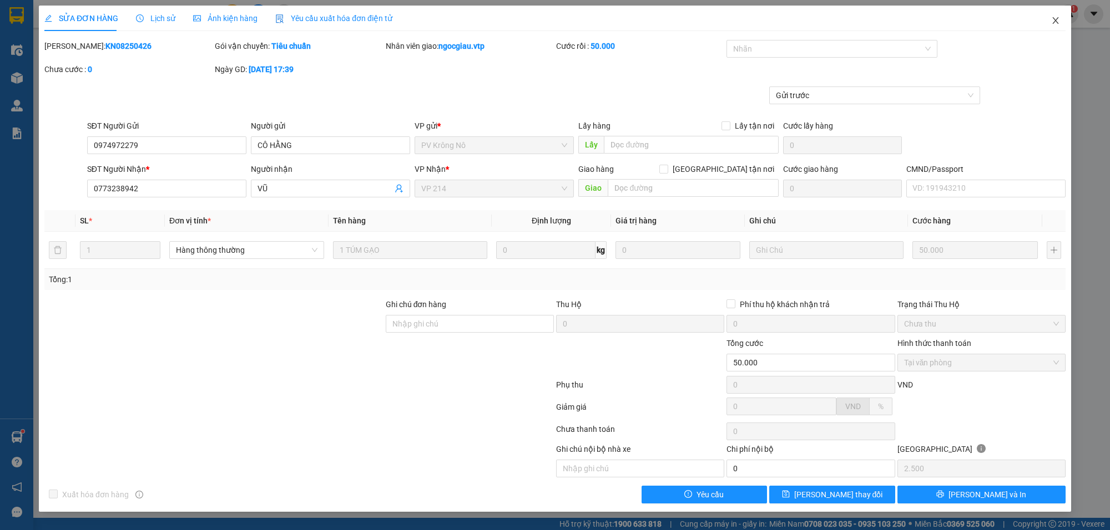
click at [1055, 19] on icon "close" at bounding box center [1055, 20] width 9 height 9
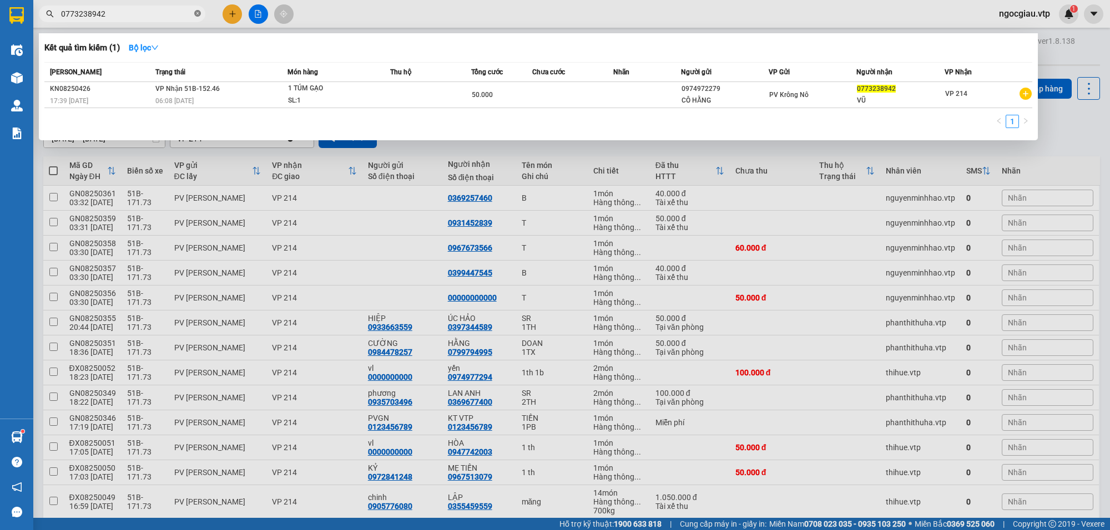
click at [196, 13] on icon "close-circle" at bounding box center [197, 13] width 7 height 7
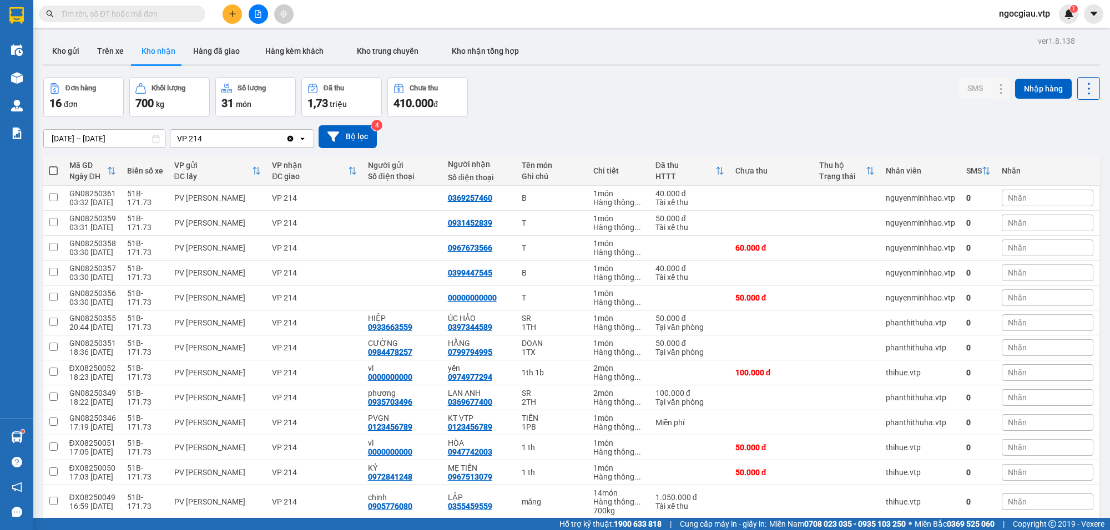
paste input "0948469459"
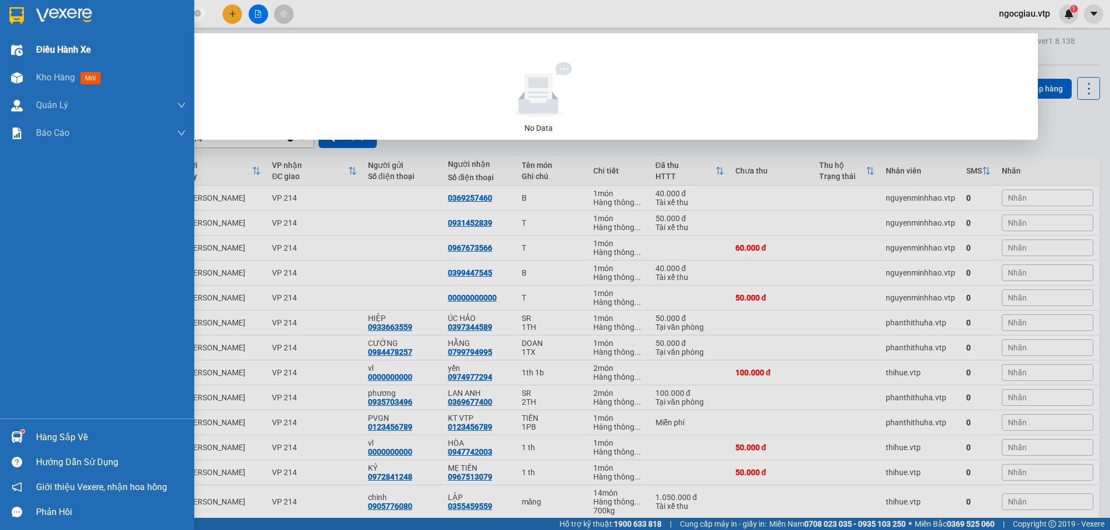
drag, startPoint x: 151, startPoint y: 14, endPoint x: 17, endPoint y: 62, distance: 142.0
click at [17, 62] on section "Kết quả tìm kiếm ( 0 ) Bộ lọc No Data 0948469459 ngocgiau.vtp 1 Điều hành xe Kh…" at bounding box center [555, 265] width 1110 height 530
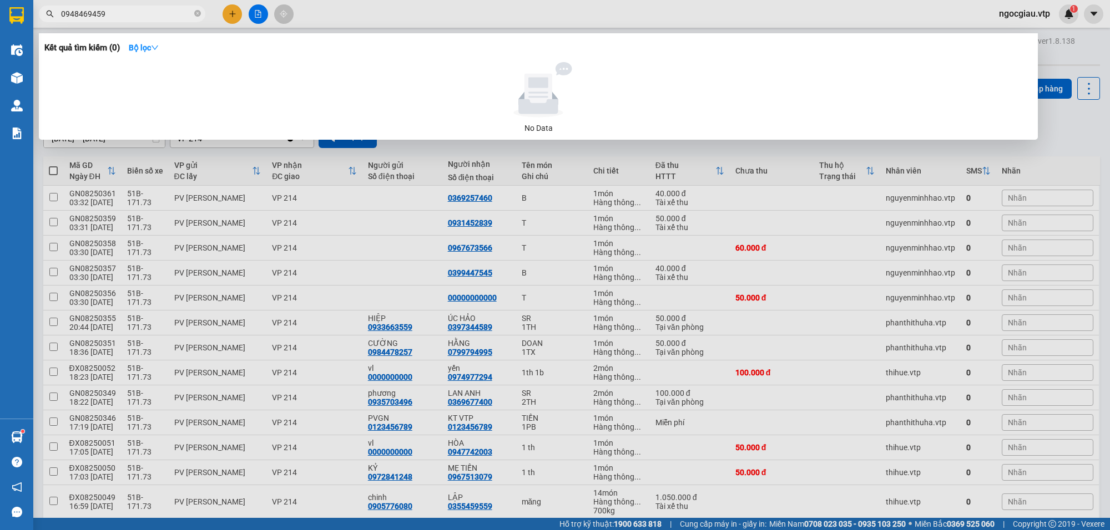
paste input "0356594334"
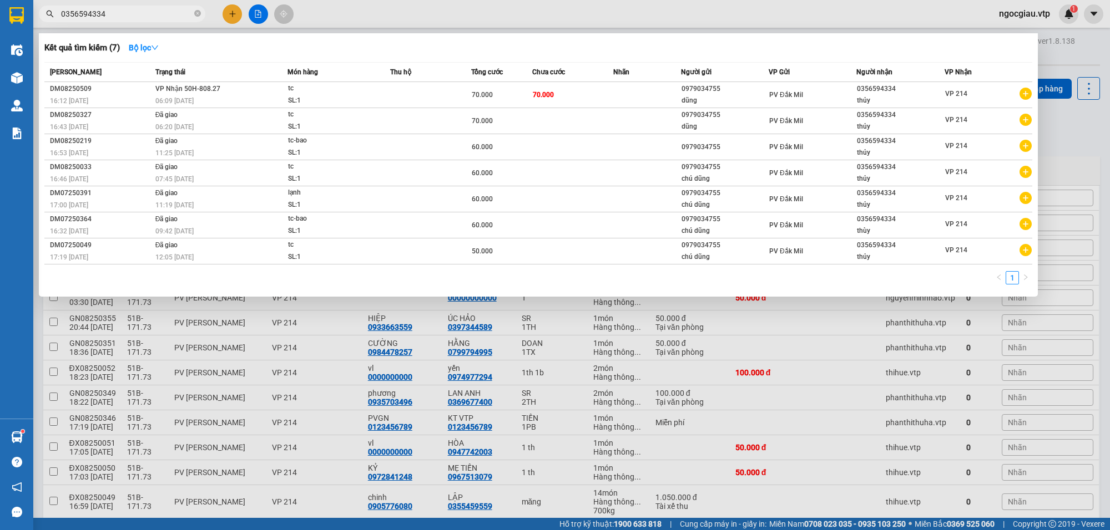
type input "0356594334"
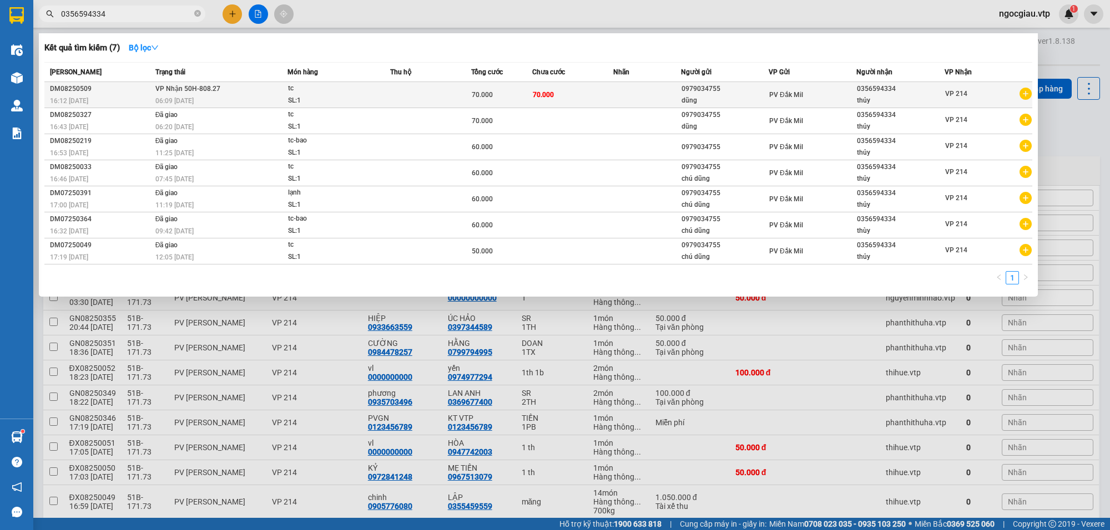
click at [448, 92] on td at bounding box center [430, 95] width 81 height 26
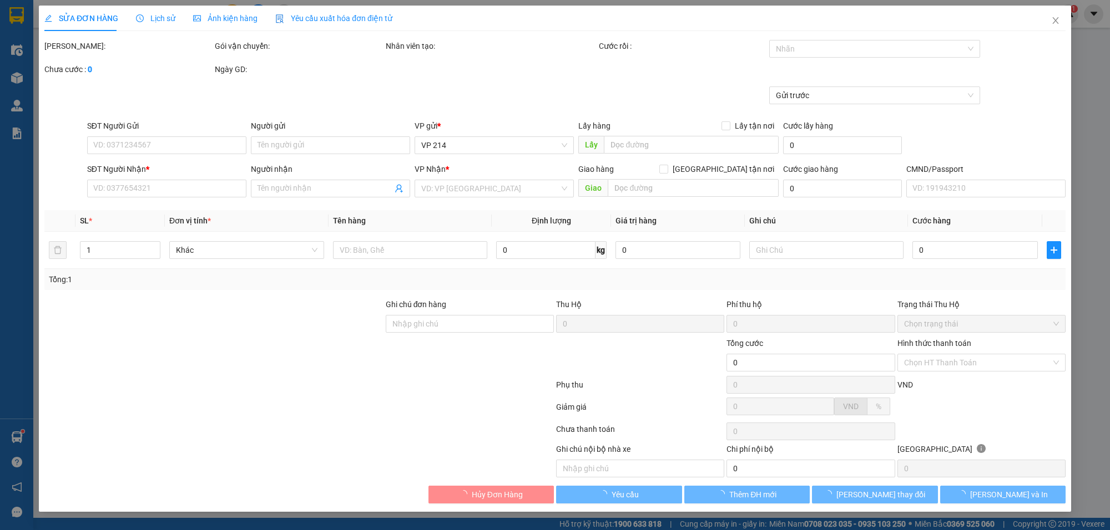
type input "0979034755"
type input "dũng"
type input "0356594334"
type input "thủy"
type input "70.000"
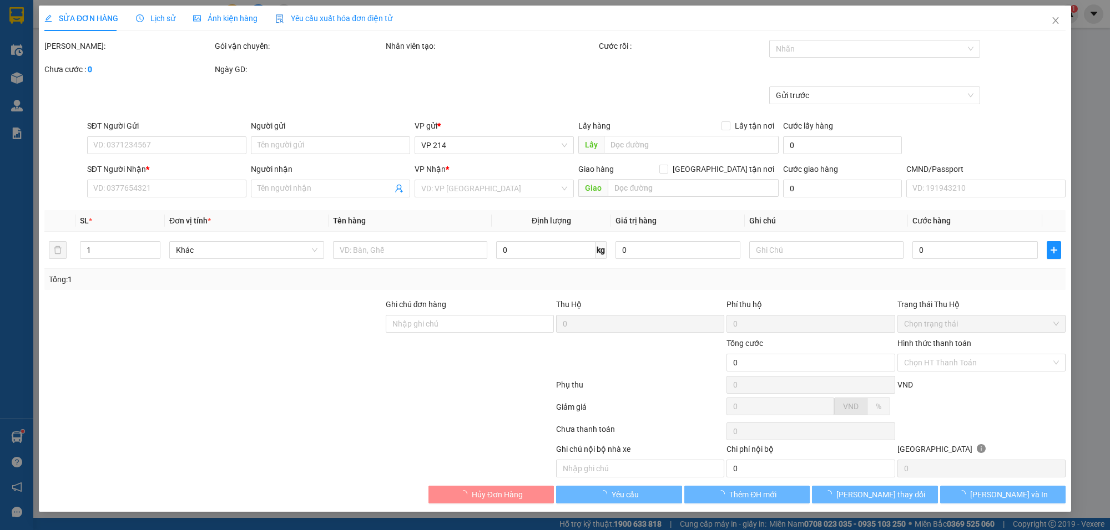
type input "70.000"
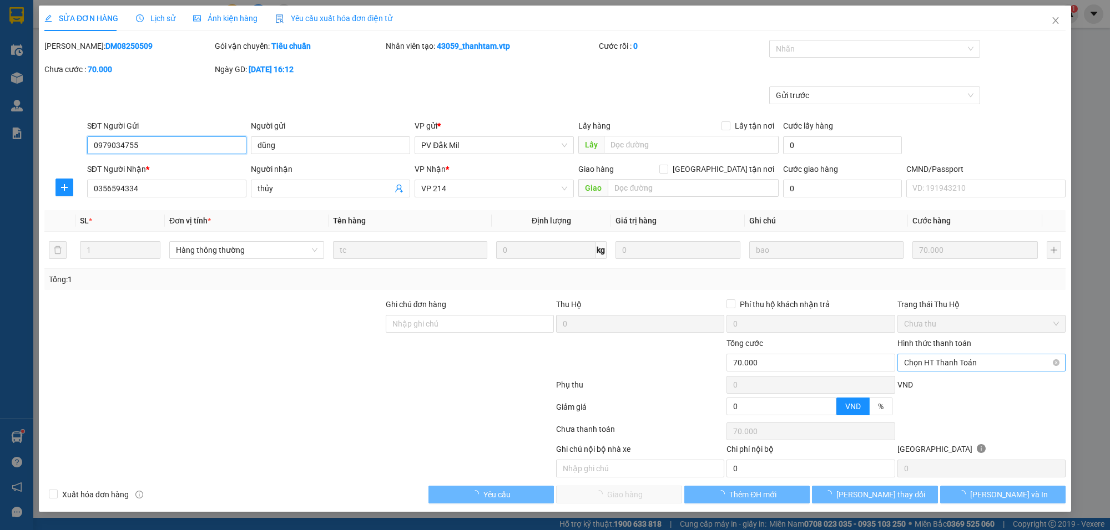
type input "3.500"
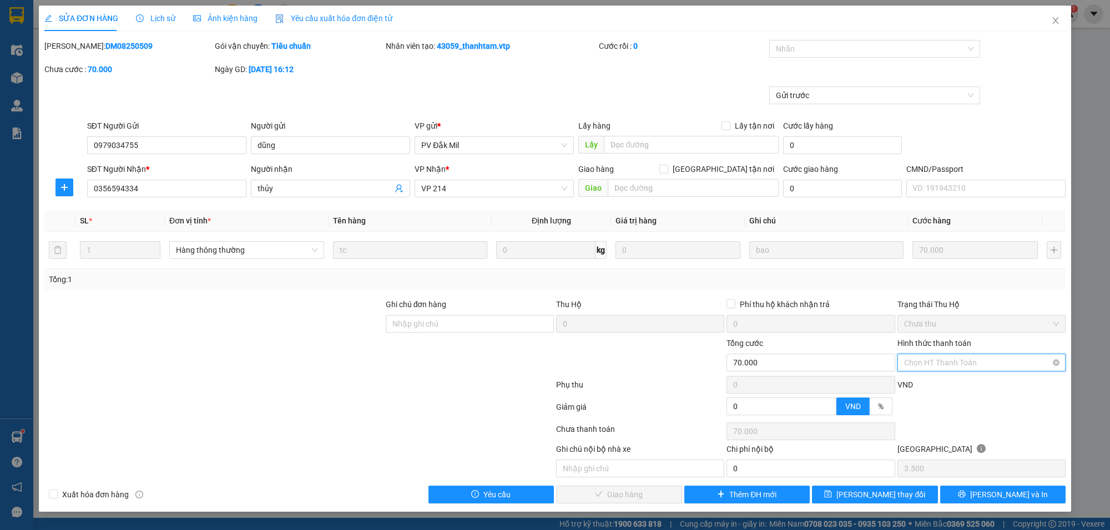
click at [971, 371] on input "Hình thức thanh toán" at bounding box center [977, 363] width 147 height 17
click at [966, 381] on div "Tại văn phòng" at bounding box center [981, 385] width 155 height 12
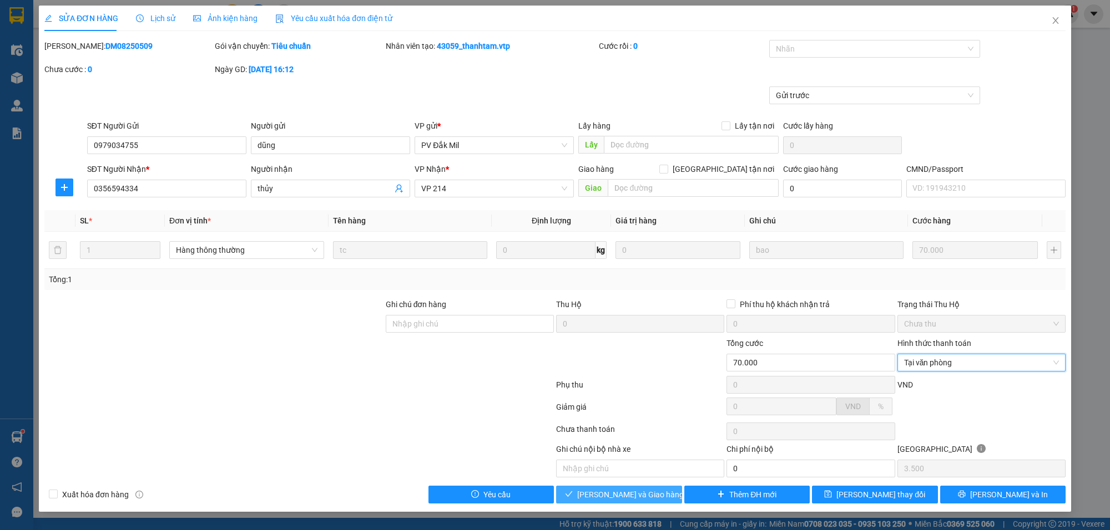
click at [631, 500] on span "[PERSON_NAME] và Giao hàng" at bounding box center [630, 495] width 107 height 12
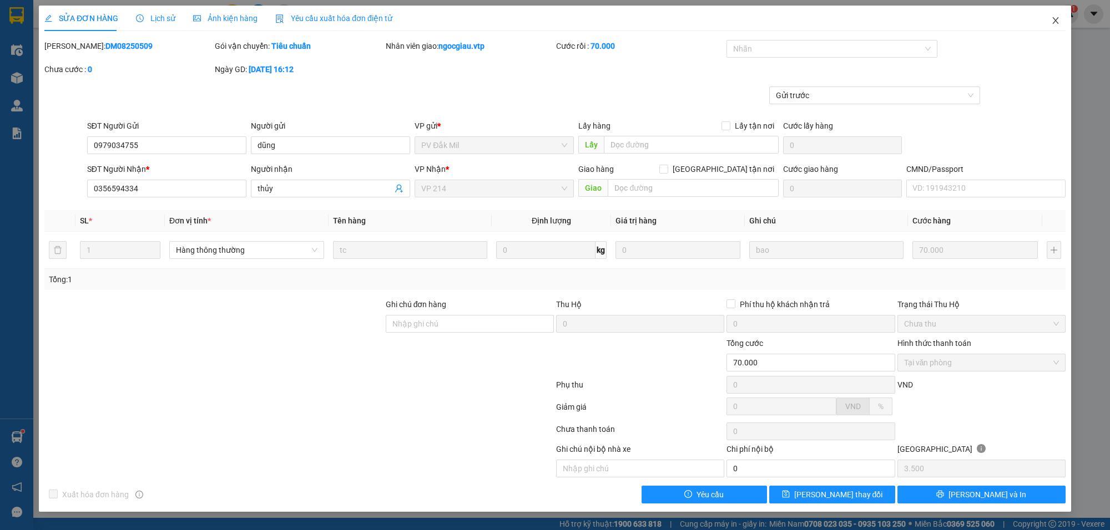
click at [1054, 19] on icon "close" at bounding box center [1055, 20] width 6 height 7
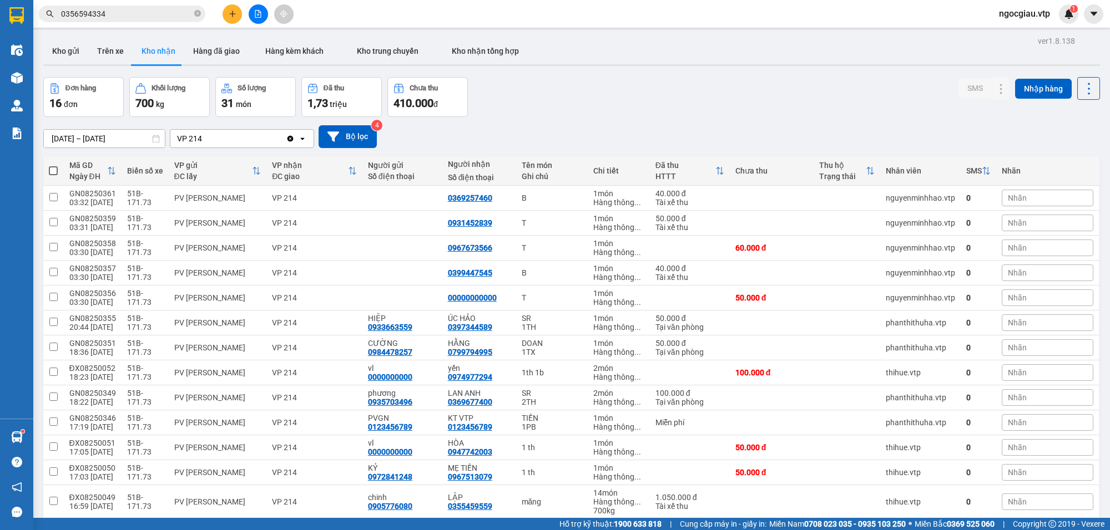
click at [128, 14] on input "0356594334" at bounding box center [126, 14] width 131 height 12
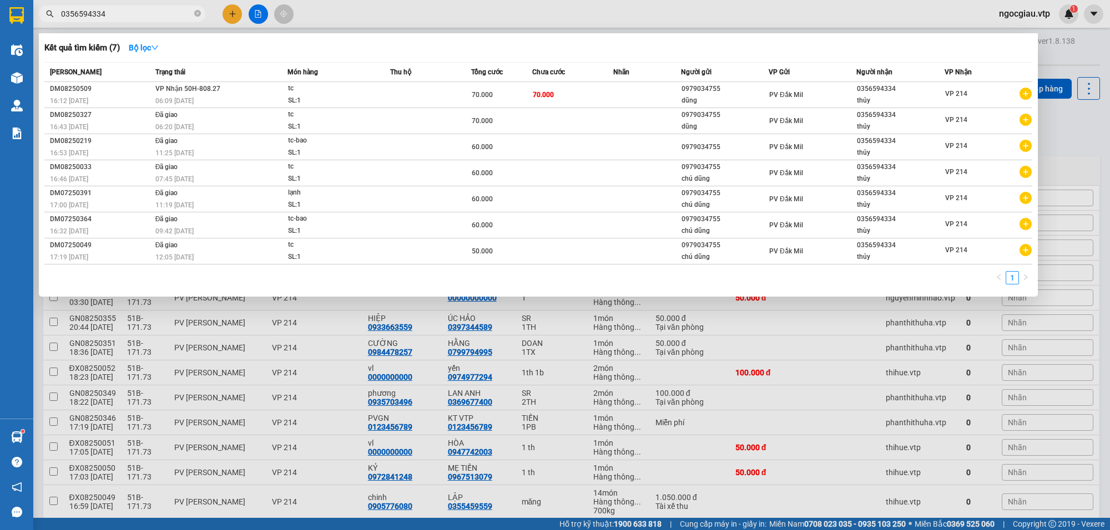
click at [128, 14] on input "0356594334" at bounding box center [126, 14] width 131 height 12
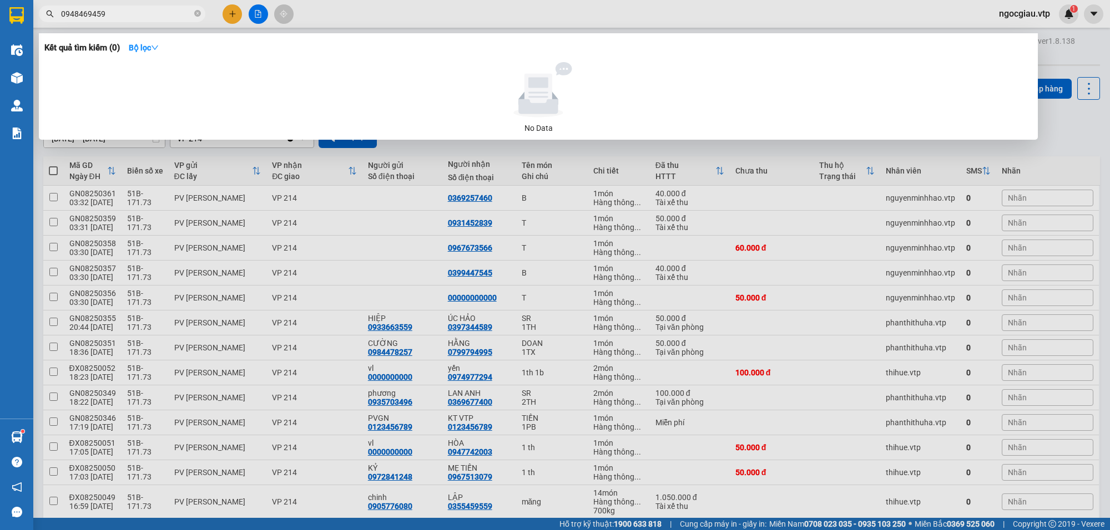
click at [78, 14] on input "0948469459" at bounding box center [126, 14] width 131 height 12
click at [129, 13] on input "469459" at bounding box center [126, 14] width 131 height 12
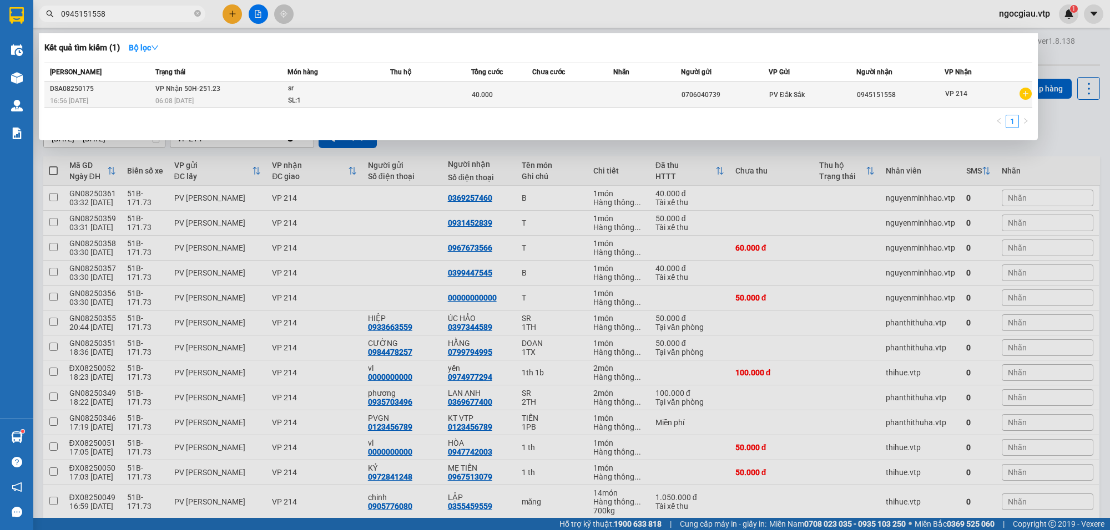
click at [545, 100] on td at bounding box center [572, 95] width 81 height 26
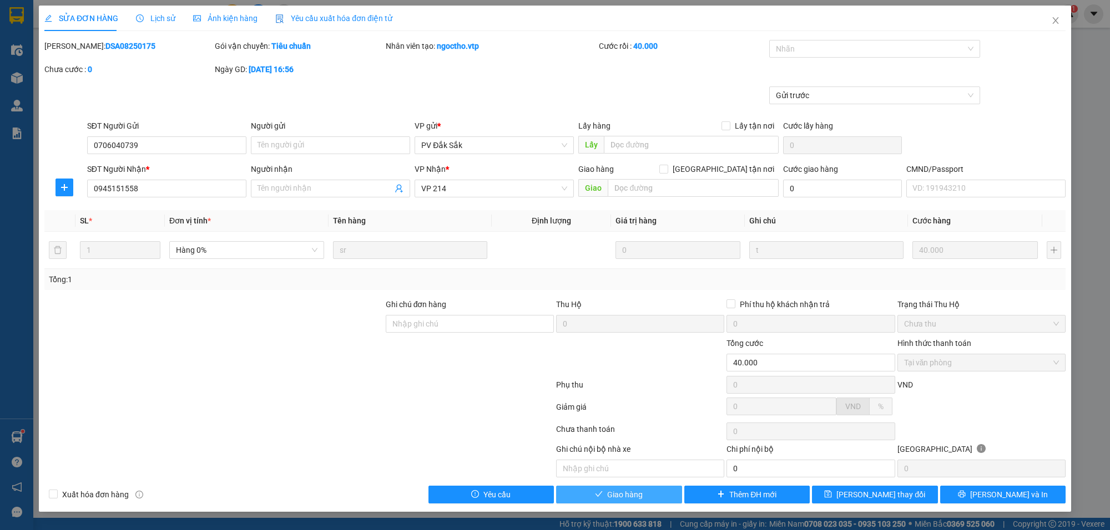
click at [645, 494] on button "Giao hàng" at bounding box center [619, 495] width 126 height 18
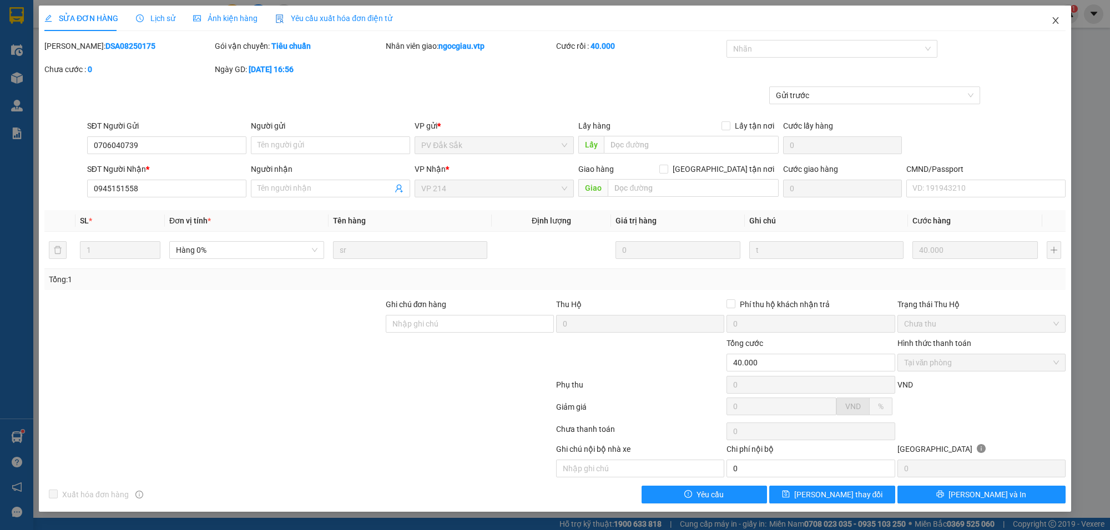
click at [1056, 21] on icon "close" at bounding box center [1055, 20] width 9 height 9
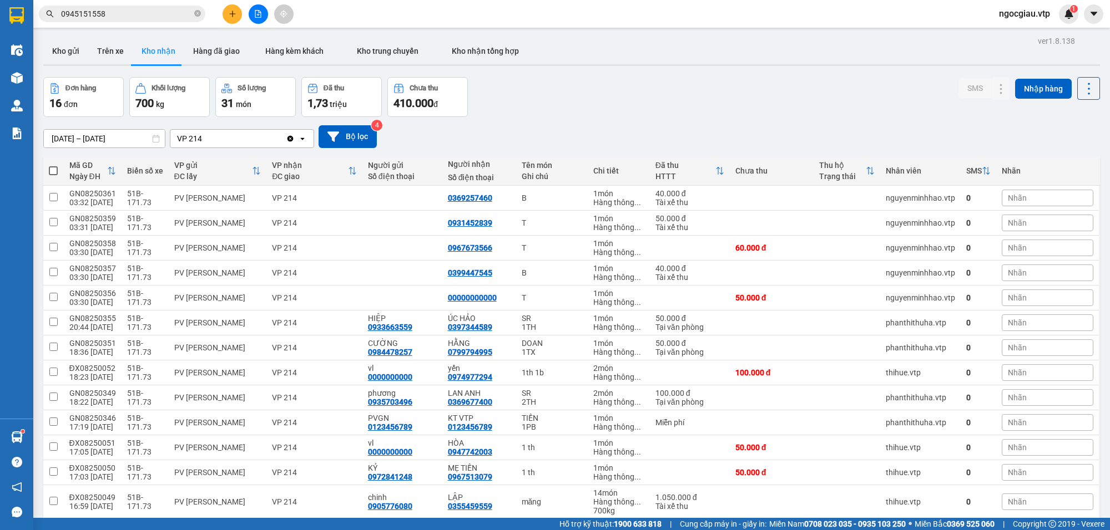
click at [126, 12] on input "0945151558" at bounding box center [126, 14] width 131 height 12
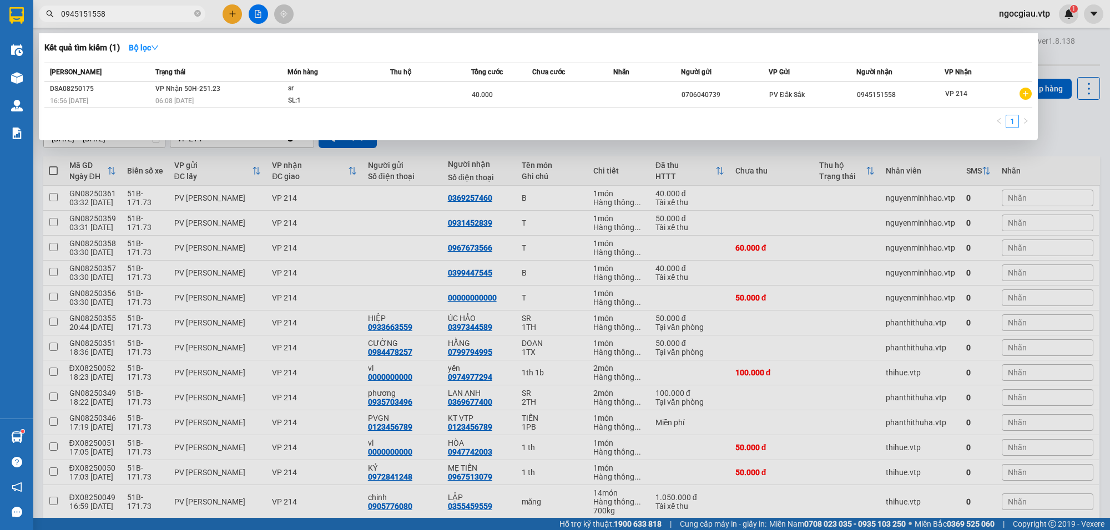
click at [126, 12] on input "0945151558" at bounding box center [126, 14] width 131 height 12
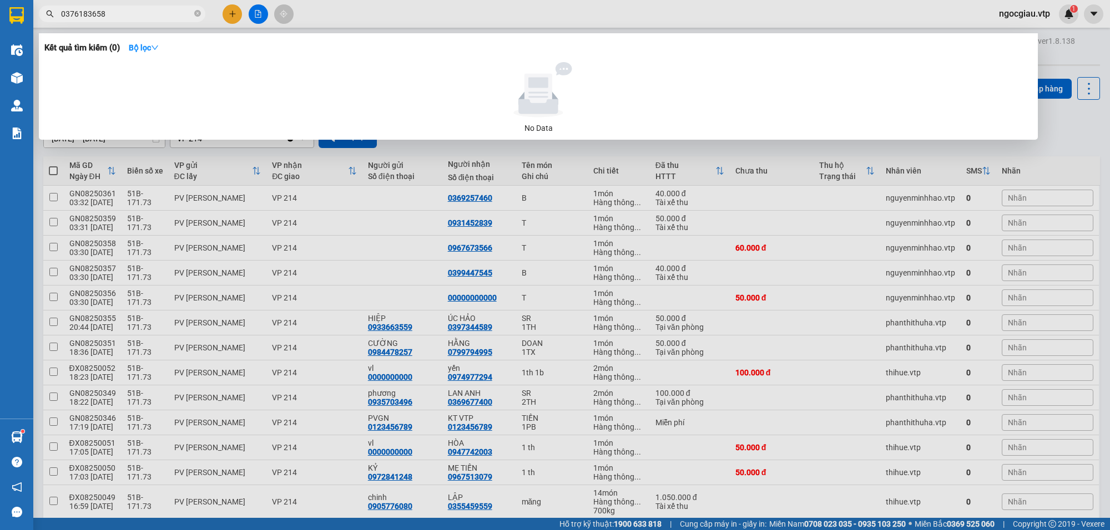
click at [126, 12] on input "0376183658" at bounding box center [126, 14] width 131 height 12
click at [132, 13] on input "0376183658" at bounding box center [126, 14] width 131 height 12
type input "0"
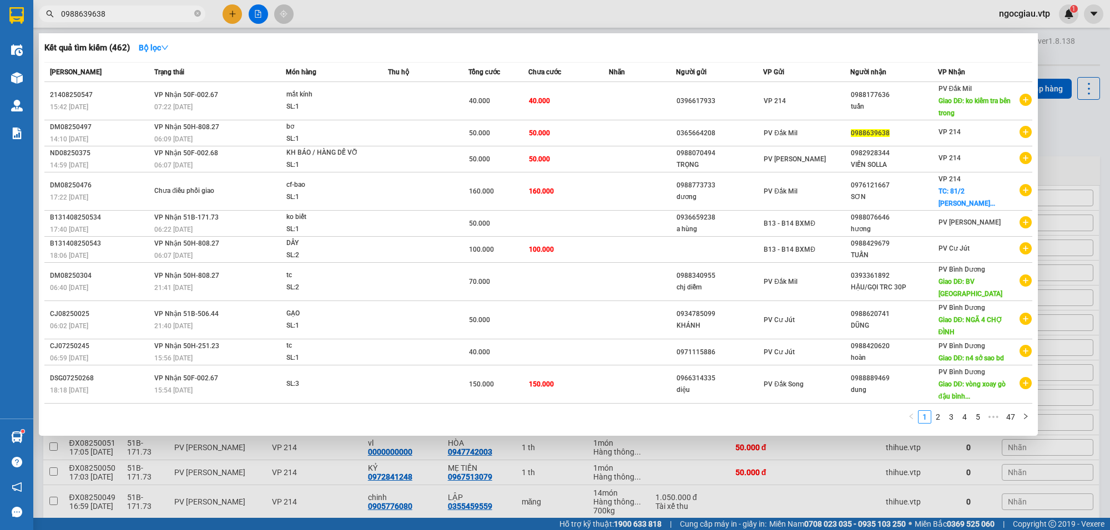
type input "0988639638"
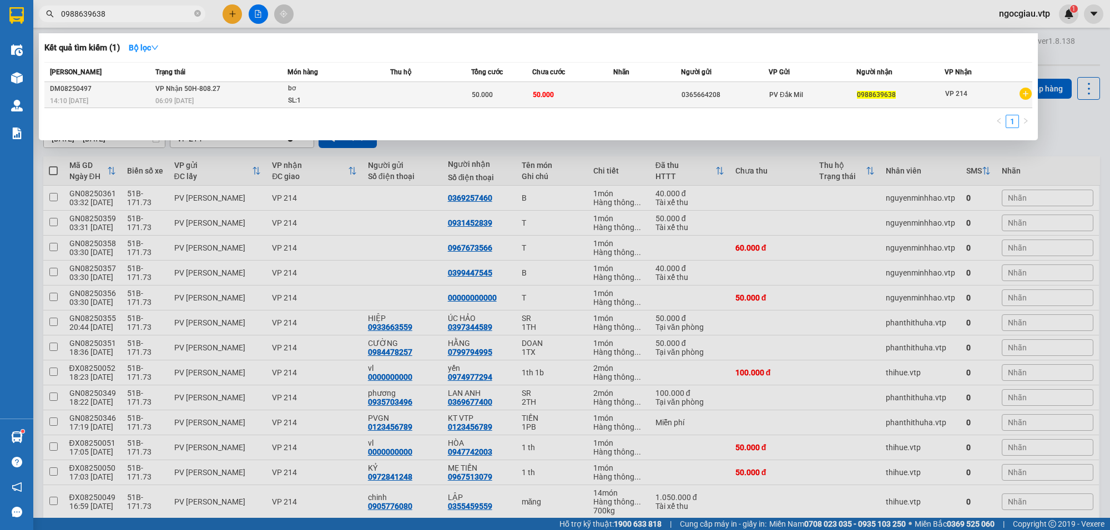
click at [370, 103] on div "SL: 1" at bounding box center [329, 101] width 83 height 12
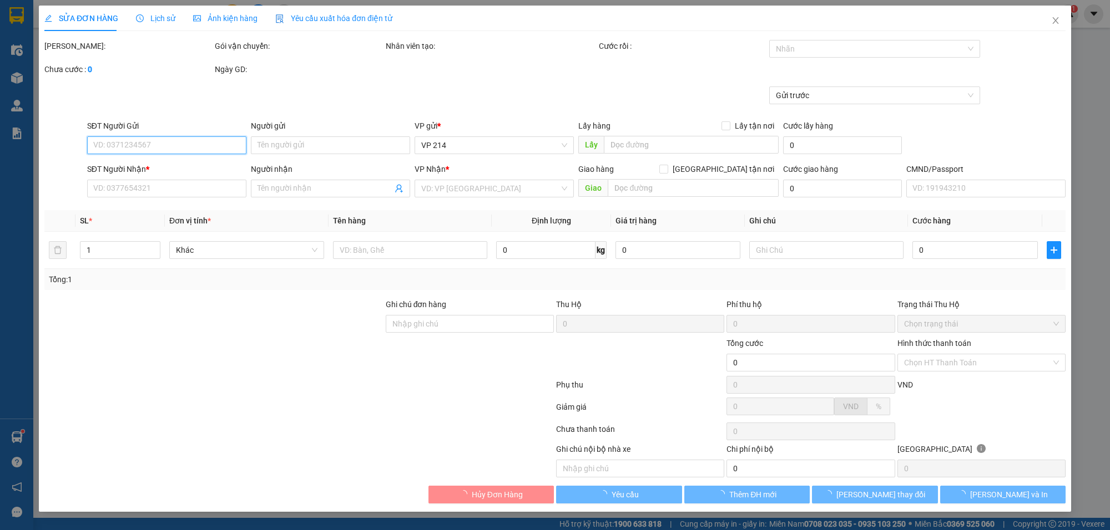
type input "0365664208"
type input "0988639638"
type input "50.000"
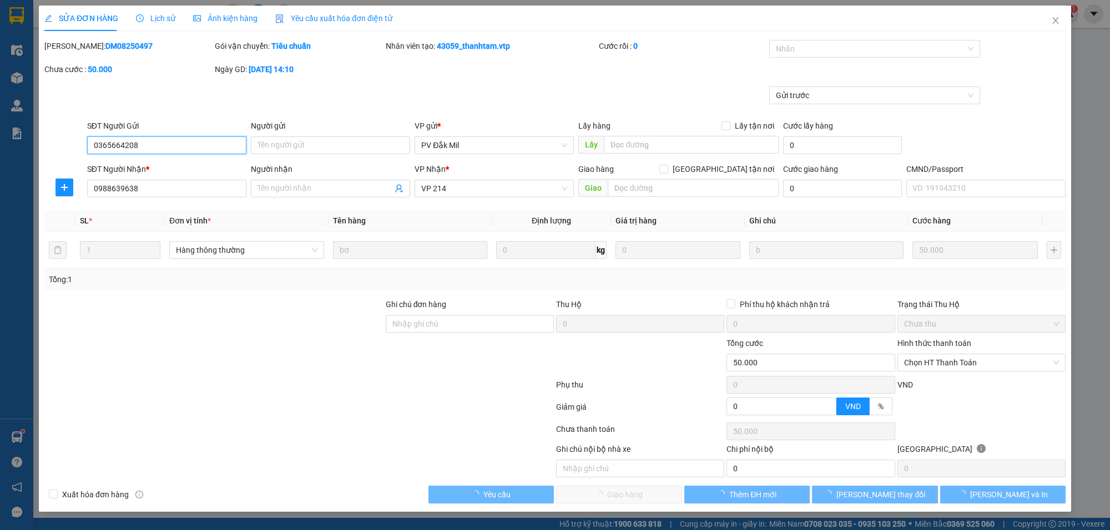
type input "2.500"
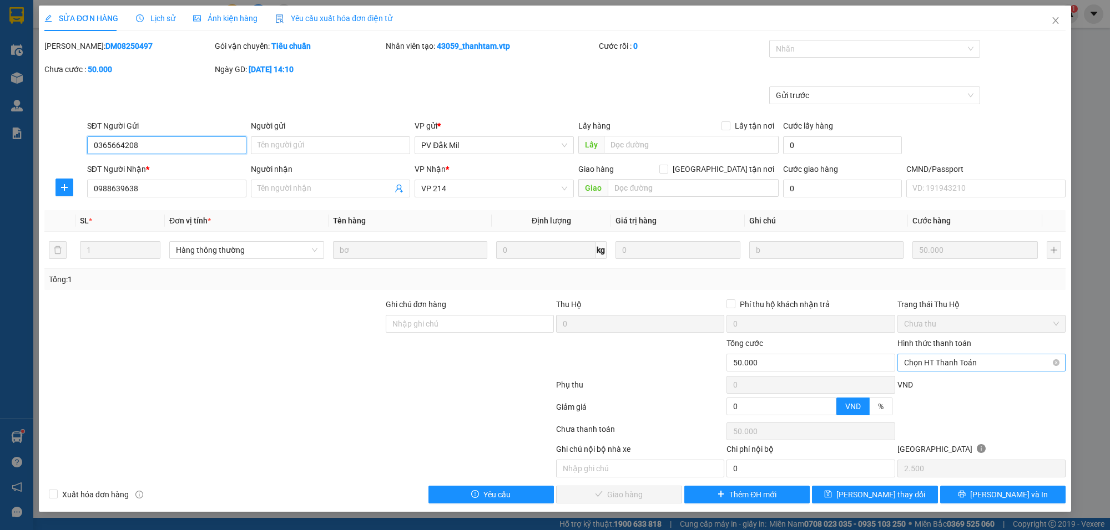
click at [935, 361] on span "Chọn HT Thanh Toán" at bounding box center [981, 363] width 155 height 17
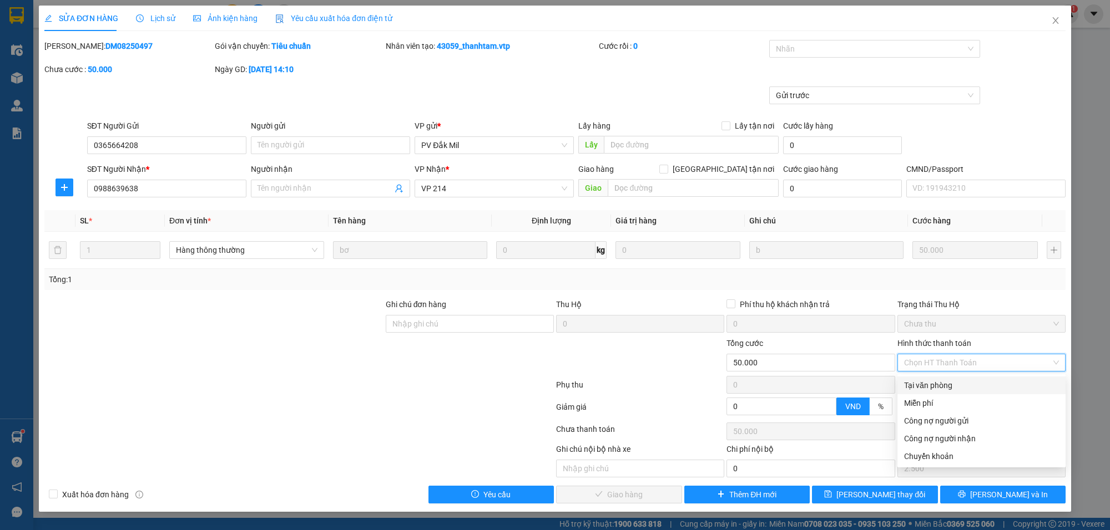
click at [948, 380] on div "Tại văn phòng" at bounding box center [981, 385] width 155 height 12
type input "0"
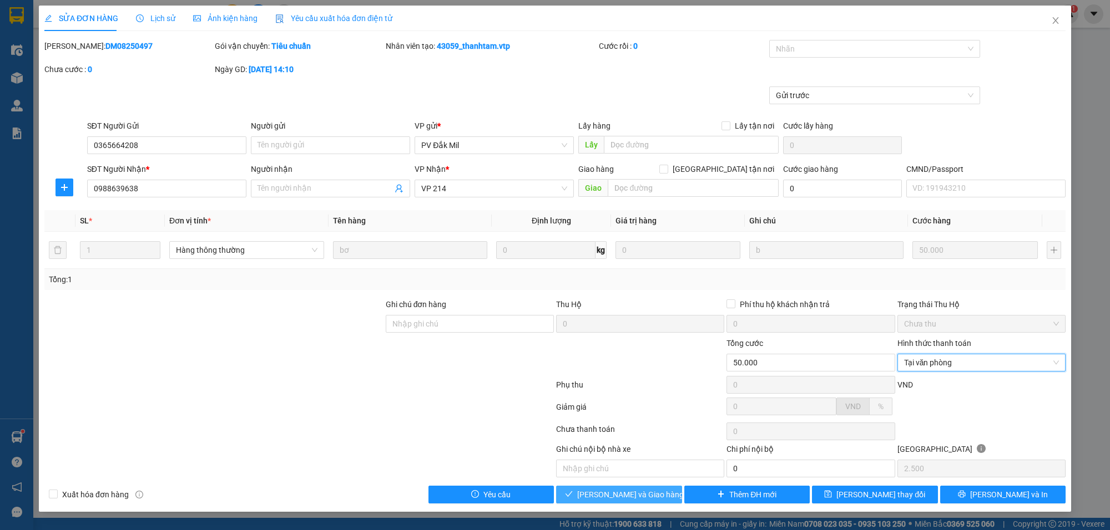
drag, startPoint x: 642, startPoint y: 491, endPoint x: 639, endPoint y: 497, distance: 6.5
click at [639, 494] on span "[PERSON_NAME] và Giao hàng" at bounding box center [630, 495] width 107 height 12
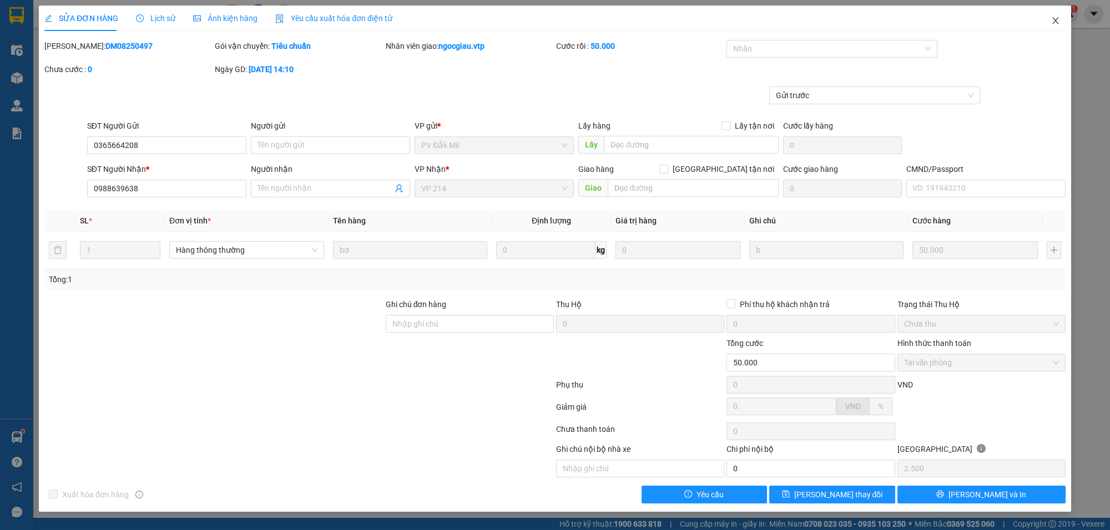
click at [1059, 21] on icon "close" at bounding box center [1055, 20] width 9 height 9
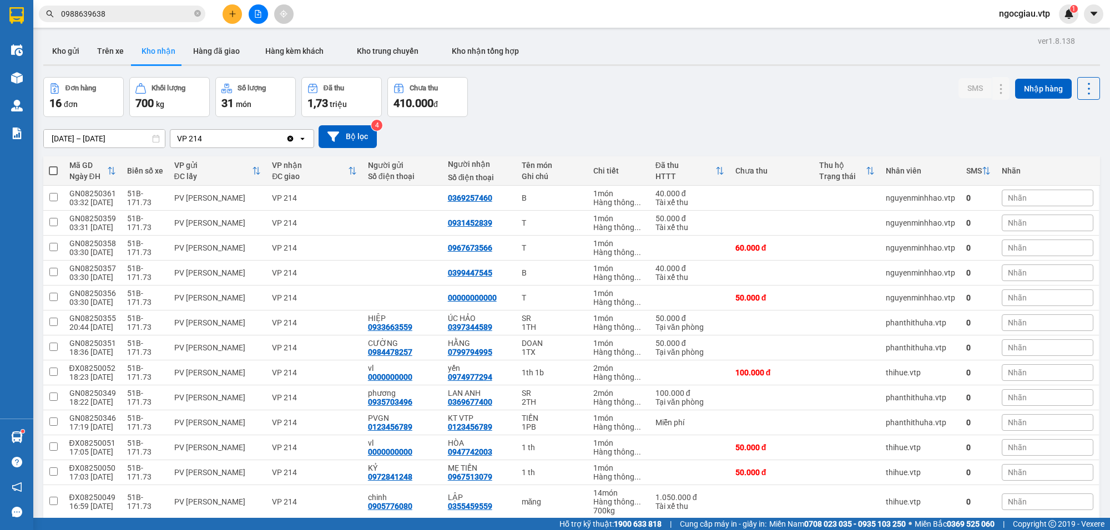
click at [135, 17] on input "0988639638" at bounding box center [126, 14] width 131 height 12
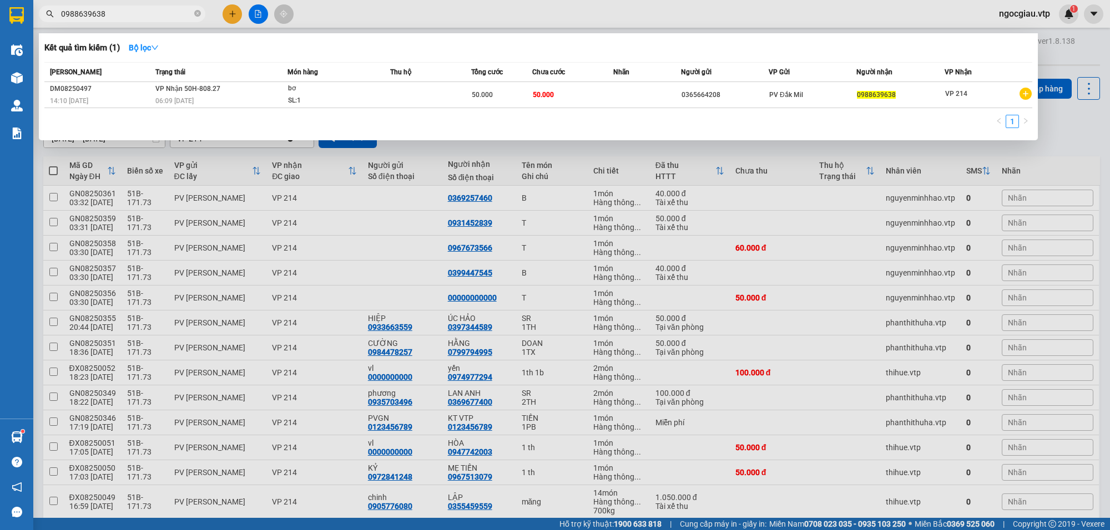
click at [135, 17] on input "0988639638" at bounding box center [126, 14] width 131 height 12
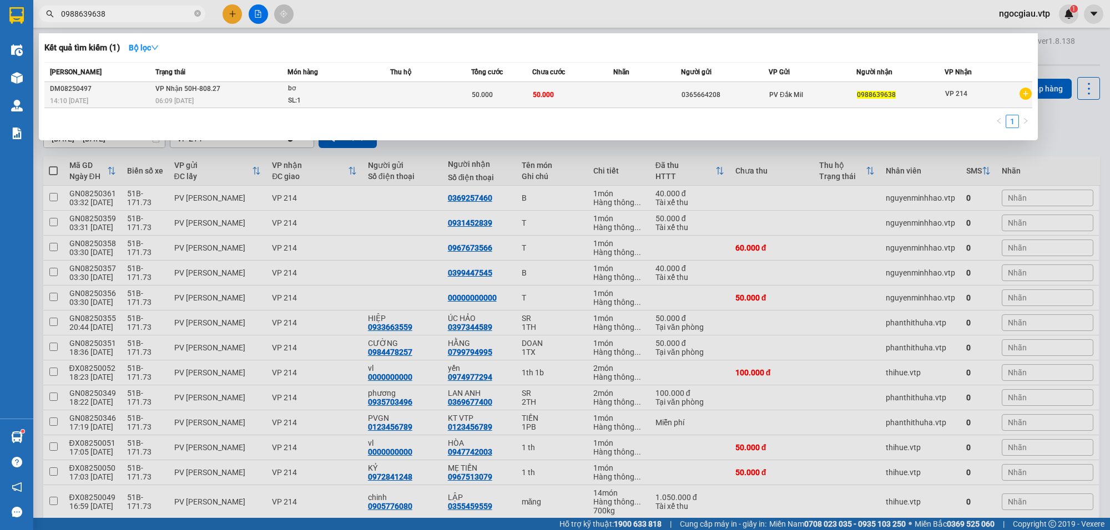
click at [628, 92] on td at bounding box center [647, 95] width 68 height 26
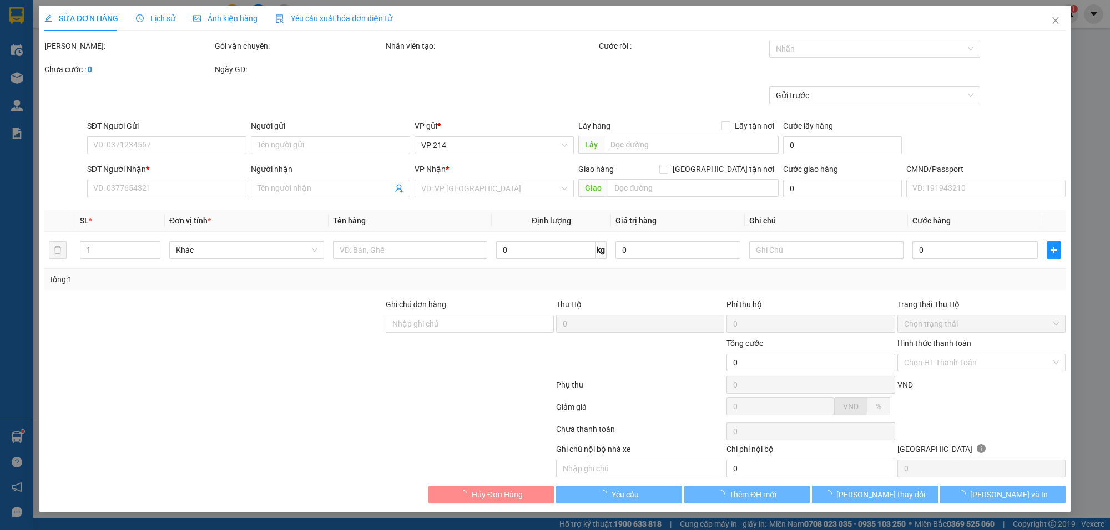
type input "2.500"
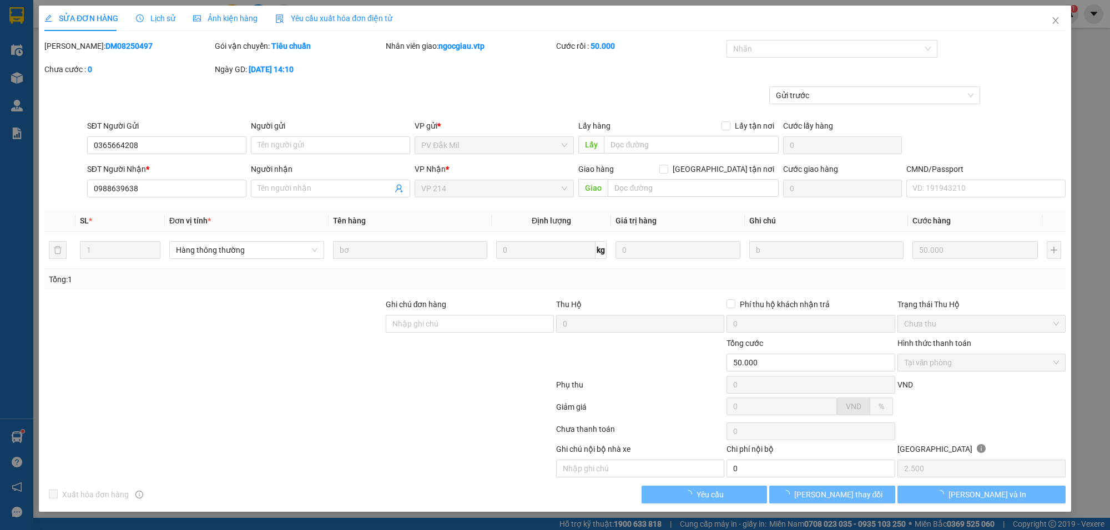
type input "0365664208"
type input "0988639638"
type input "50.000"
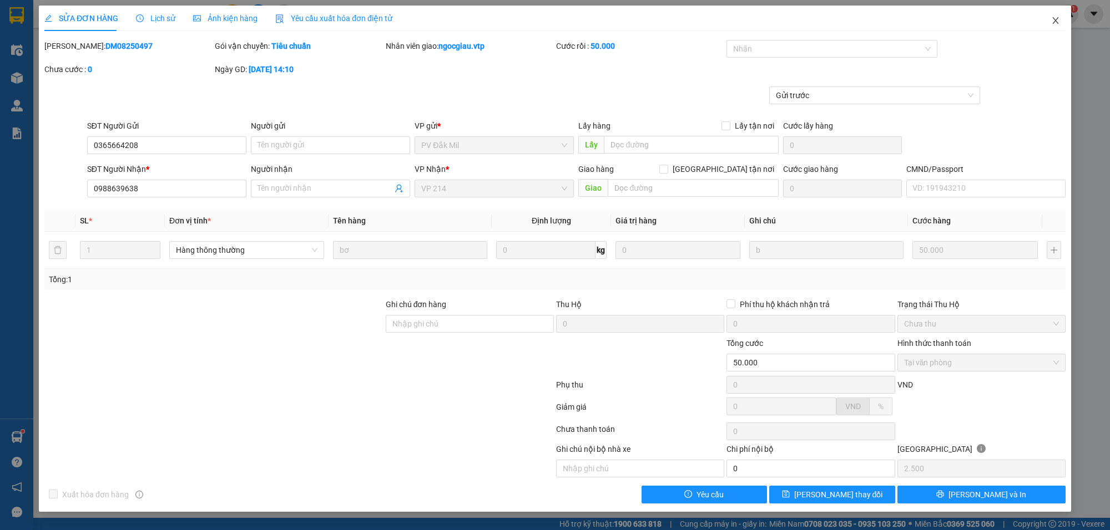
click at [1061, 17] on span "Close" at bounding box center [1055, 21] width 31 height 31
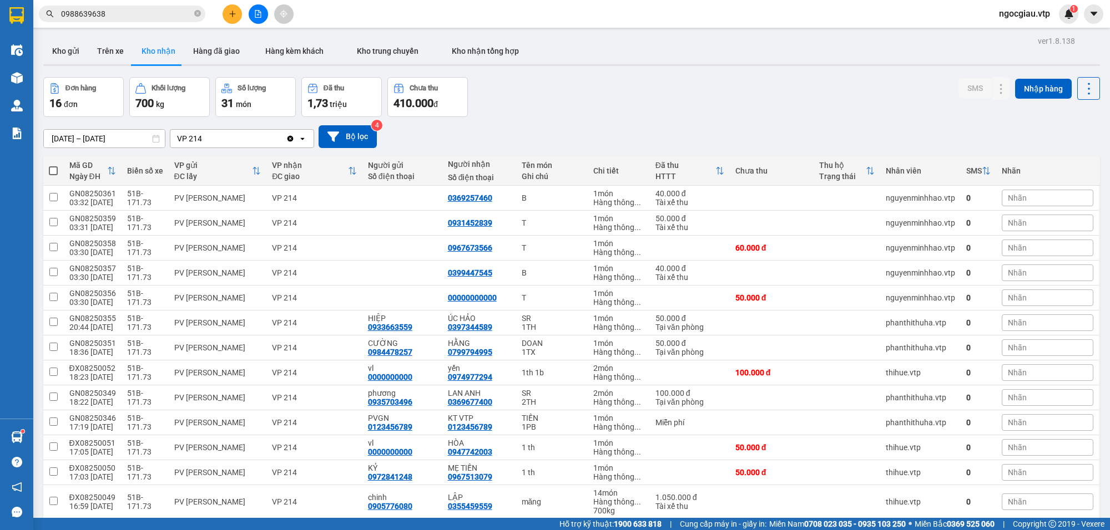
click at [114, 9] on input "0988639638" at bounding box center [126, 14] width 131 height 12
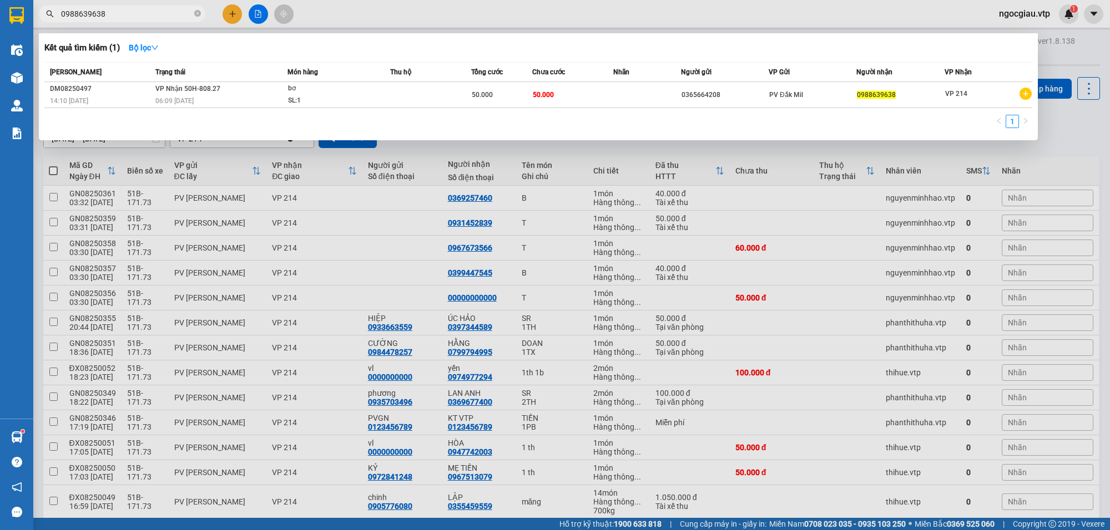
click at [114, 9] on input "0988639638" at bounding box center [126, 14] width 131 height 12
click at [123, 18] on input "0988639638" at bounding box center [126, 14] width 131 height 12
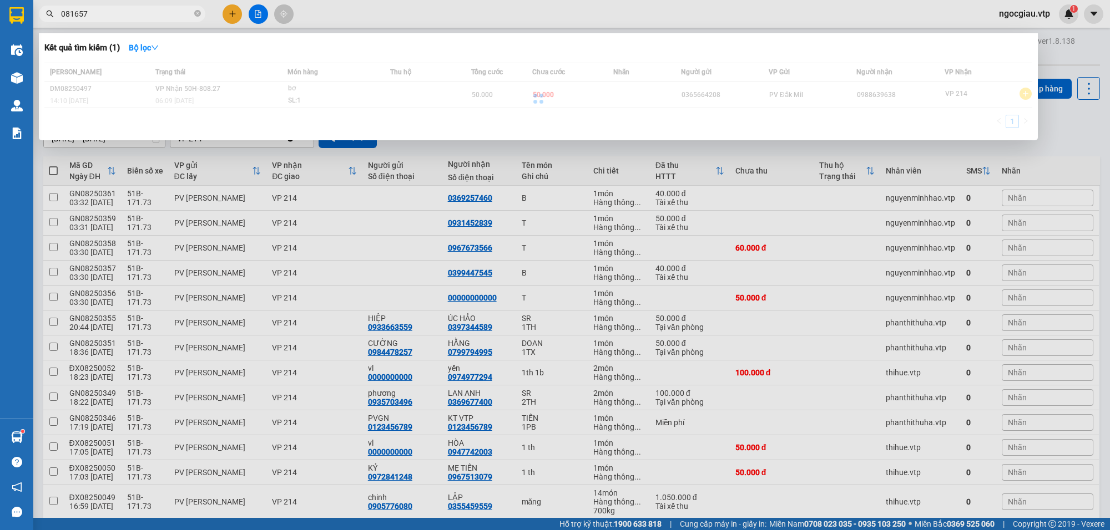
type input "081657"
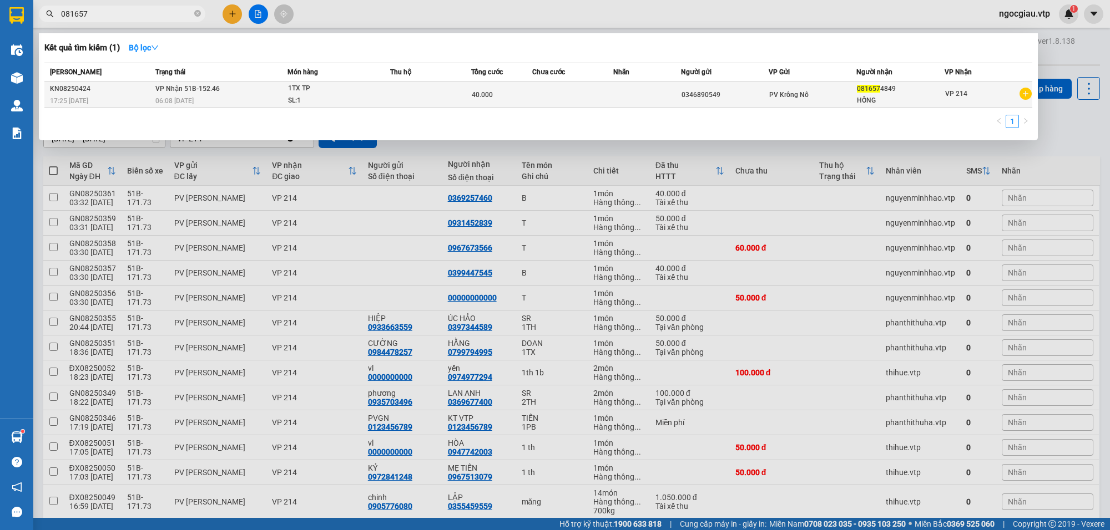
click at [589, 90] on td at bounding box center [572, 95] width 81 height 26
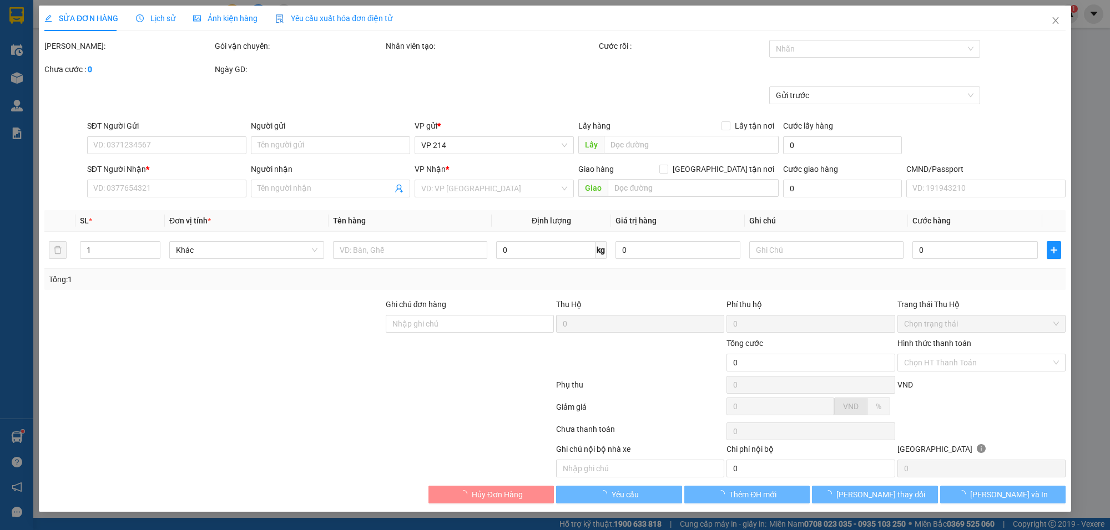
type input "0346890549"
type input "0816574849"
type input "HỒNG"
type input "40.000"
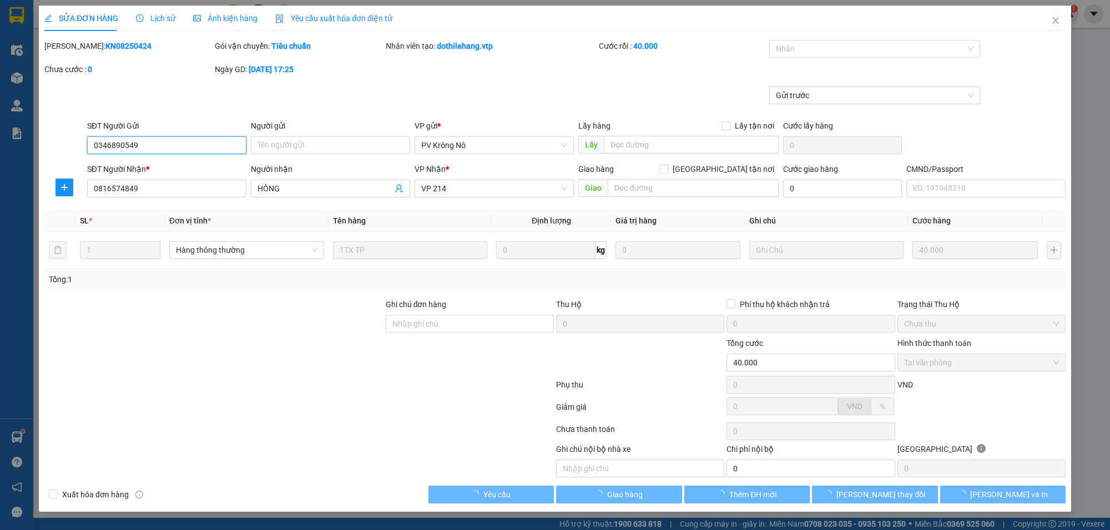
type input "2.000"
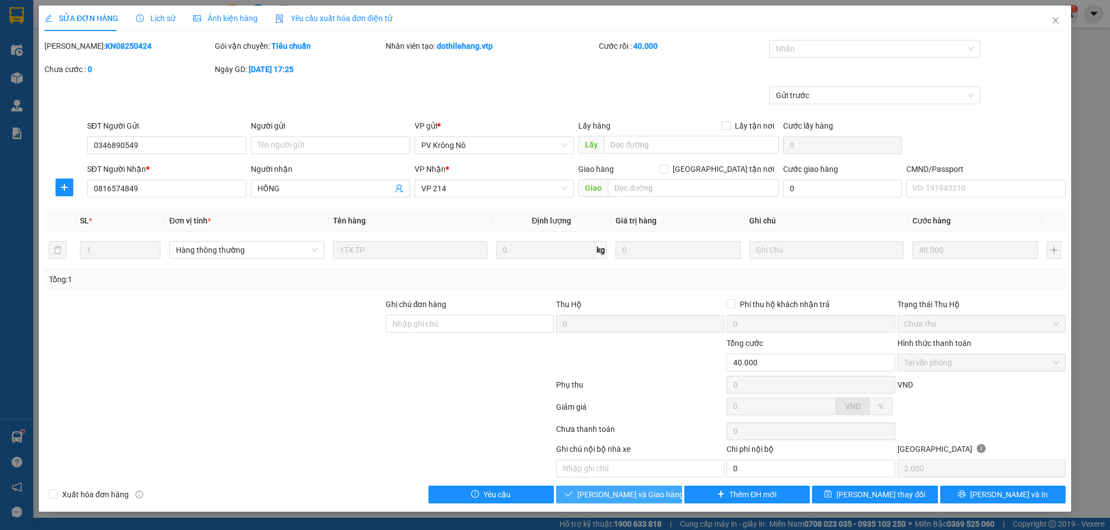
click at [622, 497] on span "[PERSON_NAME] và Giao hàng" at bounding box center [630, 495] width 107 height 12
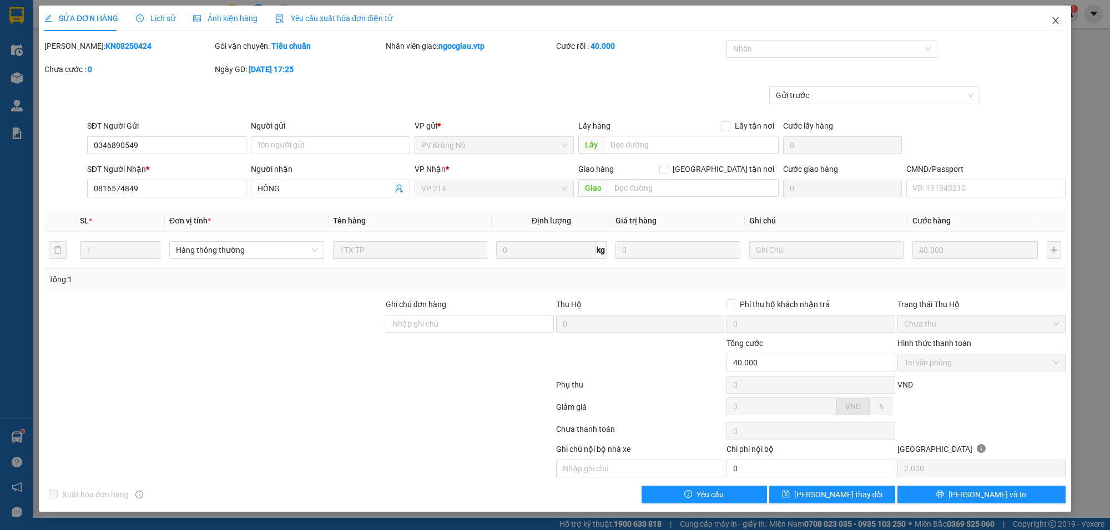
click at [1056, 14] on span "Close" at bounding box center [1055, 21] width 31 height 31
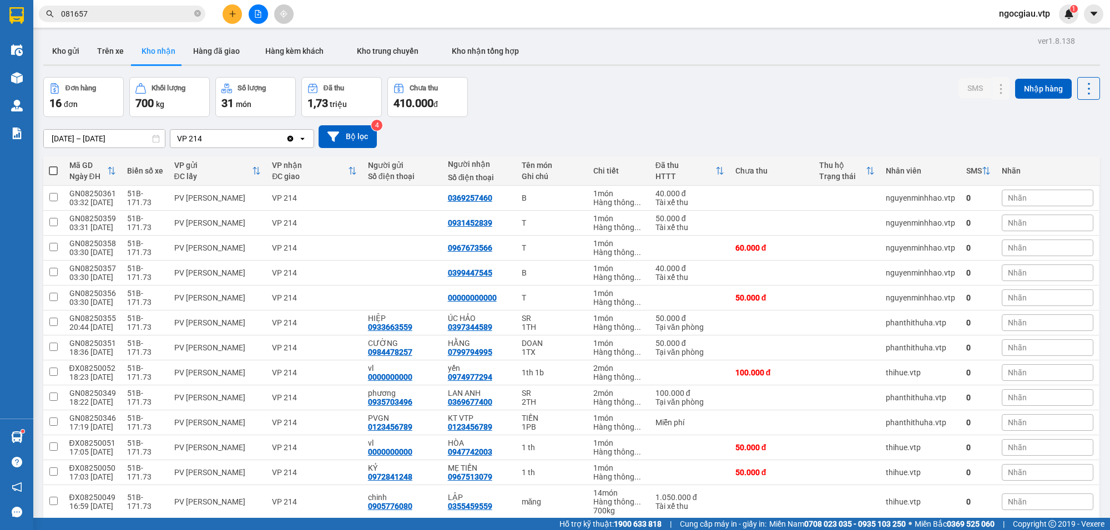
click at [123, 18] on input "081657" at bounding box center [126, 14] width 131 height 12
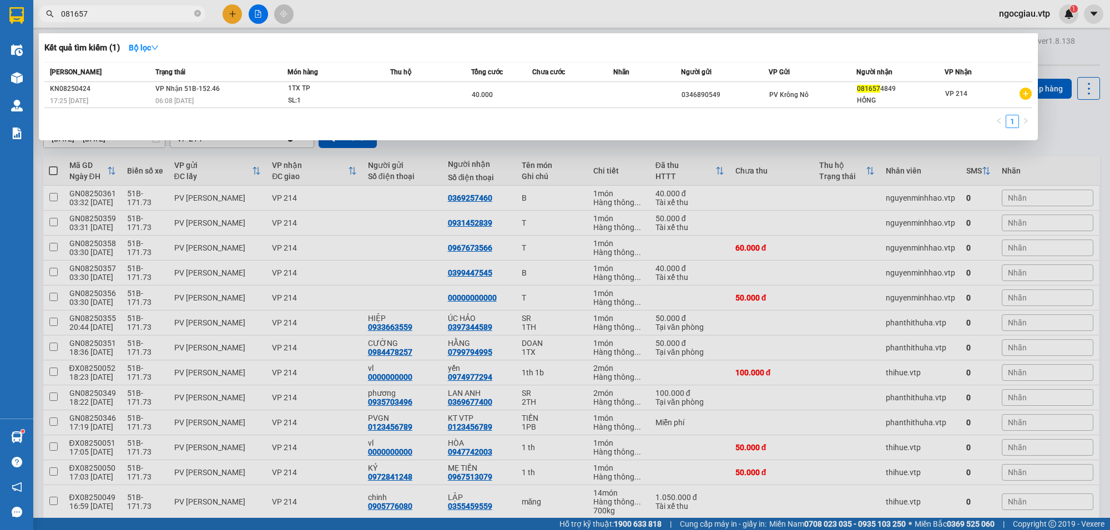
click at [123, 18] on input "081657" at bounding box center [126, 14] width 131 height 12
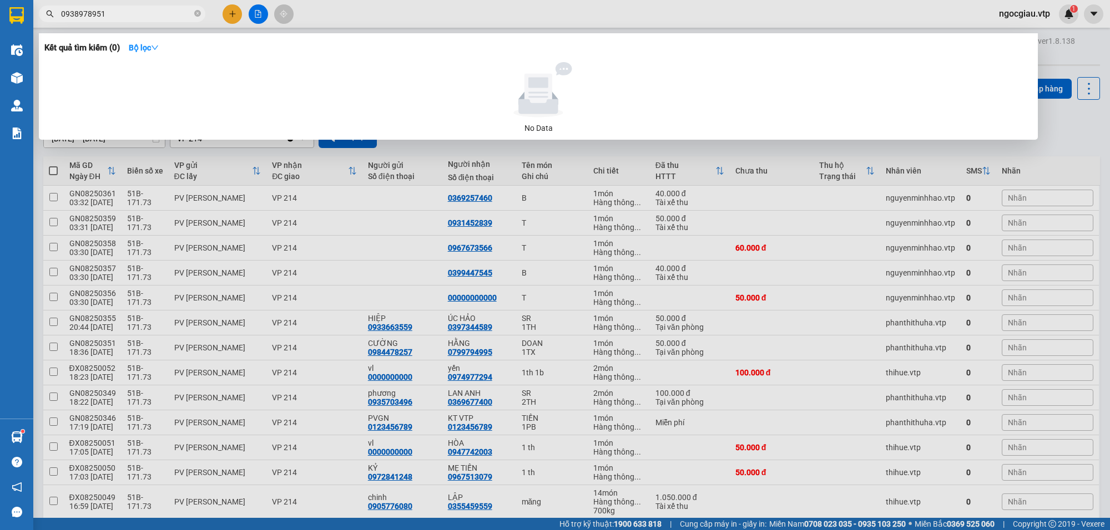
click at [121, 12] on input "0938978951" at bounding box center [126, 14] width 131 height 12
drag, startPoint x: 745, startPoint y: 96, endPoint x: 736, endPoint y: 525, distance: 429.5
click at [745, 115] on div at bounding box center [538, 89] width 979 height 55
click at [112, 15] on input "093897895" at bounding box center [126, 14] width 131 height 12
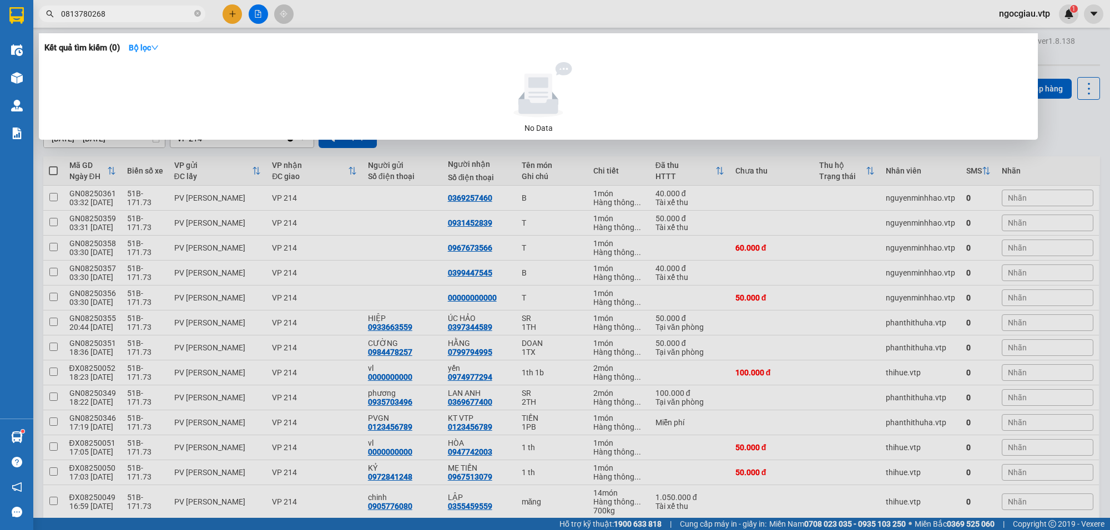
click at [131, 12] on input "0813780268" at bounding box center [126, 14] width 131 height 12
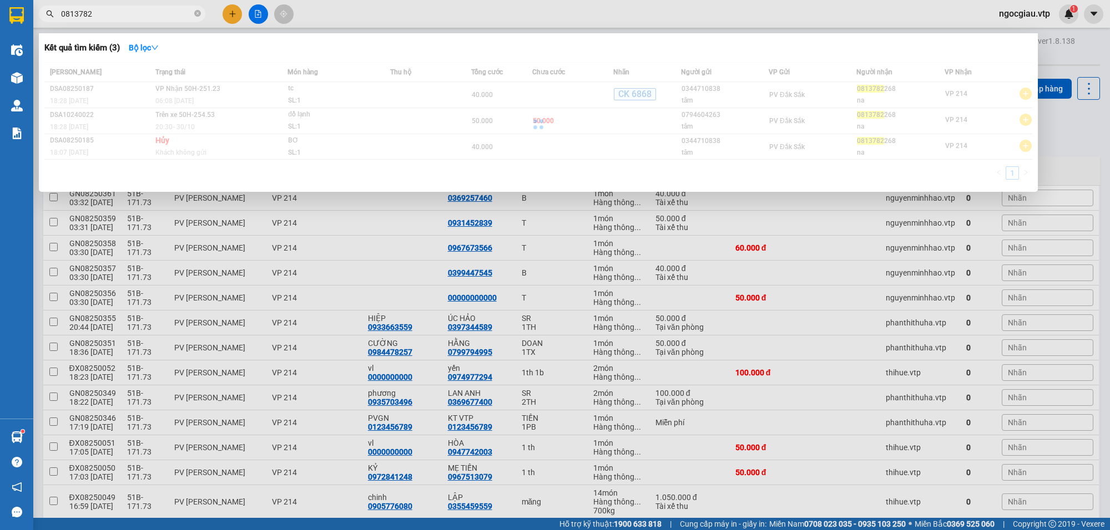
type input "0813782"
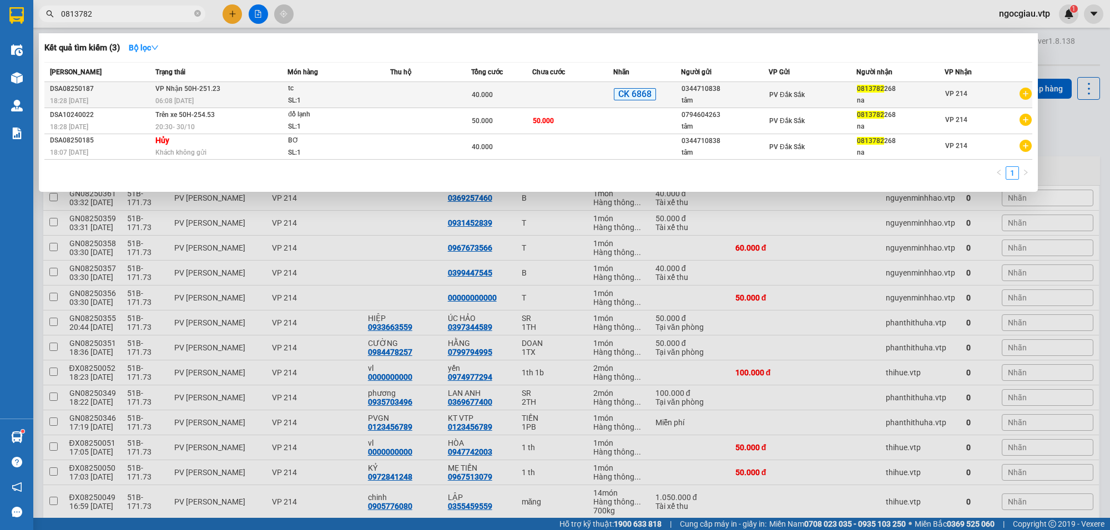
click at [434, 92] on td at bounding box center [430, 95] width 81 height 26
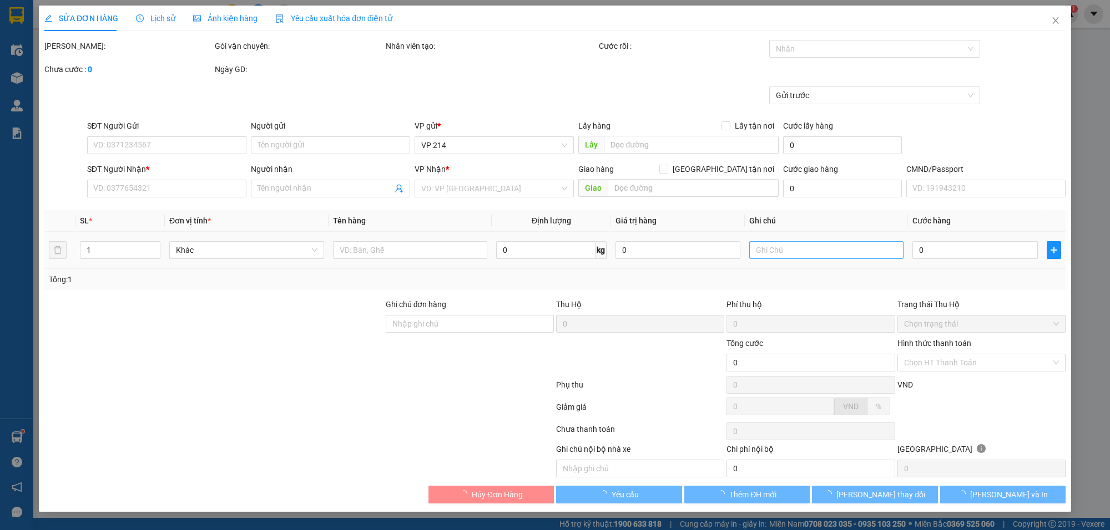
type input "2.000"
type input "0344710838"
type input "tâm"
type input "0813782268"
type input "na"
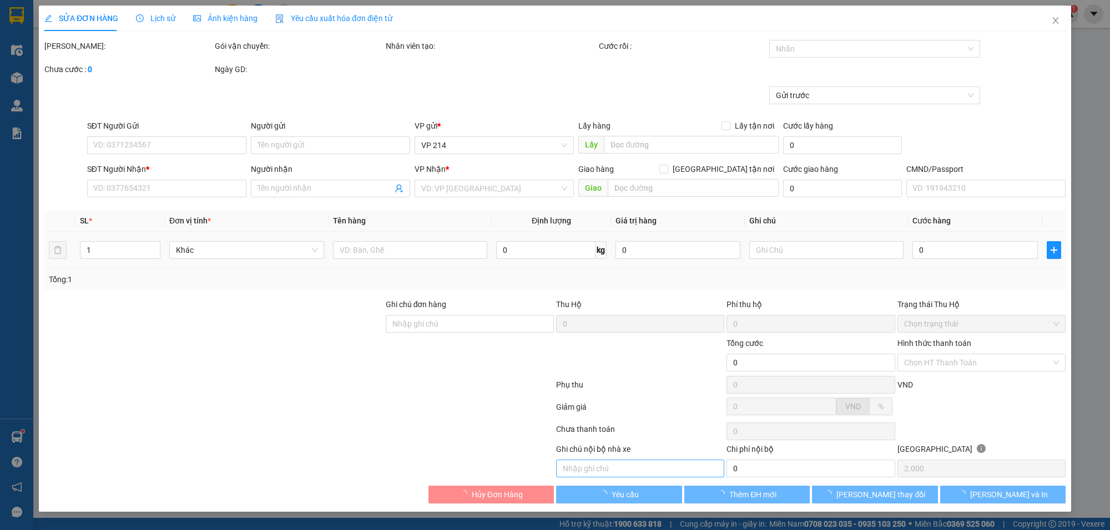
type input "ck 40k tk 68 12/8 18h30"
type input "40.000"
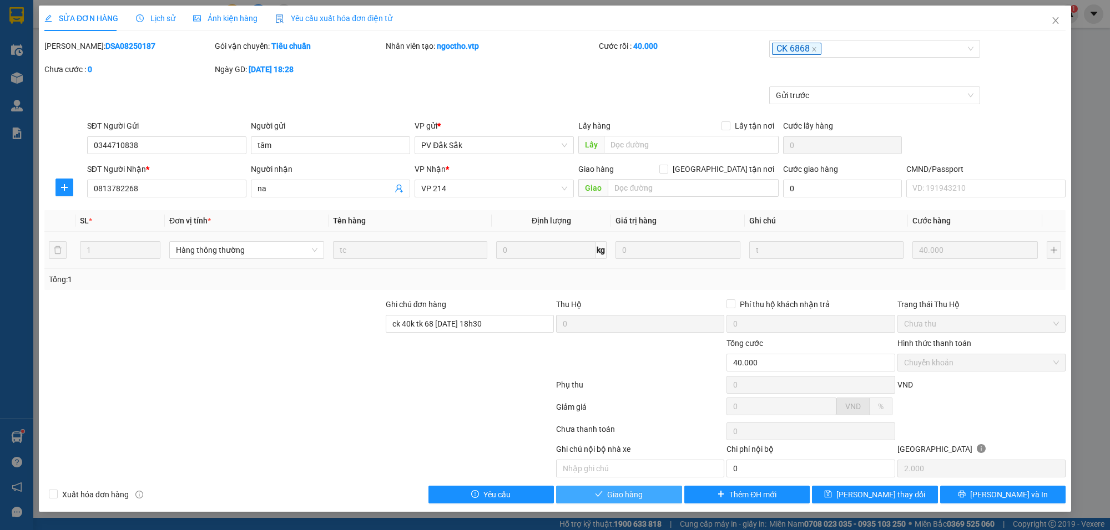
click at [647, 492] on button "Giao hàng" at bounding box center [619, 495] width 126 height 18
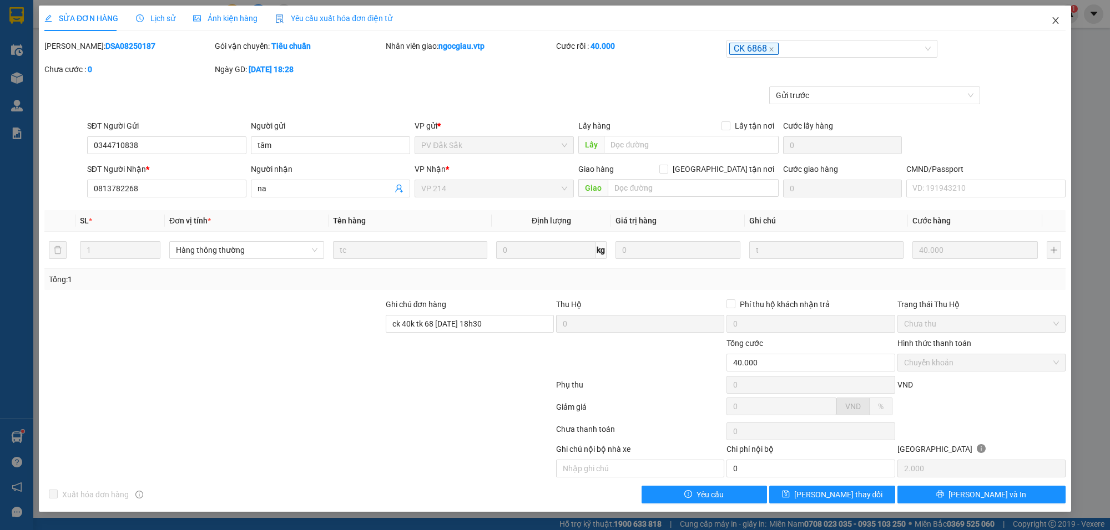
click at [1058, 22] on icon "close" at bounding box center [1055, 20] width 9 height 9
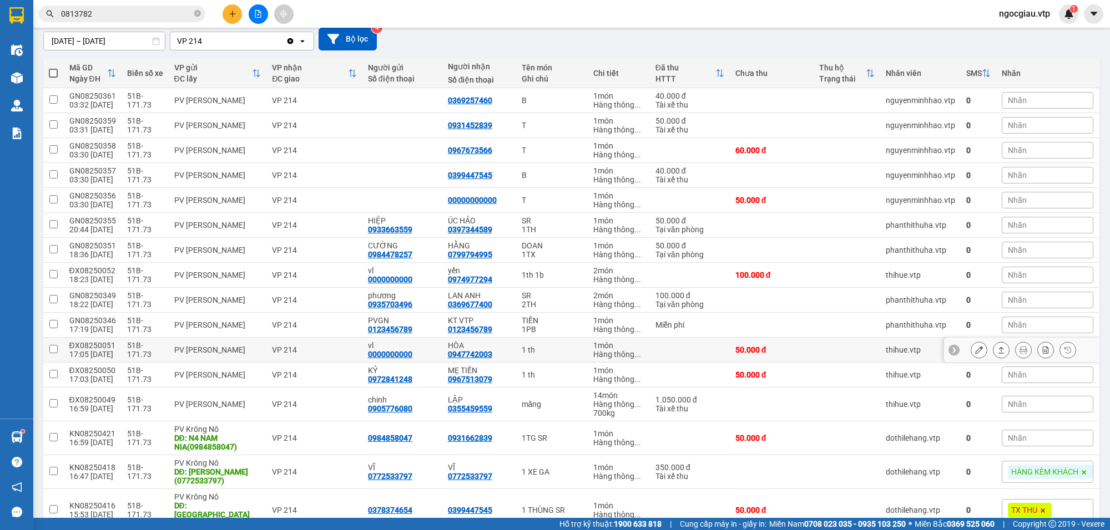
scroll to position [151, 0]
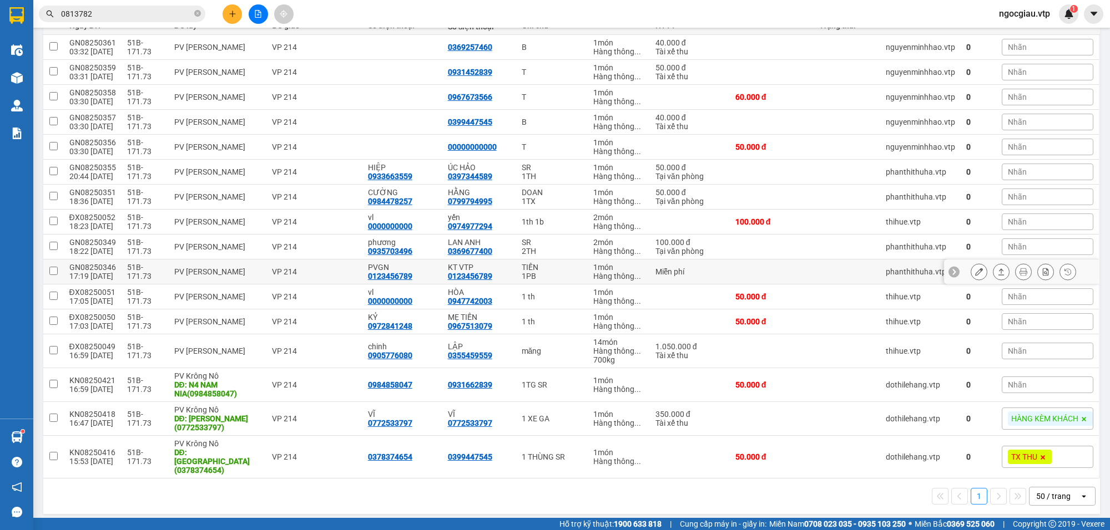
click at [975, 273] on icon at bounding box center [979, 272] width 8 height 8
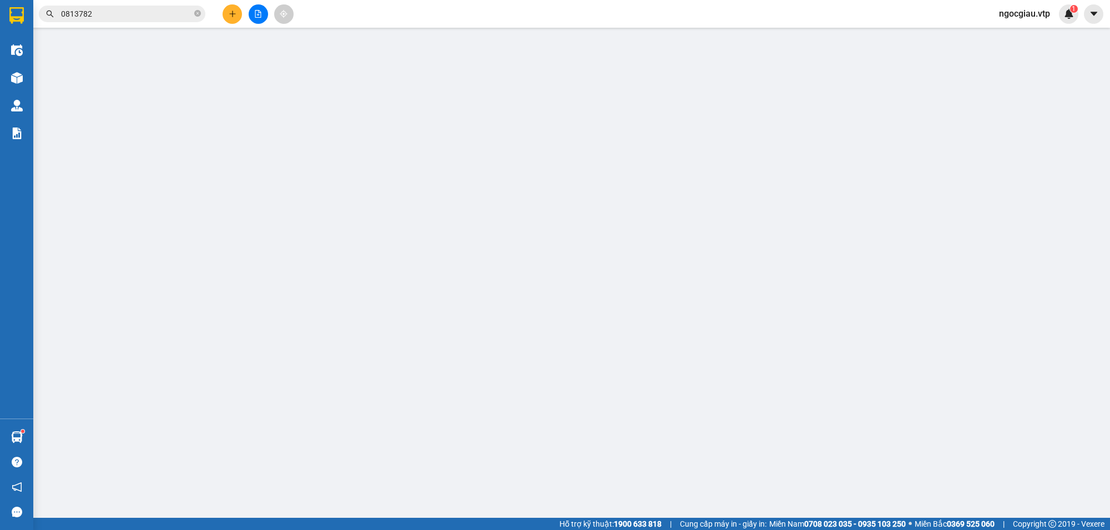
type input "0123456789"
type input "PVGN"
type input "0123456789"
type input "KT VTP"
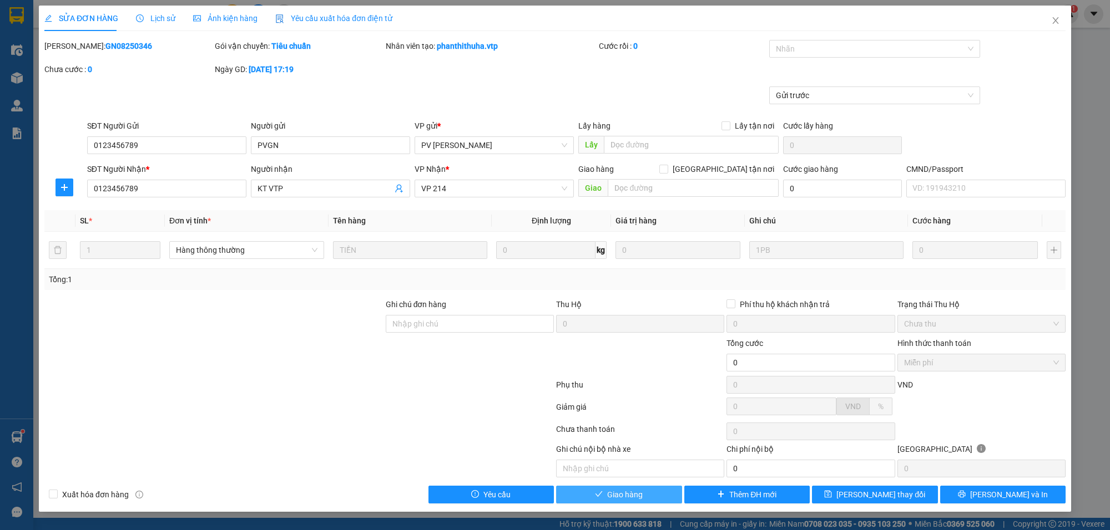
click at [620, 498] on span "Giao hàng" at bounding box center [625, 495] width 36 height 12
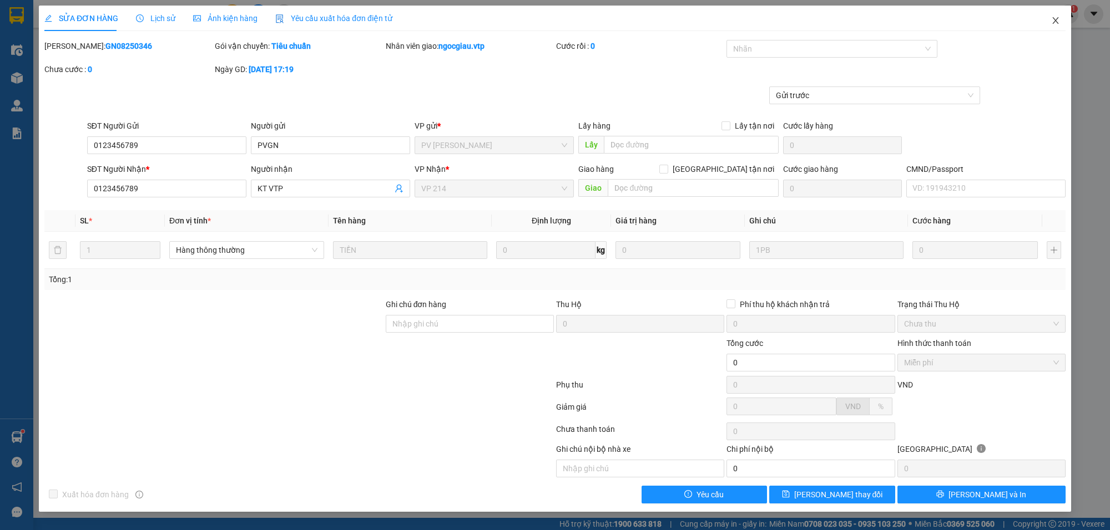
click at [1061, 21] on span "Close" at bounding box center [1055, 21] width 31 height 31
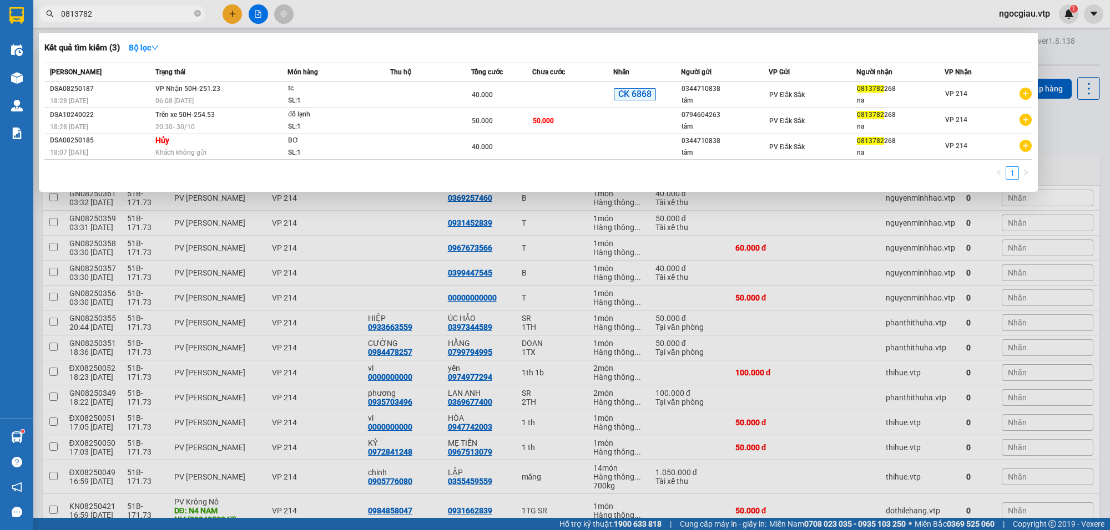
click at [136, 17] on input "0813782" at bounding box center [126, 14] width 131 height 12
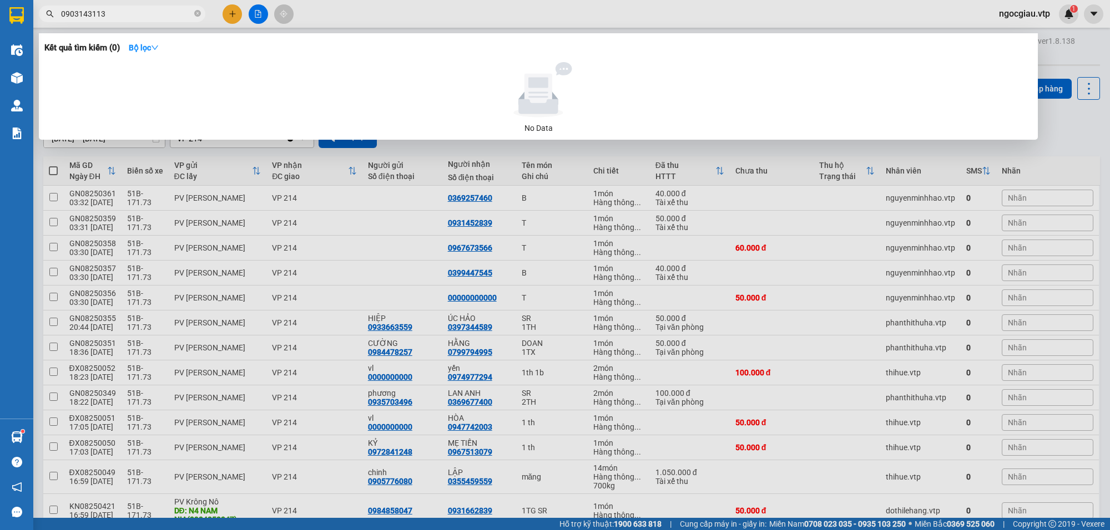
click at [131, 13] on input "0903143113" at bounding box center [126, 14] width 131 height 12
click at [134, 10] on input "0969832468" at bounding box center [126, 14] width 131 height 12
click at [126, 18] on input "0375484978" at bounding box center [126, 14] width 131 height 12
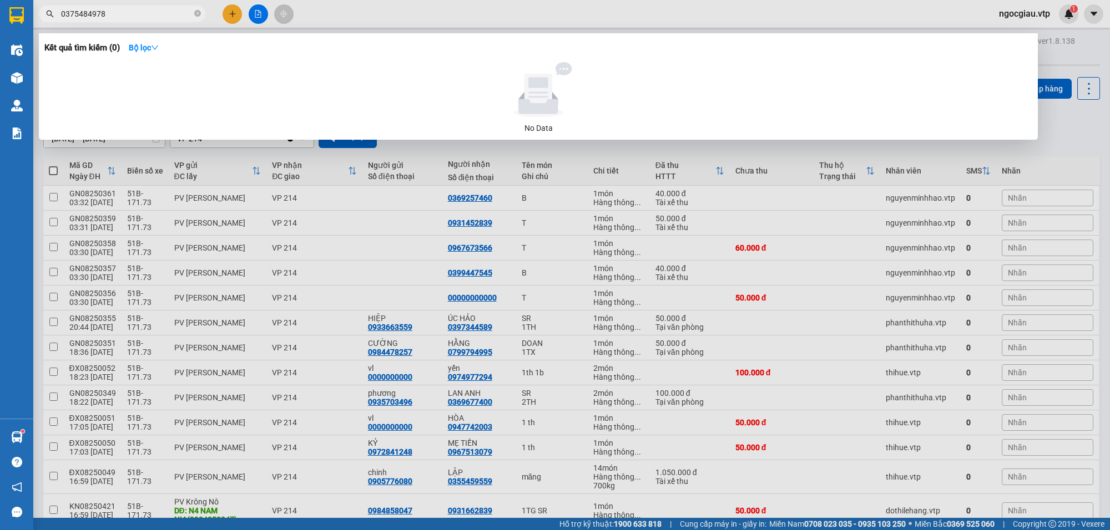
click at [126, 18] on input "0375484978" at bounding box center [126, 14] width 131 height 12
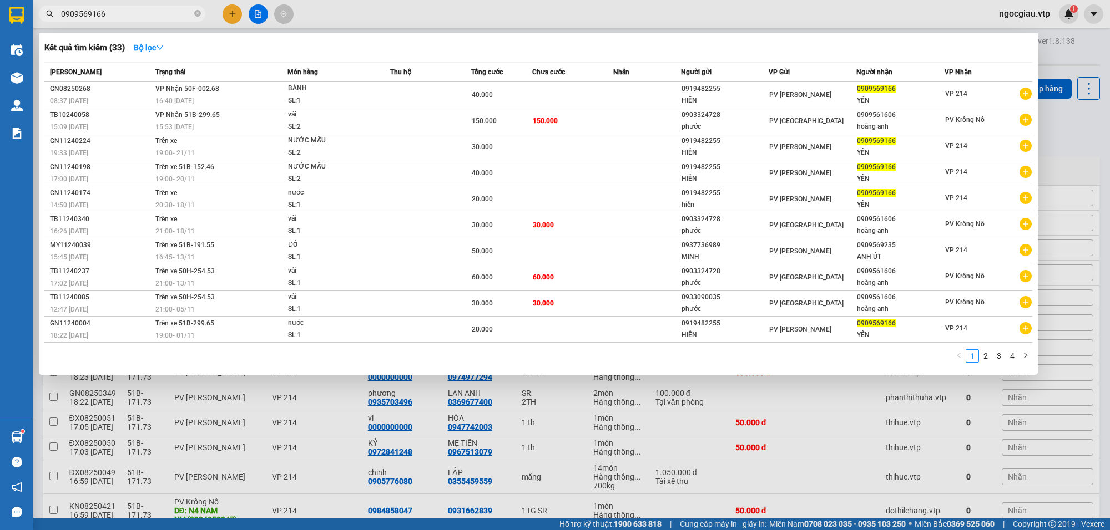
type input "0909569166"
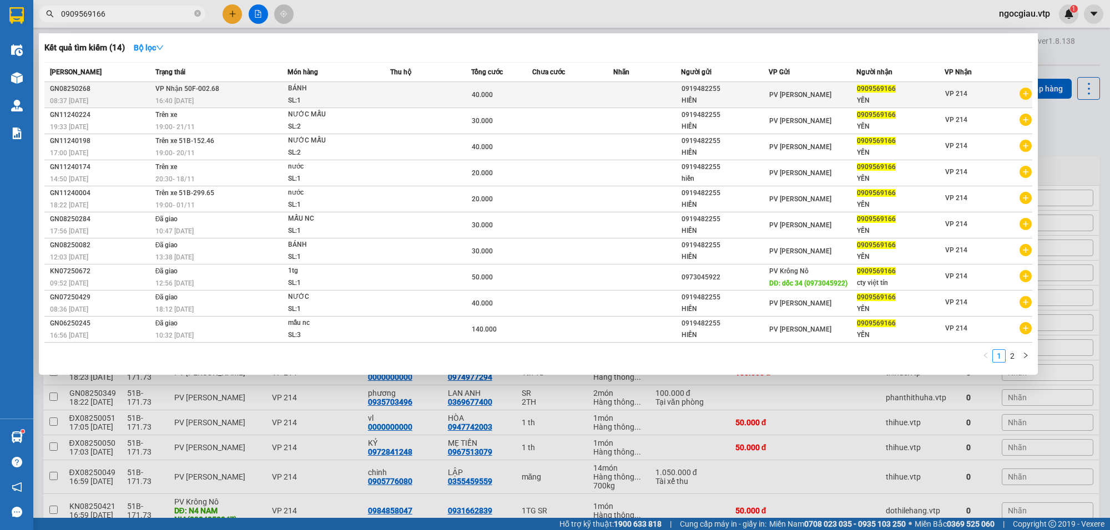
click at [488, 98] on span "40.000" at bounding box center [482, 95] width 21 height 8
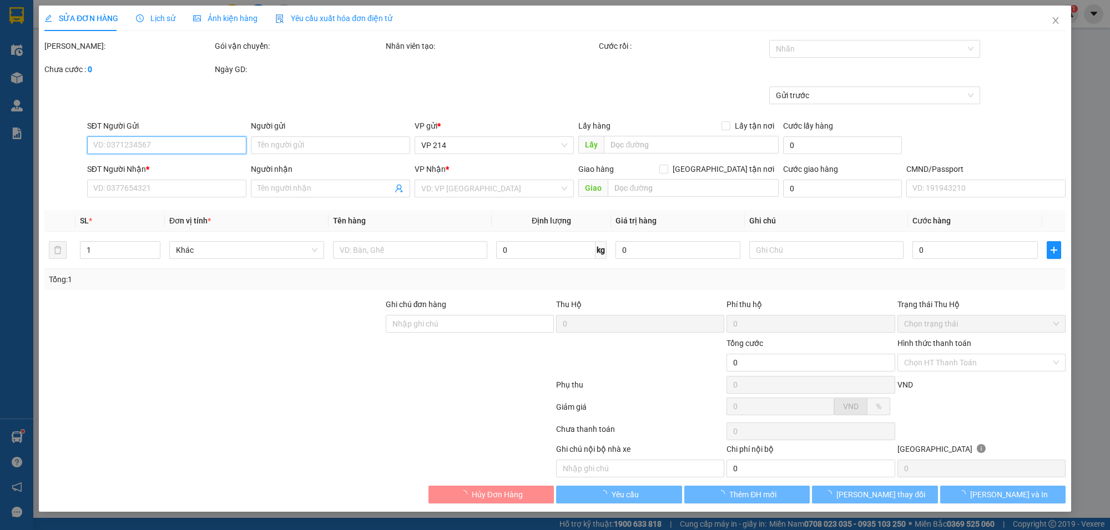
type input "0919482255"
type input "HIỀN"
type input "0909569166"
type input "YẾN"
type input "40.000"
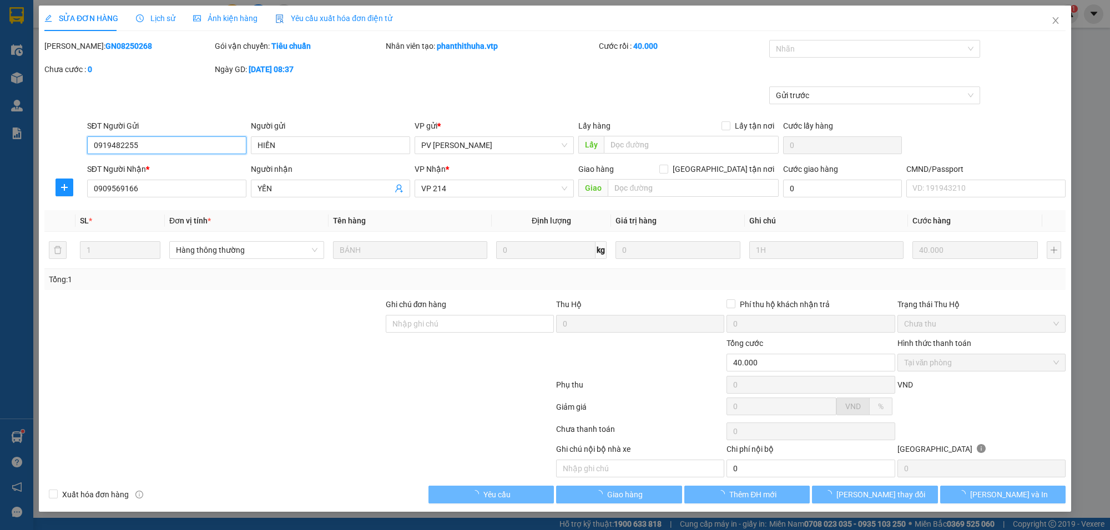
type input "2.000"
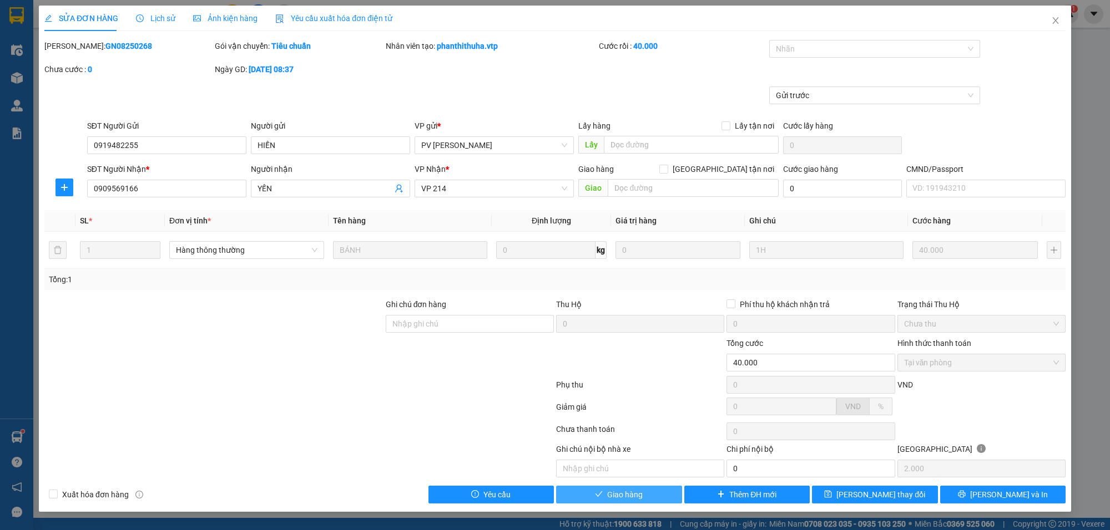
click at [619, 492] on span "Giao hàng" at bounding box center [625, 495] width 36 height 12
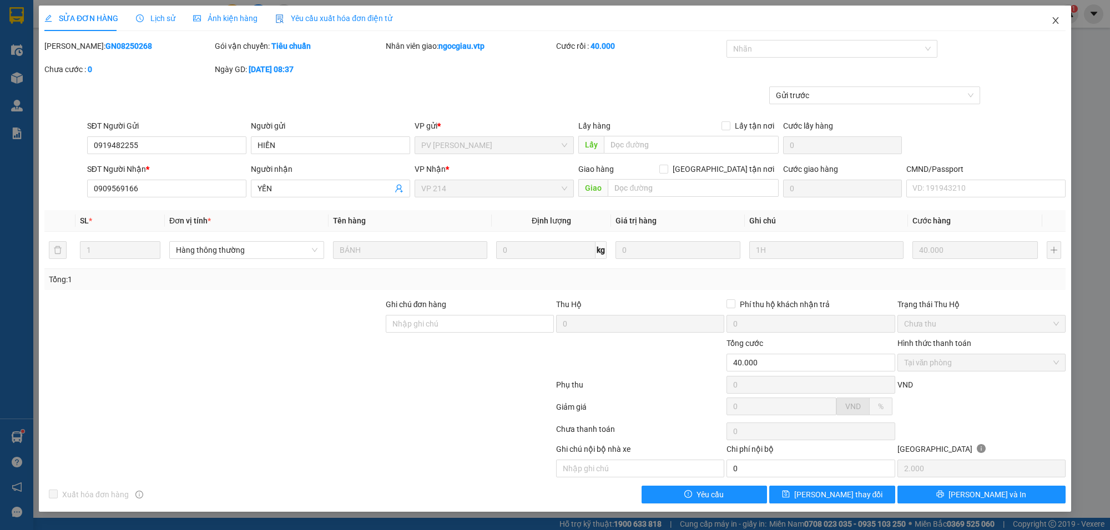
click at [1058, 24] on icon "close" at bounding box center [1055, 20] width 9 height 9
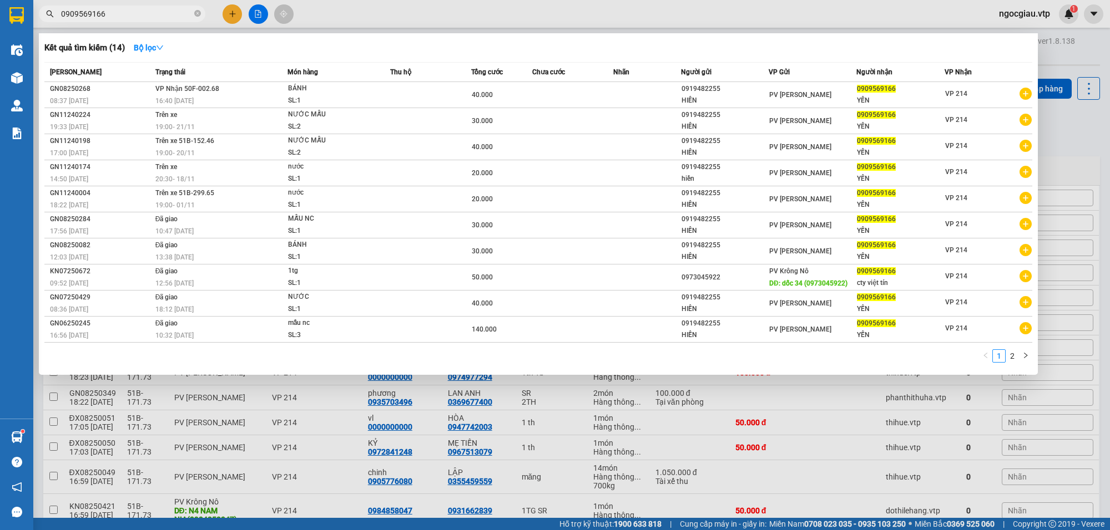
click at [191, 14] on input "0909569166" at bounding box center [126, 14] width 131 height 12
click at [194, 14] on icon "close-circle" at bounding box center [197, 13] width 7 height 7
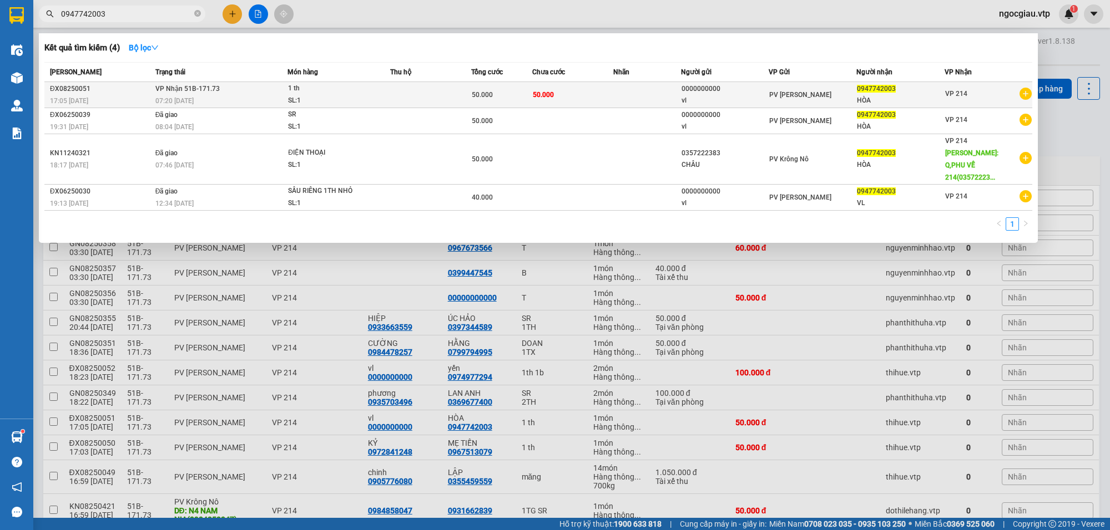
type input "0947742003"
click at [216, 99] on div "07:20 [DATE]" at bounding box center [221, 101] width 132 height 12
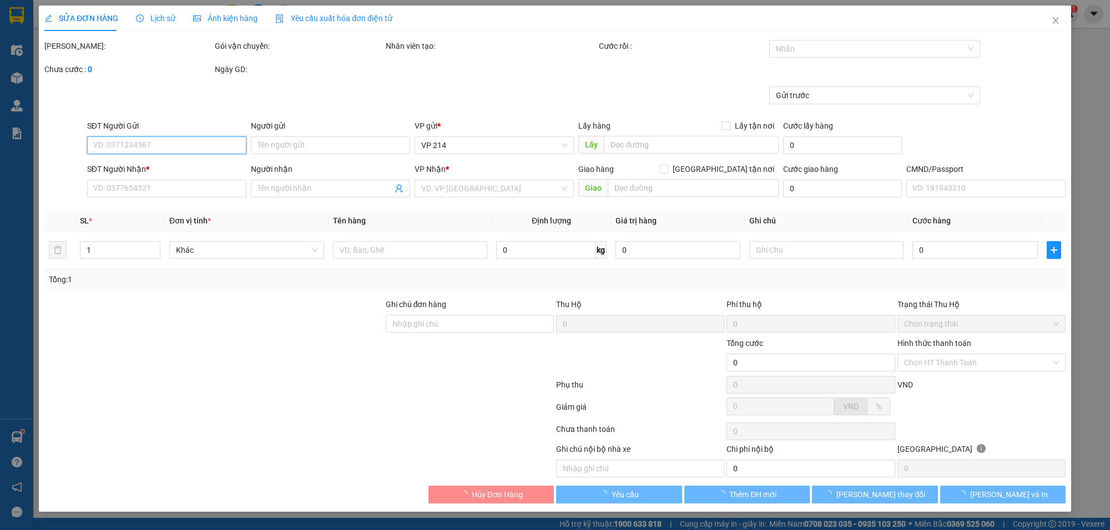
type input "0000000000"
type input "vl"
type input "0947742003"
type input "HÒA"
type input "50.000"
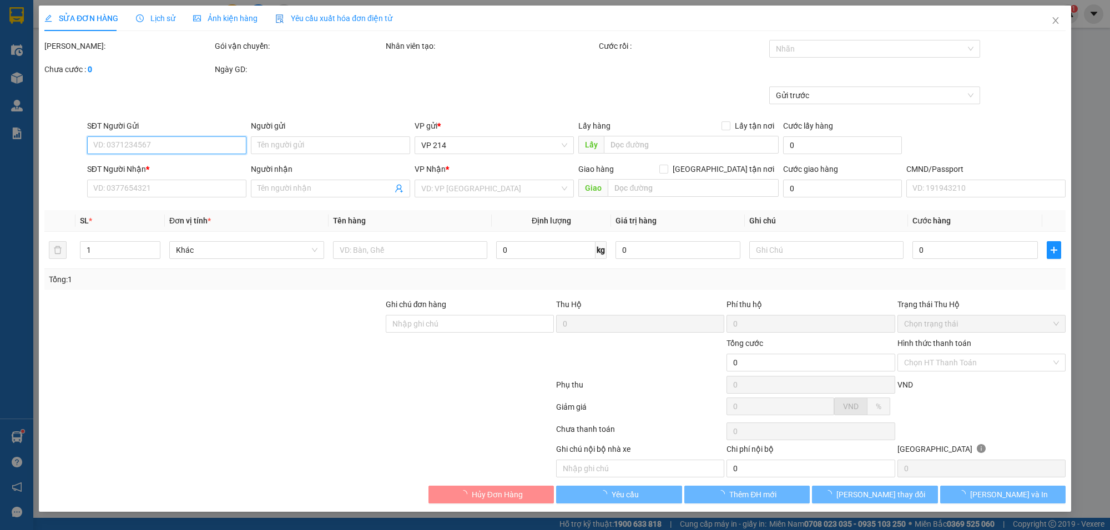
type input "50.000"
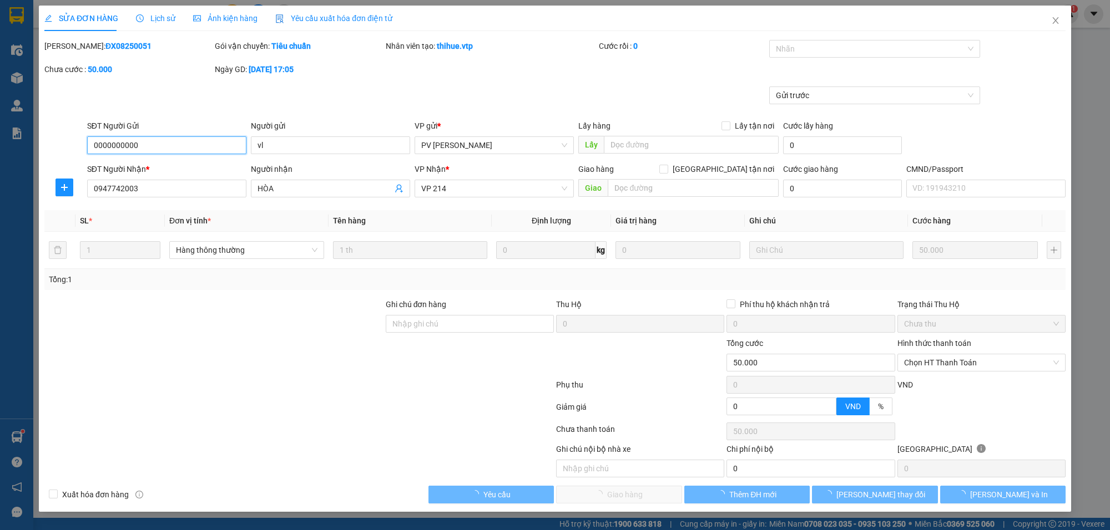
type input "2.500"
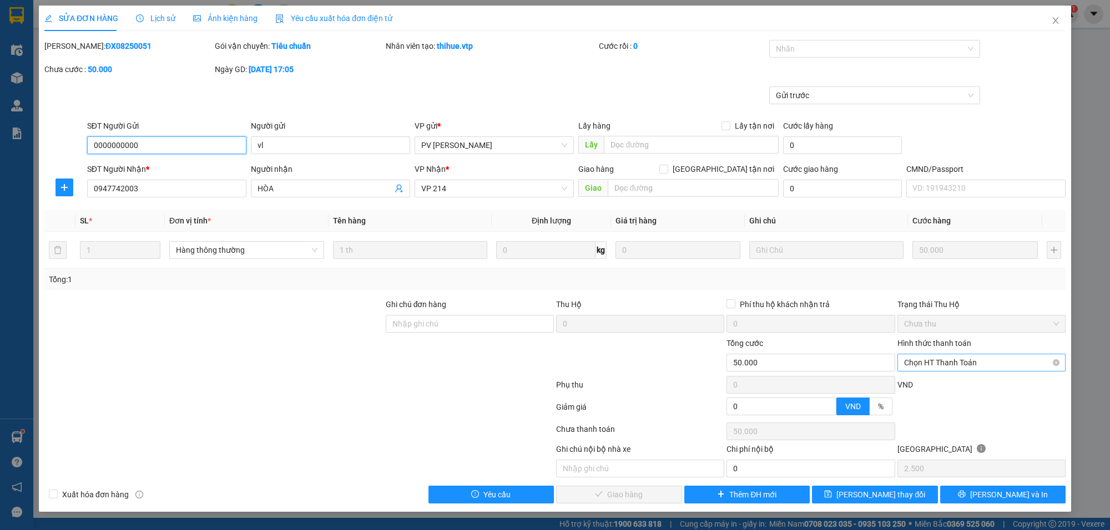
click at [958, 358] on span "Chọn HT Thanh Toán" at bounding box center [981, 363] width 155 height 17
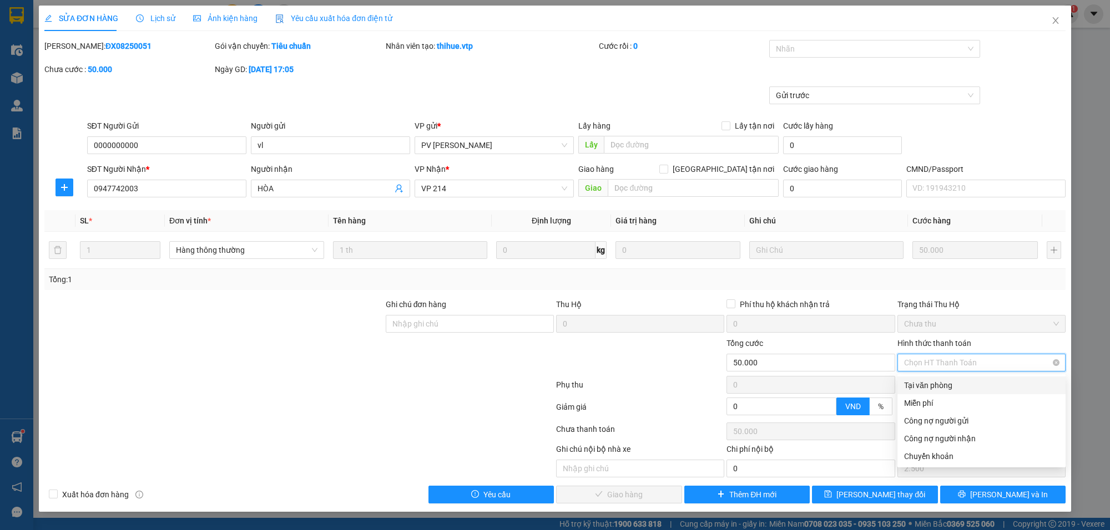
click at [960, 381] on div "Tại văn phòng" at bounding box center [981, 385] width 155 height 12
type input "0"
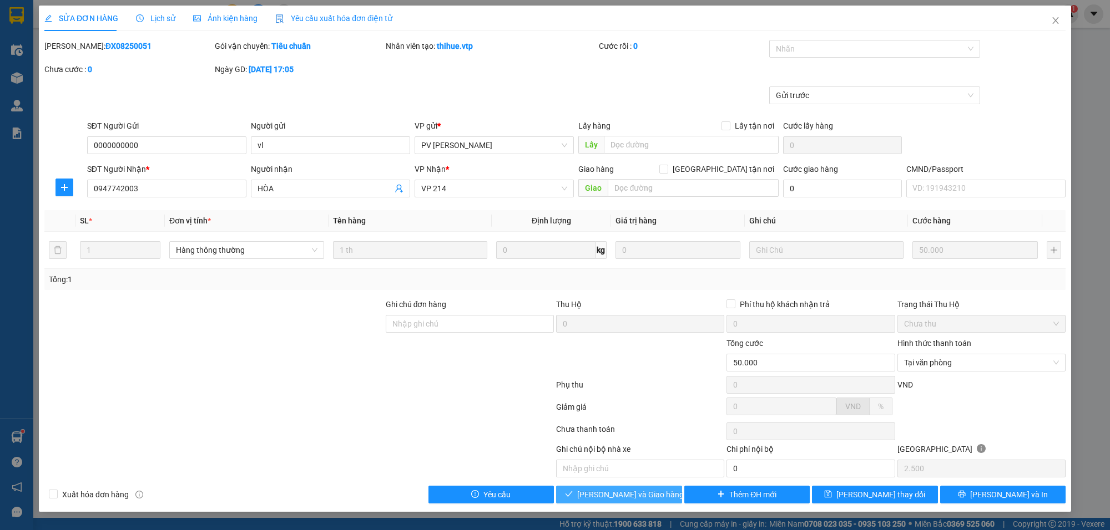
click at [606, 497] on span "[PERSON_NAME] và Giao hàng" at bounding box center [630, 495] width 107 height 12
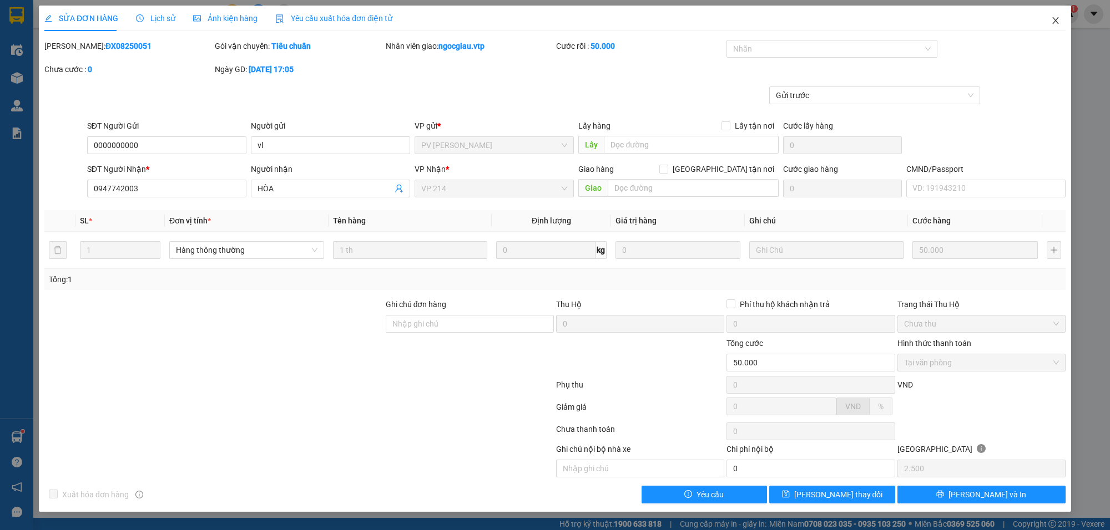
click at [1055, 21] on icon "close" at bounding box center [1055, 20] width 6 height 7
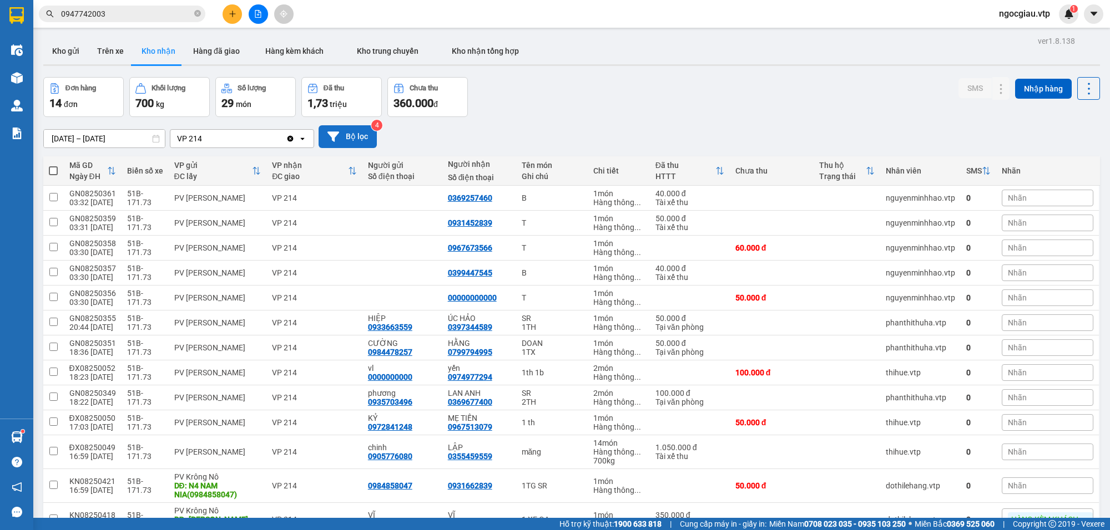
click at [351, 134] on button "Bộ lọc" at bounding box center [347, 136] width 58 height 23
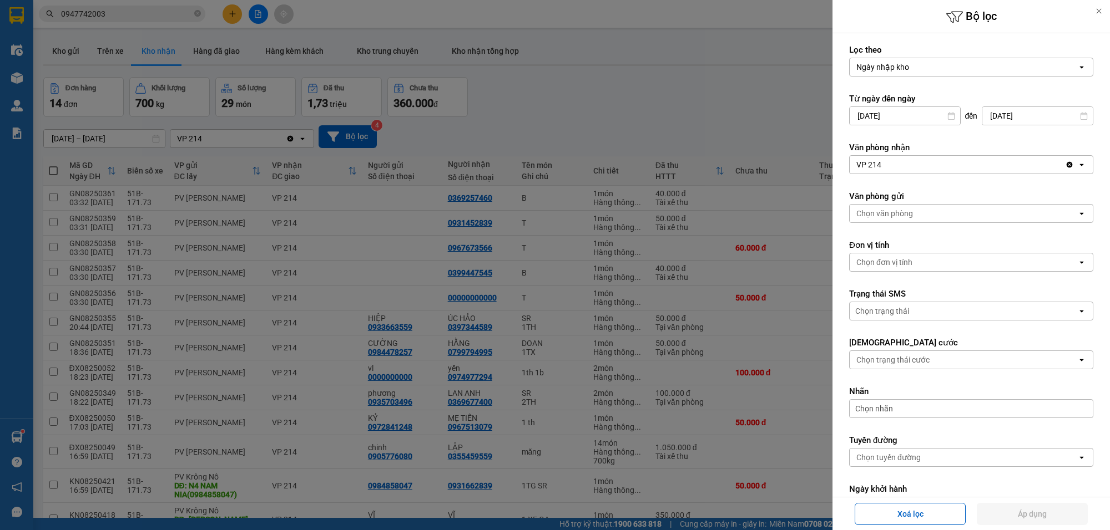
click at [625, 109] on div at bounding box center [555, 265] width 1110 height 530
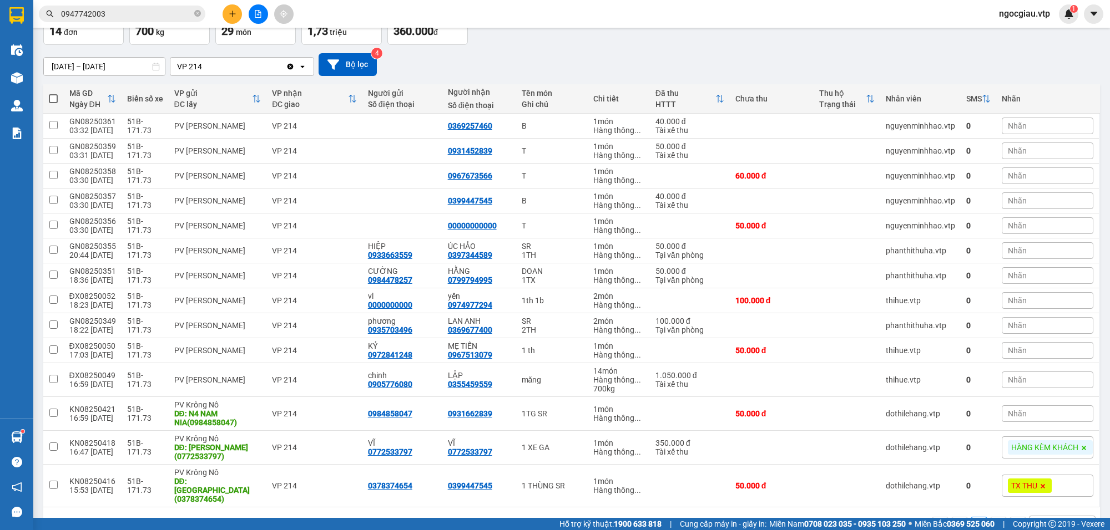
scroll to position [43, 0]
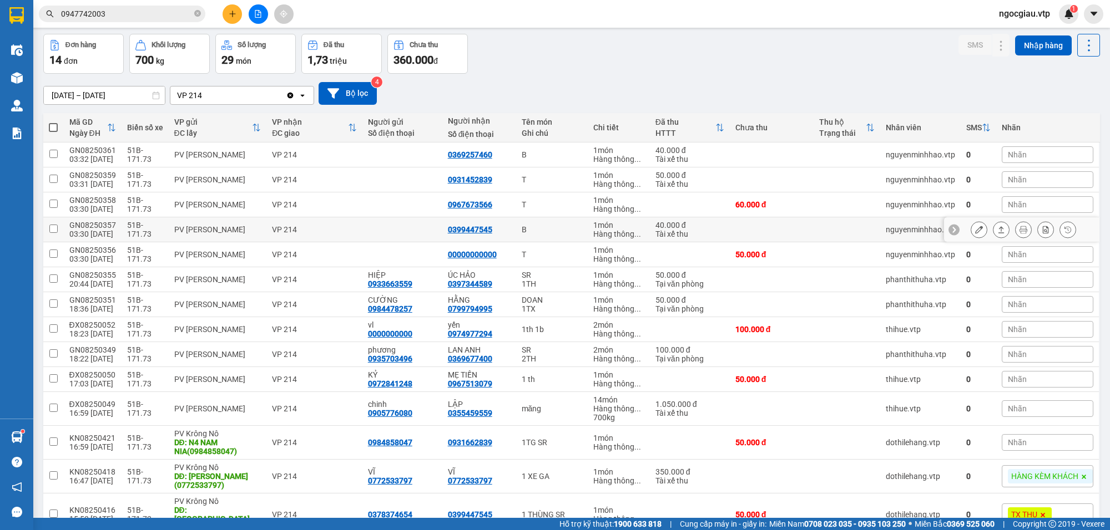
click at [574, 239] on td "B" at bounding box center [552, 229] width 72 height 25
checkbox input "false"
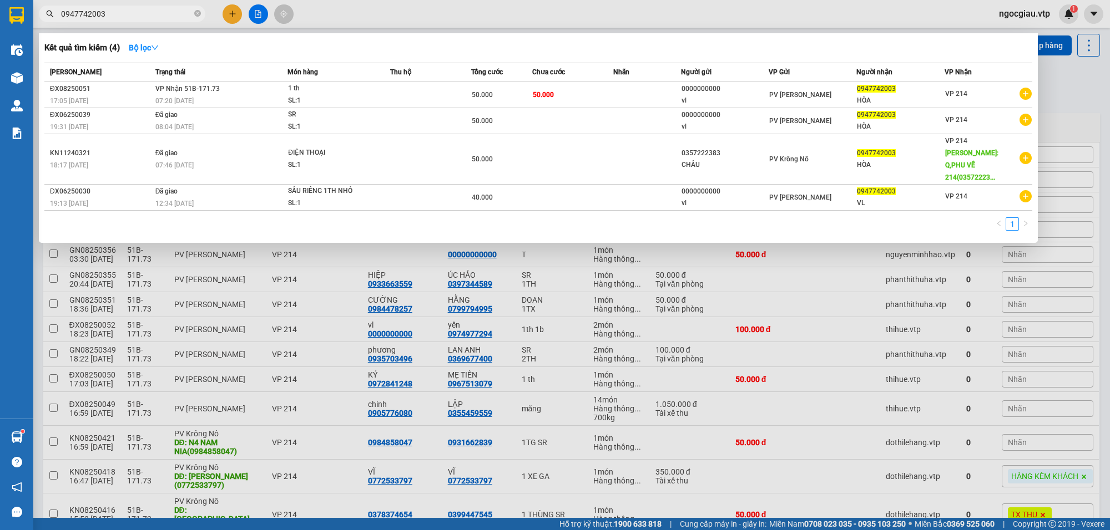
drag, startPoint x: 151, startPoint y: 11, endPoint x: 32, endPoint y: 55, distance: 127.8
click at [32, 55] on section "Kết quả tìm kiếm ( 4 ) Bộ lọc Mã ĐH Trạng thái Món hàng Thu hộ Tổng cước Chưa c…" at bounding box center [555, 265] width 1110 height 530
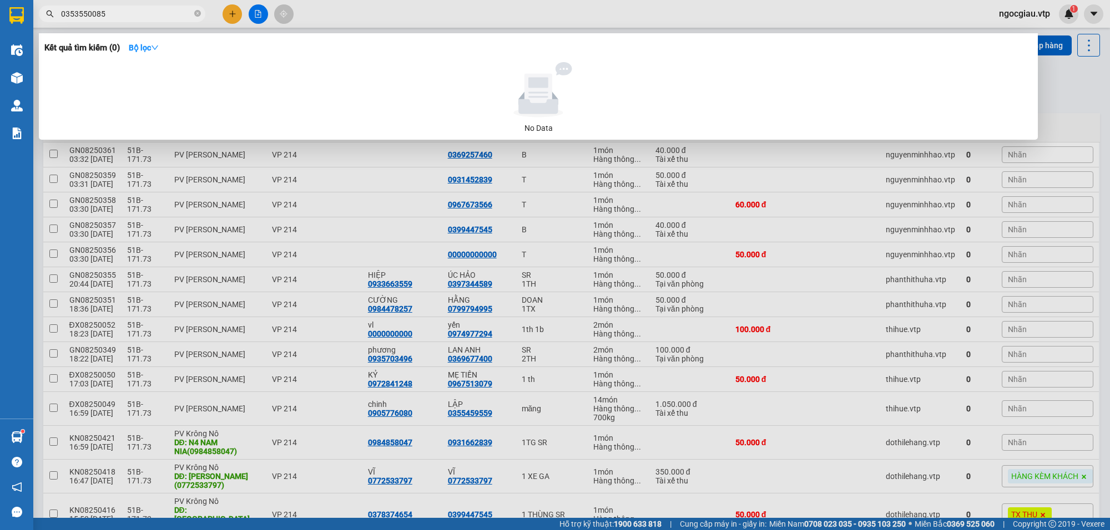
drag, startPoint x: 146, startPoint y: 12, endPoint x: 58, endPoint y: 44, distance: 93.6
click at [58, 24] on div "Kết quả tìm kiếm ( 0 ) Bộ lọc No Data 0353550085" at bounding box center [108, 13] width 216 height 19
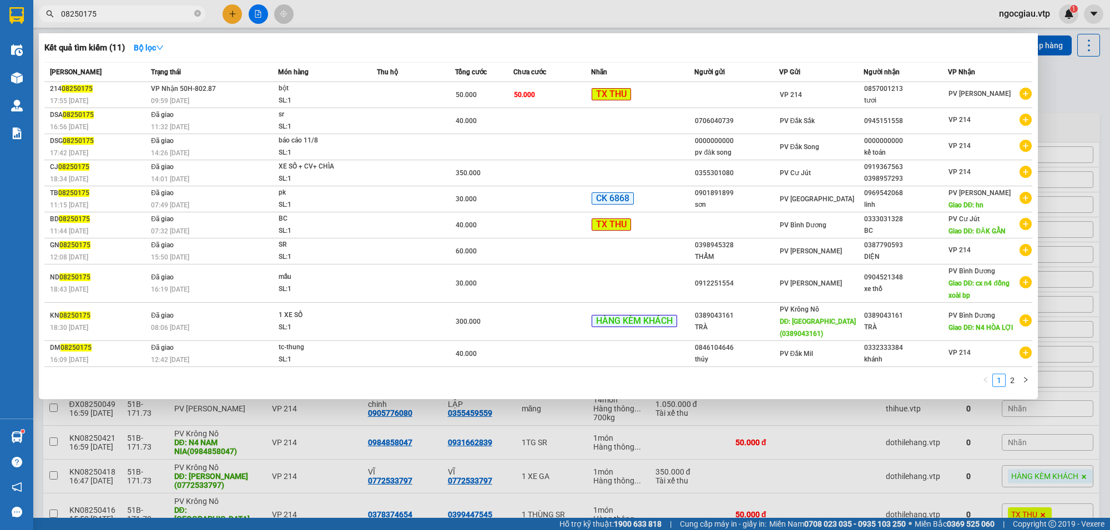
drag, startPoint x: 120, startPoint y: 17, endPoint x: 49, endPoint y: 46, distance: 76.9
click at [49, 24] on div "Kết quả tìm kiếm ( 11 ) Bộ lọc Mã ĐH Trạng thái Món hàng Thu hộ Tổng cước Chưa …" at bounding box center [108, 13] width 216 height 19
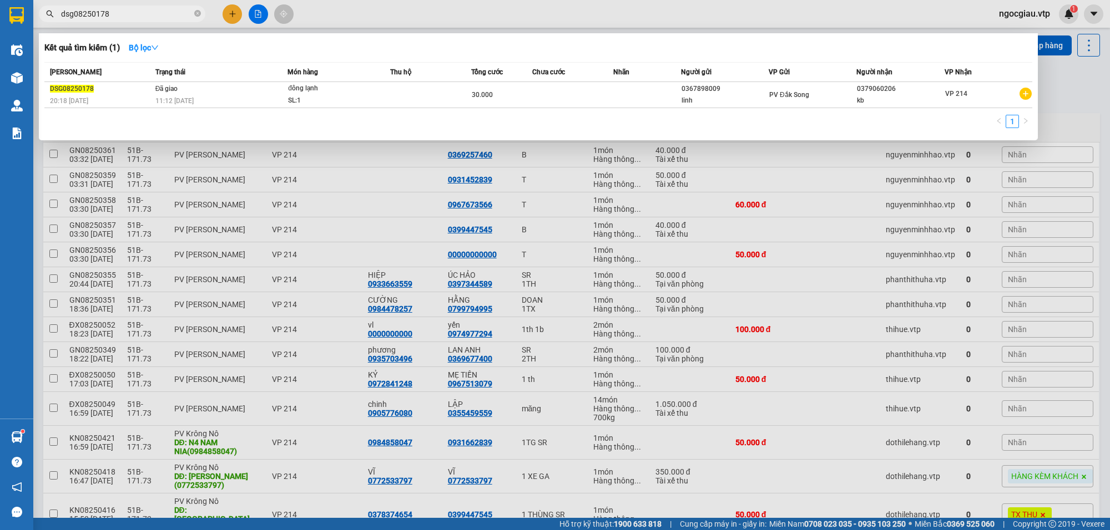
click at [124, 9] on input "dsg08250178" at bounding box center [126, 14] width 131 height 12
drag, startPoint x: 126, startPoint y: 12, endPoint x: 54, endPoint y: 62, distance: 87.4
click at [54, 24] on div "Kết quả tìm kiếm ( 1 ) Bộ lọc Mã ĐH Trạng thái Món hàng Thu hộ Tổng cước Chưa c…" at bounding box center [108, 13] width 216 height 19
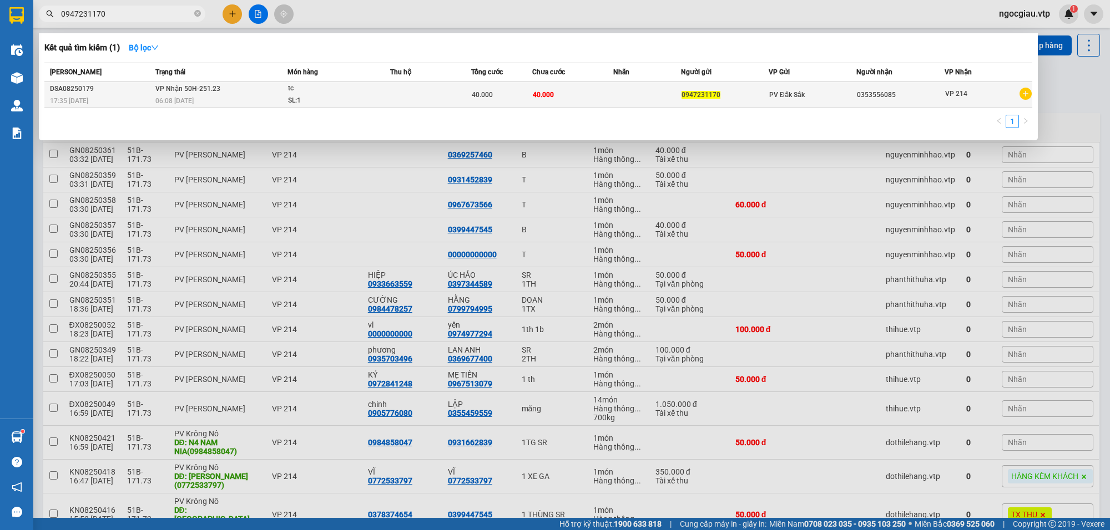
type input "0947231170"
click at [268, 93] on td "VP Nhận 50H-251.23 06:08 - 13/08" at bounding box center [220, 95] width 135 height 26
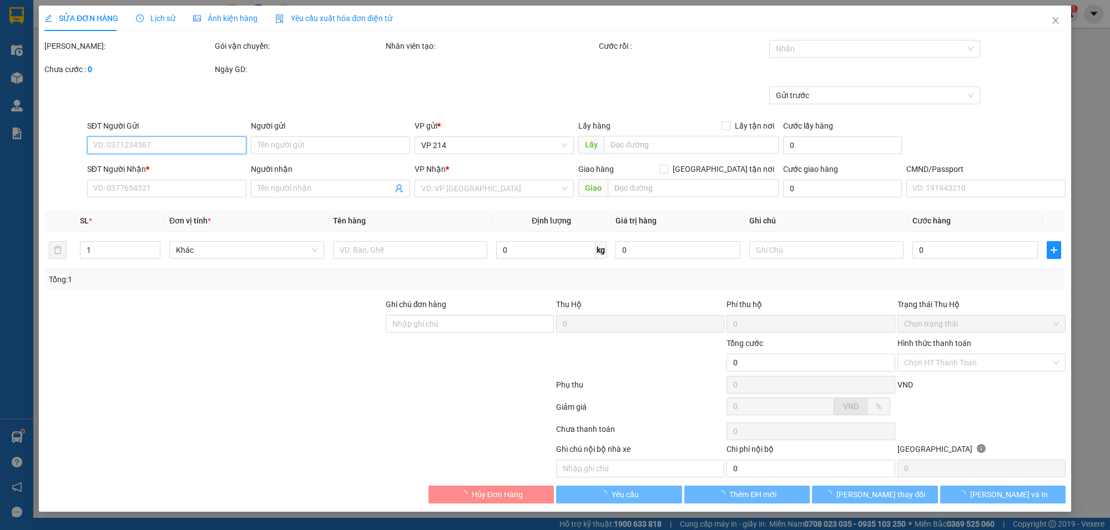
type input "0947231170"
type input "0353556085"
type input "40.000"
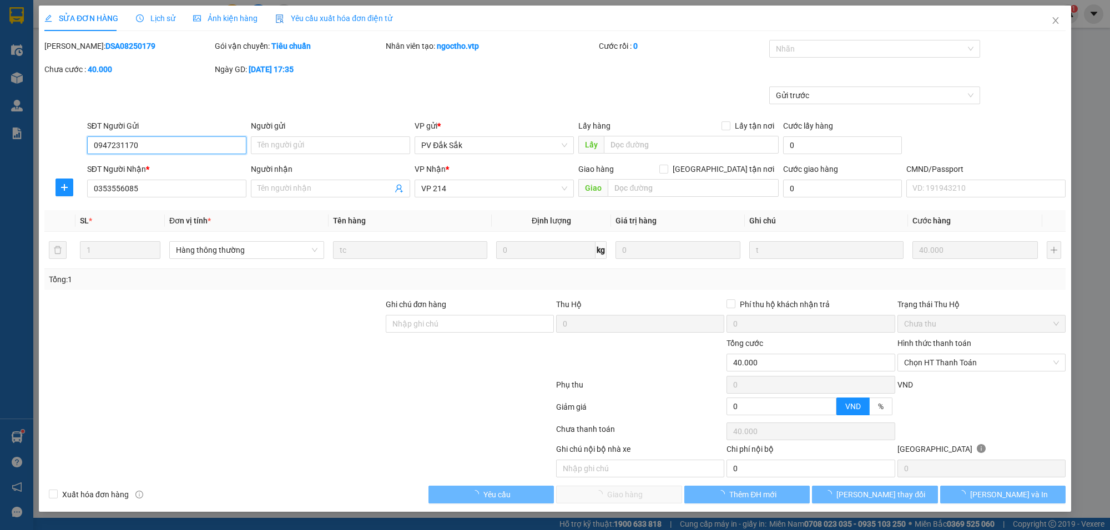
type input "2.000"
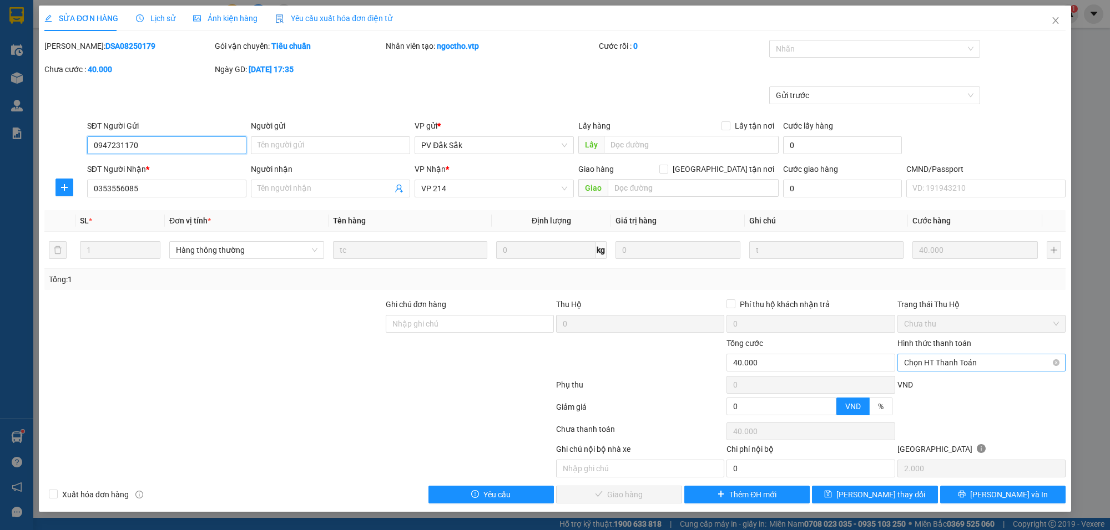
click at [995, 367] on span "Chọn HT Thanh Toán" at bounding box center [981, 363] width 155 height 17
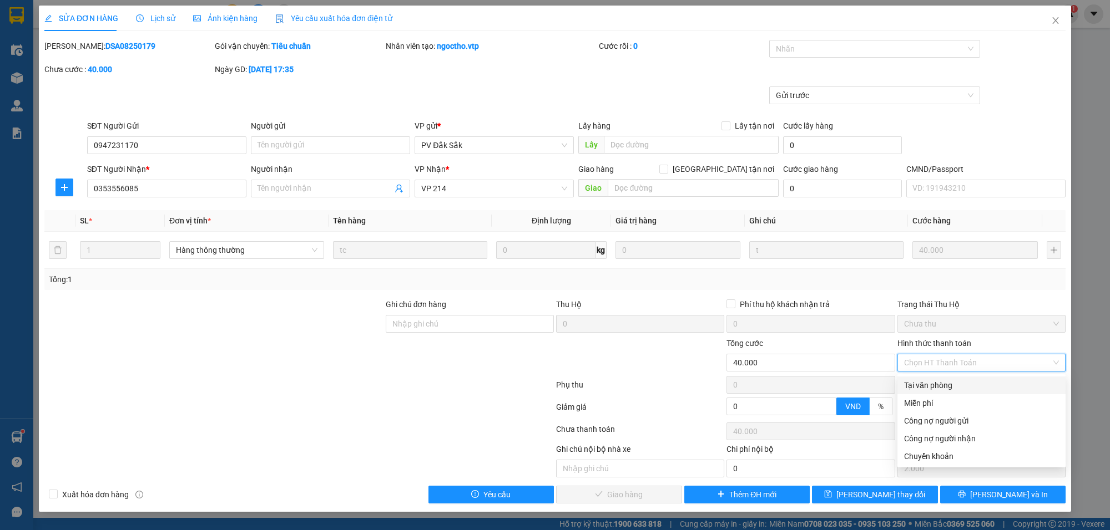
click at [971, 387] on div "Tại văn phòng" at bounding box center [981, 385] width 155 height 12
type input "0"
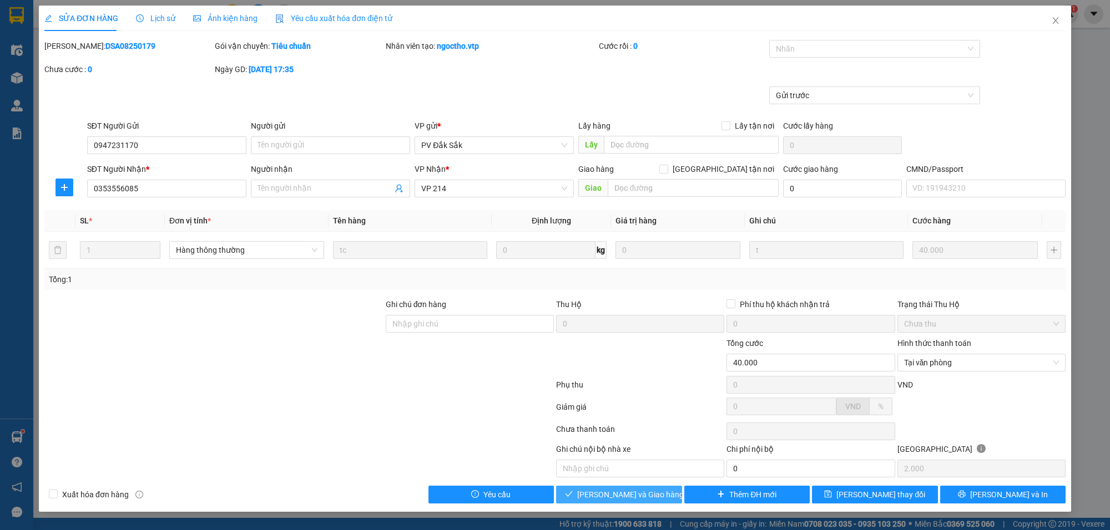
click at [623, 498] on span "[PERSON_NAME] và Giao hàng" at bounding box center [630, 495] width 107 height 12
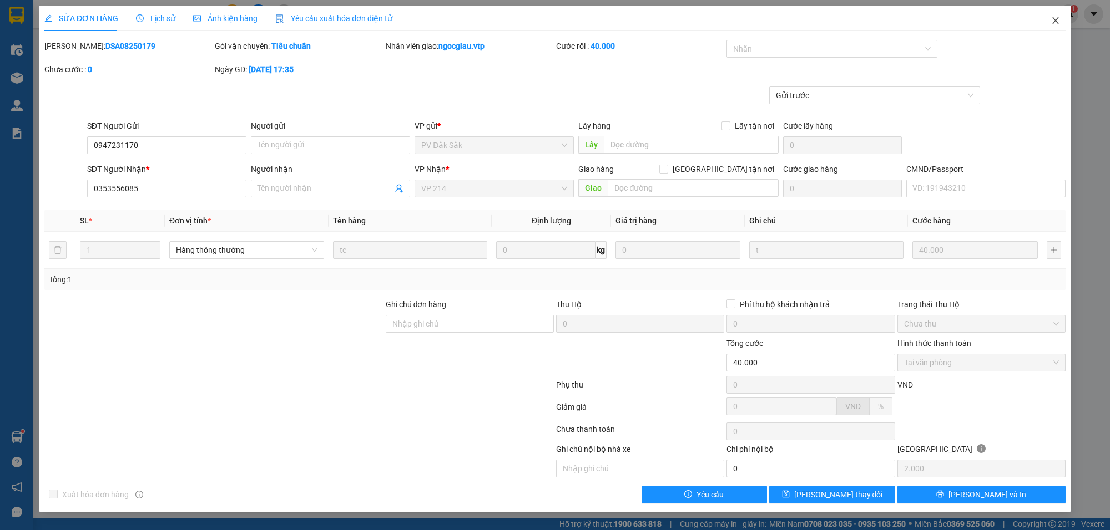
click at [1057, 21] on icon "close" at bounding box center [1055, 20] width 9 height 9
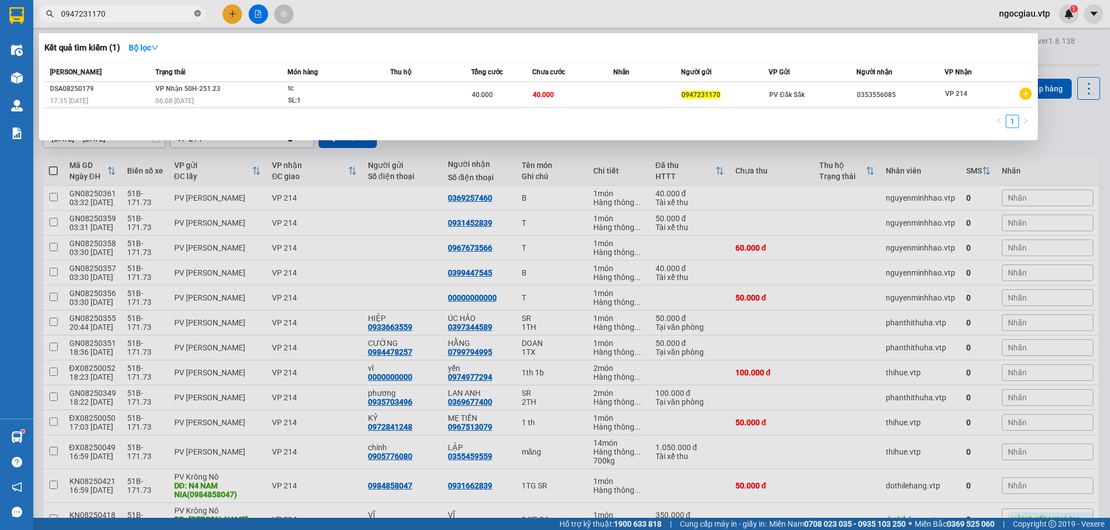
click at [195, 17] on icon "close-circle" at bounding box center [197, 13] width 7 height 7
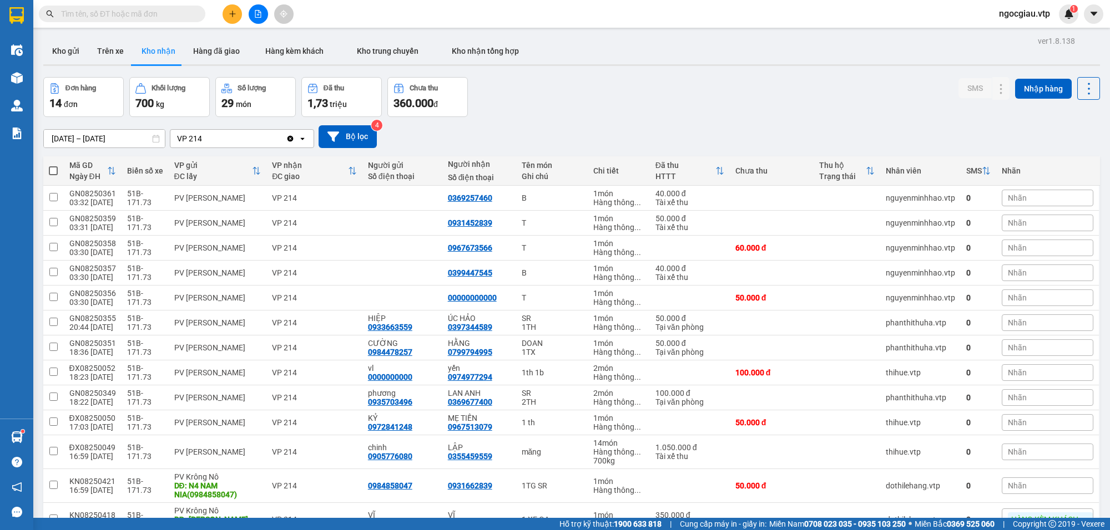
paste input "0979643934"
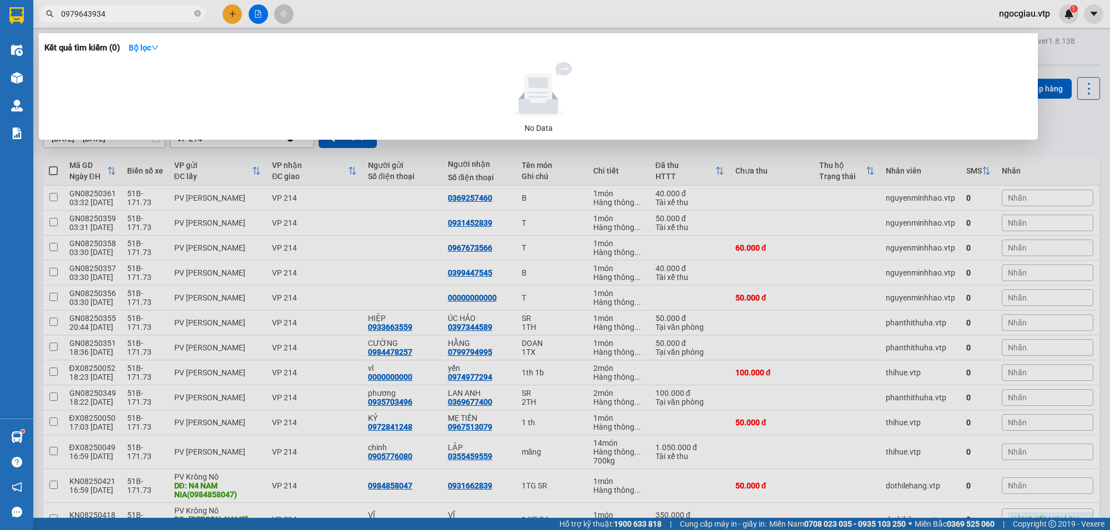
click at [124, 17] on input "0979643934" at bounding box center [126, 14] width 131 height 12
click at [124, 17] on input "0969710" at bounding box center [126, 14] width 131 height 12
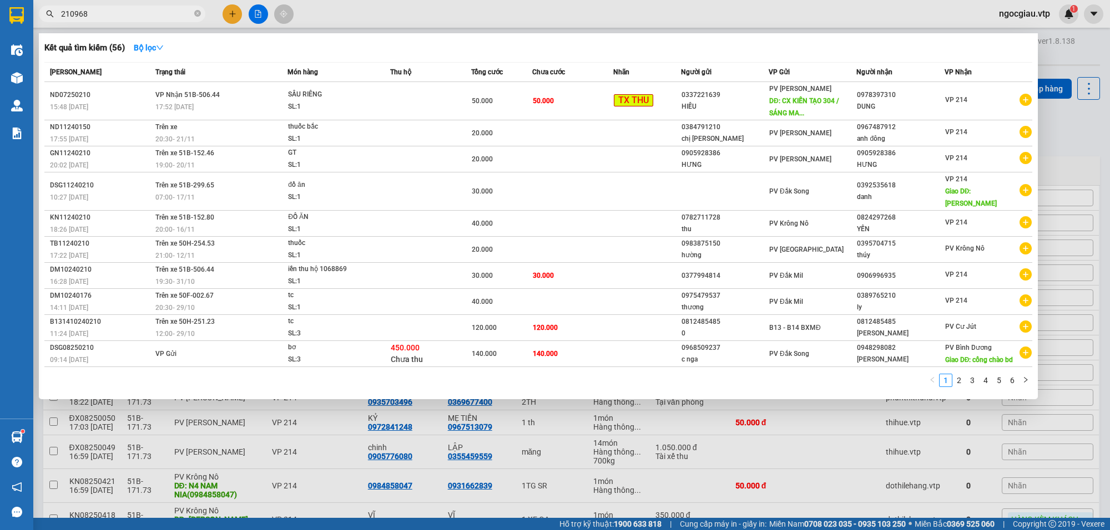
type input "210968"
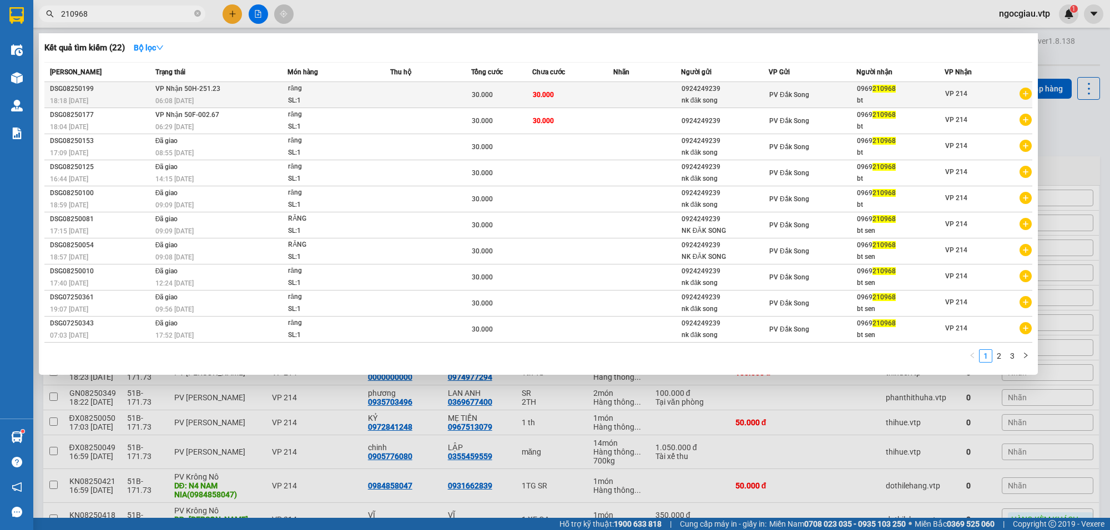
click at [486, 94] on span "30.000" at bounding box center [482, 95] width 21 height 8
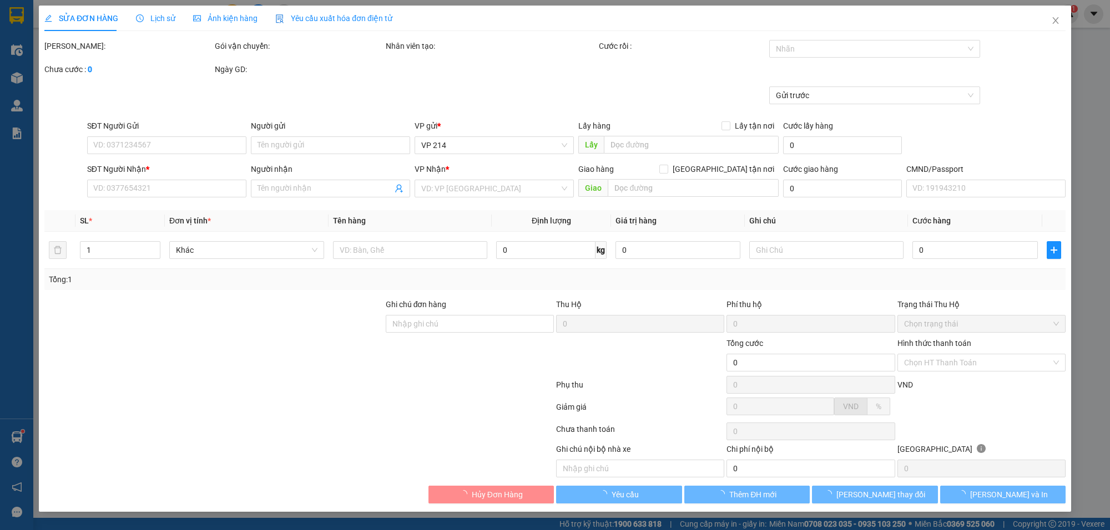
type input "0924249239"
type input "nk đăk song"
type input "0969210968"
type input "bt"
type input "30.000"
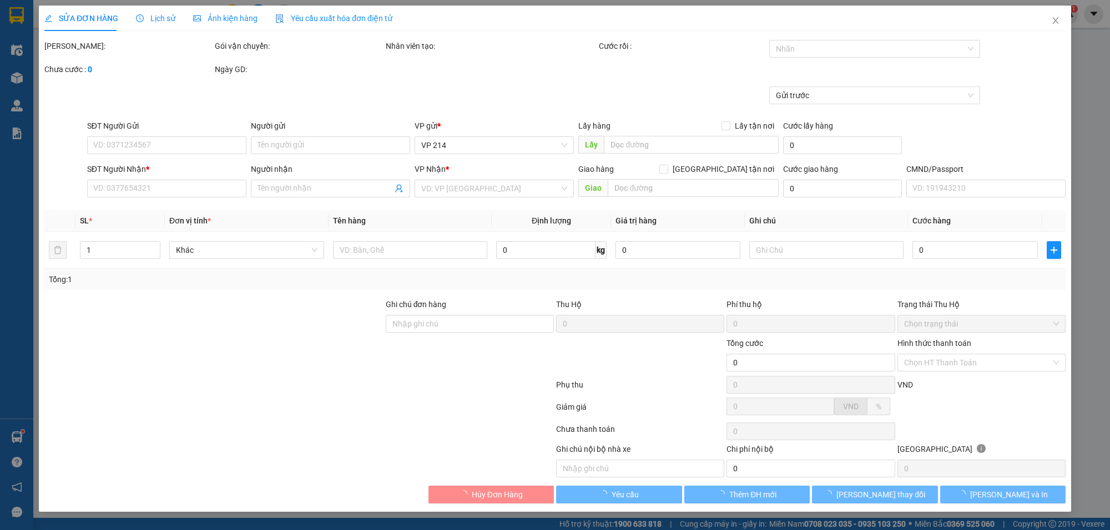
type input "30.000"
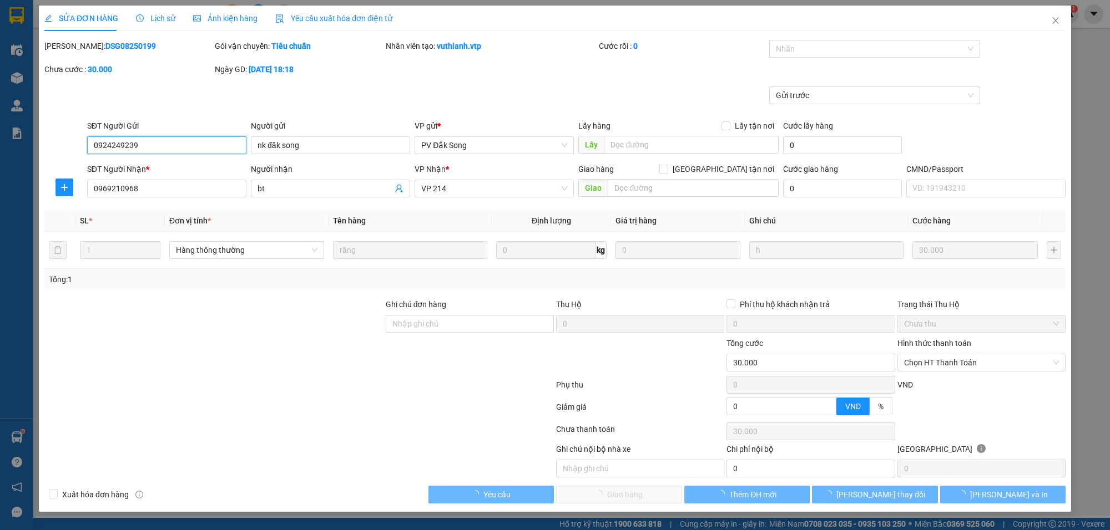
type input "1.500"
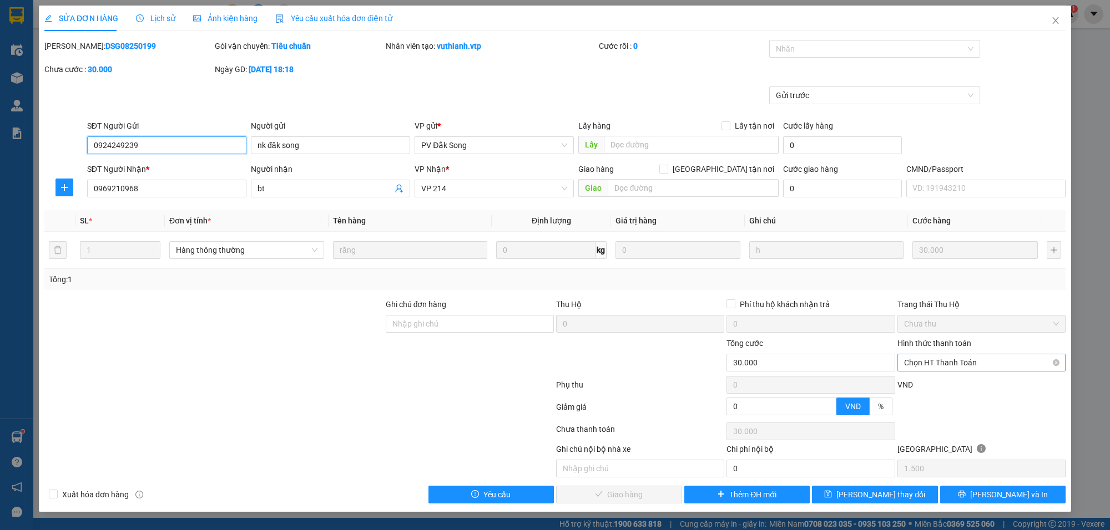
click at [953, 362] on span "Chọn HT Thanh Toán" at bounding box center [981, 363] width 155 height 17
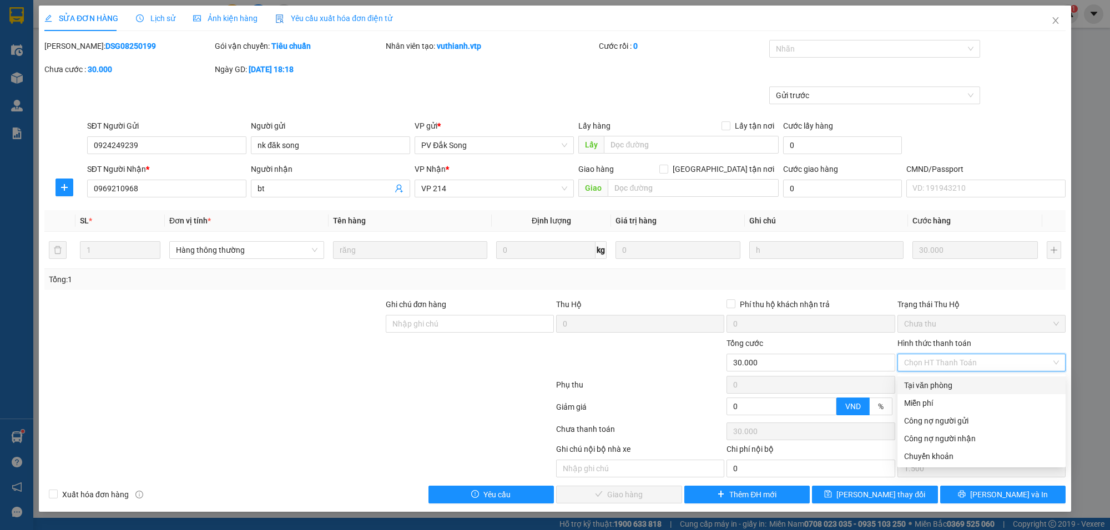
click at [943, 386] on div "Tại văn phòng" at bounding box center [981, 385] width 155 height 12
type input "0"
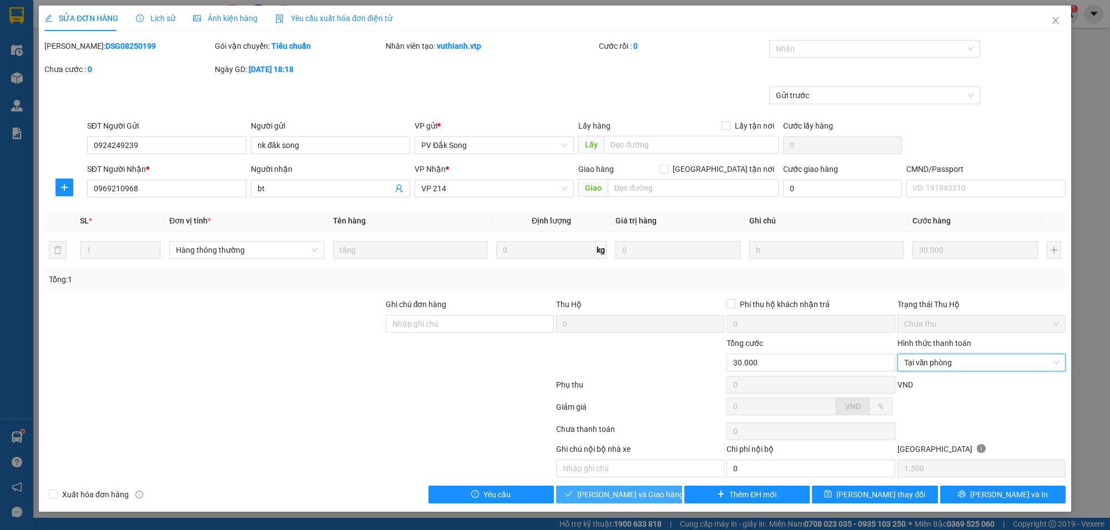
click at [645, 497] on span "[PERSON_NAME] và Giao hàng" at bounding box center [630, 495] width 107 height 12
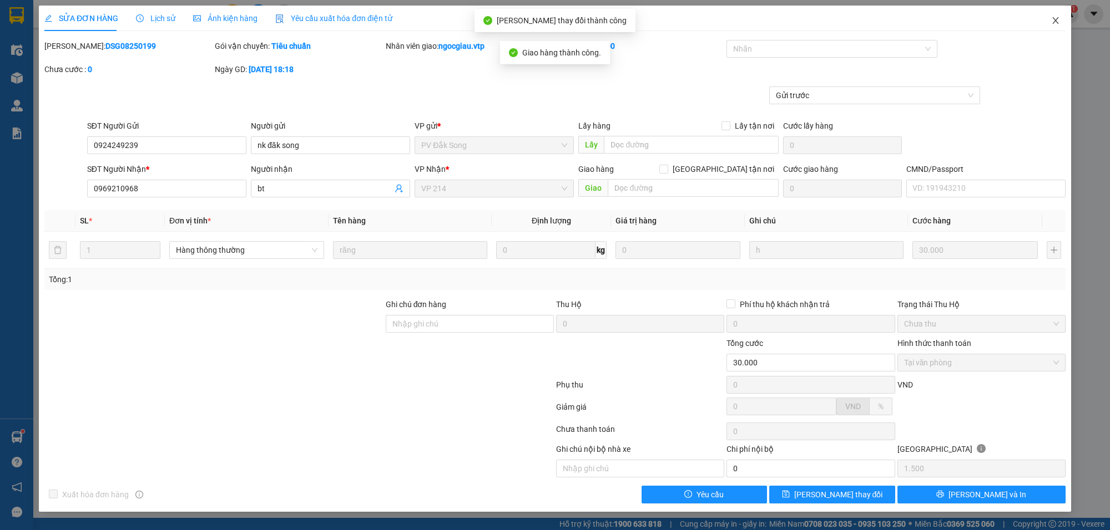
click at [1055, 18] on icon "close" at bounding box center [1055, 20] width 9 height 9
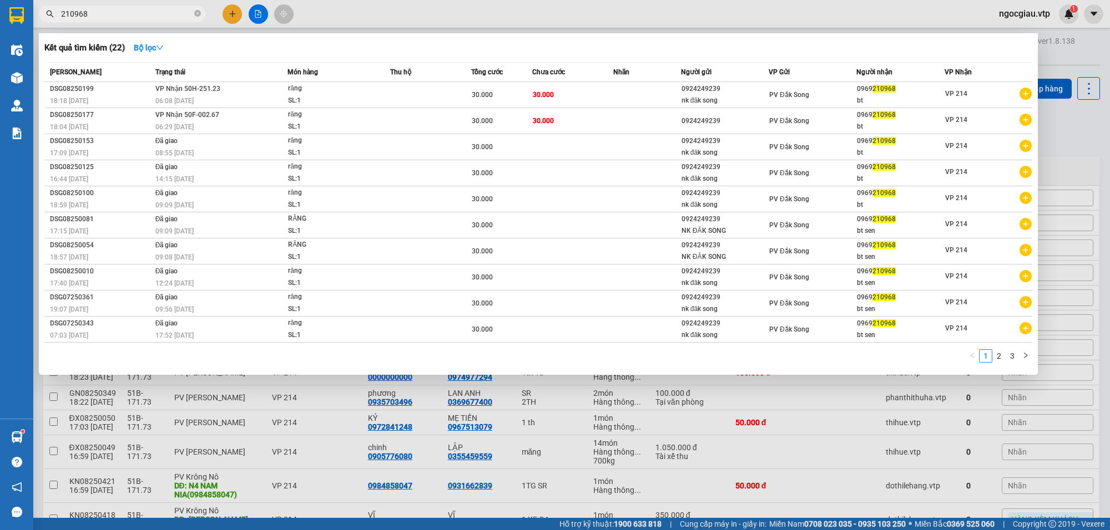
click at [133, 12] on input "210968" at bounding box center [126, 14] width 131 height 12
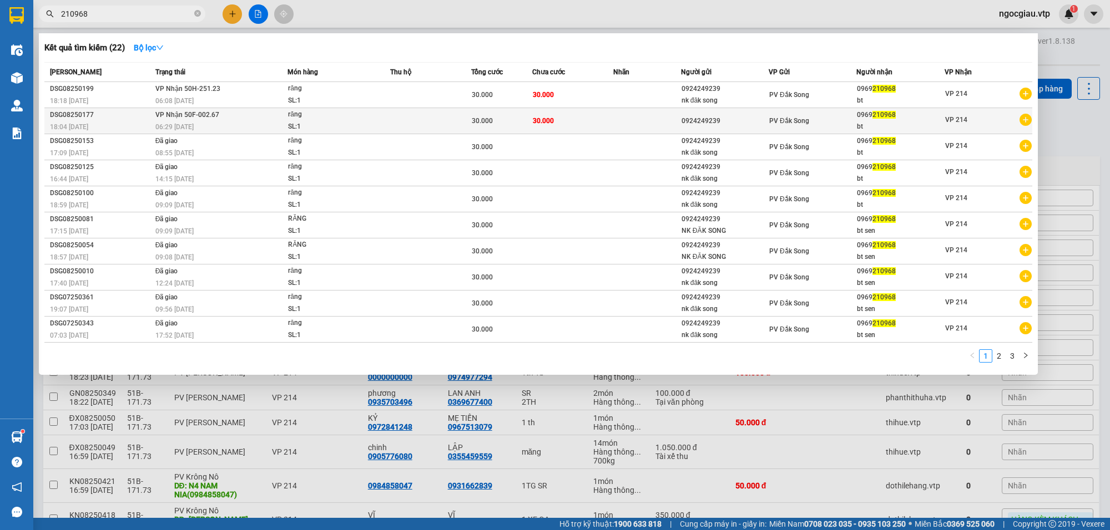
click at [631, 119] on td at bounding box center [647, 121] width 68 height 26
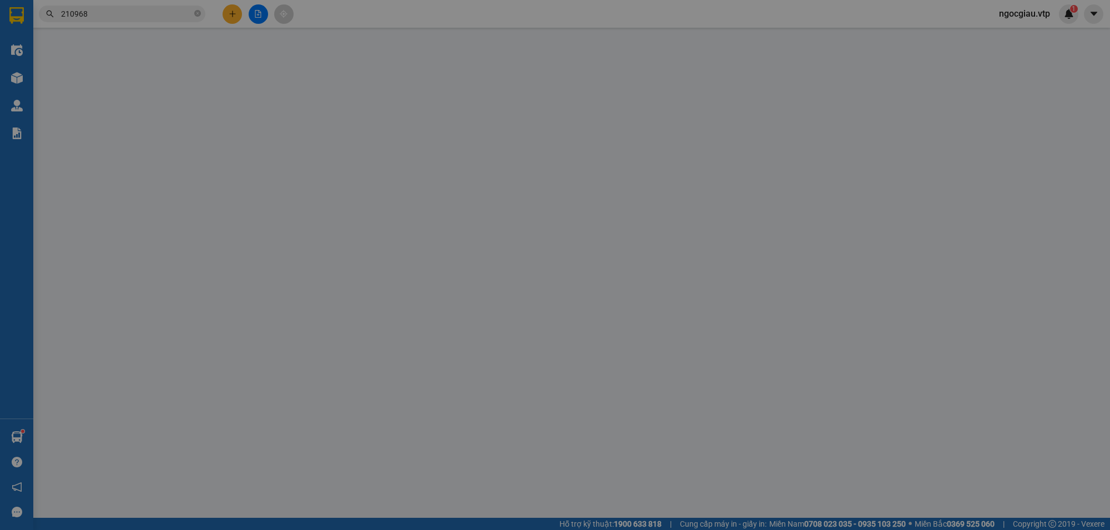
type input "0924249239"
type input "0969210968"
type input "bt"
type input "30.000"
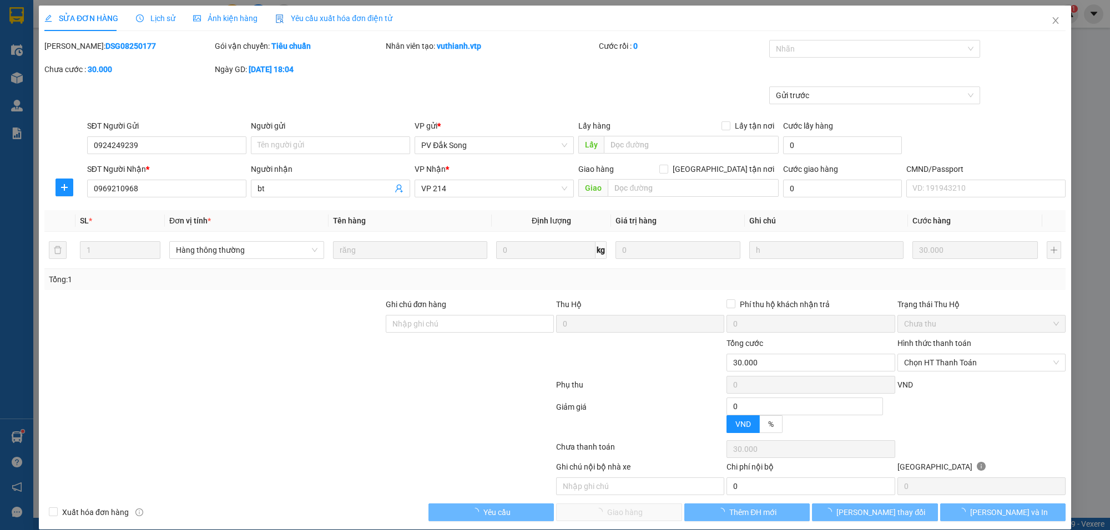
type input "1.500"
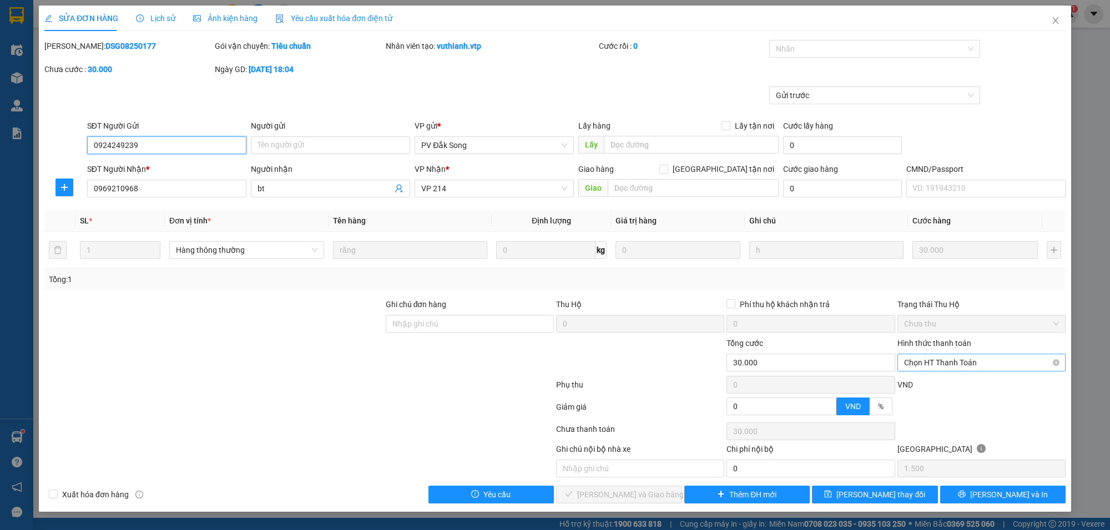
click at [932, 360] on span "Chọn HT Thanh Toán" at bounding box center [981, 363] width 155 height 17
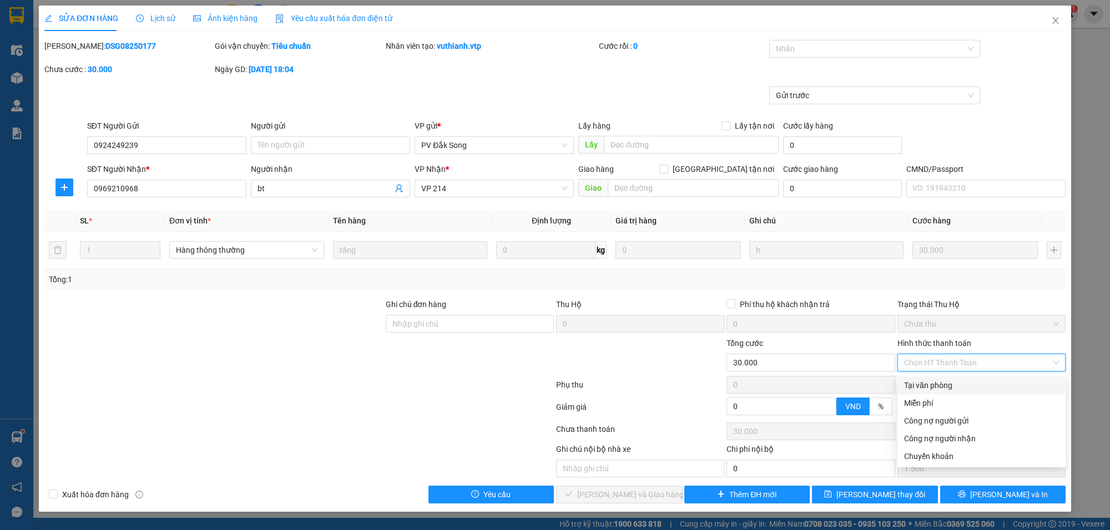
click at [921, 387] on div "Tại văn phòng" at bounding box center [981, 385] width 155 height 12
type input "0"
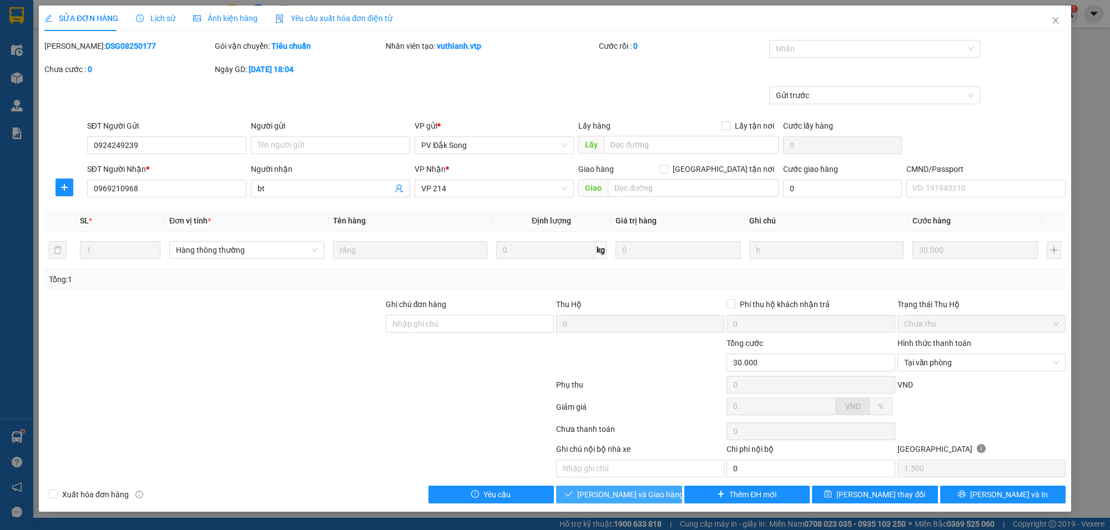
click at [638, 495] on span "[PERSON_NAME] và Giao hàng" at bounding box center [630, 495] width 107 height 12
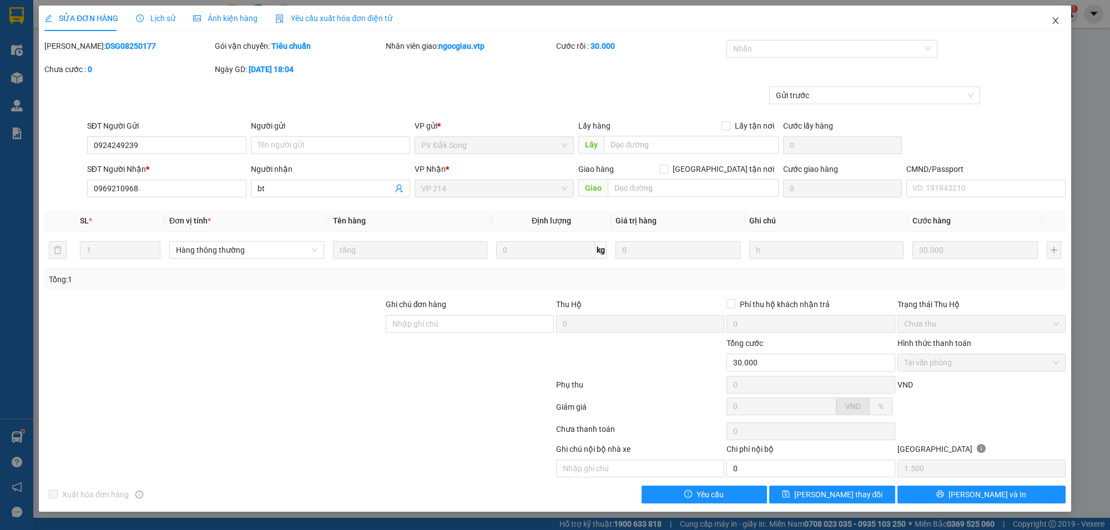
click at [1056, 22] on icon "close" at bounding box center [1055, 20] width 6 height 7
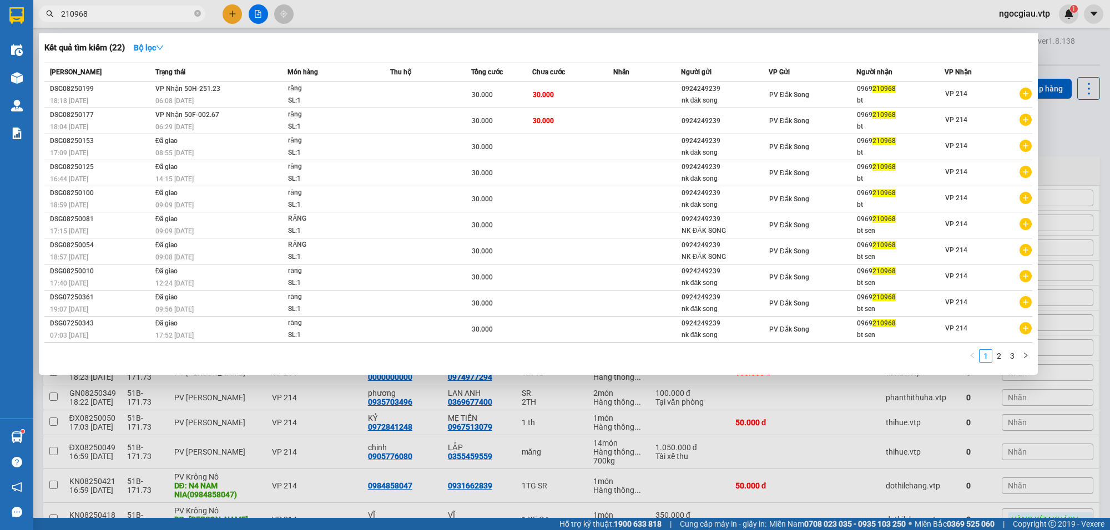
click at [115, 8] on input "210968" at bounding box center [126, 14] width 131 height 12
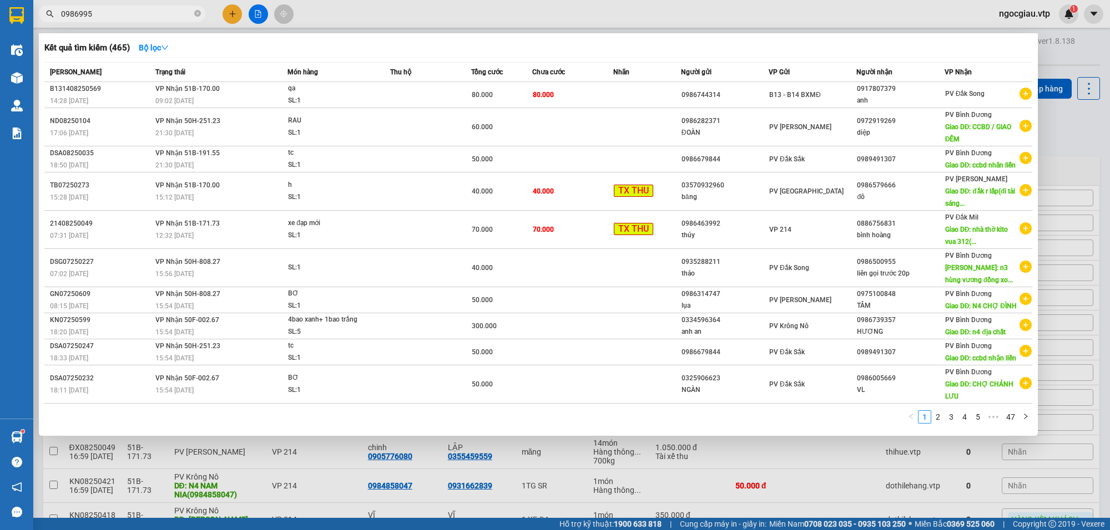
type input "0986995"
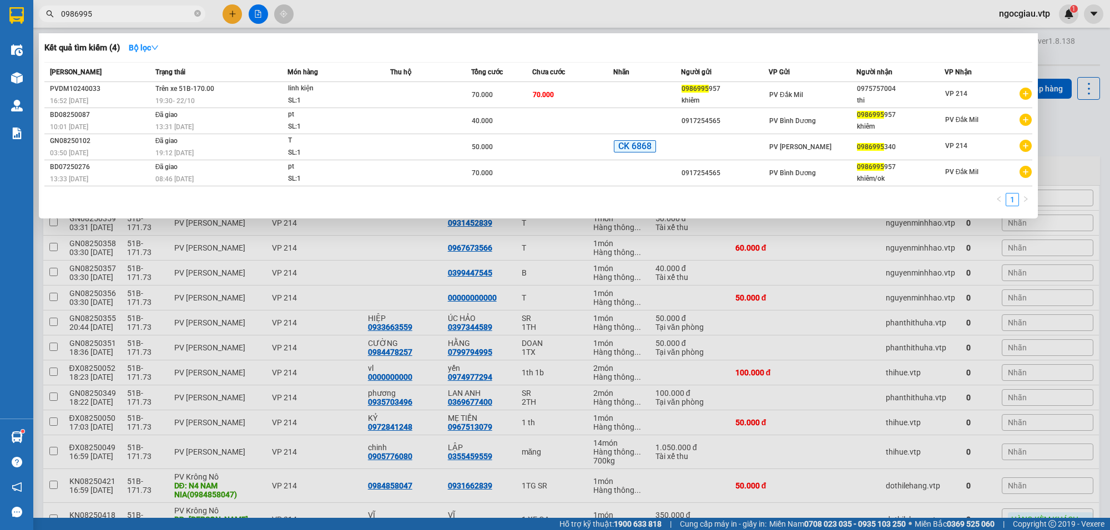
click at [94, 13] on input "0986995" at bounding box center [126, 14] width 131 height 12
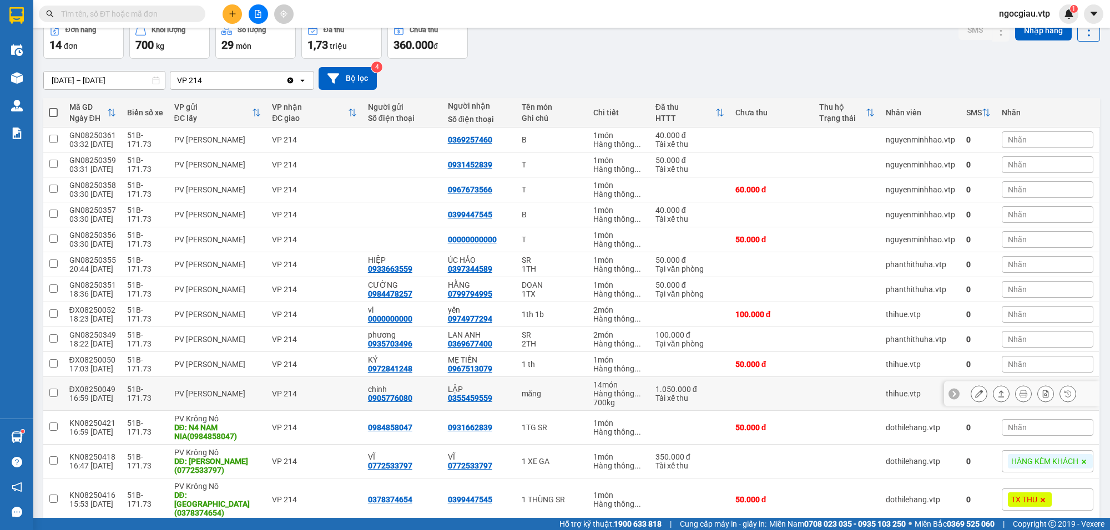
scroll to position [100, 0]
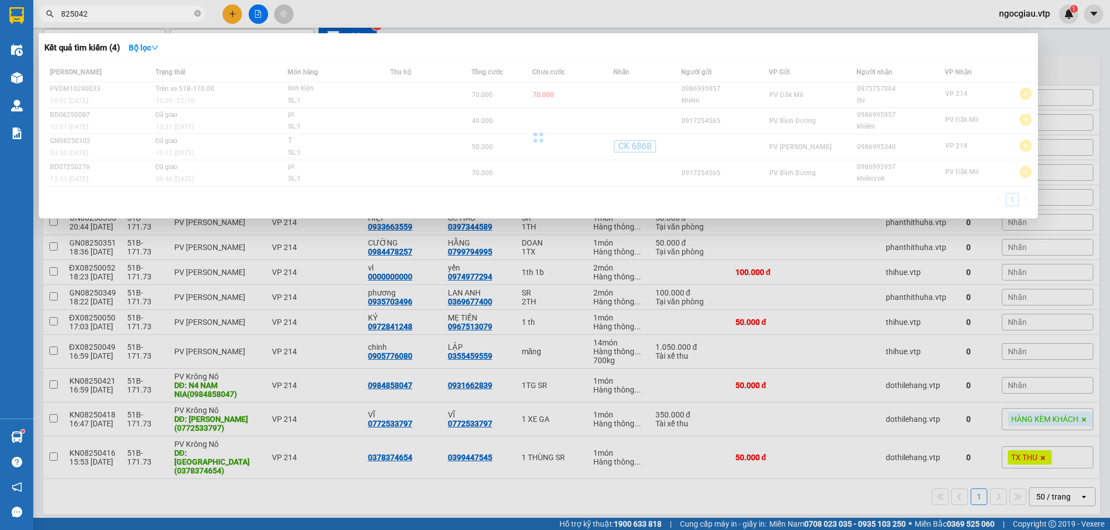
type input "825042"
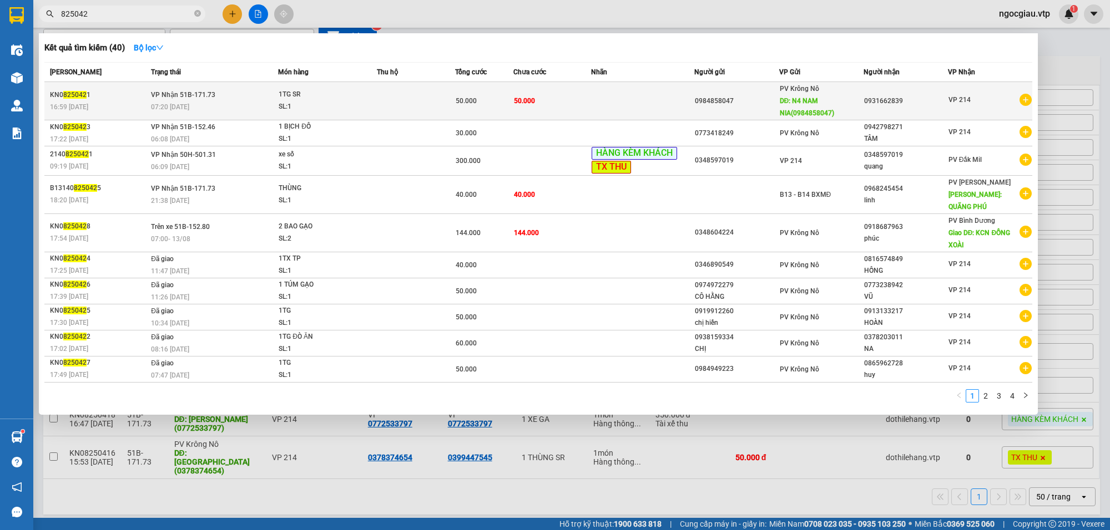
click at [595, 92] on td at bounding box center [642, 101] width 103 height 38
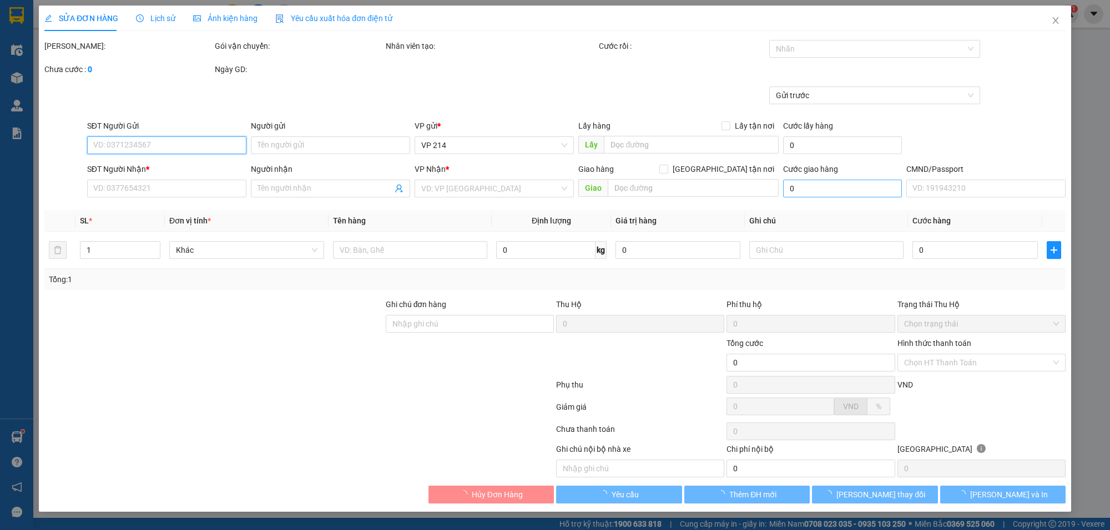
type input "0984858047"
type input "N4 NAM NIA(0984858047)"
type input "0931662839"
type input "50.000"
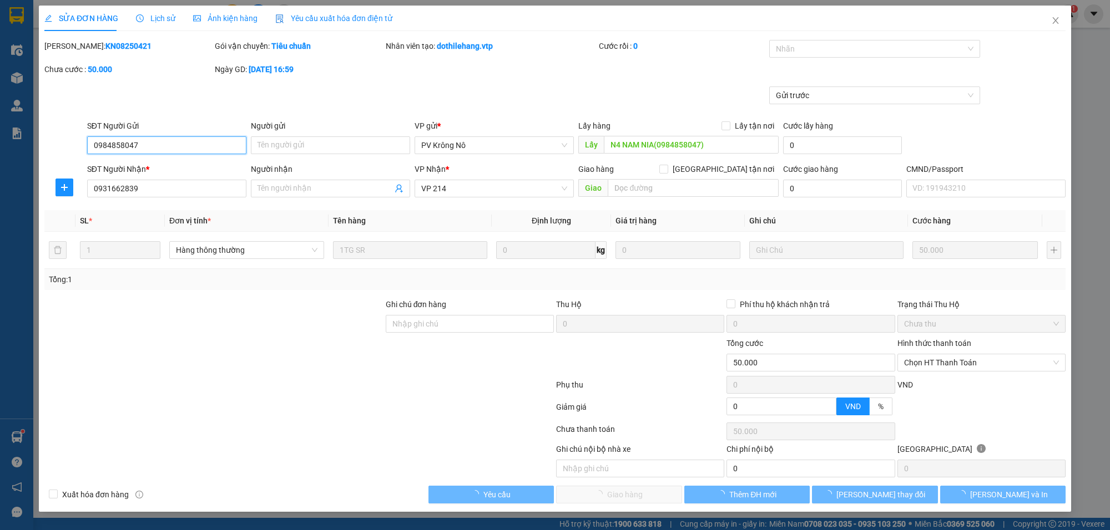
type input "2.500"
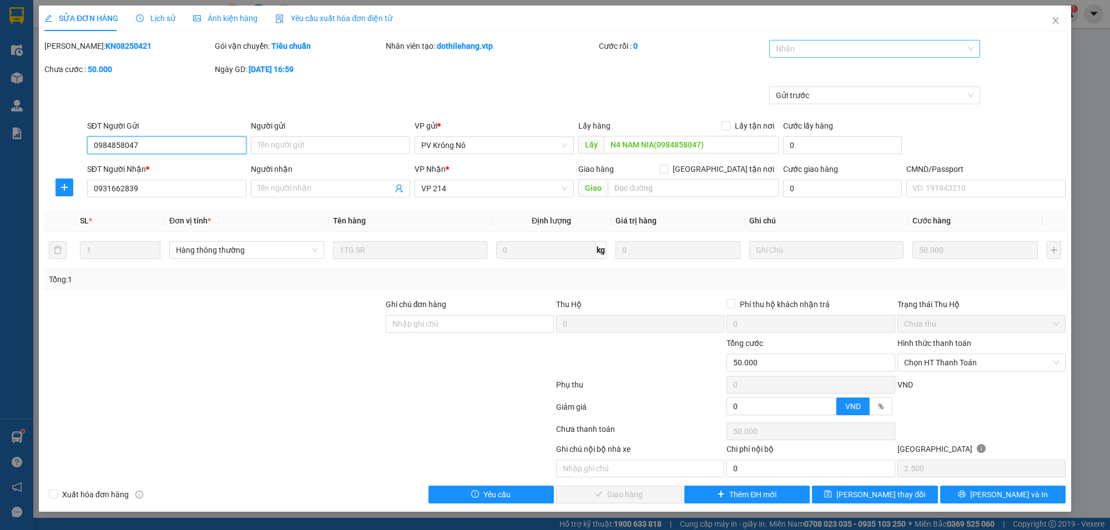
click at [797, 48] on div at bounding box center [869, 48] width 194 height 13
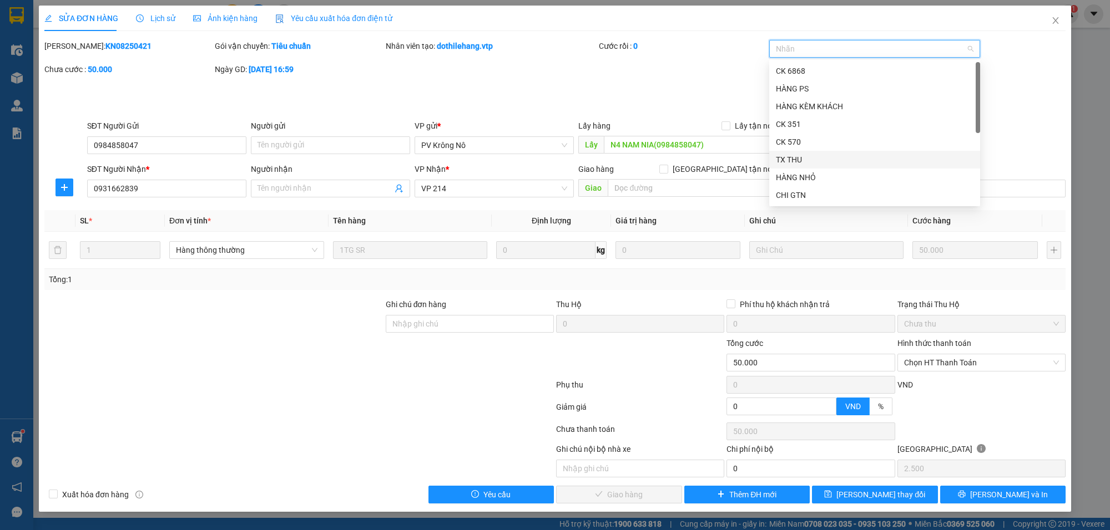
click at [803, 160] on div "TX THU" at bounding box center [875, 160] width 198 height 12
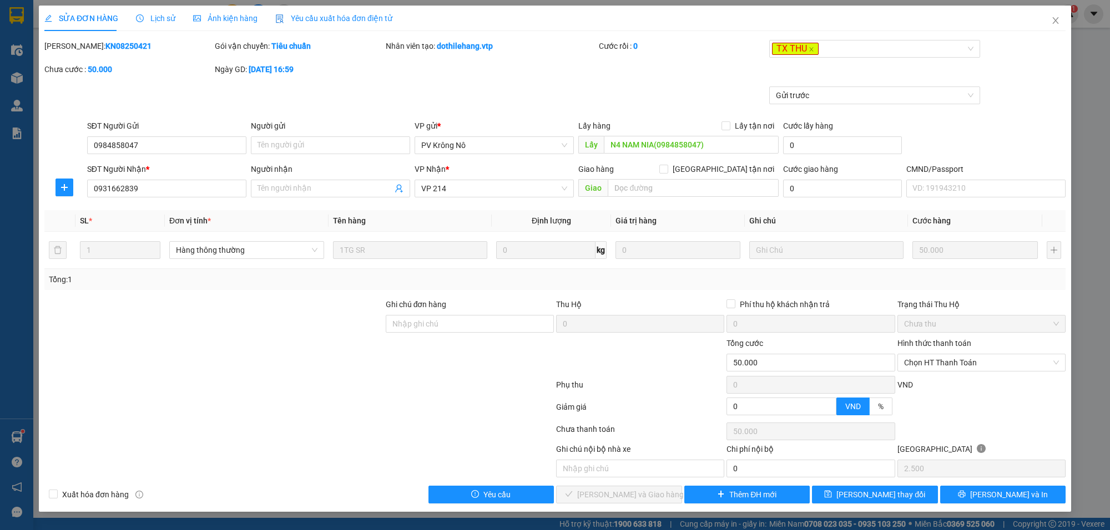
click at [1032, 79] on div "Mã ĐH: KN08250421 Gói vận chuyển: Tiêu chuẩn Nhân viên tạo: dothilehang.vtp Cướ…" at bounding box center [554, 63] width 1023 height 47
click at [892, 492] on span "[PERSON_NAME] thay đổi" at bounding box center [880, 495] width 89 height 12
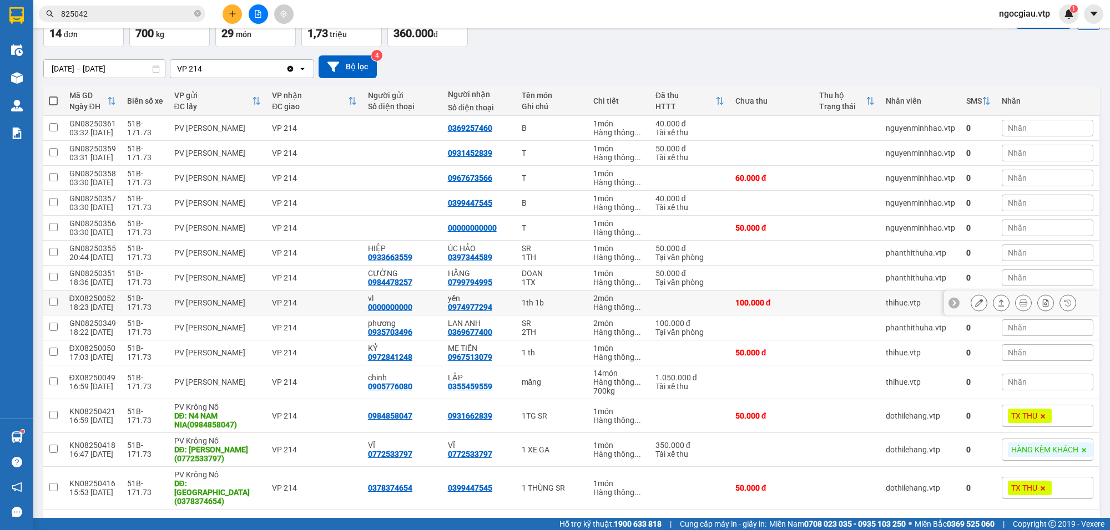
scroll to position [100, 0]
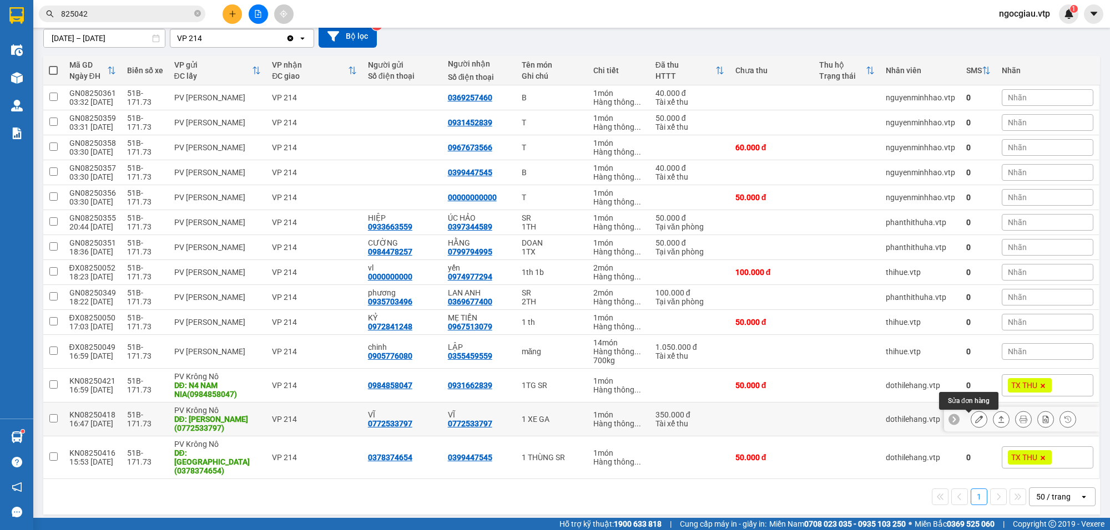
click at [975, 417] on icon at bounding box center [979, 420] width 8 height 8
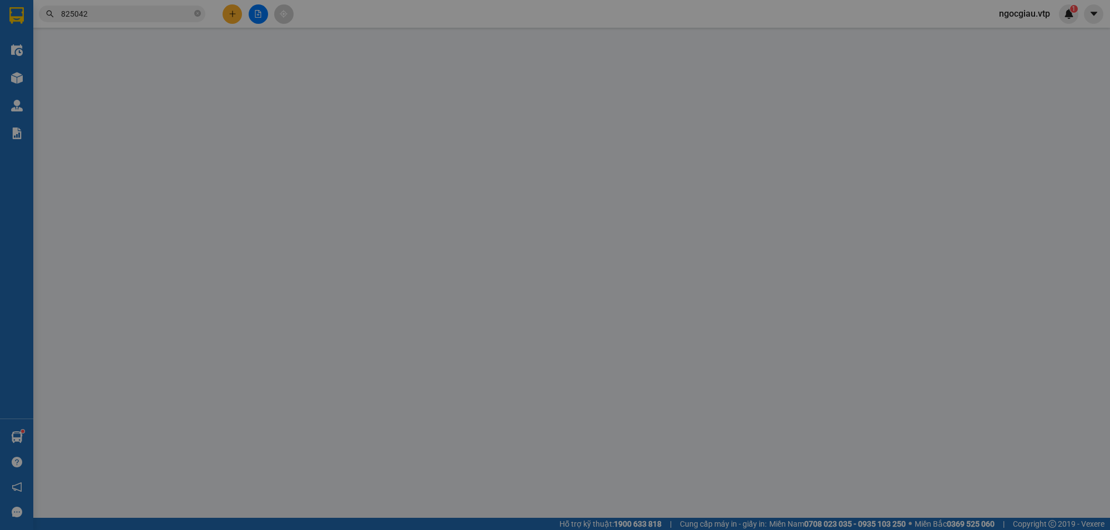
type input "0772533797"
type input "VĨ"
type input "NAM NIA(0772533797)"
type input "0772533797"
type input "VĨ"
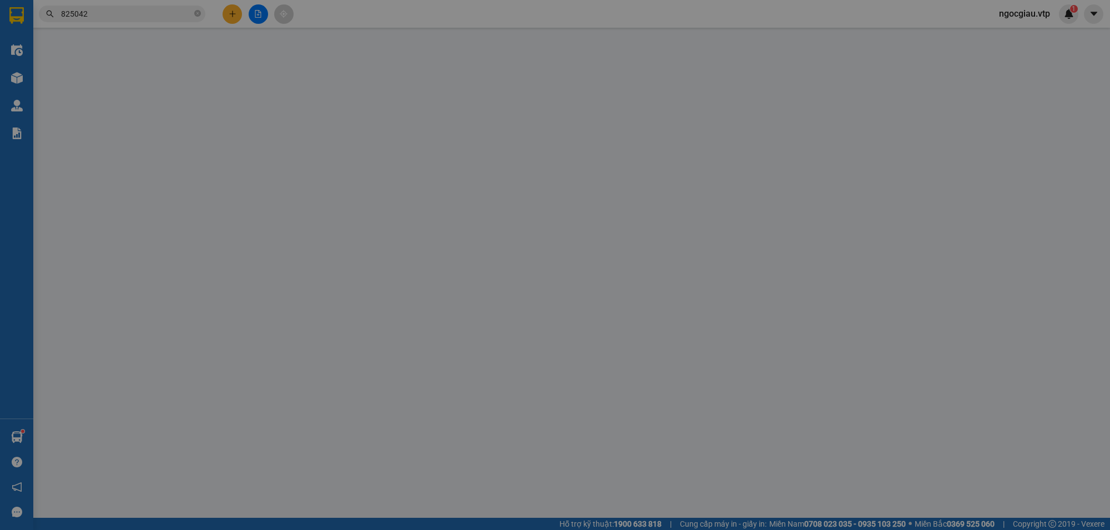
type input "350.000"
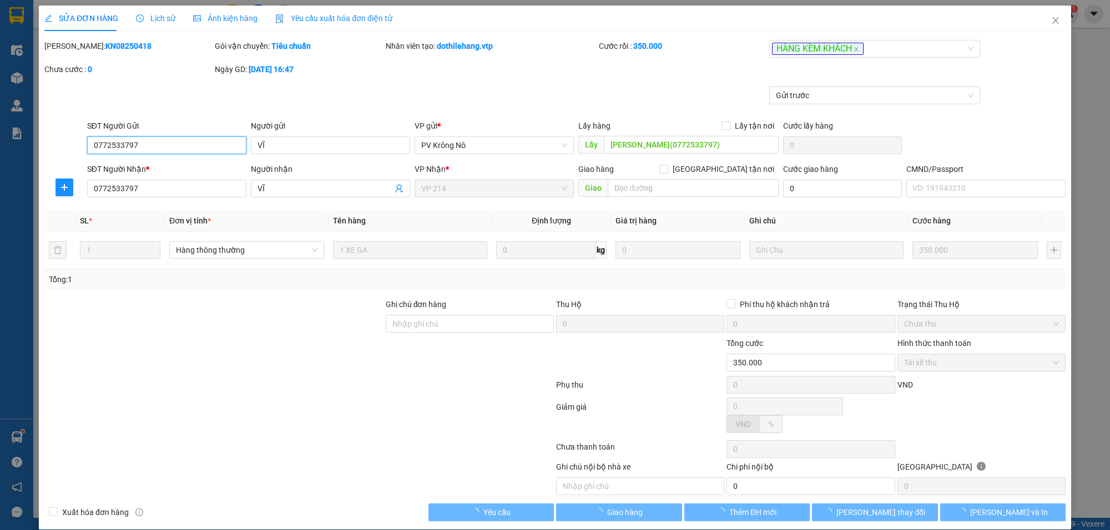
type input "17.500"
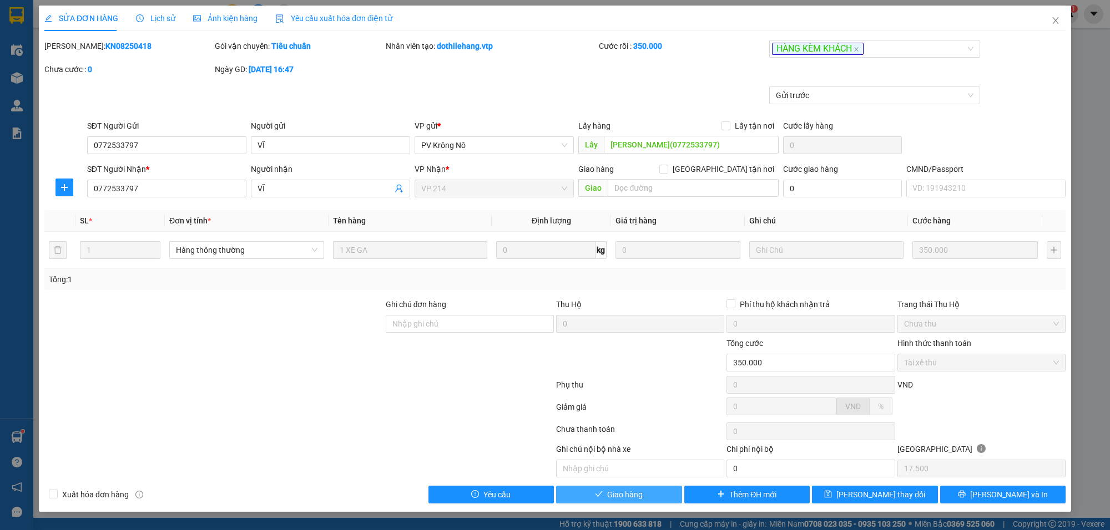
click at [617, 497] on span "Giao hàng" at bounding box center [625, 495] width 36 height 12
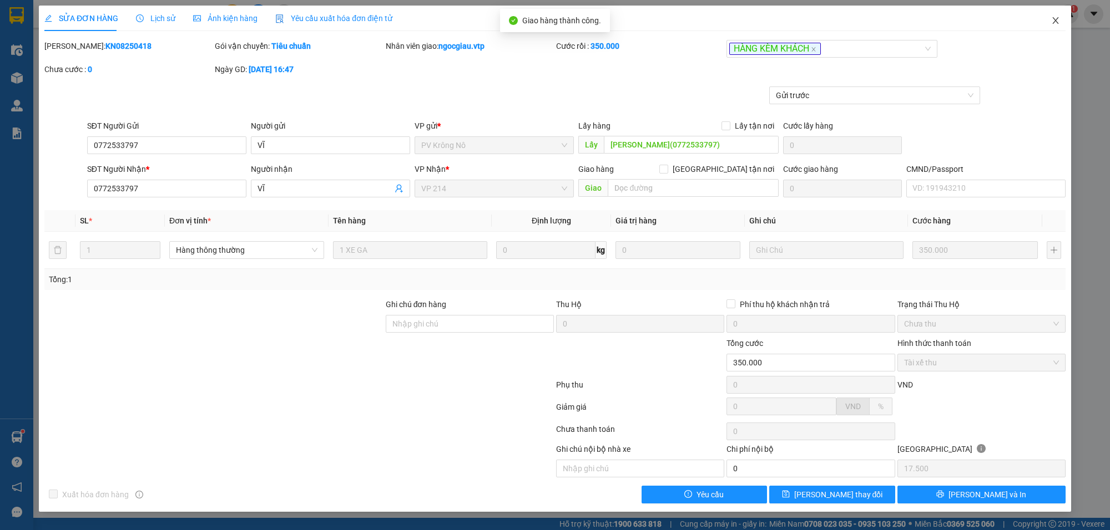
click at [1059, 18] on icon "close" at bounding box center [1055, 20] width 9 height 9
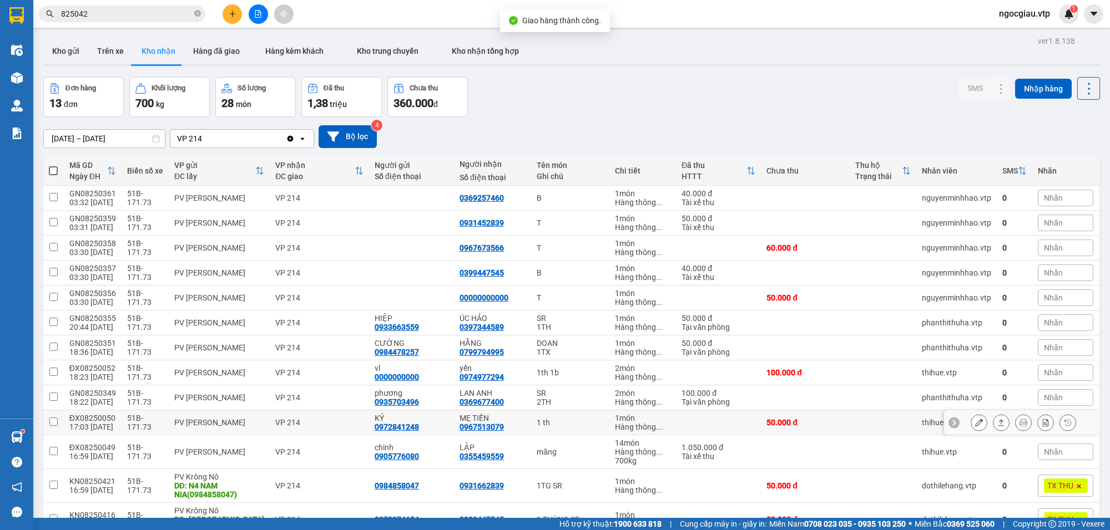
scroll to position [67, 0]
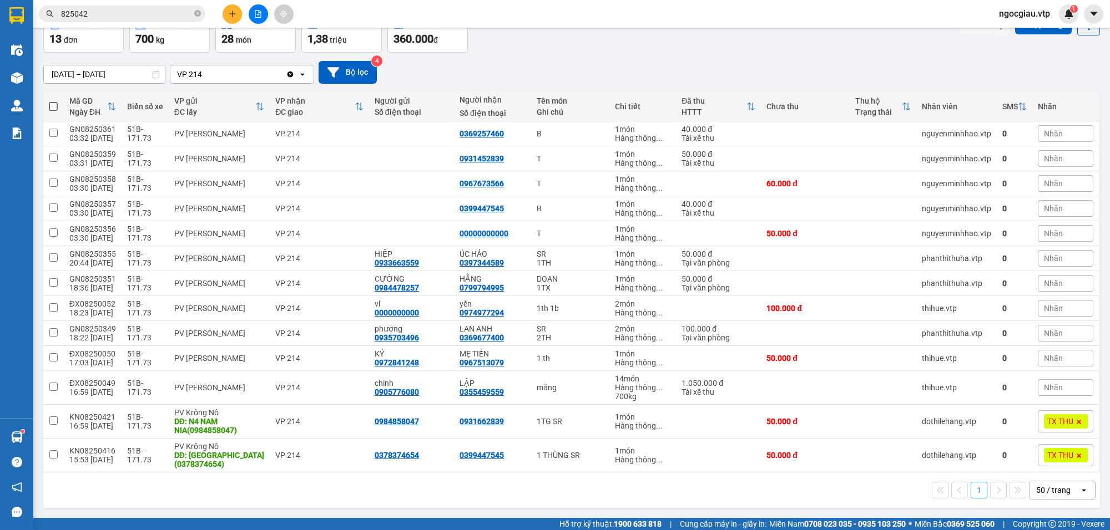
click at [1079, 487] on icon "open" at bounding box center [1083, 490] width 9 height 9
click at [1055, 463] on span "100 / trang" at bounding box center [1047, 468] width 40 height 11
click at [975, 424] on icon at bounding box center [979, 422] width 8 height 8
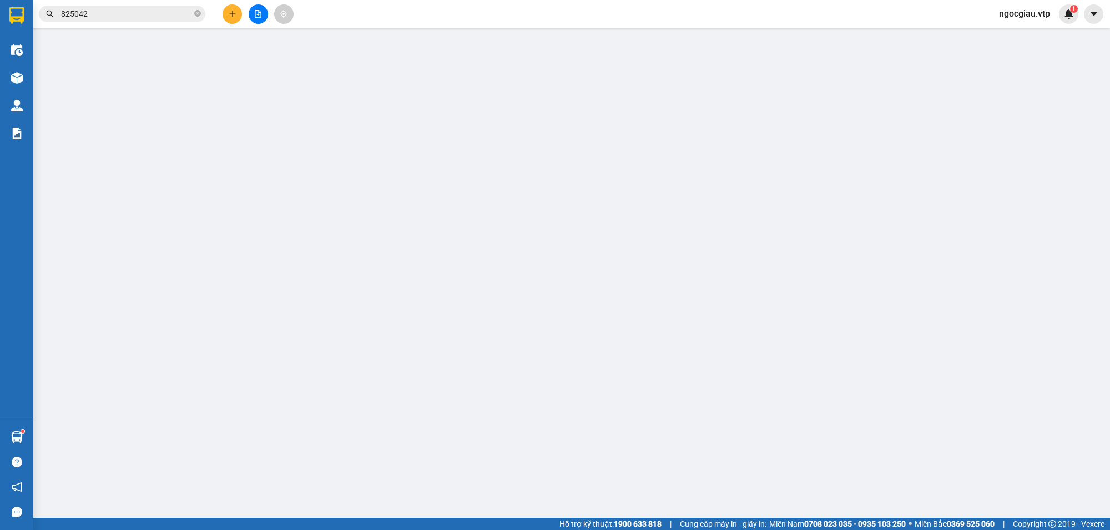
type input "2.500"
type input "0984858047"
type input "N4 NAM NIA(0984858047)"
type input "0931662839"
type input "50.000"
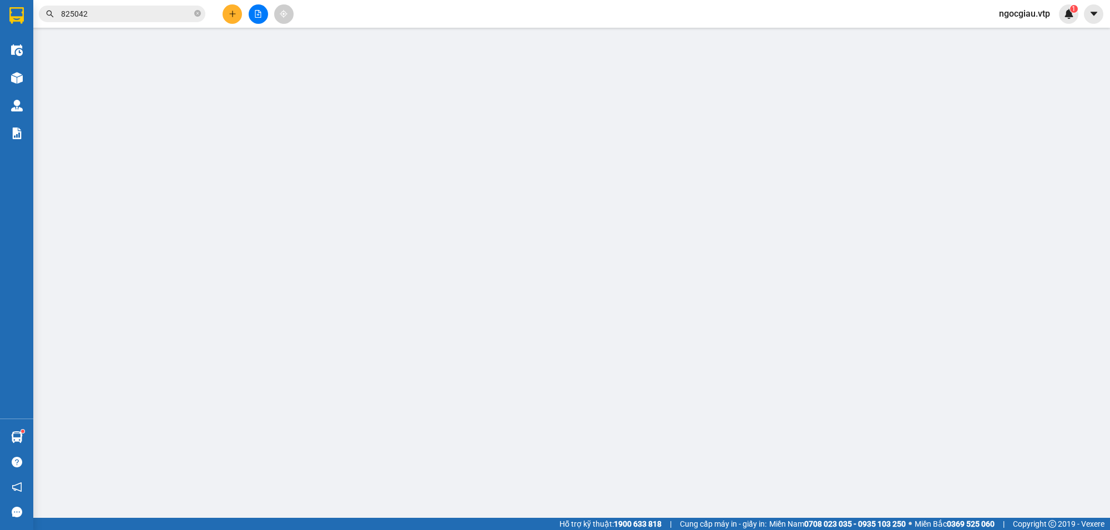
type input "50.000"
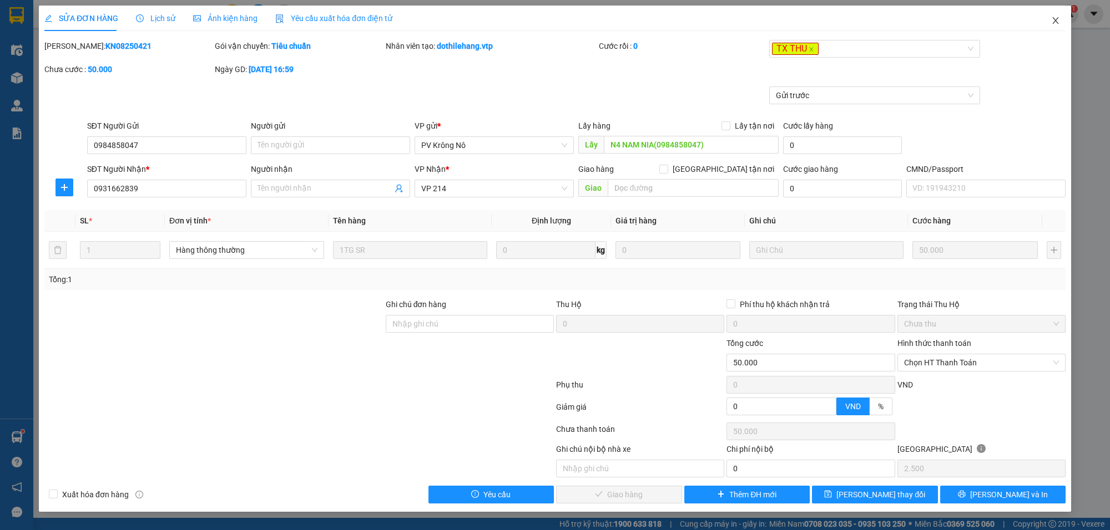
click at [1057, 16] on icon "close" at bounding box center [1055, 20] width 9 height 9
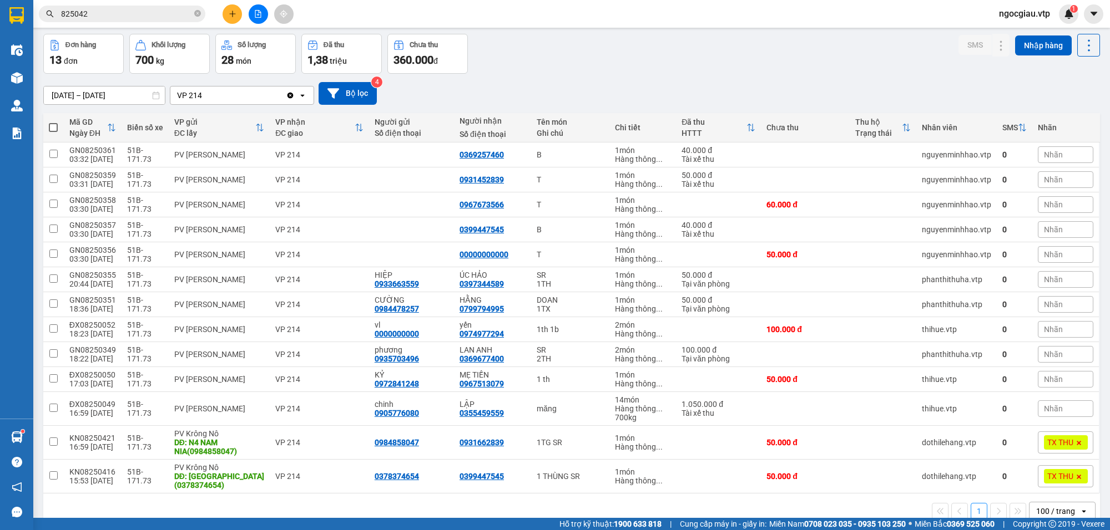
scroll to position [67, 0]
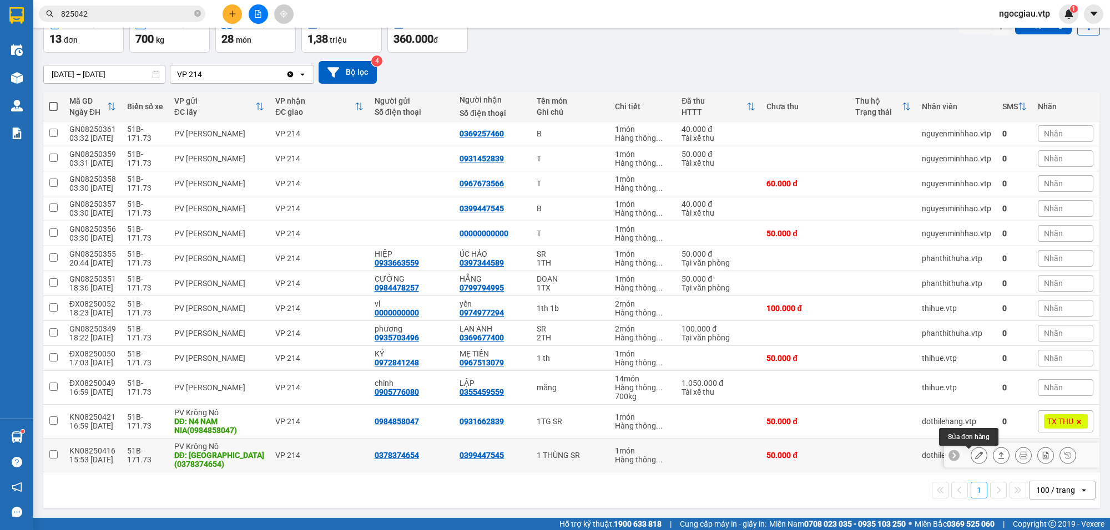
click at [972, 450] on button at bounding box center [979, 455] width 16 height 19
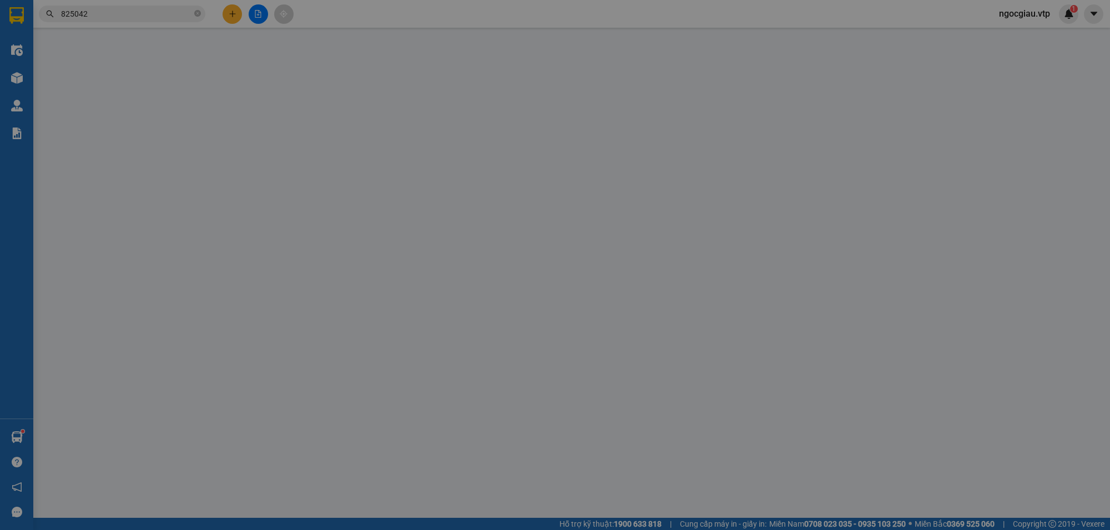
type input "0378374654"
type input "CHỢ QUẢNG PHÚ(0378374654)"
type input "0399447545"
type input "50.000"
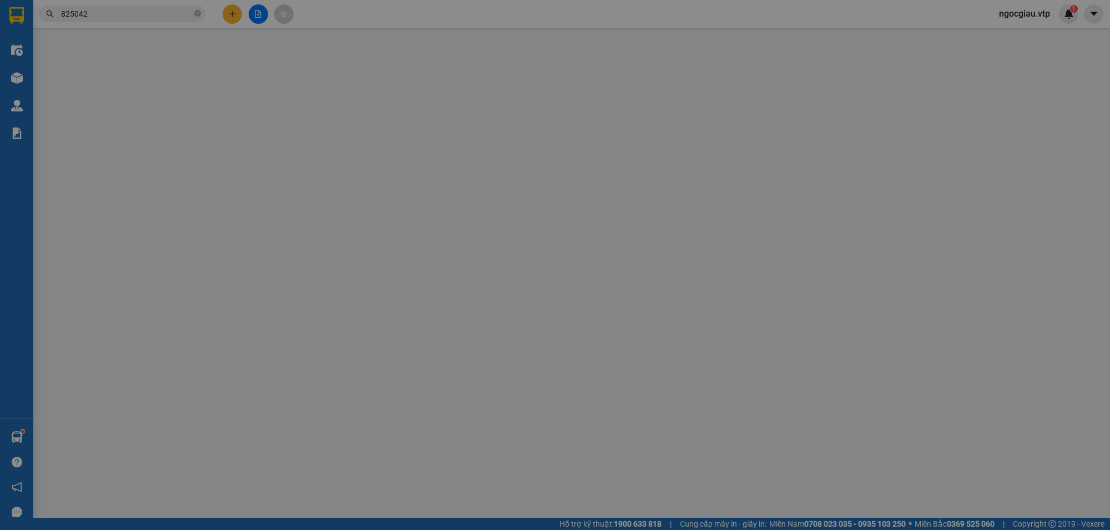
type input "40k"
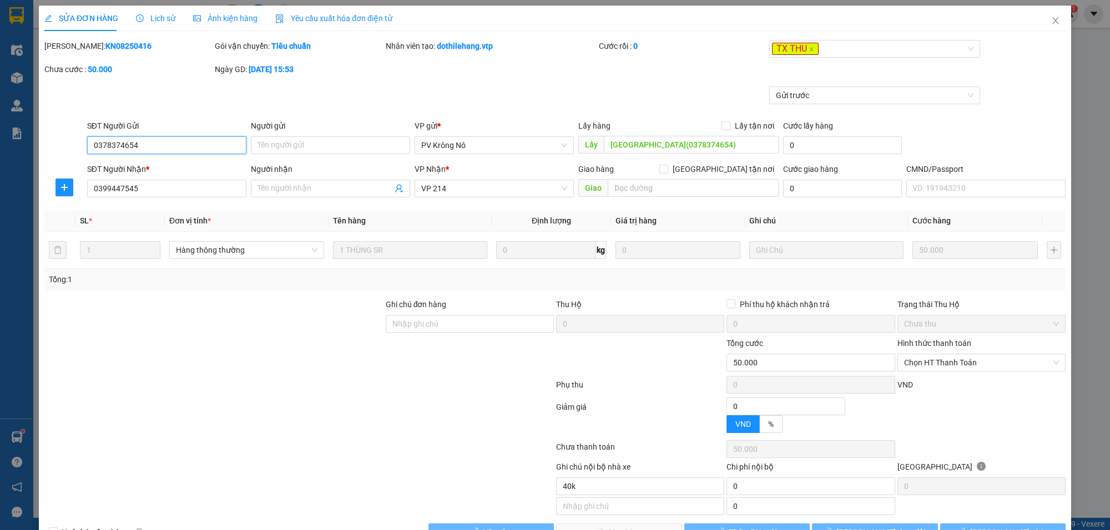
type input "2.500"
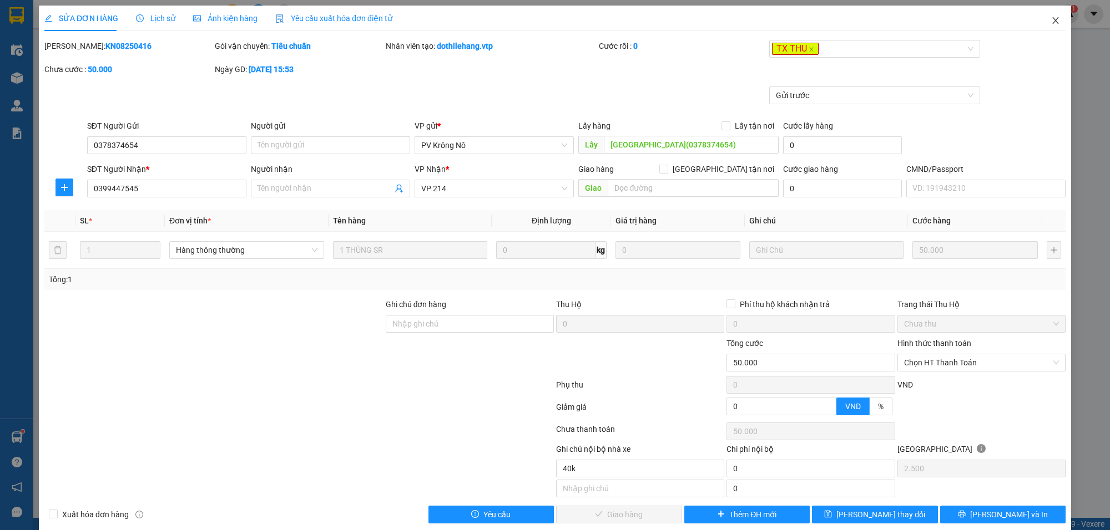
click at [1047, 13] on span "Close" at bounding box center [1055, 21] width 31 height 31
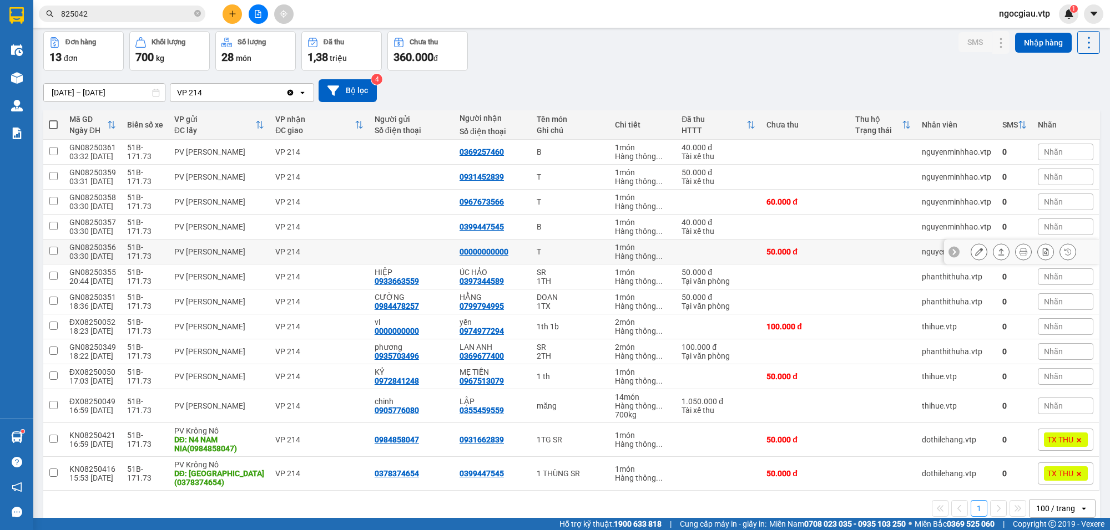
scroll to position [67, 0]
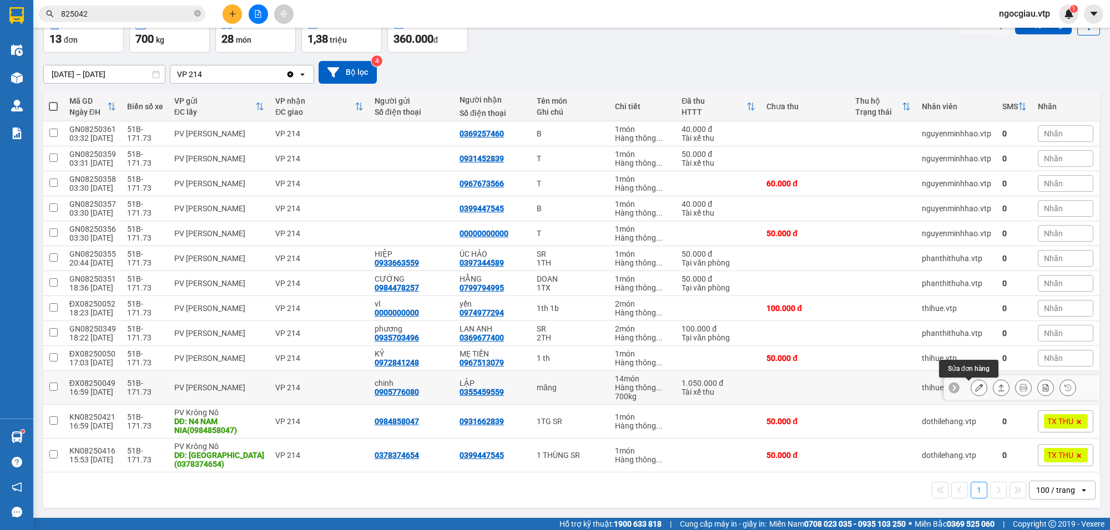
click at [975, 389] on icon at bounding box center [979, 388] width 8 height 8
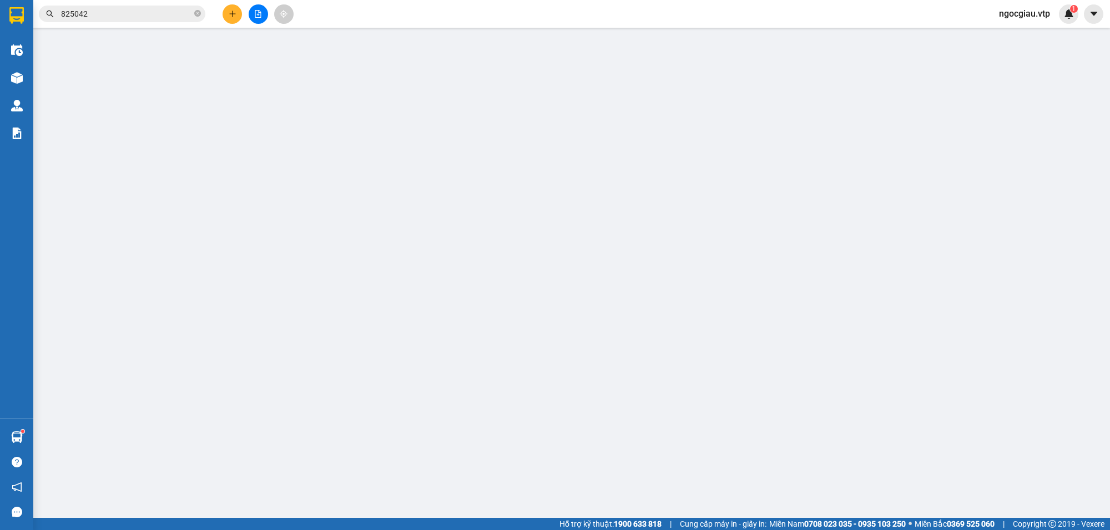
type input "0905776080"
type input "chinh"
type input "0355459559"
type input "LẬP"
type input "1.050.000"
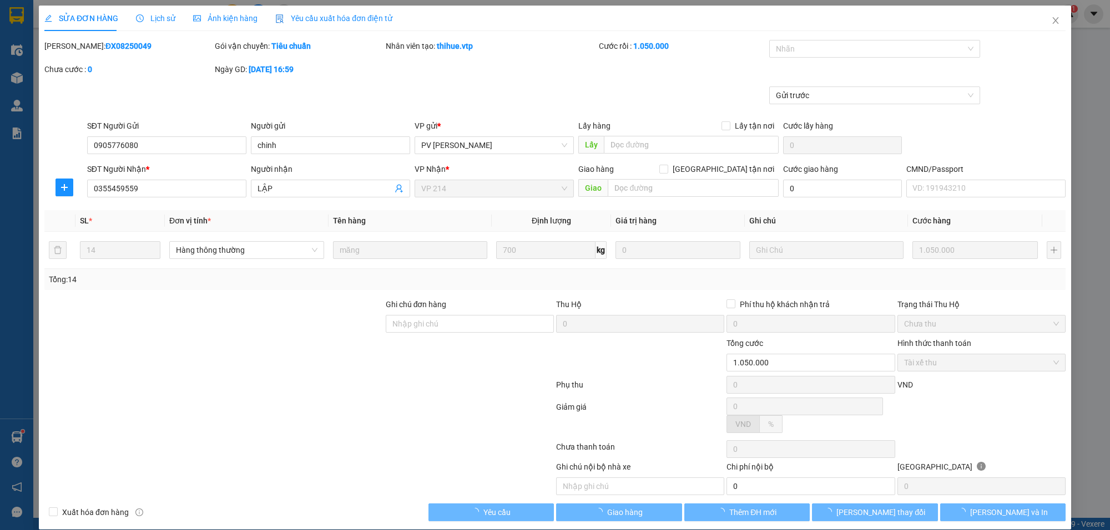
type input "52.500"
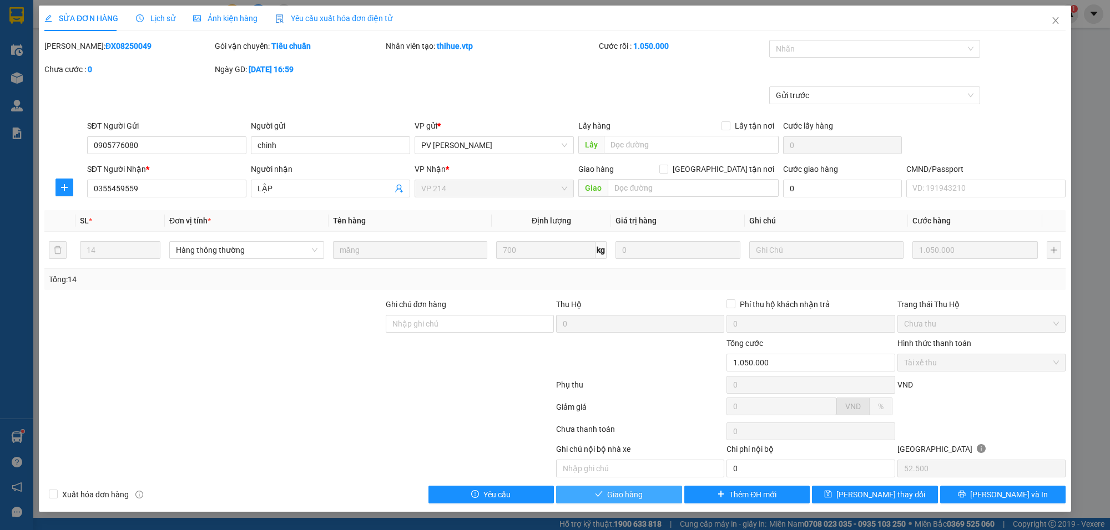
click at [640, 501] on span "Giao hàng" at bounding box center [625, 495] width 36 height 12
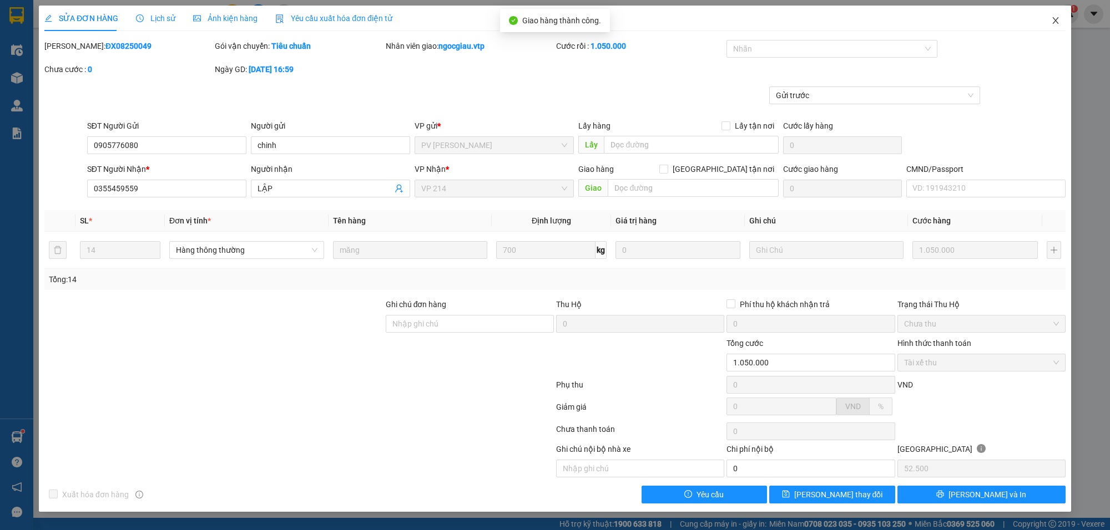
click at [1055, 20] on icon "close" at bounding box center [1055, 20] width 6 height 7
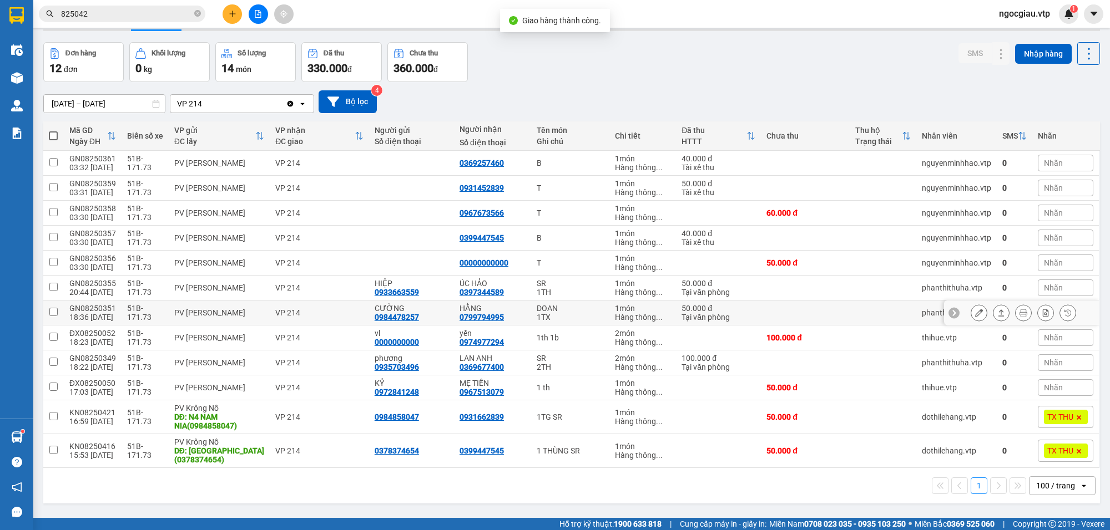
scroll to position [51, 0]
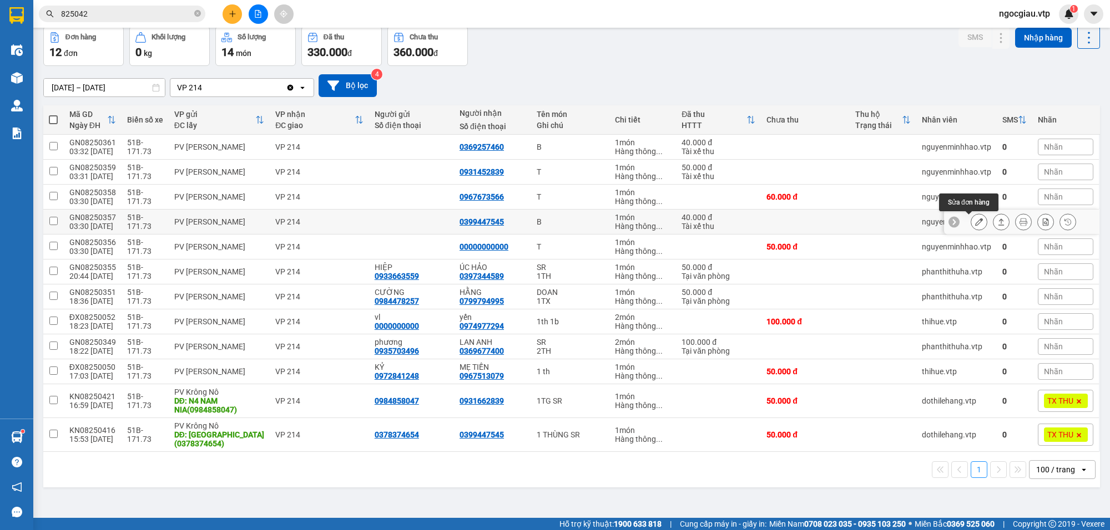
click at [975, 218] on icon at bounding box center [979, 222] width 8 height 8
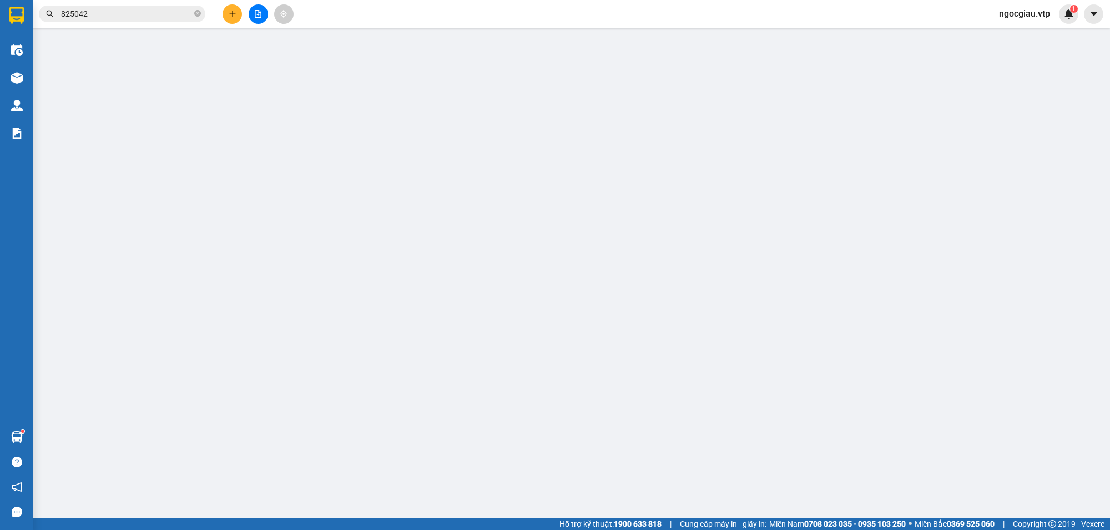
type input "0399447545"
type input "40.000"
type input "trùng mã 8250416"
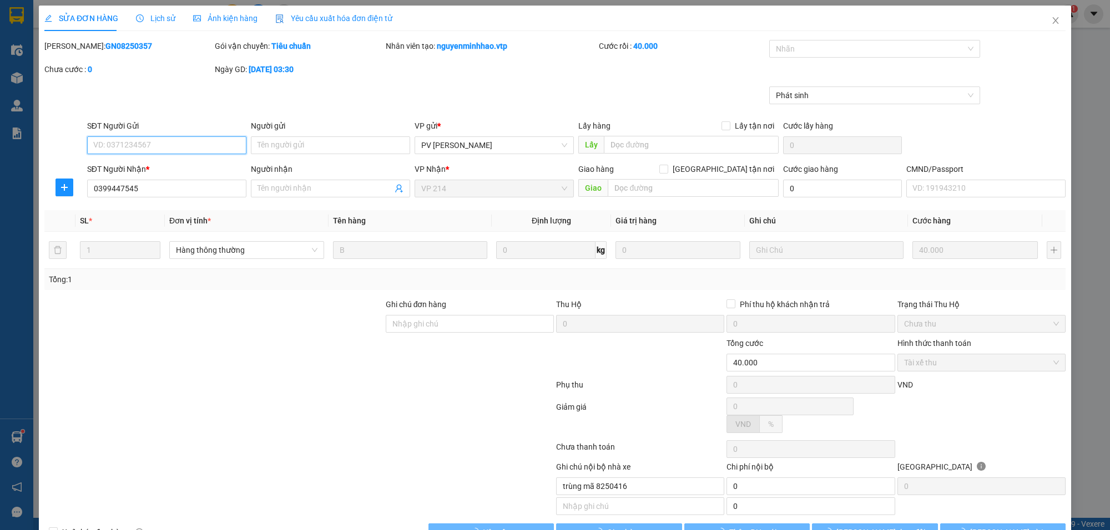
type input "8.000"
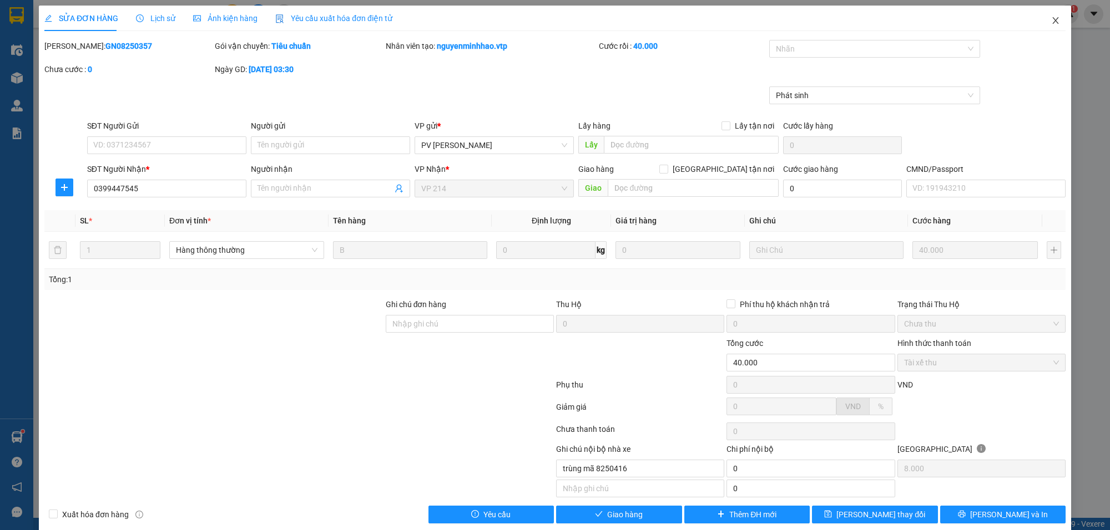
click at [1052, 21] on span "Close" at bounding box center [1055, 21] width 31 height 31
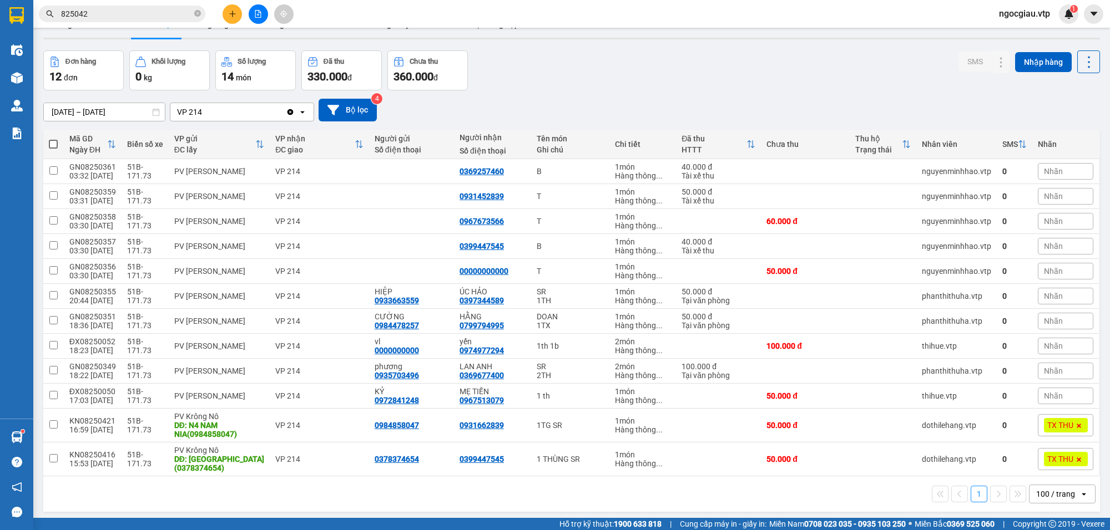
scroll to position [51, 0]
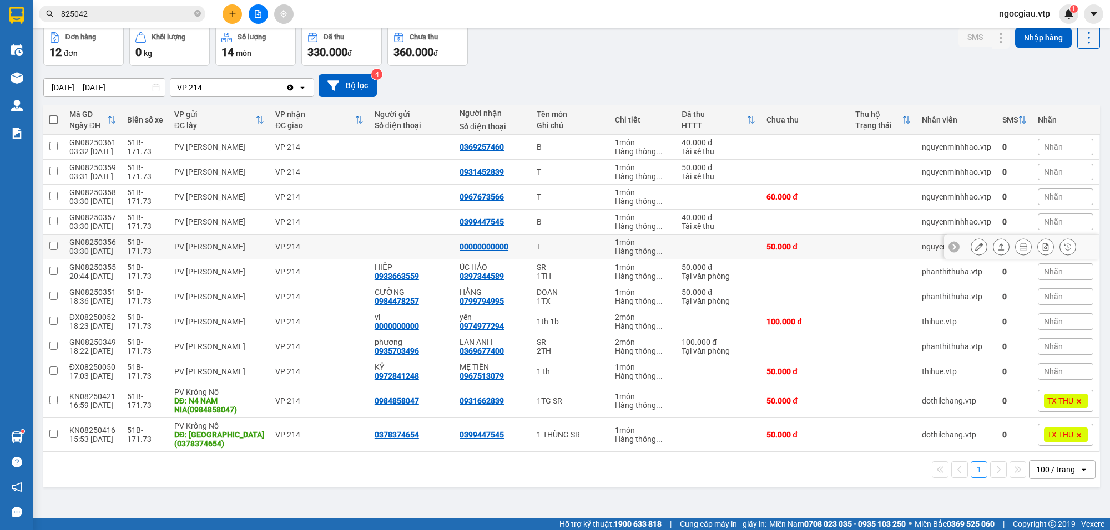
click at [974, 240] on div at bounding box center [978, 247] width 17 height 17
click at [975, 248] on icon at bounding box center [979, 247] width 8 height 8
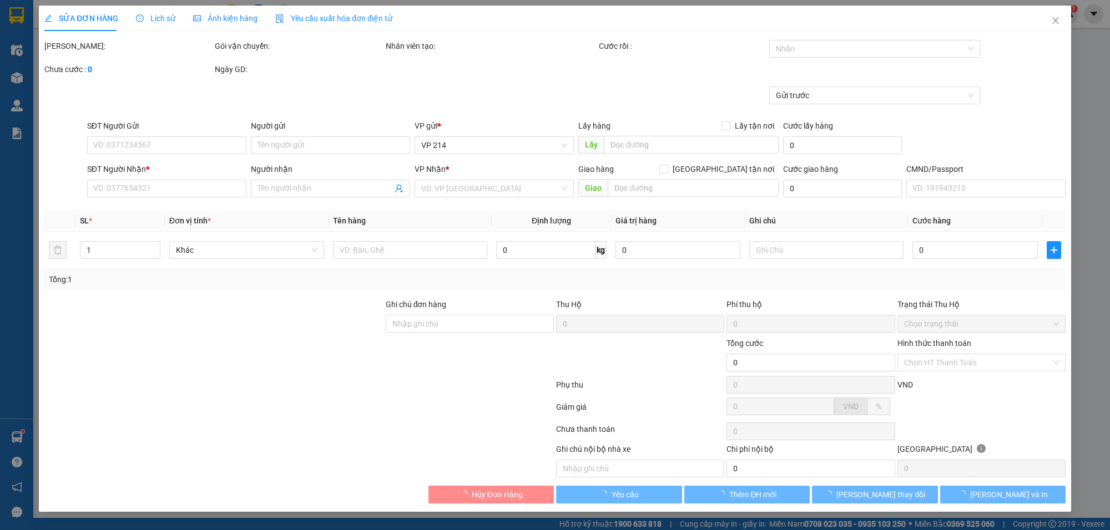
type input "00000000000"
type input "50.000"
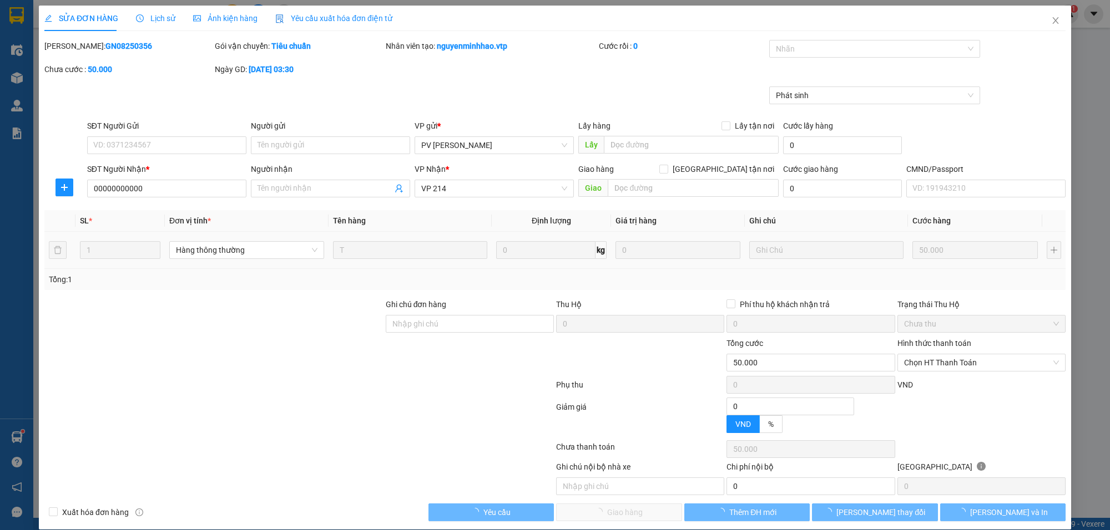
type input "10.000"
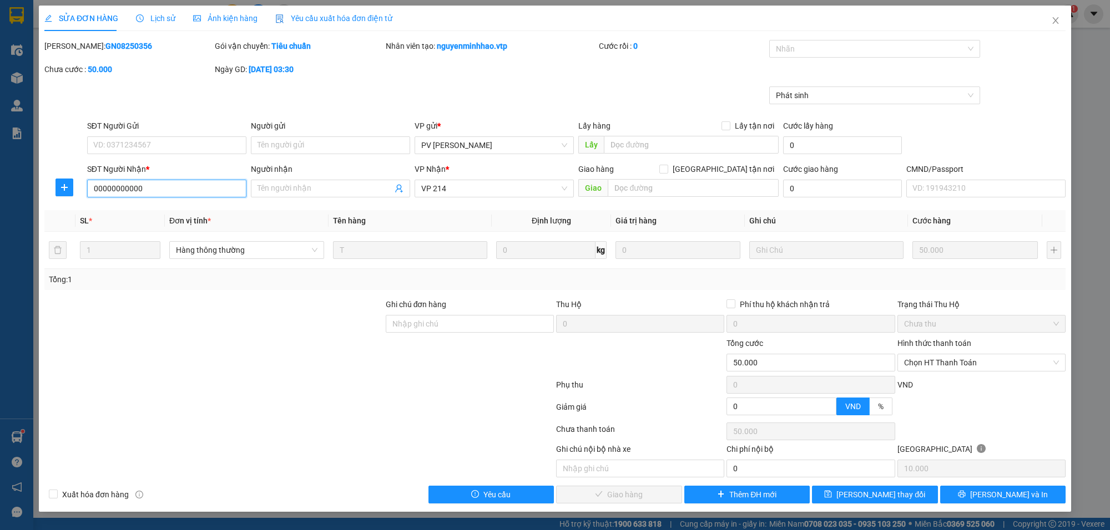
click at [165, 187] on input "00000000000" at bounding box center [166, 189] width 159 height 18
click at [956, 361] on span "Chọn HT Thanh Toán" at bounding box center [981, 363] width 155 height 17
type input "0986995340"
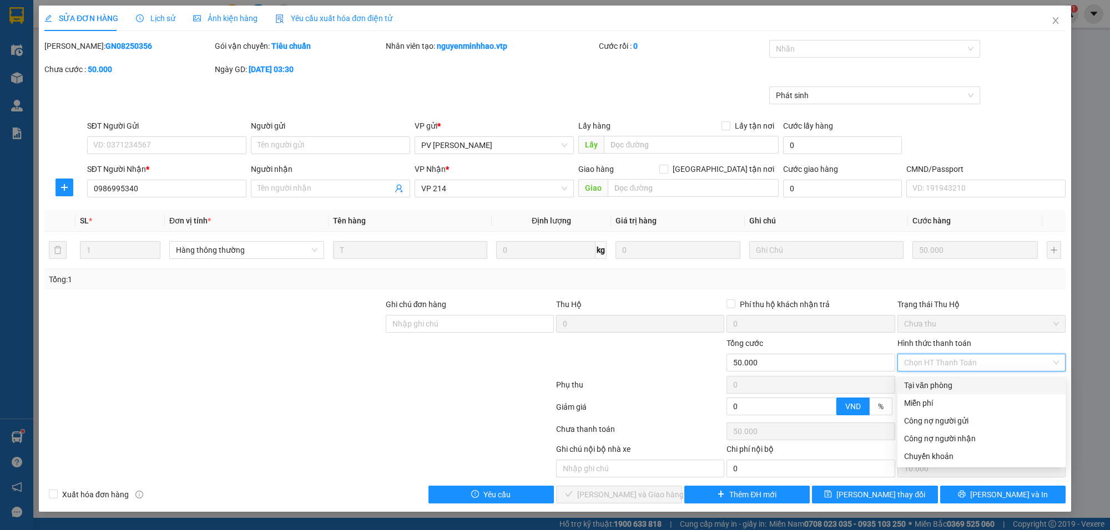
click at [932, 383] on div "Tại văn phòng" at bounding box center [981, 385] width 155 height 12
type input "0"
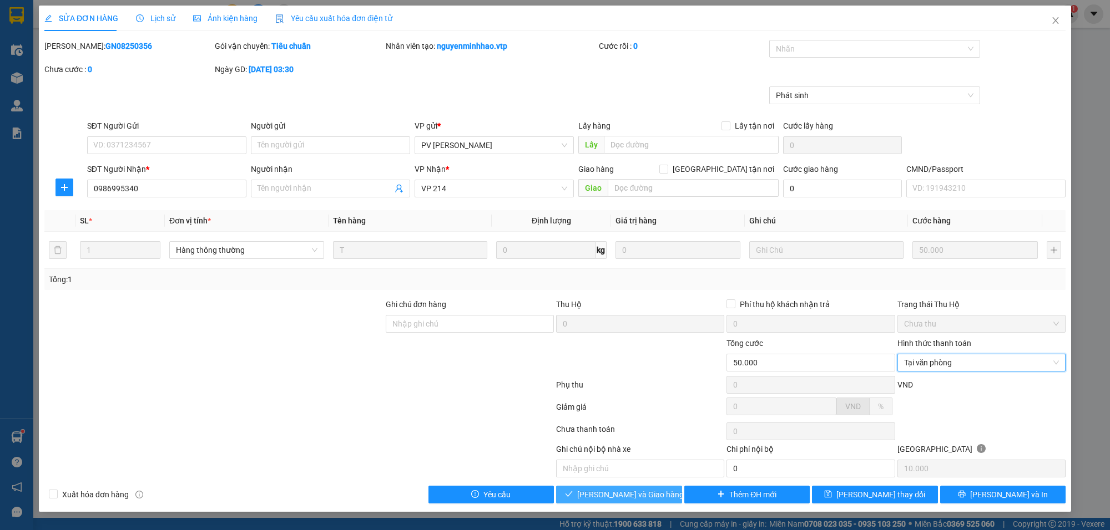
click at [619, 498] on span "[PERSON_NAME] và Giao hàng" at bounding box center [630, 495] width 107 height 12
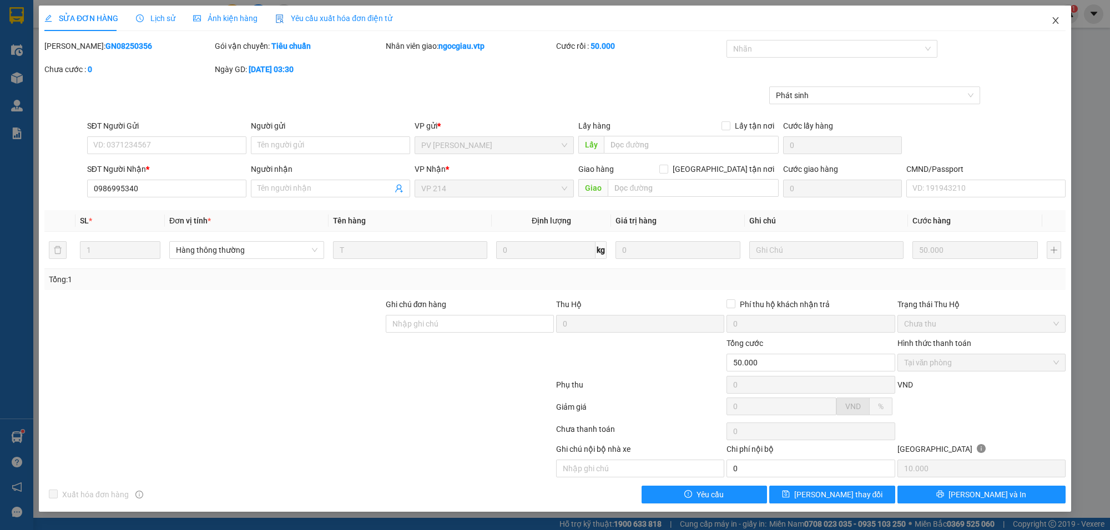
click at [1063, 19] on span "Close" at bounding box center [1055, 21] width 31 height 31
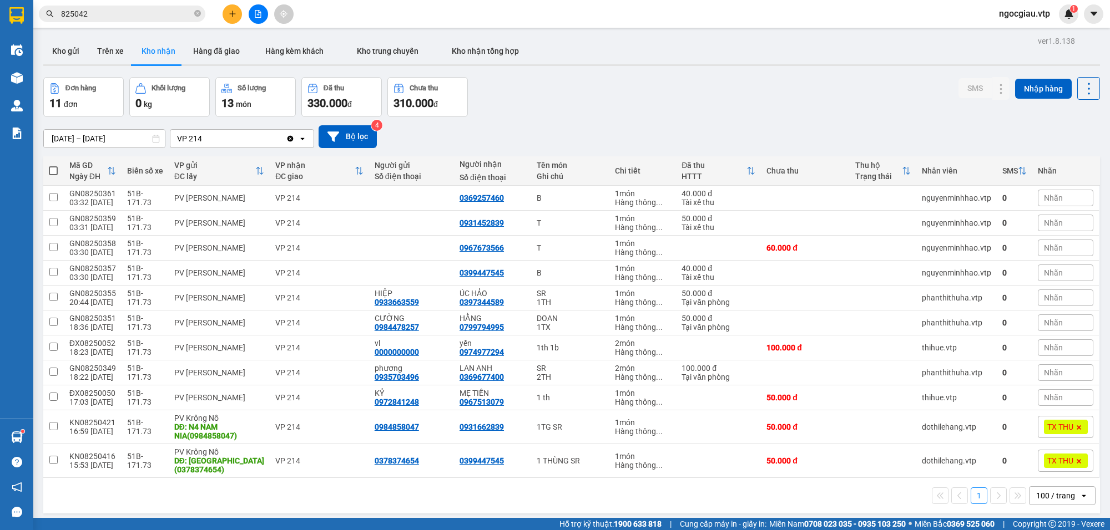
click at [107, 11] on input "825042" at bounding box center [126, 14] width 131 height 12
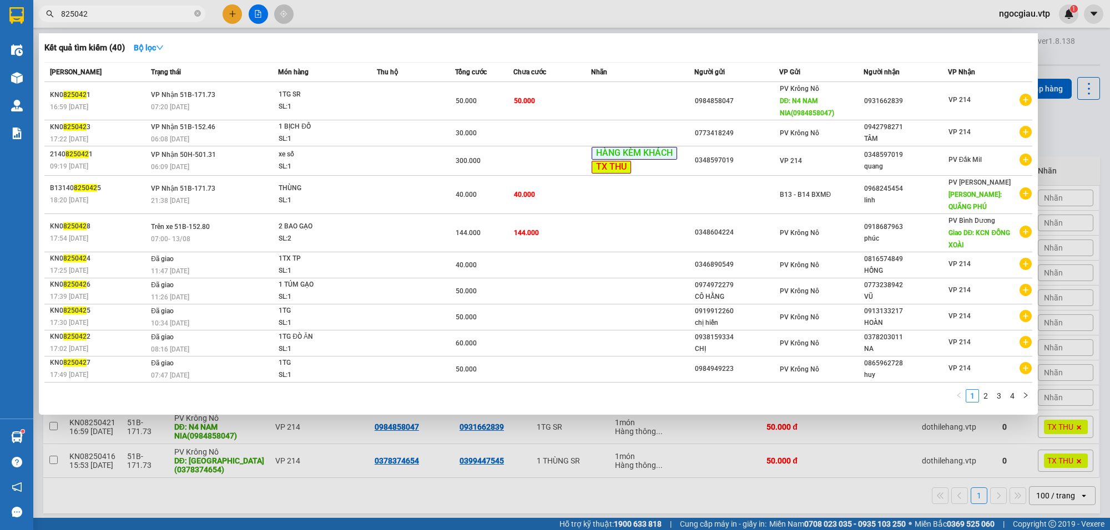
click at [107, 11] on input "825042" at bounding box center [126, 14] width 131 height 12
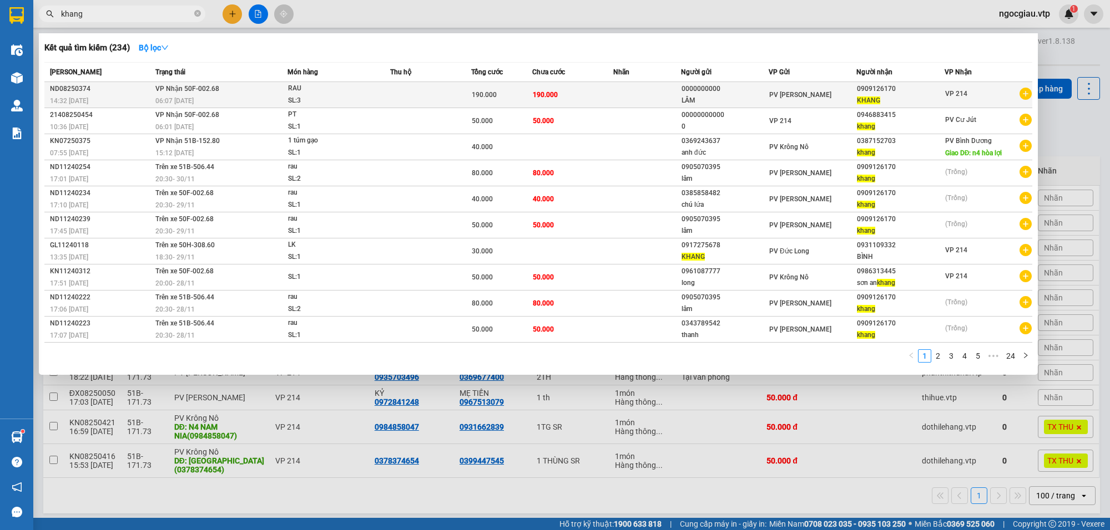
type input "khang"
click at [597, 95] on td "190.000" at bounding box center [572, 95] width 81 height 26
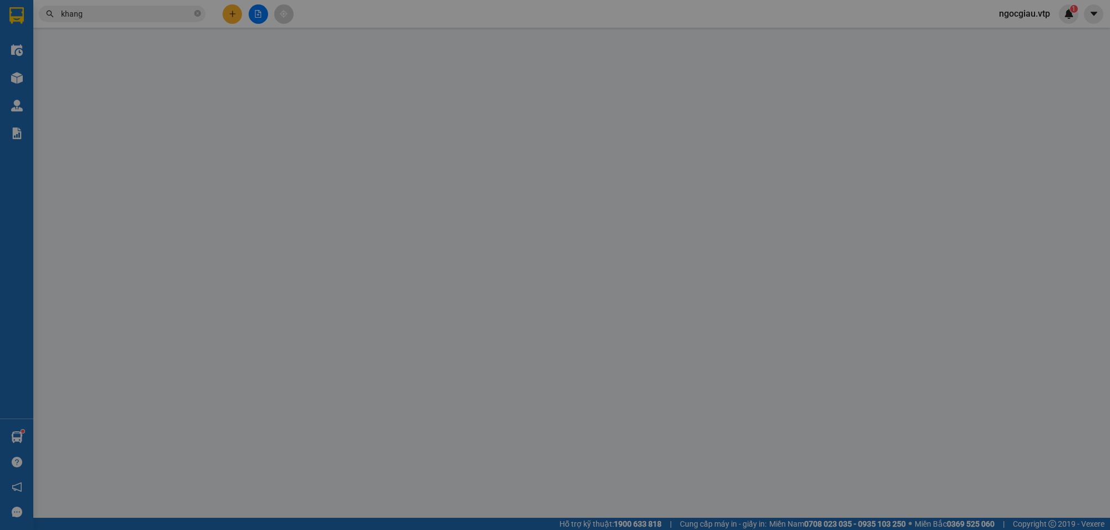
type input "0000000000"
type input "LÂM"
type input "0909126170"
type input "KHANG"
type input "190.000"
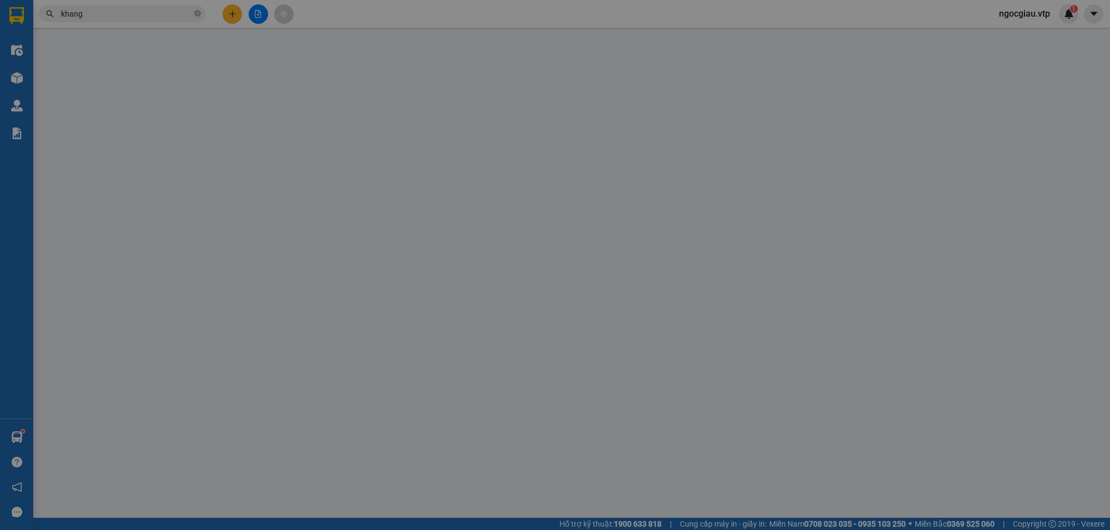
type input "190.000"
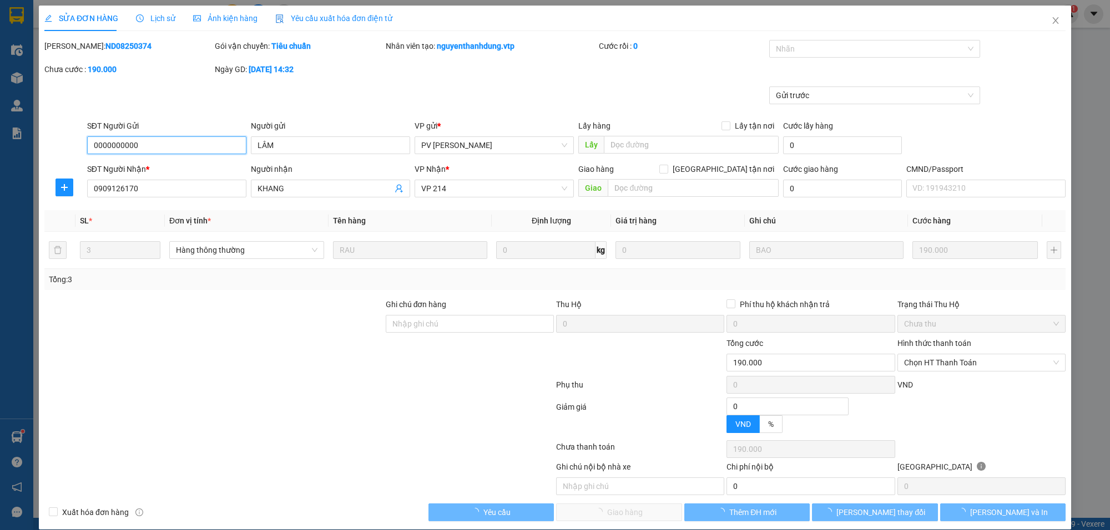
type input "9.500"
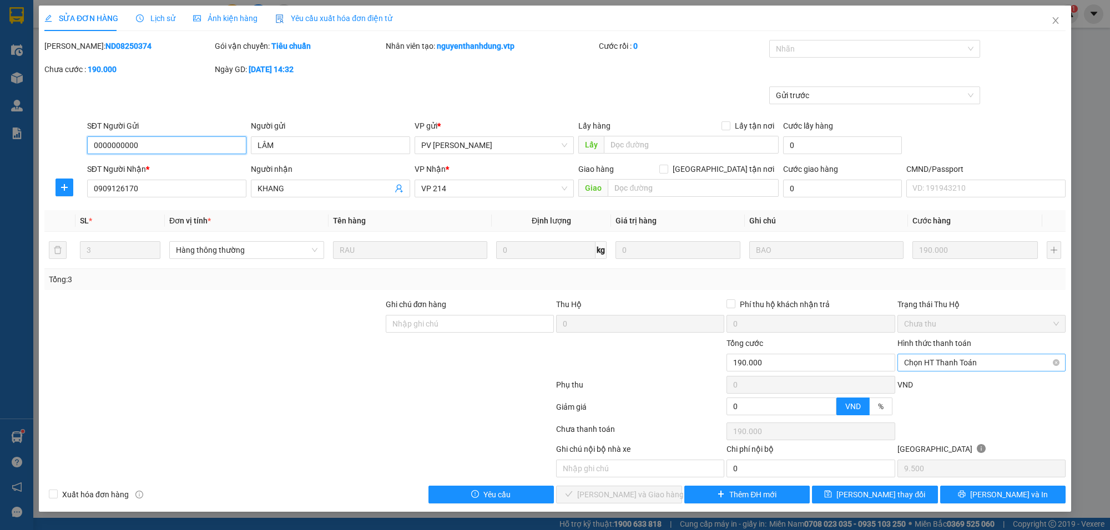
click at [932, 362] on span "Chọn HT Thanh Toán" at bounding box center [981, 363] width 155 height 17
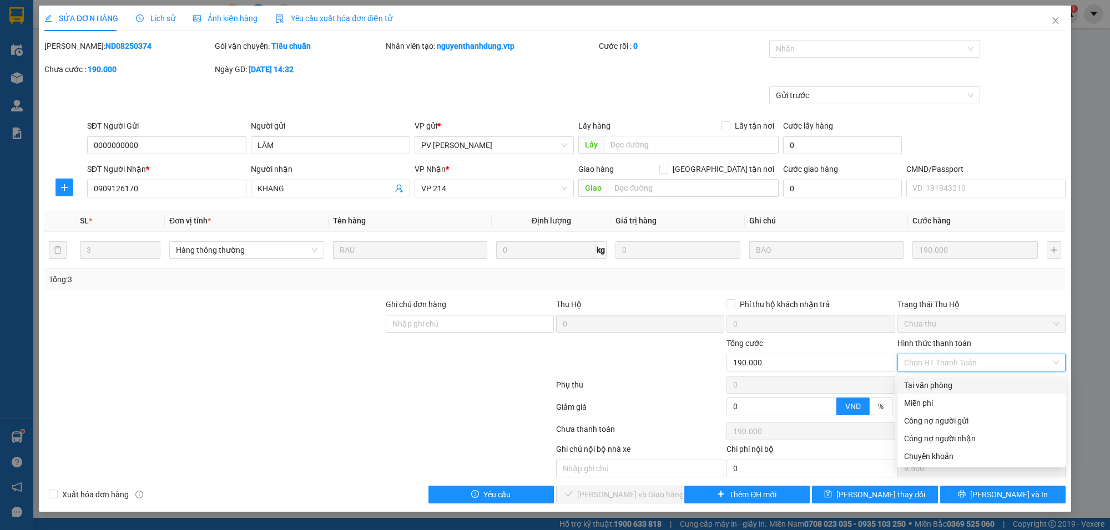
click at [910, 381] on div "Tại văn phòng" at bounding box center [981, 385] width 155 height 12
type input "0"
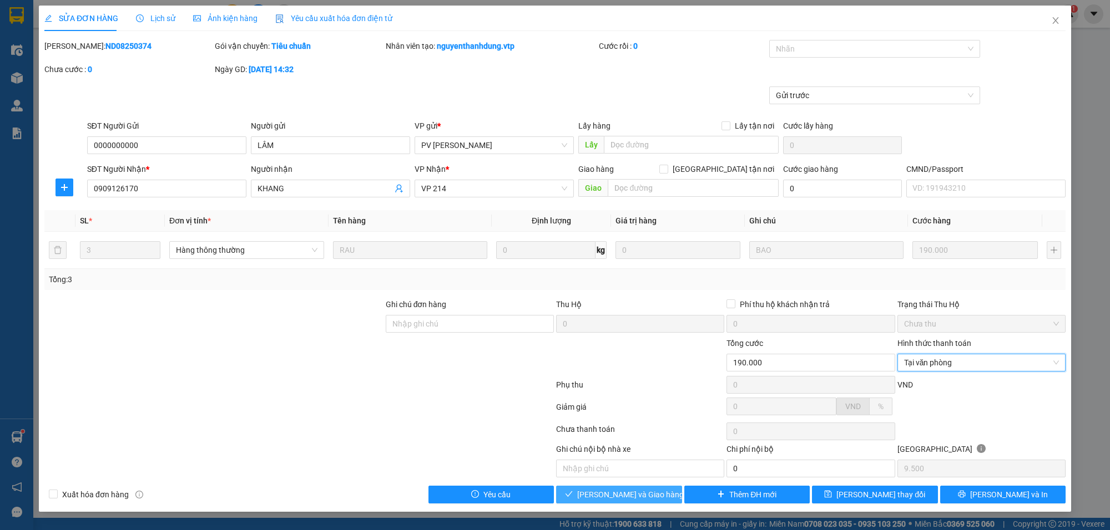
click at [606, 494] on span "[PERSON_NAME] và Giao hàng" at bounding box center [630, 495] width 107 height 12
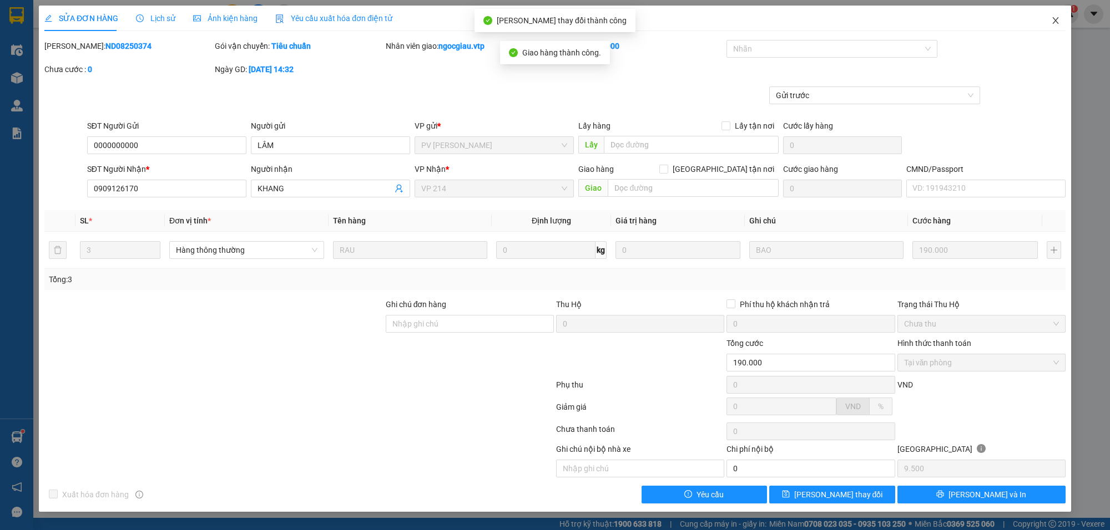
click at [1049, 17] on span "Close" at bounding box center [1055, 21] width 31 height 31
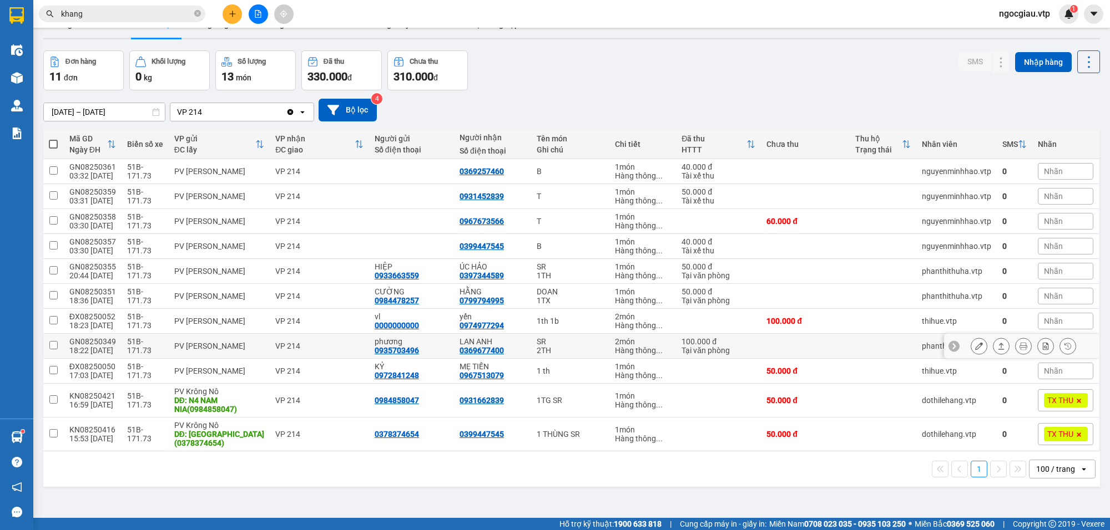
scroll to position [51, 0]
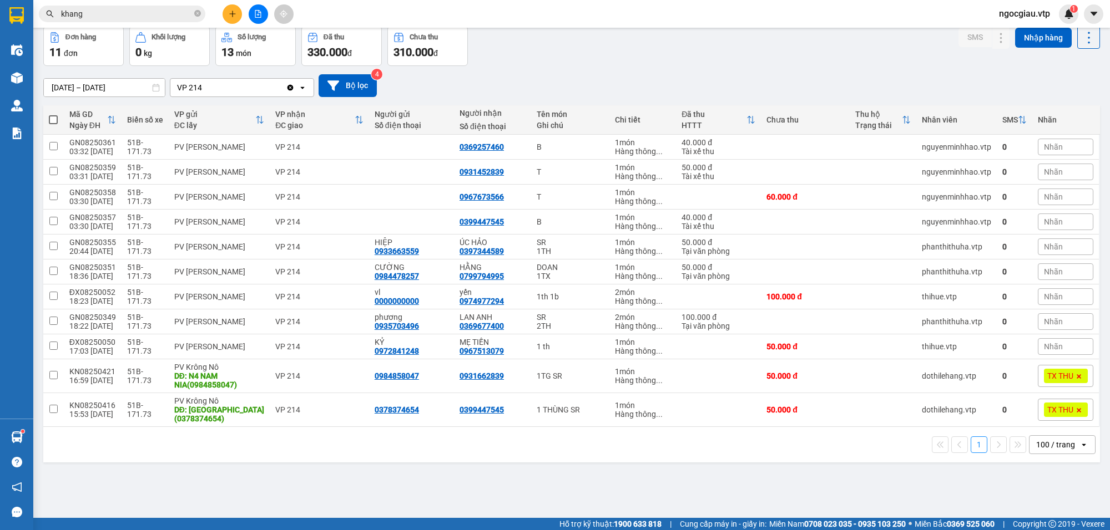
click at [1059, 445] on div "100 / trang" at bounding box center [1055, 444] width 39 height 11
click at [1059, 422] on span "100 / trang" at bounding box center [1048, 422] width 42 height 11
click at [114, 17] on input "khang" at bounding box center [126, 14] width 131 height 12
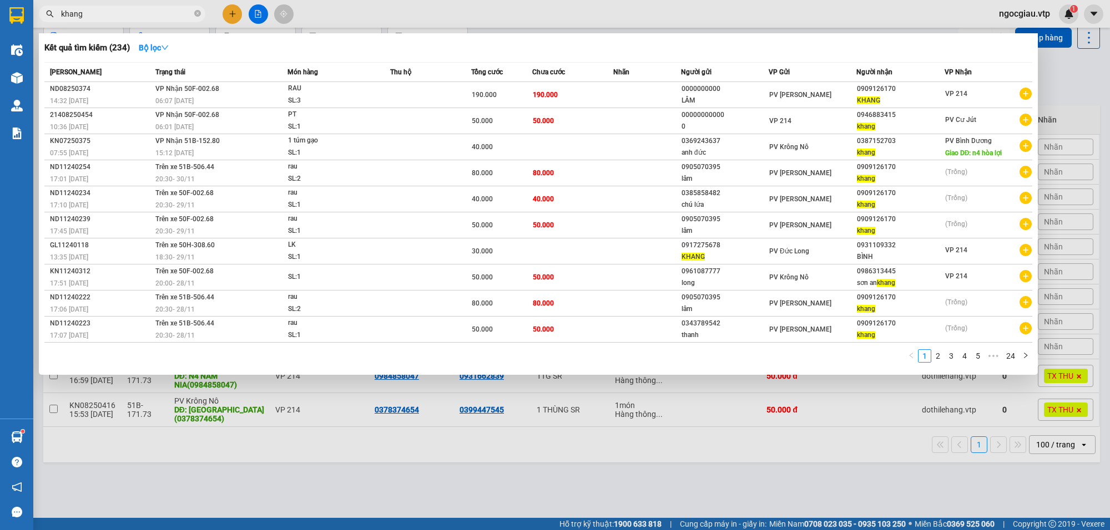
click at [114, 17] on input "khang" at bounding box center [126, 14] width 131 height 12
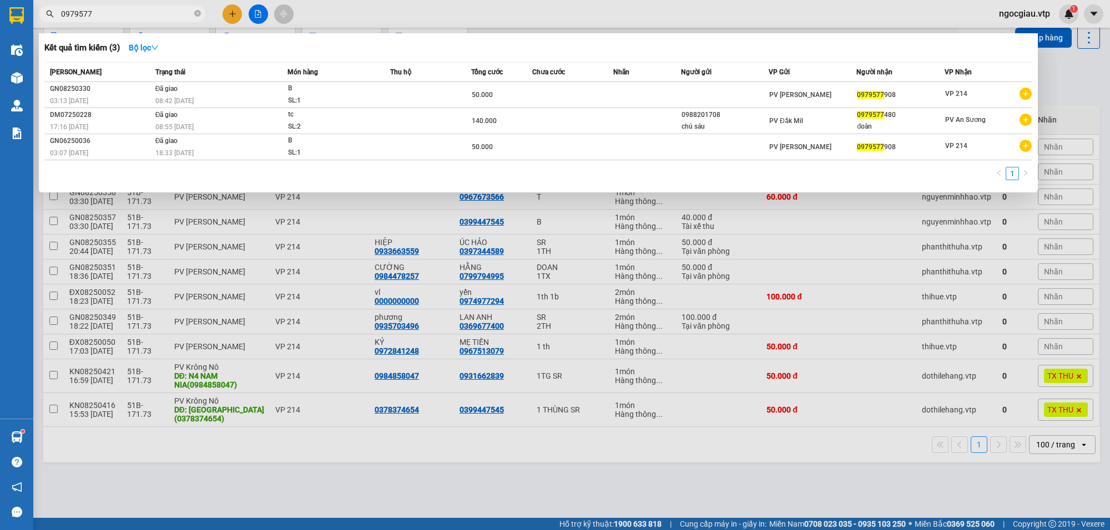
click at [1061, 73] on div at bounding box center [555, 265] width 1110 height 530
click at [93, 17] on input "0979577" at bounding box center [126, 14] width 131 height 12
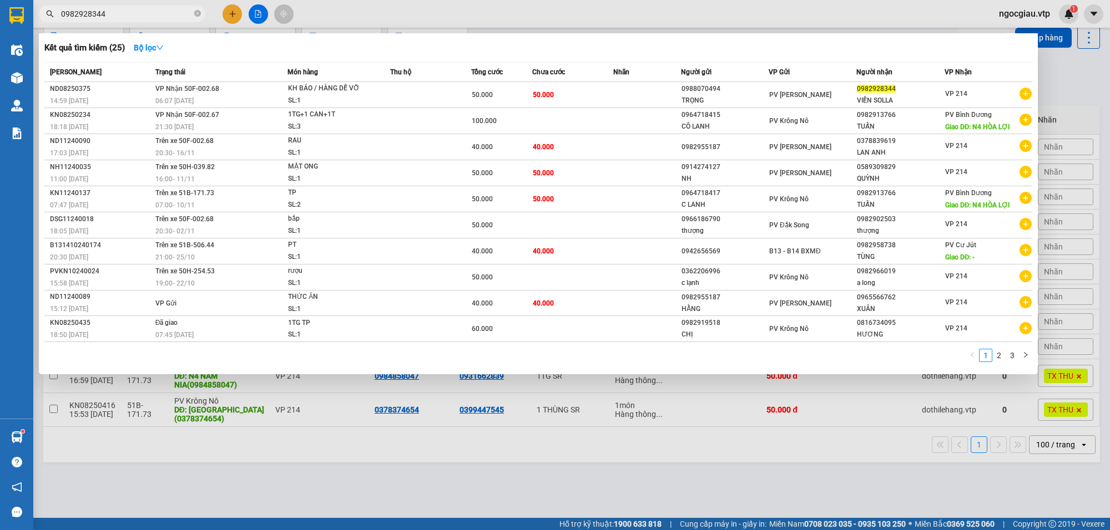
type input "0982928344"
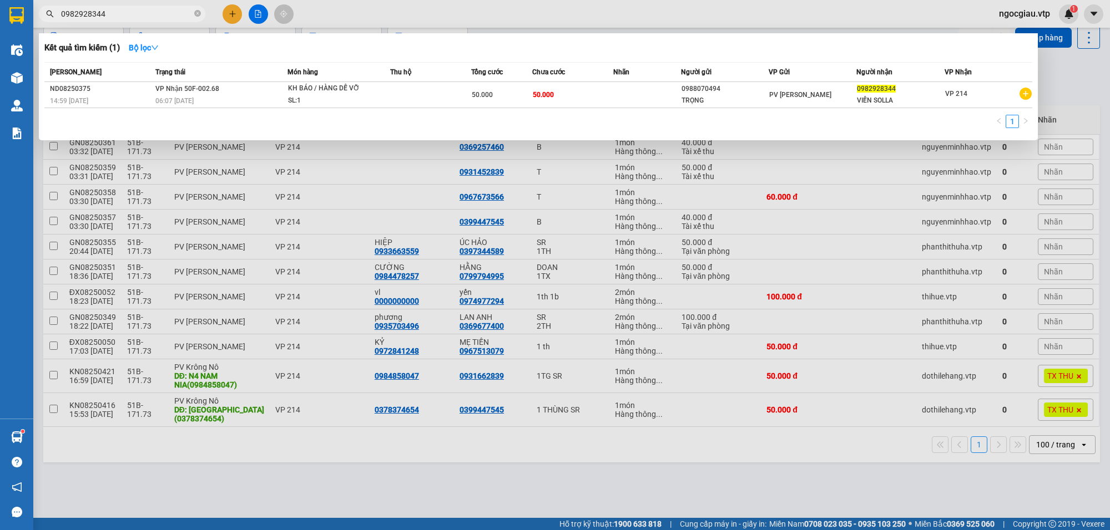
click at [634, 254] on div at bounding box center [555, 265] width 1110 height 530
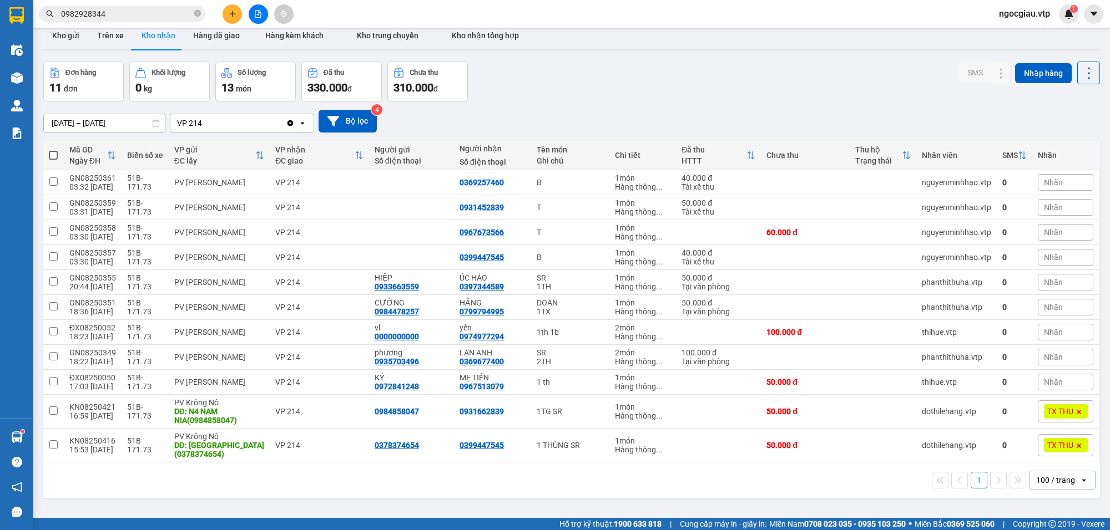
scroll to position [0, 0]
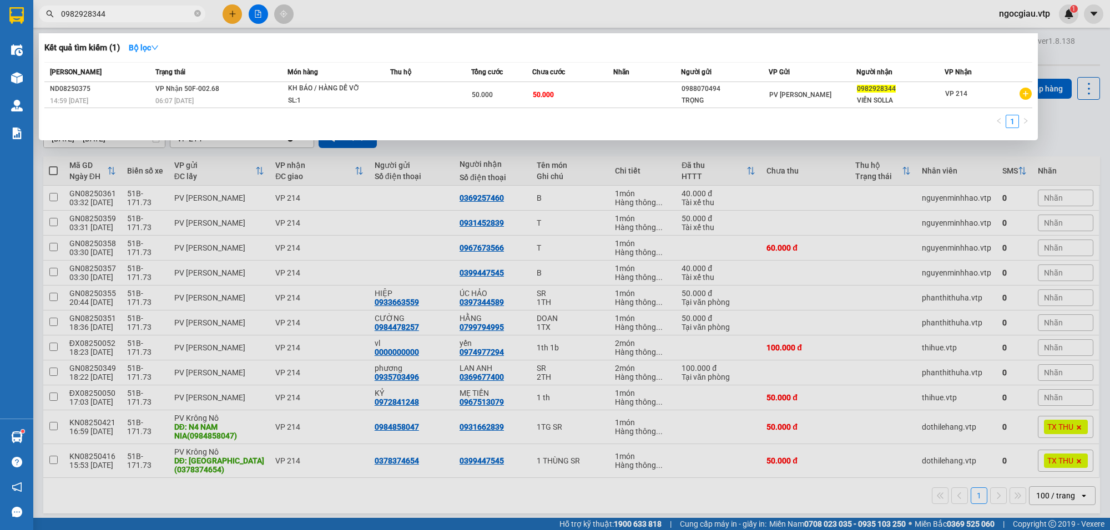
click at [123, 10] on input "0982928344" at bounding box center [126, 14] width 131 height 12
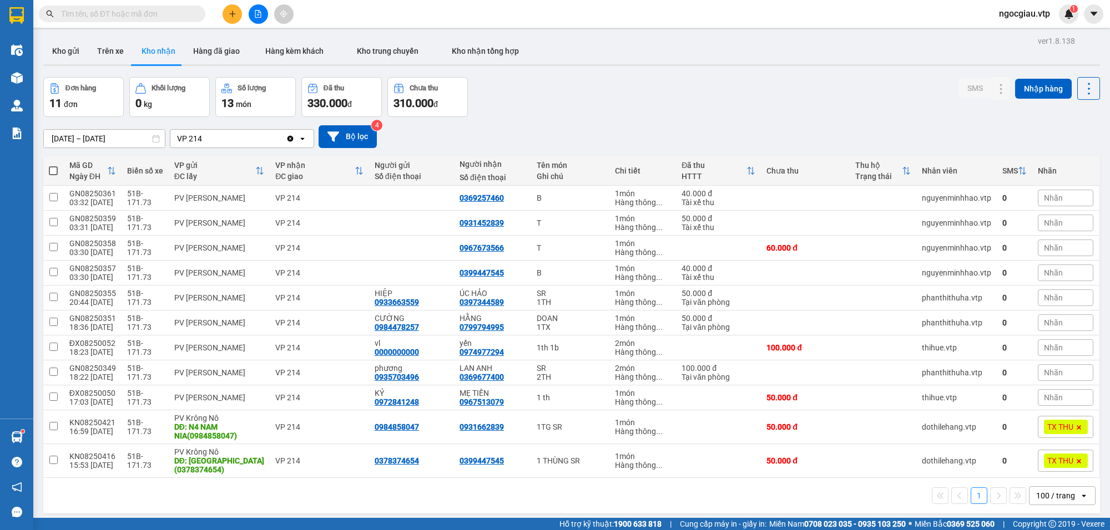
click at [100, 10] on input "text" at bounding box center [126, 14] width 131 height 12
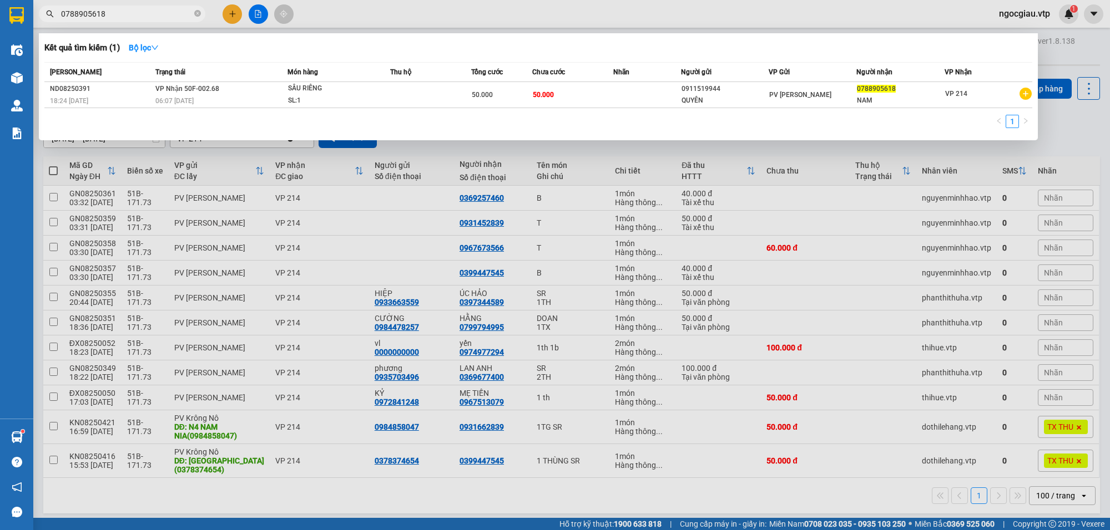
type input "0788905618"
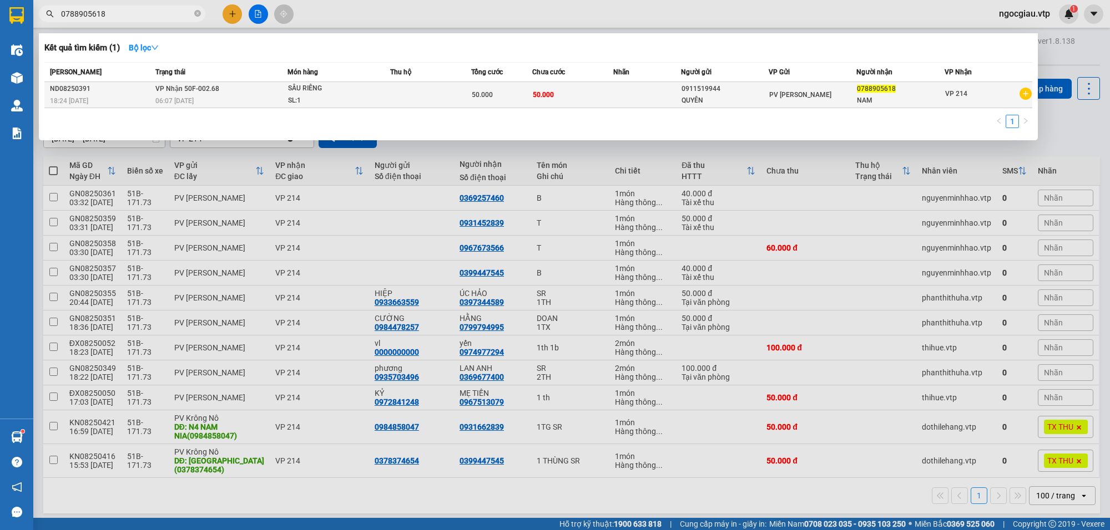
click at [616, 90] on td at bounding box center [647, 95] width 68 height 26
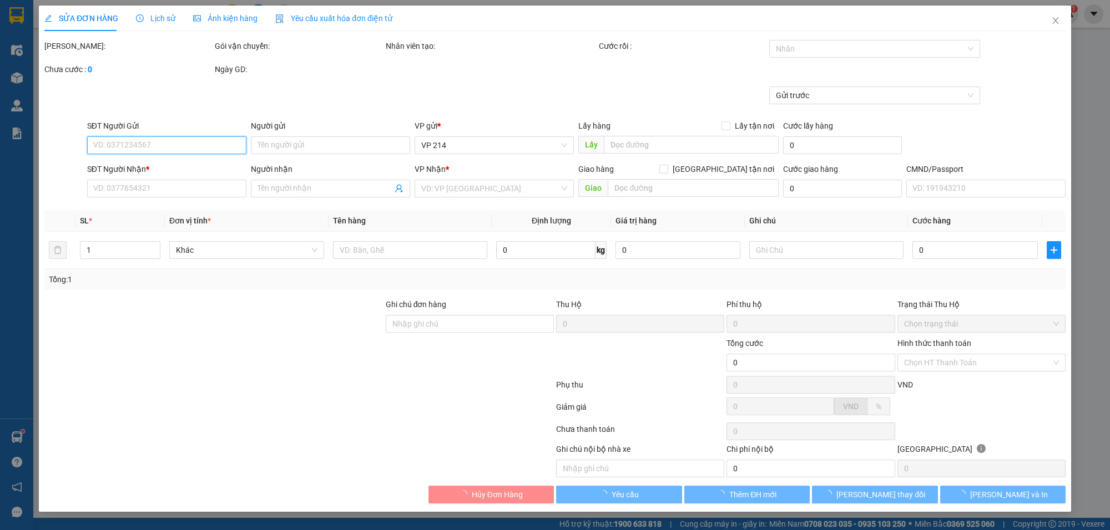
type input "0911519944"
type input "QUYÊN"
type input "0788905618"
type input "NAM"
type input "50.000"
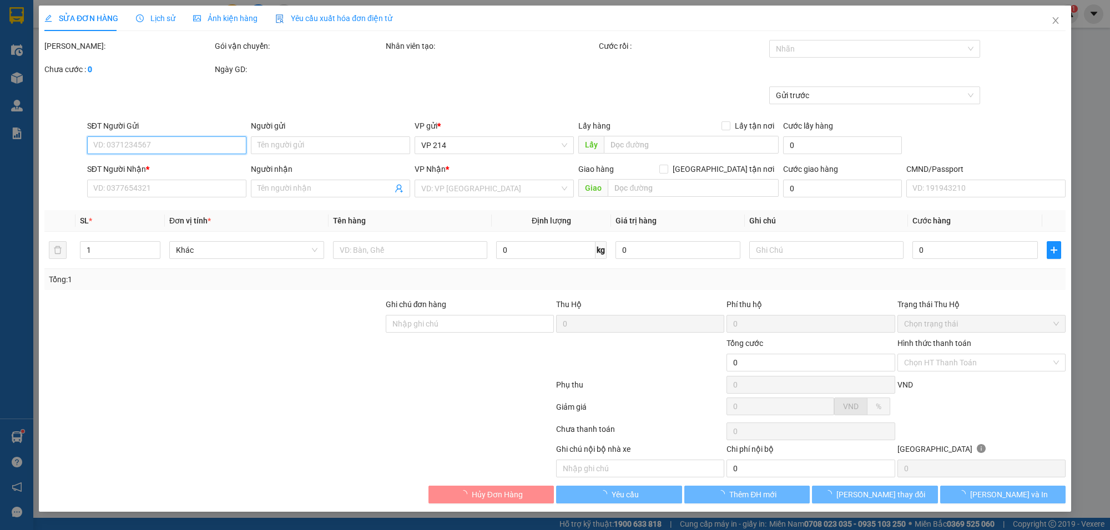
type input "50.000"
type input "2.500"
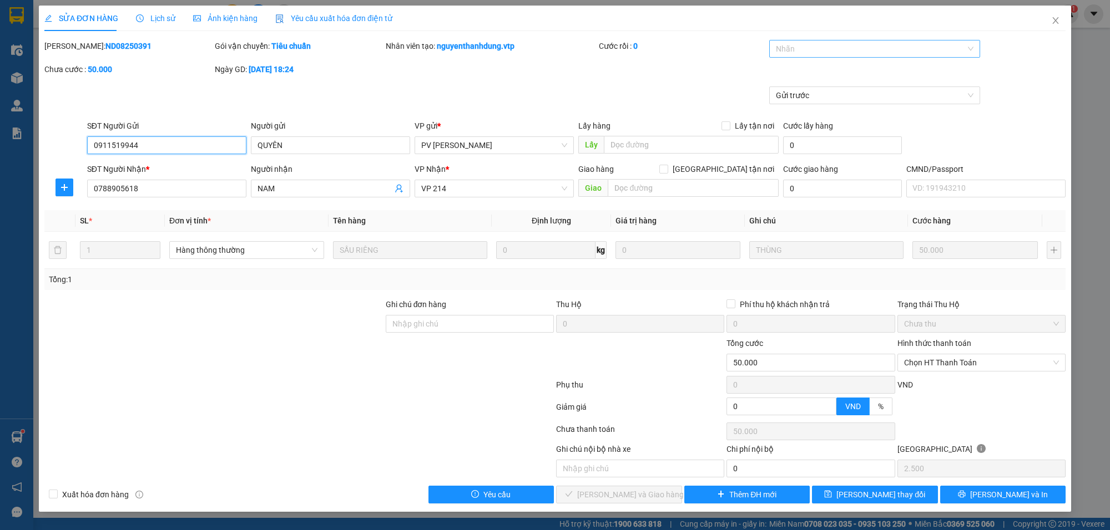
click at [789, 55] on div at bounding box center [869, 48] width 194 height 13
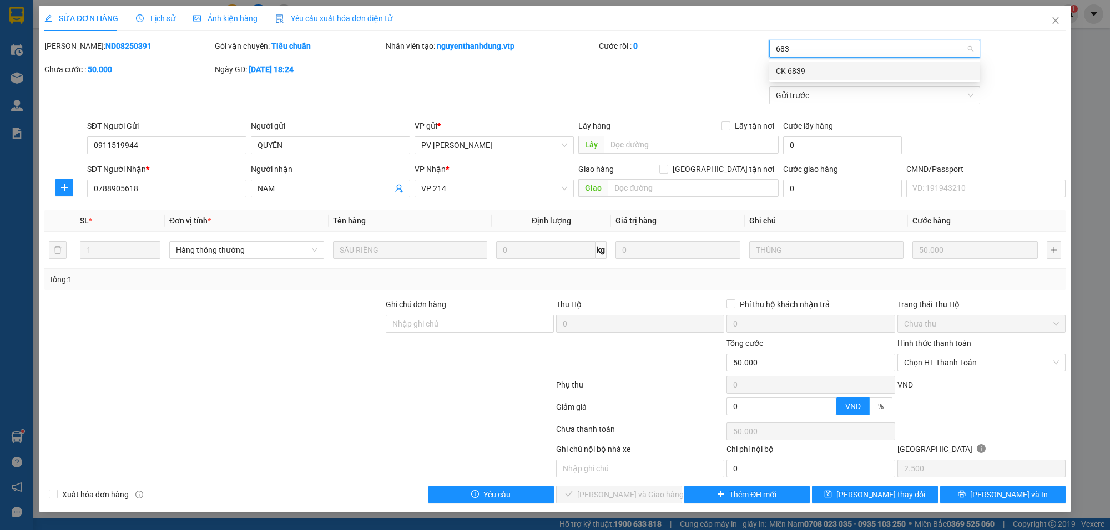
type input "6839"
click at [971, 360] on span "Chọn HT Thanh Toán" at bounding box center [981, 363] width 155 height 17
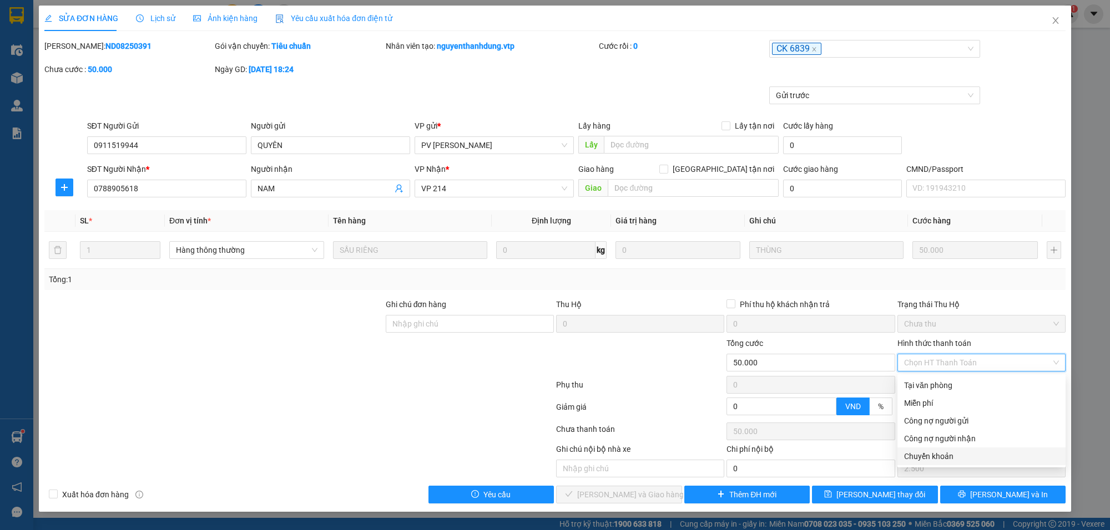
click at [931, 458] on div "Chuyển khoản" at bounding box center [981, 456] width 155 height 12
type input "0"
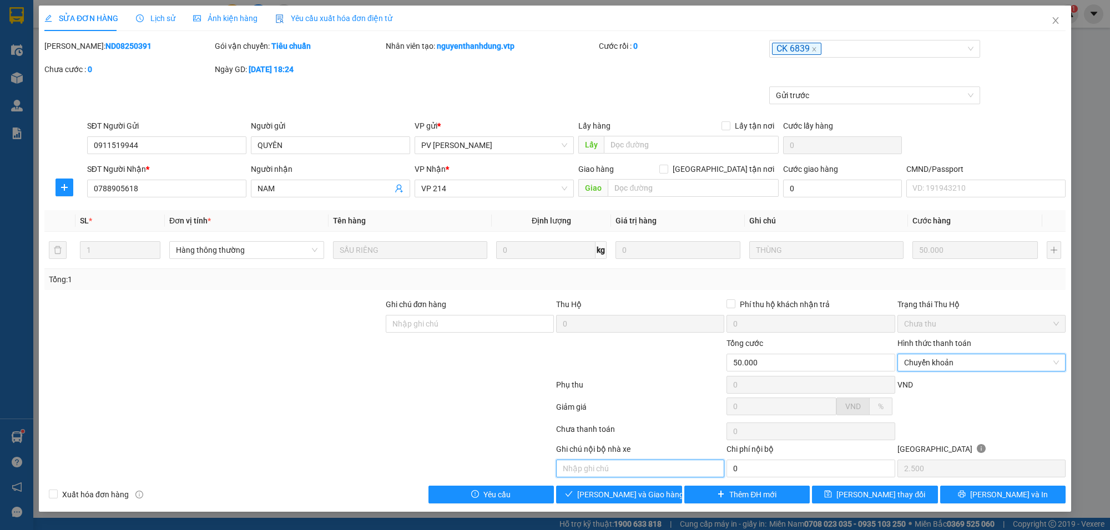
click at [625, 469] on input "text" at bounding box center [640, 469] width 168 height 18
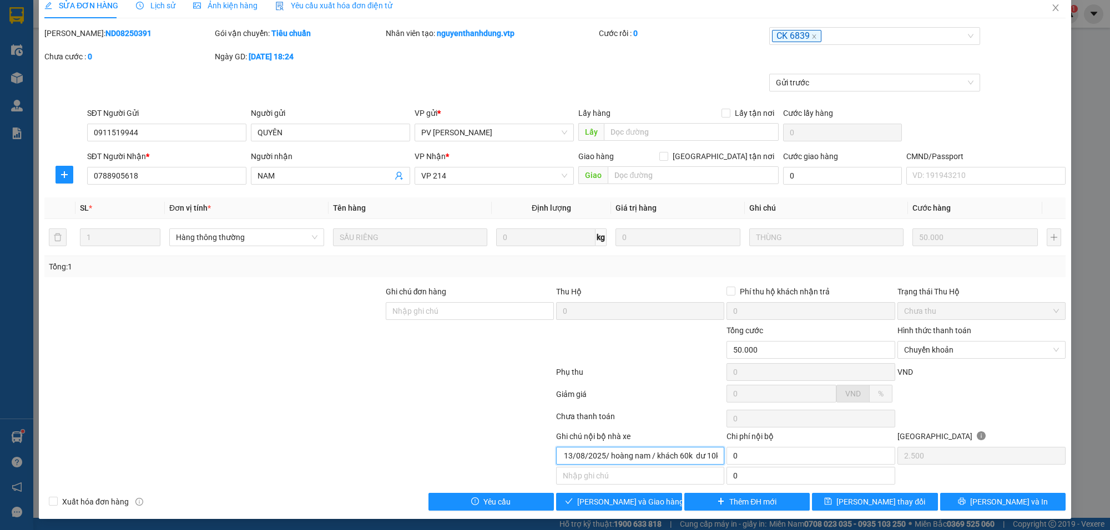
scroll to position [17, 0]
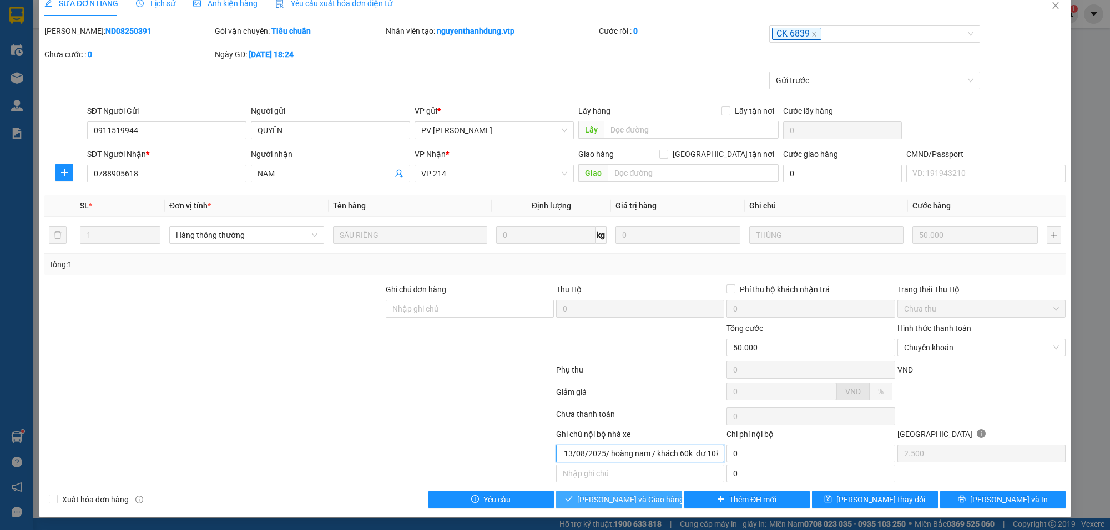
type input "khách ck 6839 6h 56 ngày 13/08/2025/ hoàng nam / khách 60k dư 10k"
click at [633, 492] on button "[PERSON_NAME] và Giao hàng" at bounding box center [619, 500] width 126 height 18
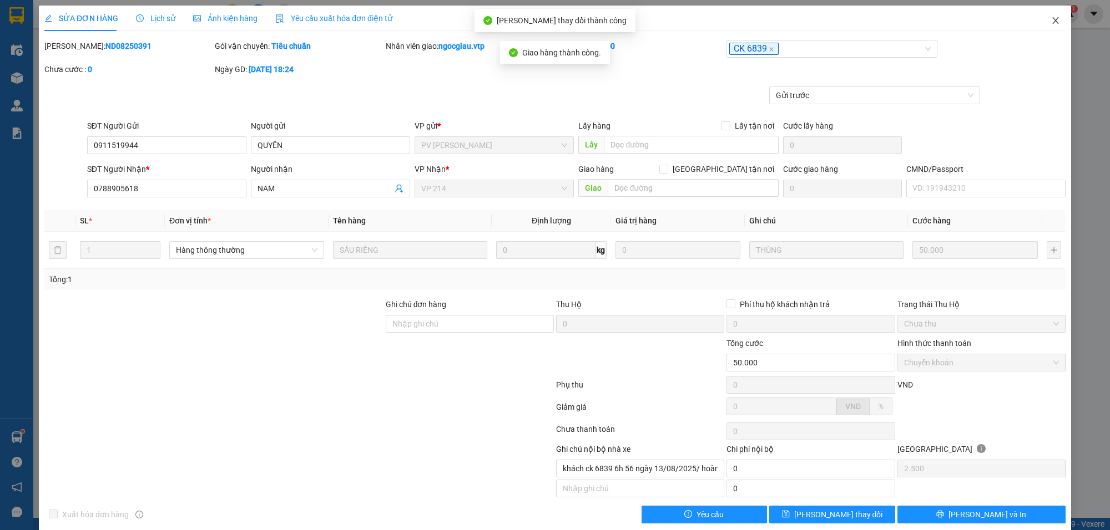
click at [1051, 18] on icon "close" at bounding box center [1055, 20] width 9 height 9
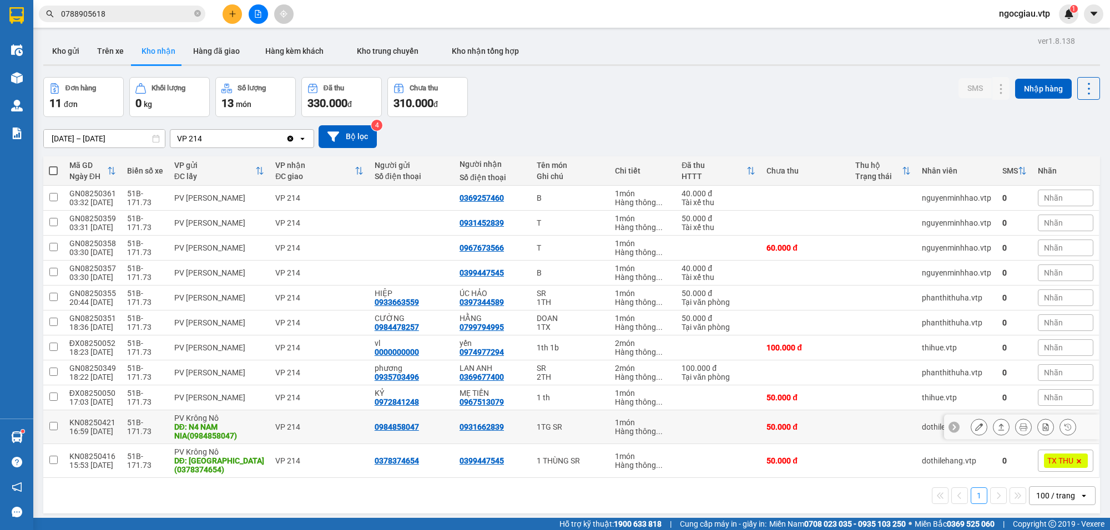
scroll to position [51, 0]
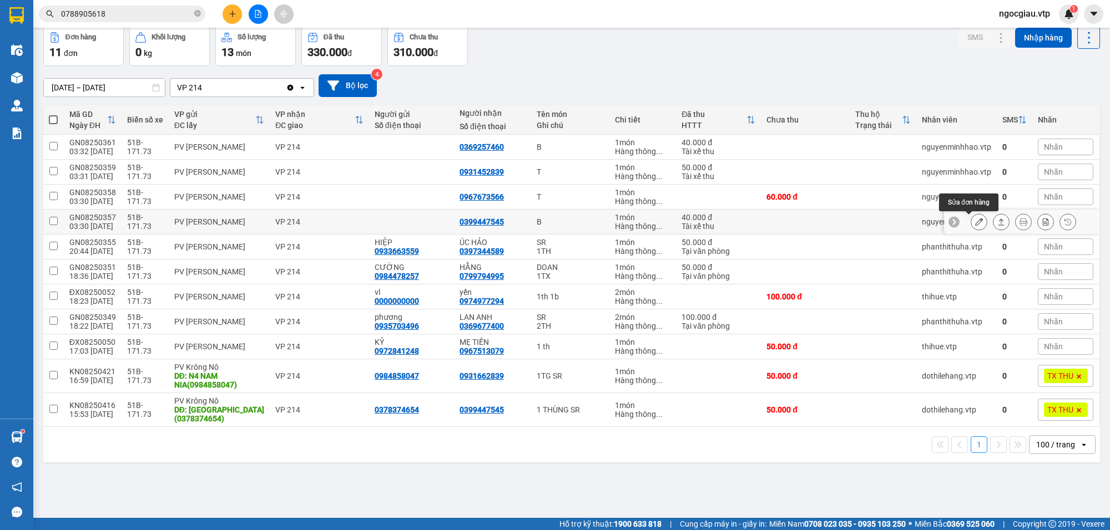
click at [974, 220] on button at bounding box center [979, 221] width 16 height 19
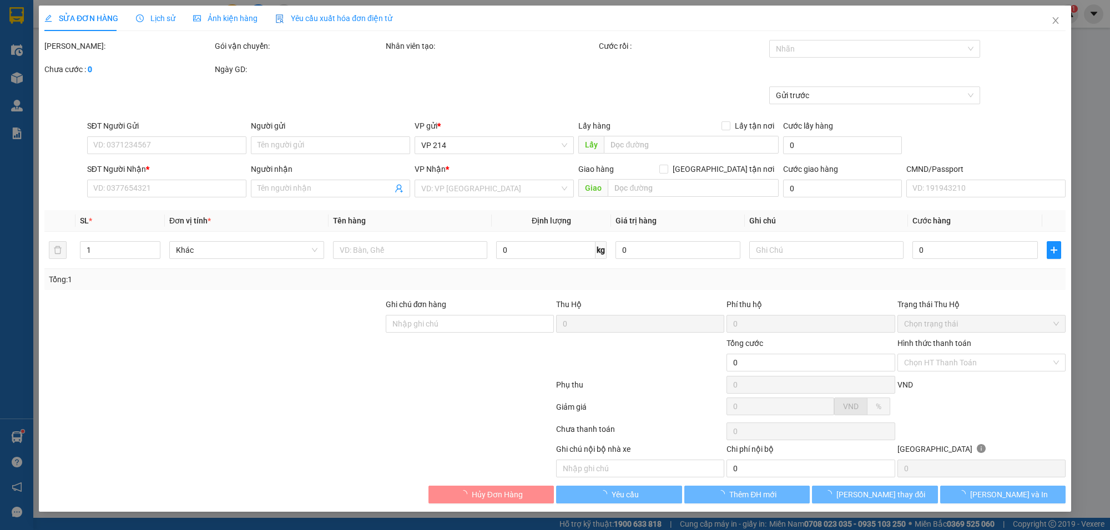
type input "0399447545"
type input "40.000"
type input "trùng mã 8250416"
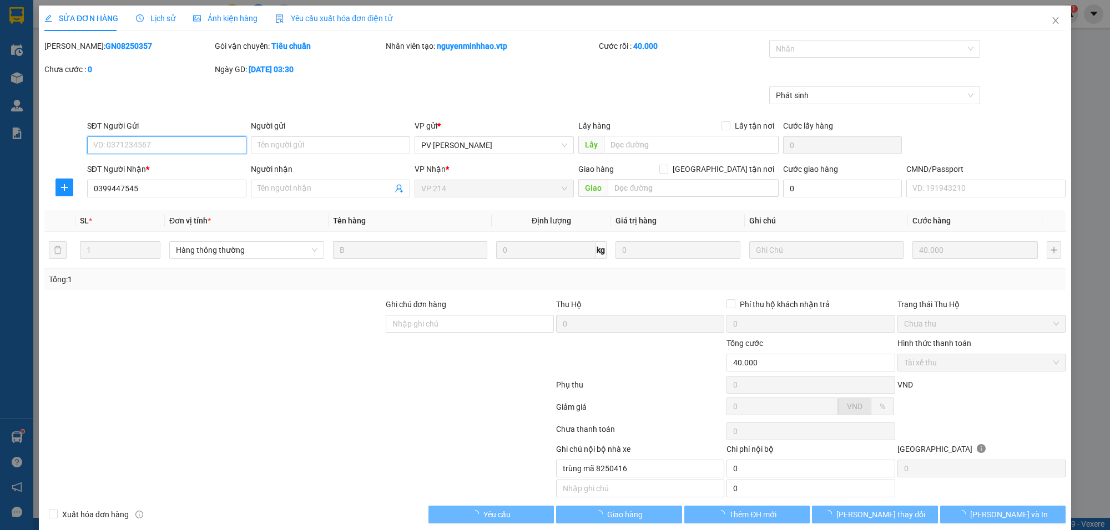
type input "8.000"
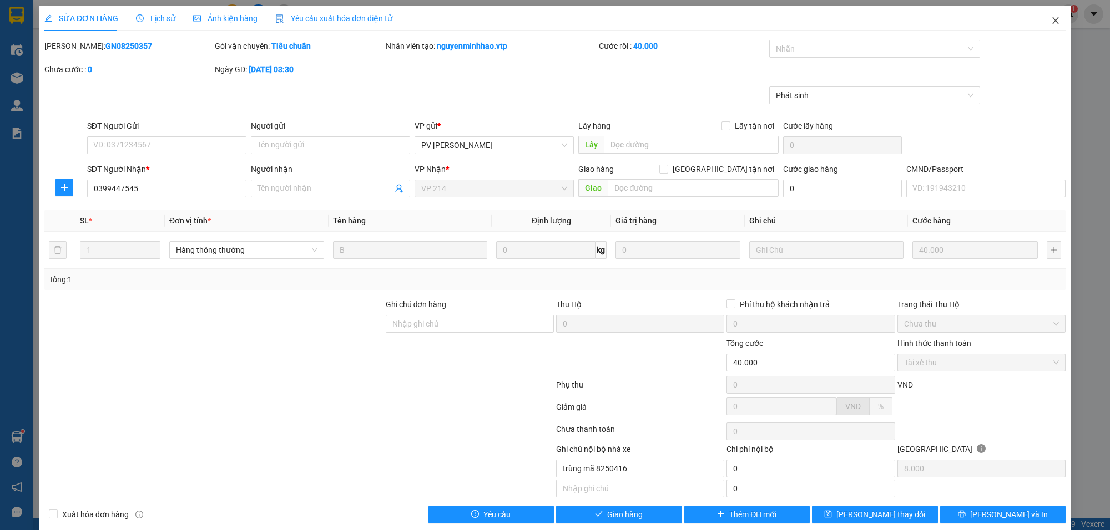
click at [1051, 19] on icon "close" at bounding box center [1055, 20] width 9 height 9
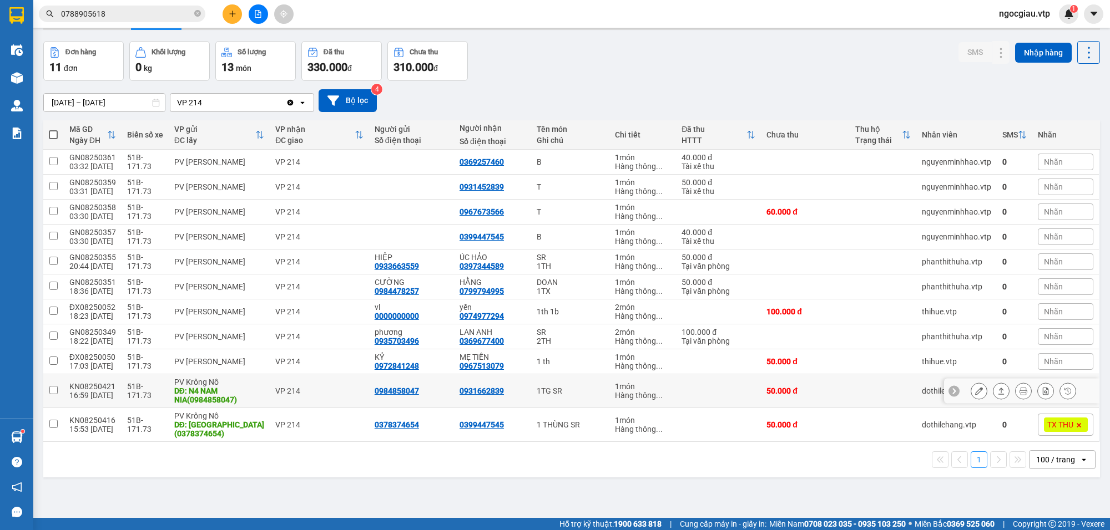
scroll to position [51, 0]
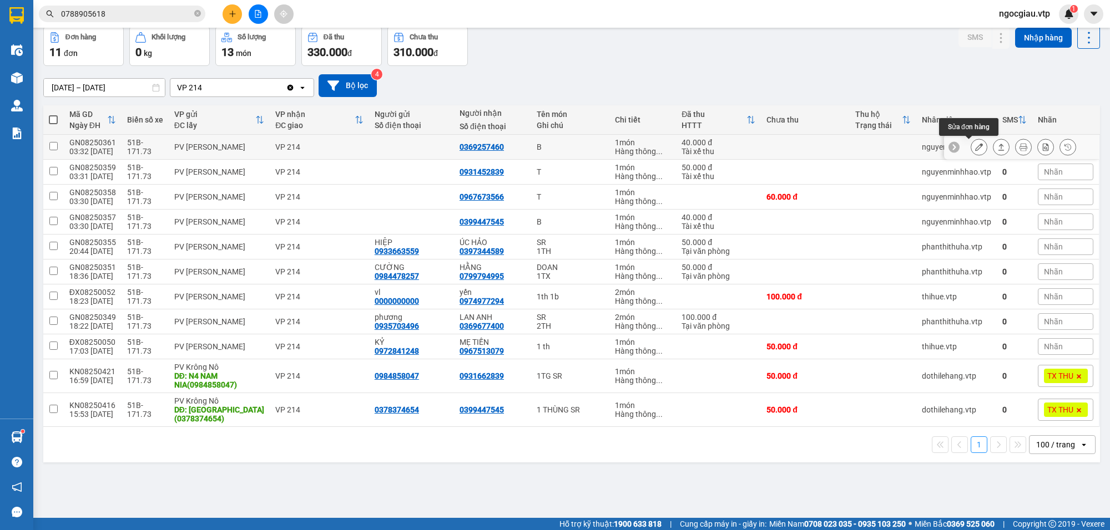
click at [974, 146] on button at bounding box center [979, 147] width 16 height 19
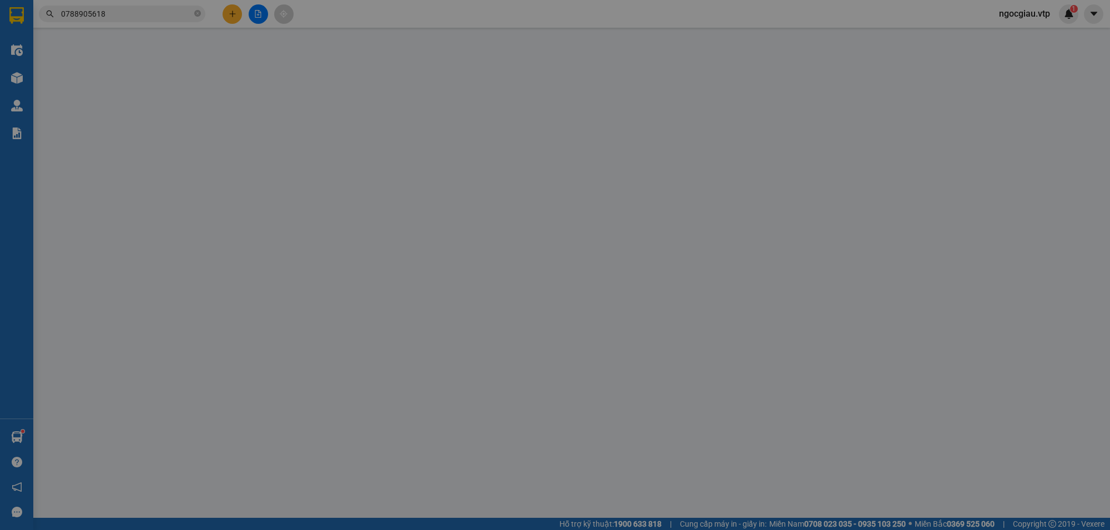
type input "0369257460"
type input "40.000"
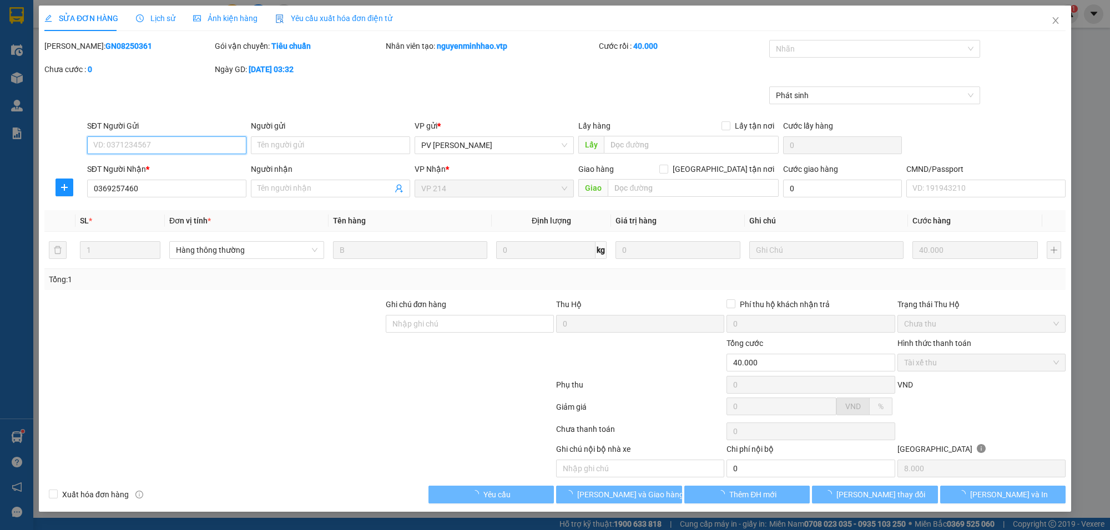
type input "8.000"
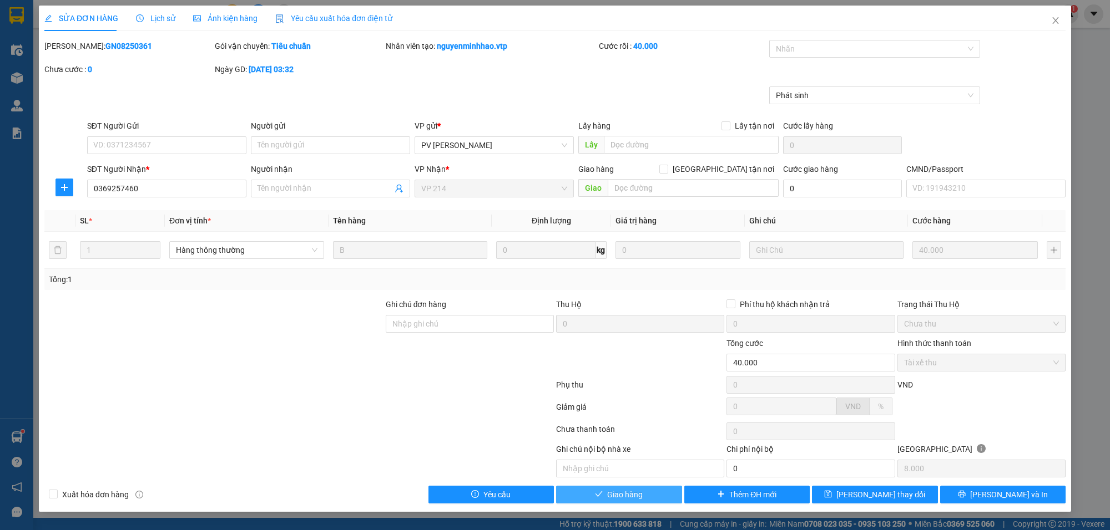
click at [636, 494] on span "Giao hàng" at bounding box center [625, 495] width 36 height 12
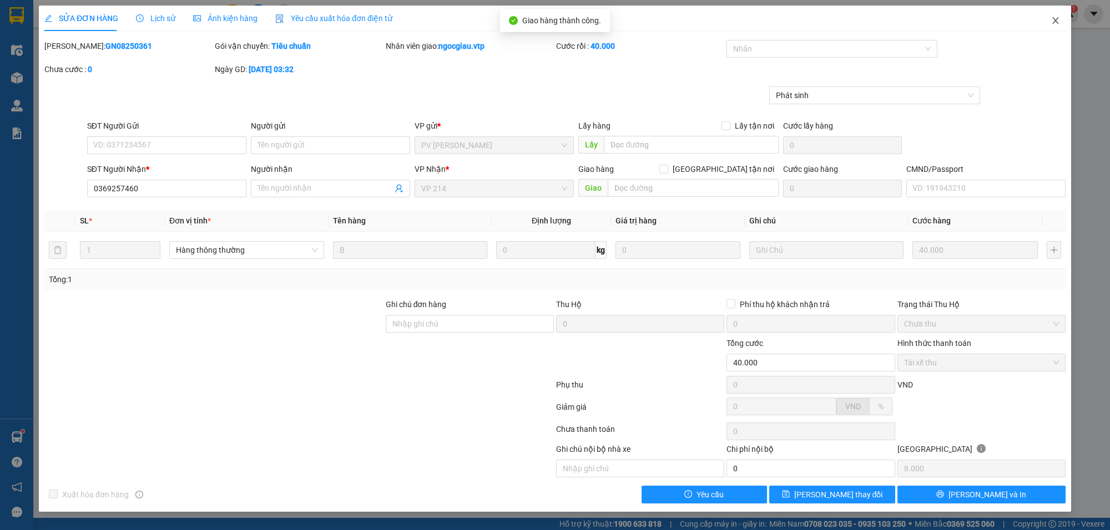
click at [1055, 14] on span "Close" at bounding box center [1055, 21] width 31 height 31
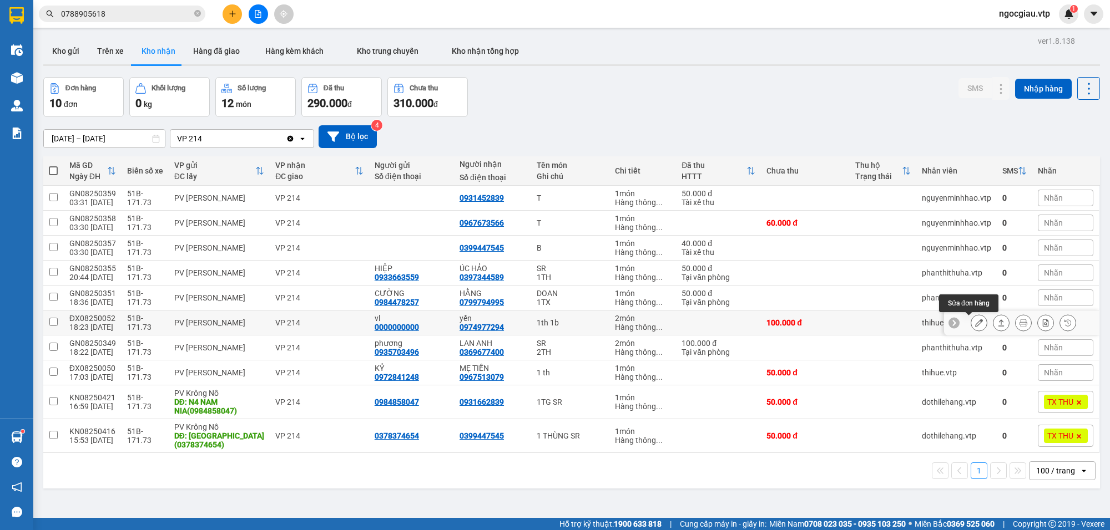
click at [975, 321] on icon at bounding box center [979, 323] width 8 height 8
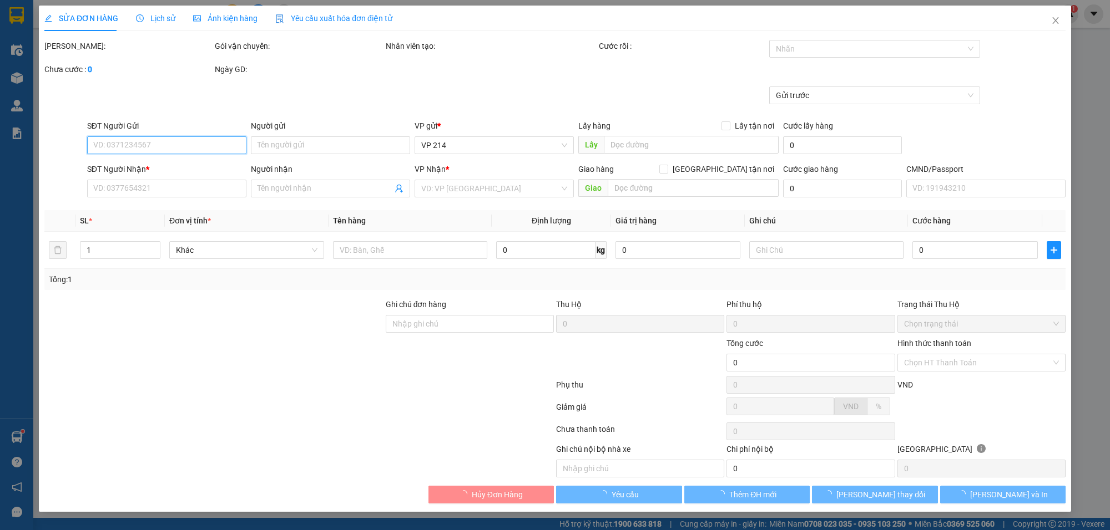
type input "5.000"
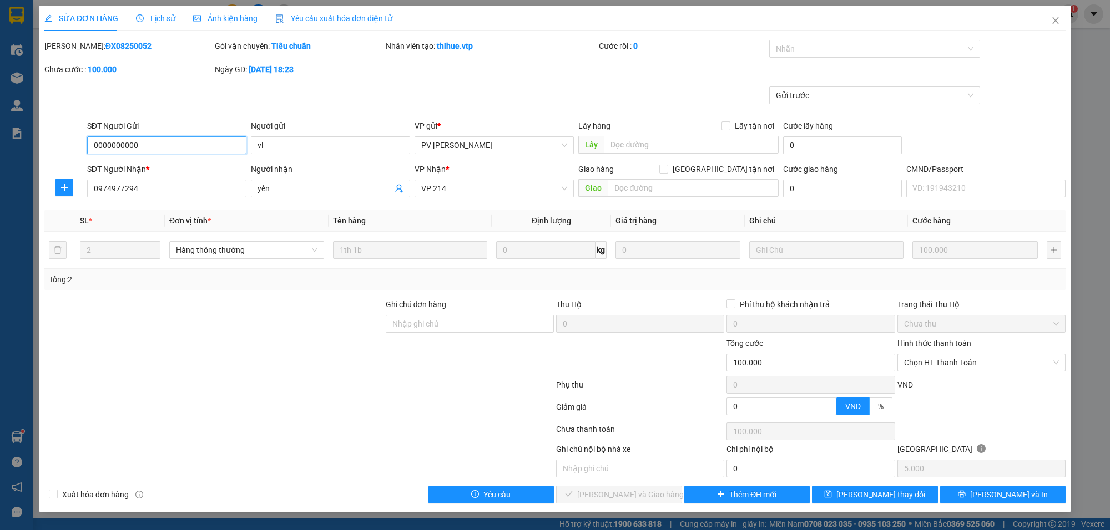
type input "0000000000"
type input "vl"
type input "0974977294"
type input "yến"
type input "100.000"
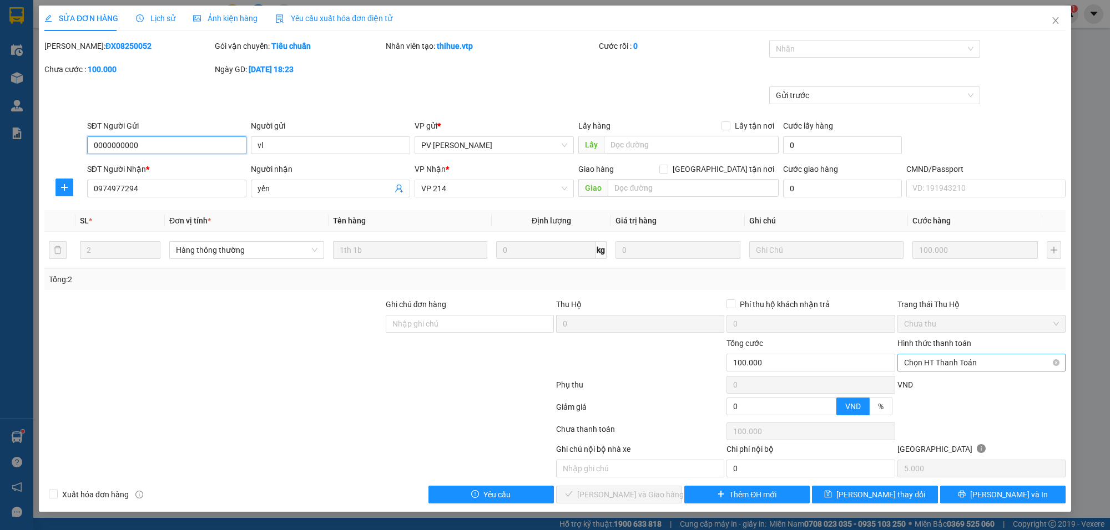
click at [925, 368] on span "Chọn HT Thanh Toán" at bounding box center [981, 363] width 155 height 17
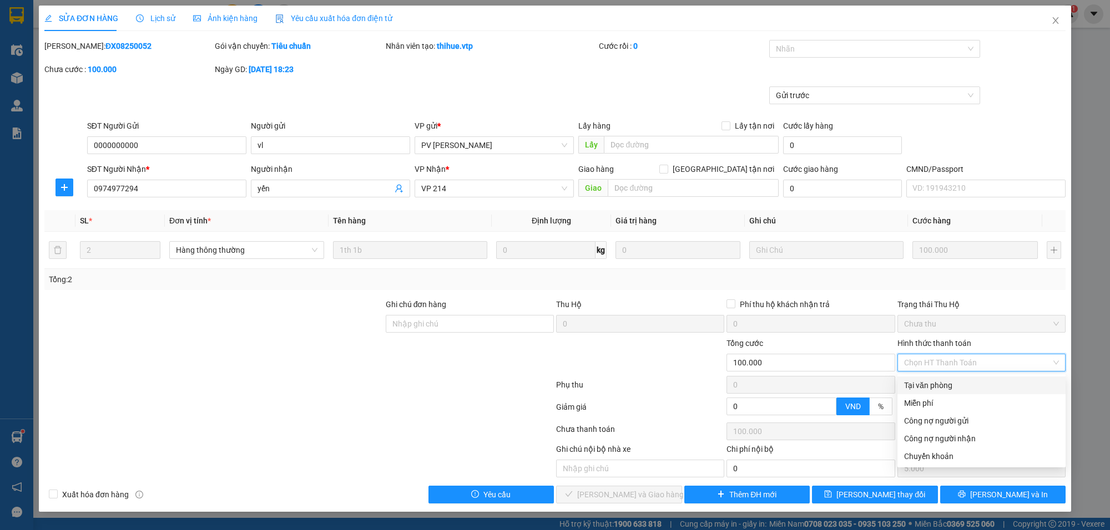
click at [915, 384] on div "Tại văn phòng" at bounding box center [981, 385] width 155 height 12
type input "0"
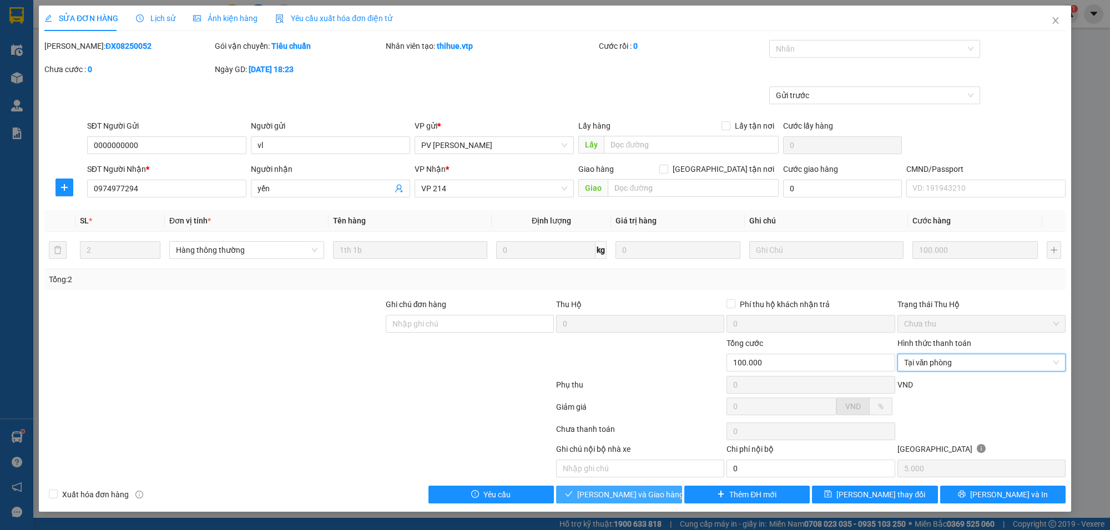
click at [649, 501] on span "[PERSON_NAME] và Giao hàng" at bounding box center [630, 495] width 107 height 12
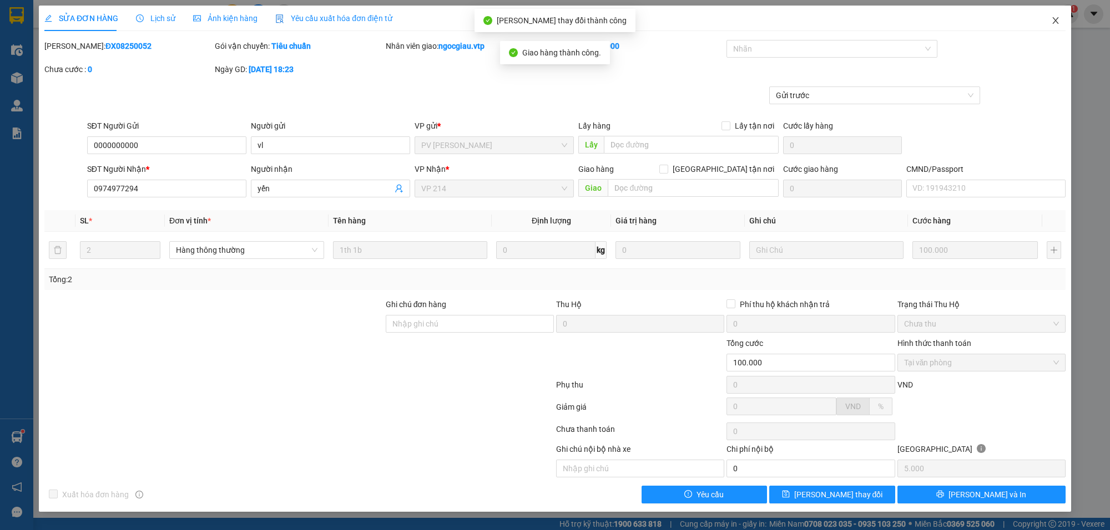
click at [1055, 17] on icon "close" at bounding box center [1055, 20] width 9 height 9
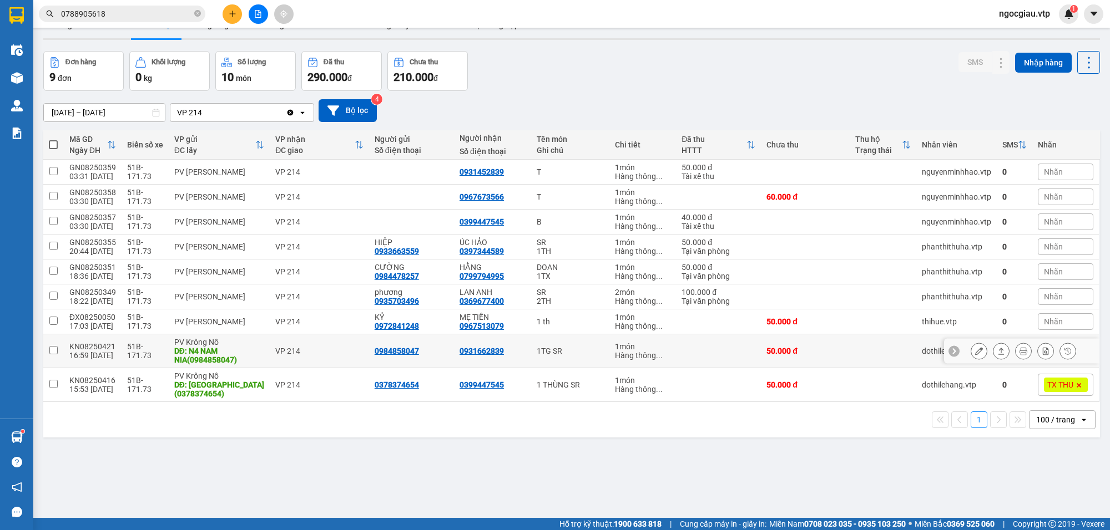
scroll to position [51, 0]
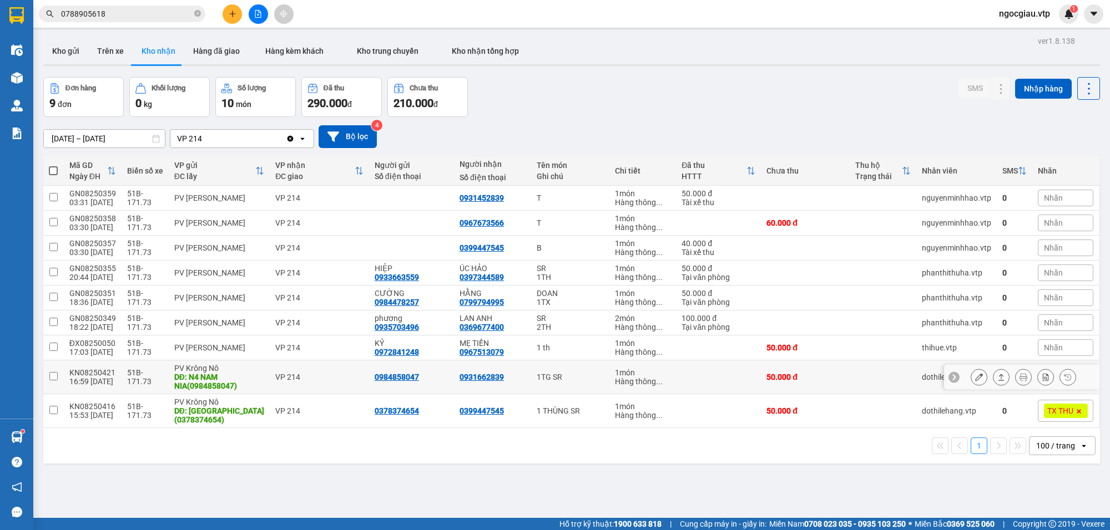
scroll to position [51, 0]
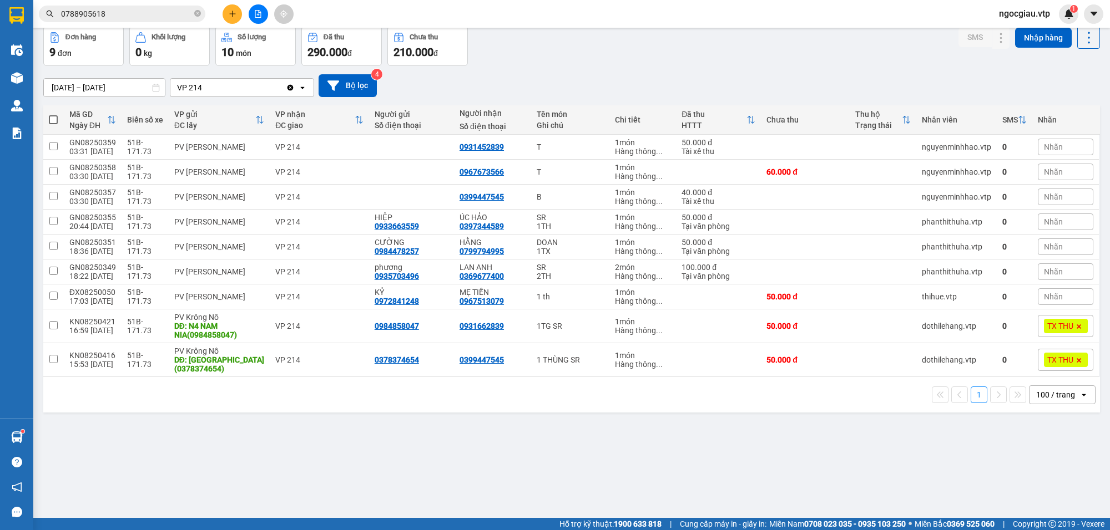
click at [115, 14] on input "0788905618" at bounding box center [126, 14] width 131 height 12
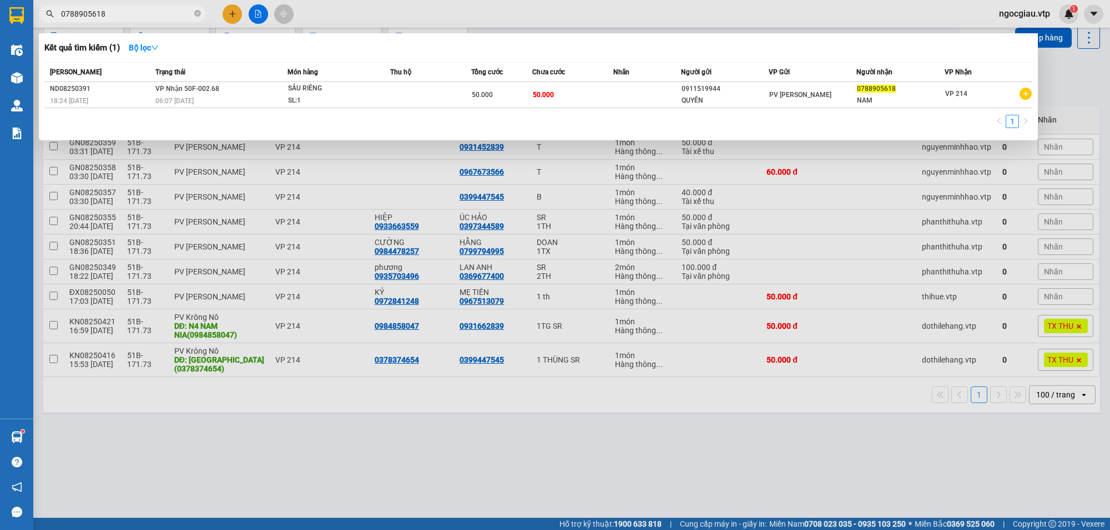
click at [115, 14] on input "0788905618" at bounding box center [126, 14] width 131 height 12
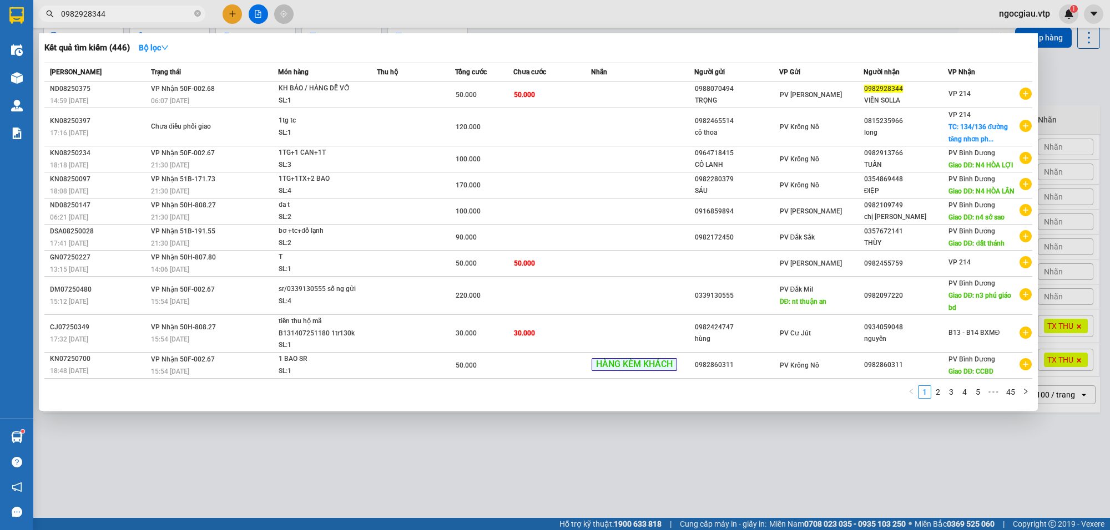
type input "0982928344"
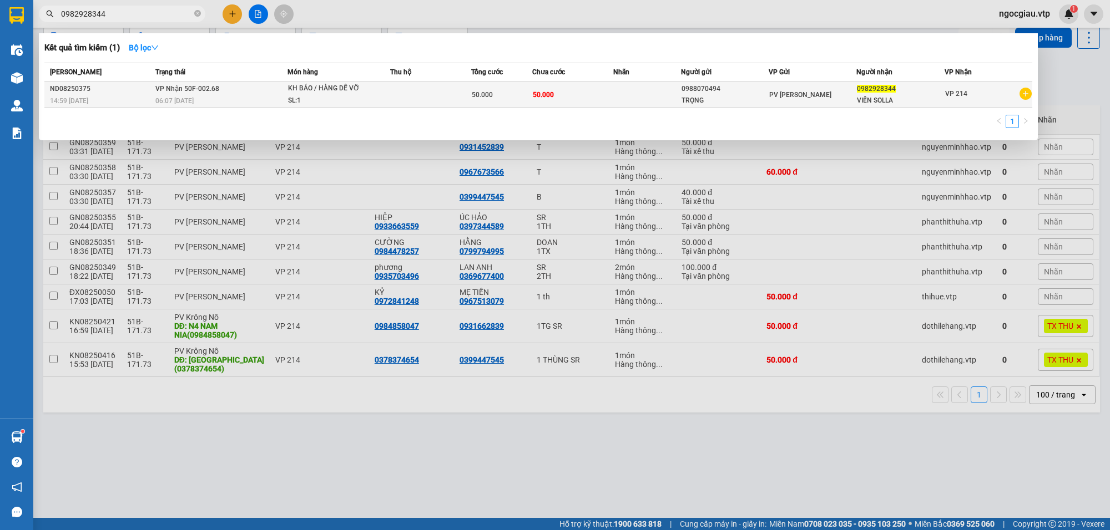
click at [401, 92] on td at bounding box center [430, 95] width 81 height 26
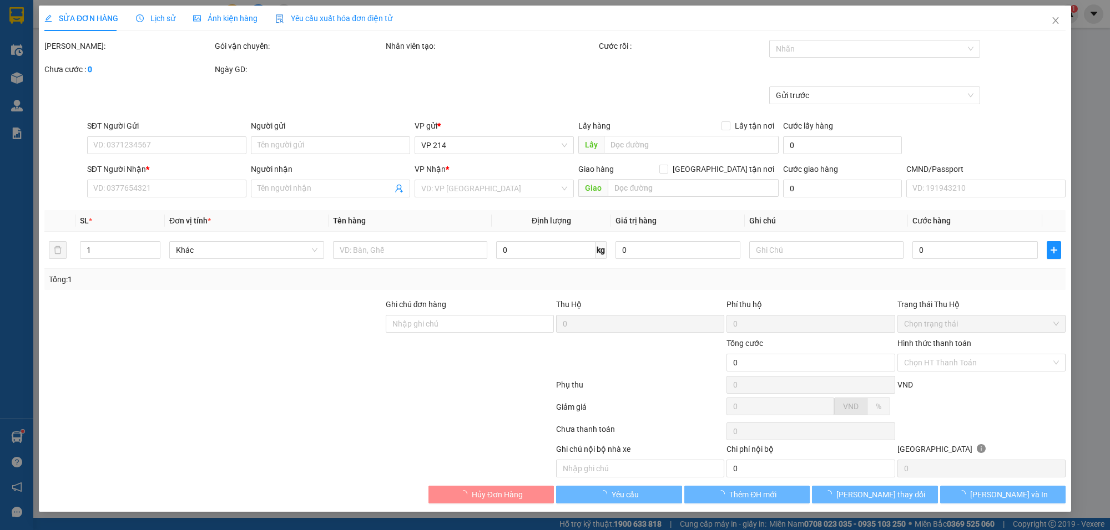
type input "2.500"
type input "0988070494"
type input "TRỌNG"
type input "0982928344"
type input "VIỄN SOLLA"
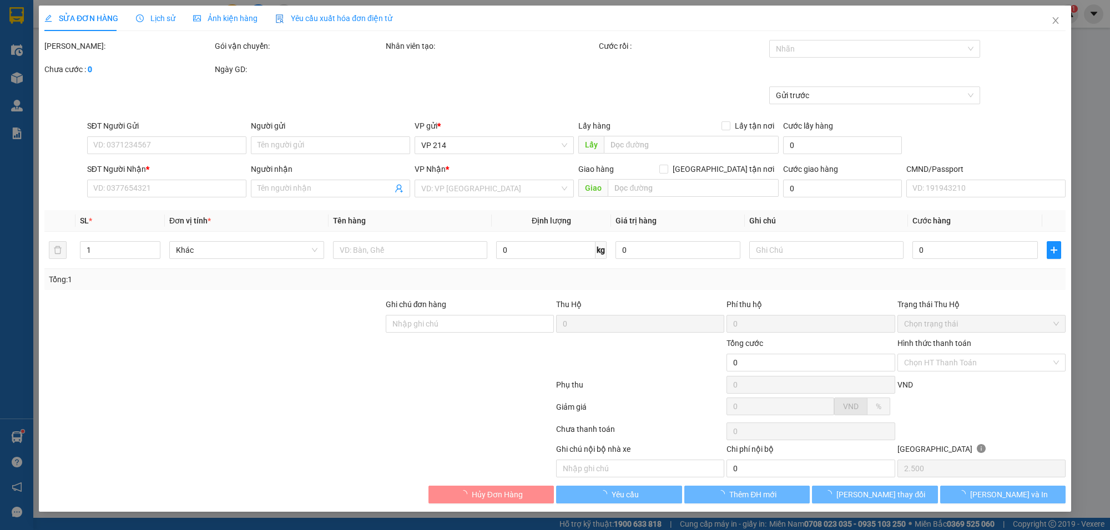
type input "50.000"
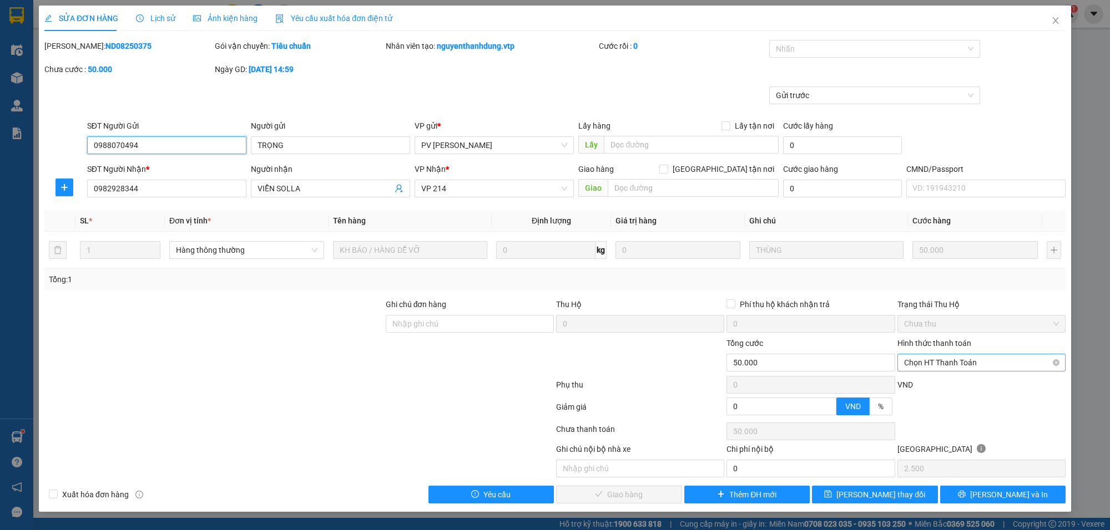
click at [973, 360] on span "Chọn HT Thanh Toán" at bounding box center [981, 363] width 155 height 17
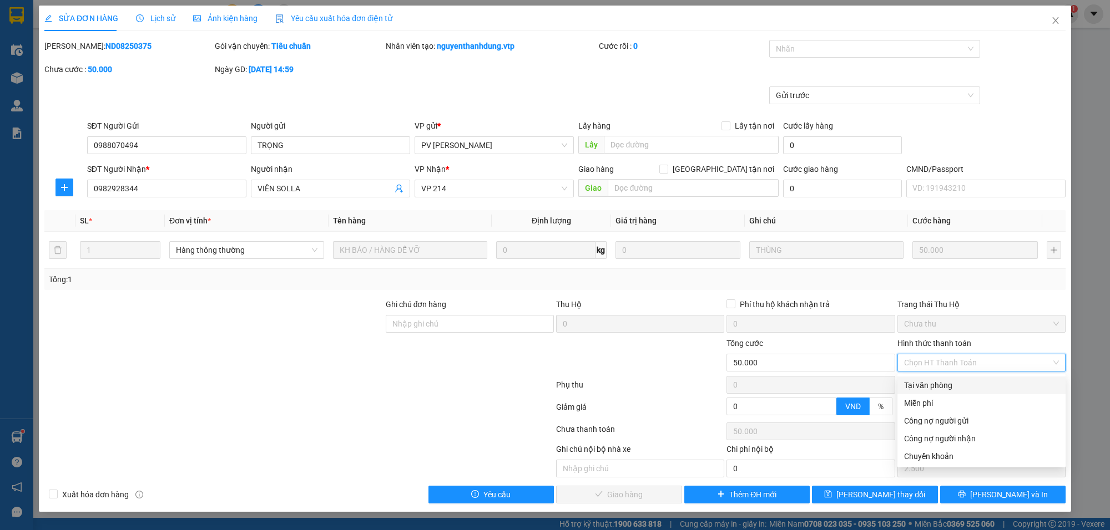
click at [959, 383] on div "Tại văn phòng" at bounding box center [981, 385] width 155 height 12
type input "0"
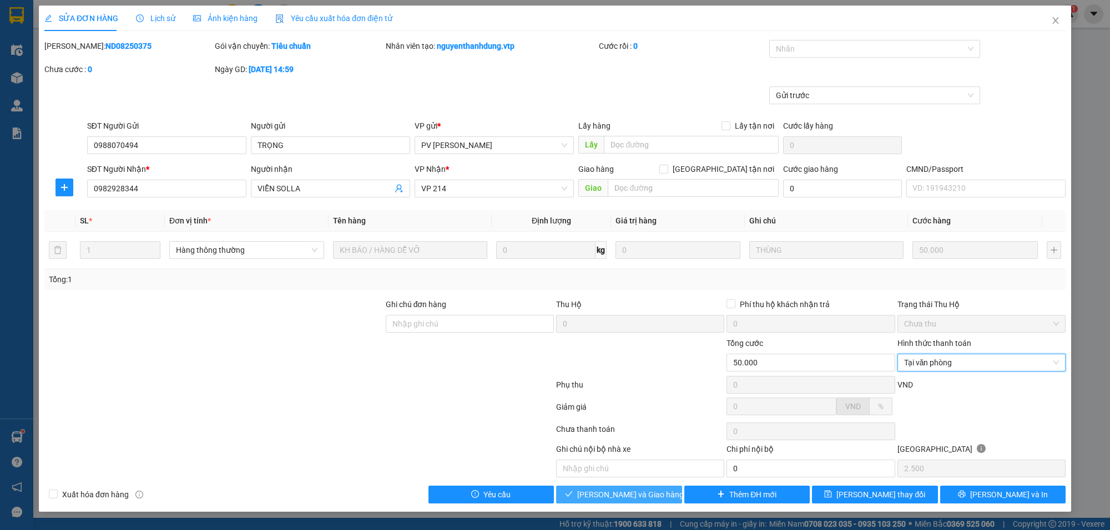
click at [641, 498] on span "[PERSON_NAME] và Giao hàng" at bounding box center [630, 495] width 107 height 12
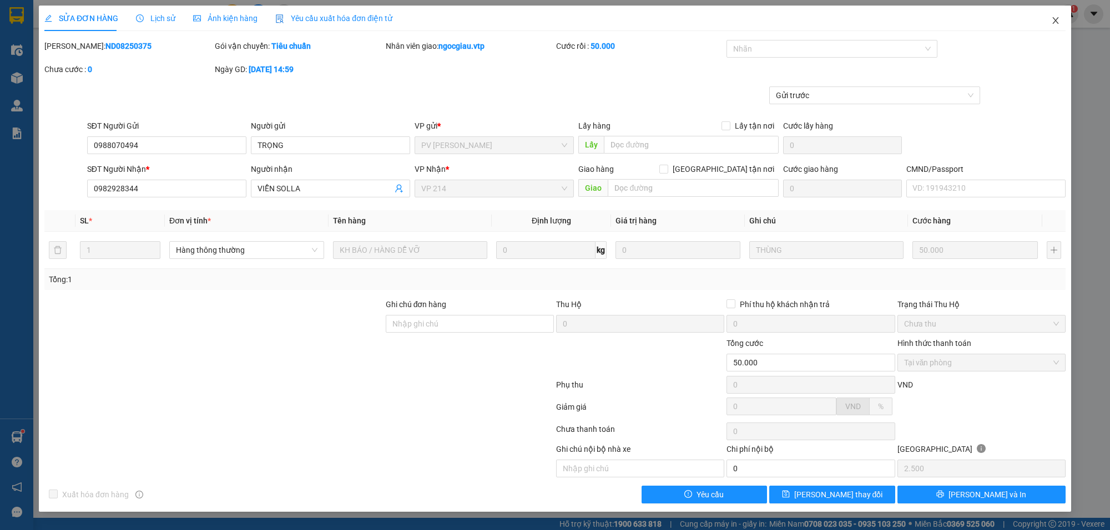
click at [1053, 15] on span "Close" at bounding box center [1055, 21] width 31 height 31
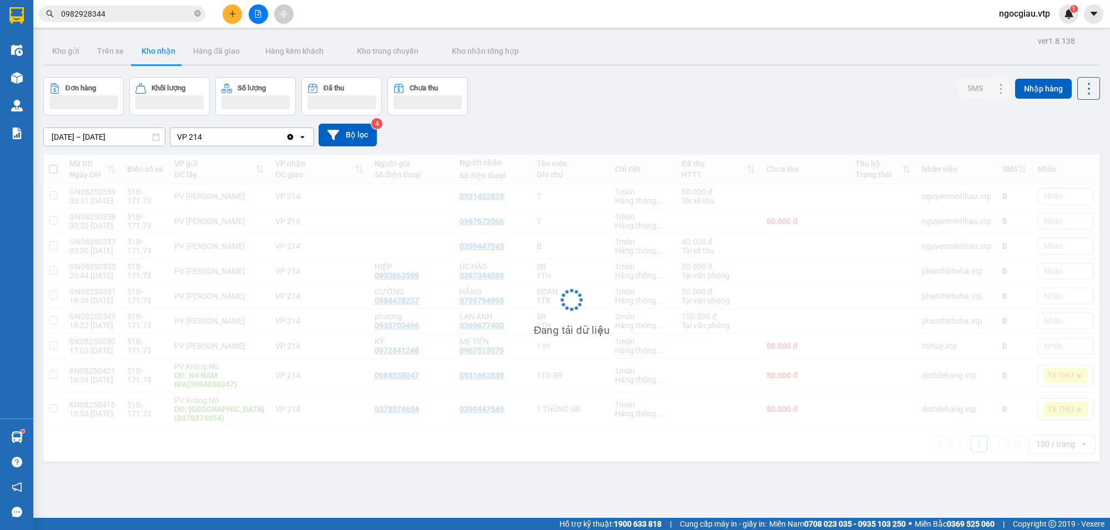
click at [120, 15] on input "0982928344" at bounding box center [126, 14] width 131 height 12
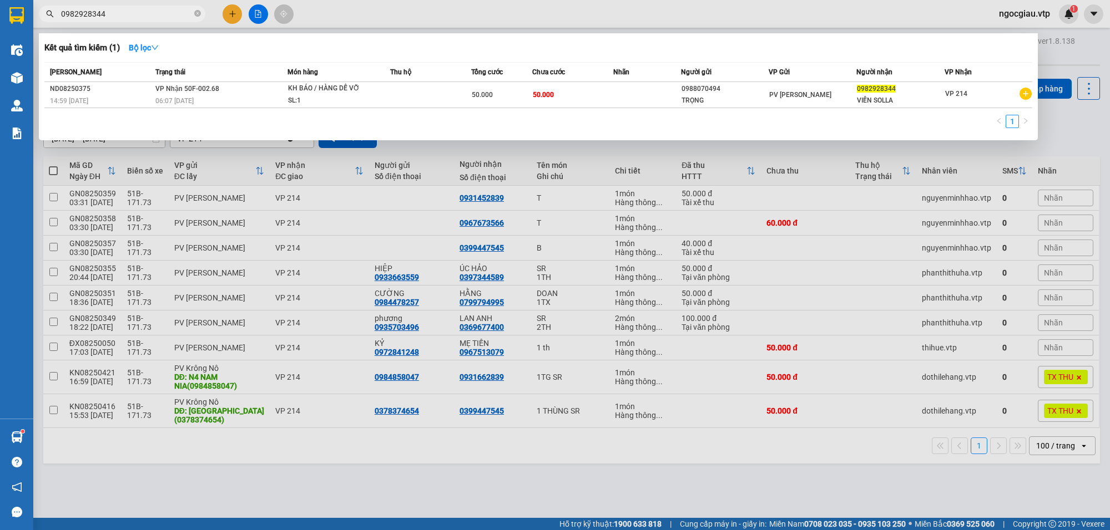
click at [120, 15] on input "0982928344" at bounding box center [126, 14] width 131 height 12
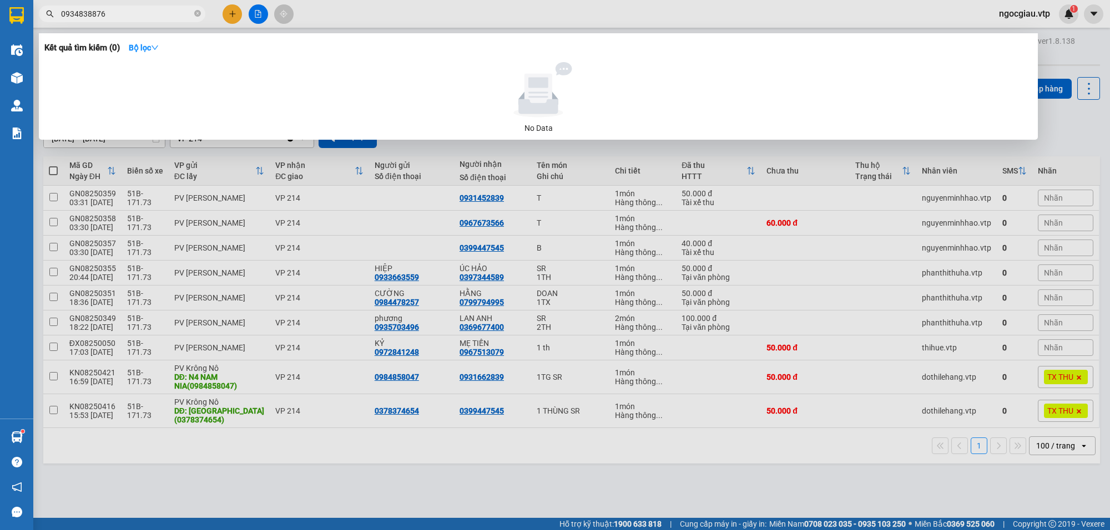
click at [134, 10] on input "0934838876" at bounding box center [126, 14] width 131 height 12
click at [128, 17] on input "0934838876" at bounding box center [126, 14] width 131 height 12
click at [145, 21] on span "0938873884" at bounding box center [122, 14] width 166 height 17
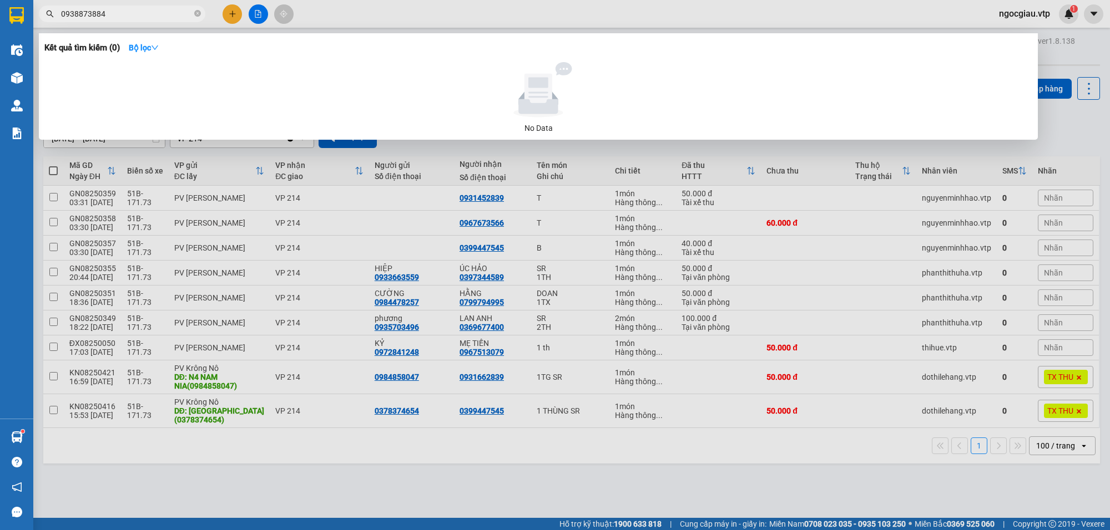
click at [131, 14] on input "0938873884" at bounding box center [126, 14] width 131 height 12
type input "09439137"
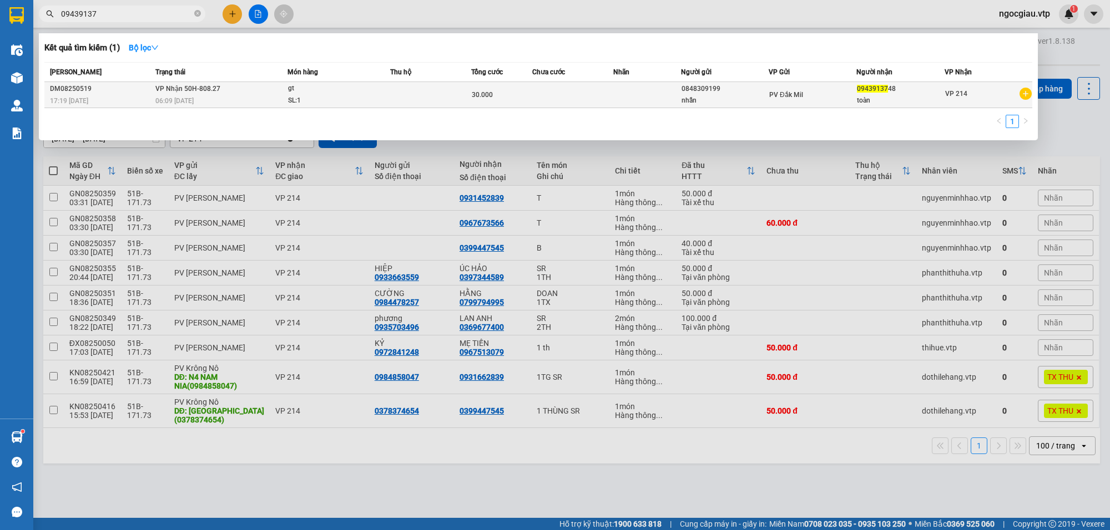
click at [392, 93] on td at bounding box center [430, 95] width 81 height 26
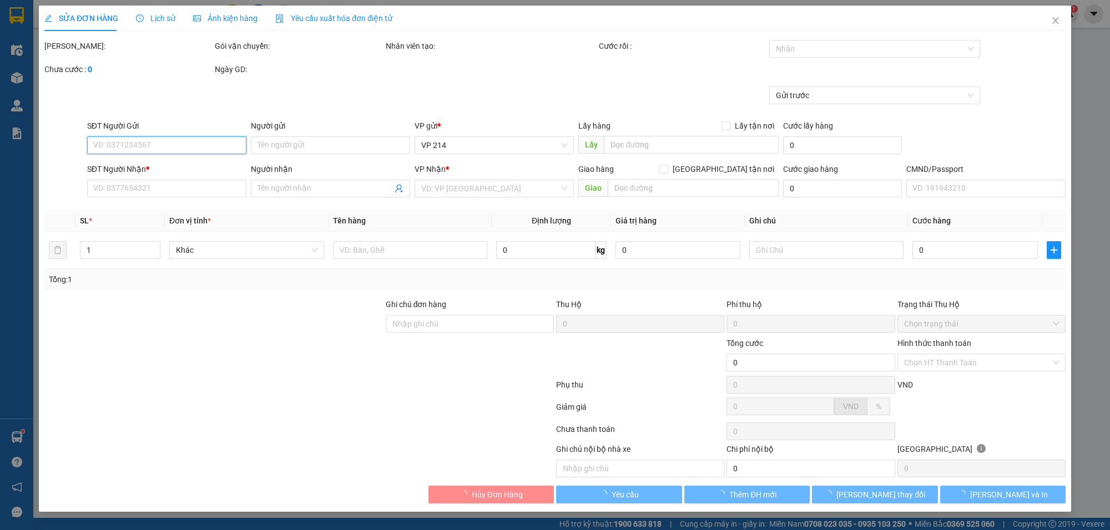
type input "1.500"
type input "0848309199"
type input "nhẫn"
type input "0943913748"
type input "toàn"
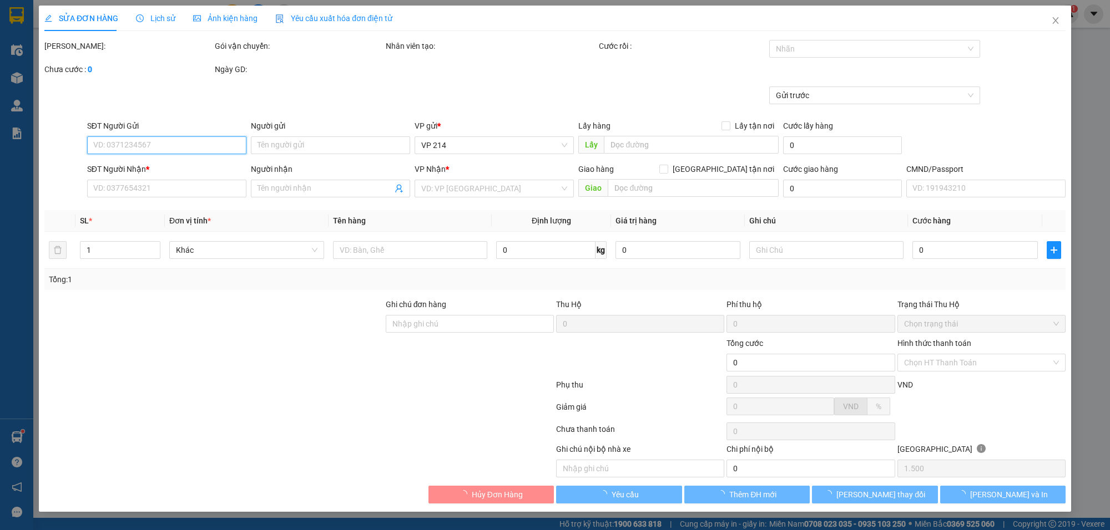
type input "30.000"
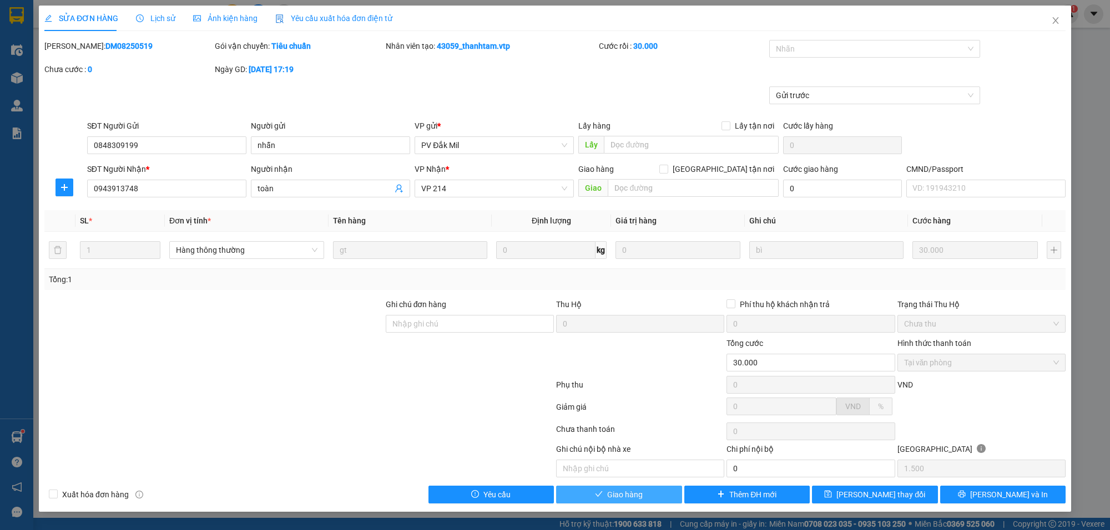
click at [615, 492] on span "Giao hàng" at bounding box center [625, 495] width 36 height 12
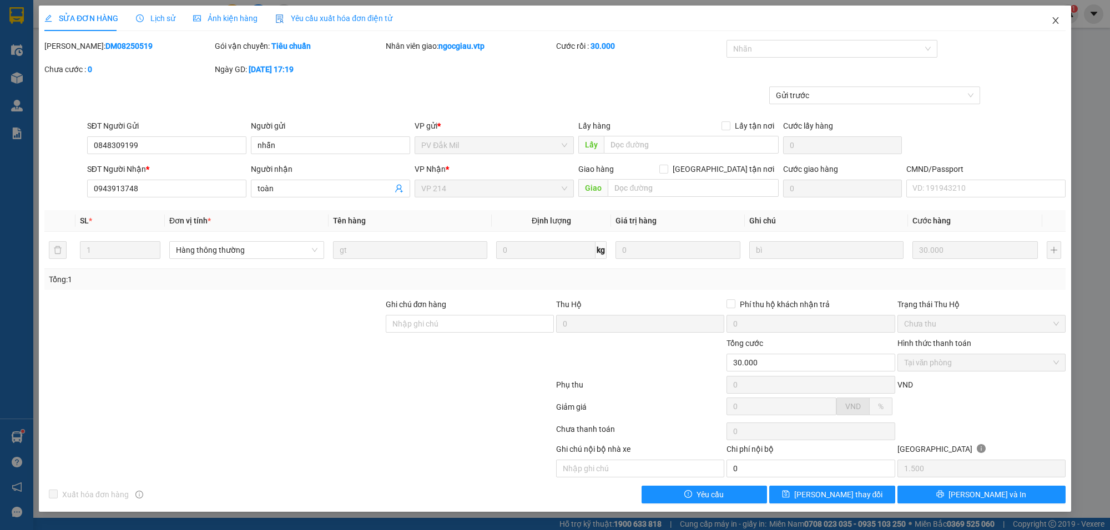
click at [1055, 14] on span "Close" at bounding box center [1055, 21] width 31 height 31
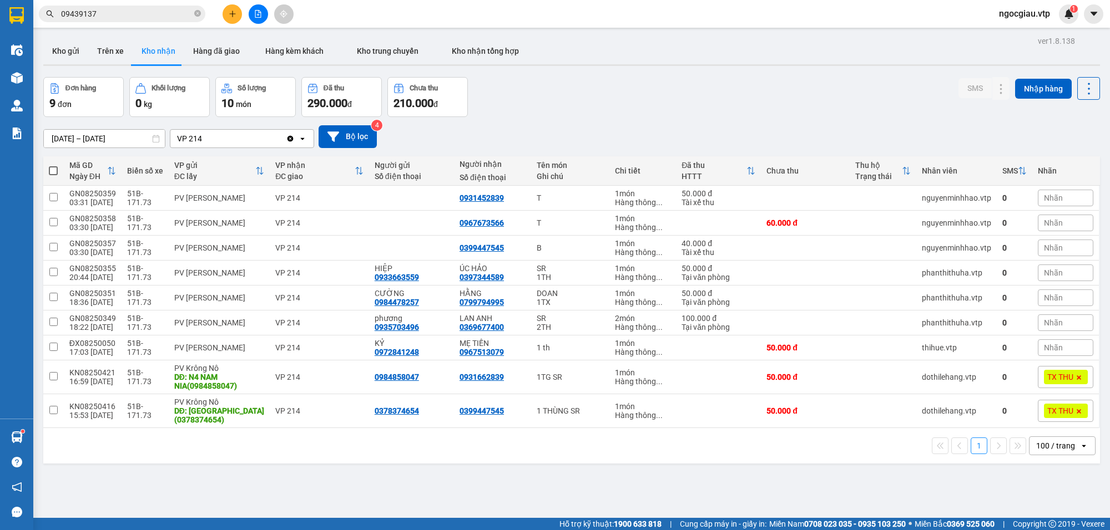
click at [134, 18] on input "09439137" at bounding box center [126, 14] width 131 height 12
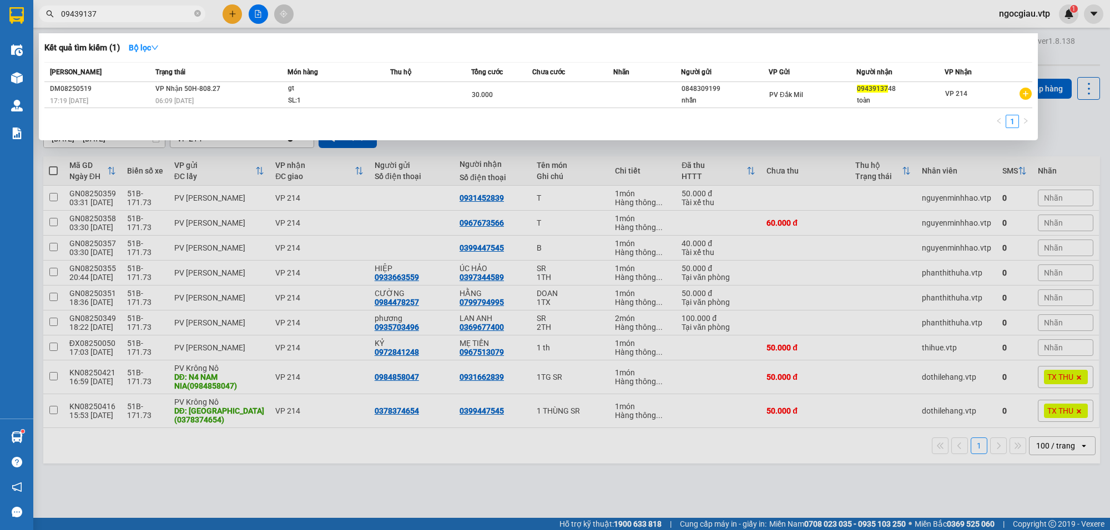
click at [134, 18] on input "09439137" at bounding box center [126, 14] width 131 height 12
type input "0987114975"
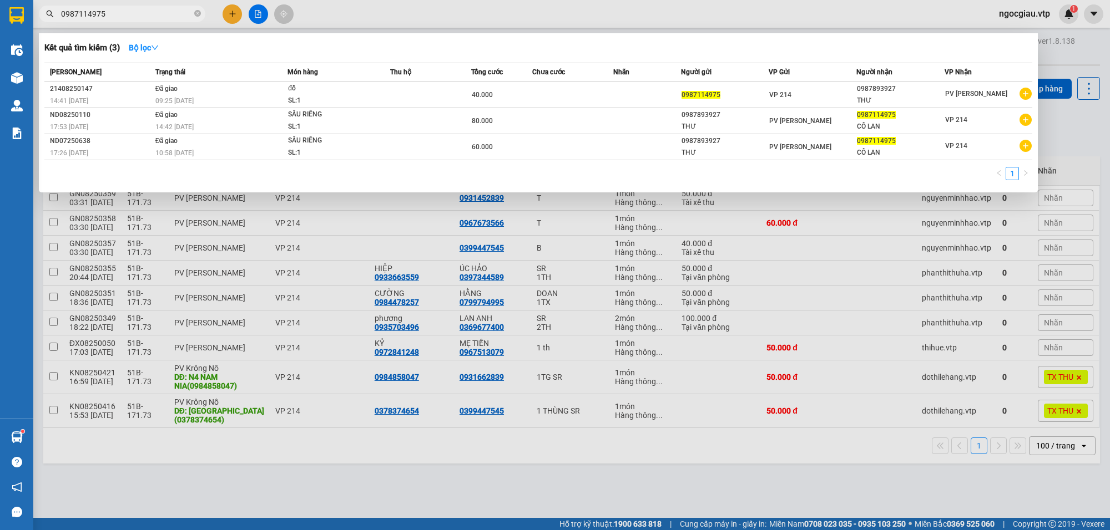
click at [128, 14] on input "0987114975" at bounding box center [126, 14] width 131 height 12
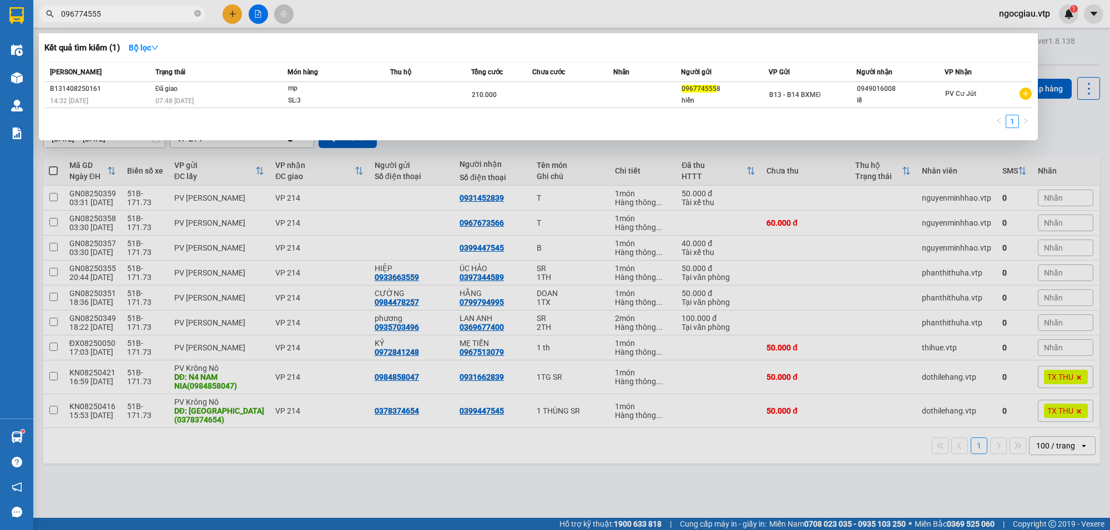
type input "096774555"
click at [132, 17] on input "096774555" at bounding box center [126, 14] width 131 height 12
click at [807, 472] on div at bounding box center [555, 265] width 1110 height 530
click at [145, 14] on input "096774555" at bounding box center [126, 14] width 131 height 12
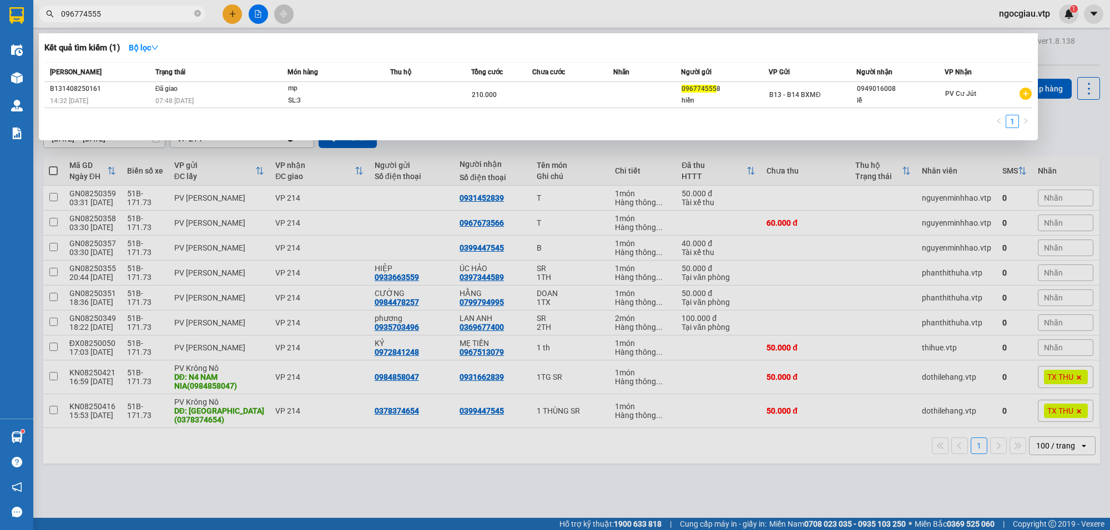
click at [144, 14] on input "096774555" at bounding box center [126, 14] width 131 height 12
type input "0332799460"
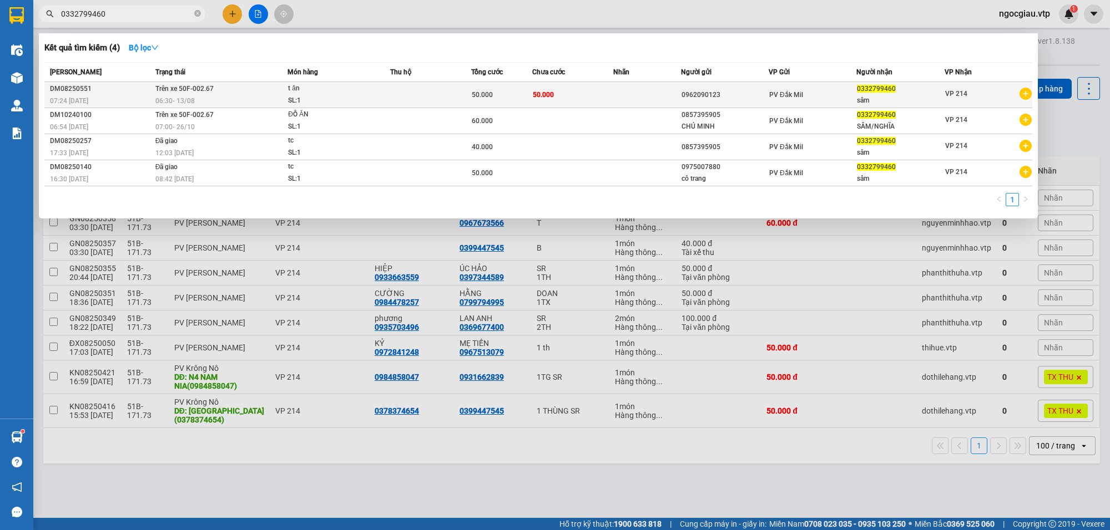
click at [419, 90] on td at bounding box center [430, 95] width 81 height 26
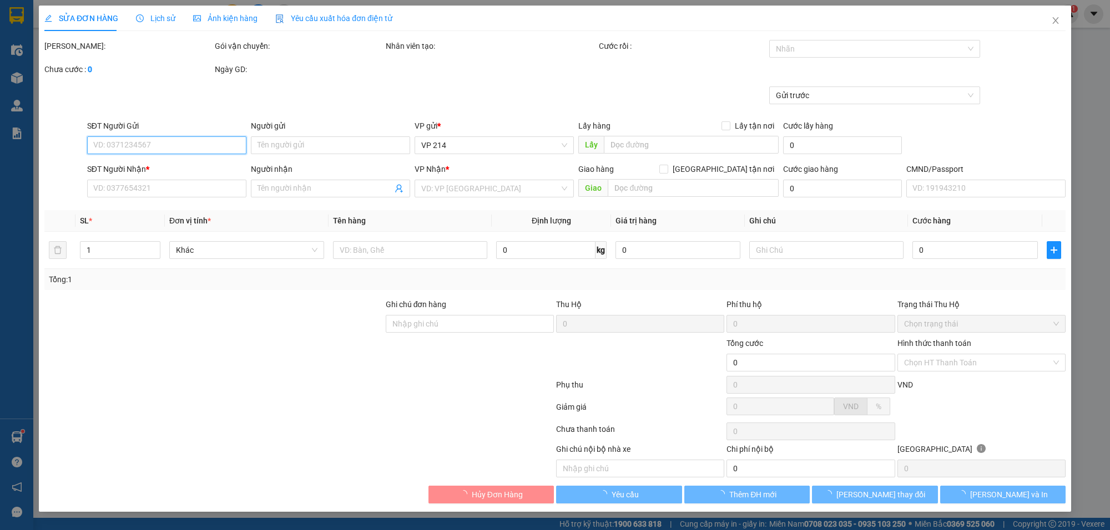
type input "2.500"
type input "0962090123"
type input "0332799460"
type input "sâm"
type input "50.000"
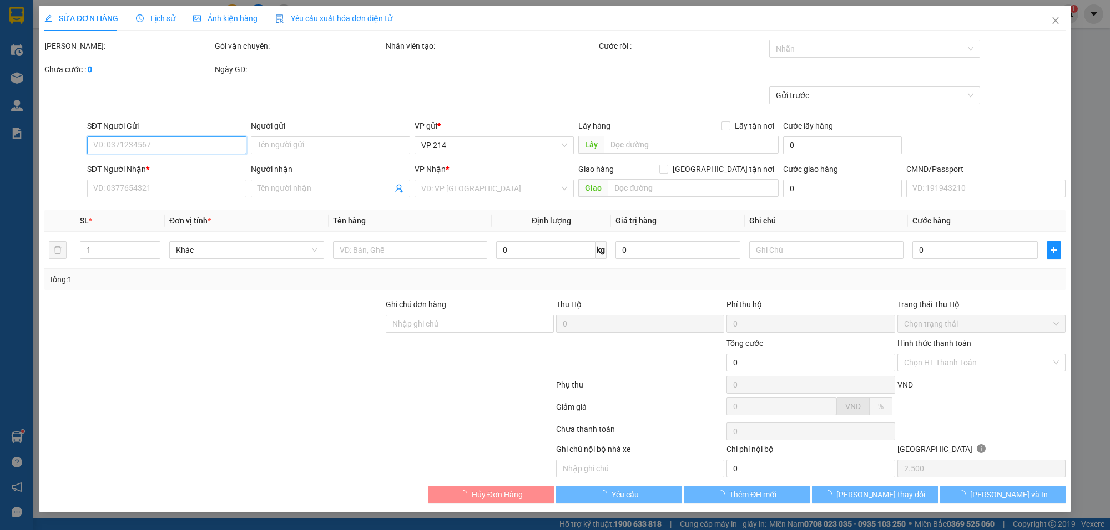
type input "50.000"
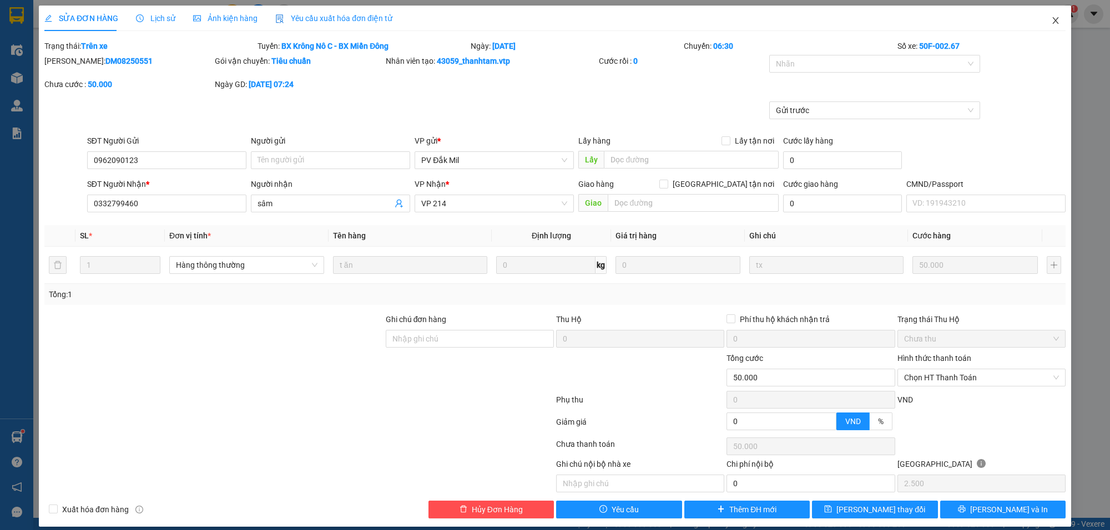
click at [1051, 16] on icon "close" at bounding box center [1055, 20] width 9 height 9
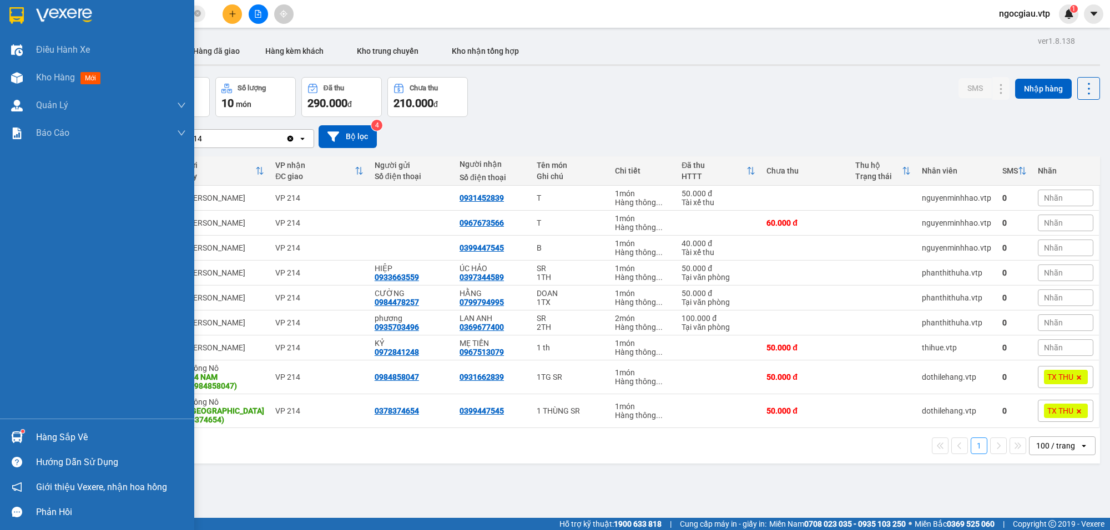
click at [21, 433] on img at bounding box center [17, 438] width 12 height 12
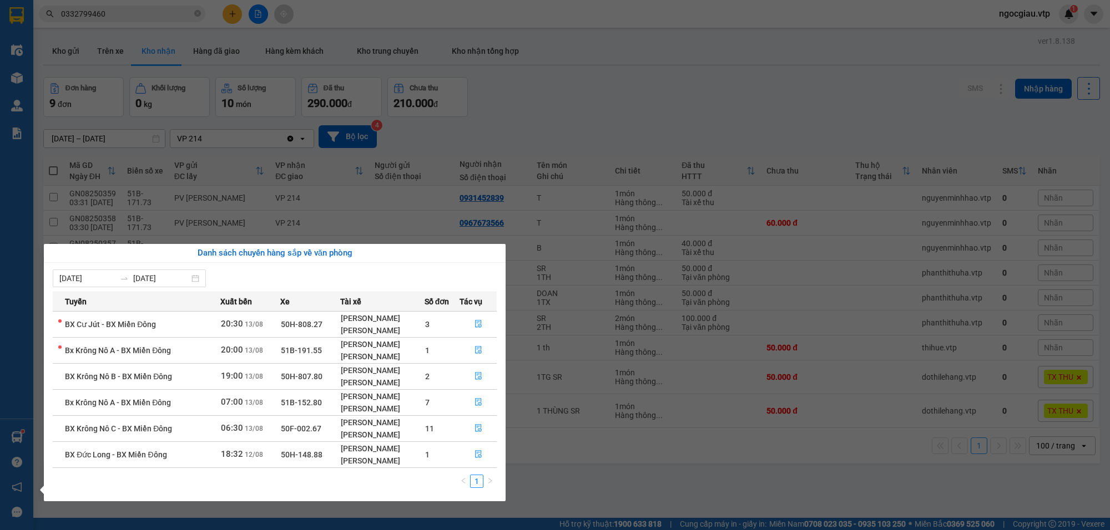
click at [795, 106] on section "Kết quả tìm kiếm ( 4 ) Bộ lọc Mã ĐH Trạng thái Món hàng Thu hộ Tổng cước Chưa c…" at bounding box center [555, 265] width 1110 height 530
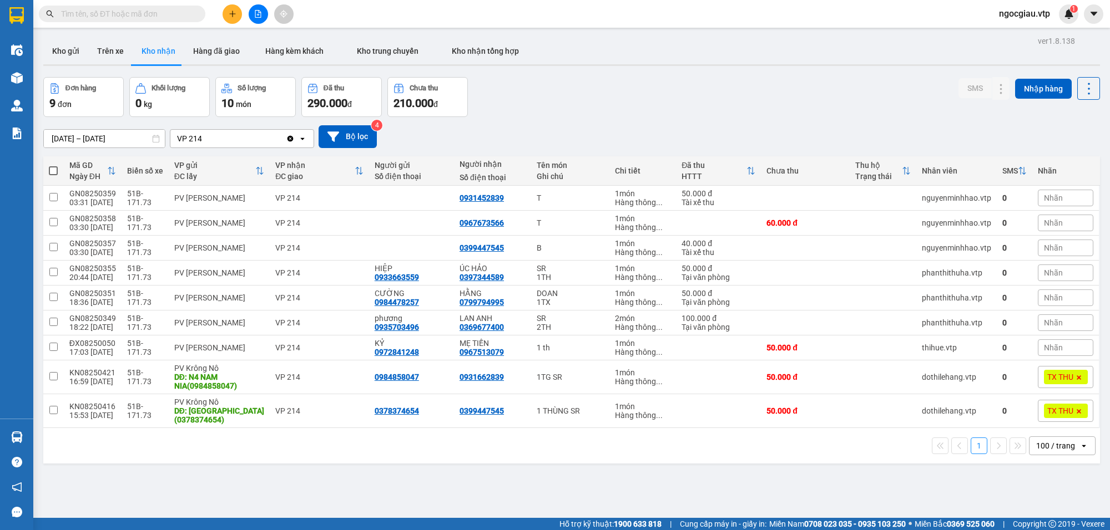
click at [128, 16] on input "text" at bounding box center [126, 14] width 131 height 12
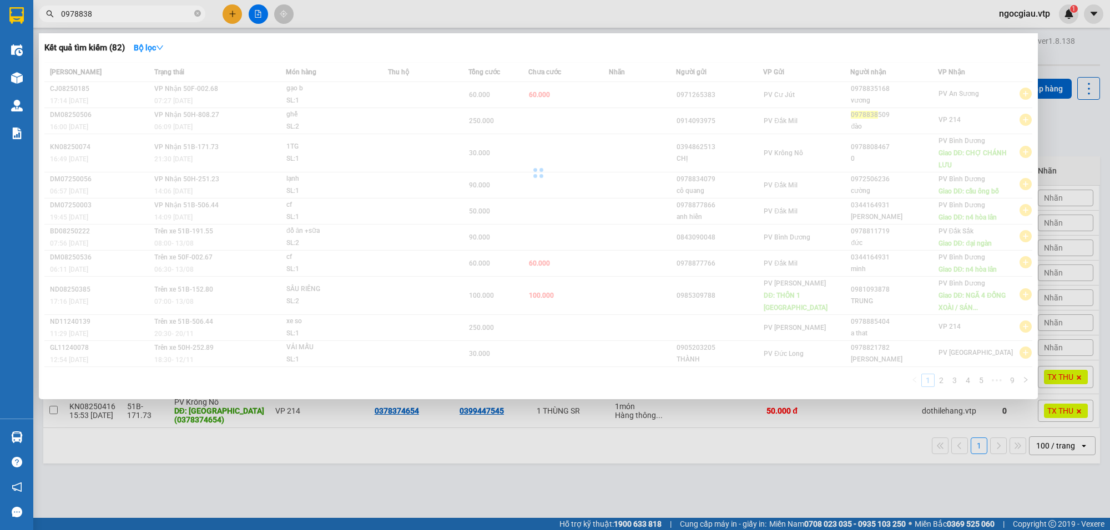
type input "0978838"
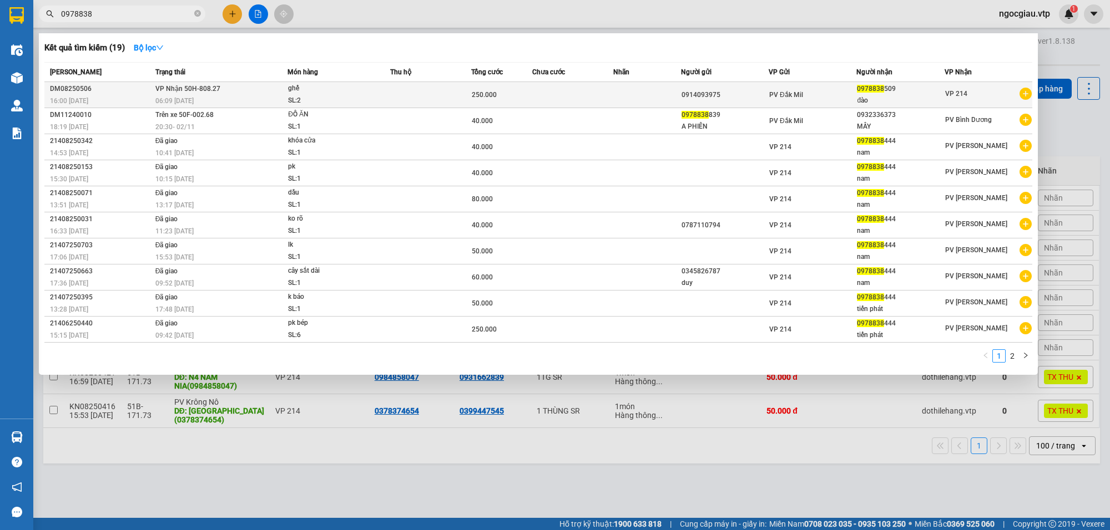
click at [540, 94] on td at bounding box center [572, 95] width 81 height 26
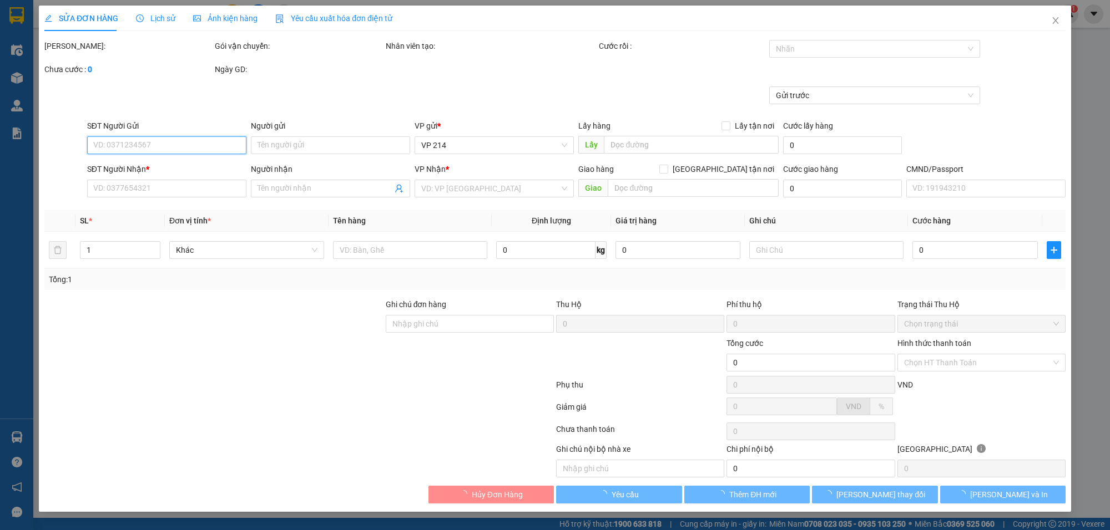
type input "0914093975"
type input "0978838509"
type input "đào"
type input "250.000"
type input "12.500"
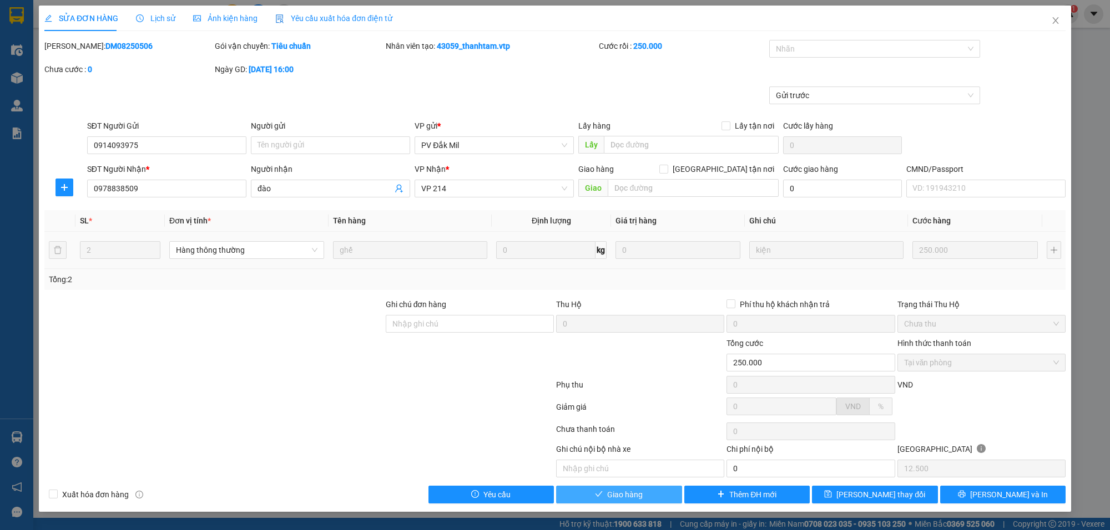
click at [631, 493] on span "Giao hàng" at bounding box center [625, 495] width 36 height 12
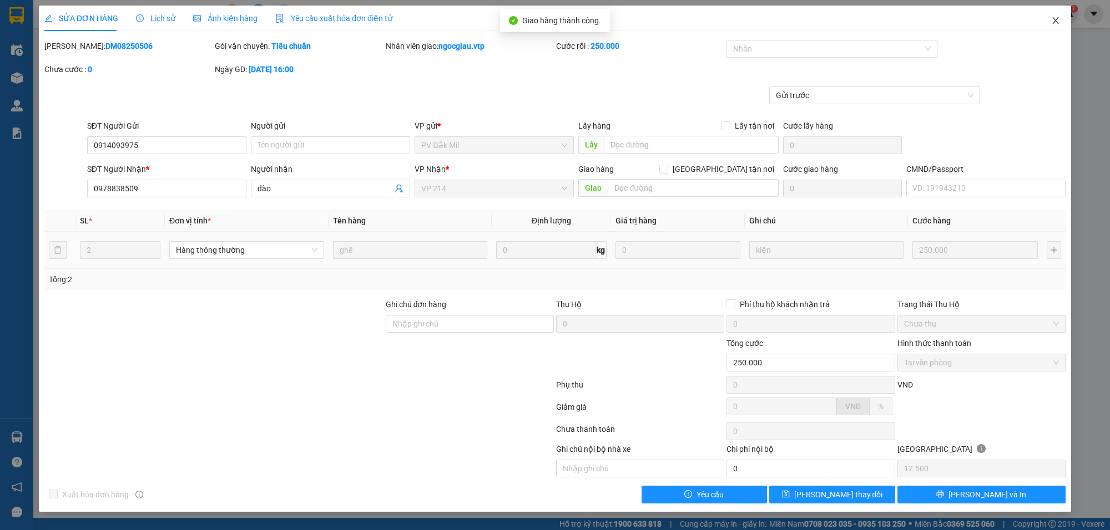
drag, startPoint x: 1057, startPoint y: 14, endPoint x: 1051, endPoint y: 14, distance: 6.1
click at [1051, 14] on span "Close" at bounding box center [1055, 21] width 31 height 31
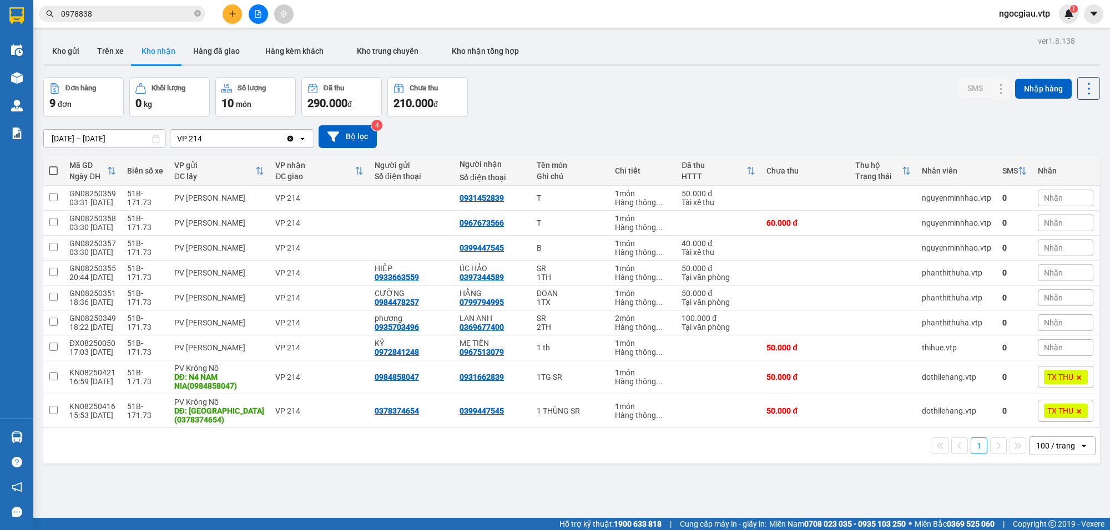
click at [131, 7] on span "0978838" at bounding box center [122, 14] width 166 height 17
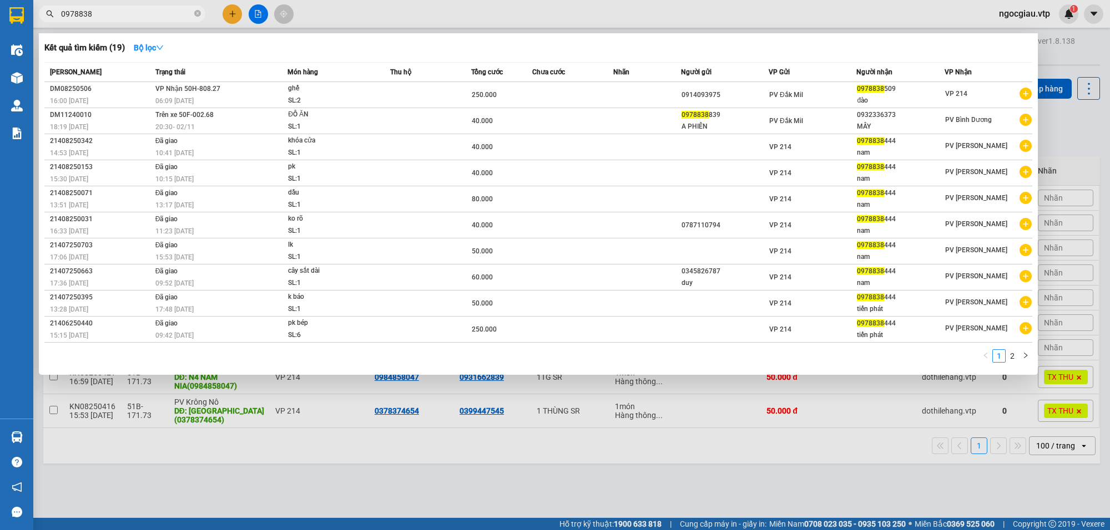
click at [123, 14] on input "0978838" at bounding box center [126, 14] width 131 height 12
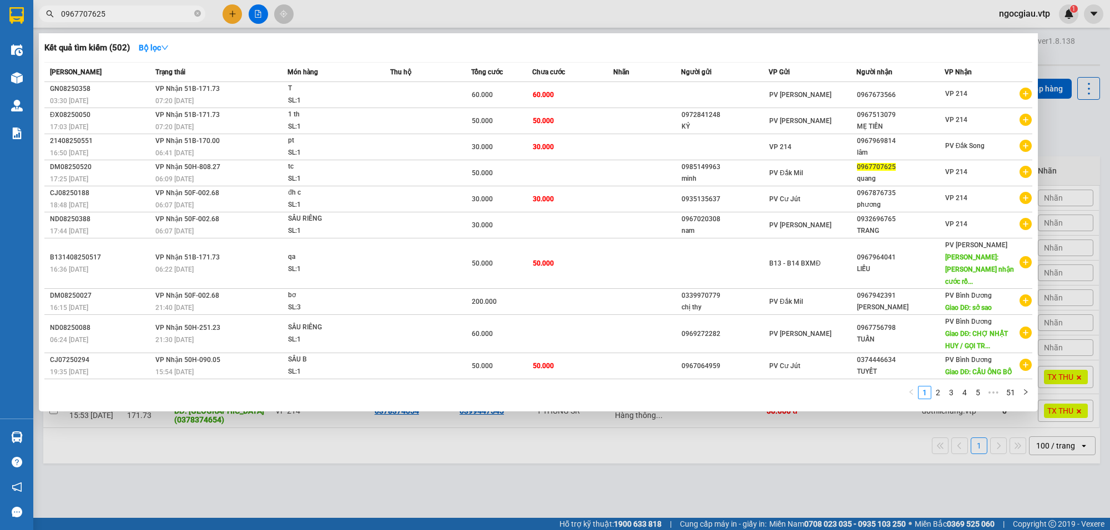
type input "0967707625"
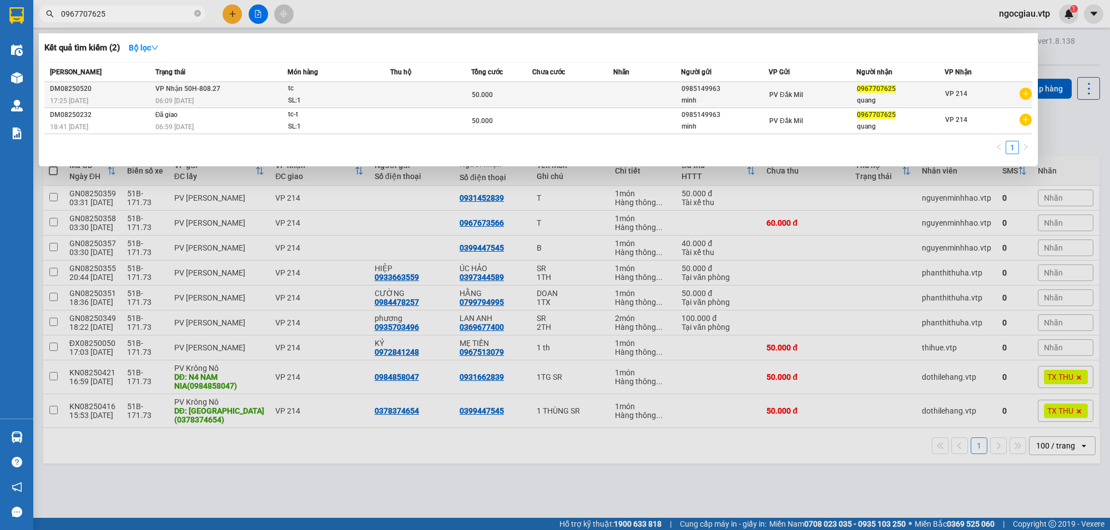
click at [479, 89] on div "50.000" at bounding box center [502, 95] width 60 height 12
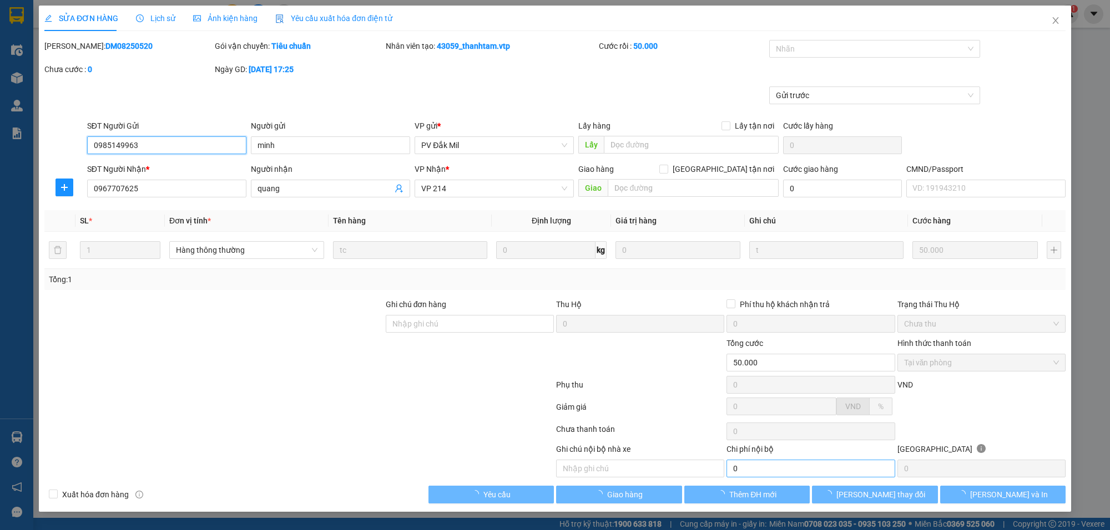
type input "0985149963"
type input "minh"
type input "0967707625"
type input "quang"
type input "50.000"
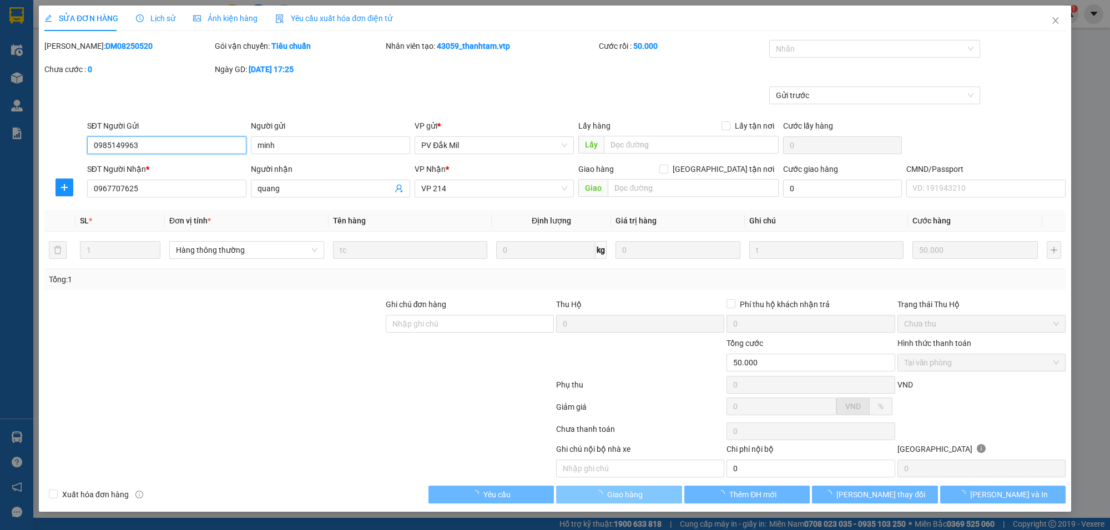
type input "2.500"
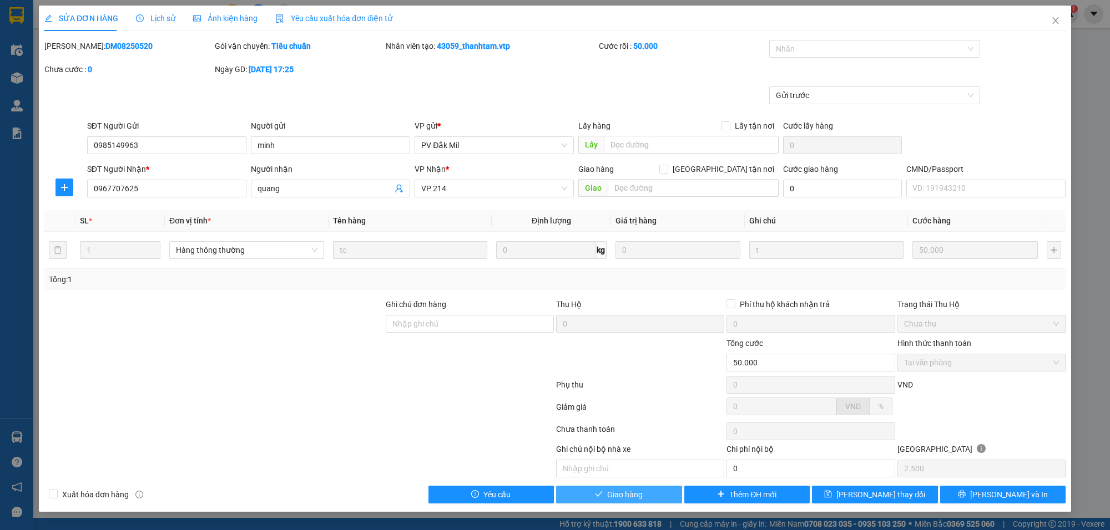
click at [649, 498] on button "Giao hàng" at bounding box center [619, 495] width 126 height 18
